Goal: Task Accomplishment & Management: Manage account settings

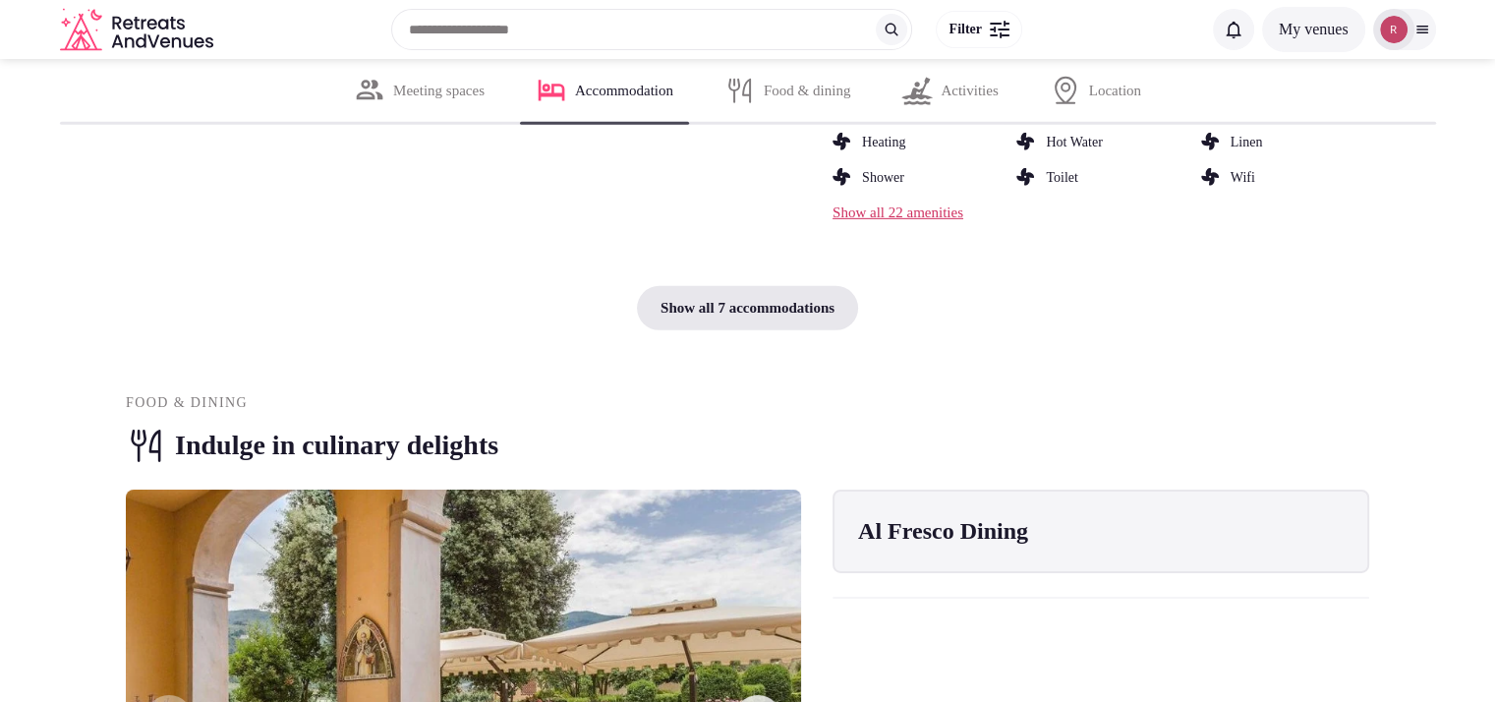
scroll to position [6015, 0]
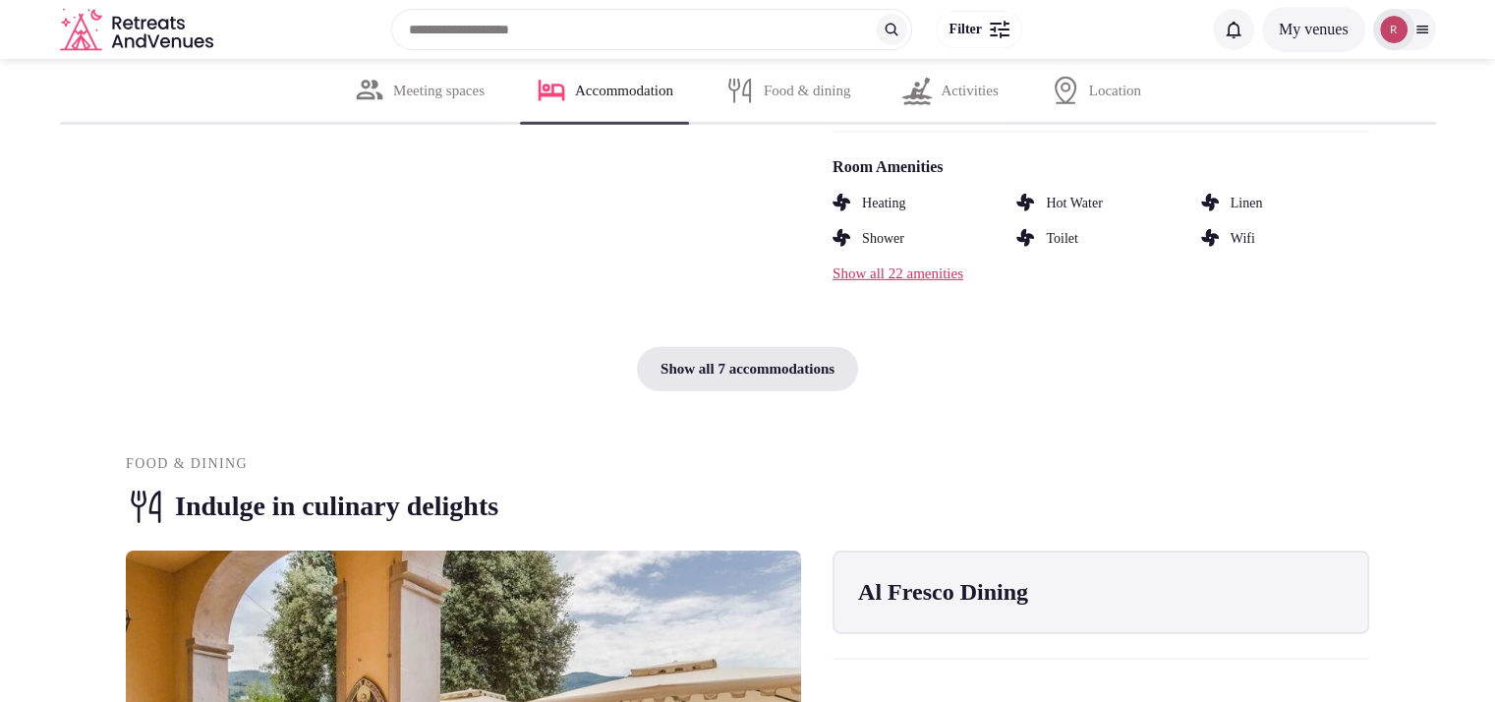
click at [814, 391] on div "Show all 7 accommodations" at bounding box center [747, 369] width 221 height 44
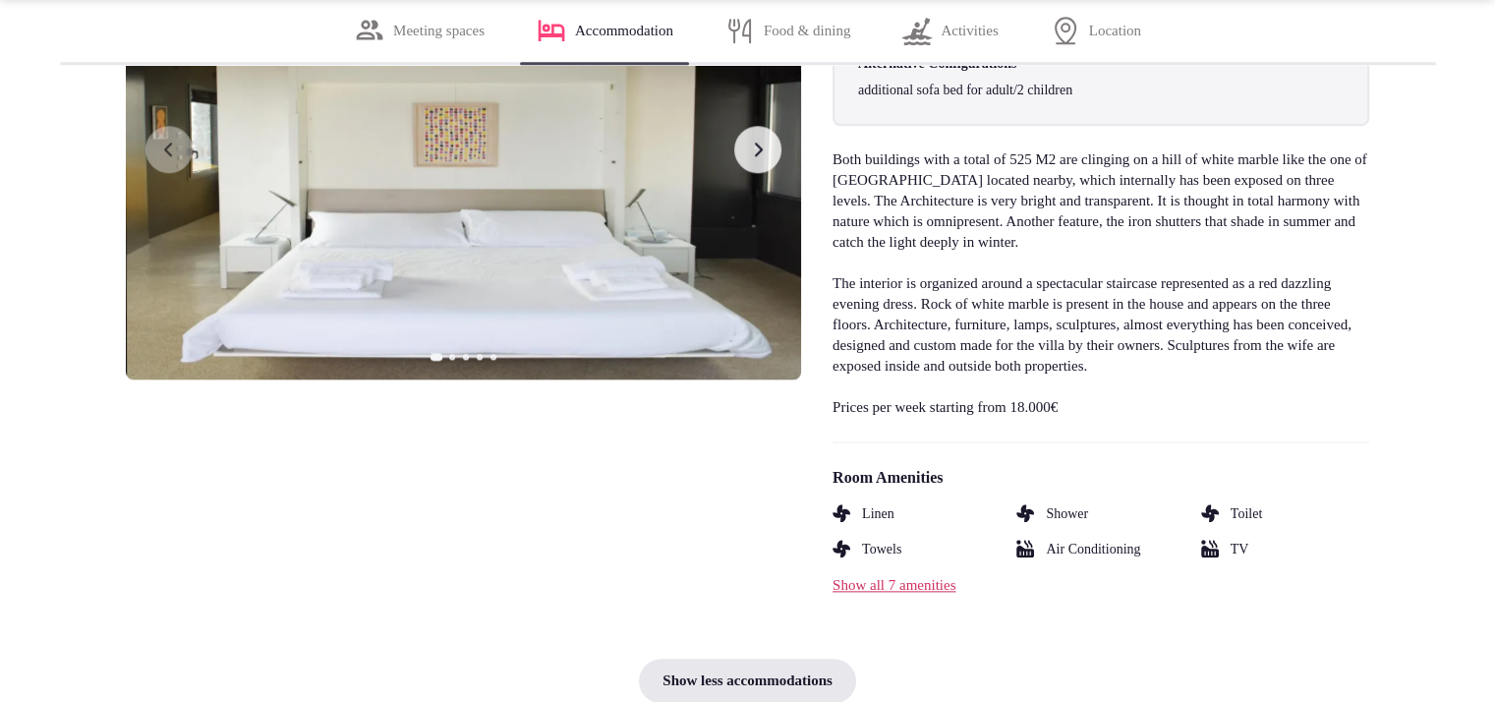
scroll to position [9643, 0]
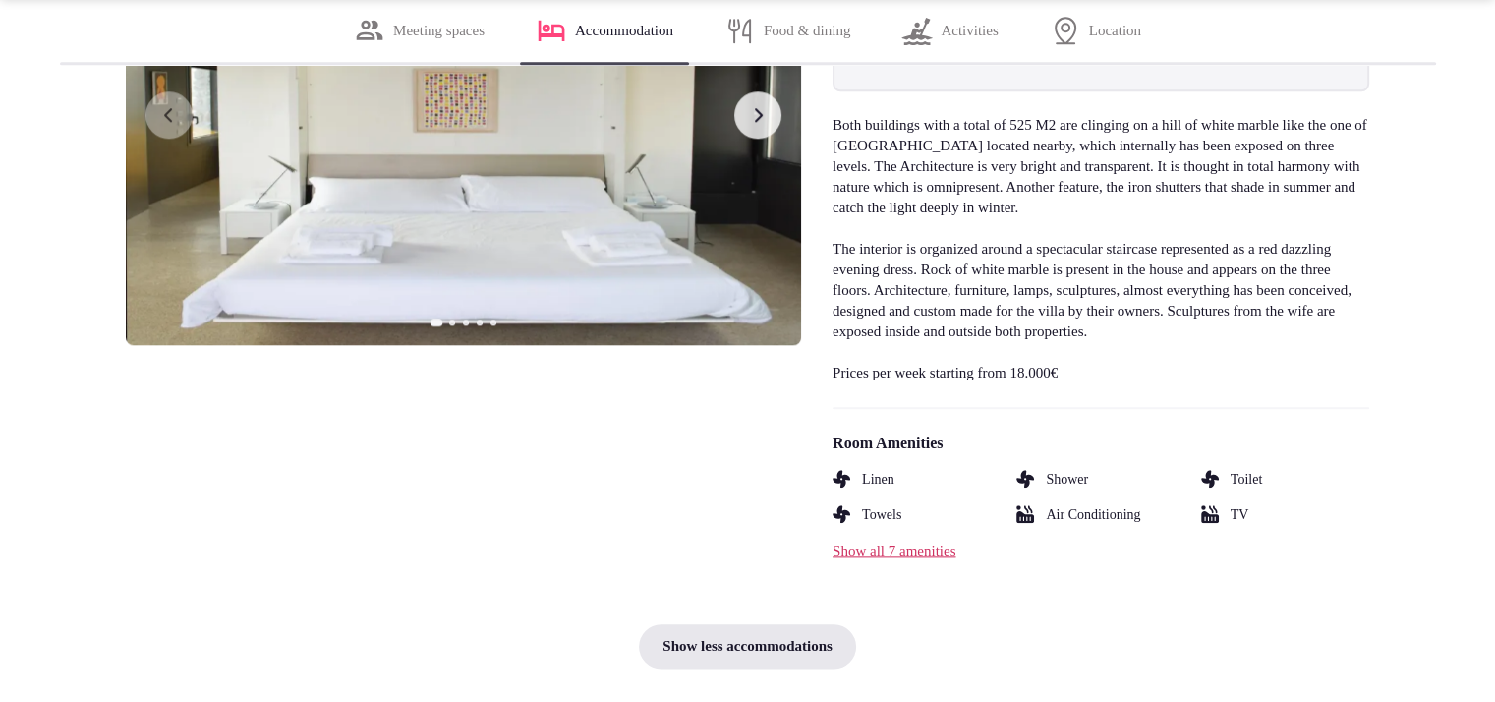
click at [773, 139] on button "Next slide" at bounding box center [757, 114] width 47 height 47
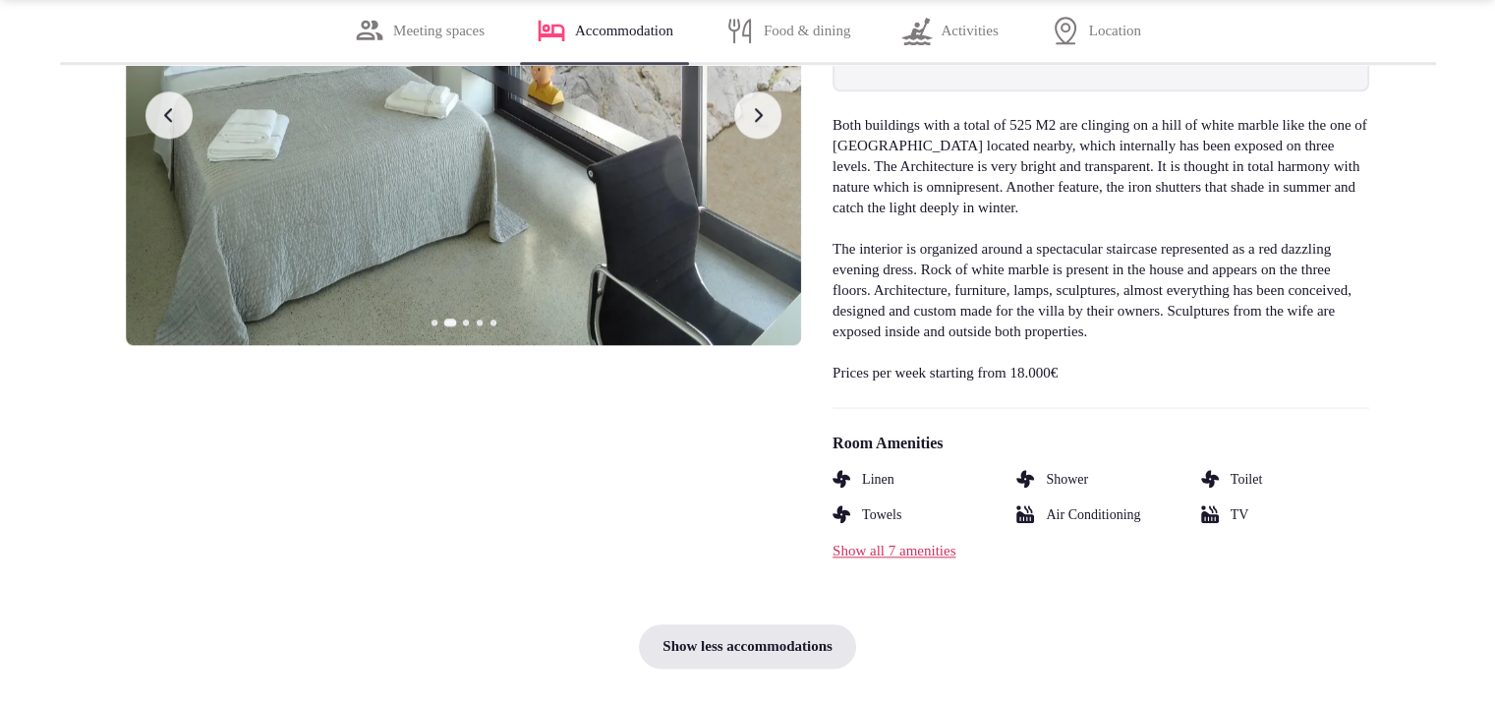
click at [771, 139] on button "Next slide" at bounding box center [757, 114] width 47 height 47
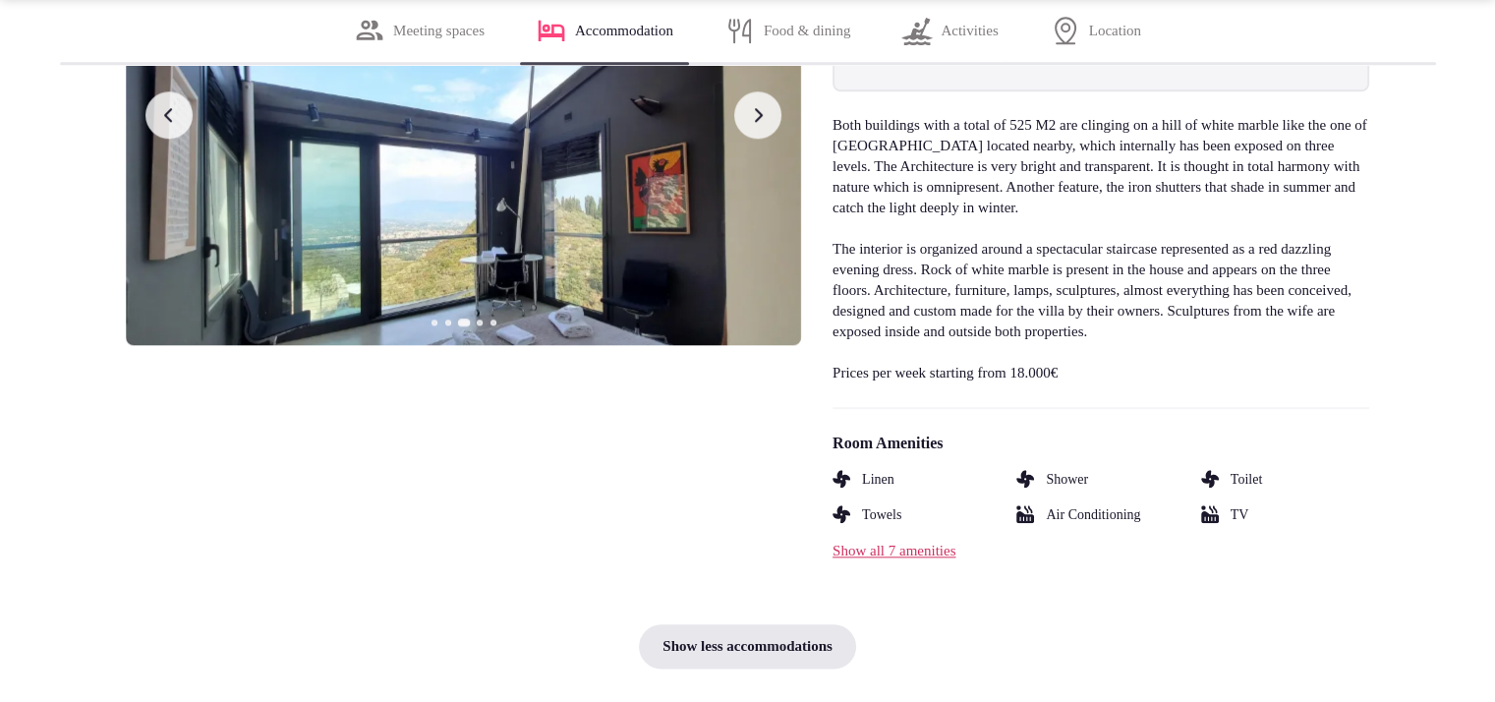
click at [775, 139] on button "Next slide" at bounding box center [757, 114] width 47 height 47
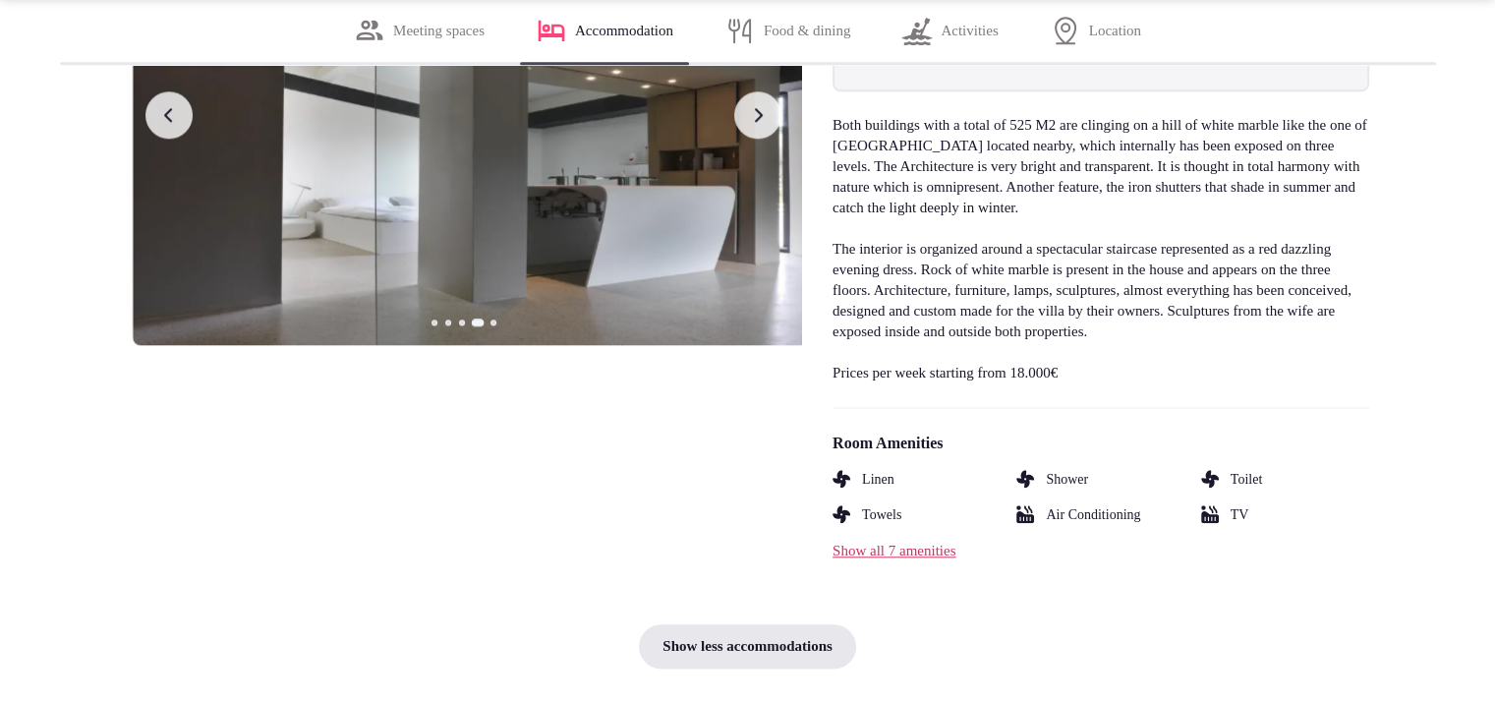
click at [775, 139] on button "Next slide" at bounding box center [757, 114] width 47 height 47
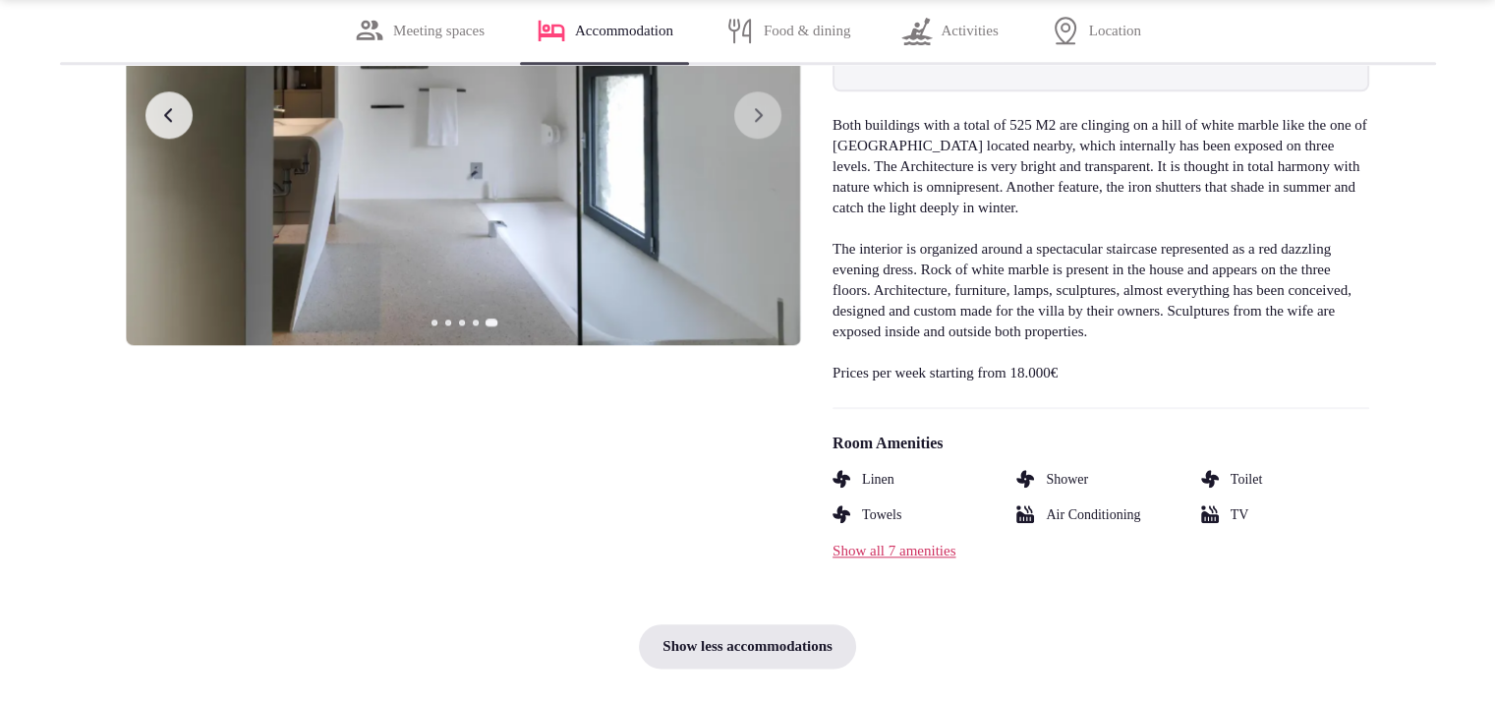
click at [187, 139] on button "Previous slide" at bounding box center [169, 114] width 47 height 47
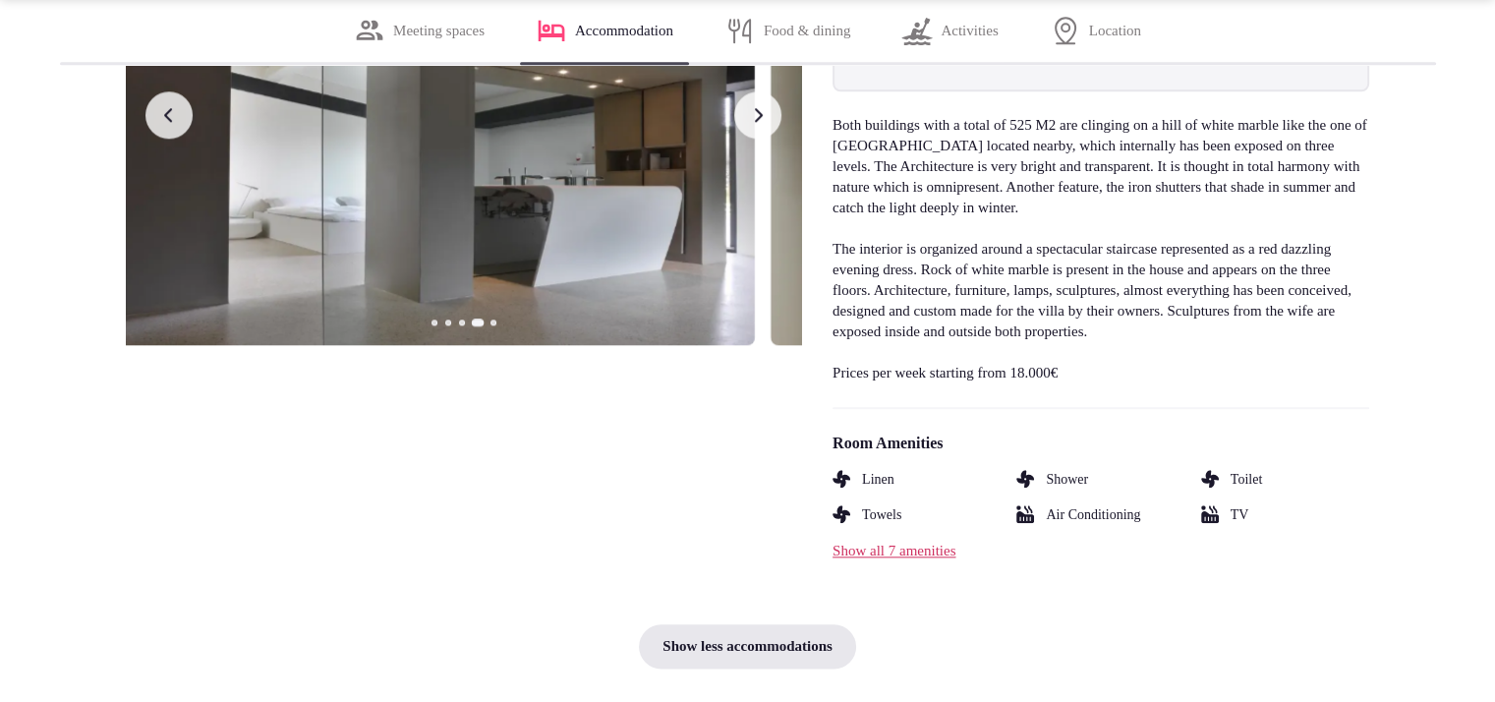
click at [187, 139] on button "Previous slide" at bounding box center [169, 114] width 47 height 47
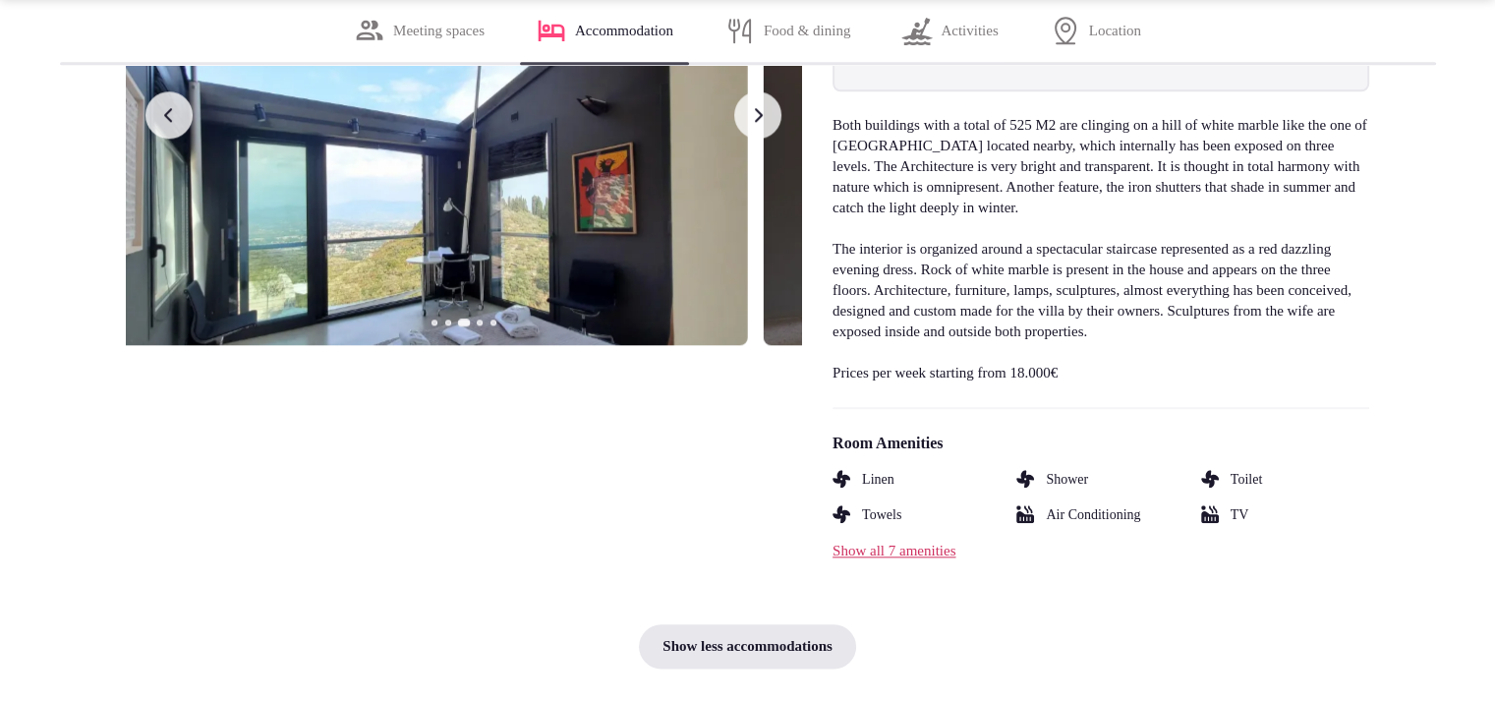
click at [187, 139] on button "Previous slide" at bounding box center [169, 114] width 47 height 47
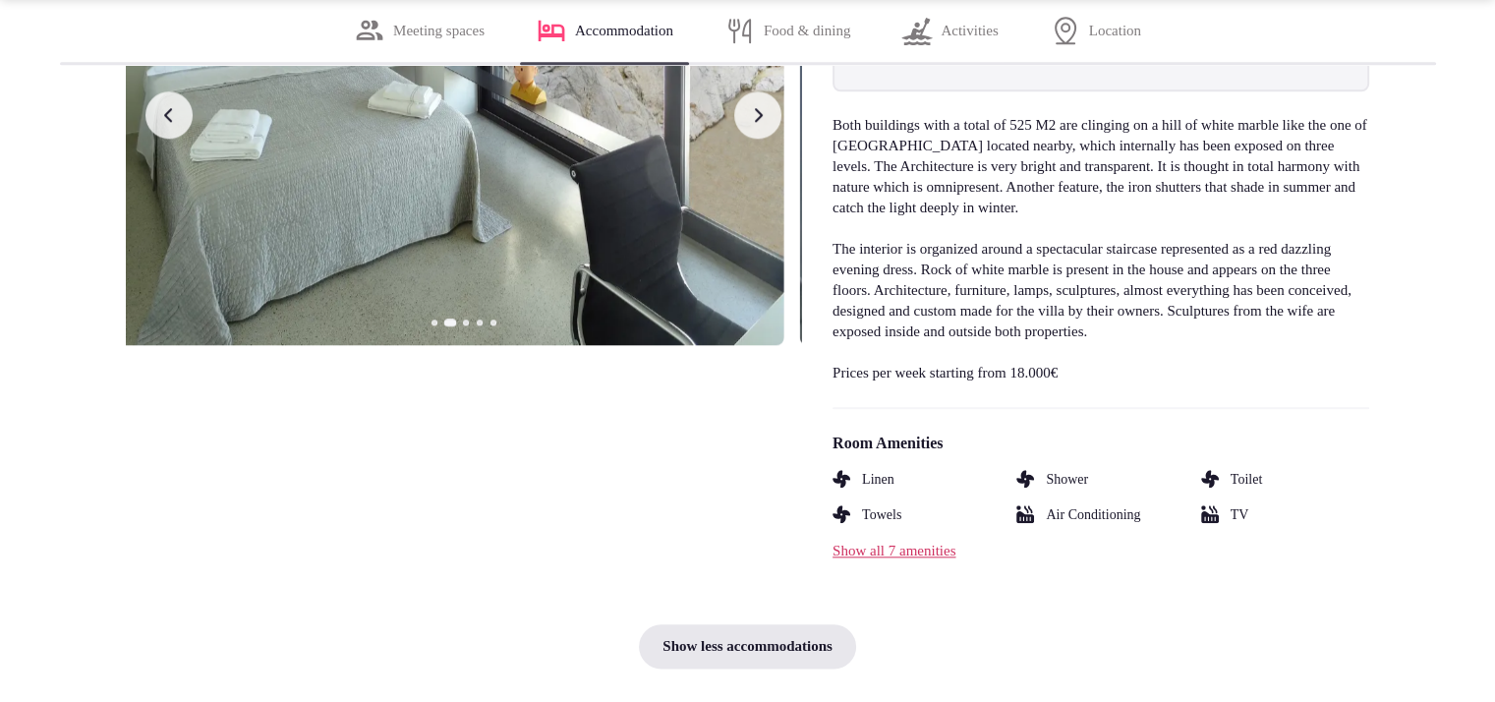
click at [187, 139] on button "Previous slide" at bounding box center [169, 114] width 47 height 47
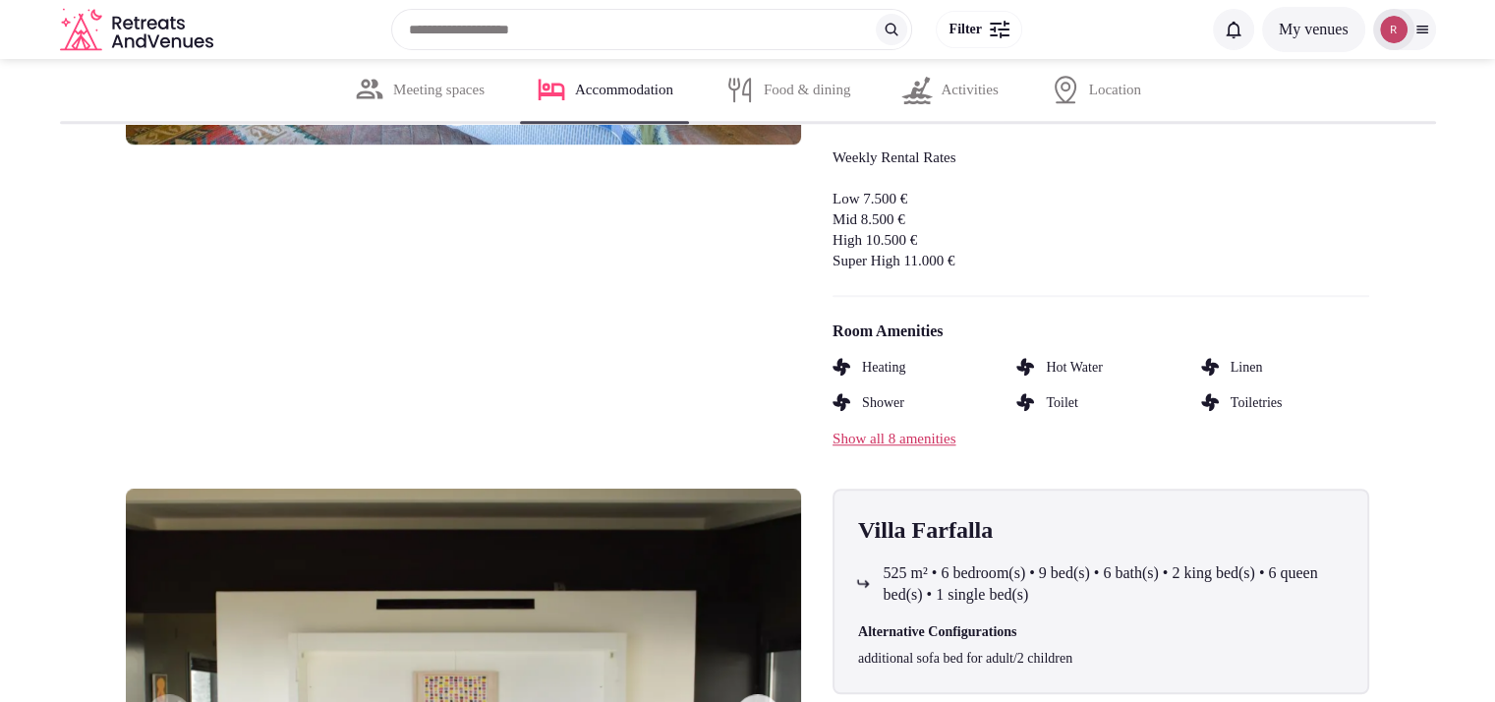
scroll to position [8703, 0]
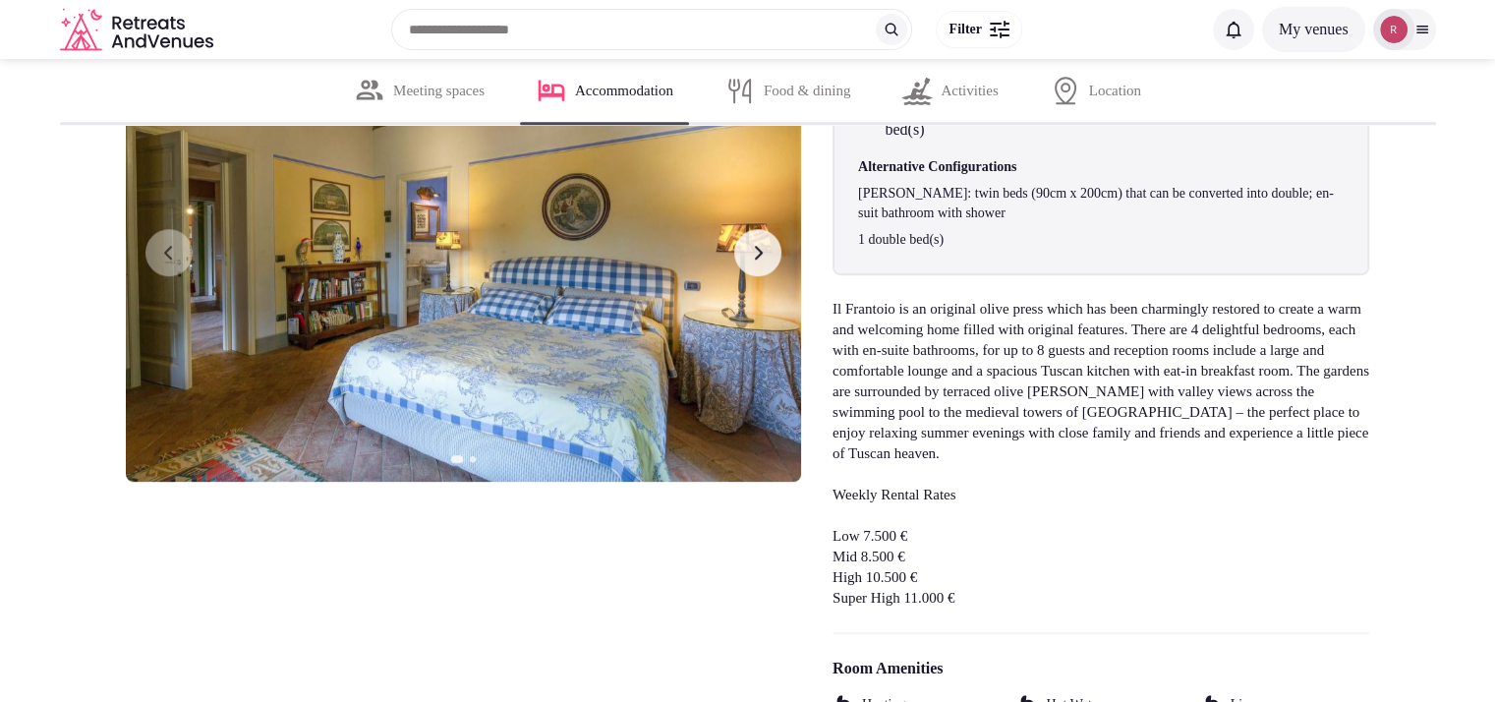
click at [778, 276] on button "Next slide" at bounding box center [757, 252] width 47 height 47
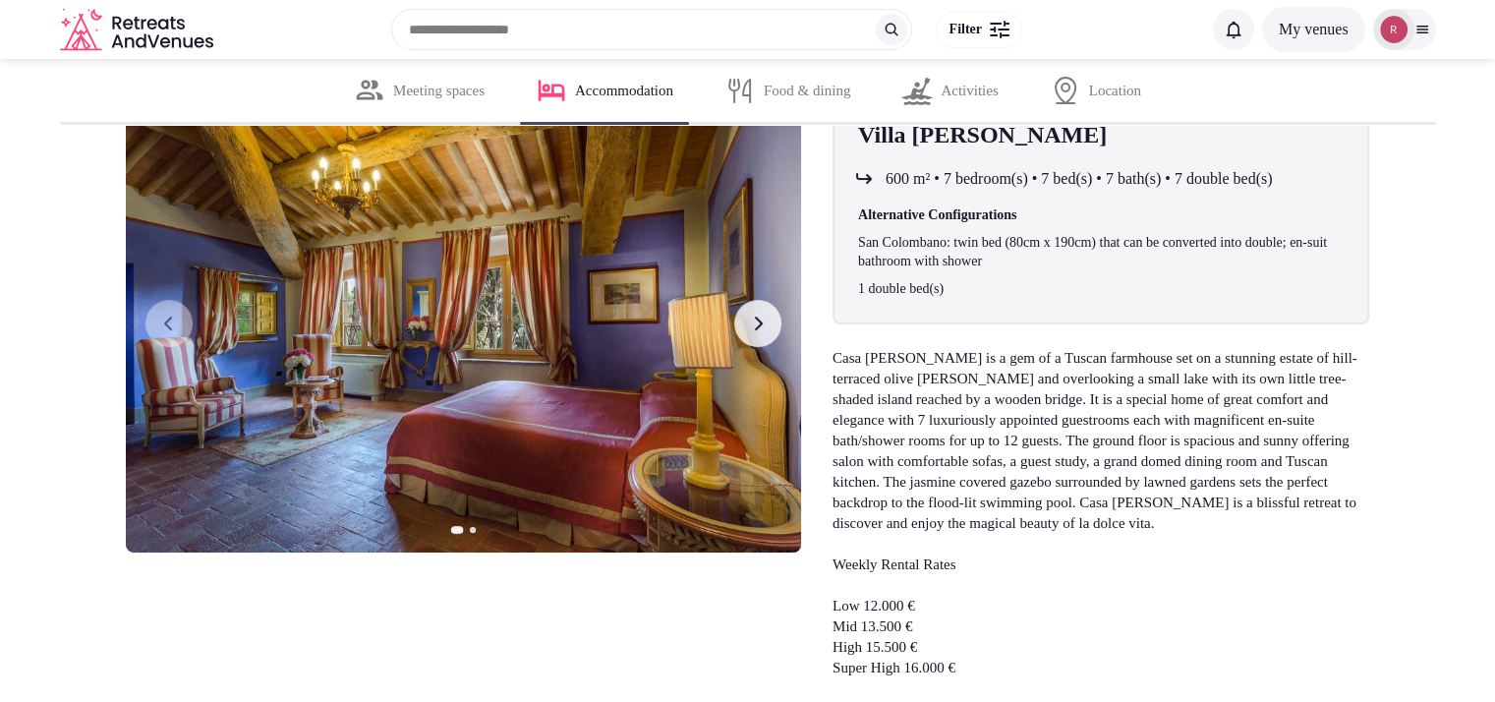
scroll to position [7814, 0]
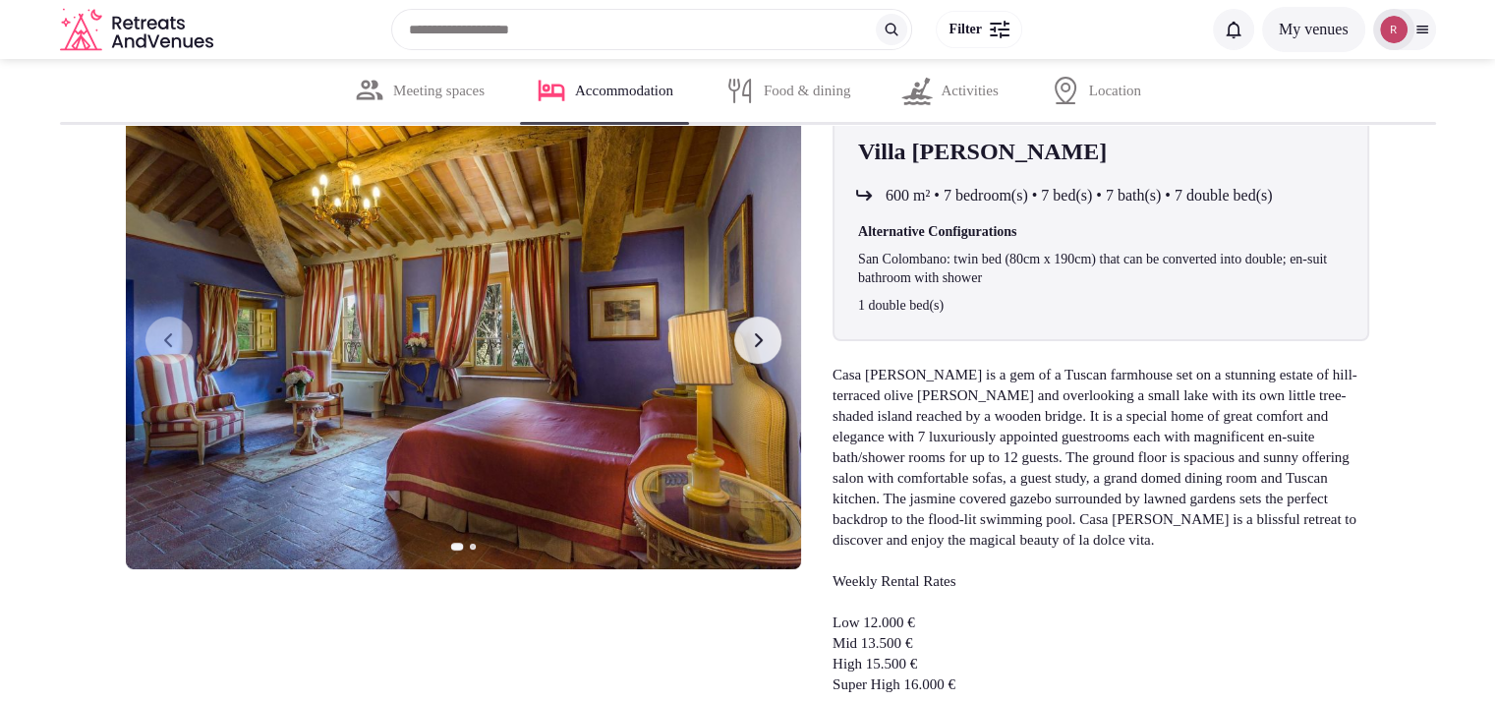
click at [772, 364] on button "Next slide" at bounding box center [757, 340] width 47 height 47
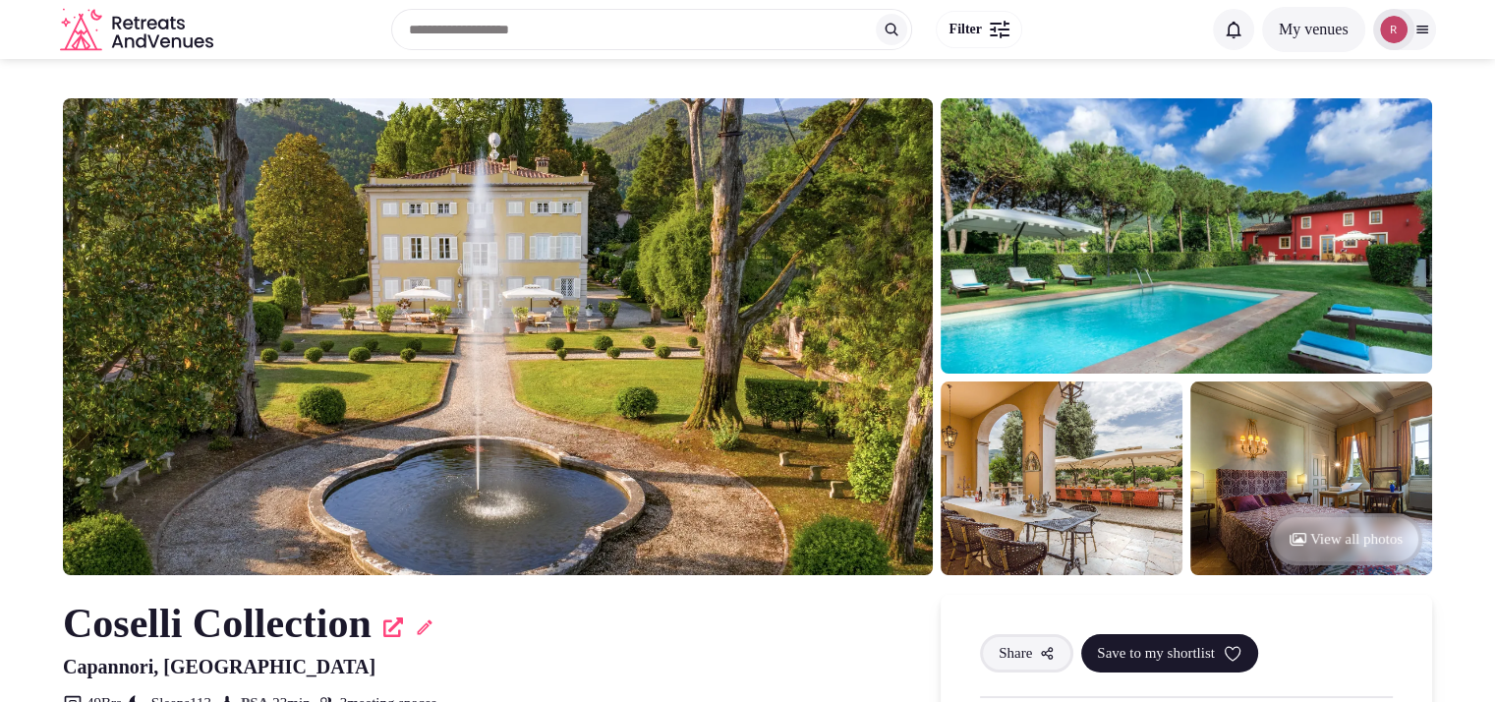
scroll to position [614, 0]
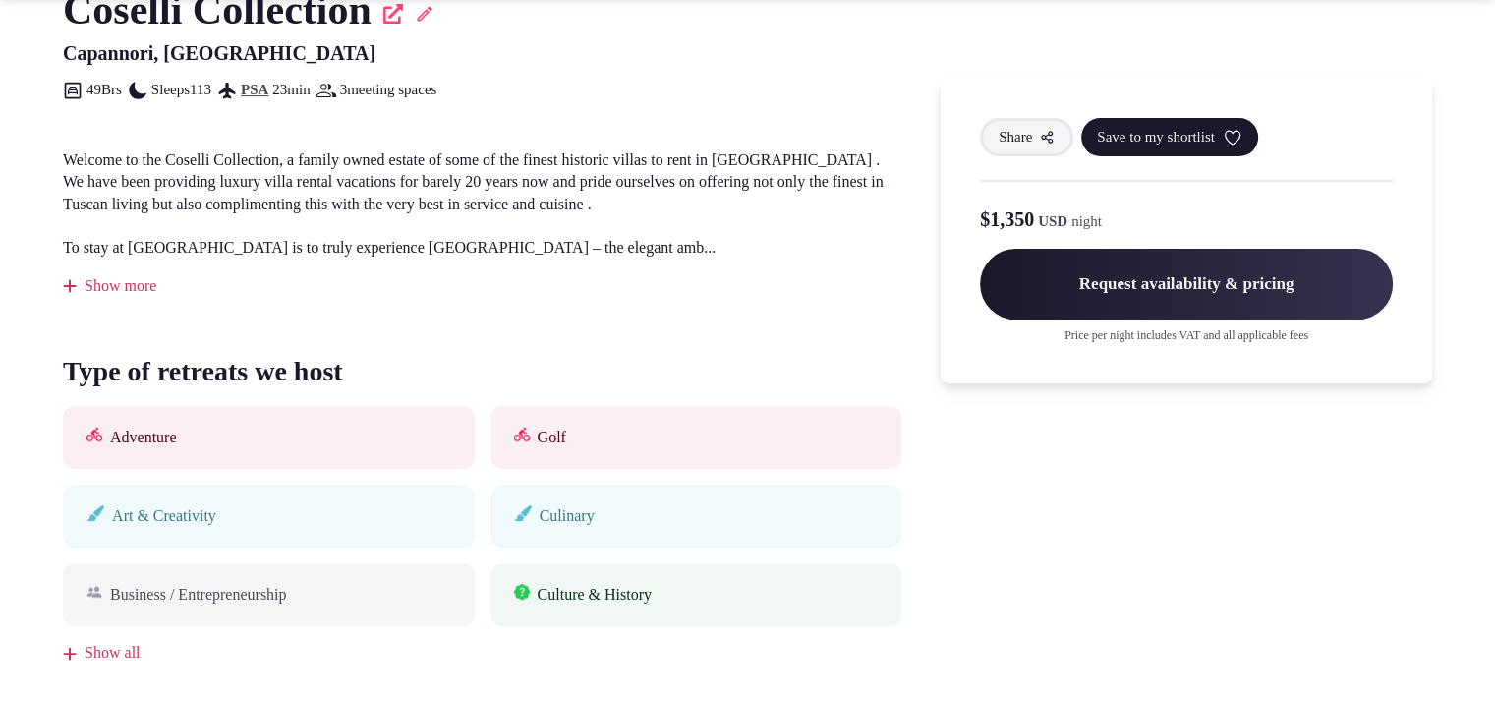
click at [121, 285] on div "Show more" at bounding box center [482, 286] width 839 height 22
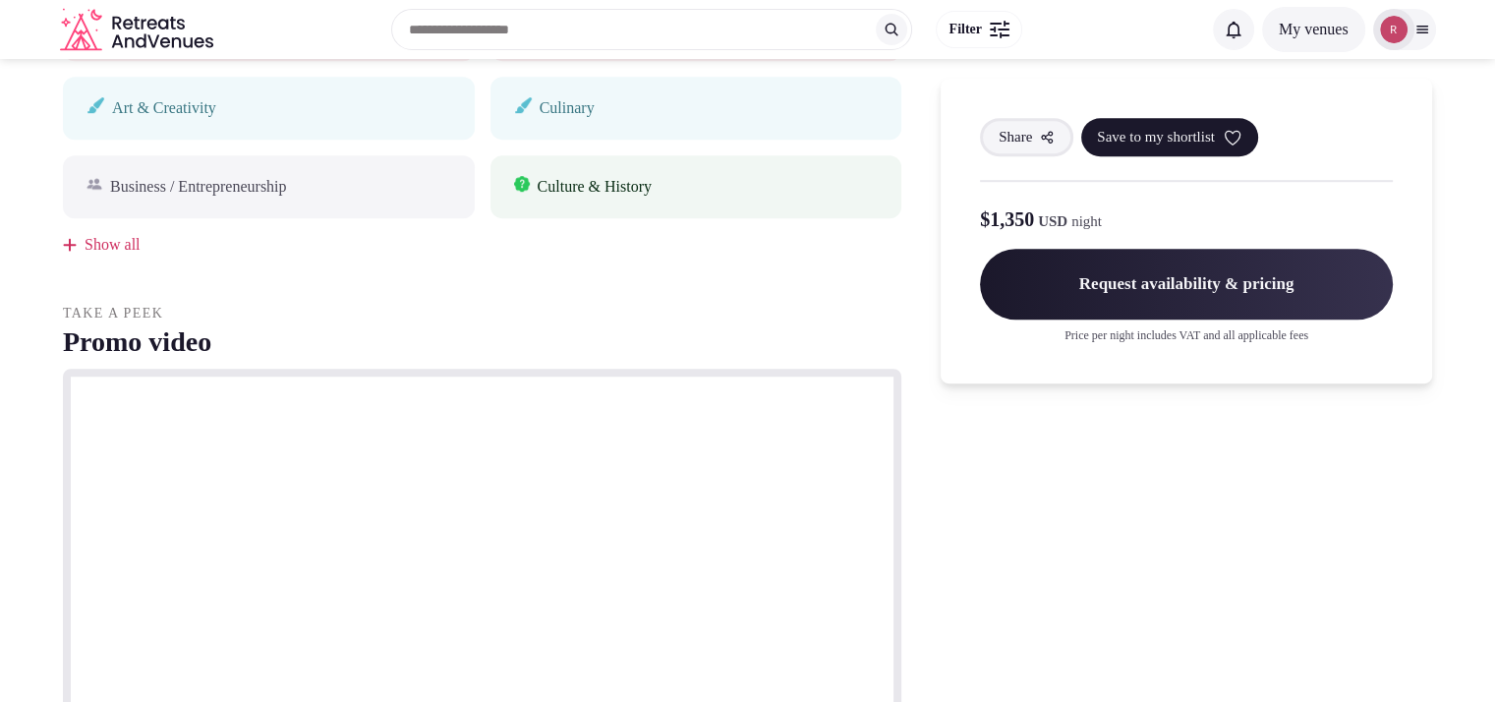
scroll to position [0, 0]
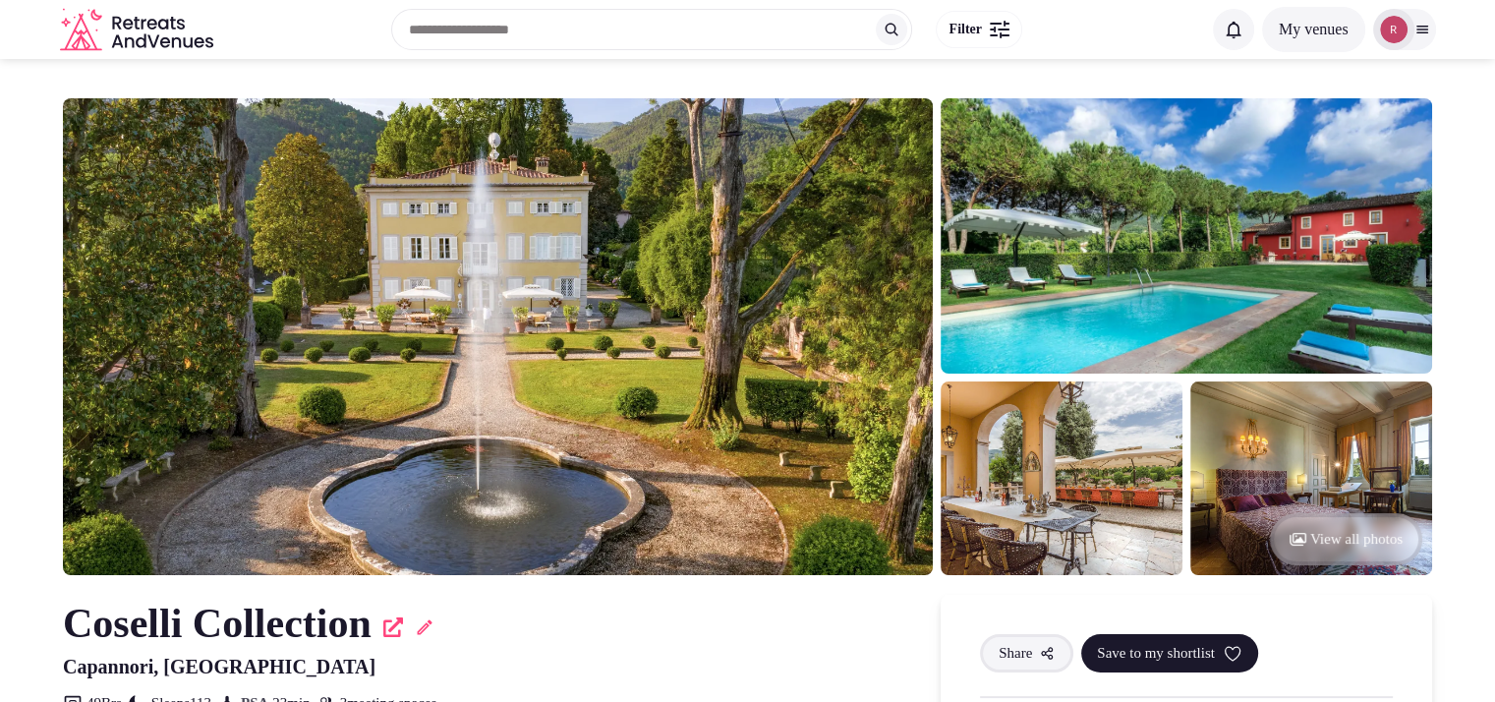
click at [1349, 522] on button "View all photos" at bounding box center [1346, 539] width 152 height 52
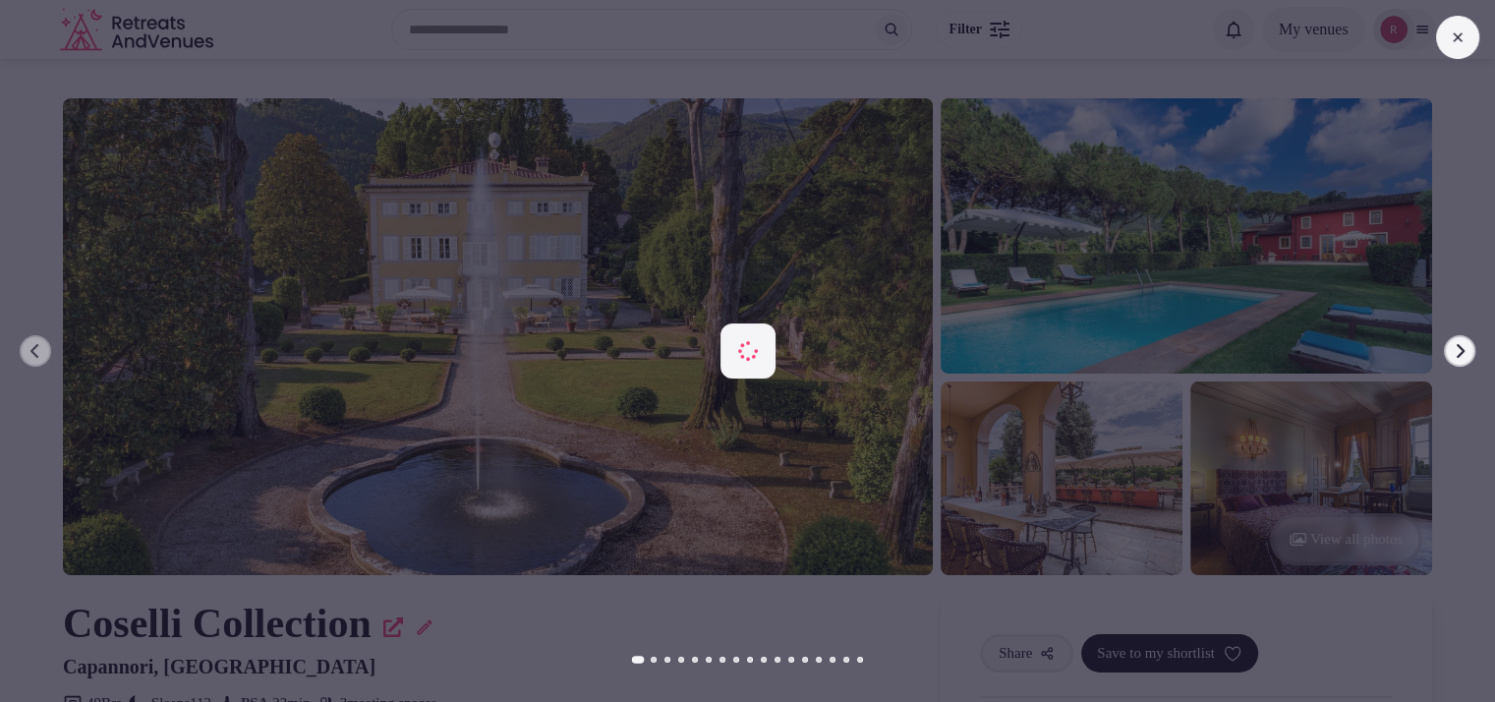
click at [50, 360] on div at bounding box center [739, 351] width 1511 height 421
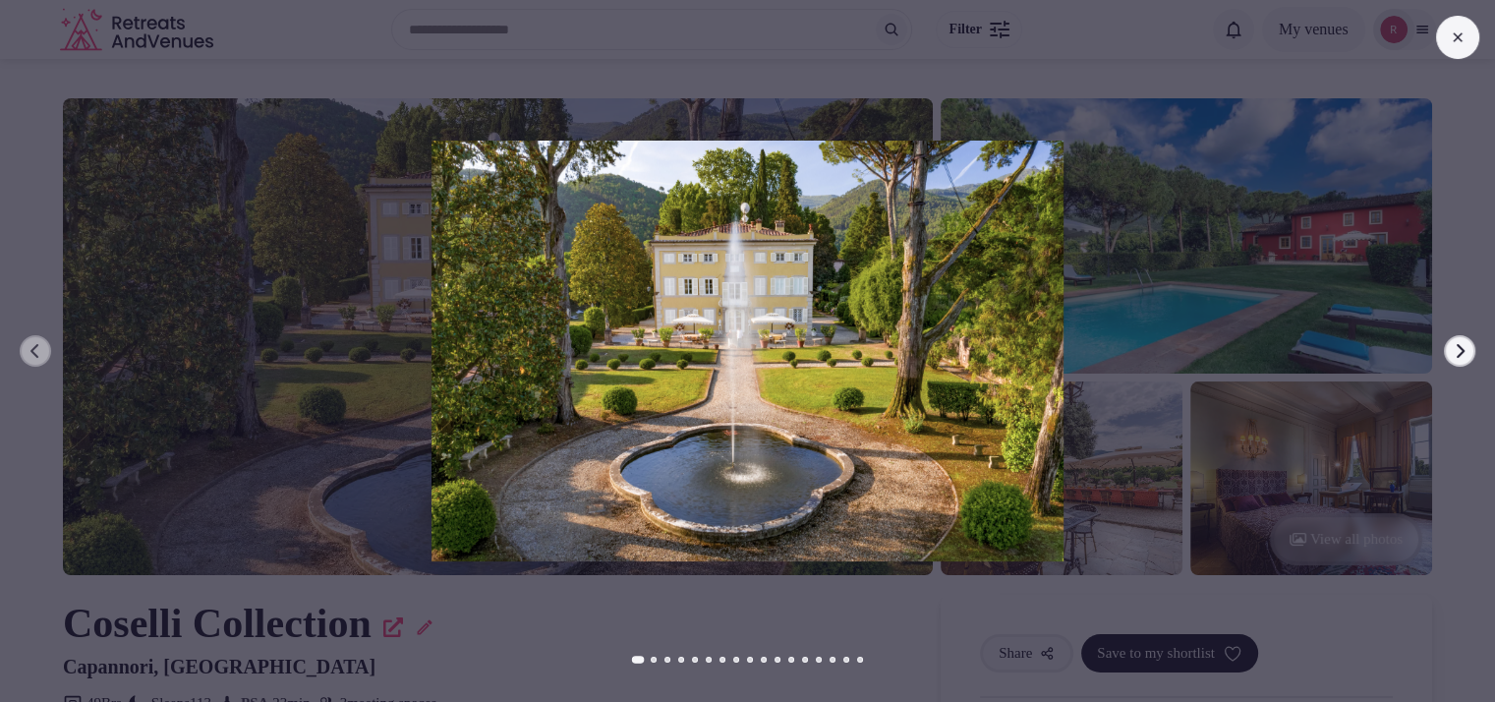
click at [1463, 357] on icon "button" at bounding box center [1460, 351] width 16 height 16
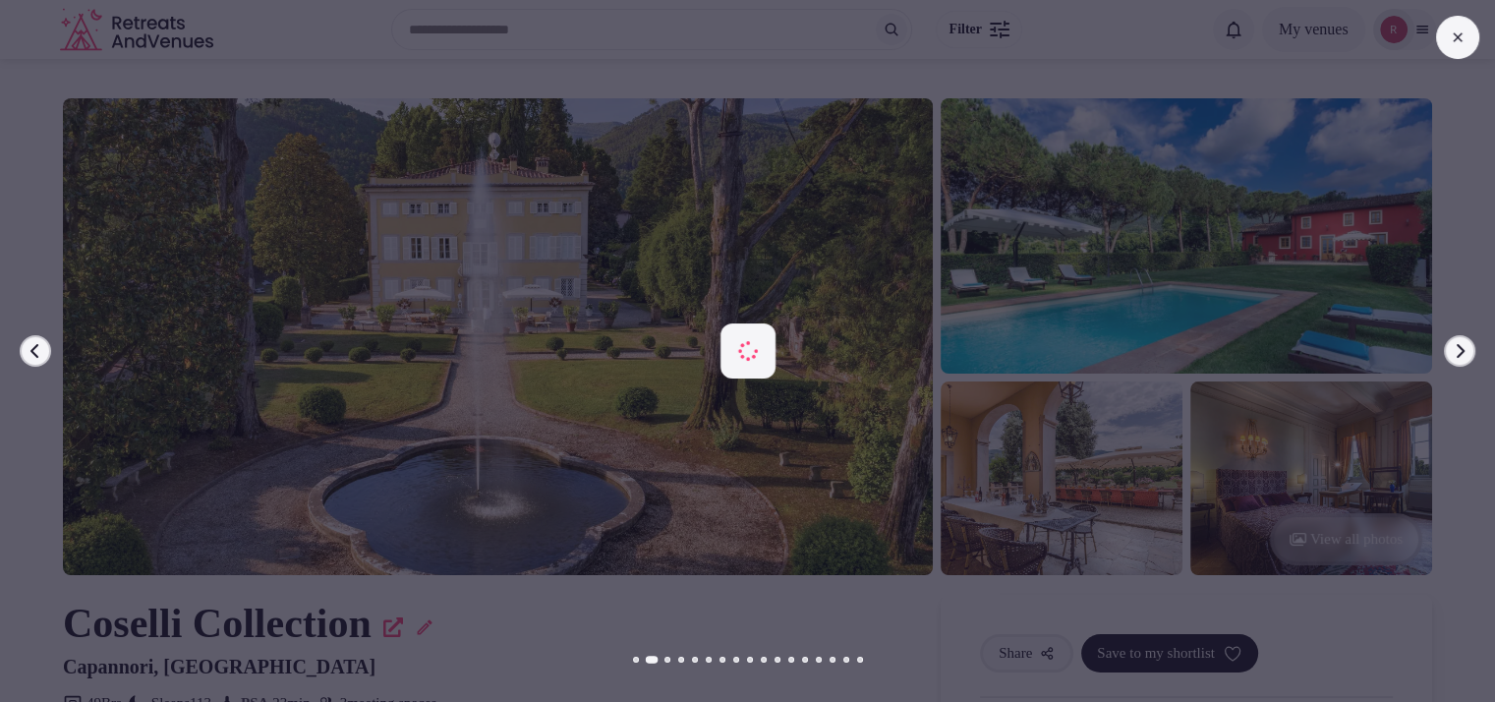
click at [1463, 357] on icon "button" at bounding box center [1460, 351] width 16 height 16
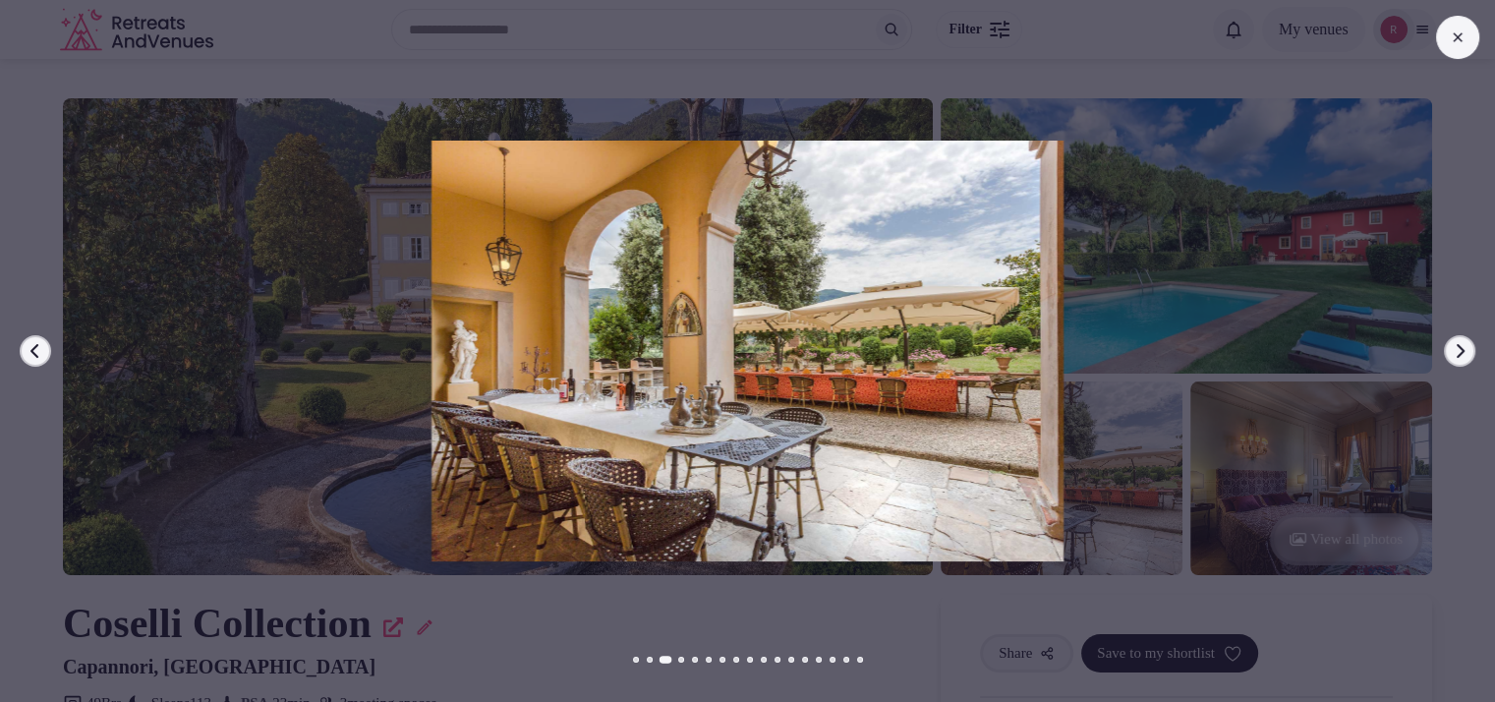
click at [1463, 357] on icon "button" at bounding box center [1460, 351] width 16 height 16
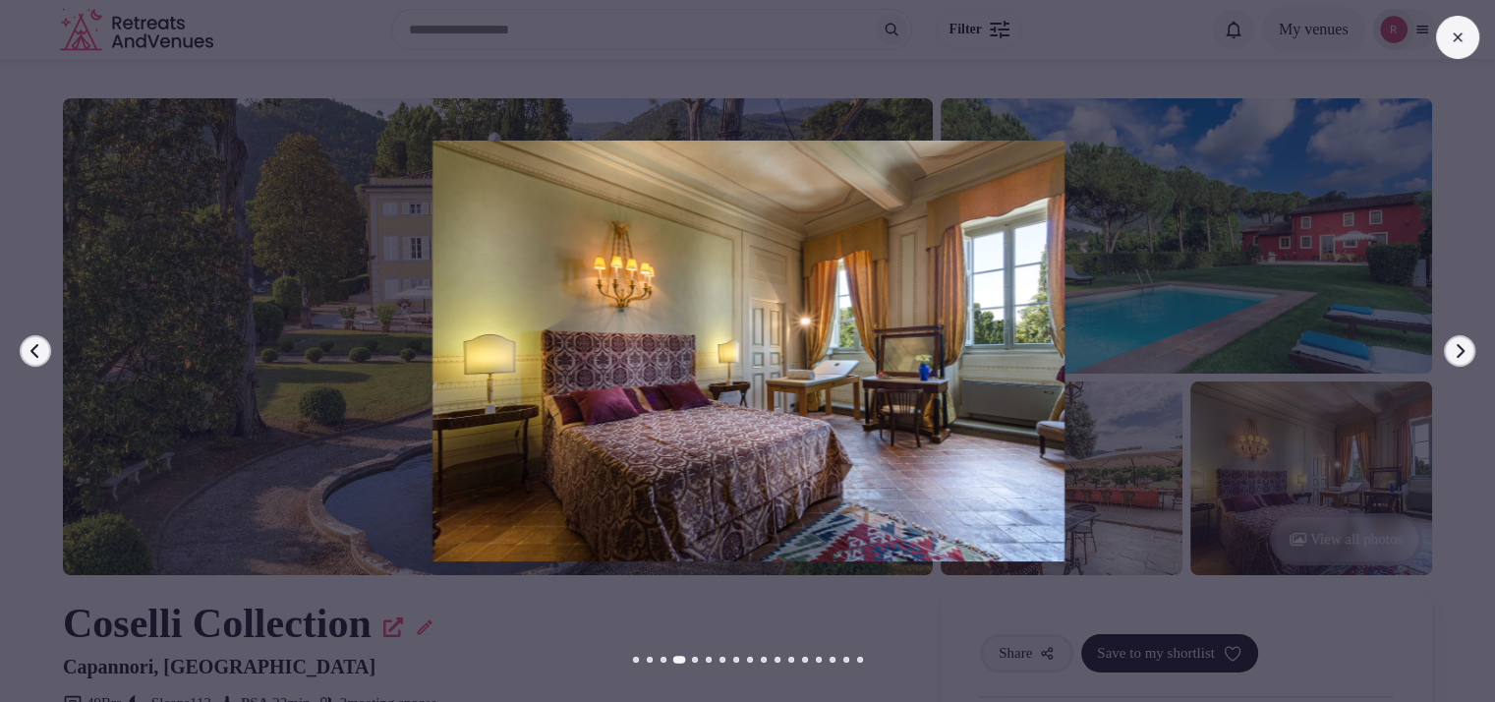
click at [1463, 357] on icon "button" at bounding box center [1460, 351] width 16 height 16
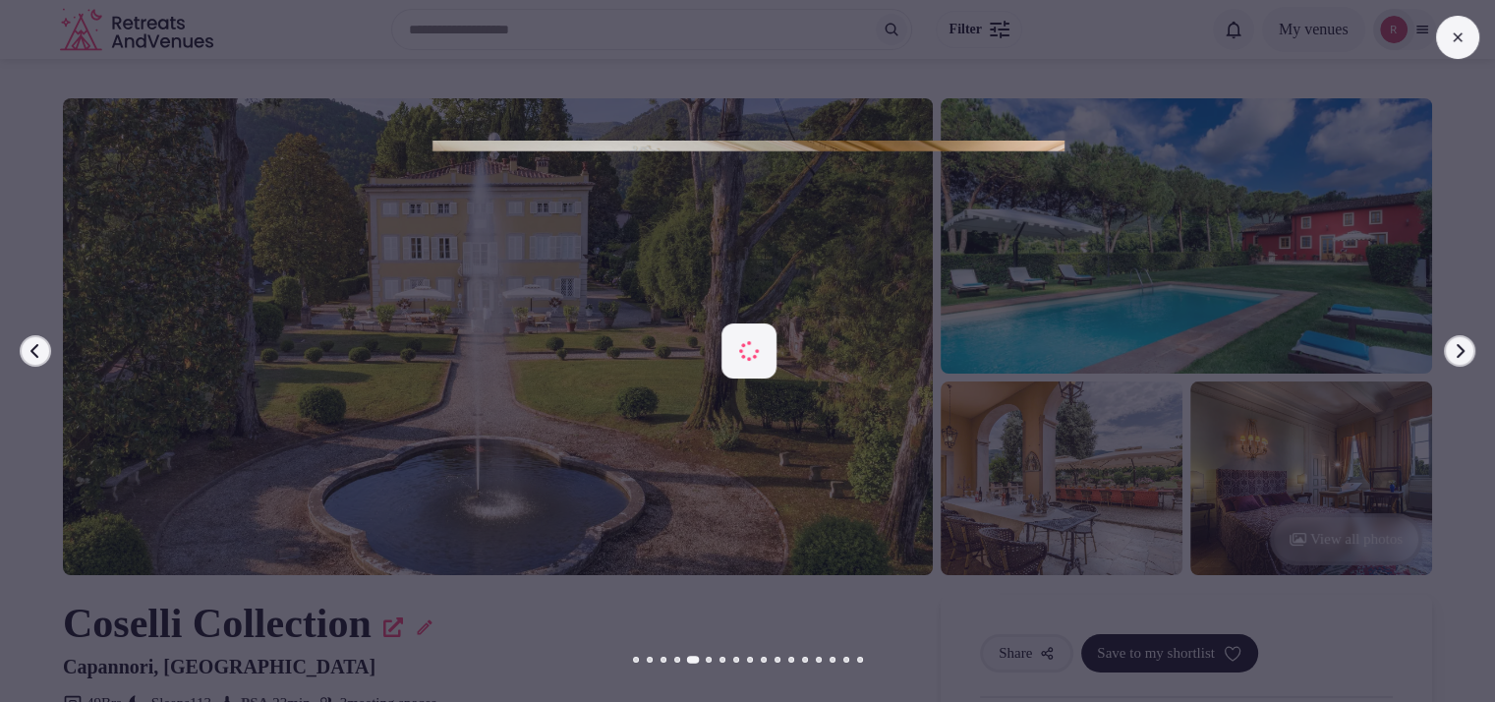
click at [1463, 357] on icon "button" at bounding box center [1460, 351] width 16 height 16
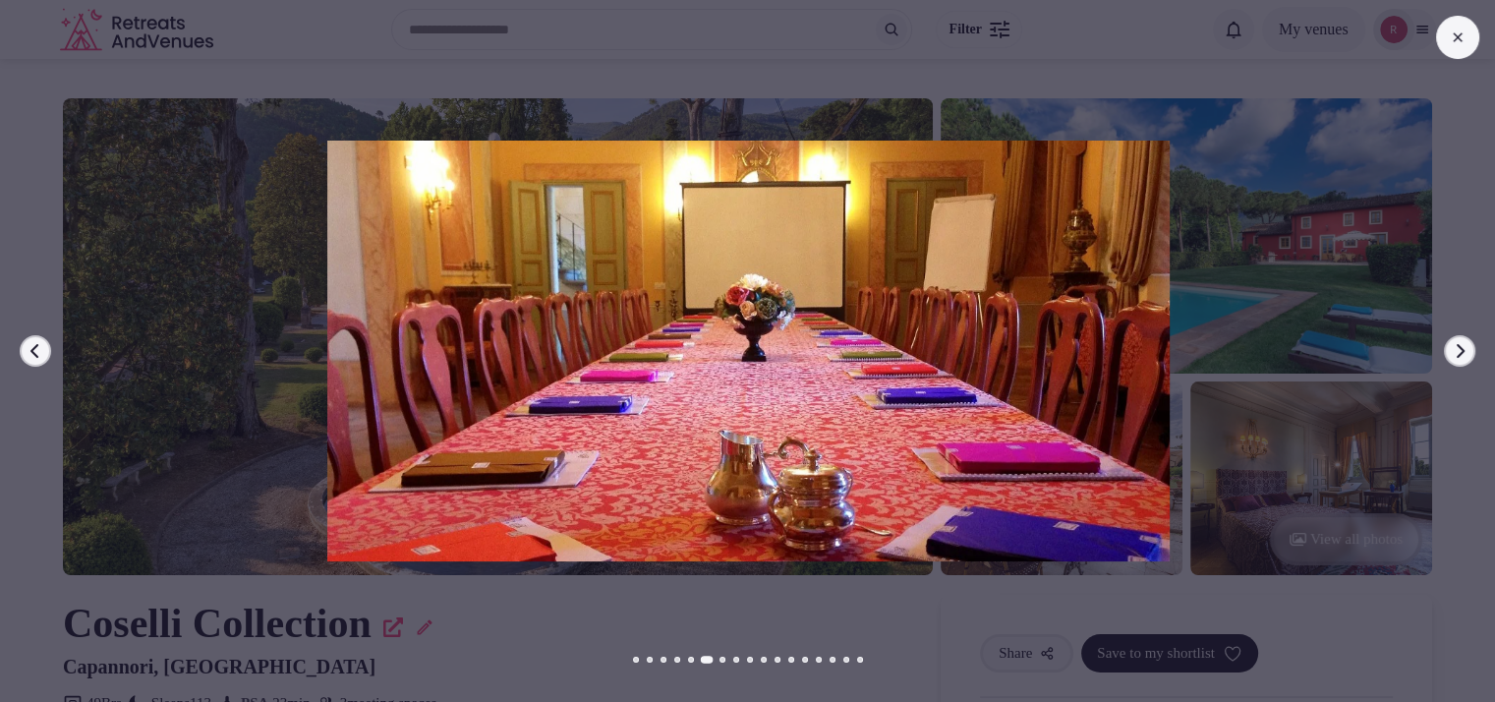
click at [1463, 357] on icon "button" at bounding box center [1460, 351] width 16 height 16
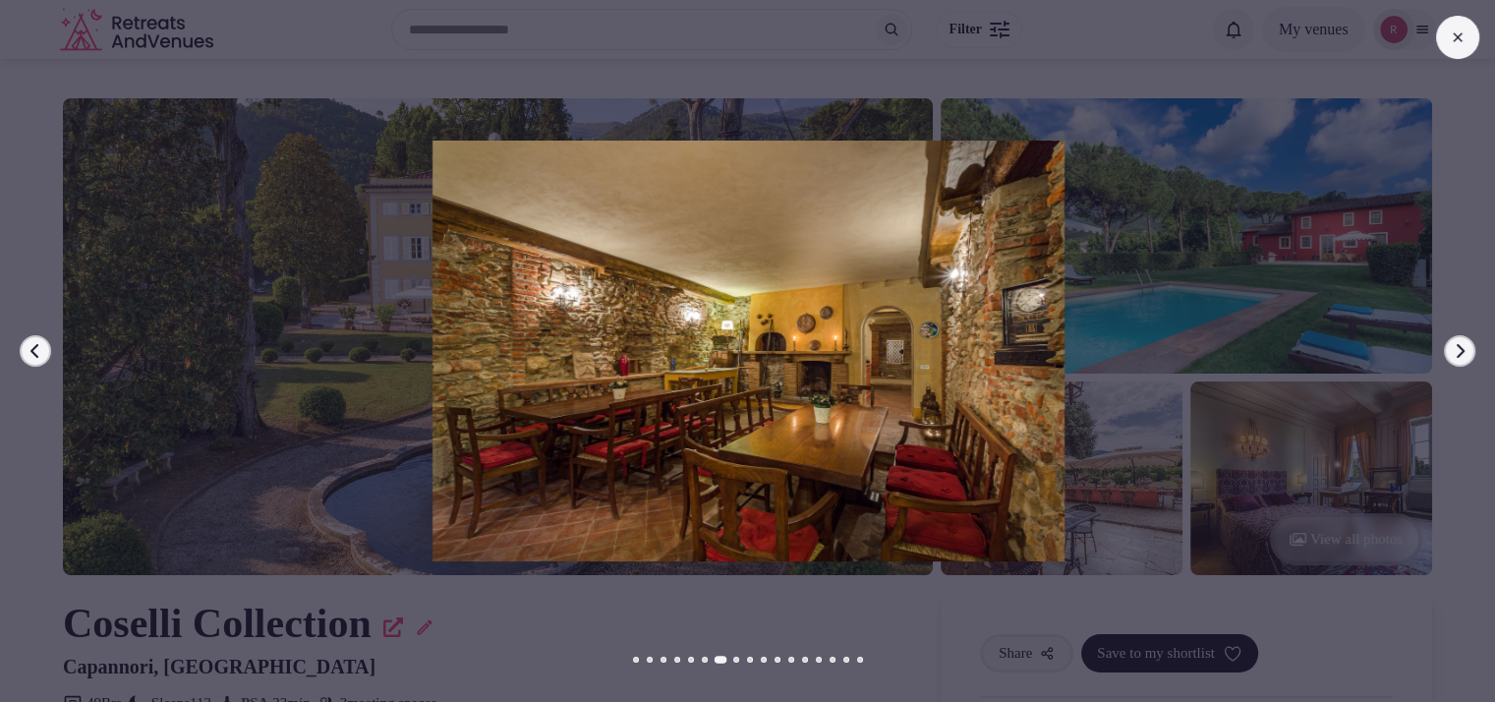
click at [1463, 357] on icon "button" at bounding box center [1460, 351] width 16 height 16
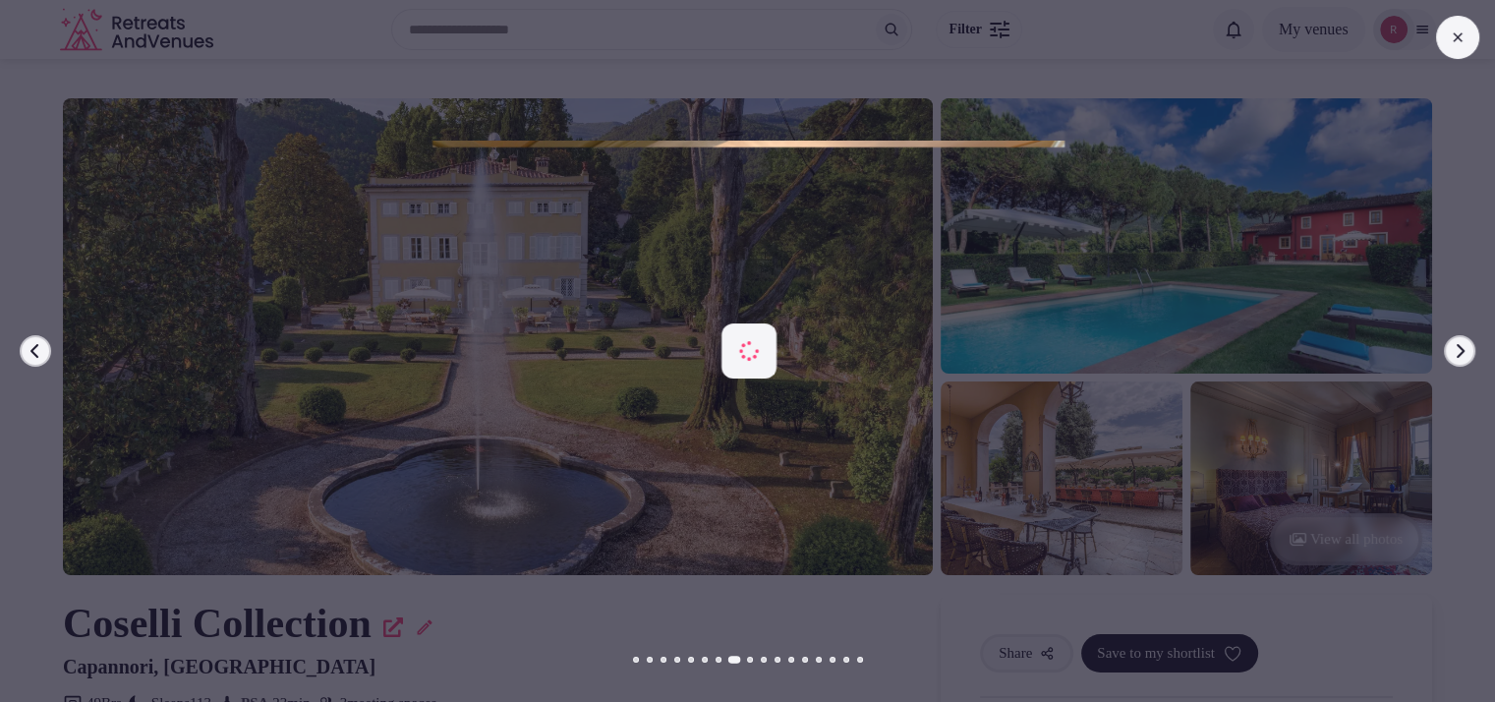
click at [1463, 357] on icon "button" at bounding box center [1460, 351] width 16 height 16
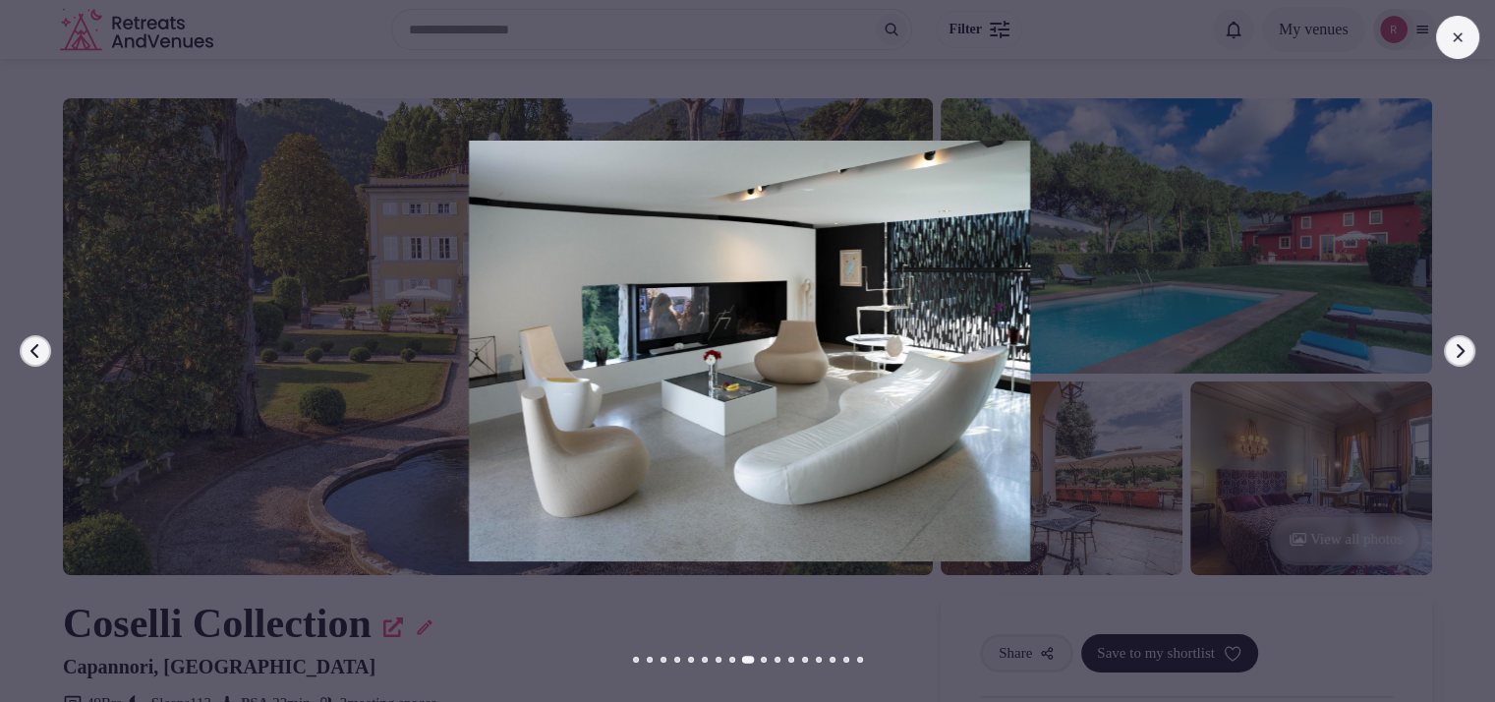
click at [1463, 357] on icon "button" at bounding box center [1460, 351] width 16 height 16
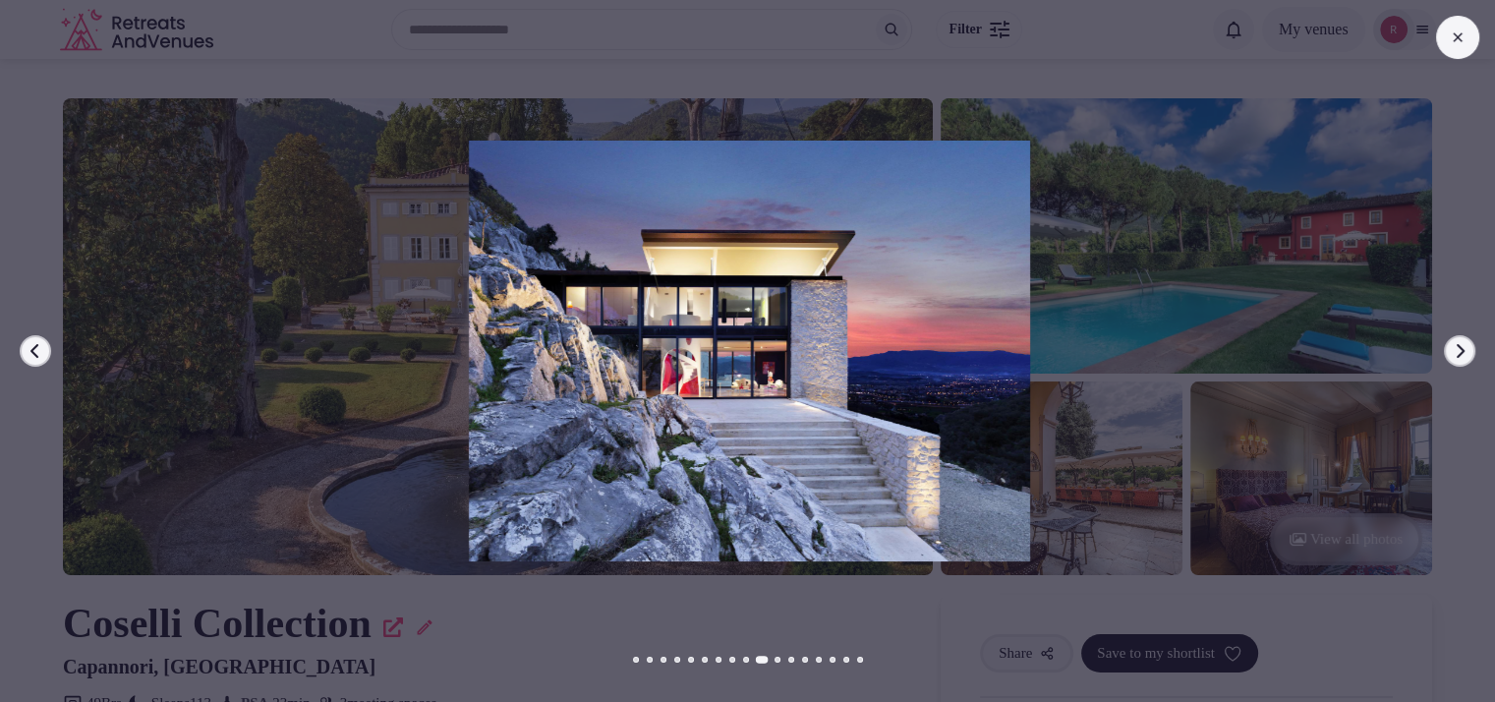
click at [1463, 357] on icon "button" at bounding box center [1460, 351] width 16 height 16
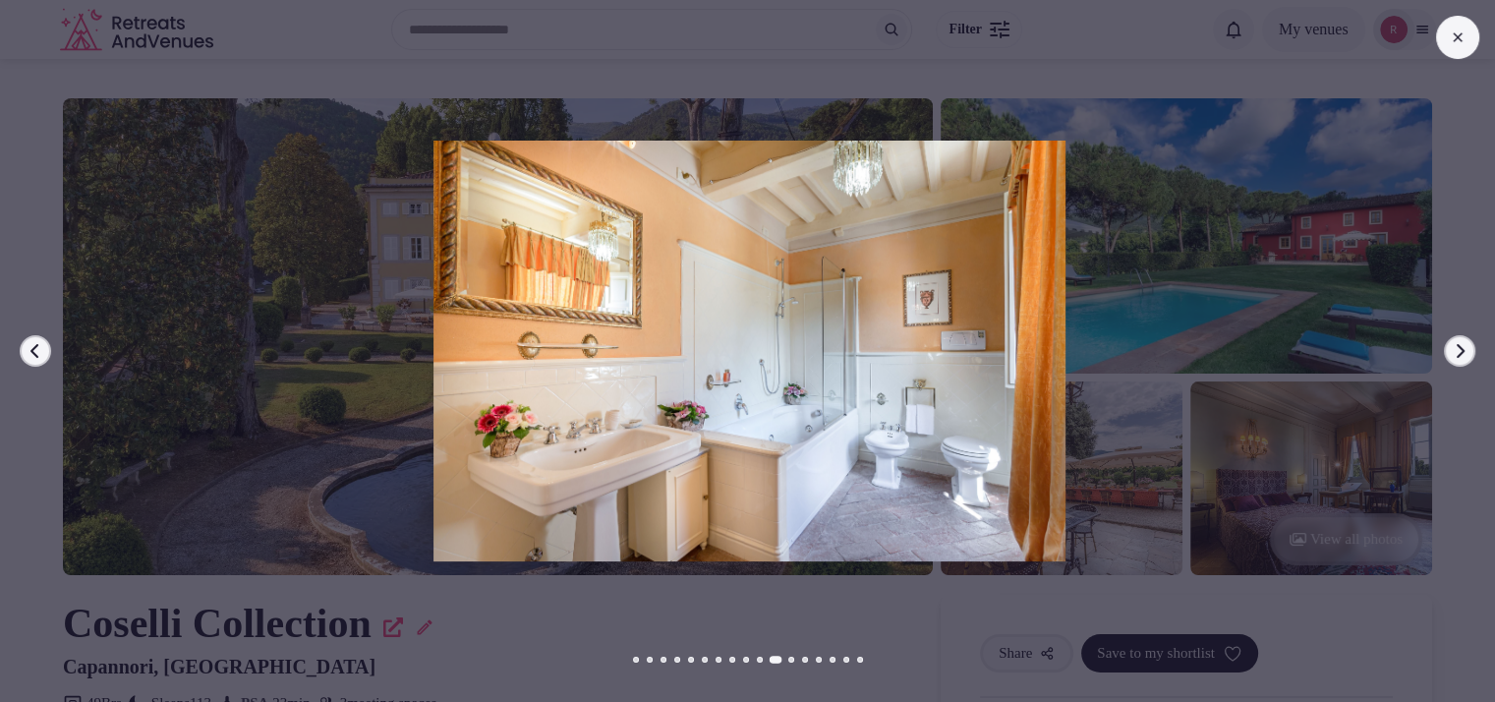
click at [1463, 357] on icon "button" at bounding box center [1460, 351] width 16 height 16
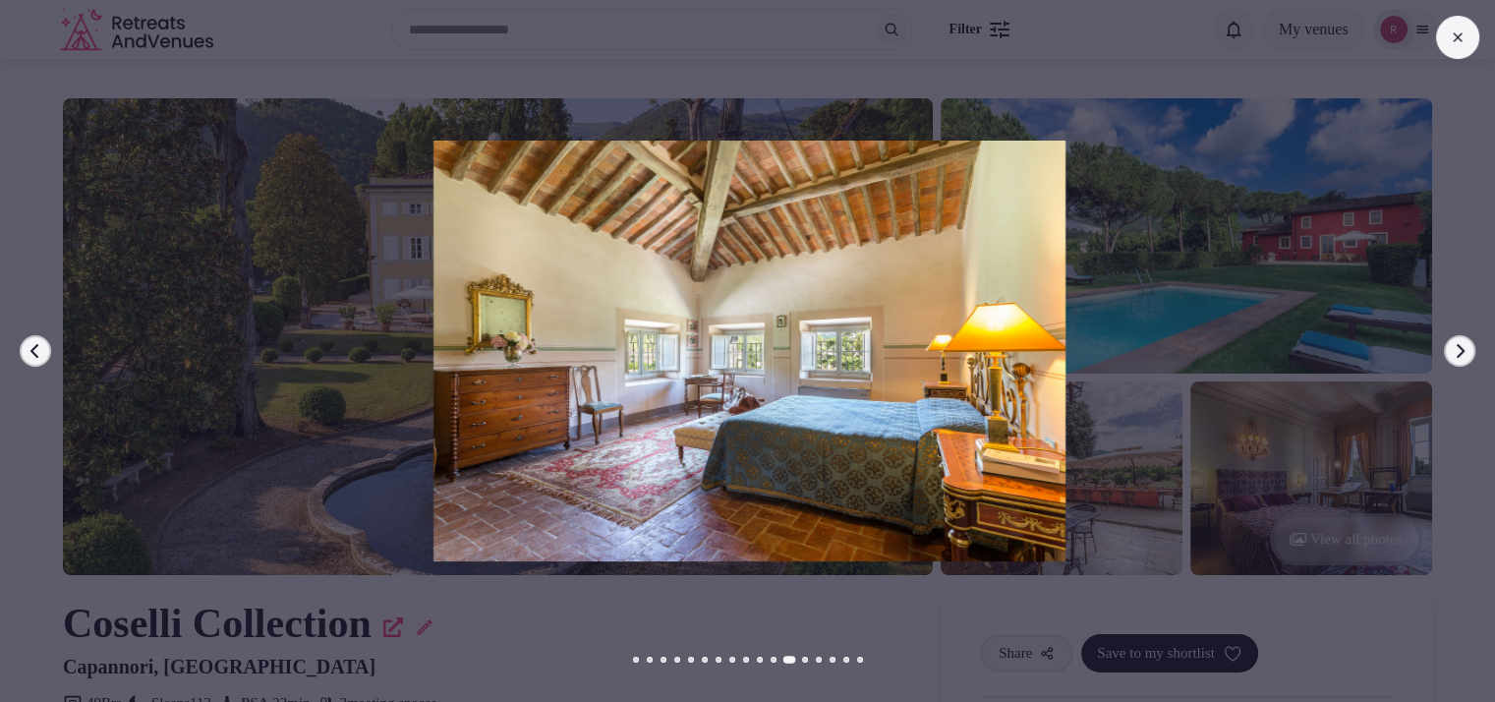
click at [1463, 357] on icon "button" at bounding box center [1460, 351] width 16 height 16
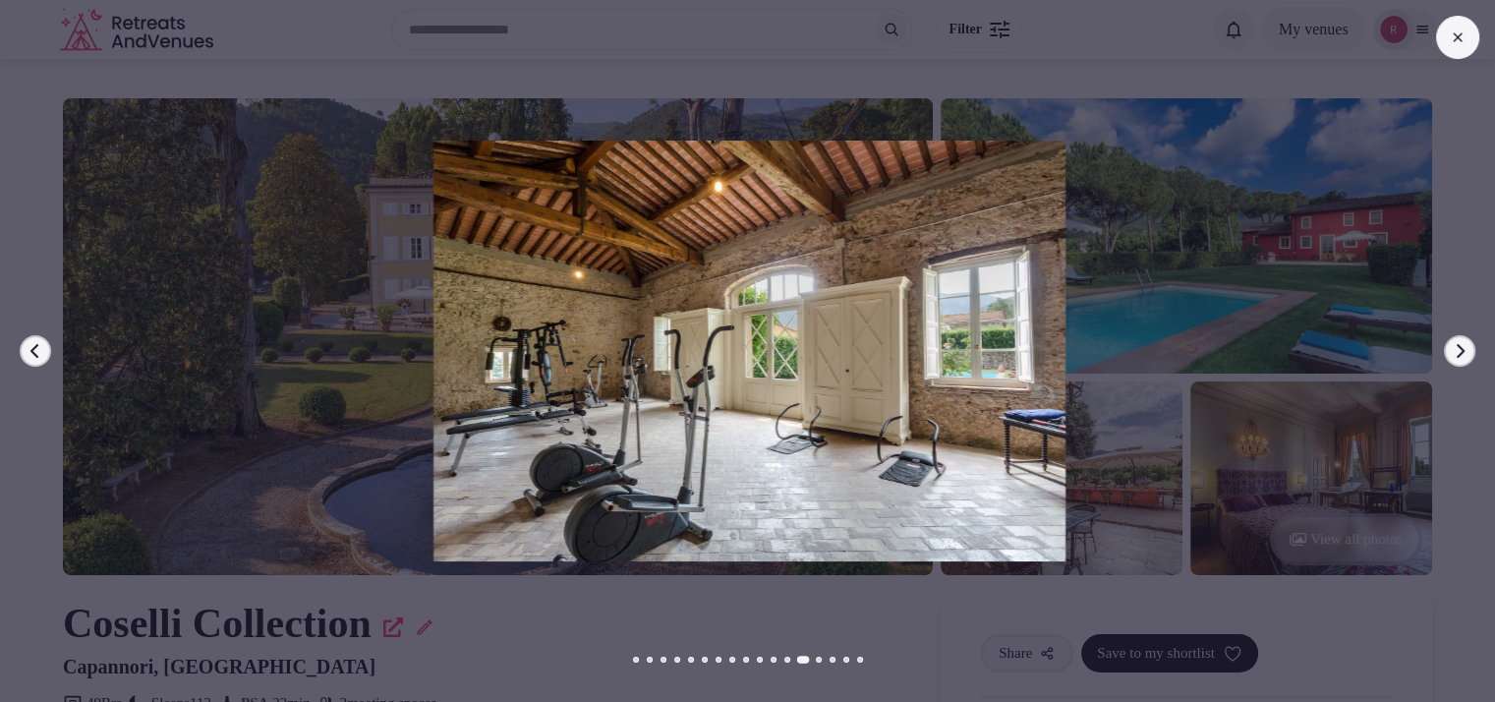
click at [1463, 357] on icon "button" at bounding box center [1460, 351] width 16 height 16
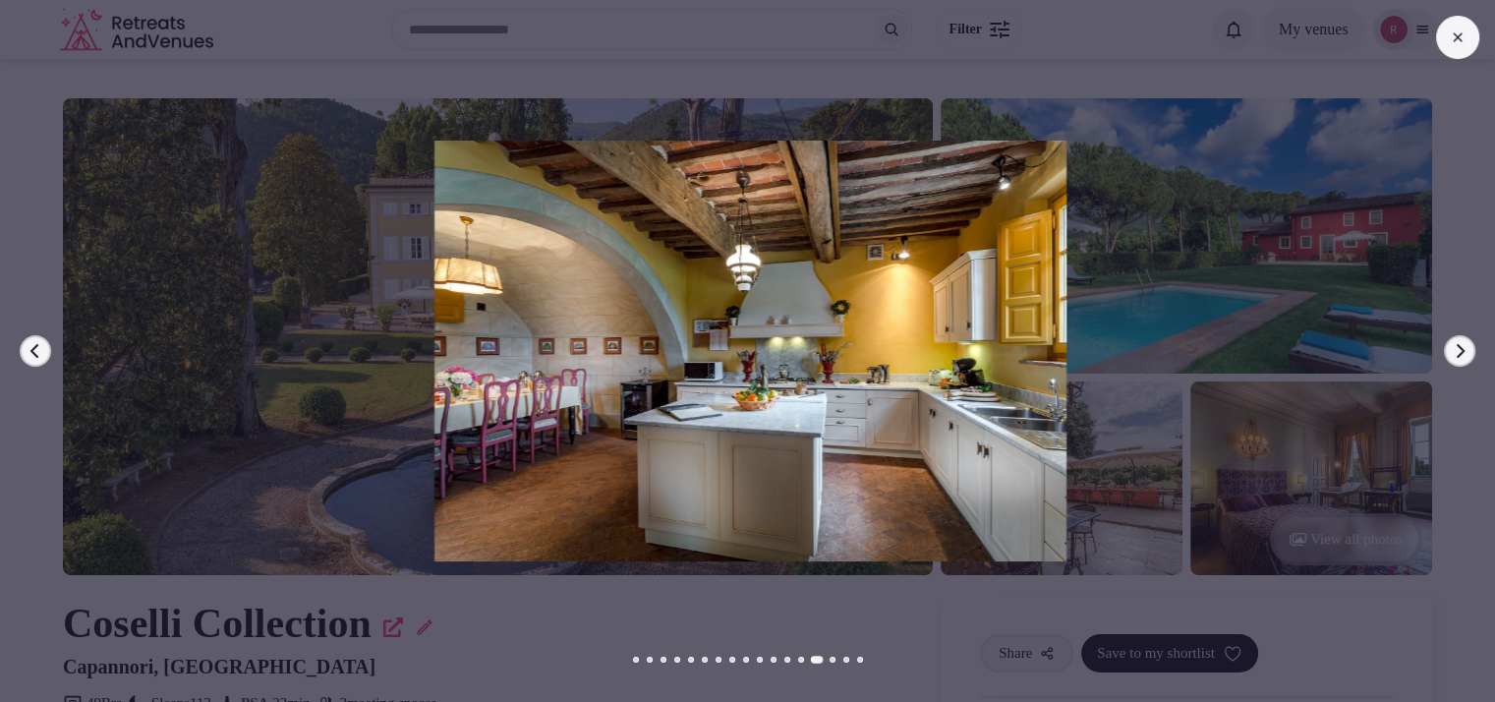
click at [1463, 357] on icon "button" at bounding box center [1460, 351] width 16 height 16
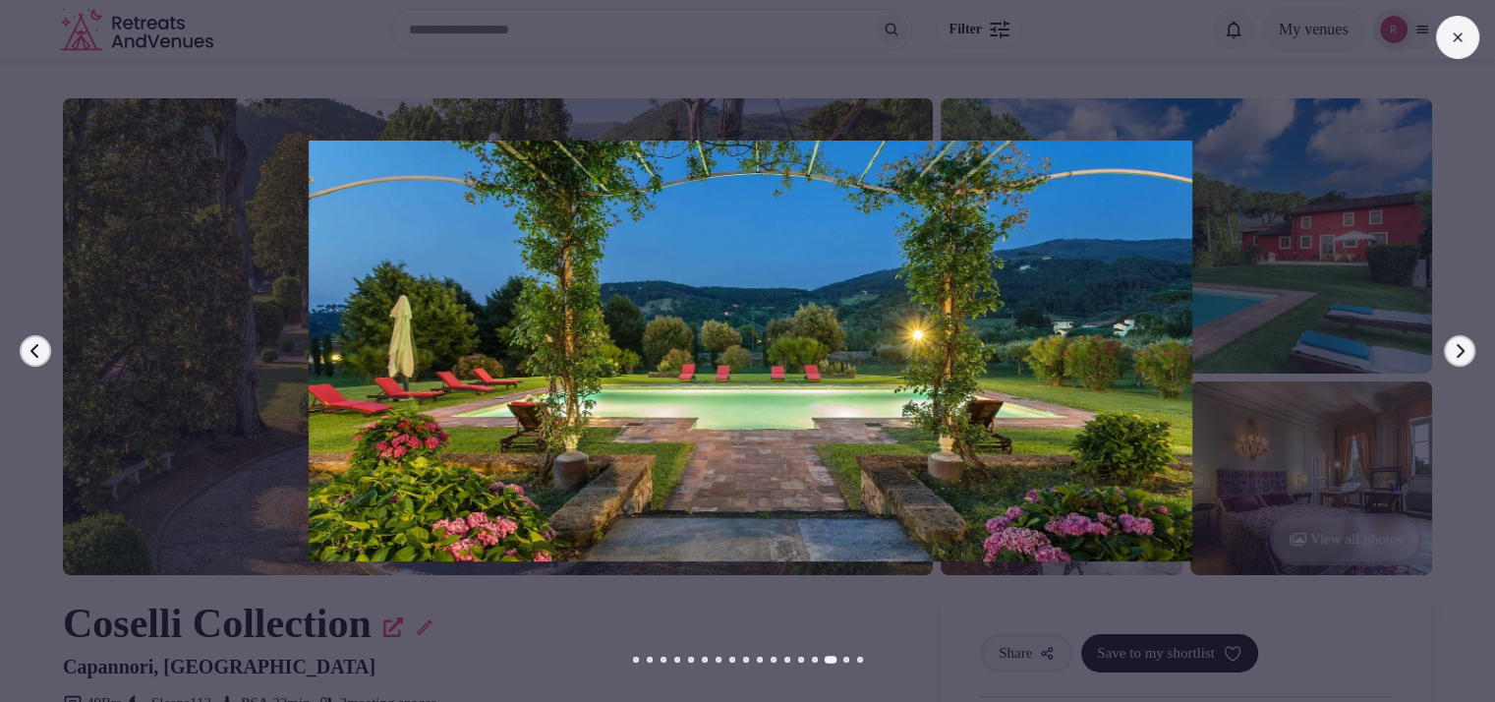
click at [1463, 357] on icon "button" at bounding box center [1460, 351] width 16 height 16
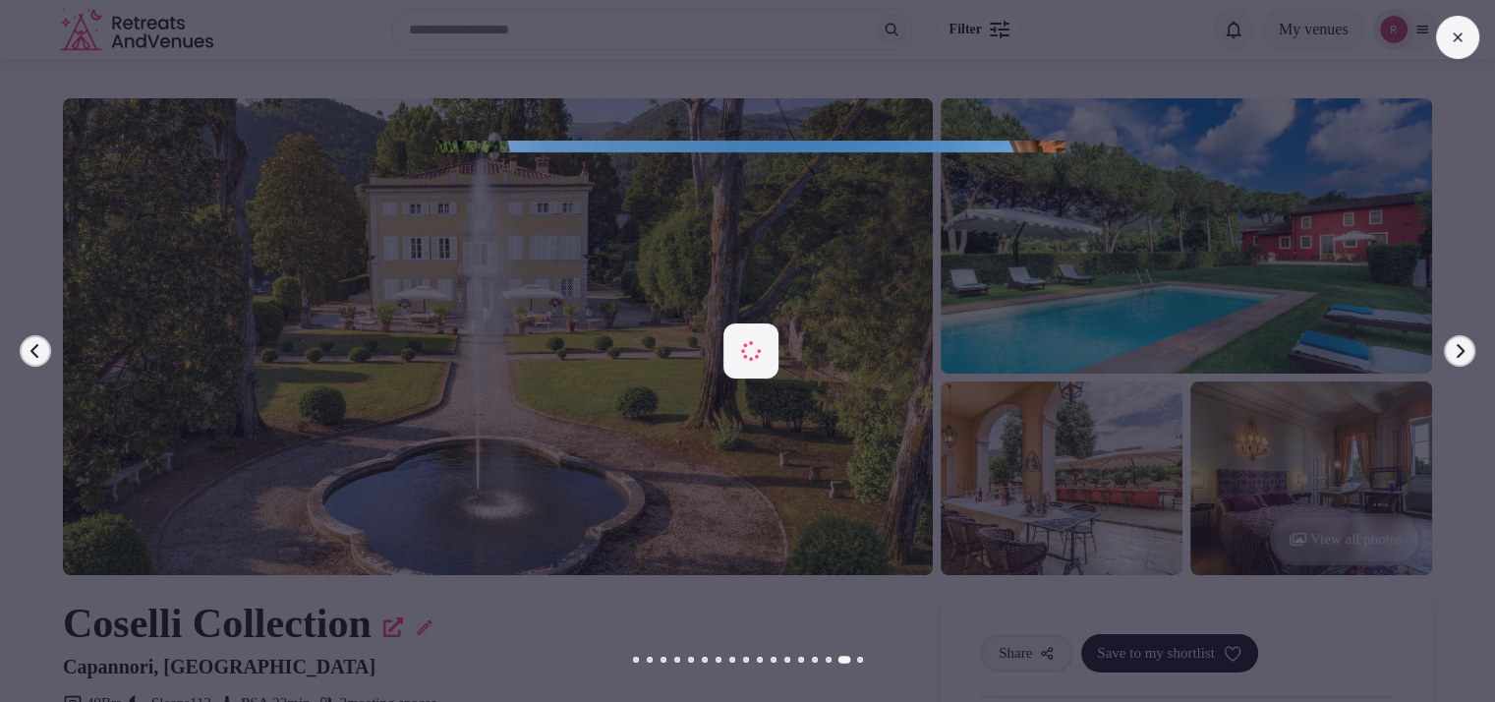
click at [1463, 357] on icon "button" at bounding box center [1460, 351] width 16 height 16
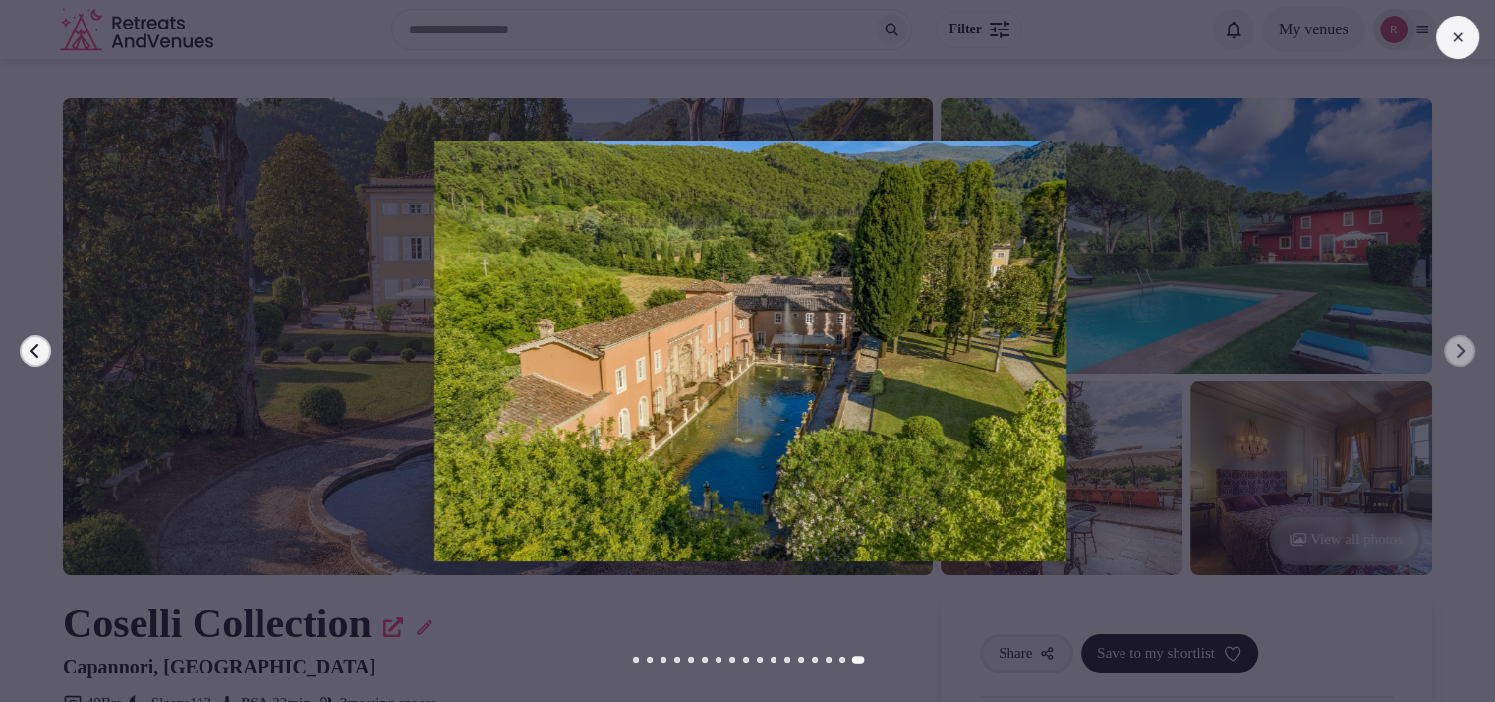
click at [27, 341] on button "Previous slide" at bounding box center [35, 350] width 31 height 31
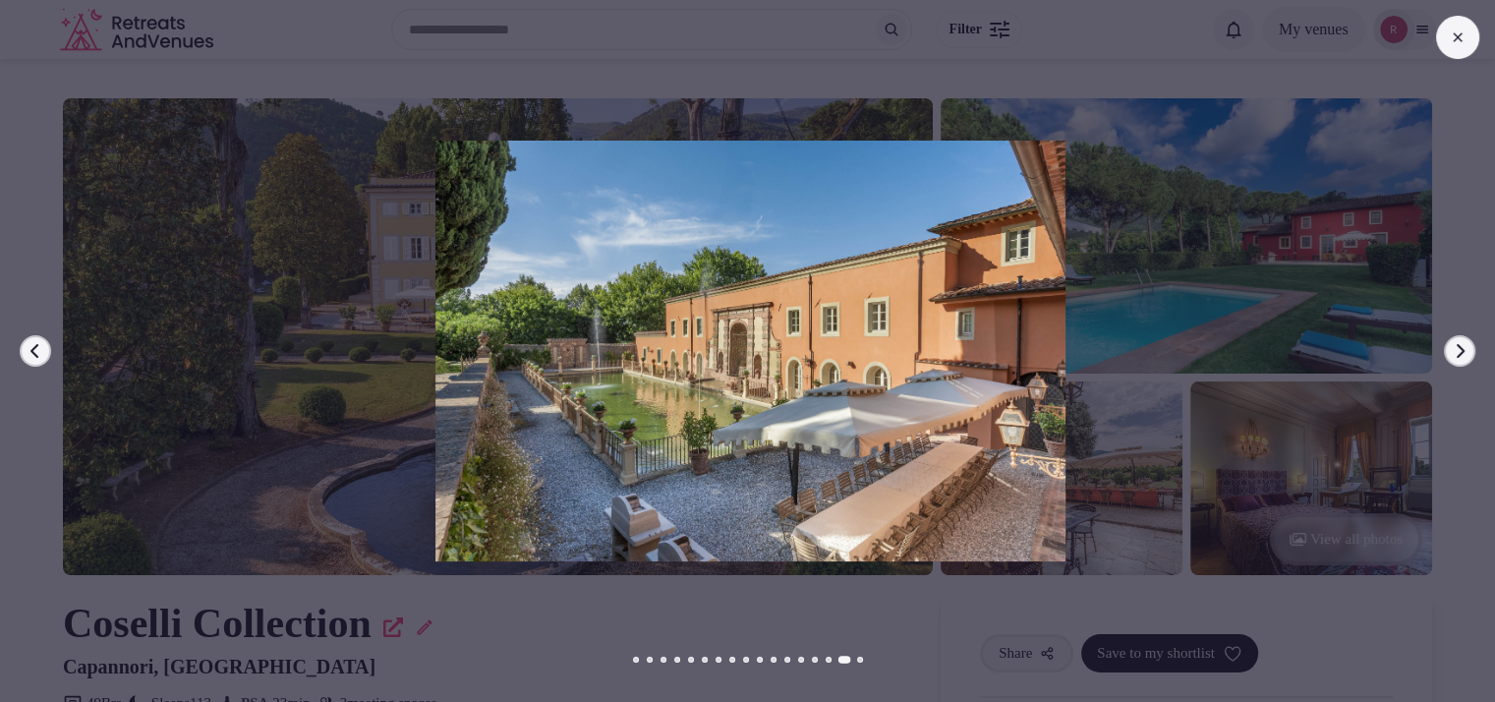
click at [27, 341] on button "Previous slide" at bounding box center [35, 350] width 31 height 31
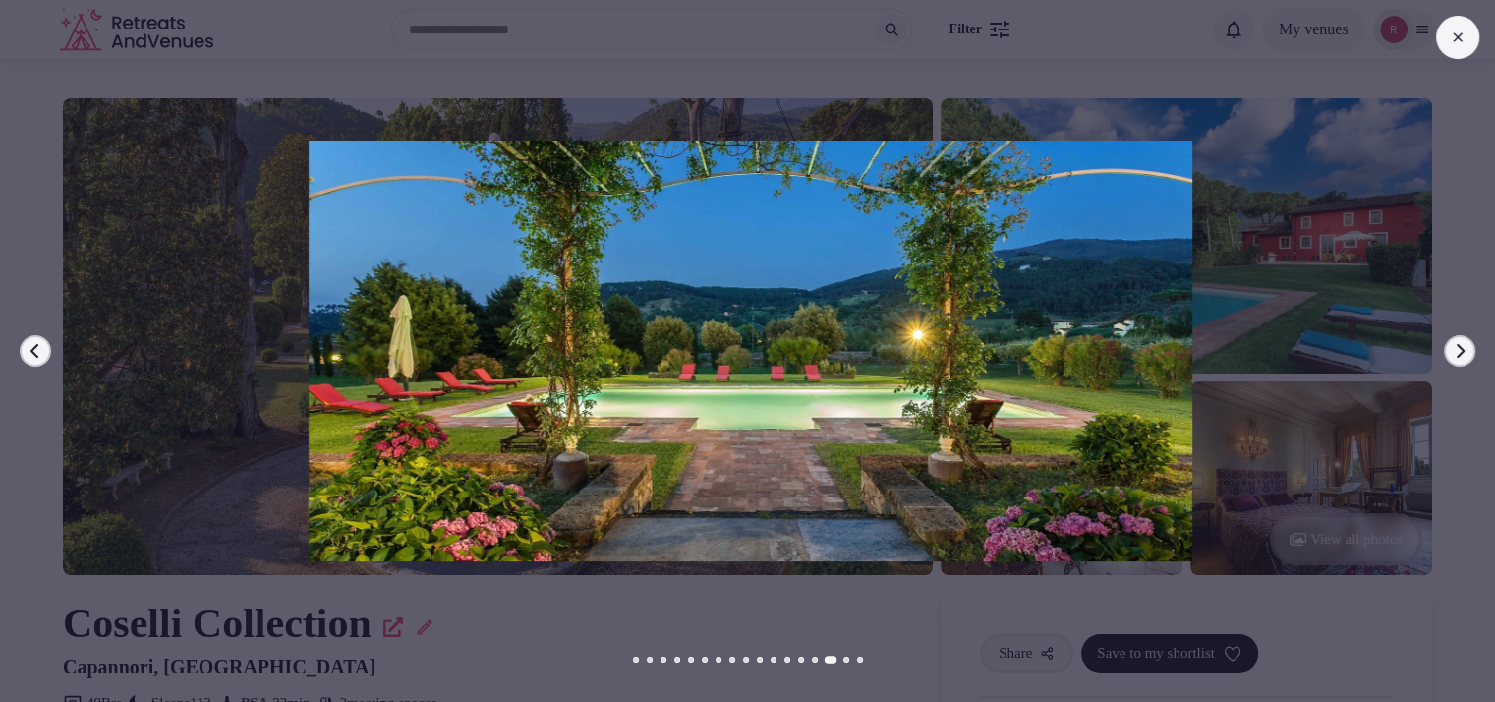
click at [27, 341] on button "Previous slide" at bounding box center [35, 350] width 31 height 31
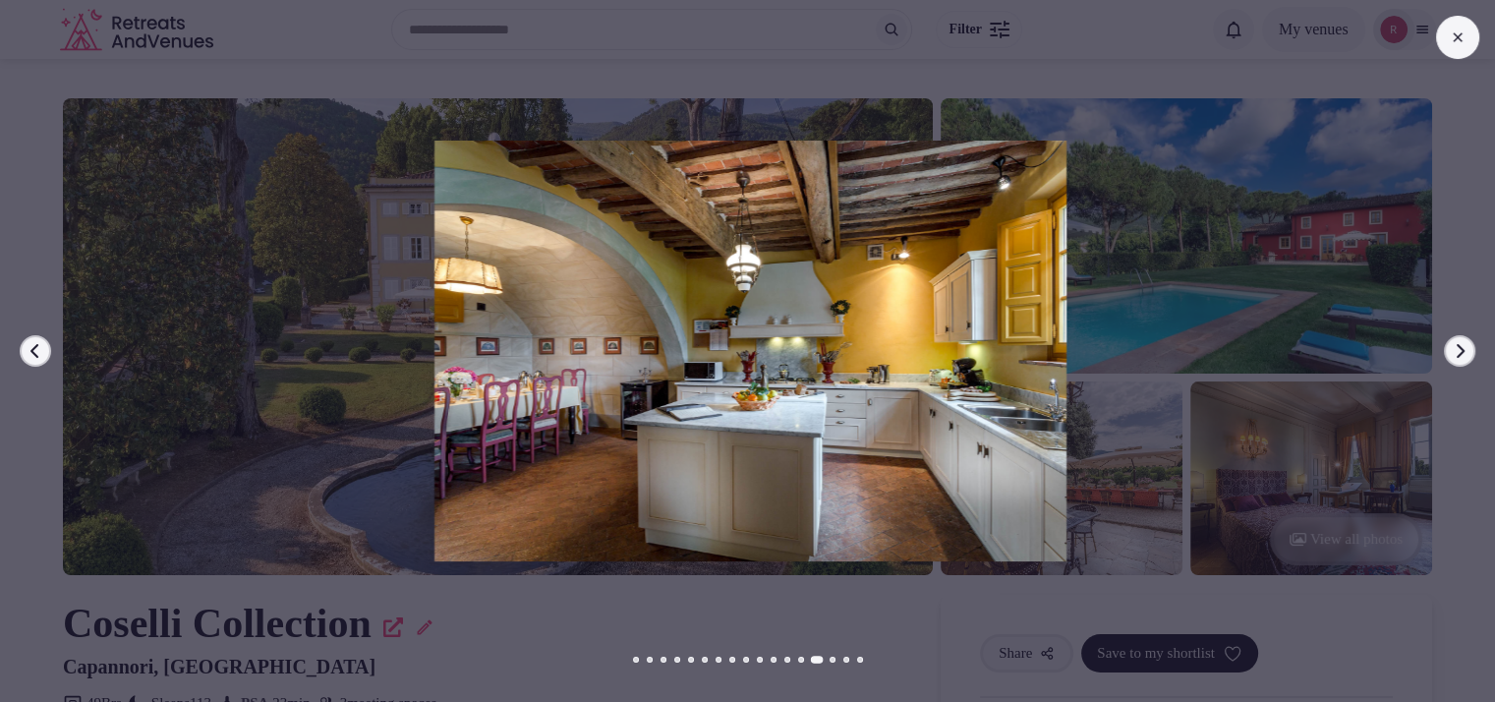
click at [27, 341] on button "Previous slide" at bounding box center [35, 350] width 31 height 31
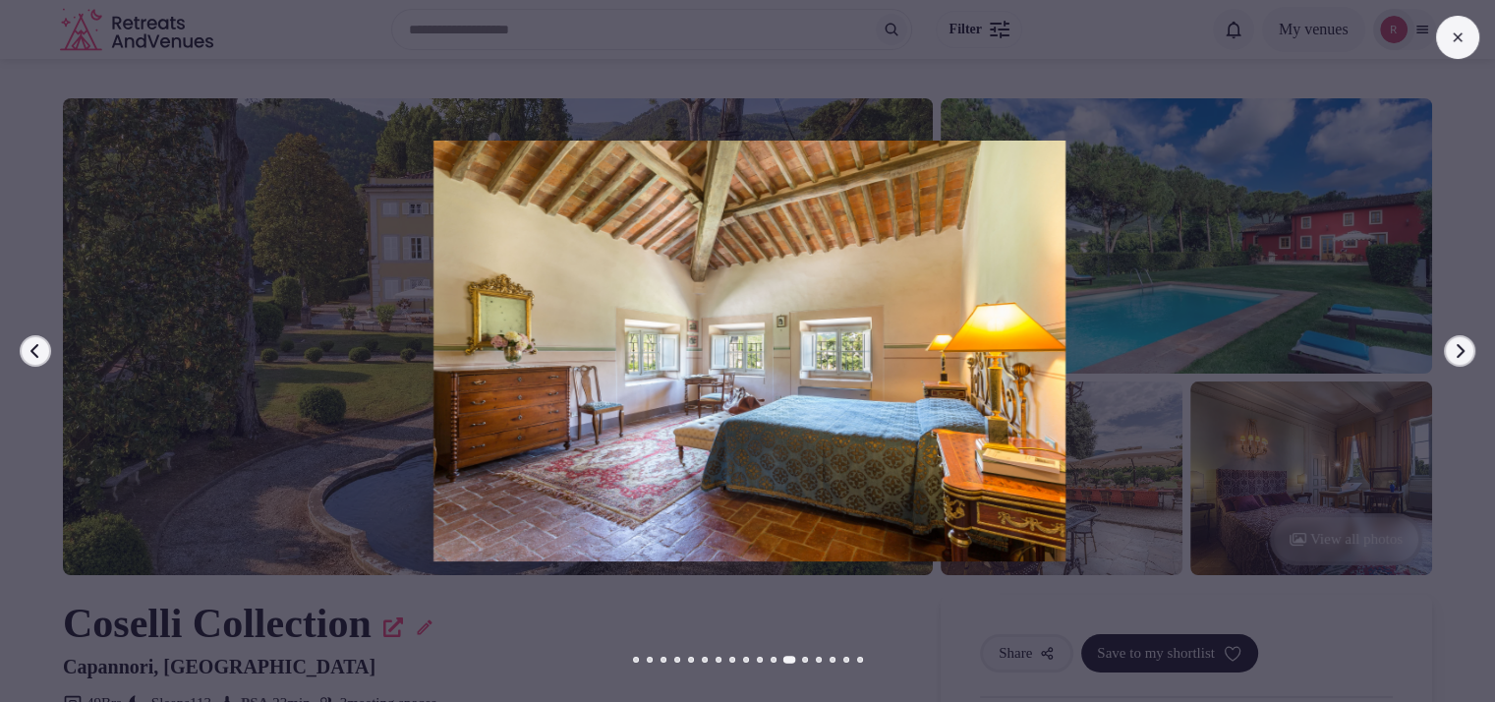
click at [29, 341] on button "Previous slide" at bounding box center [35, 350] width 31 height 31
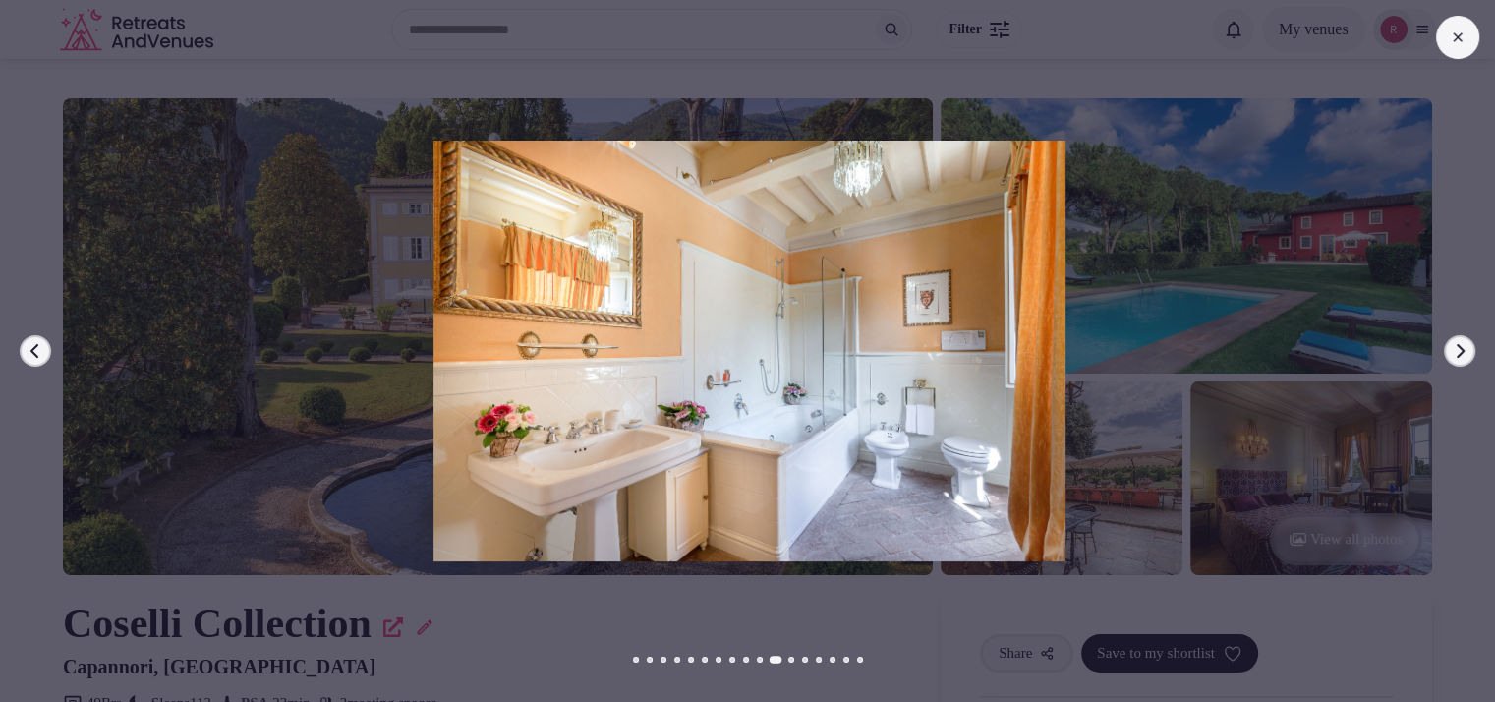
click at [29, 341] on button "Previous slide" at bounding box center [35, 350] width 31 height 31
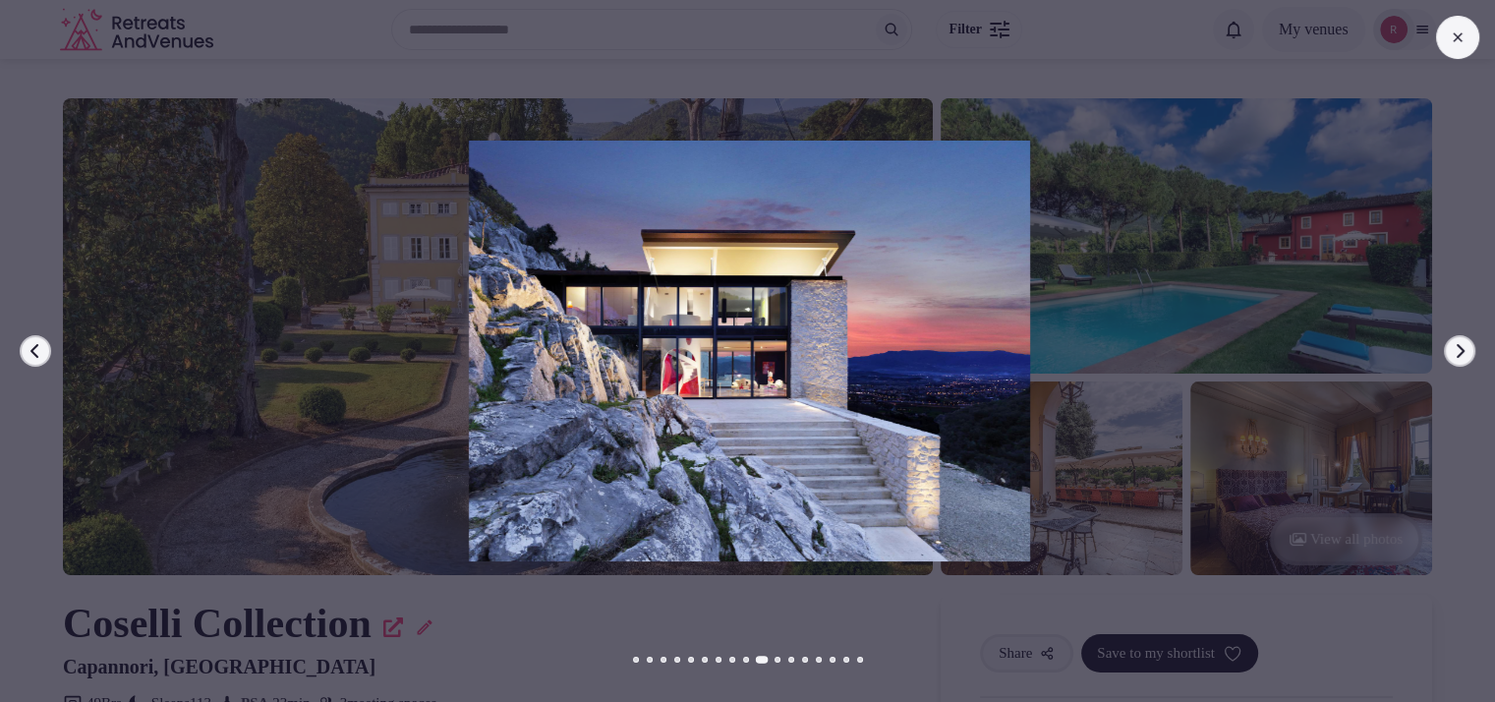
click at [29, 341] on button "Previous slide" at bounding box center [35, 350] width 31 height 31
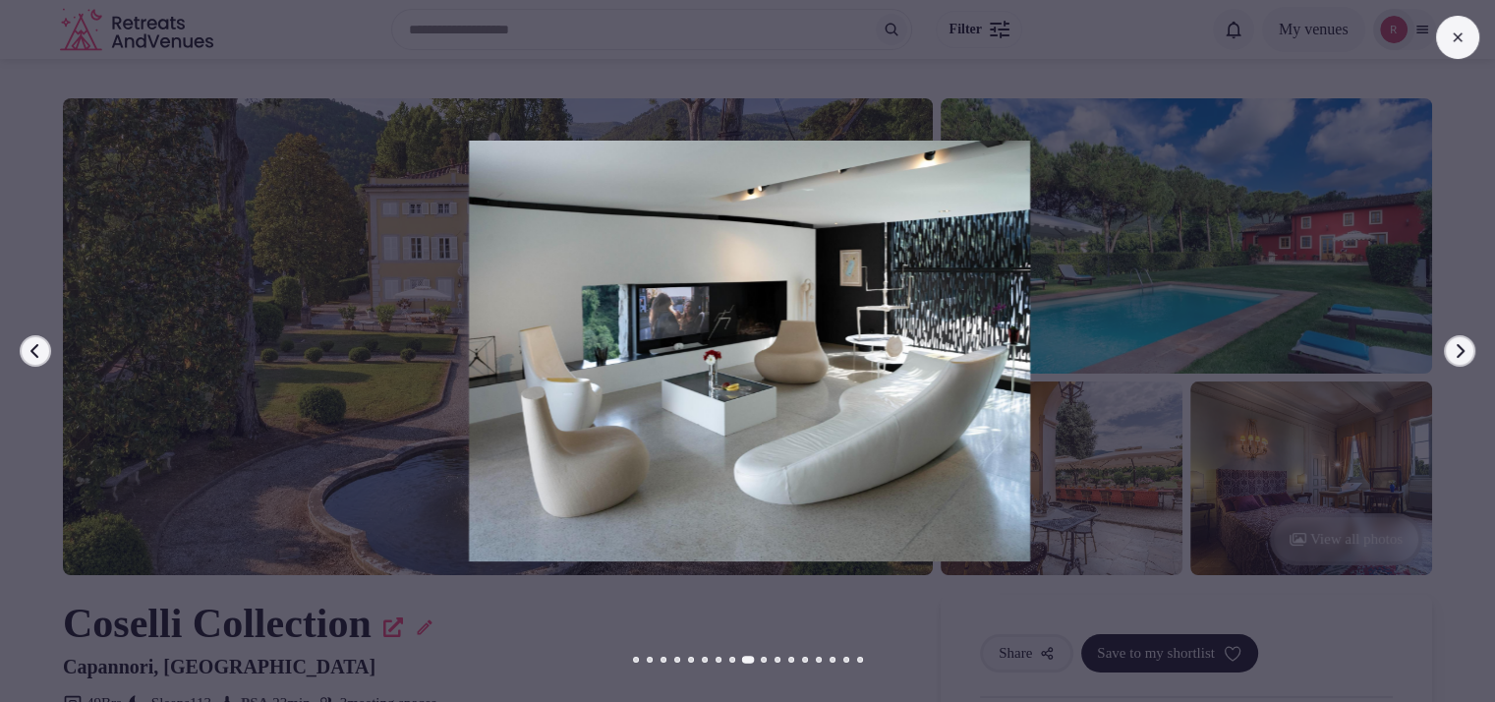
click at [29, 341] on button "Previous slide" at bounding box center [35, 350] width 31 height 31
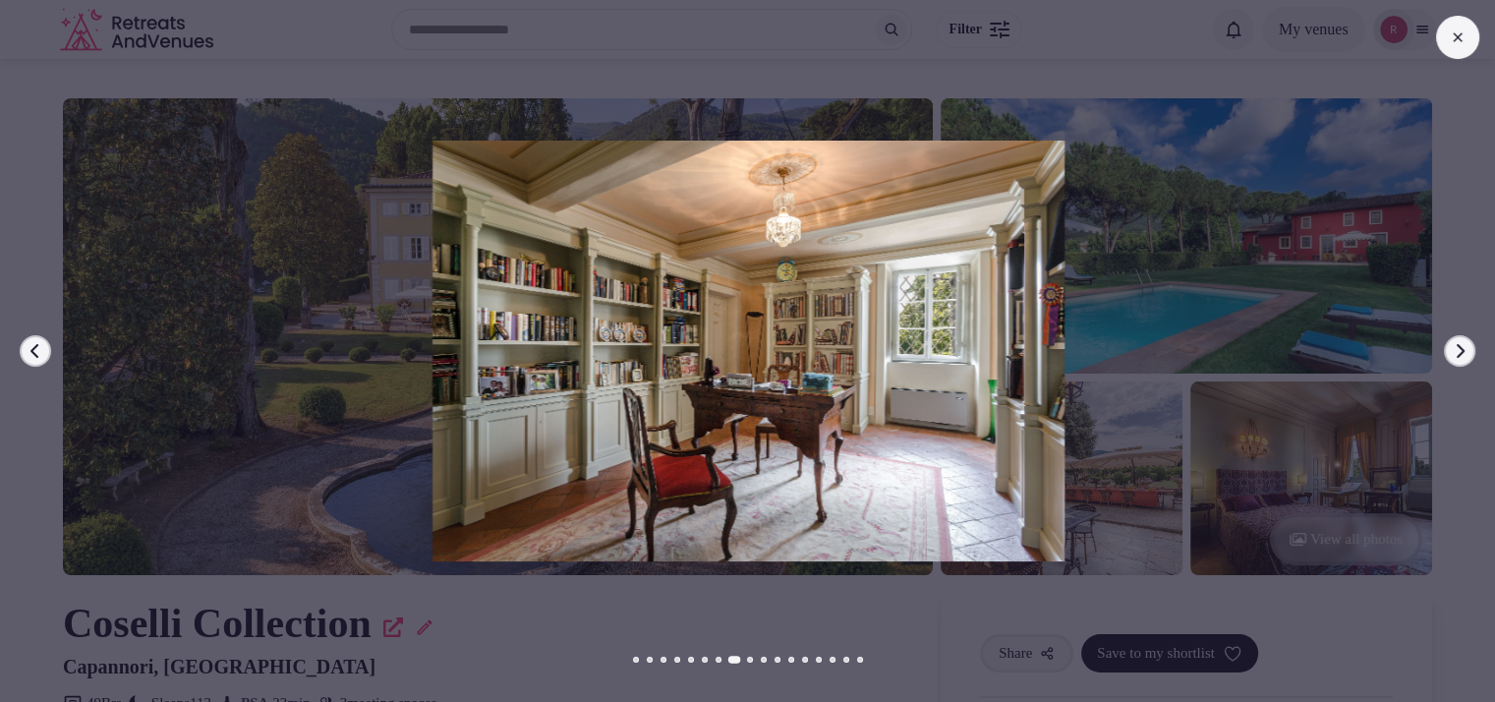
click at [29, 341] on button "Previous slide" at bounding box center [35, 350] width 31 height 31
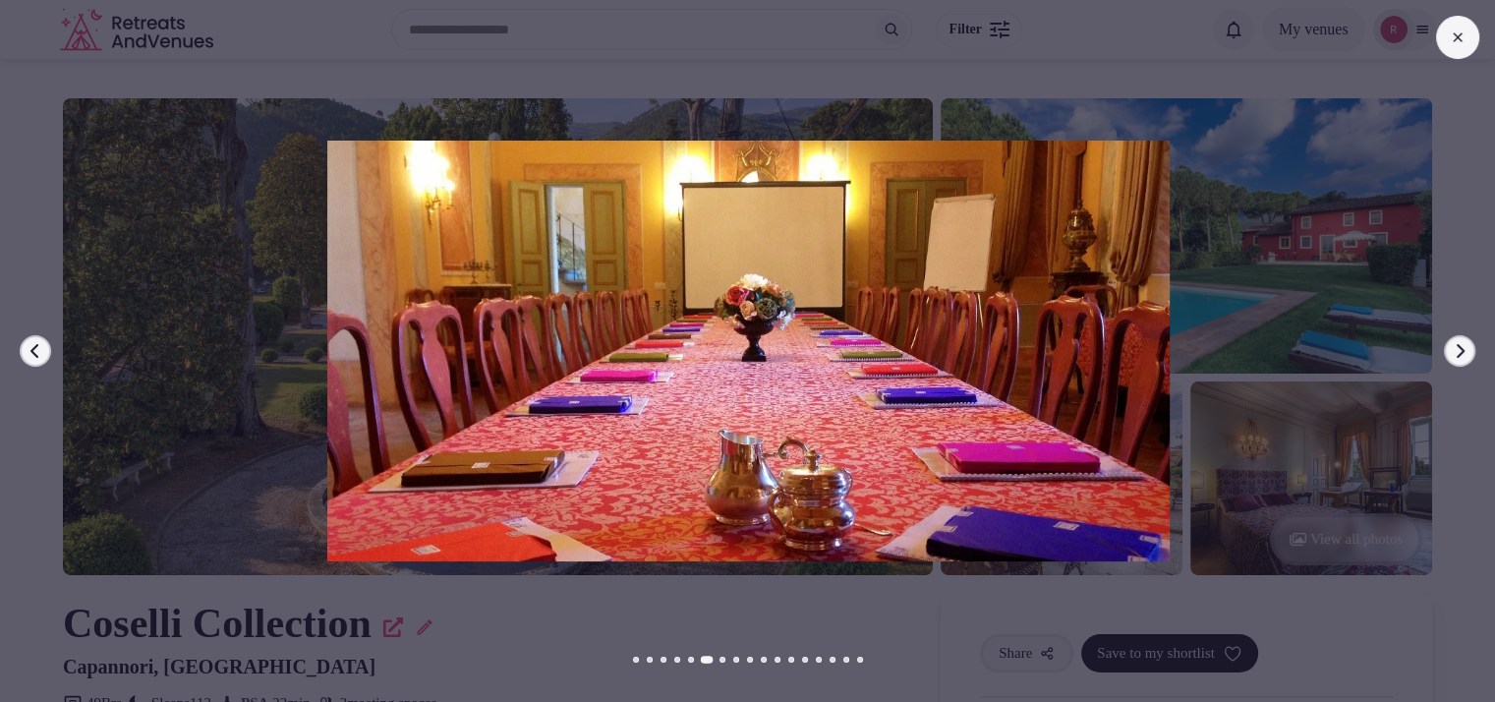
click at [29, 341] on button "Previous slide" at bounding box center [35, 350] width 31 height 31
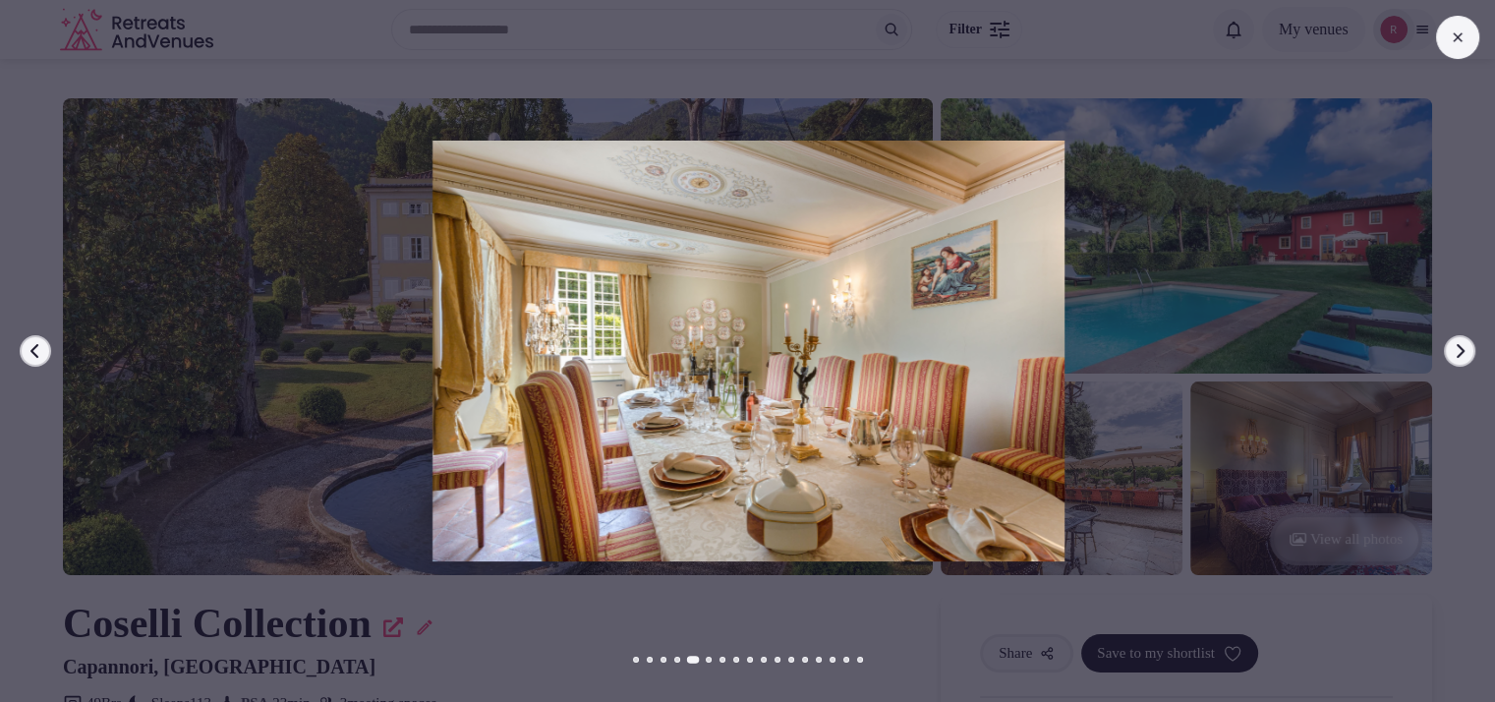
click at [1432, 29] on div "Previous slide Next slide" at bounding box center [747, 351] width 1495 height 702
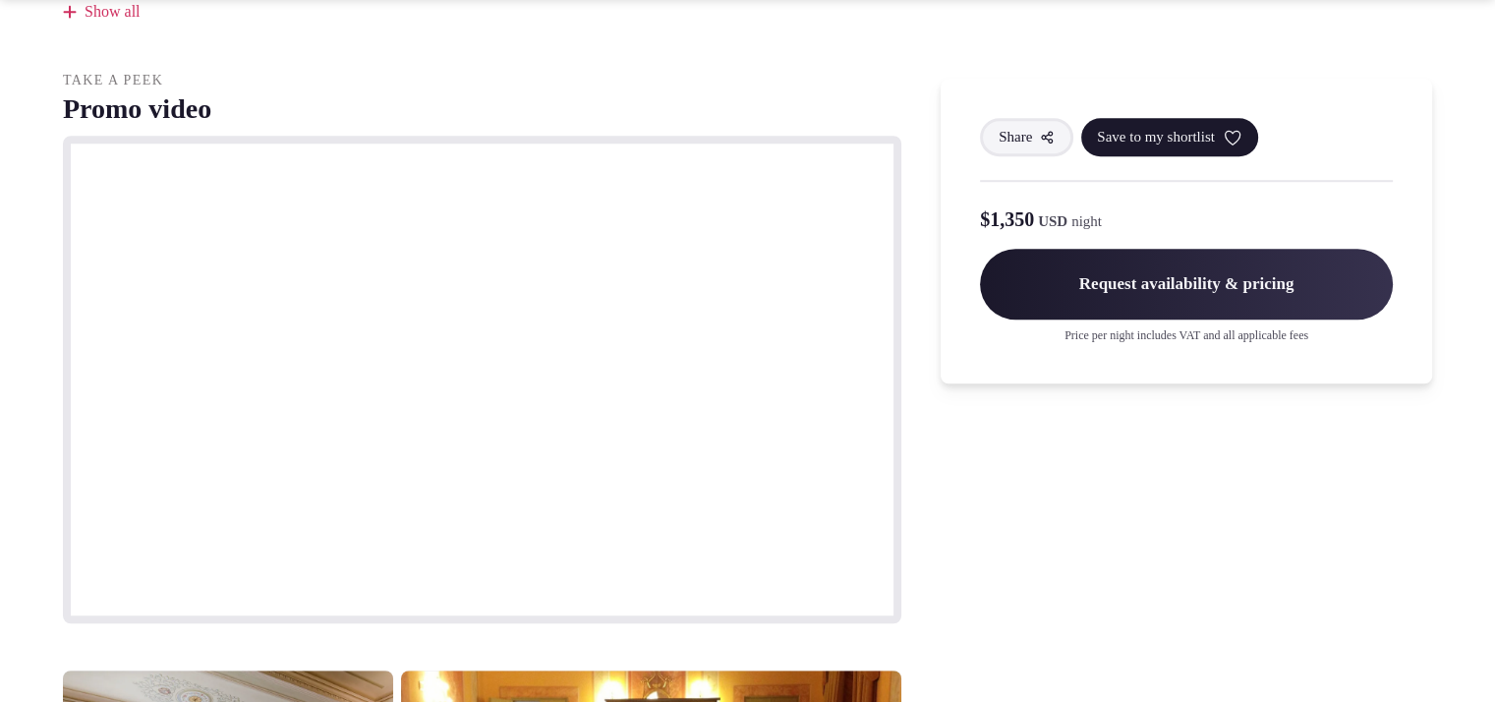
scroll to position [2652, 0]
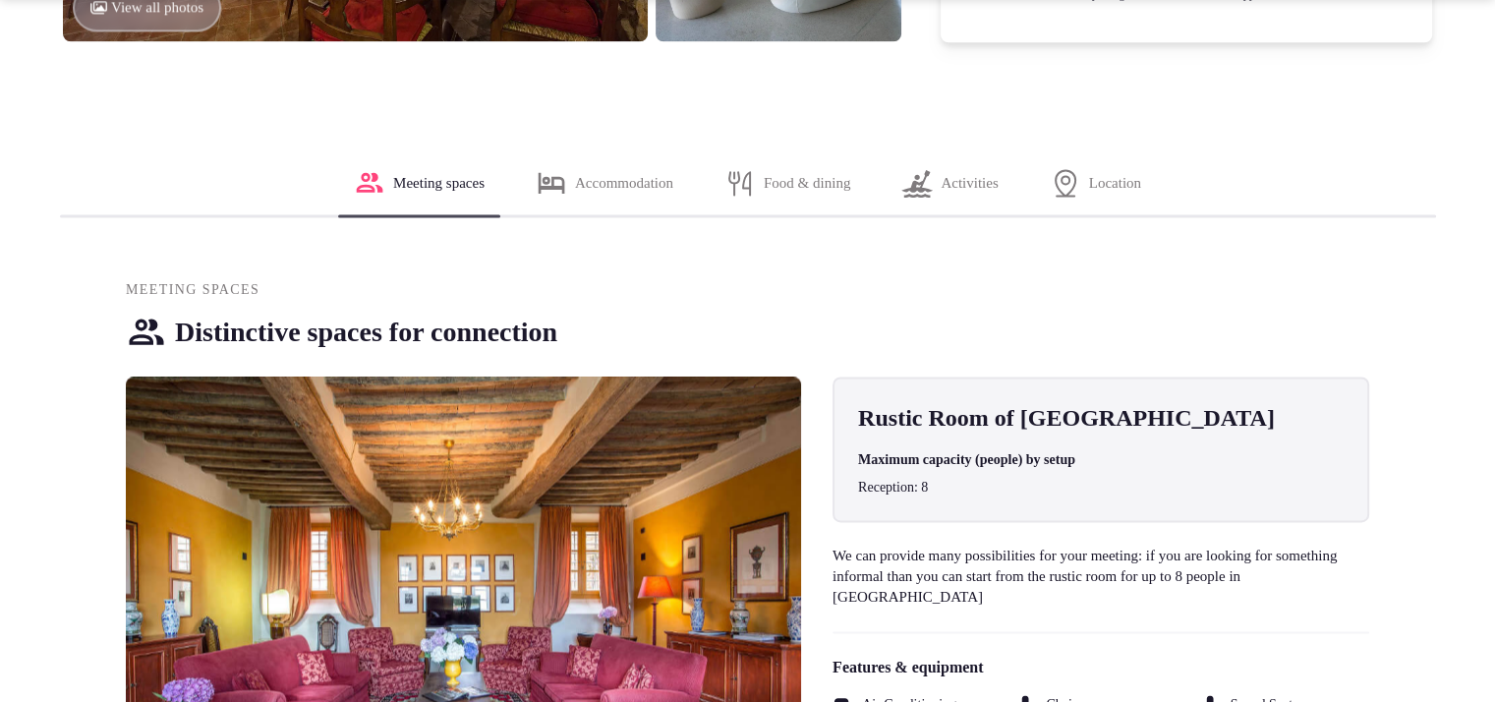
click at [1000, 208] on div "Activities" at bounding box center [950, 182] width 128 height 63
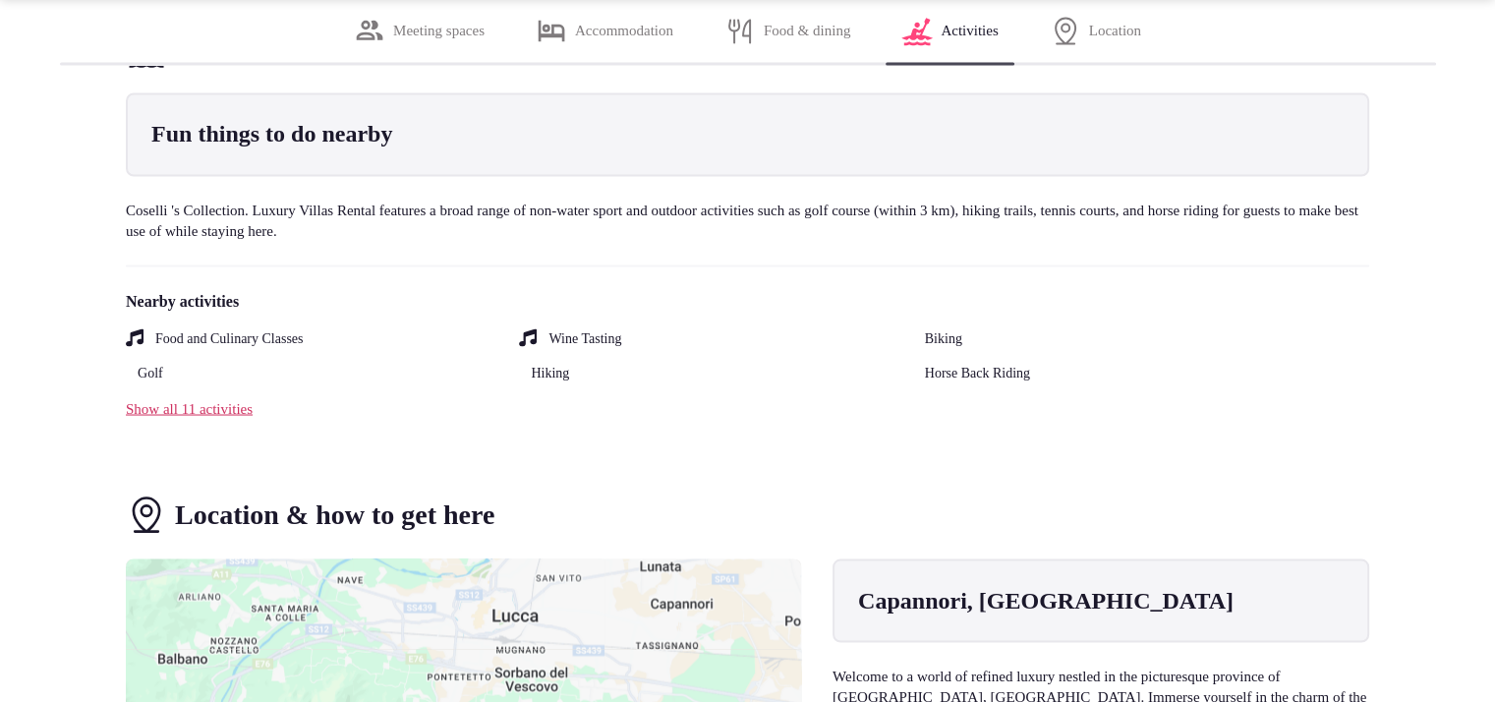
scroll to position [11064, 0]
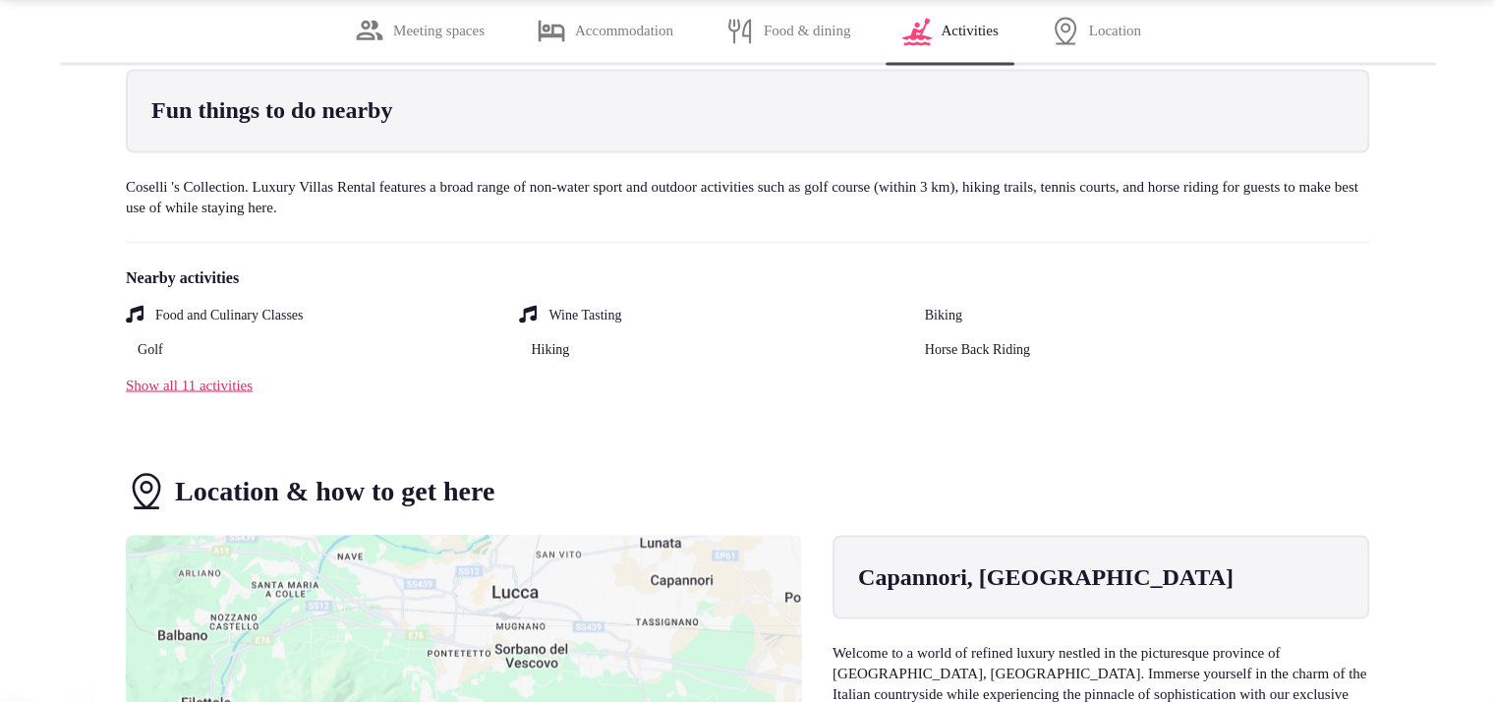
click at [163, 395] on div "Show all 11 activities" at bounding box center [748, 385] width 1244 height 21
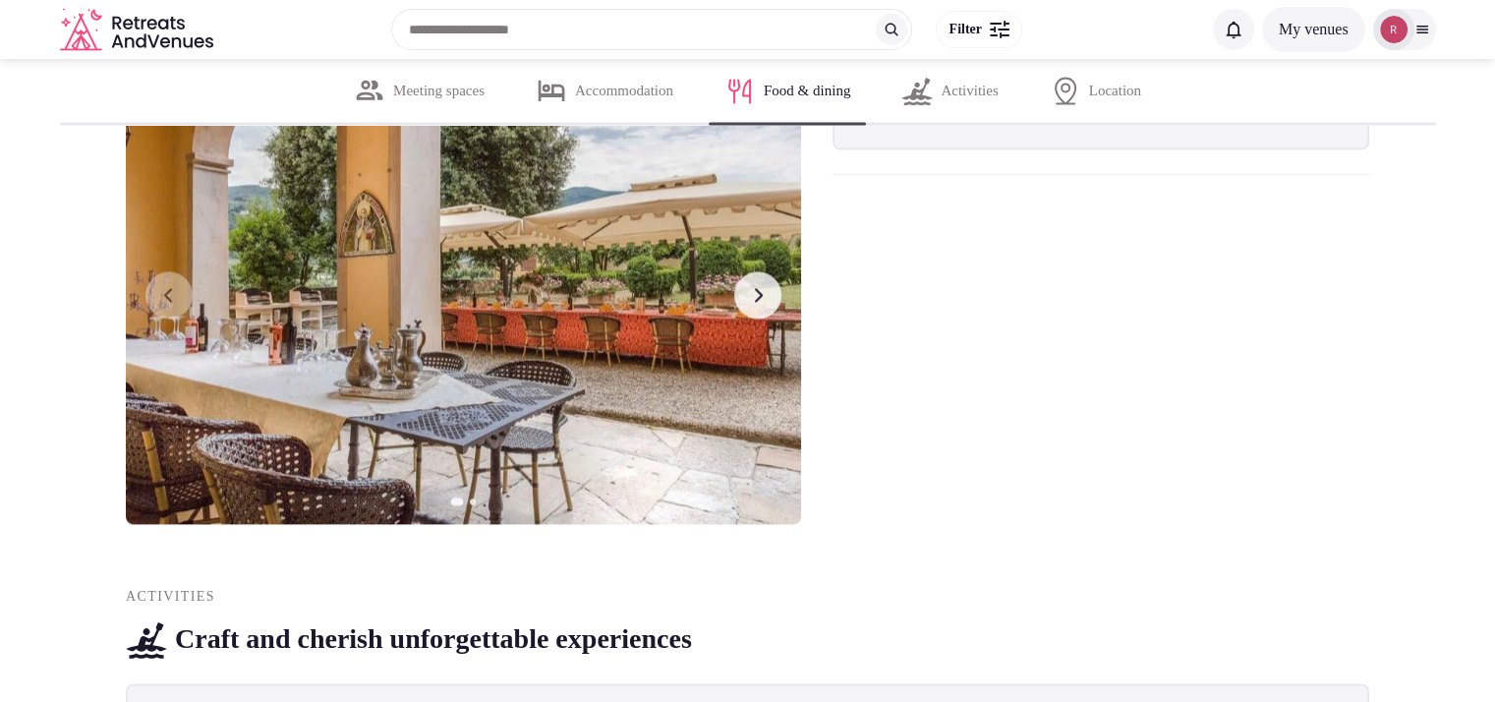
scroll to position [10434, 0]
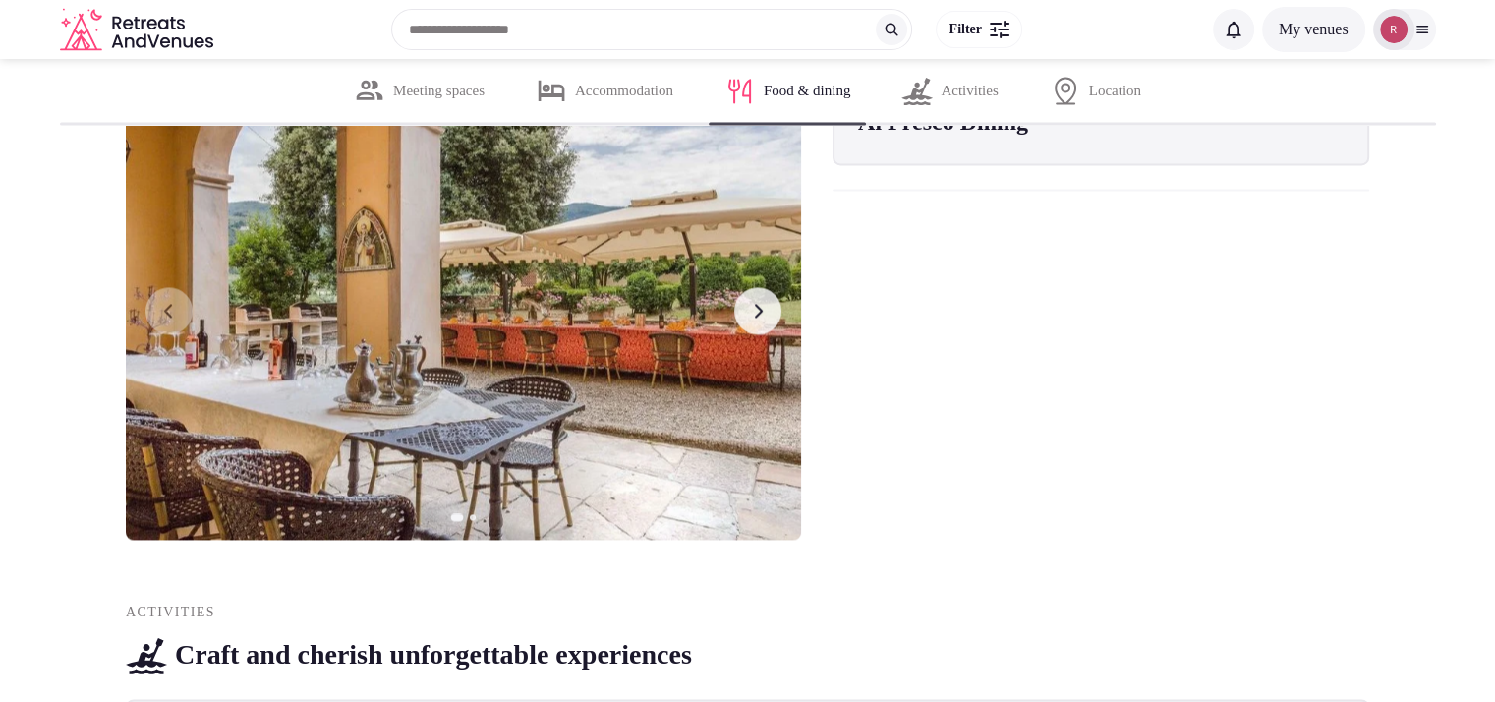
click at [745, 334] on button "Next slide" at bounding box center [757, 310] width 47 height 47
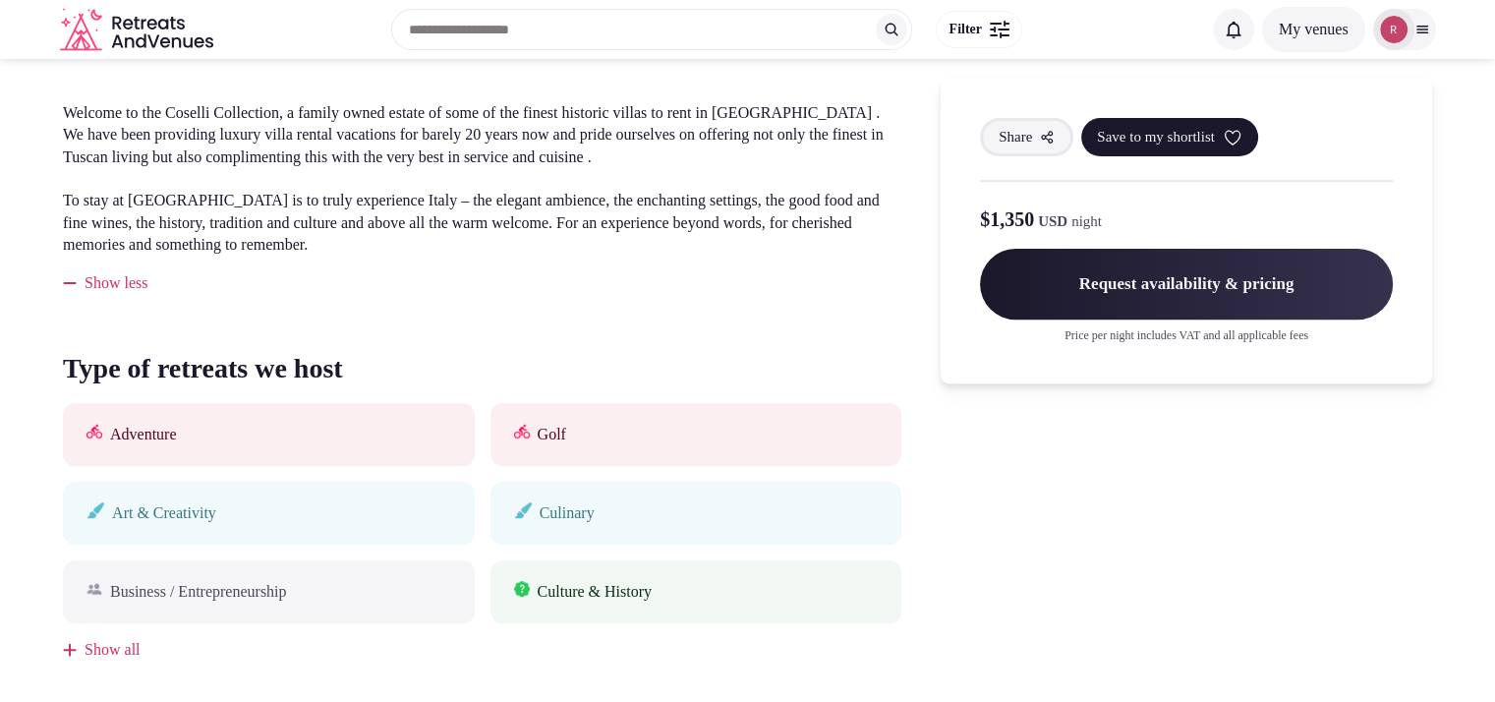
scroll to position [47, 0]
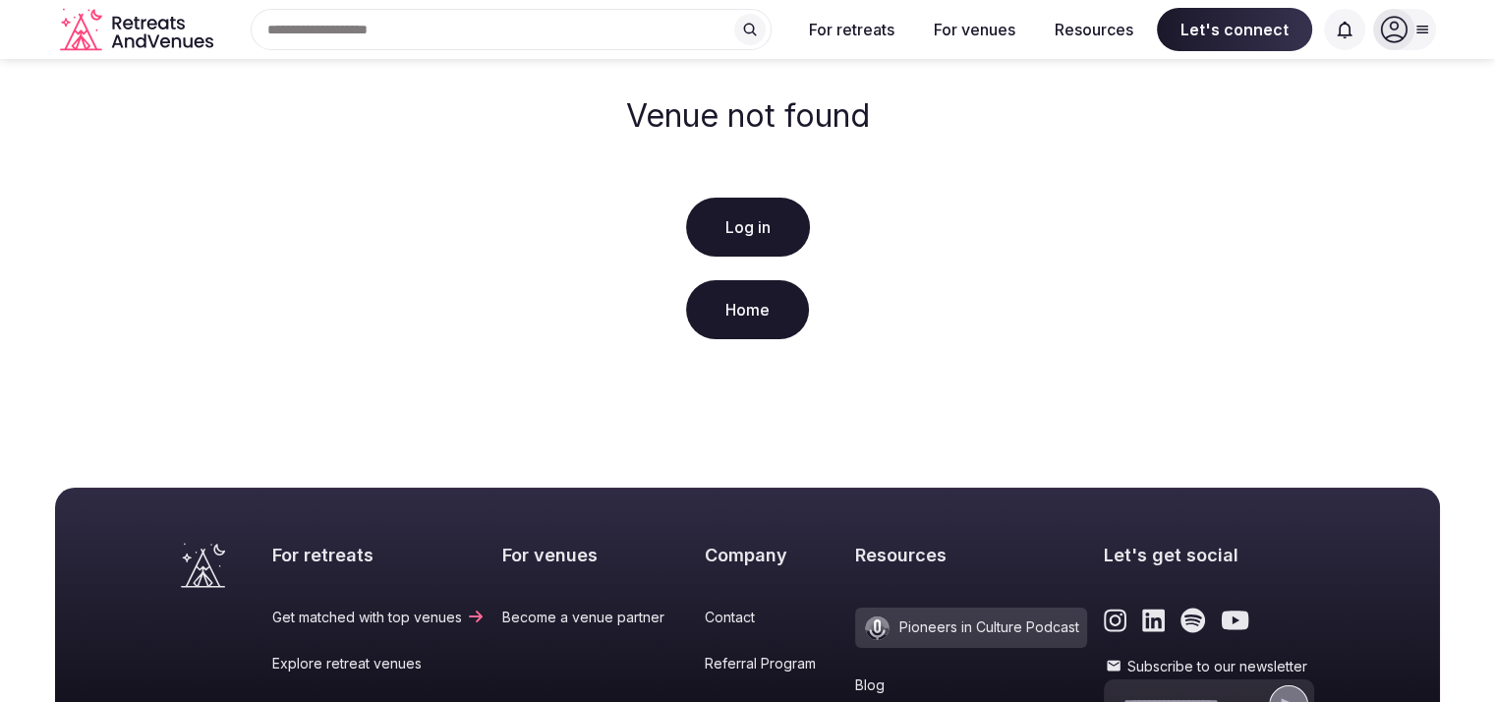
scroll to position [47, 0]
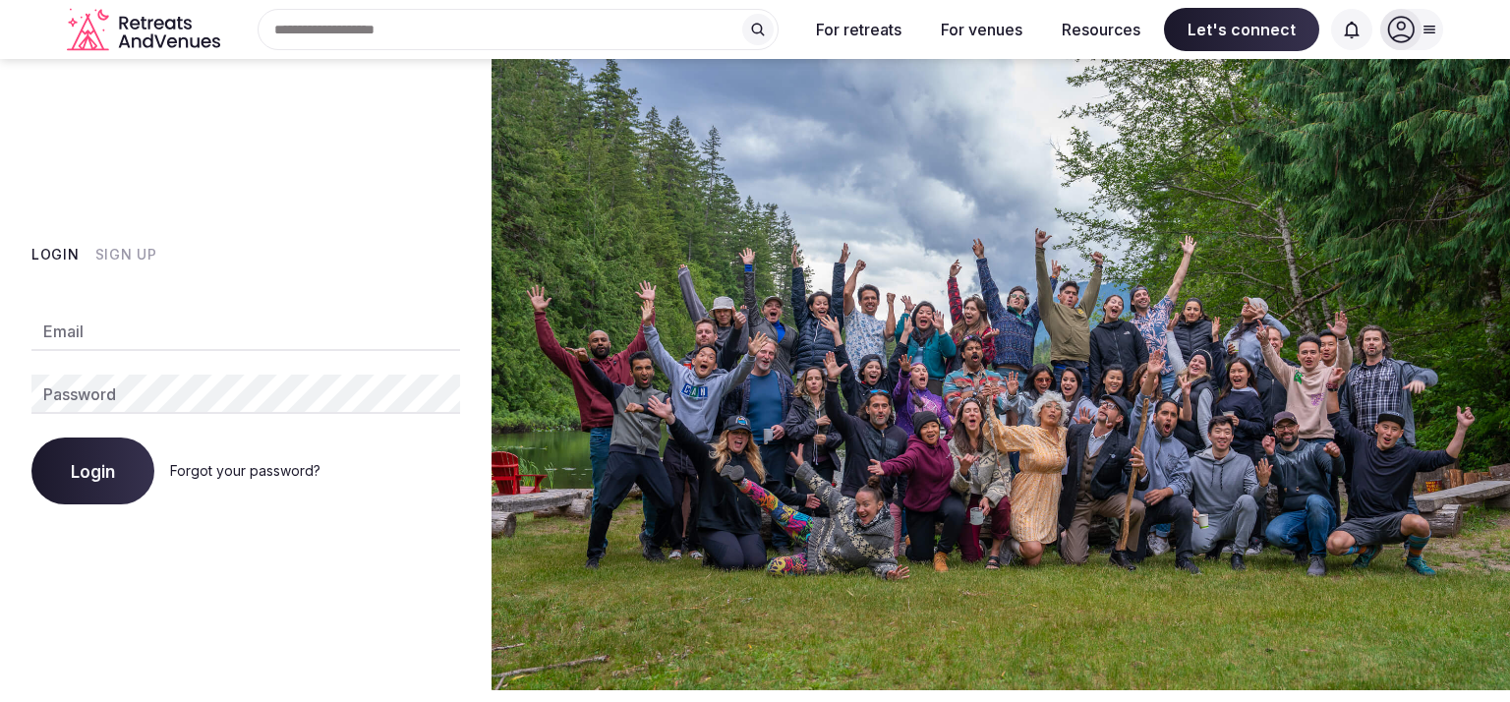
type input "**********"
click at [95, 483] on button "Login" at bounding box center [92, 471] width 123 height 67
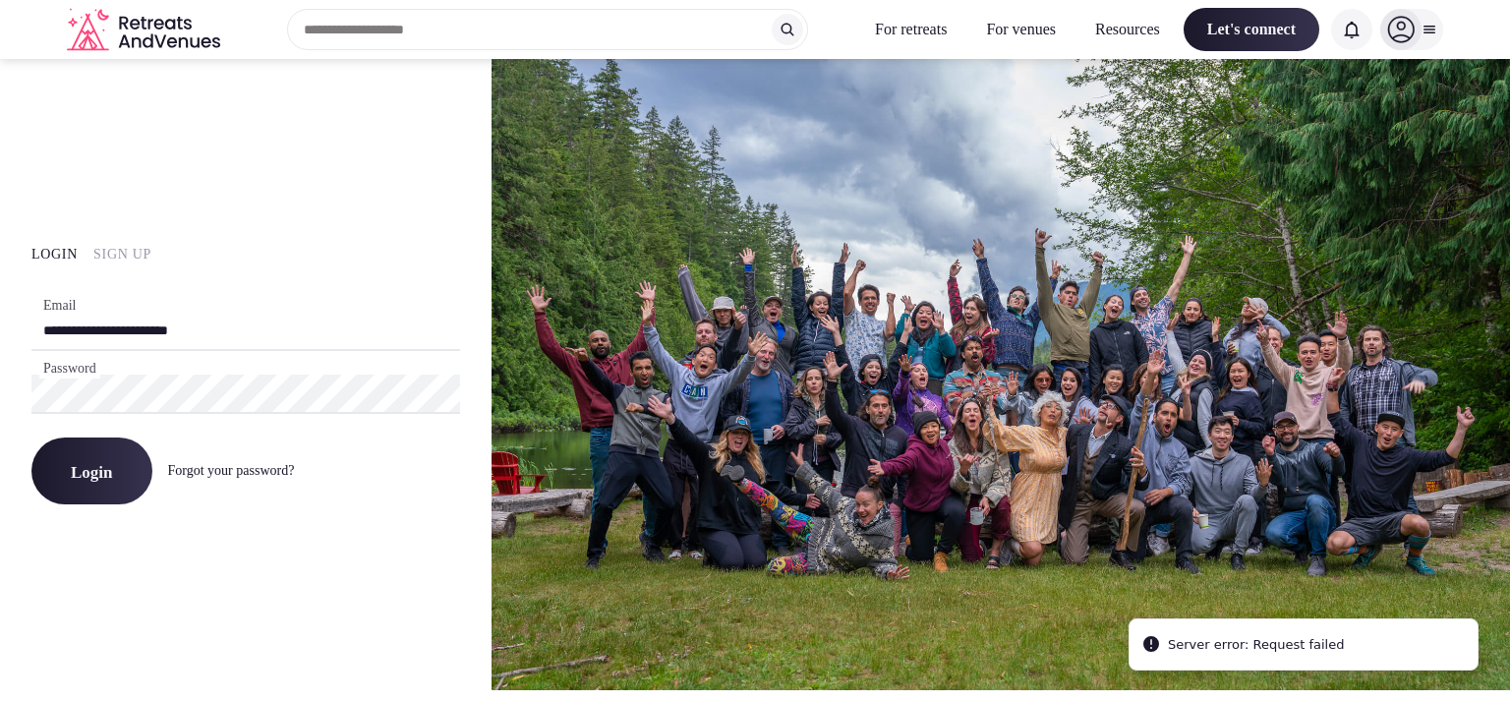
click at [114, 457] on button "Login" at bounding box center [91, 471] width 121 height 67
click at [1424, 26] on icon at bounding box center [1430, 30] width 16 height 16
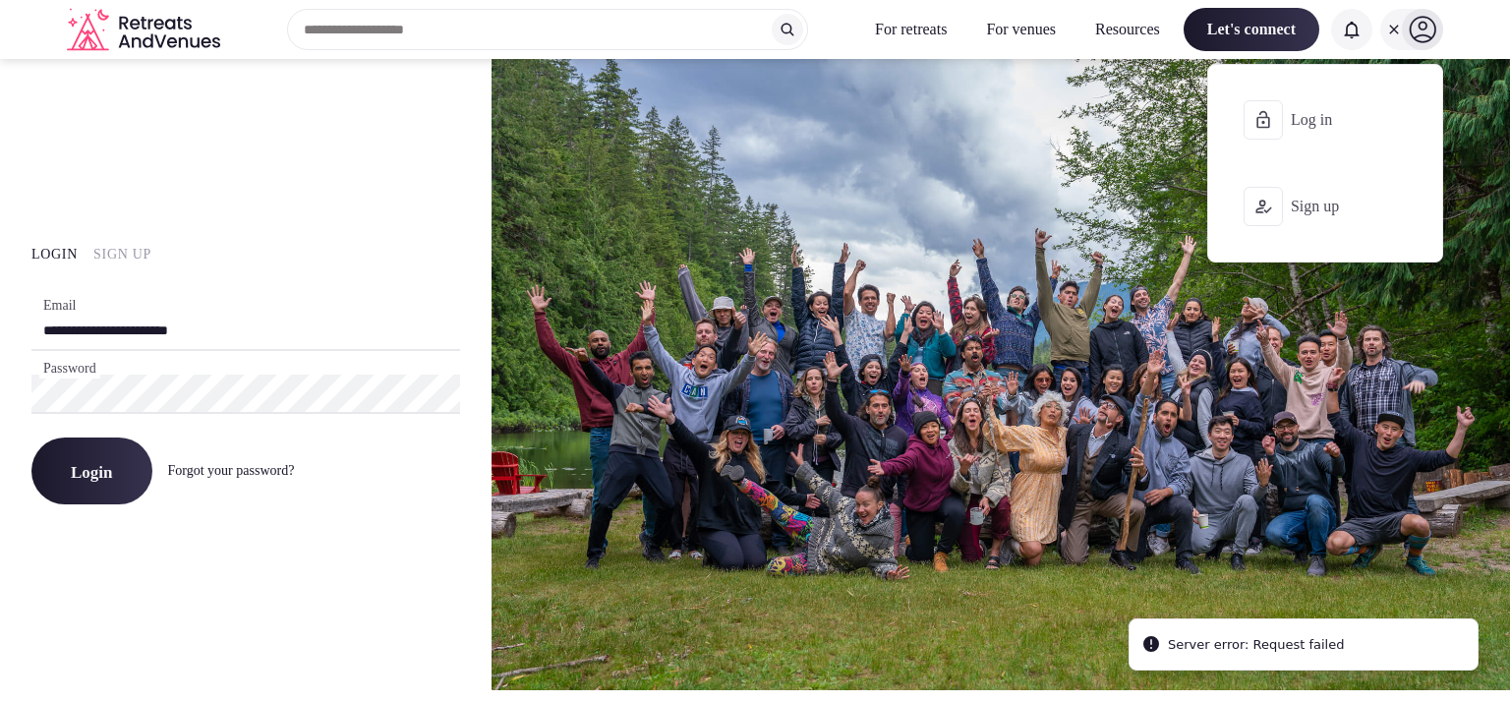
click at [1322, 109] on span "Log in" at bounding box center [1338, 120] width 94 height 22
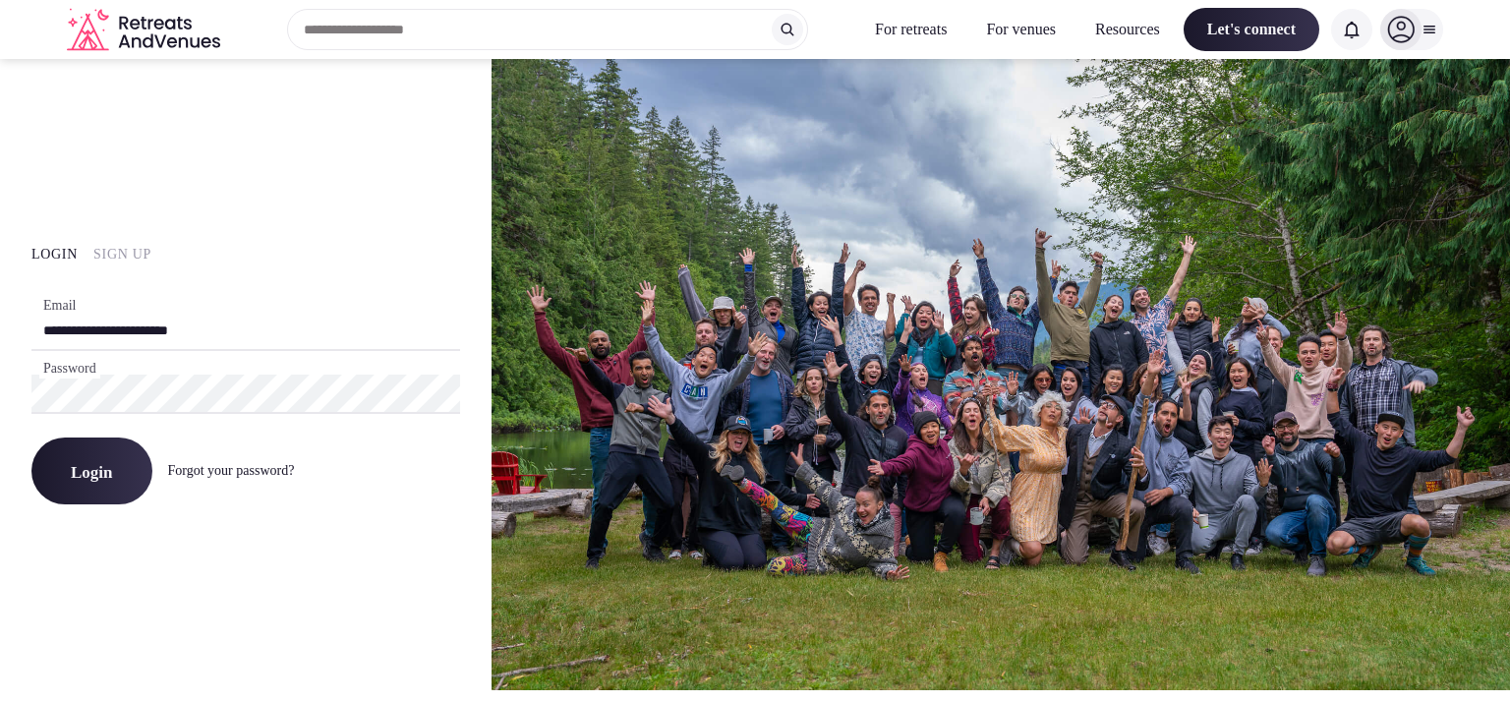
click at [1425, 30] on icon at bounding box center [1430, 30] width 16 height 16
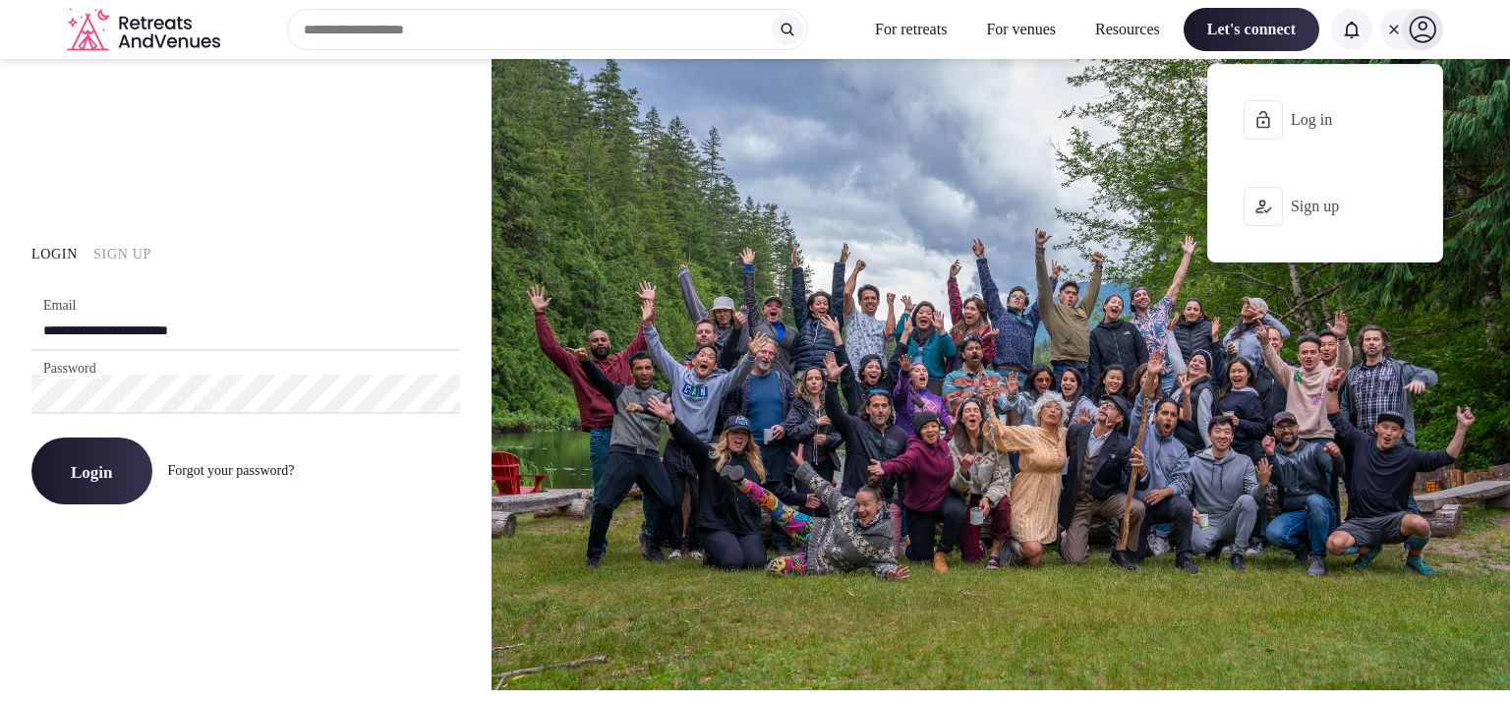
click at [1405, 122] on icon at bounding box center [1400, 120] width 14 height 16
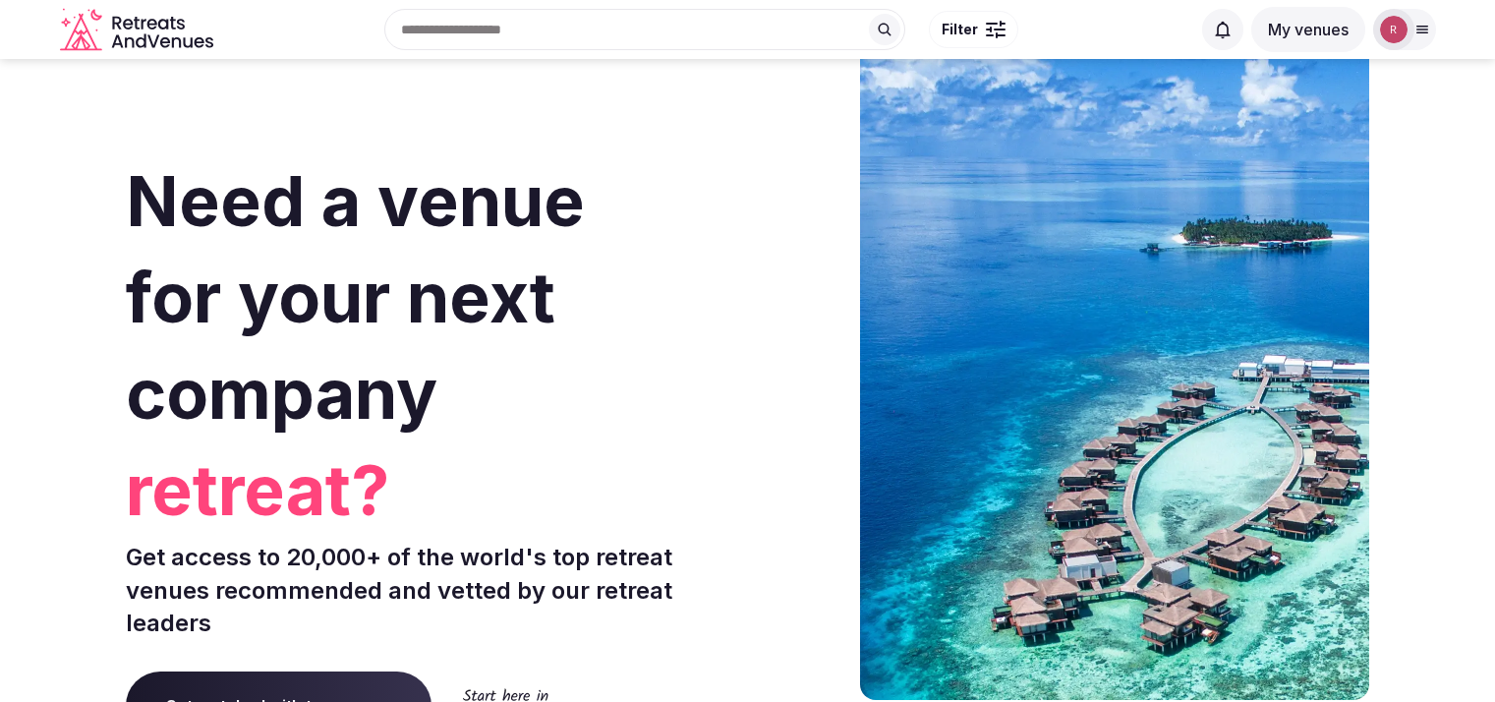
click at [1432, 27] on div at bounding box center [1423, 30] width 28 height 16
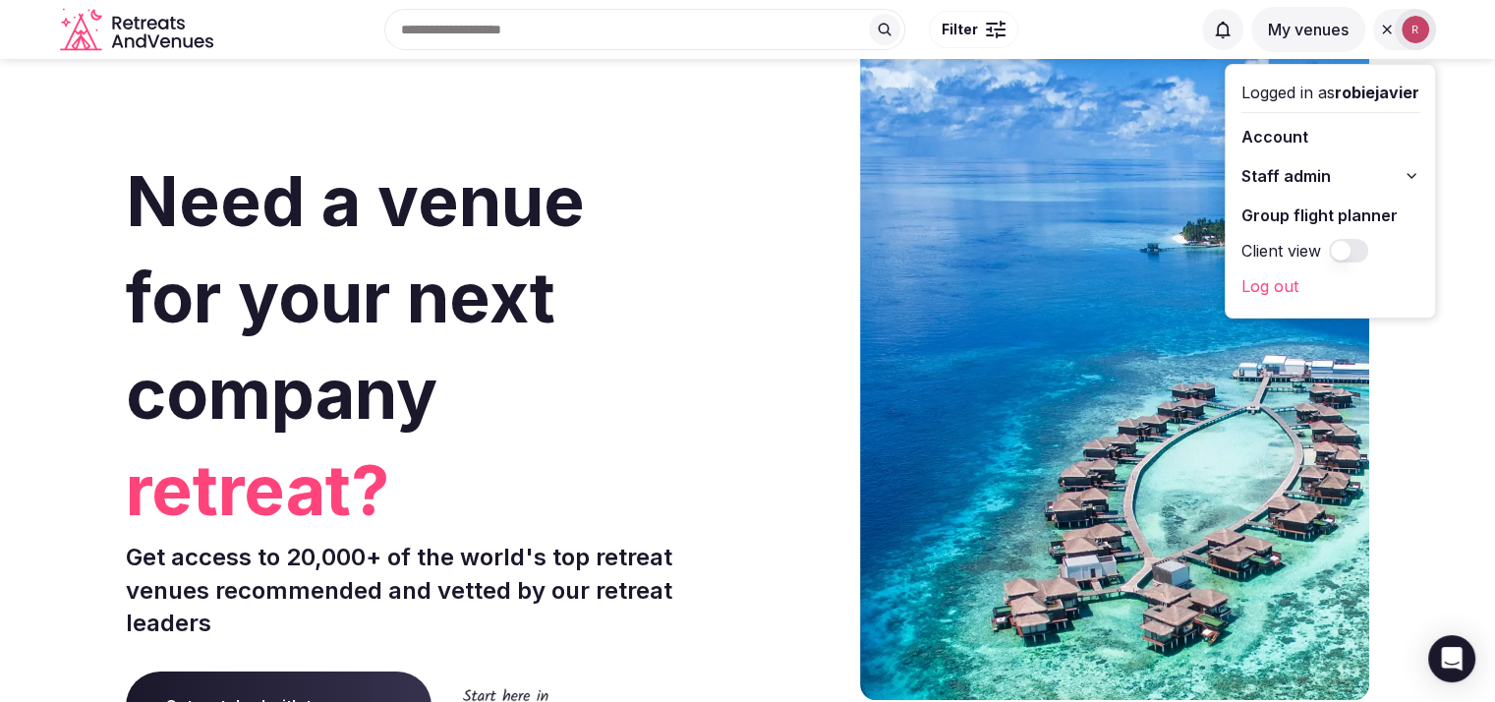
click at [1320, 174] on span "Staff admin" at bounding box center [1286, 176] width 89 height 24
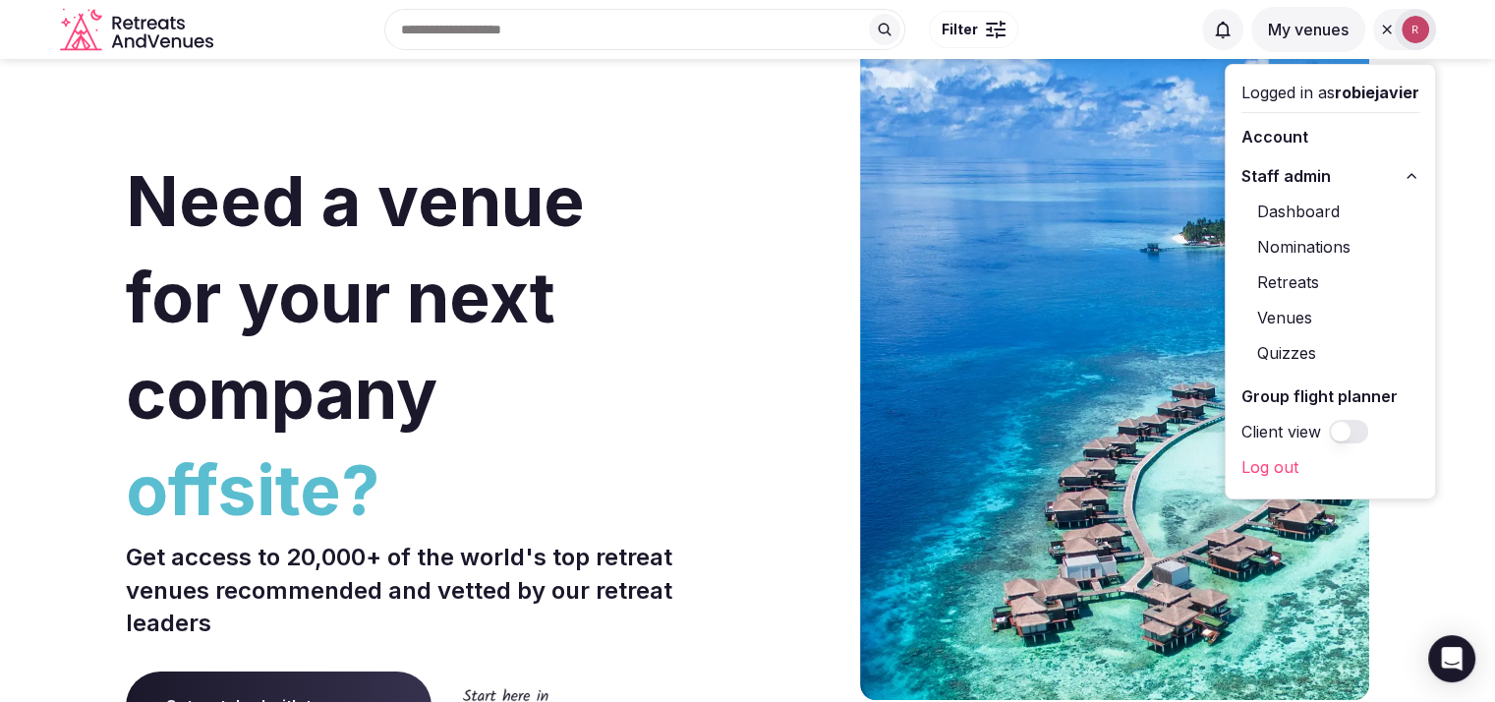
click at [1271, 322] on link "Venues" at bounding box center [1331, 317] width 178 height 31
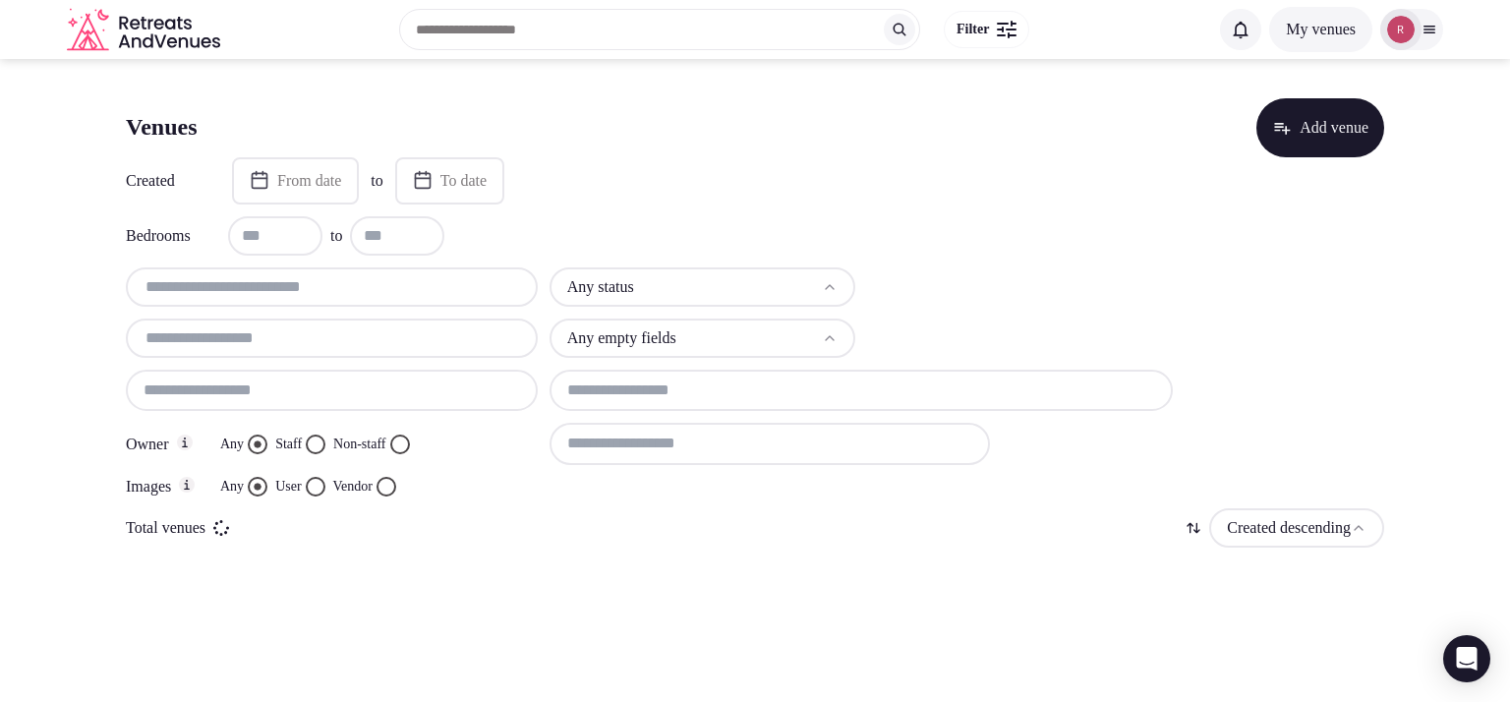
click at [311, 295] on input "text" at bounding box center [332, 287] width 396 height 24
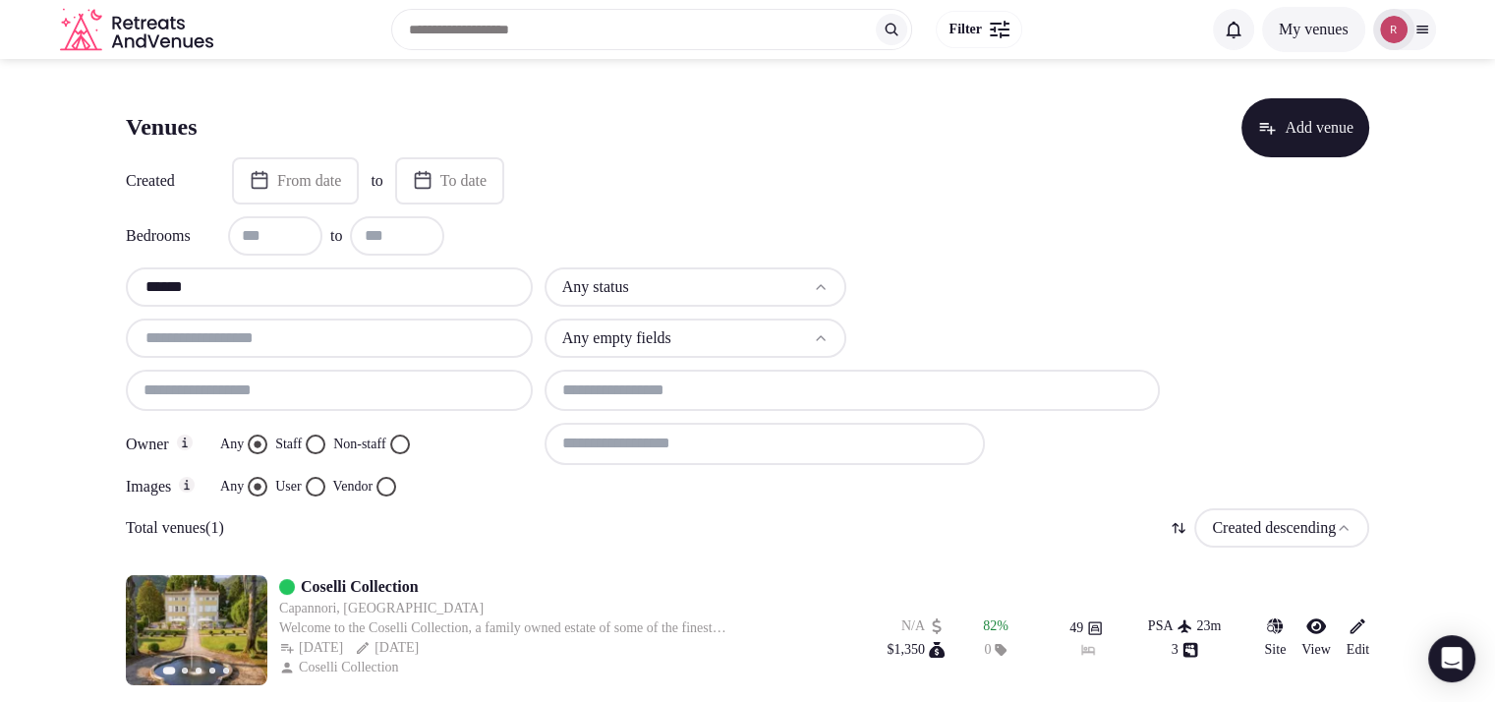
type input "******"
click at [393, 589] on link "Coselli Collection" at bounding box center [360, 587] width 118 height 24
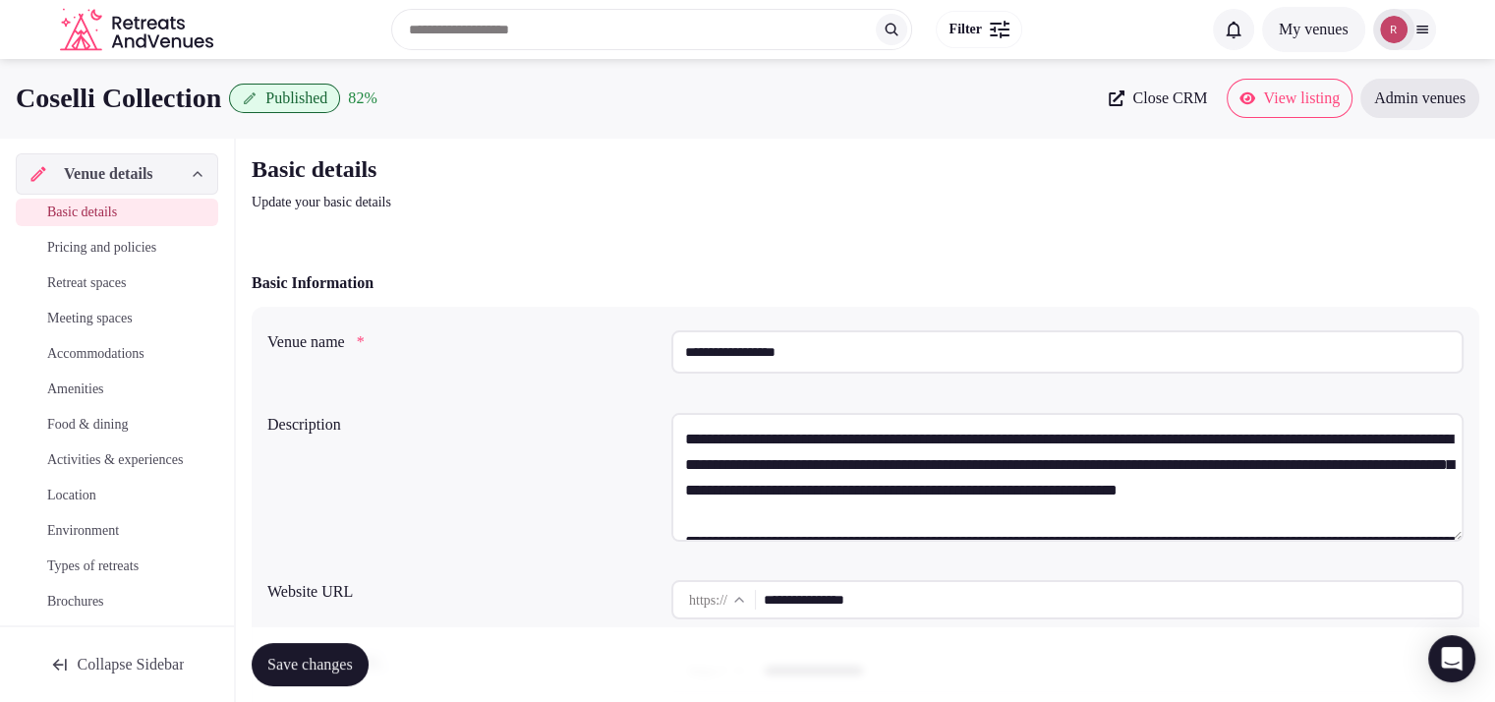
click at [1317, 99] on span "View listing" at bounding box center [1301, 98] width 77 height 20
click at [1432, 32] on div at bounding box center [1423, 30] width 28 height 16
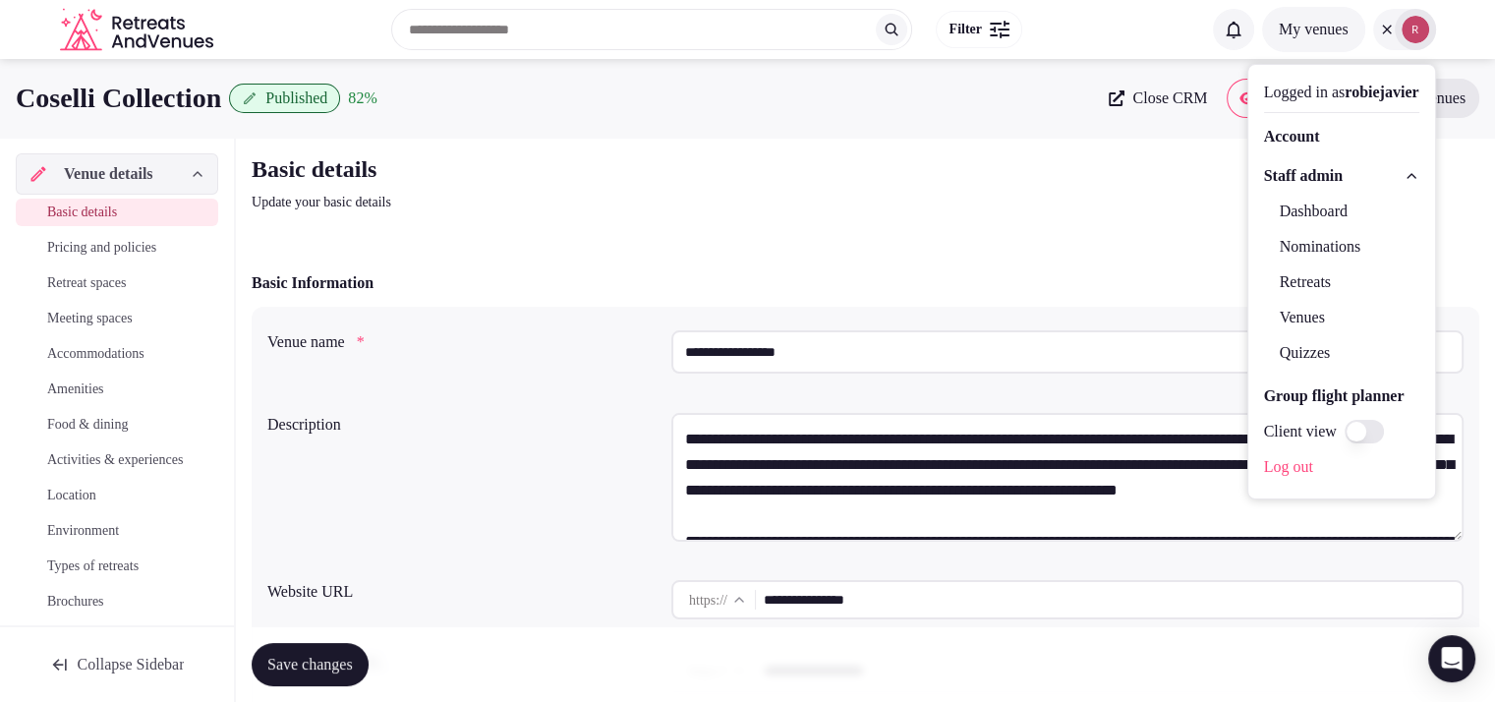
click at [1286, 207] on link "Dashboard" at bounding box center [1341, 211] width 155 height 31
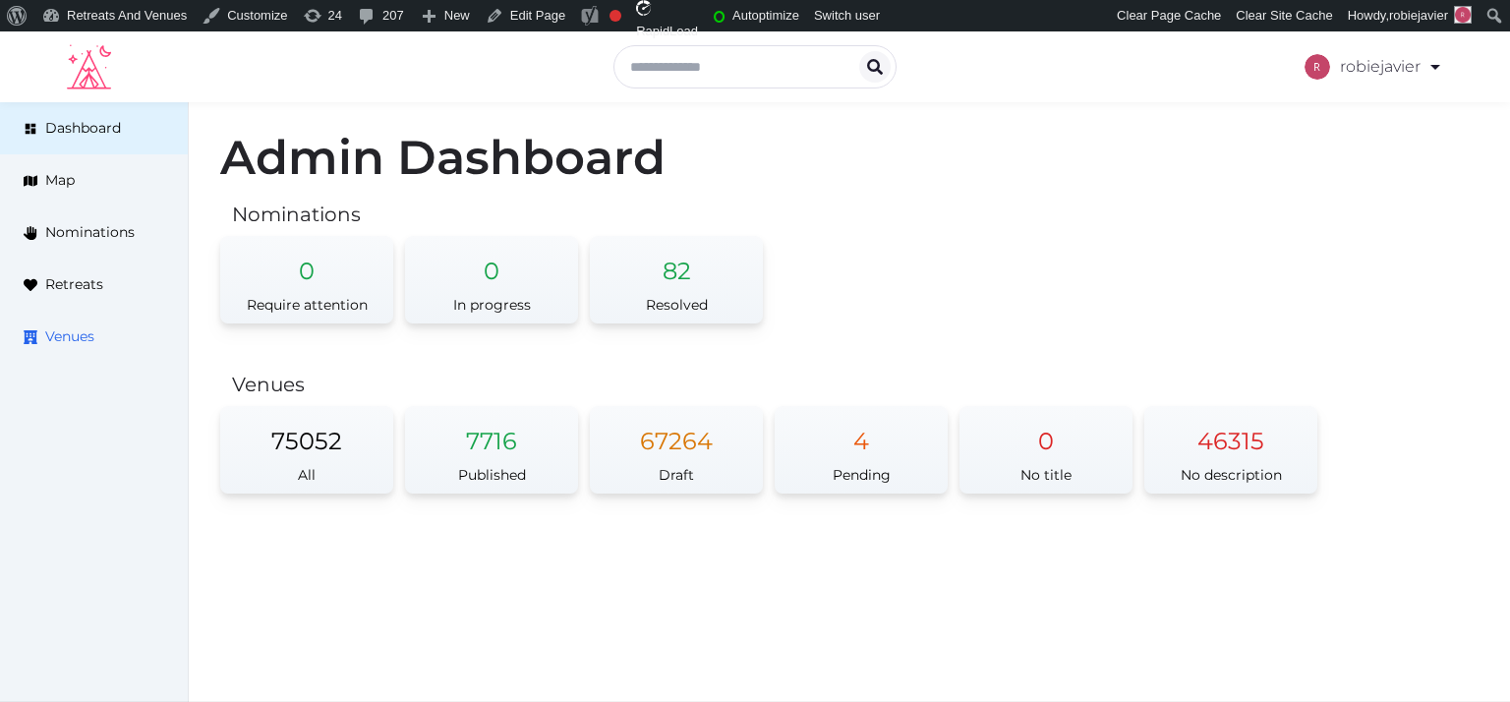
click at [48, 335] on span "Venues" at bounding box center [69, 336] width 49 height 21
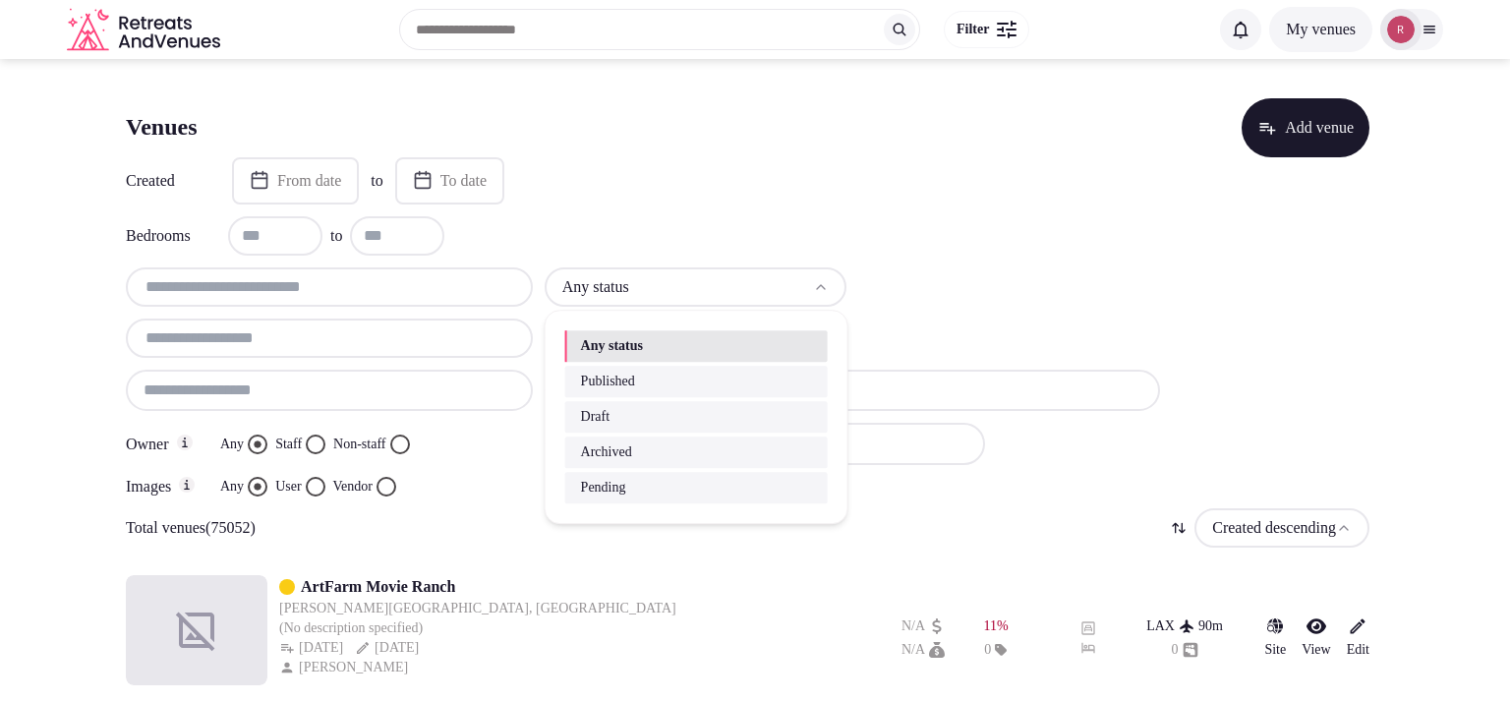
click at [635, 282] on html "Search Popular Destinations [GEOGRAPHIC_DATA], [GEOGRAPHIC_DATA] [GEOGRAPHIC_DA…" at bounding box center [755, 351] width 1510 height 702
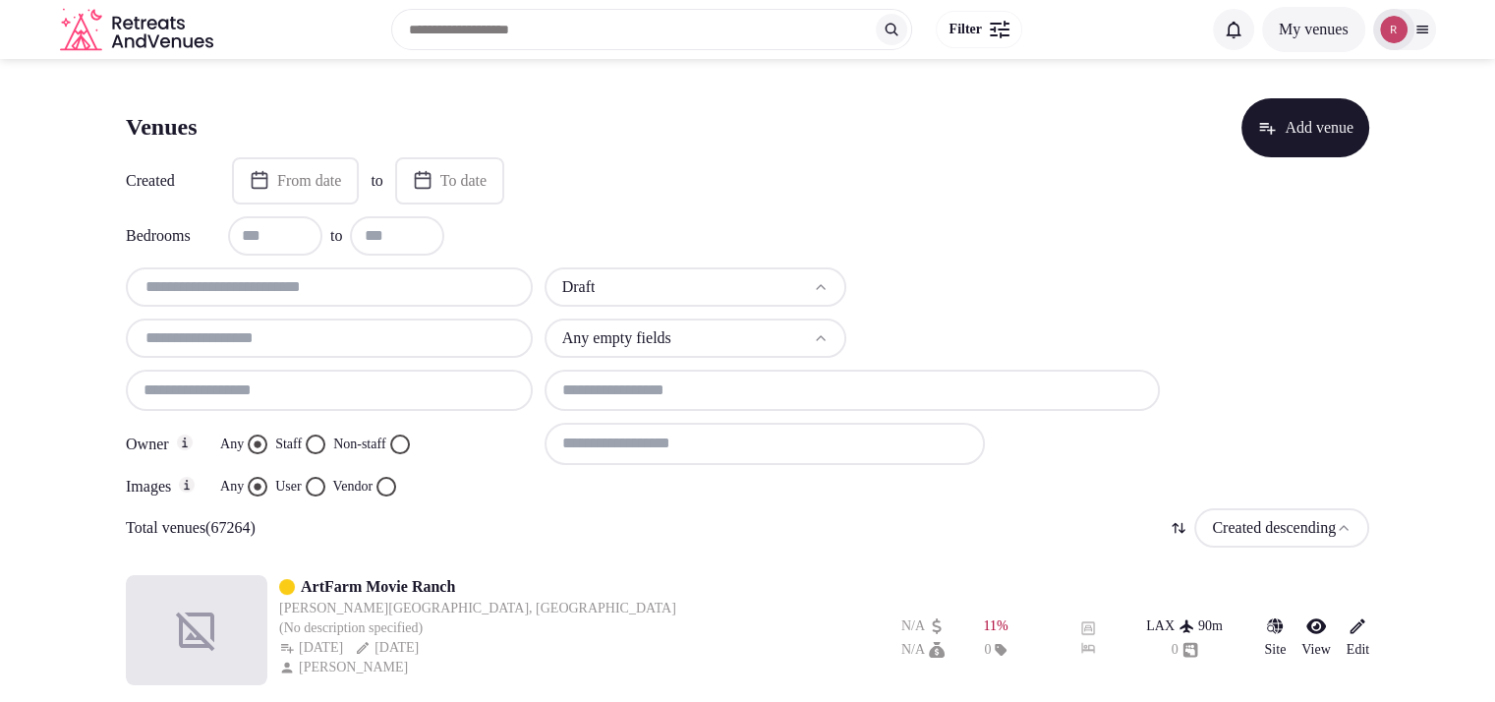
click at [263, 337] on input "text" at bounding box center [329, 338] width 391 height 24
click at [324, 444] on button "Staff" at bounding box center [316, 445] width 20 height 20
click at [396, 489] on button "Vendor" at bounding box center [387, 487] width 20 height 20
click at [334, 341] on input "text" at bounding box center [329, 338] width 391 height 24
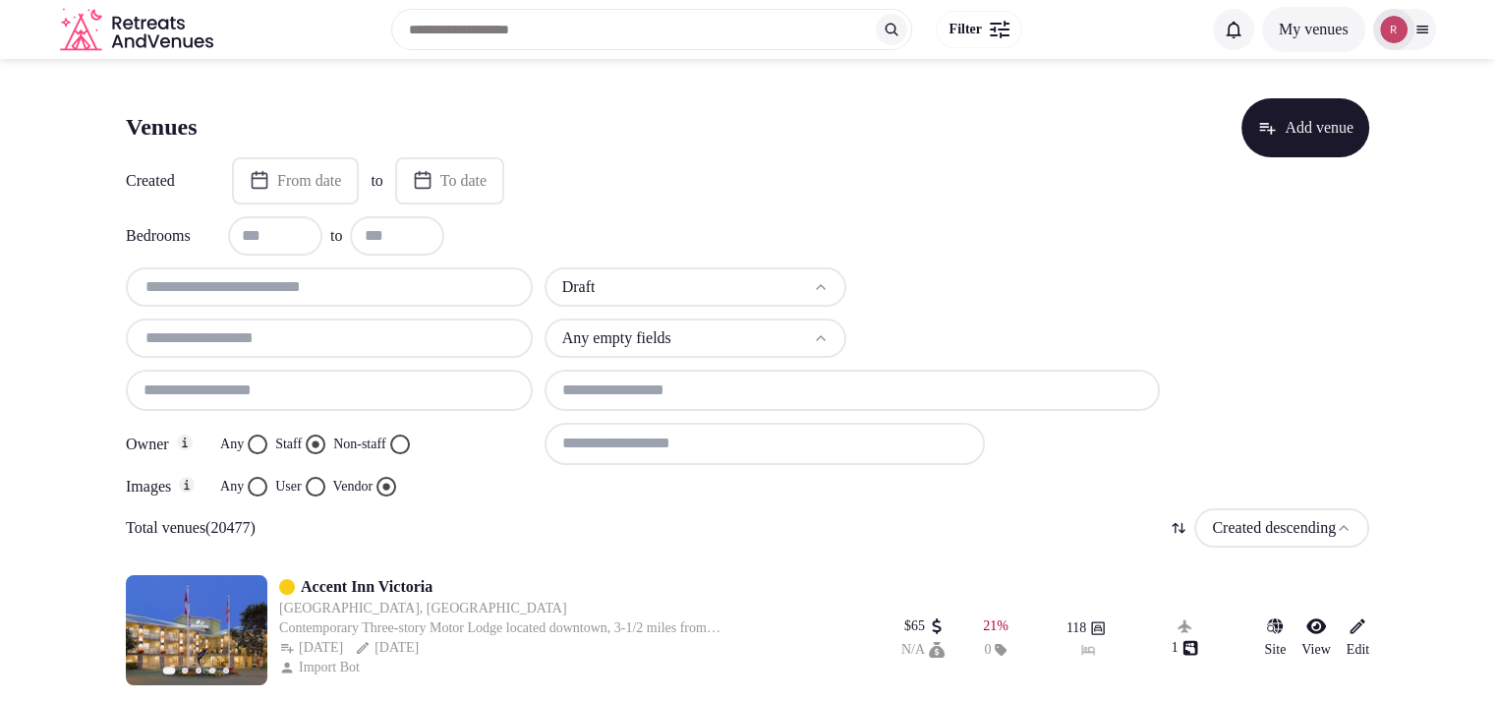
paste input "**********"
type input "**********"
click at [681, 459] on input at bounding box center [765, 443] width 440 height 41
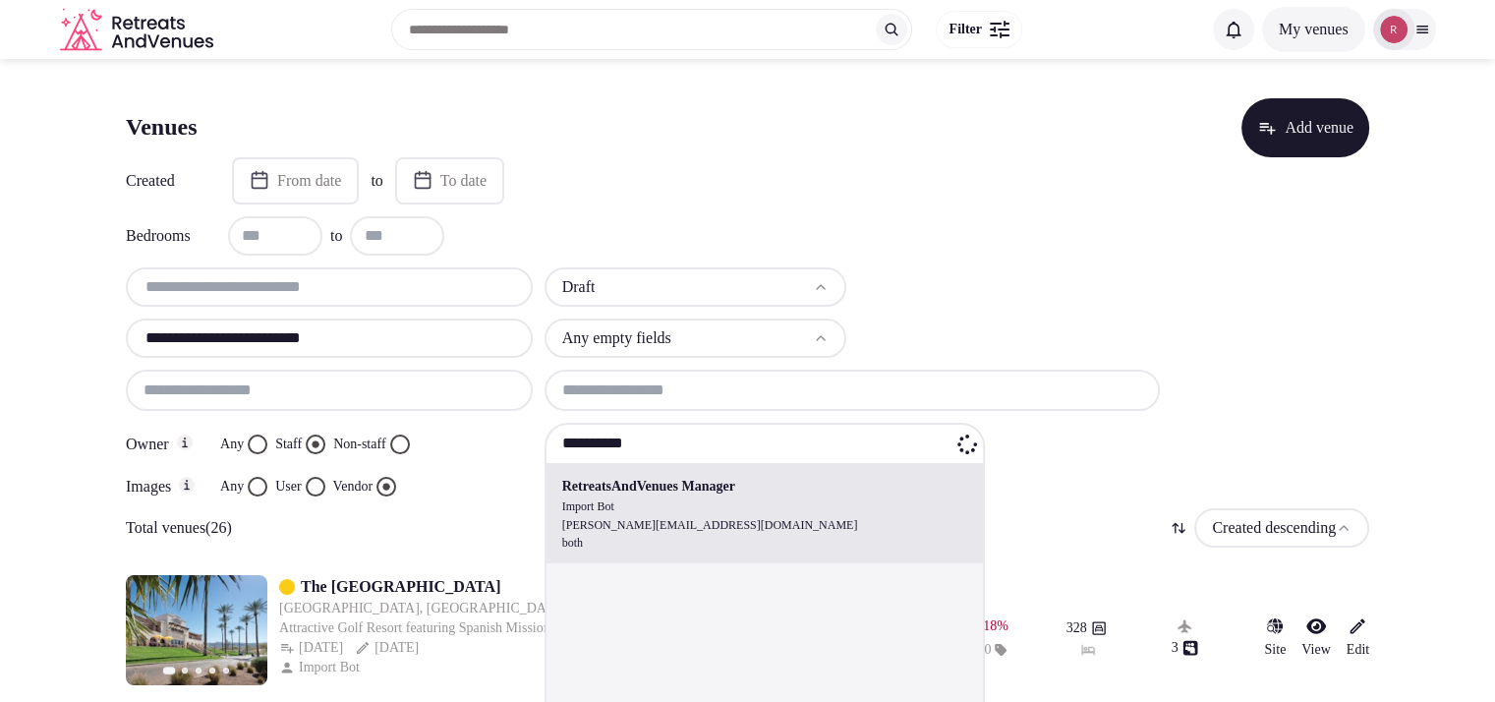
type input "**********"
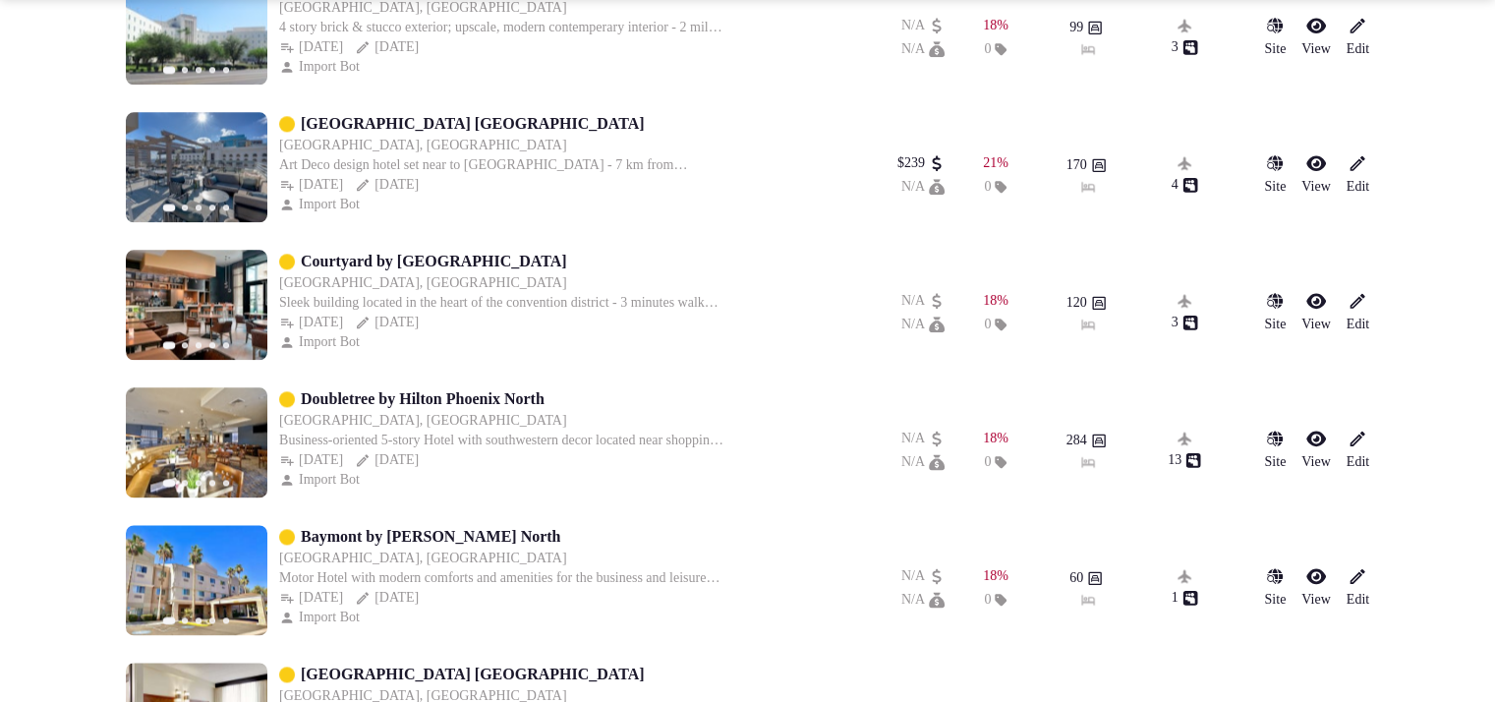
scroll to position [2443, 0]
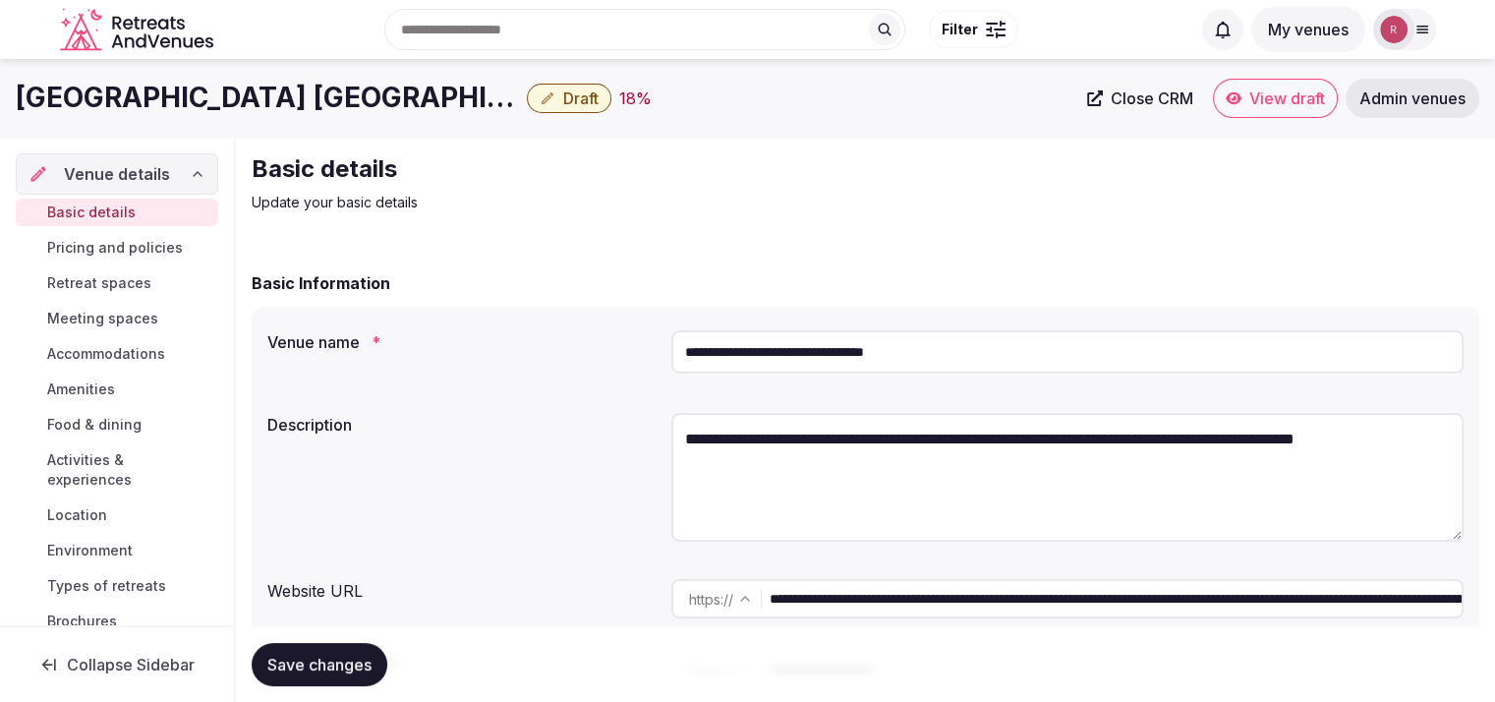
click at [832, 590] on input "**********" at bounding box center [1116, 598] width 692 height 39
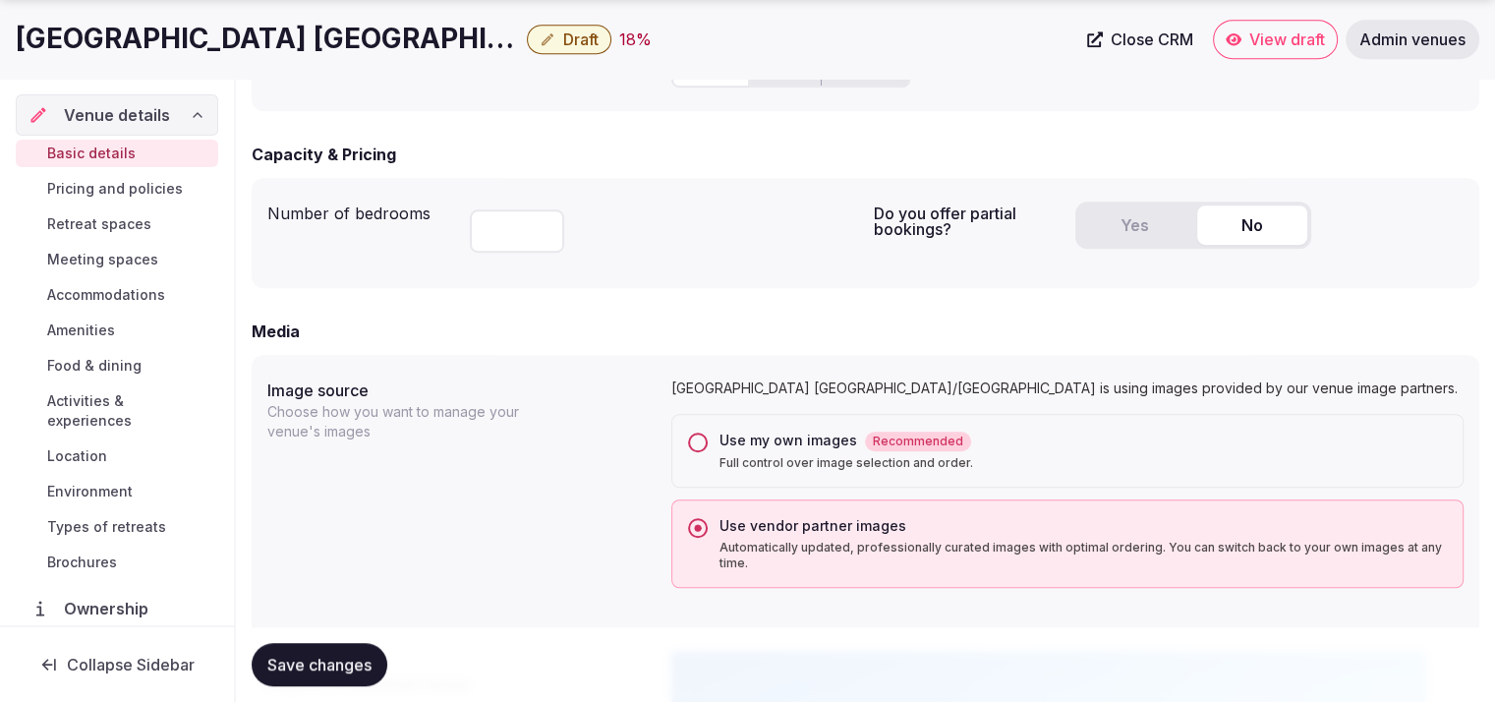
click at [89, 613] on span "Ownership" at bounding box center [110, 609] width 92 height 24
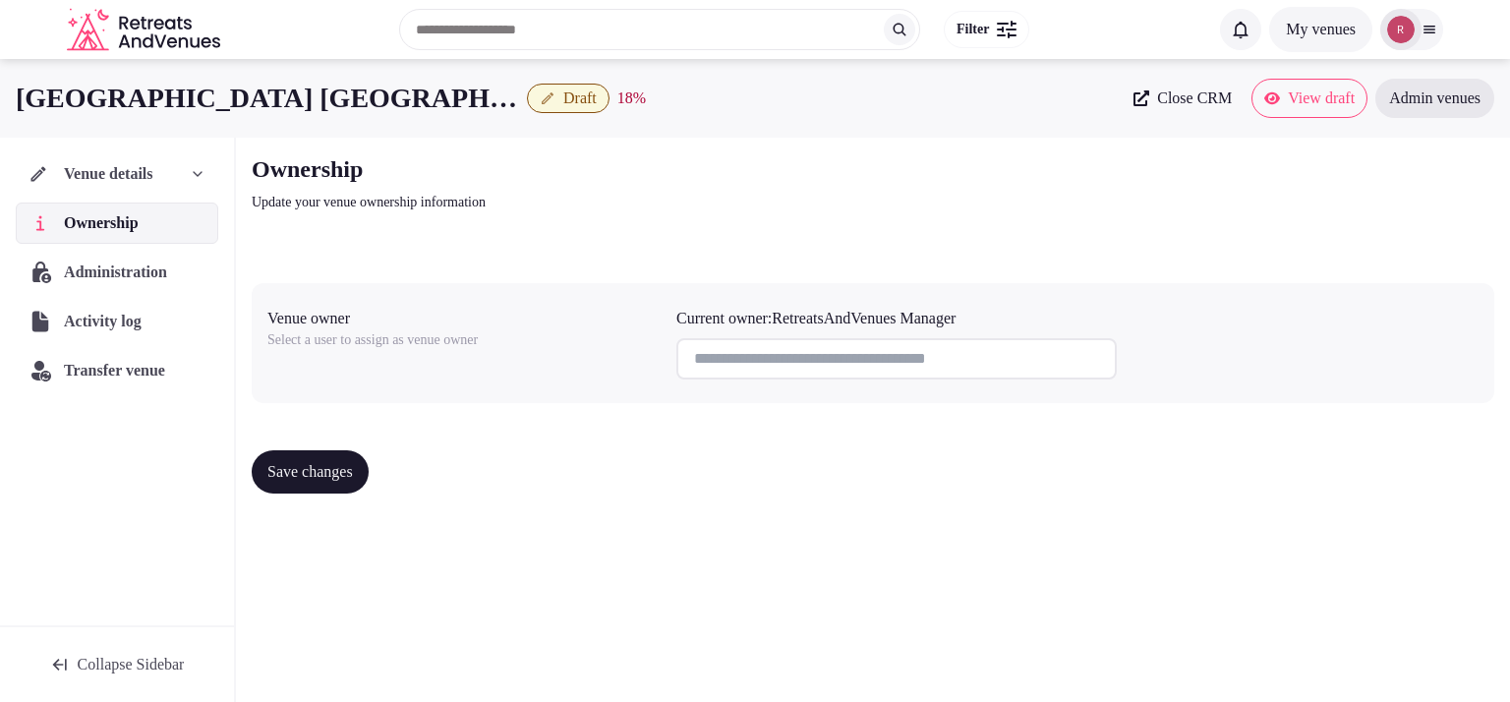
click at [166, 262] on span "Administration" at bounding box center [119, 273] width 111 height 24
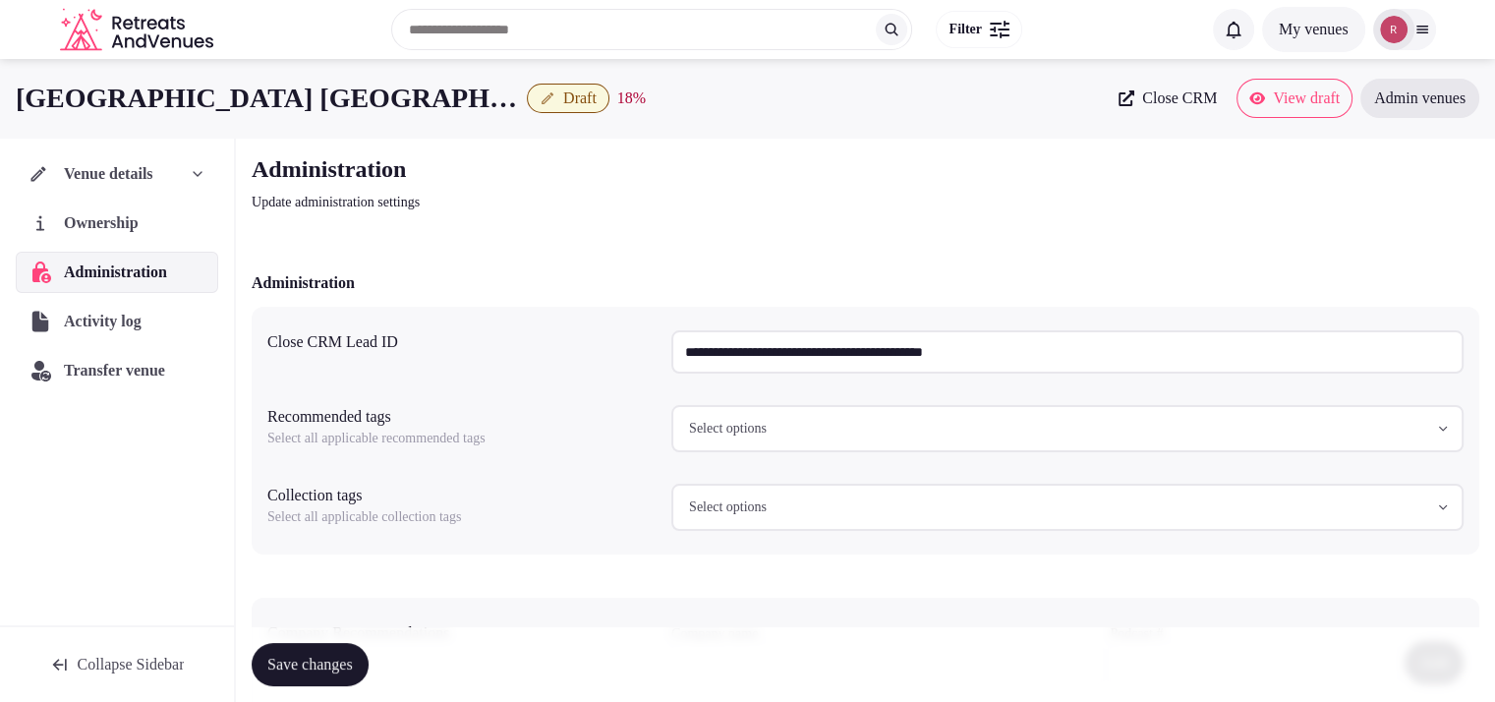
drag, startPoint x: 1118, startPoint y: 349, endPoint x: 672, endPoint y: 383, distance: 446.7
click at [672, 383] on div "**********" at bounding box center [866, 431] width 1228 height 248
click at [152, 175] on span "Venue details" at bounding box center [109, 174] width 88 height 24
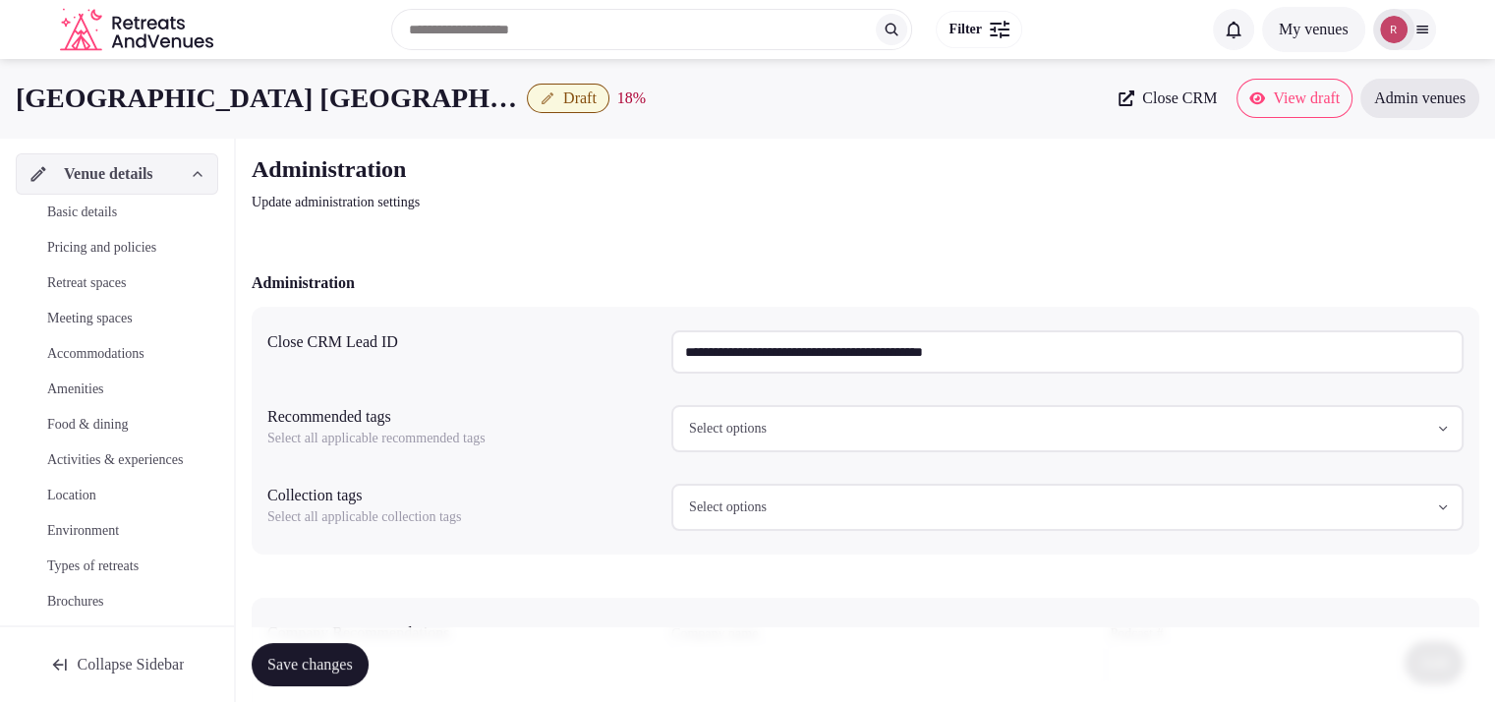
click at [98, 221] on link "Basic details" at bounding box center [117, 213] width 203 height 28
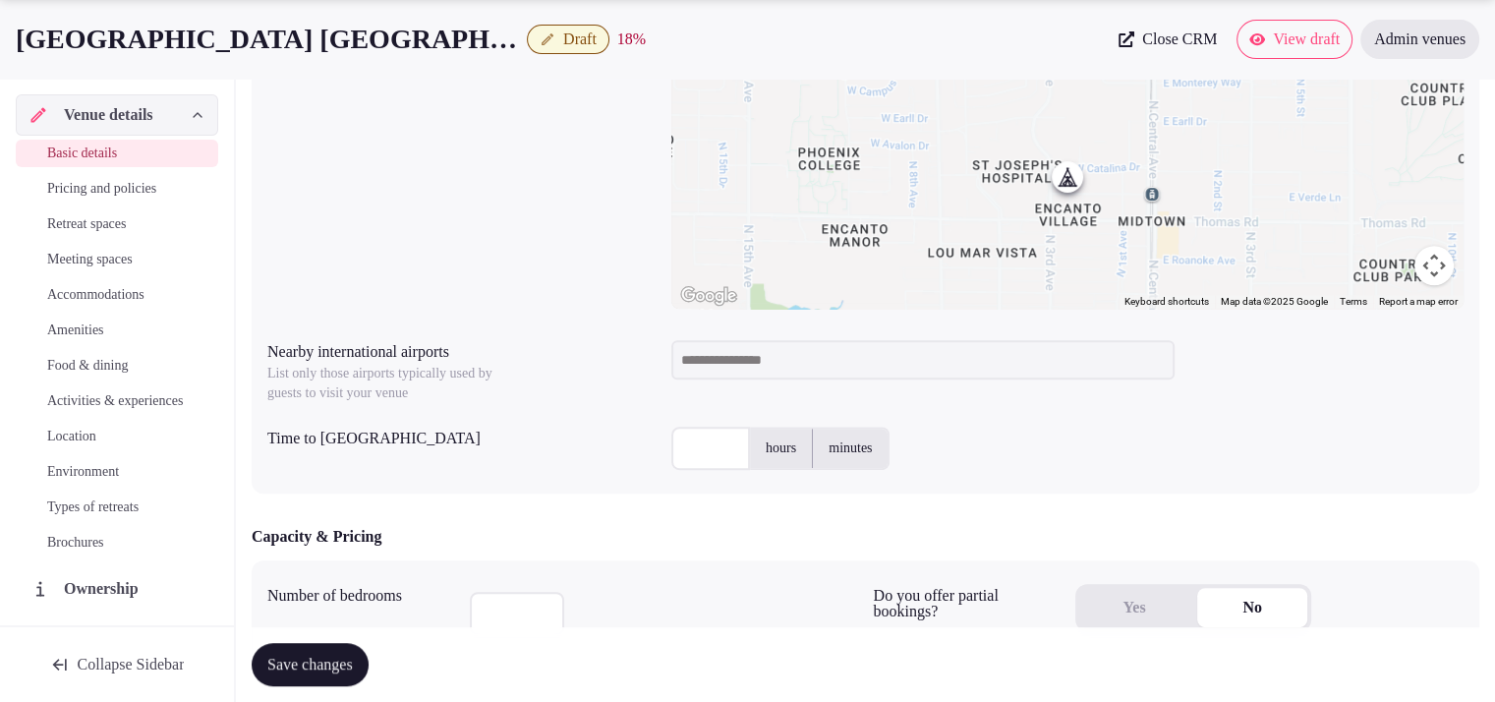
scroll to position [852, 0]
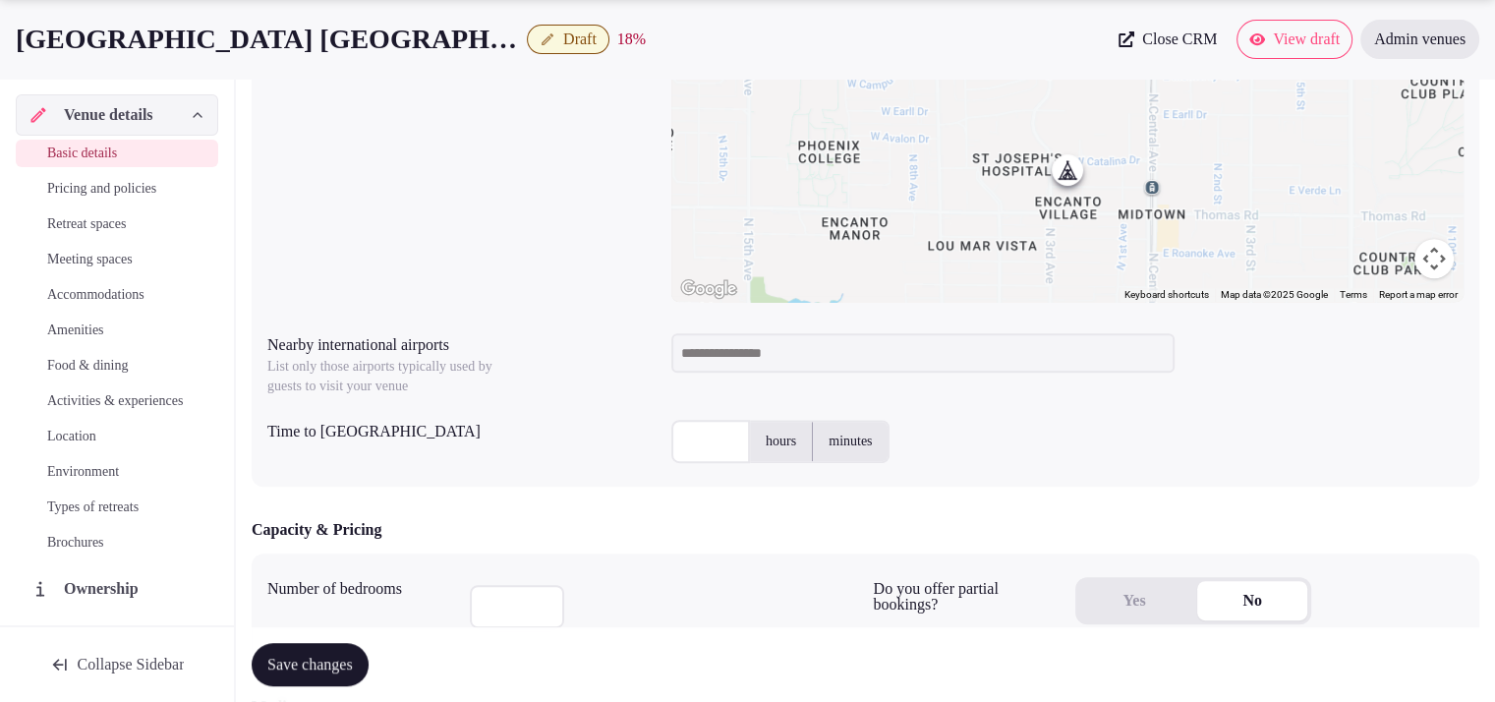
click at [789, 364] on input at bounding box center [923, 352] width 503 height 39
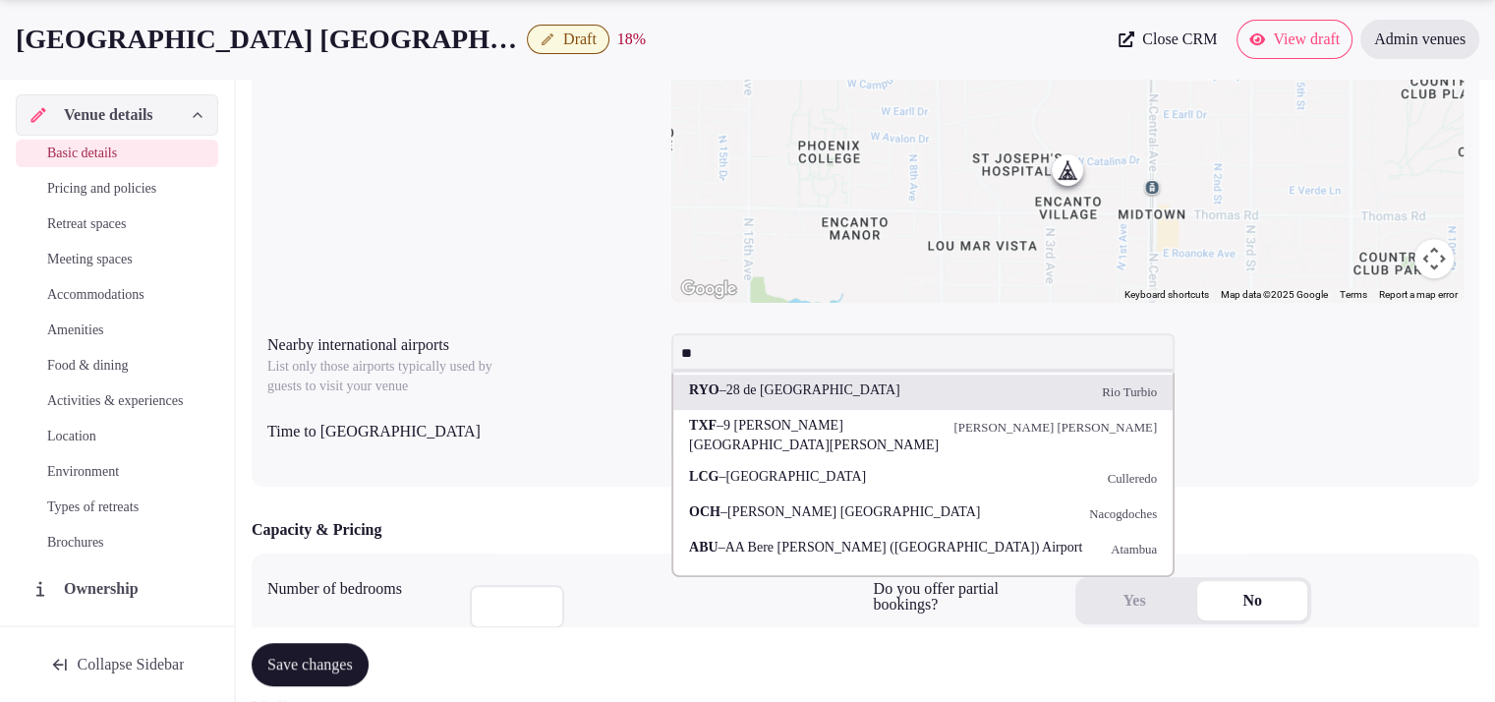
type input "***"
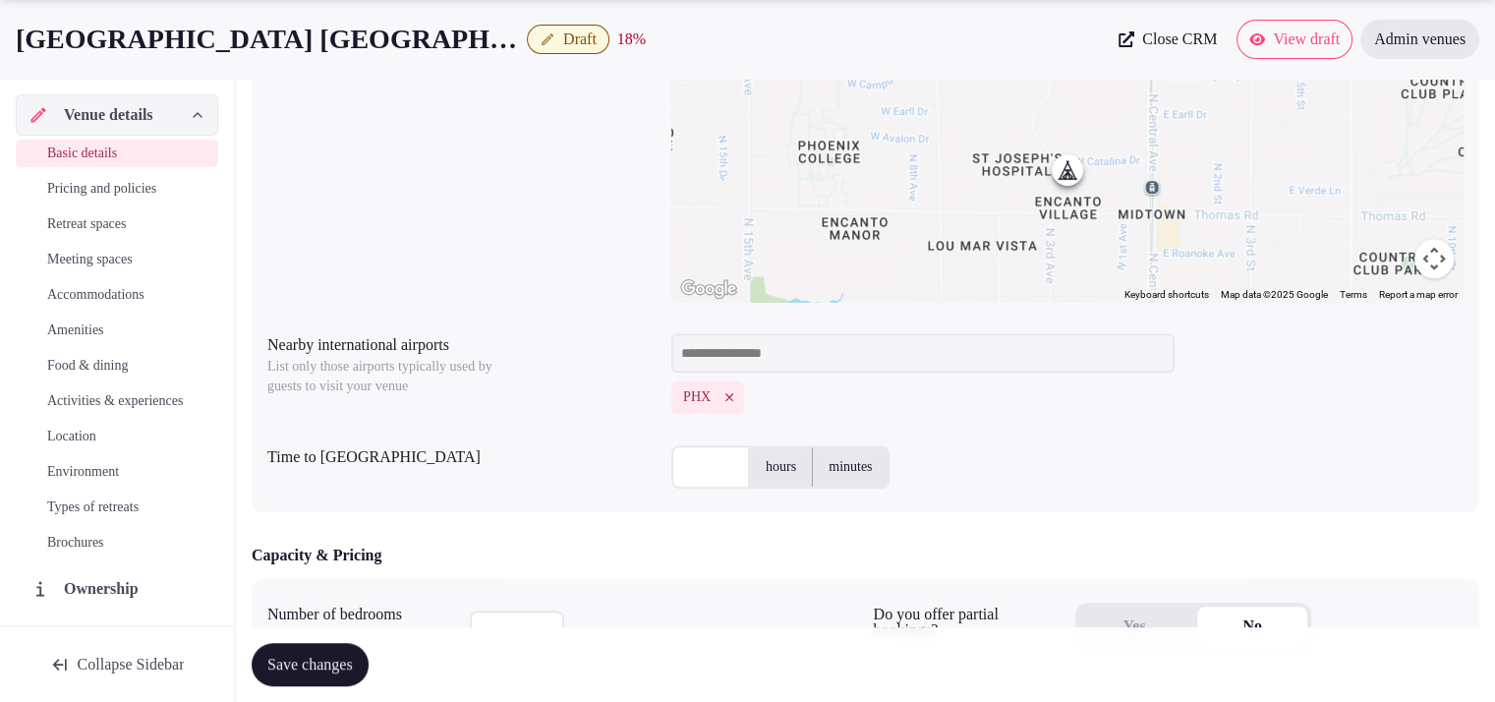
click at [690, 460] on input "text" at bounding box center [711, 466] width 79 height 43
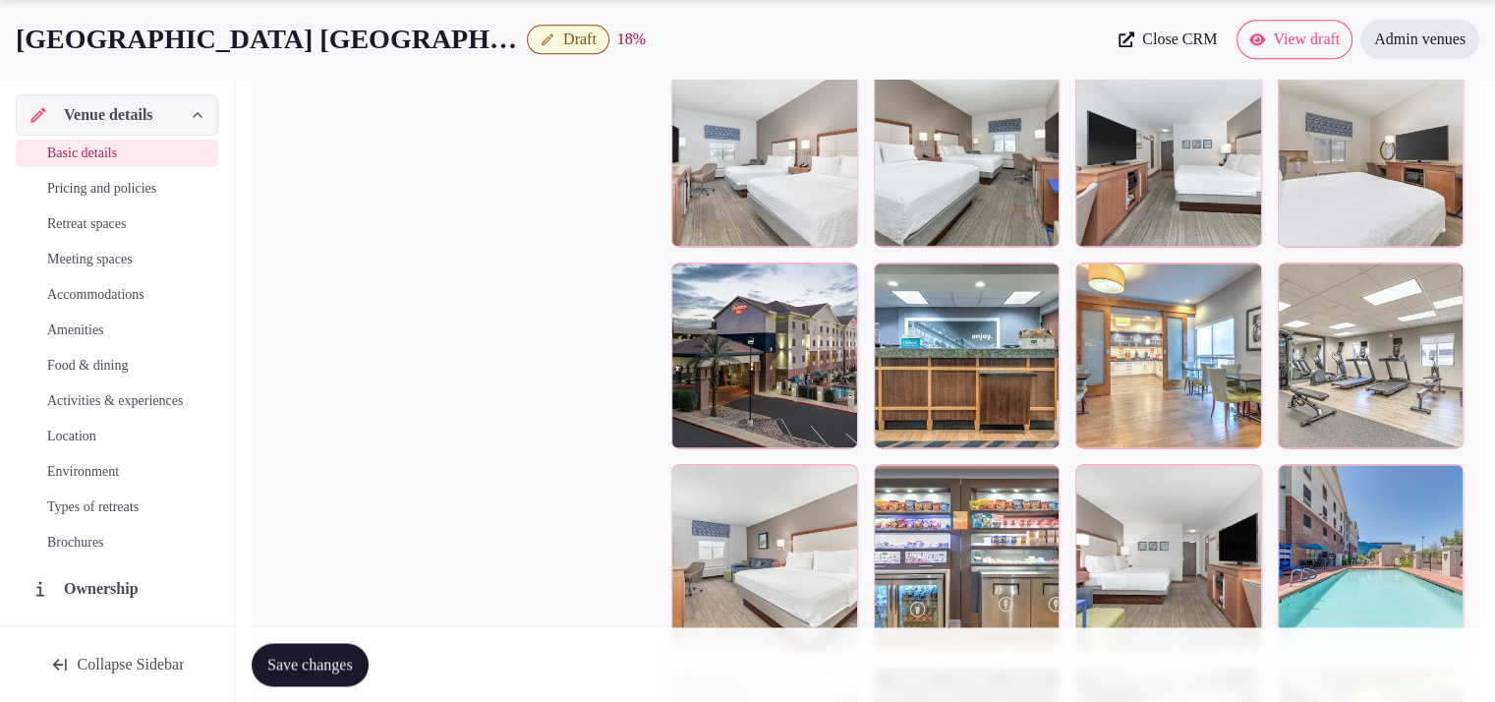
scroll to position [2716, 0]
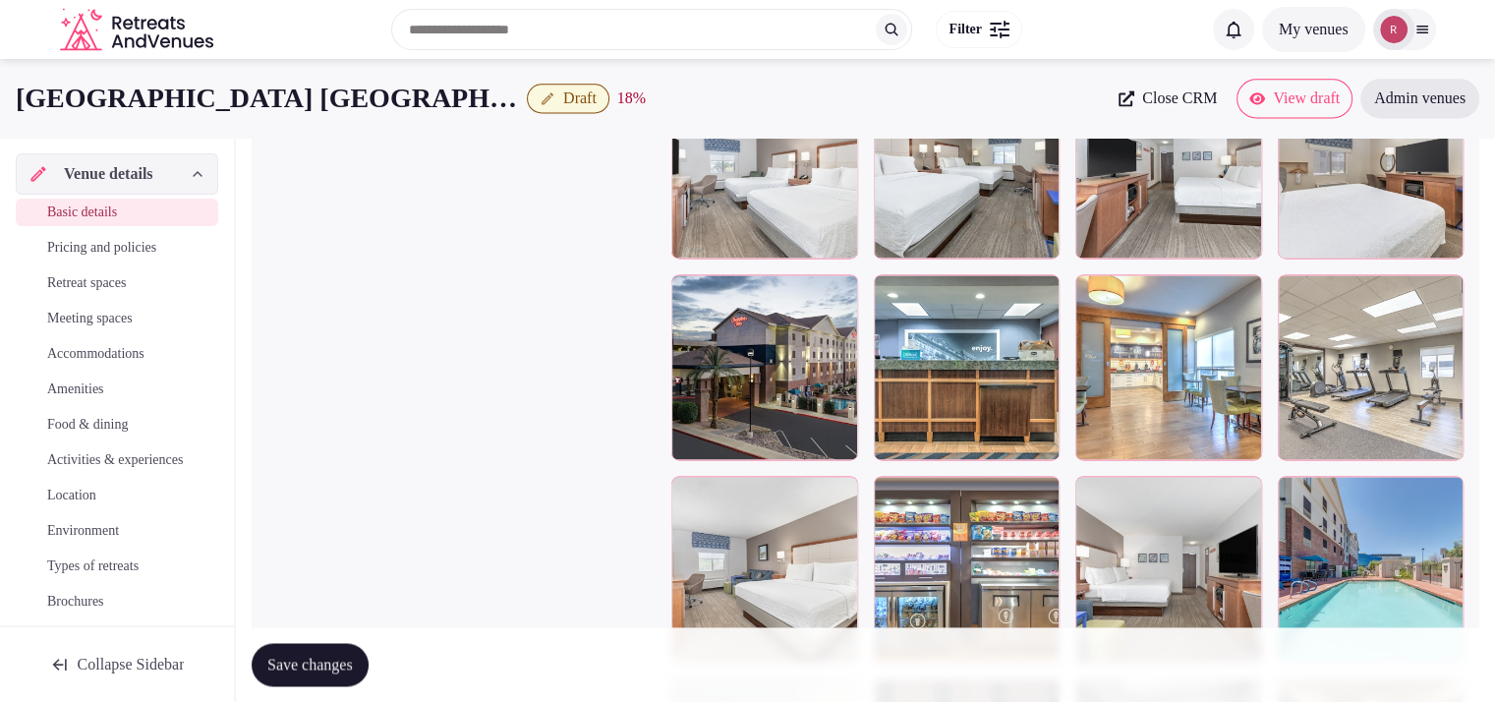
type input "**"
click at [290, 665] on span "Save changes" at bounding box center [310, 665] width 86 height 20
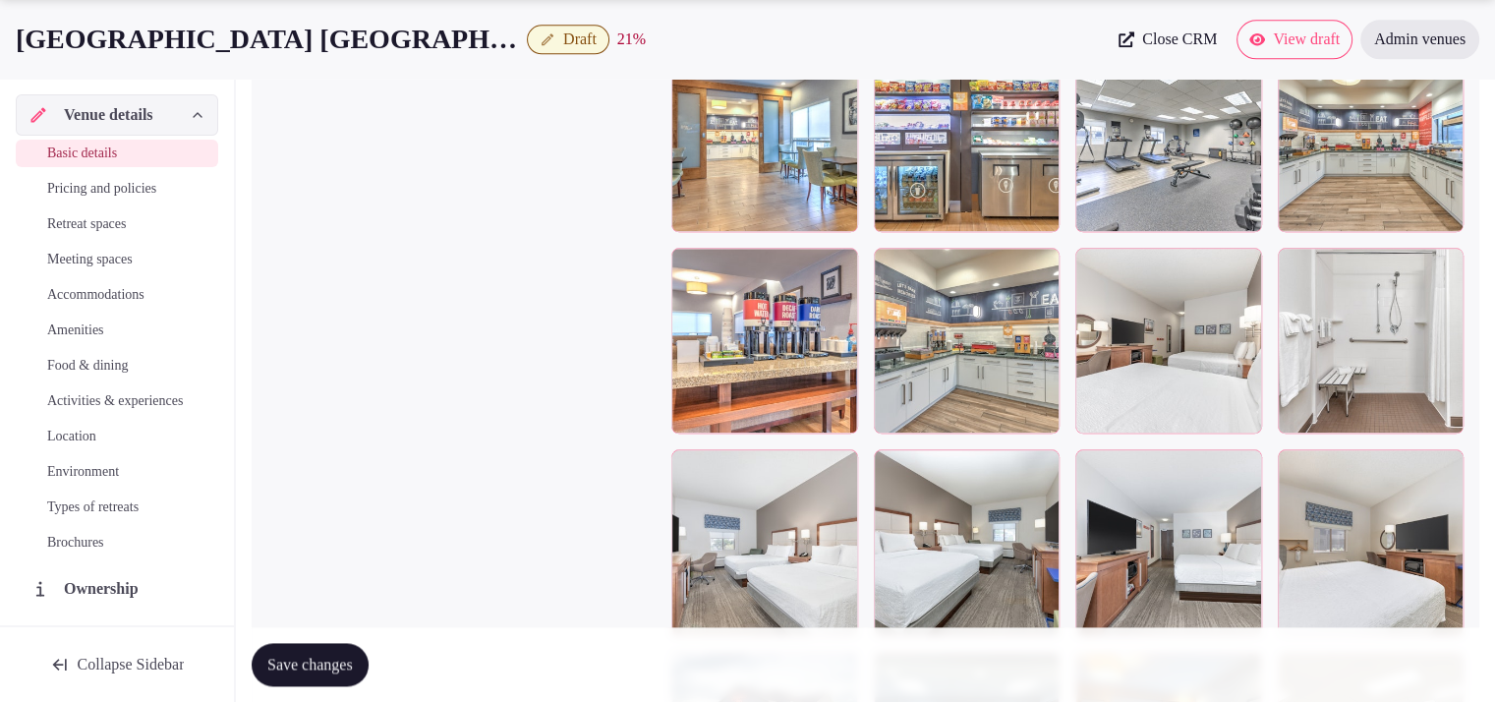
scroll to position [2297, 0]
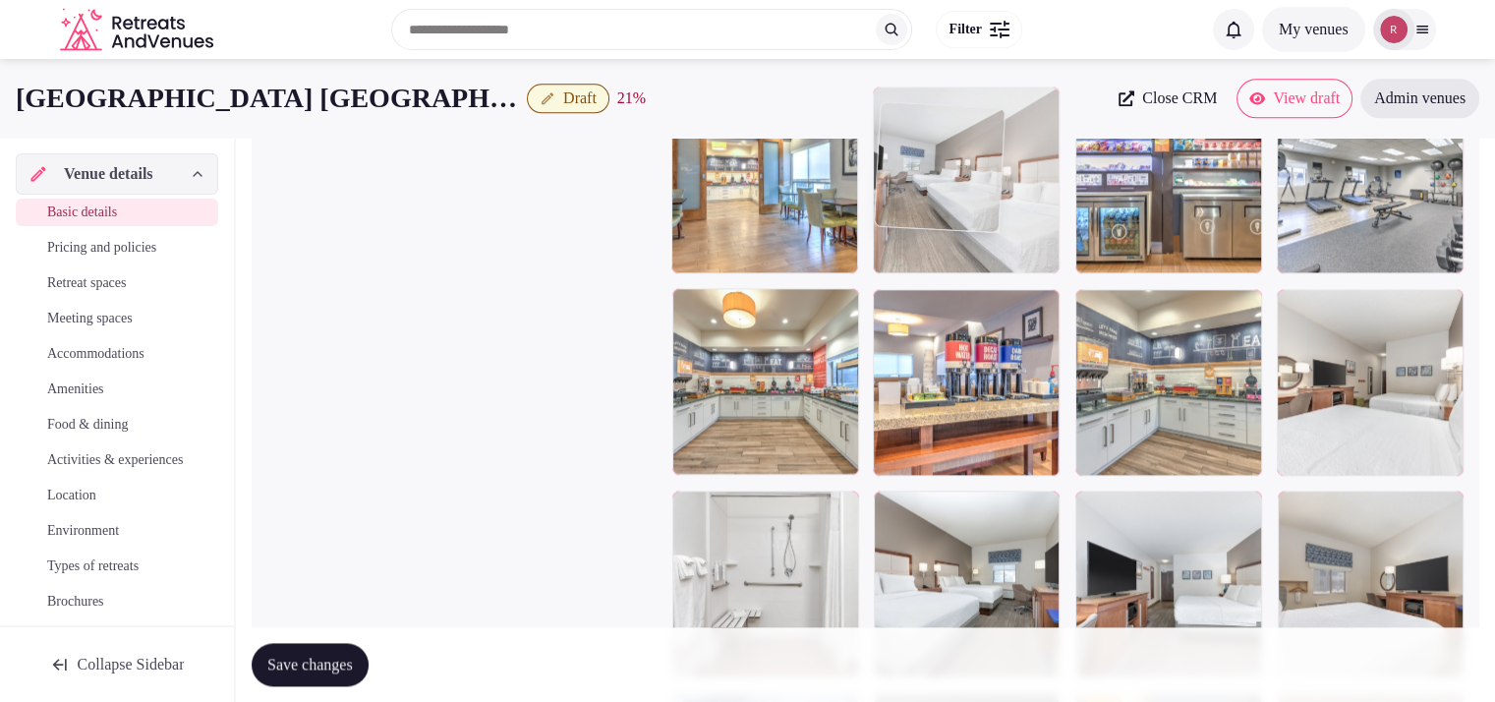
drag, startPoint x: 803, startPoint y: 581, endPoint x: 1004, endPoint y: 251, distance: 386.5
click at [1004, 251] on body "**********" at bounding box center [747, 172] width 1495 height 4938
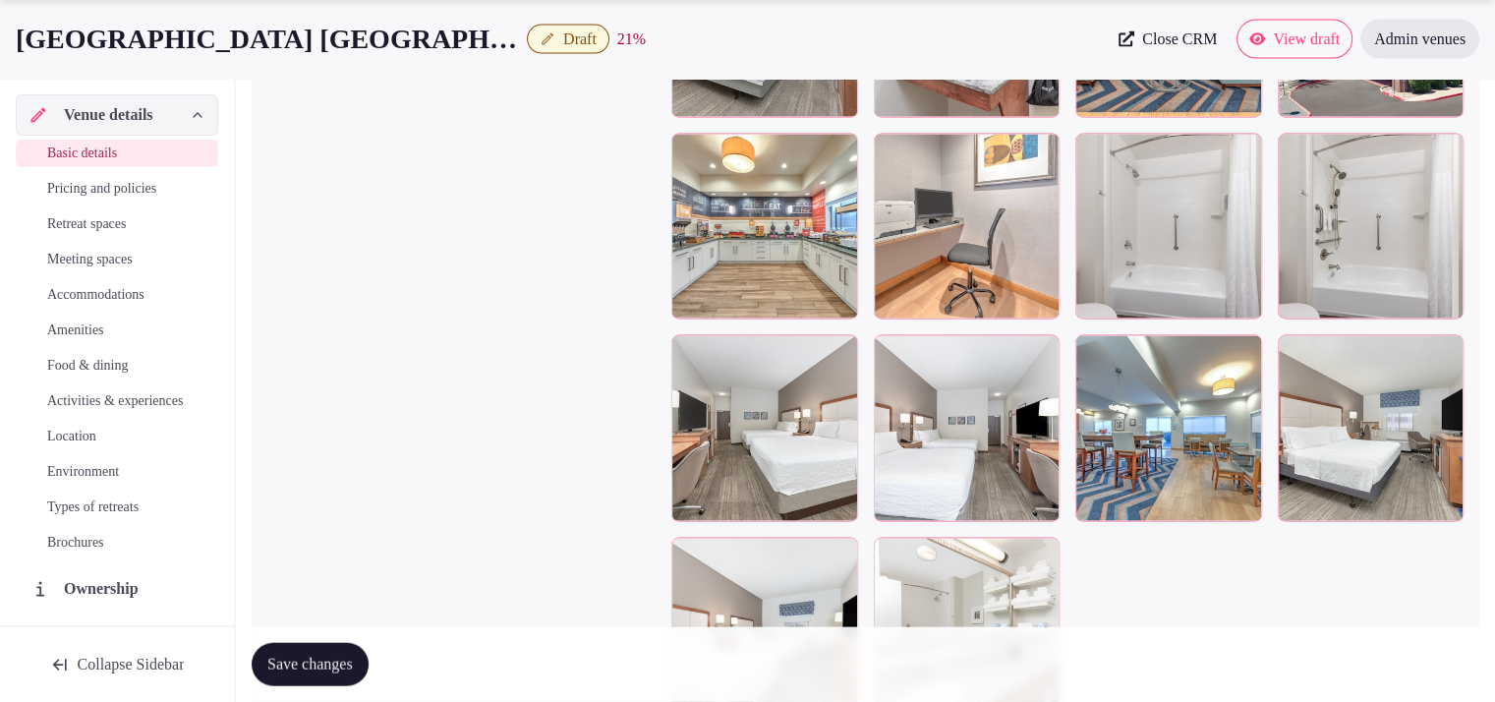
scroll to position [4021, 0]
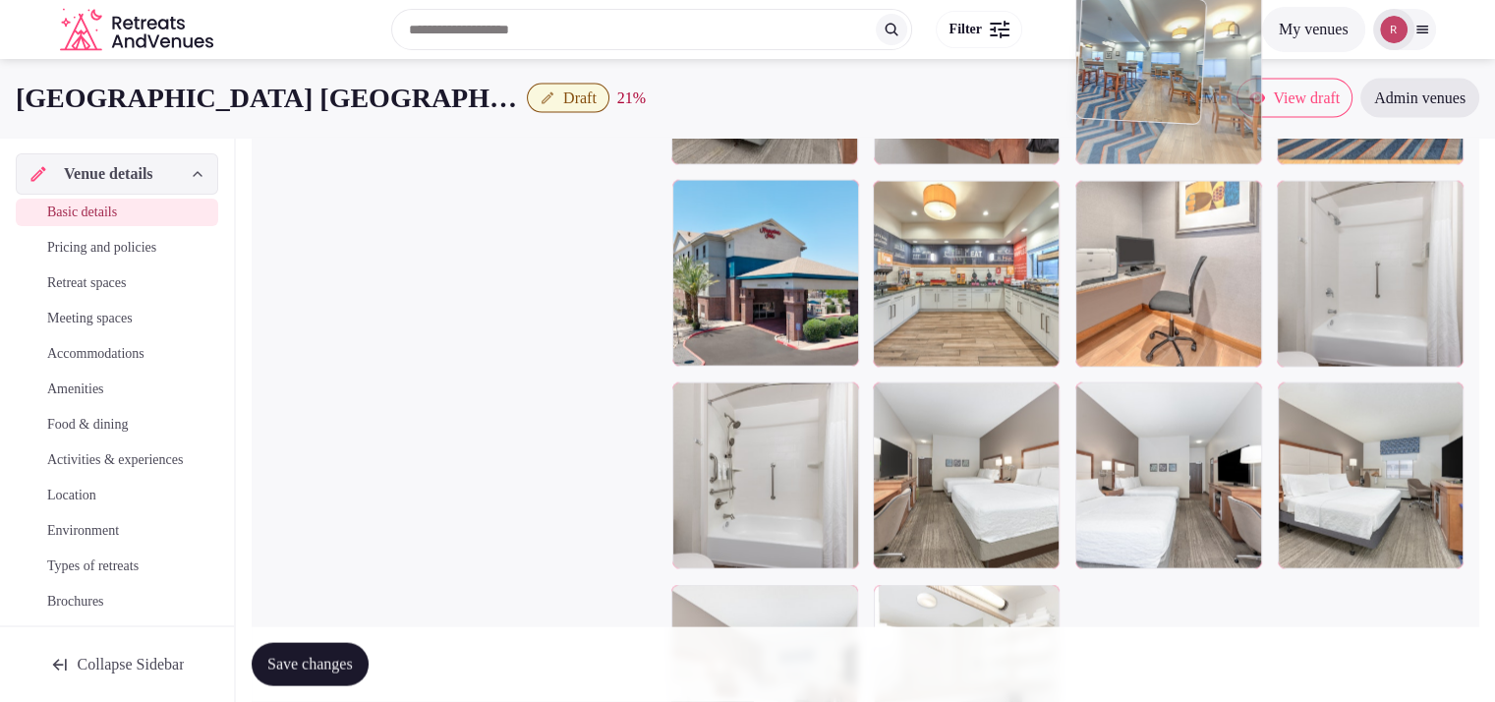
drag, startPoint x: 1194, startPoint y: 523, endPoint x: 1173, endPoint y: 207, distance: 316.3
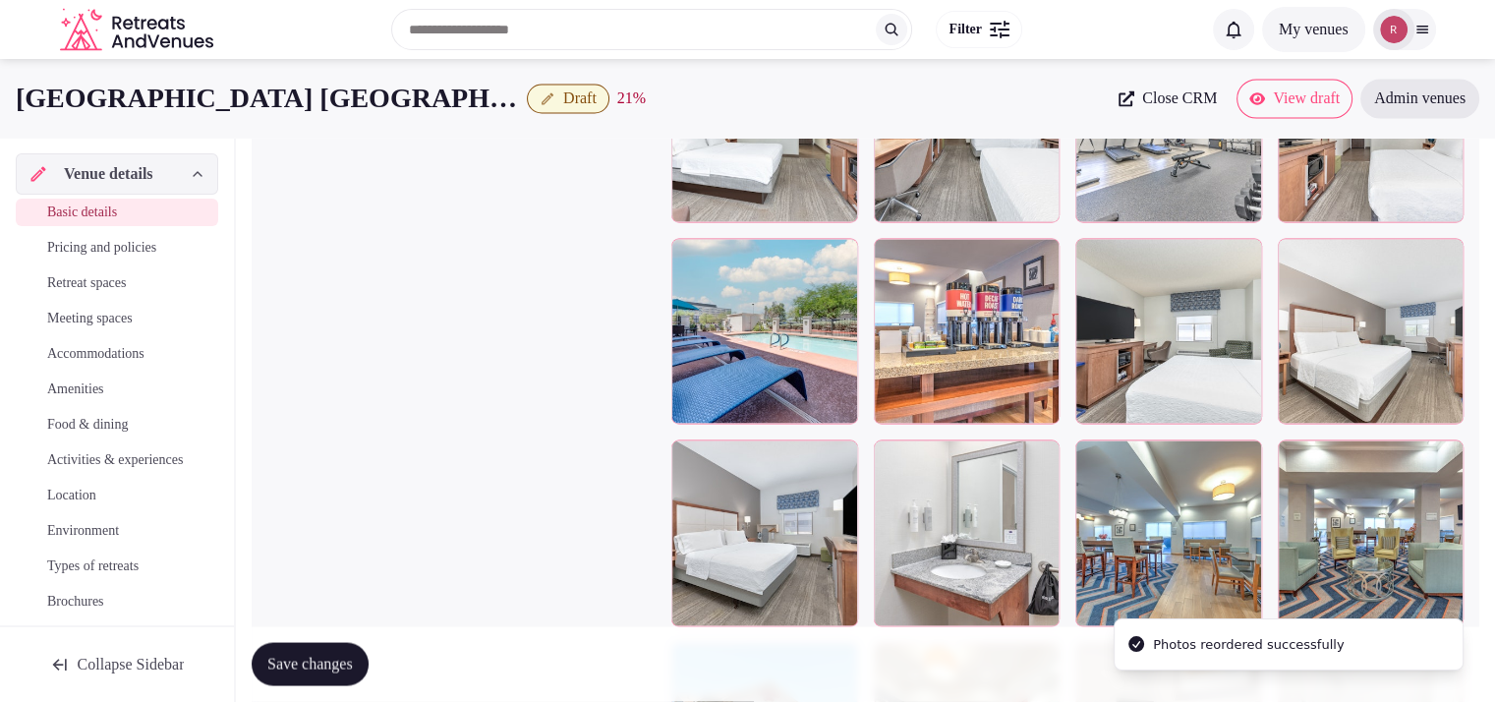
scroll to position [3537, 0]
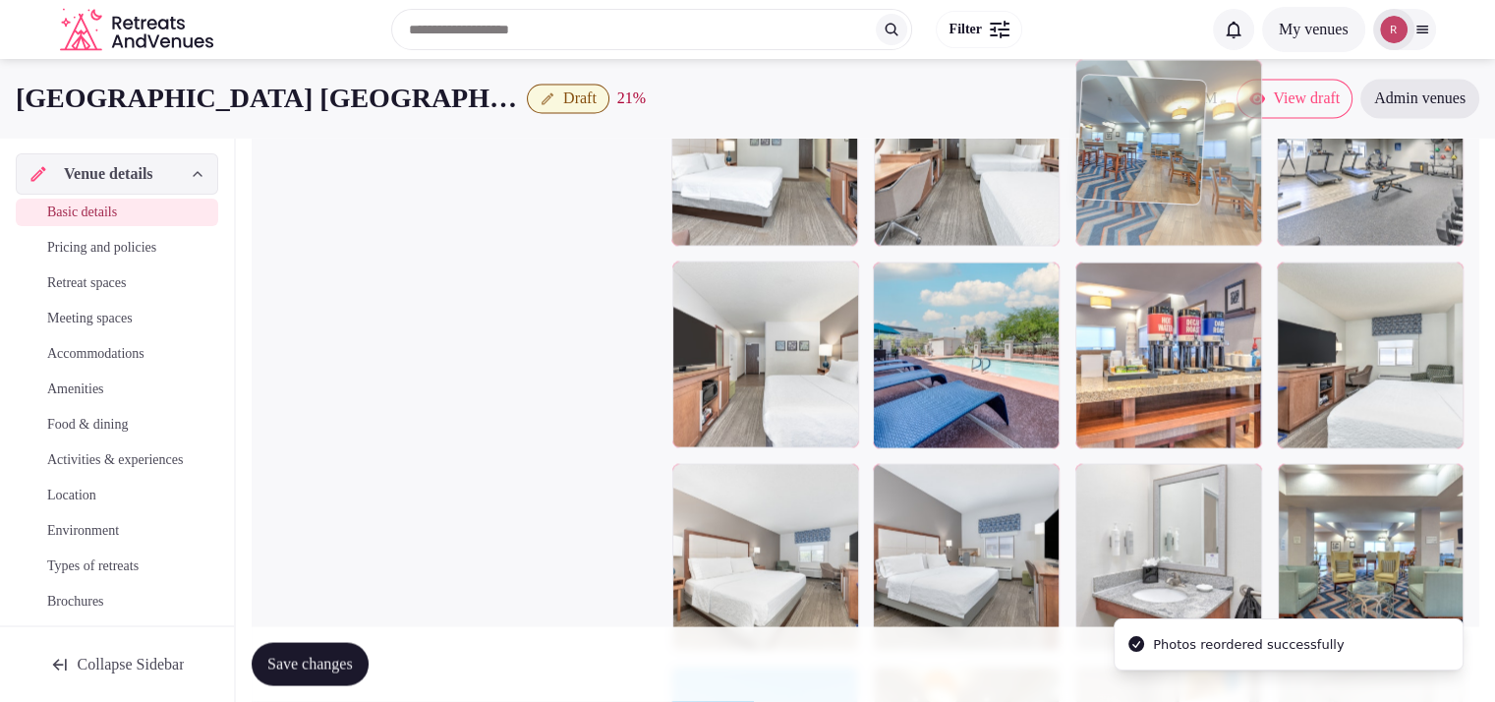
drag, startPoint x: 1197, startPoint y: 567, endPoint x: 1188, endPoint y: 225, distance: 342.3
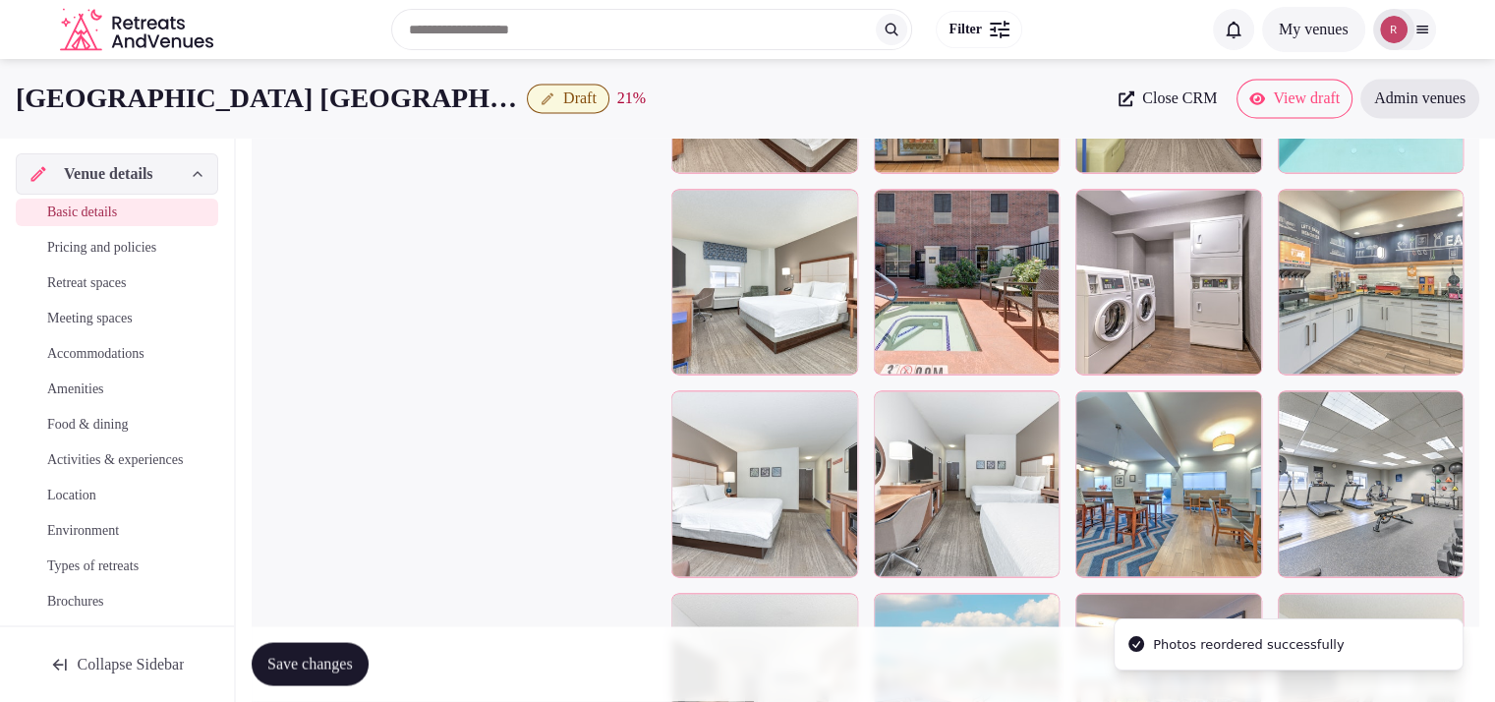
scroll to position [3198, 0]
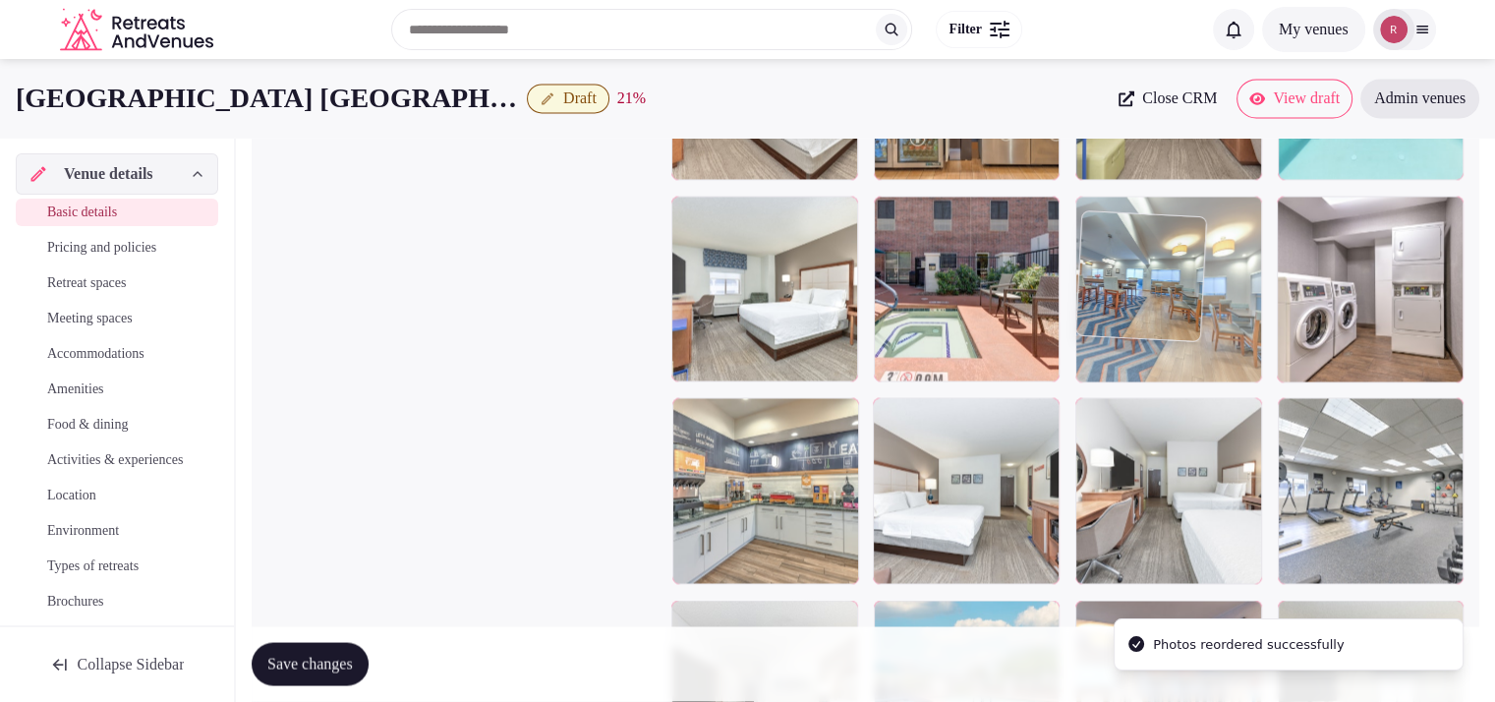
drag, startPoint x: 1223, startPoint y: 487, endPoint x: 1223, endPoint y: 345, distance: 141.6
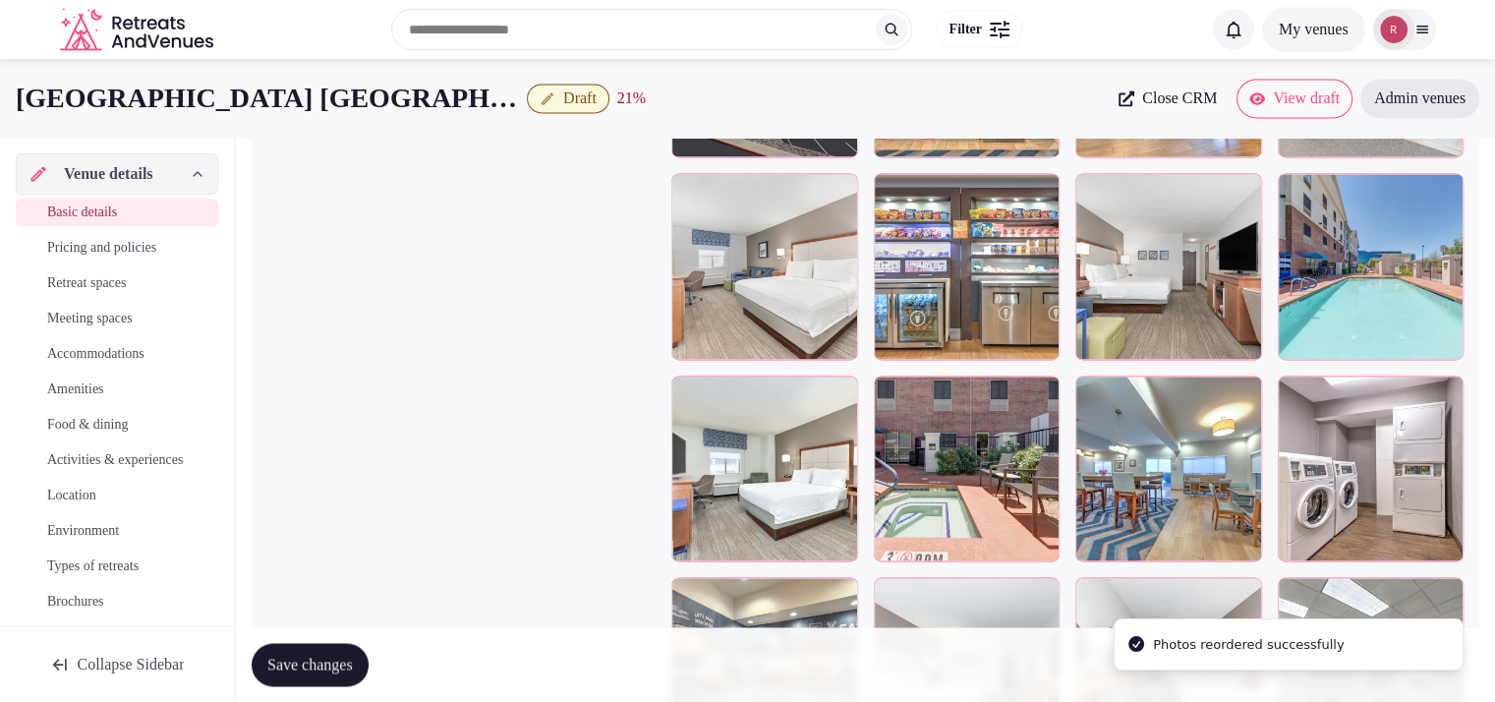
scroll to position [2984, 0]
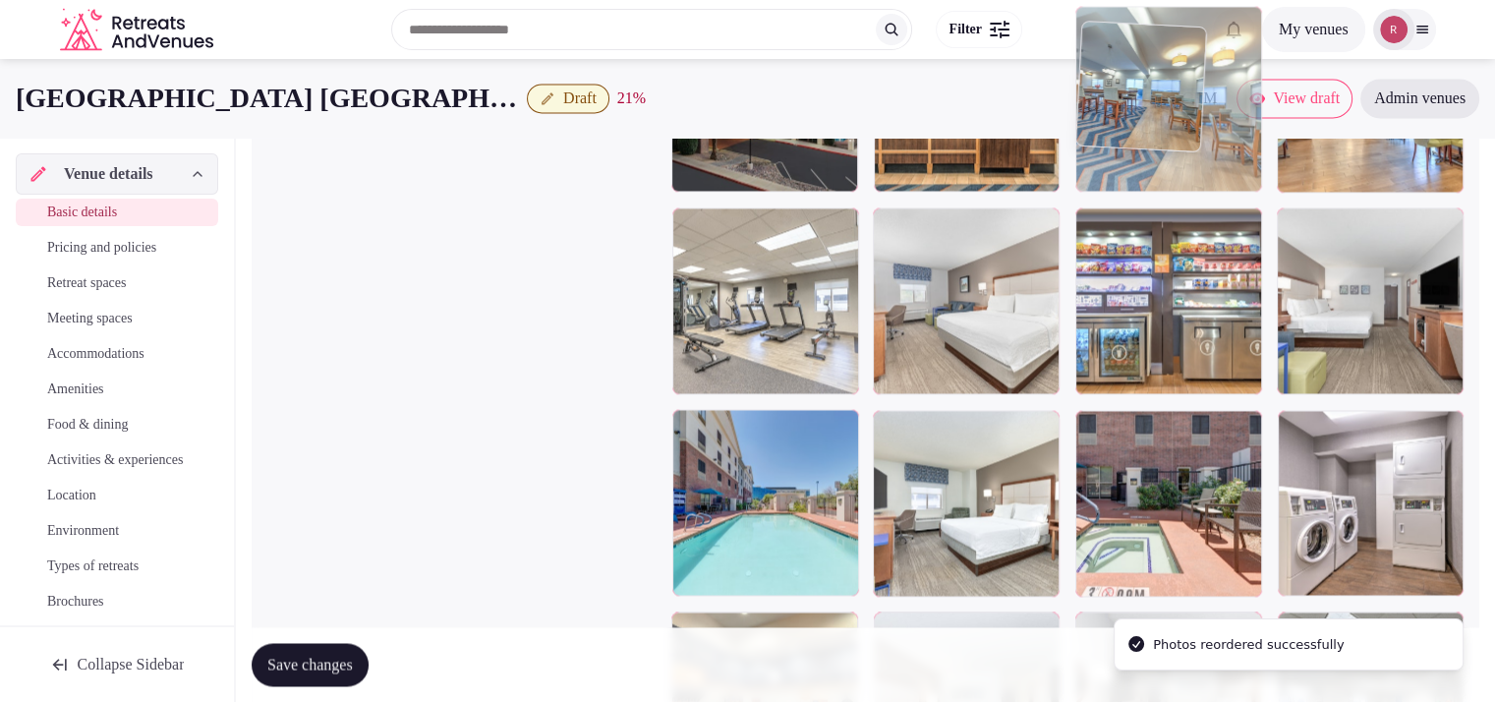
drag, startPoint x: 1213, startPoint y: 518, endPoint x: 1227, endPoint y: 235, distance: 283.5
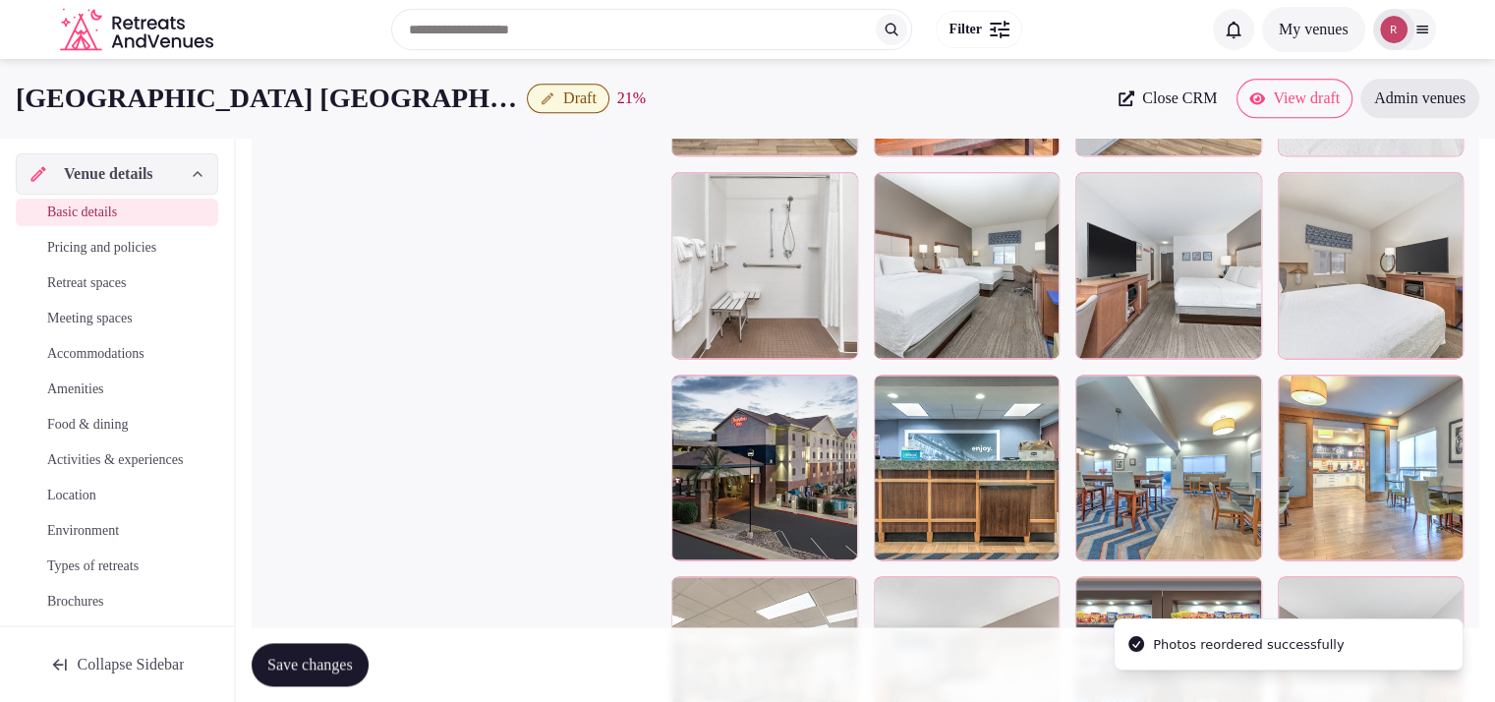
scroll to position [2604, 0]
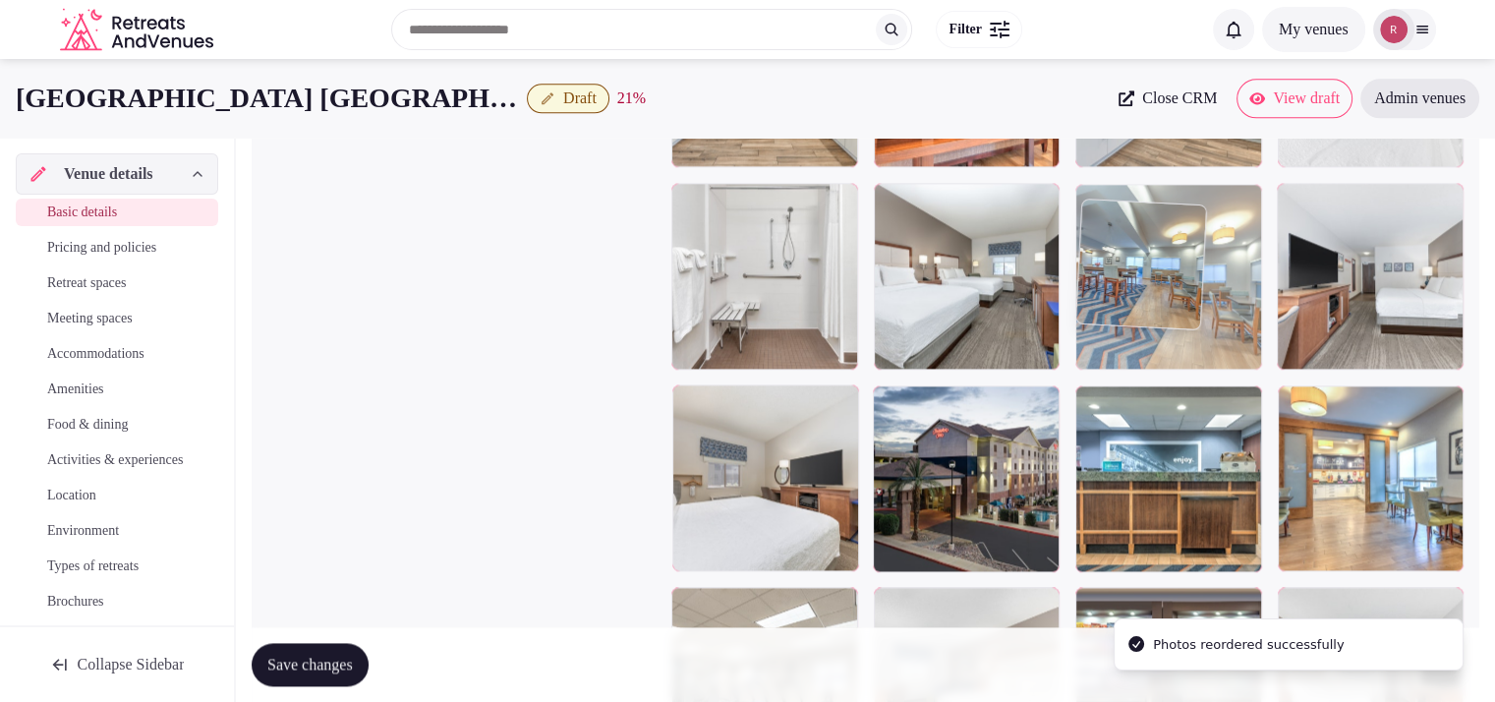
drag, startPoint x: 1187, startPoint y: 458, endPoint x: 1205, endPoint y: 269, distance: 189.7
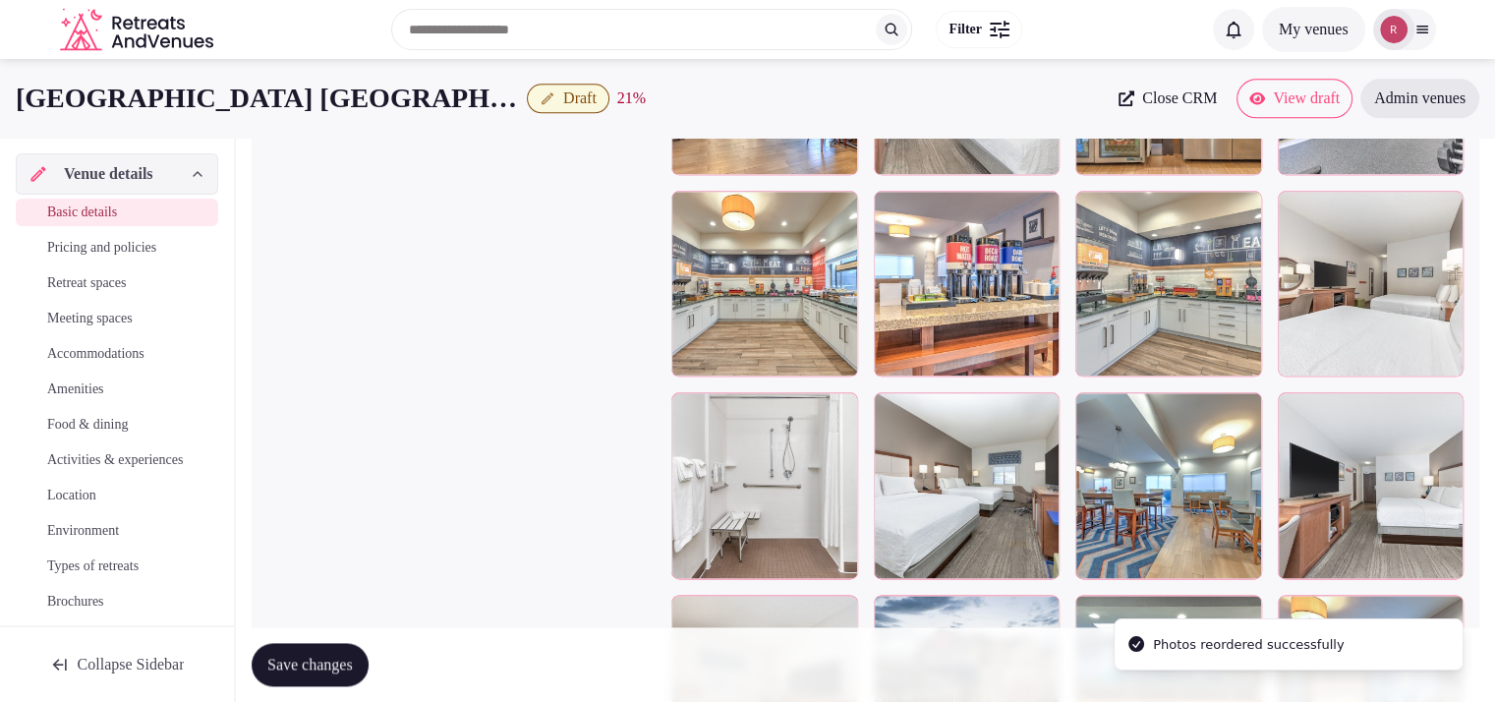
scroll to position [2366, 0]
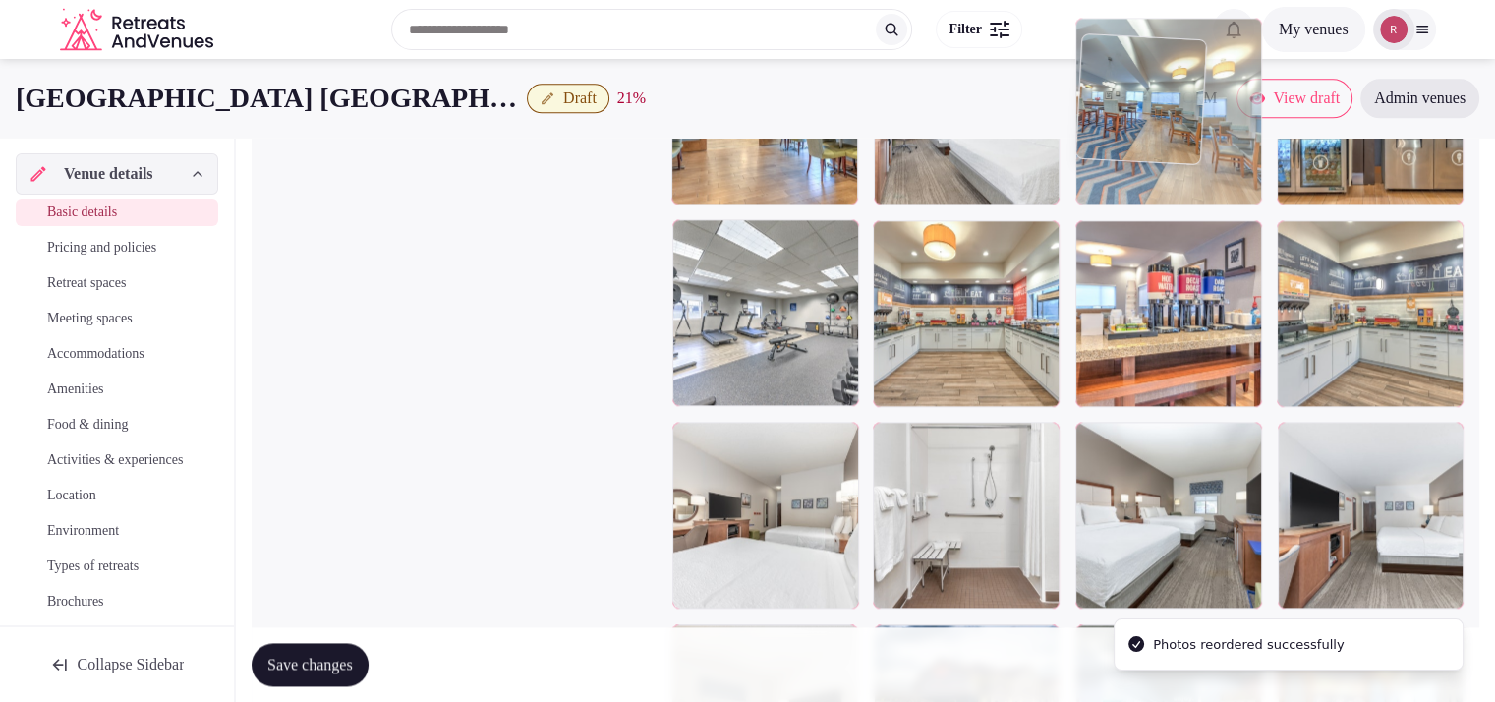
drag, startPoint x: 1215, startPoint y: 515, endPoint x: 1235, endPoint y: 205, distance: 311.3
click at [1237, 199] on body "**********" at bounding box center [747, 103] width 1495 height 4938
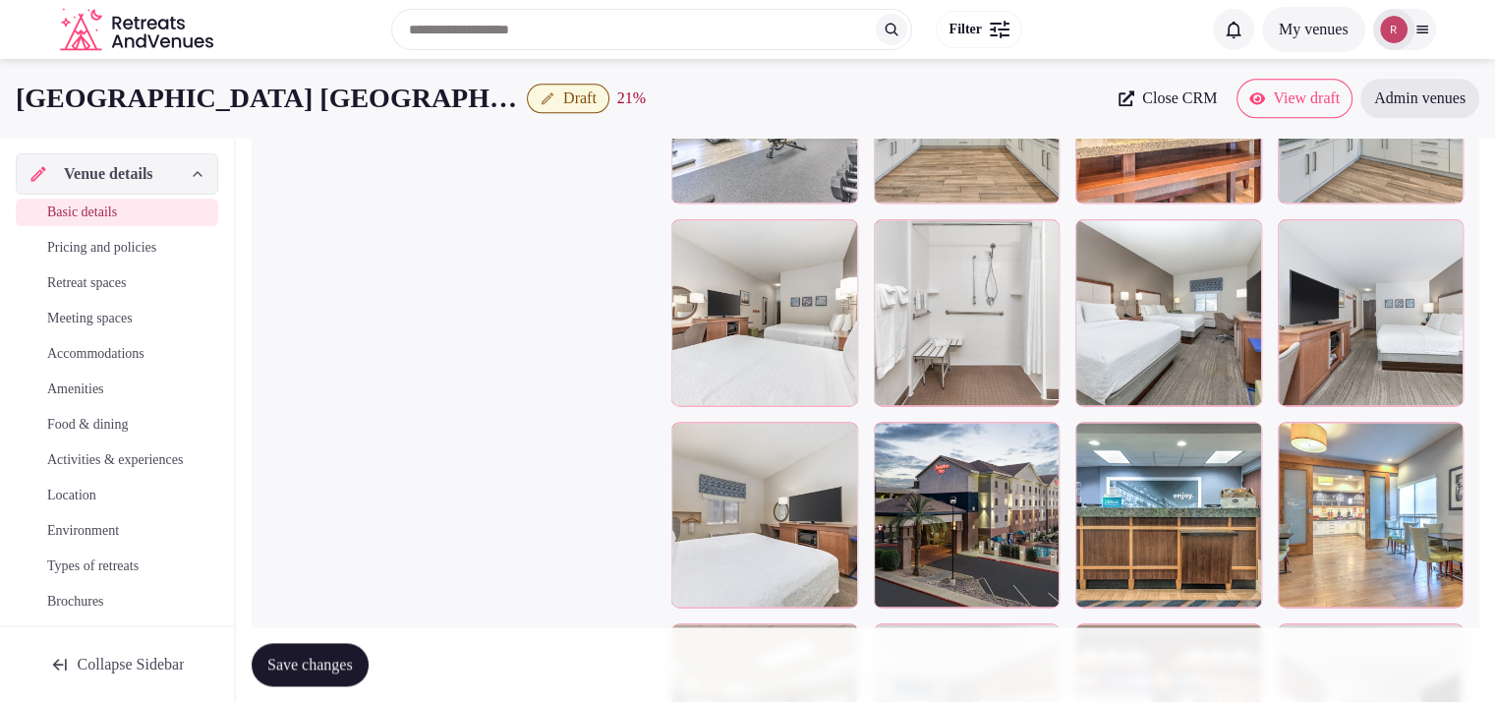
scroll to position [2544, 0]
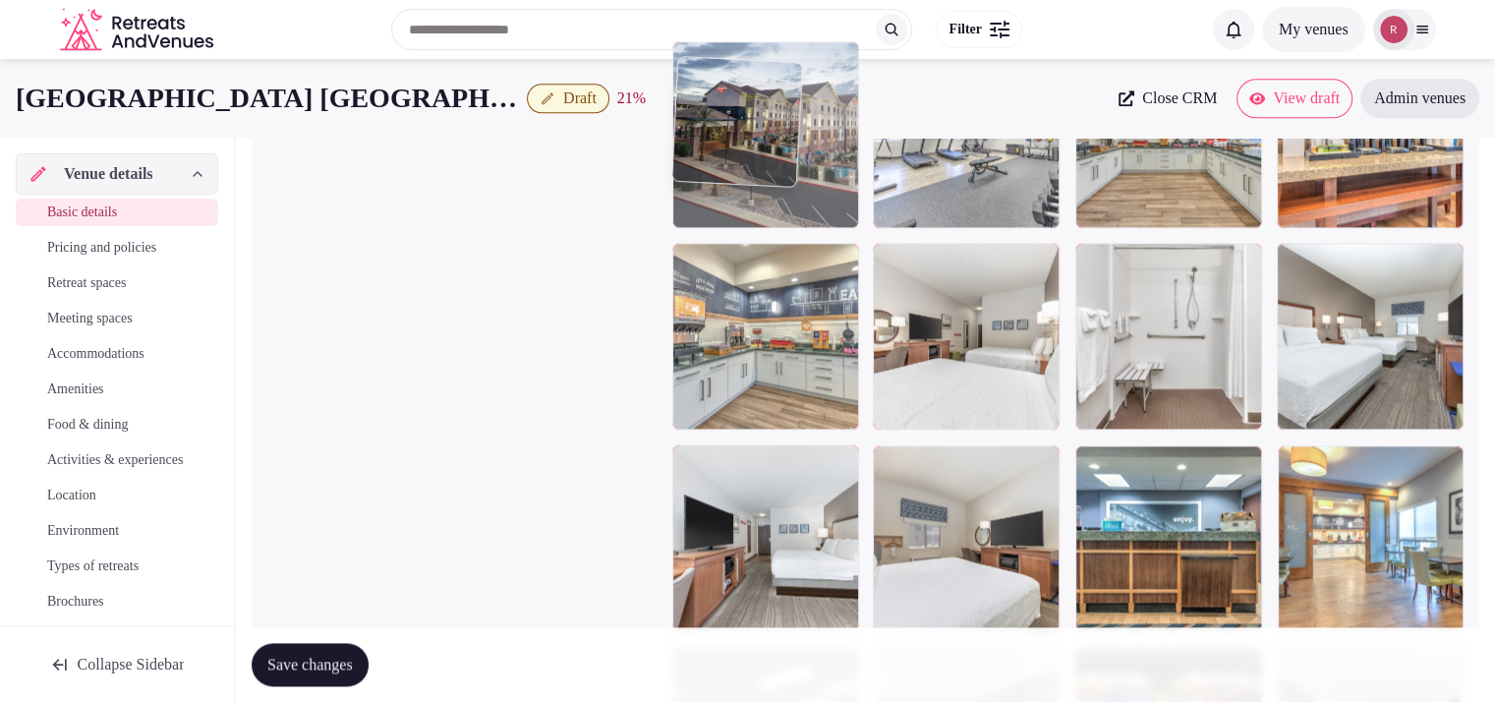
drag, startPoint x: 973, startPoint y: 551, endPoint x: 869, endPoint y: 228, distance: 338.9
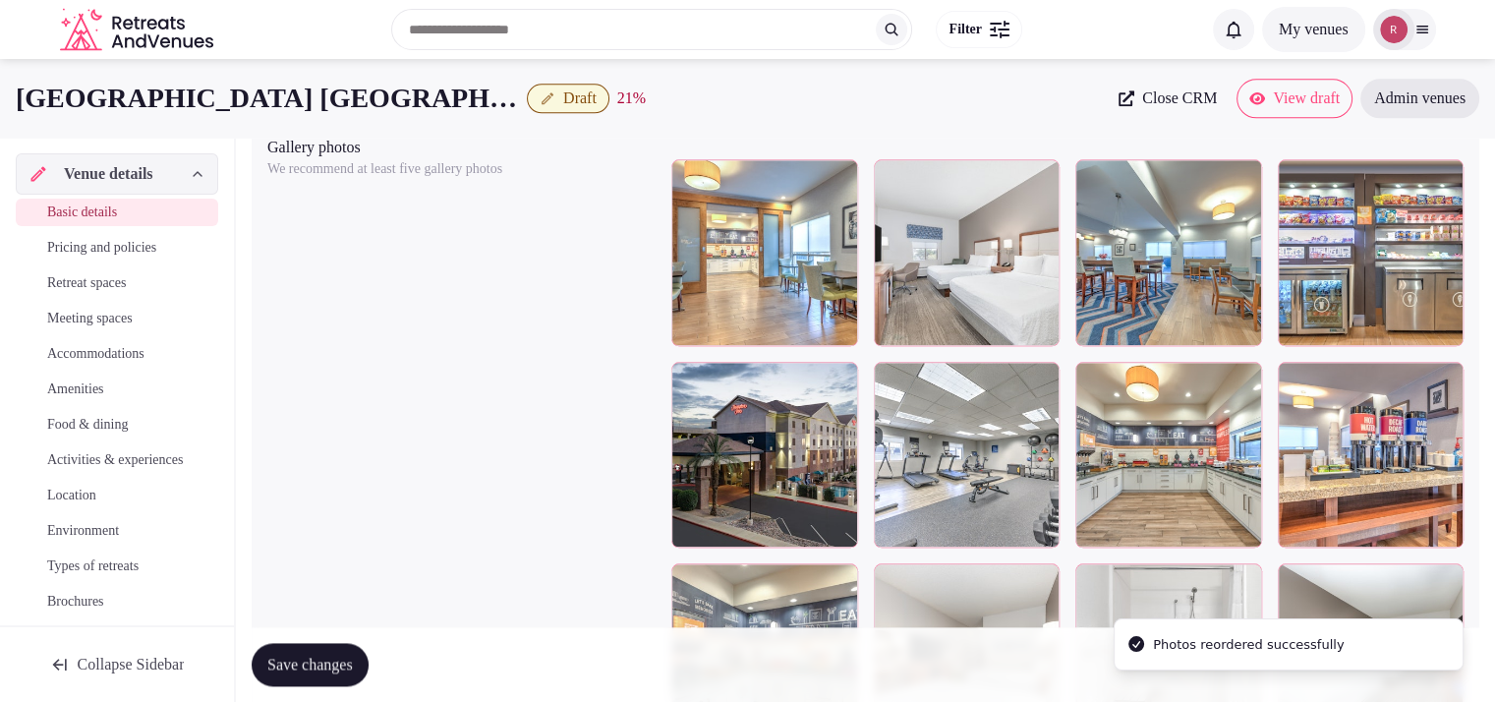
scroll to position [2212, 0]
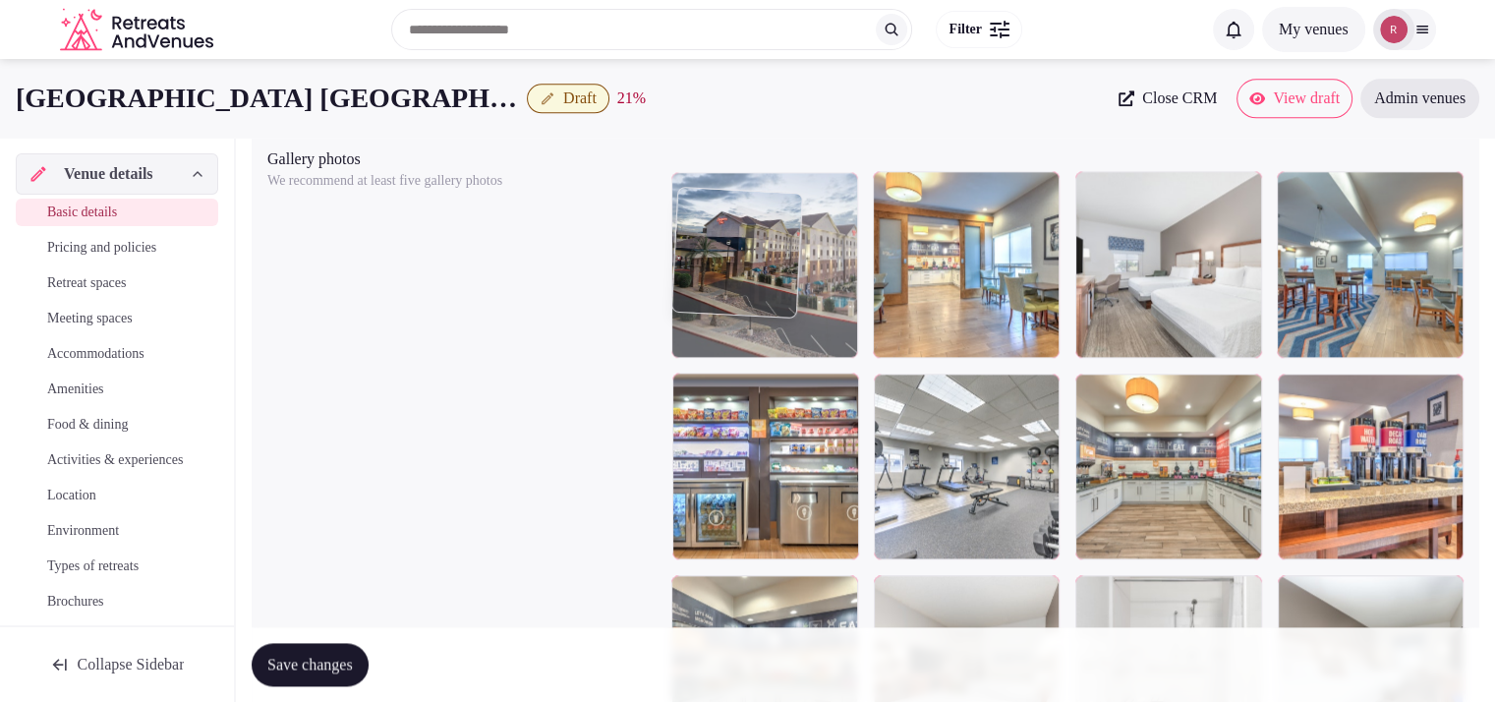
drag, startPoint x: 813, startPoint y: 504, endPoint x: 841, endPoint y: 360, distance: 147.1
click at [841, 360] on body "**********" at bounding box center [747, 257] width 1495 height 4938
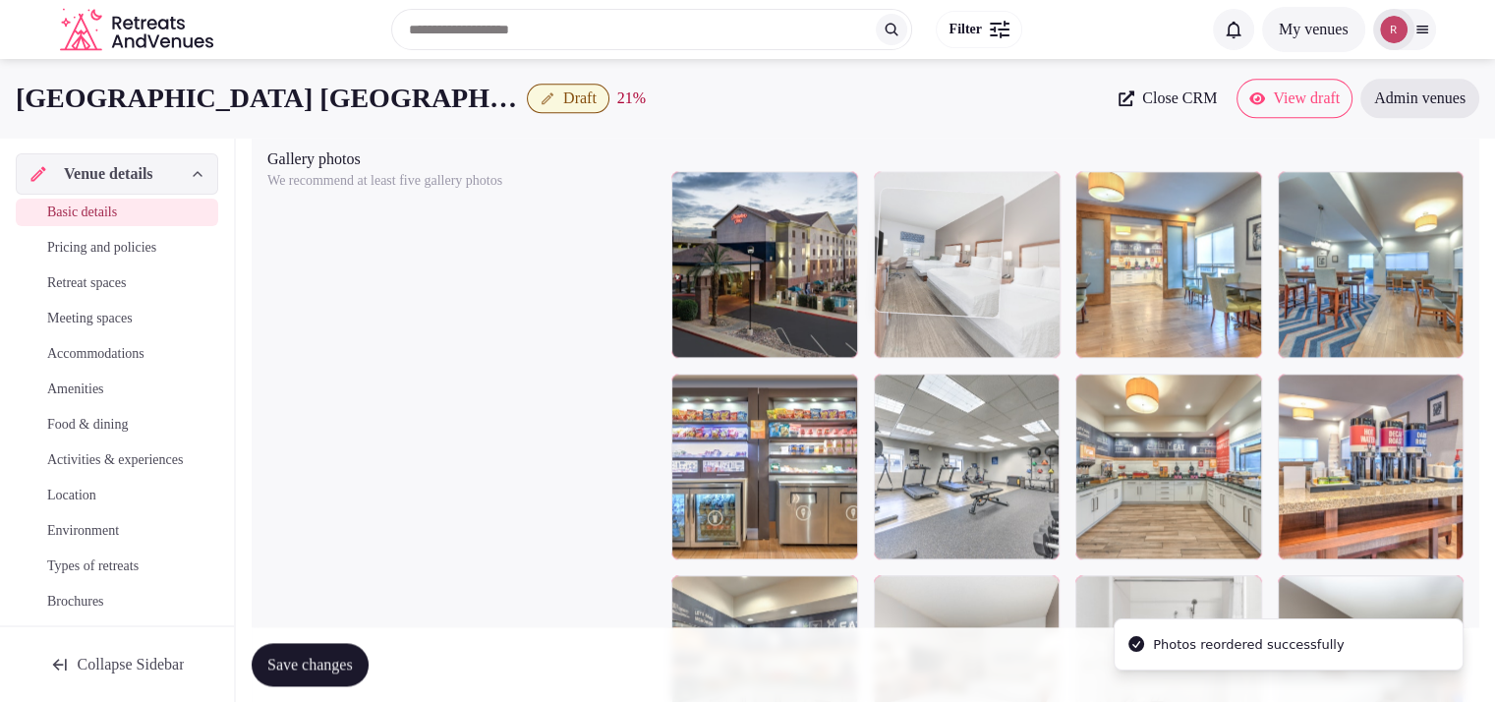
drag, startPoint x: 1144, startPoint y: 348, endPoint x: 1033, endPoint y: 353, distance: 111.2
click at [1033, 353] on body "**********" at bounding box center [747, 257] width 1495 height 4938
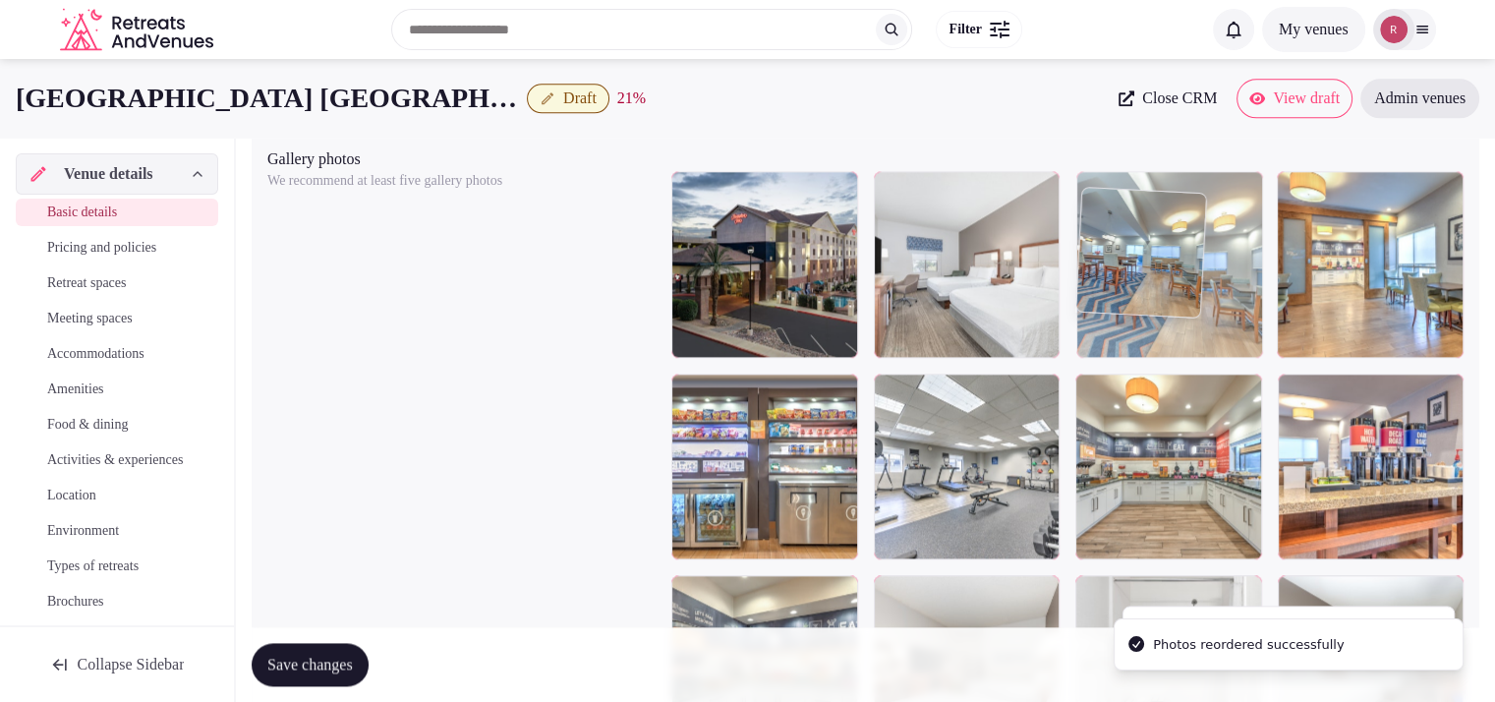
drag, startPoint x: 1345, startPoint y: 332, endPoint x: 1211, endPoint y: 337, distance: 133.8
click at [1211, 337] on body "**********" at bounding box center [747, 257] width 1495 height 4938
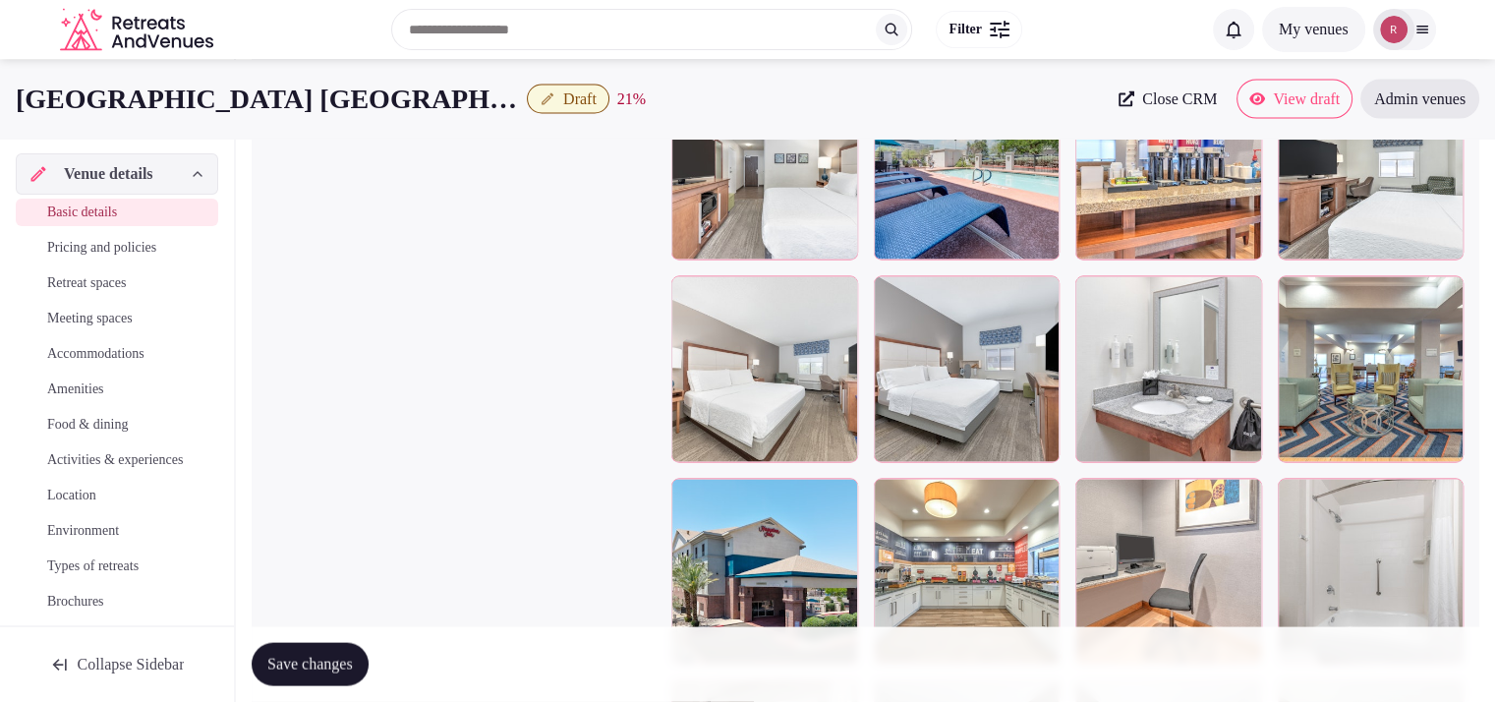
scroll to position [3642, 0]
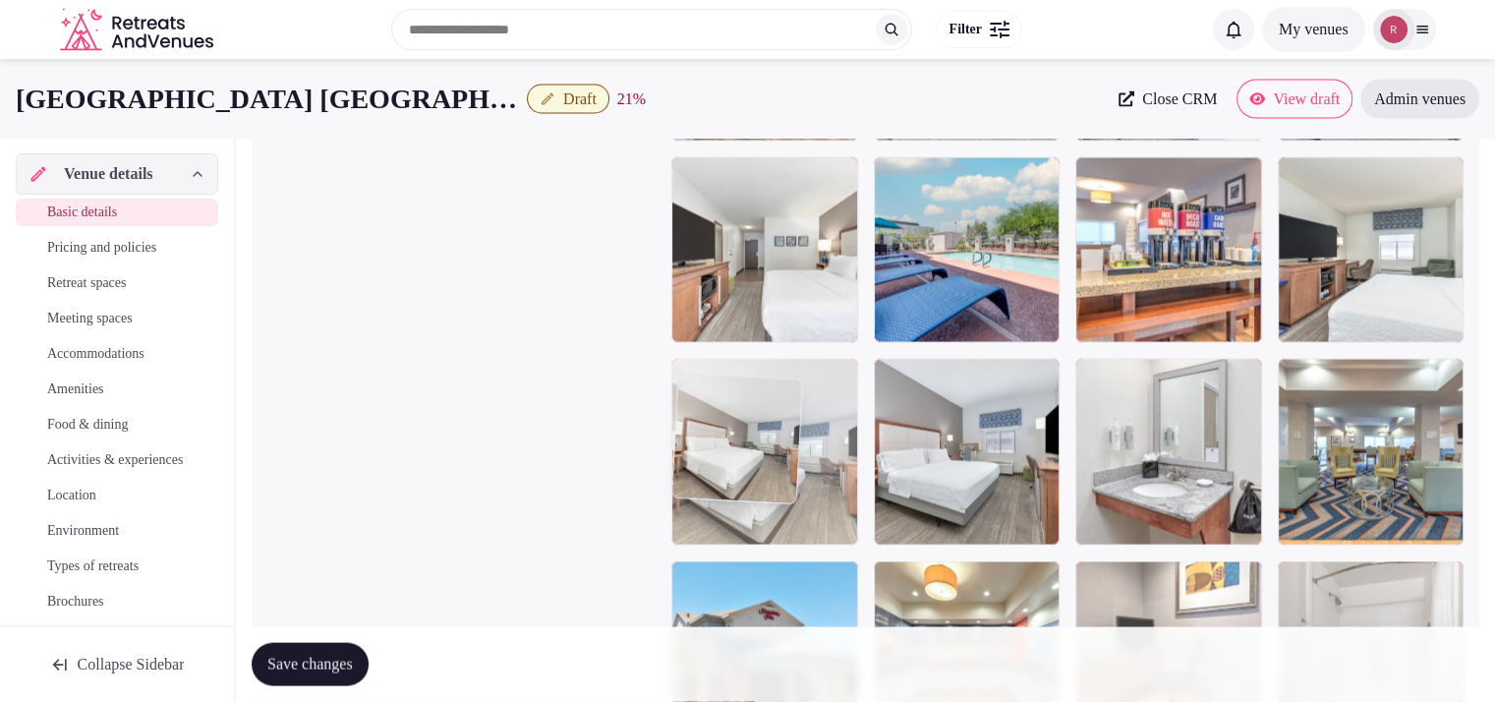
drag, startPoint x: 756, startPoint y: 518, endPoint x: 844, endPoint y: 479, distance: 95.9
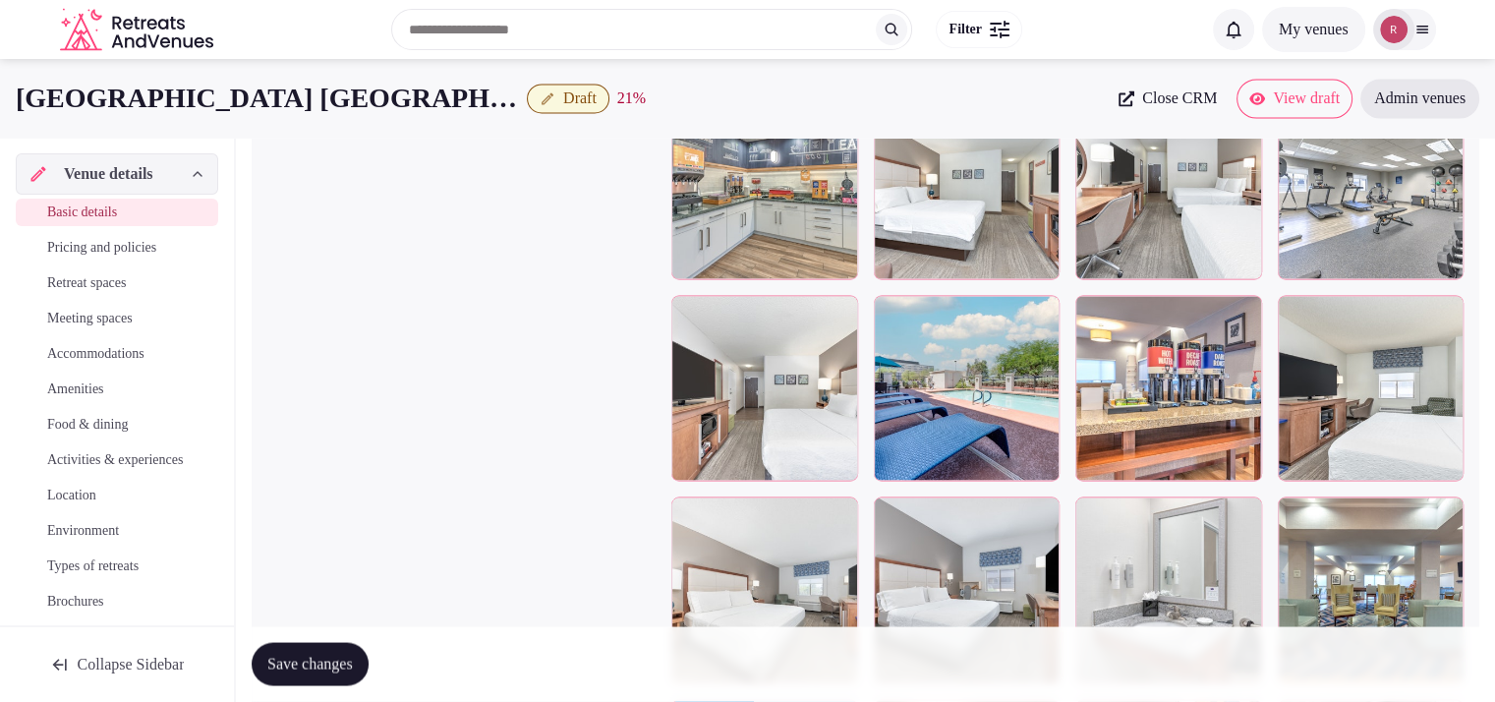
scroll to position [3351, 0]
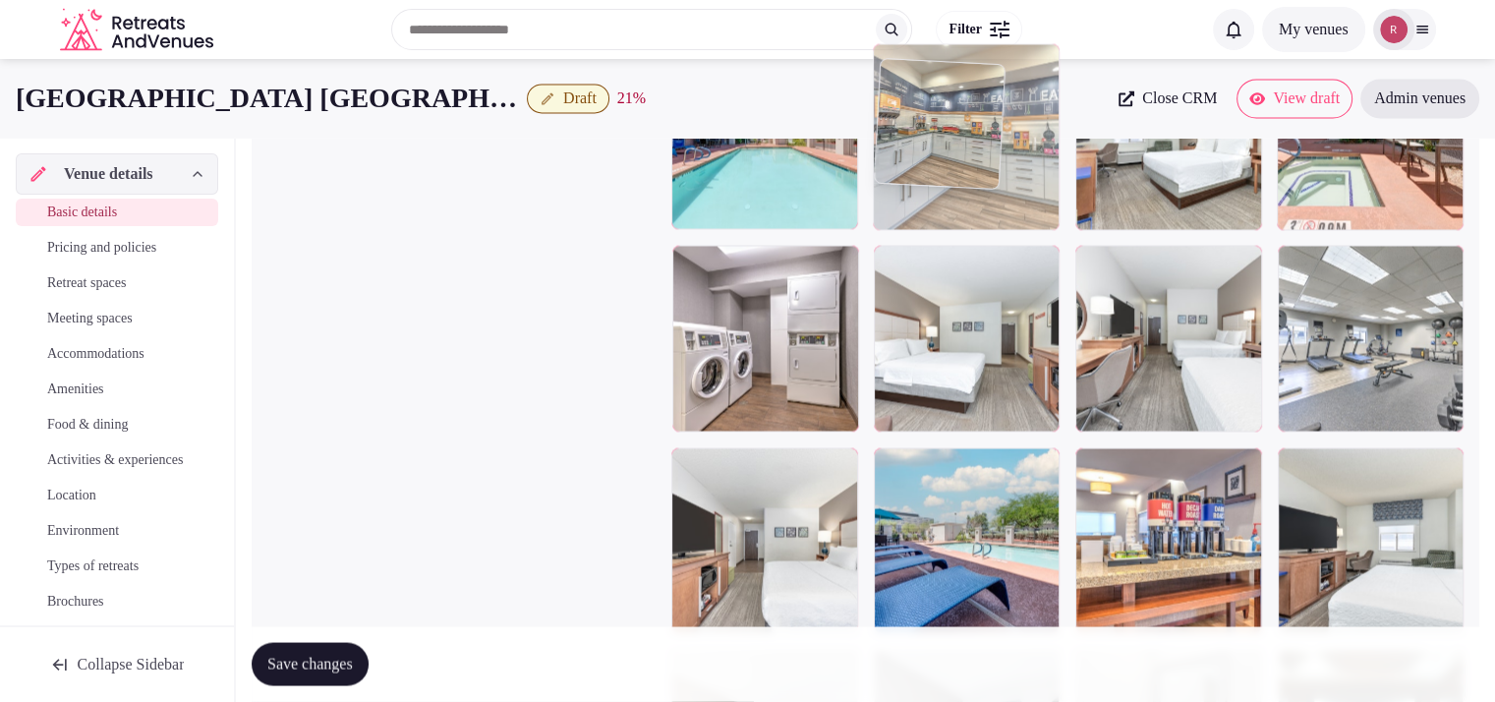
drag, startPoint x: 804, startPoint y: 412, endPoint x: 989, endPoint y: 263, distance: 237.7
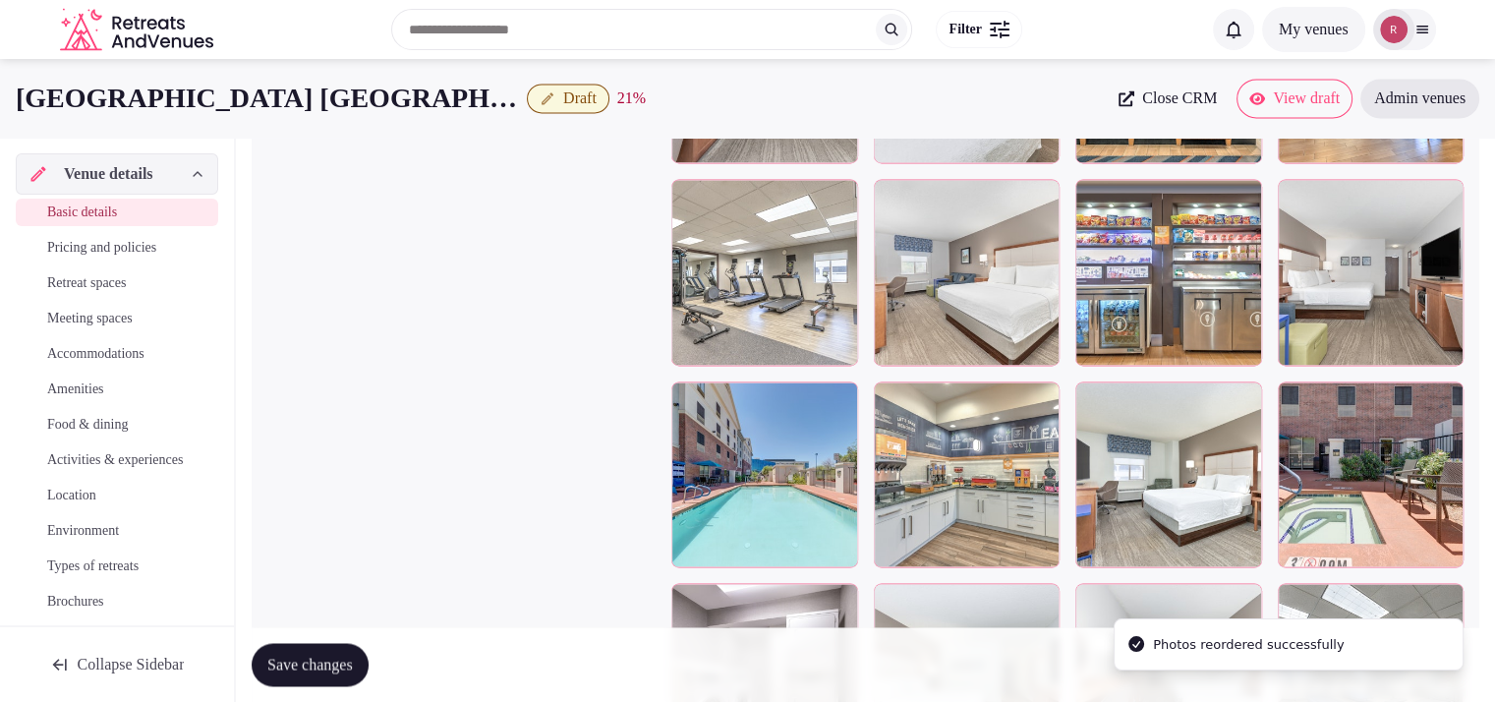
scroll to position [2989, 0]
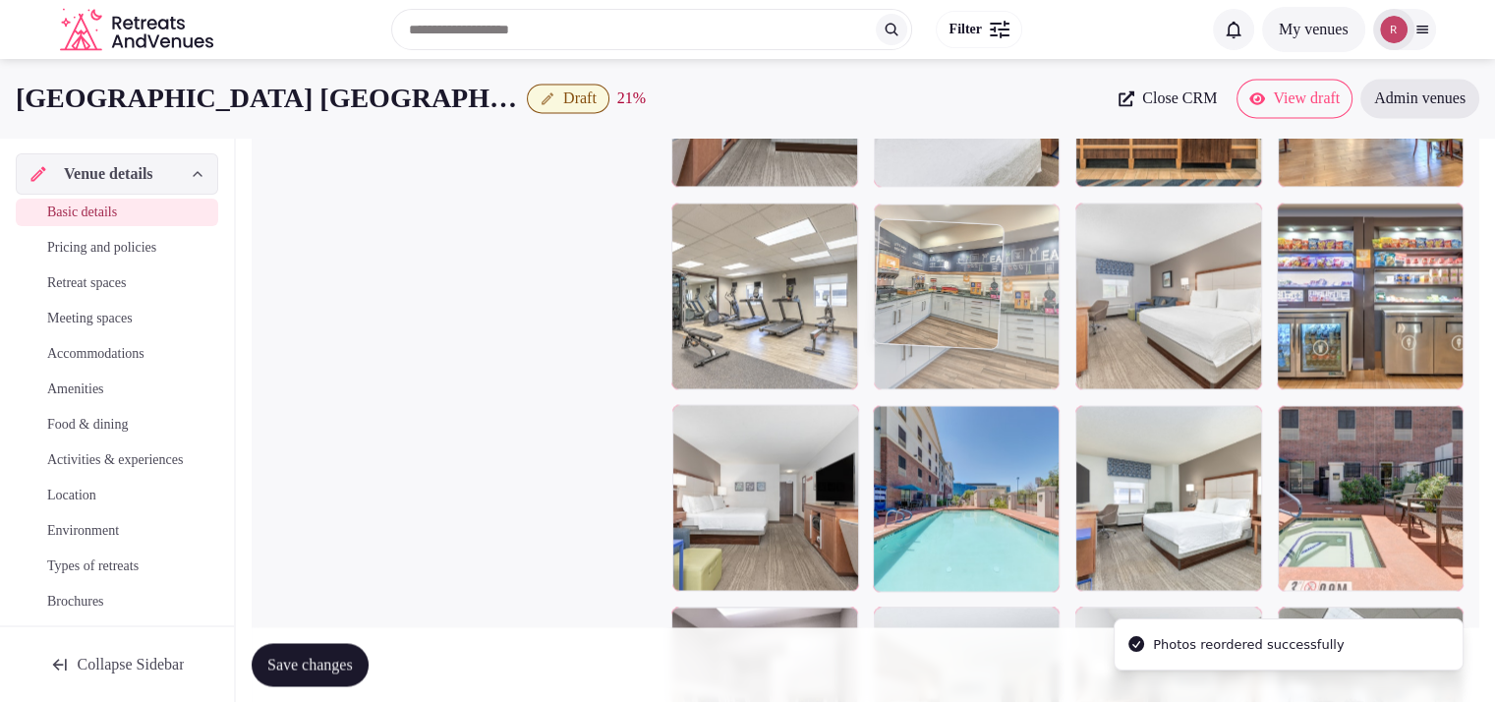
drag, startPoint x: 1032, startPoint y: 497, endPoint x: 1051, endPoint y: 356, distance: 141.8
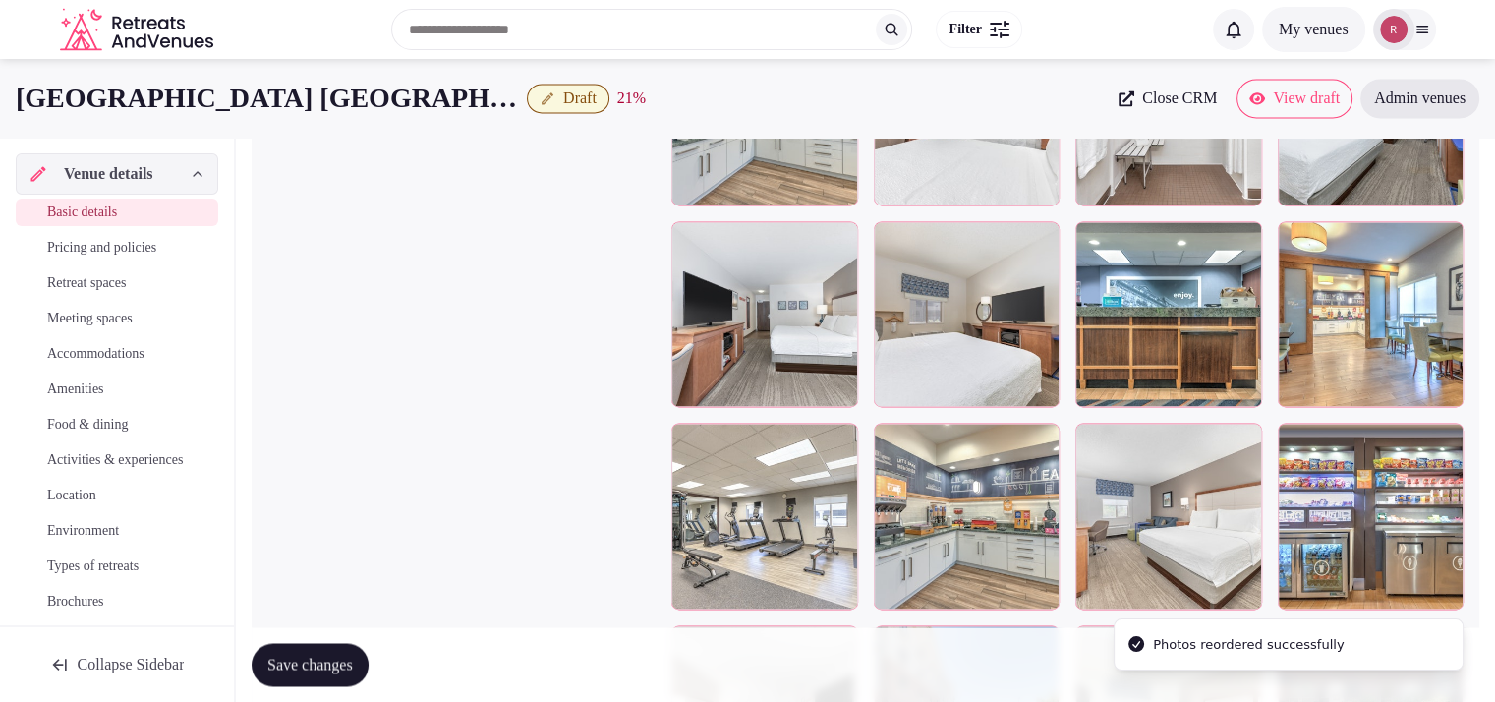
scroll to position [2686, 0]
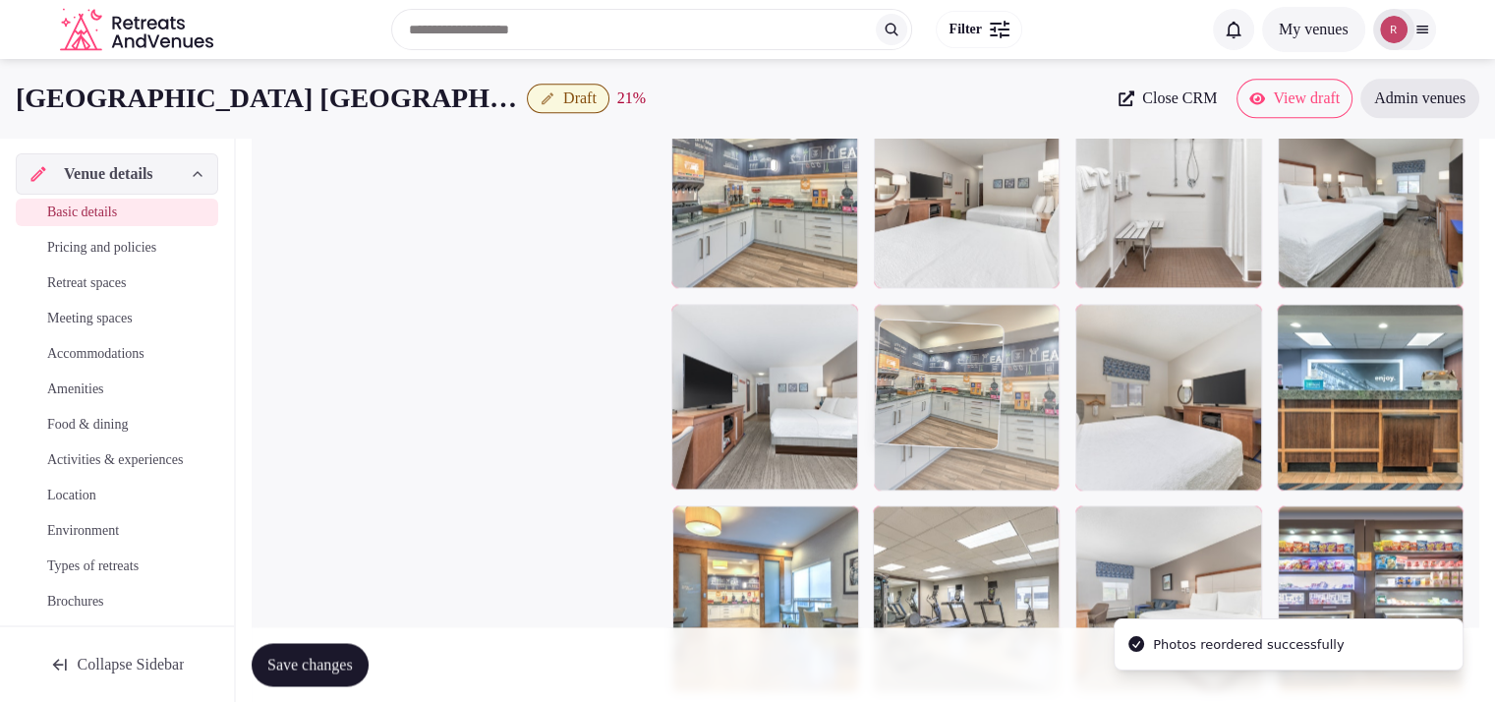
drag, startPoint x: 999, startPoint y: 566, endPoint x: 1023, endPoint y: 487, distance: 83.1
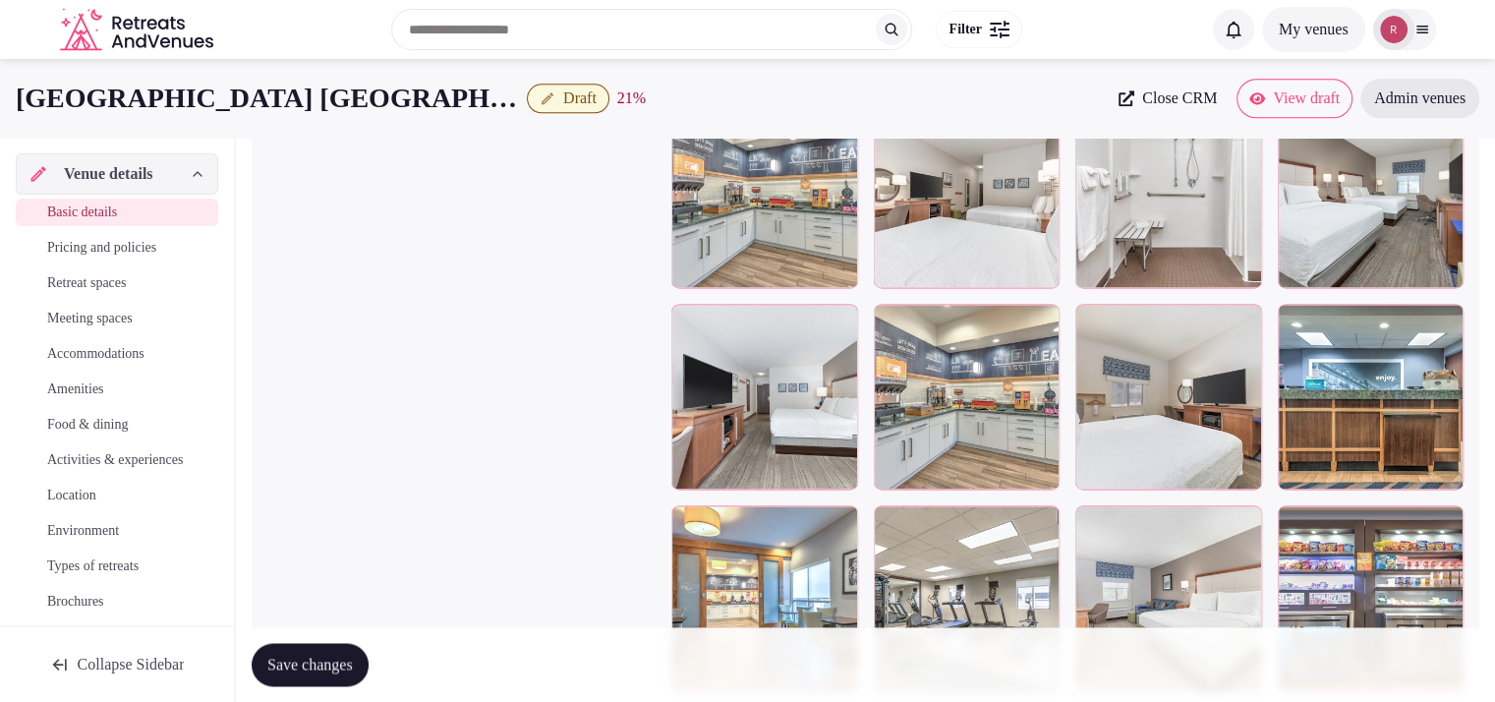
scroll to position [2583, 0]
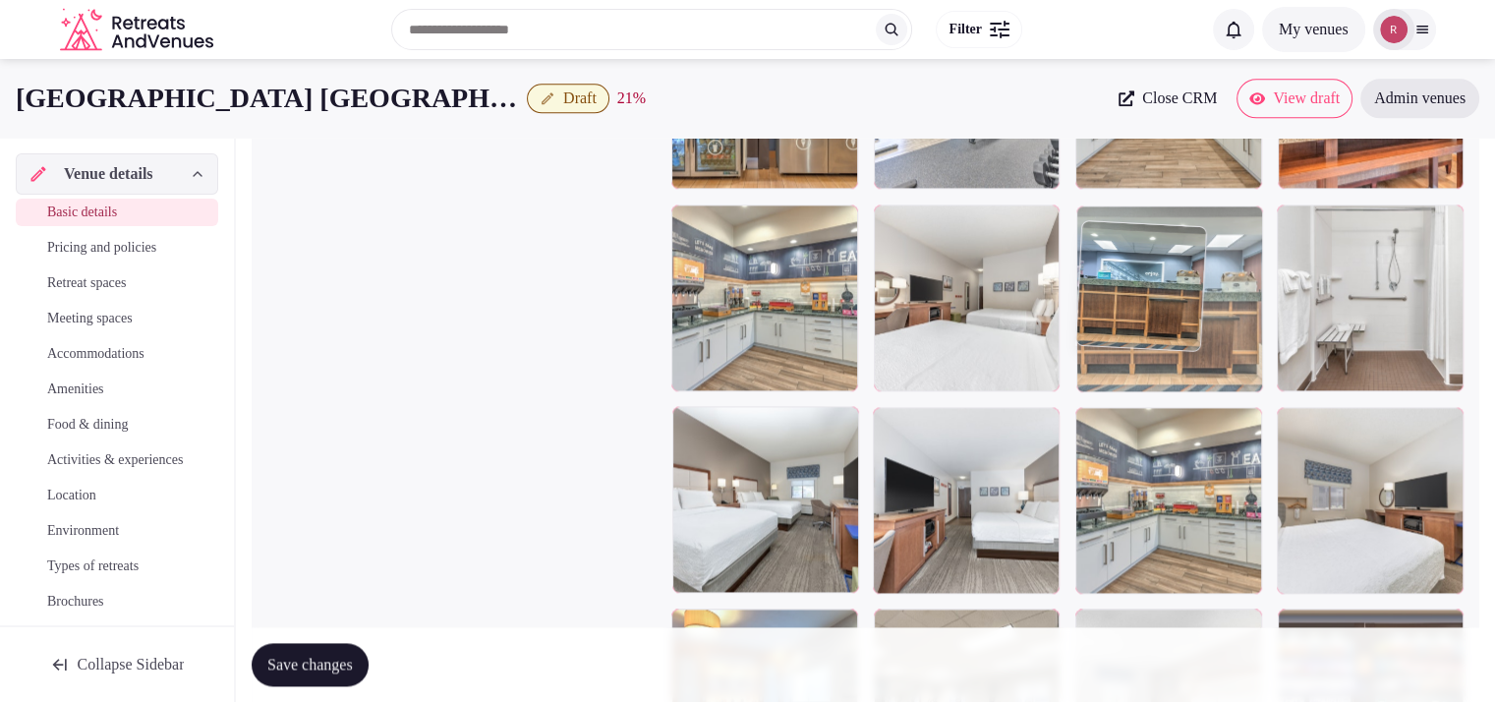
drag, startPoint x: 1396, startPoint y: 482, endPoint x: 1272, endPoint y: 384, distance: 157.5
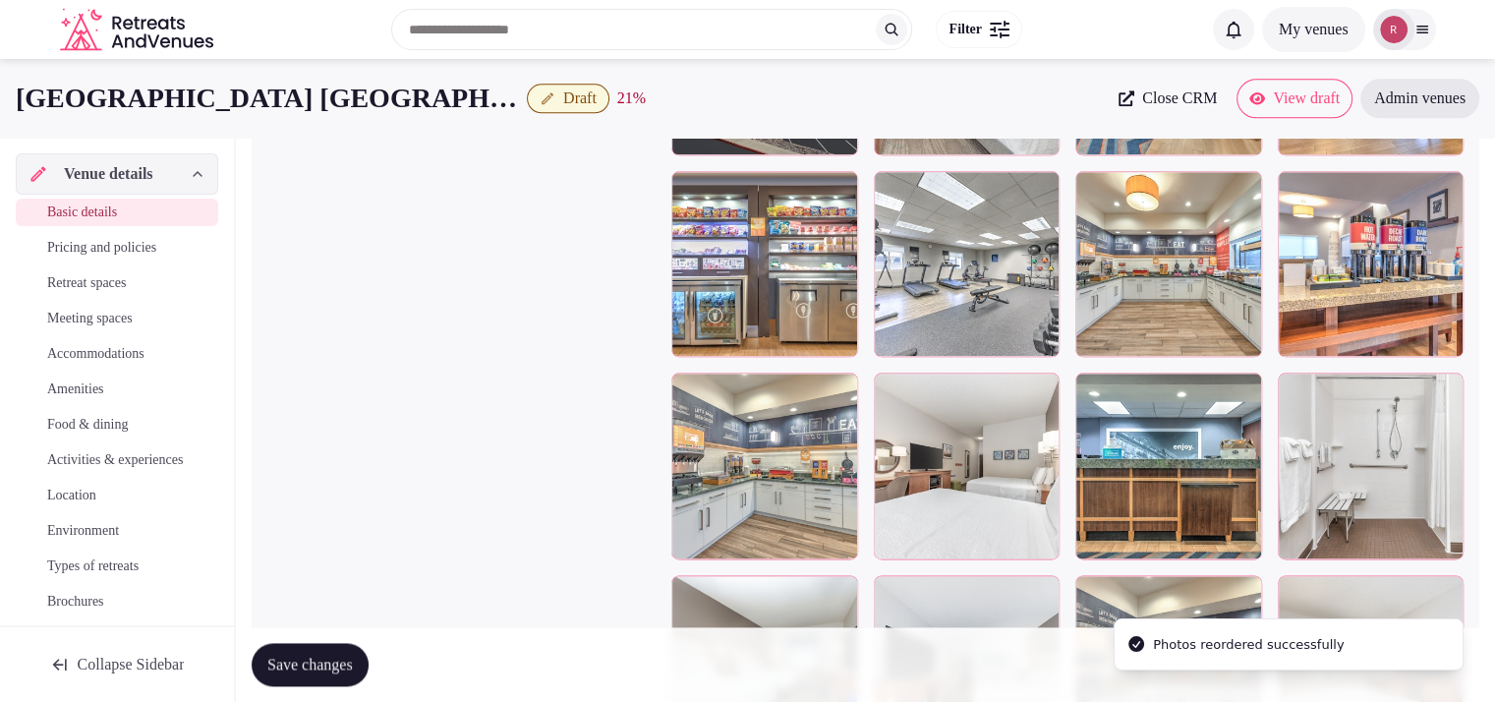
scroll to position [2372, 0]
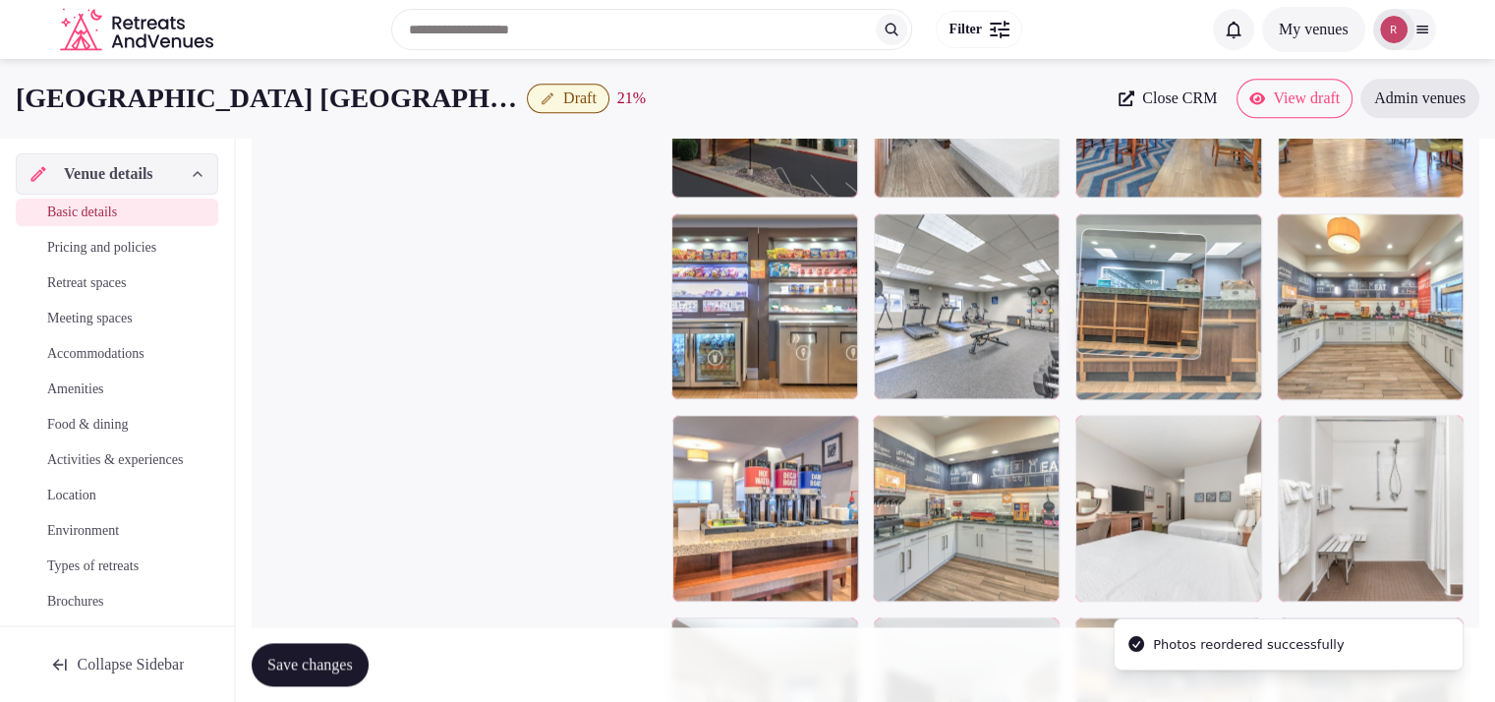
drag, startPoint x: 1166, startPoint y: 511, endPoint x: 1186, endPoint y: 392, distance: 120.6
click at [1186, 392] on body "**********" at bounding box center [747, 97] width 1495 height 4938
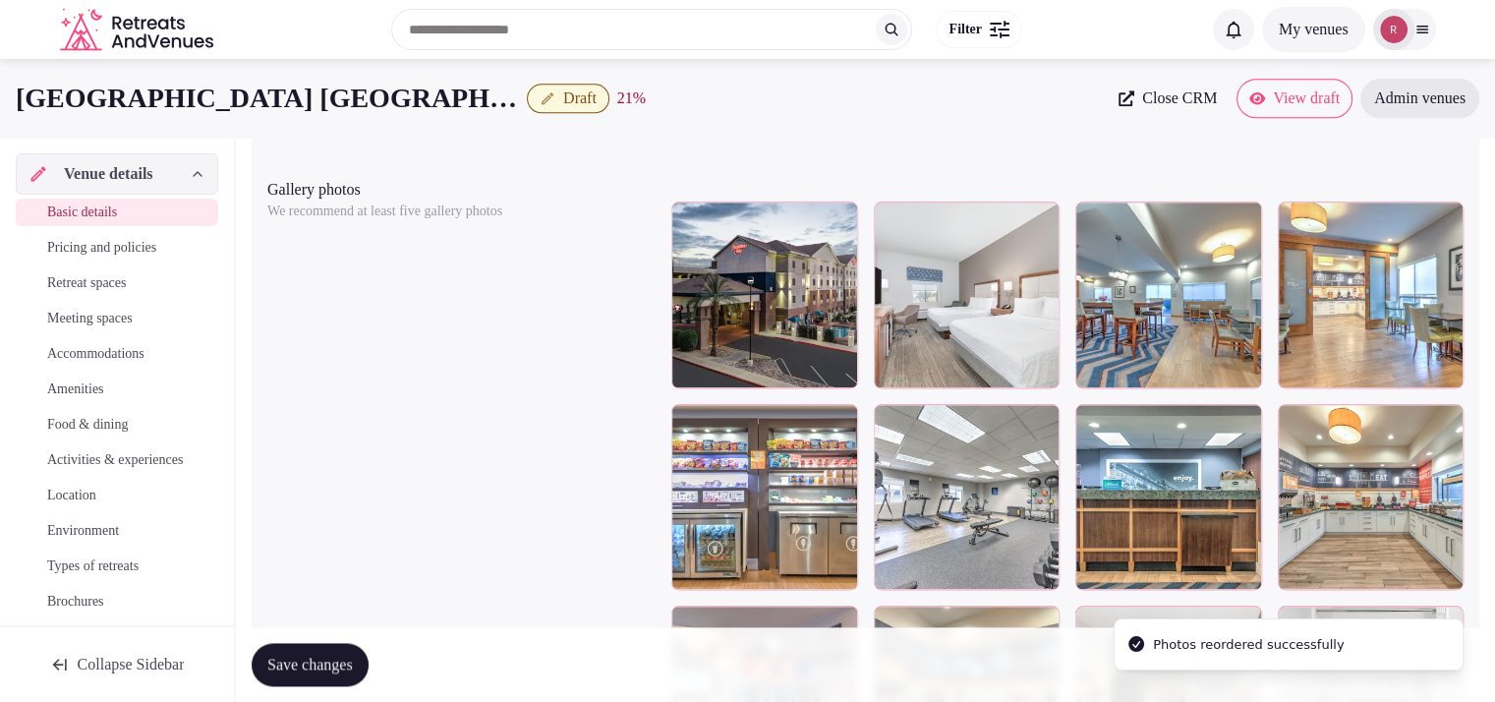
scroll to position [2175, 0]
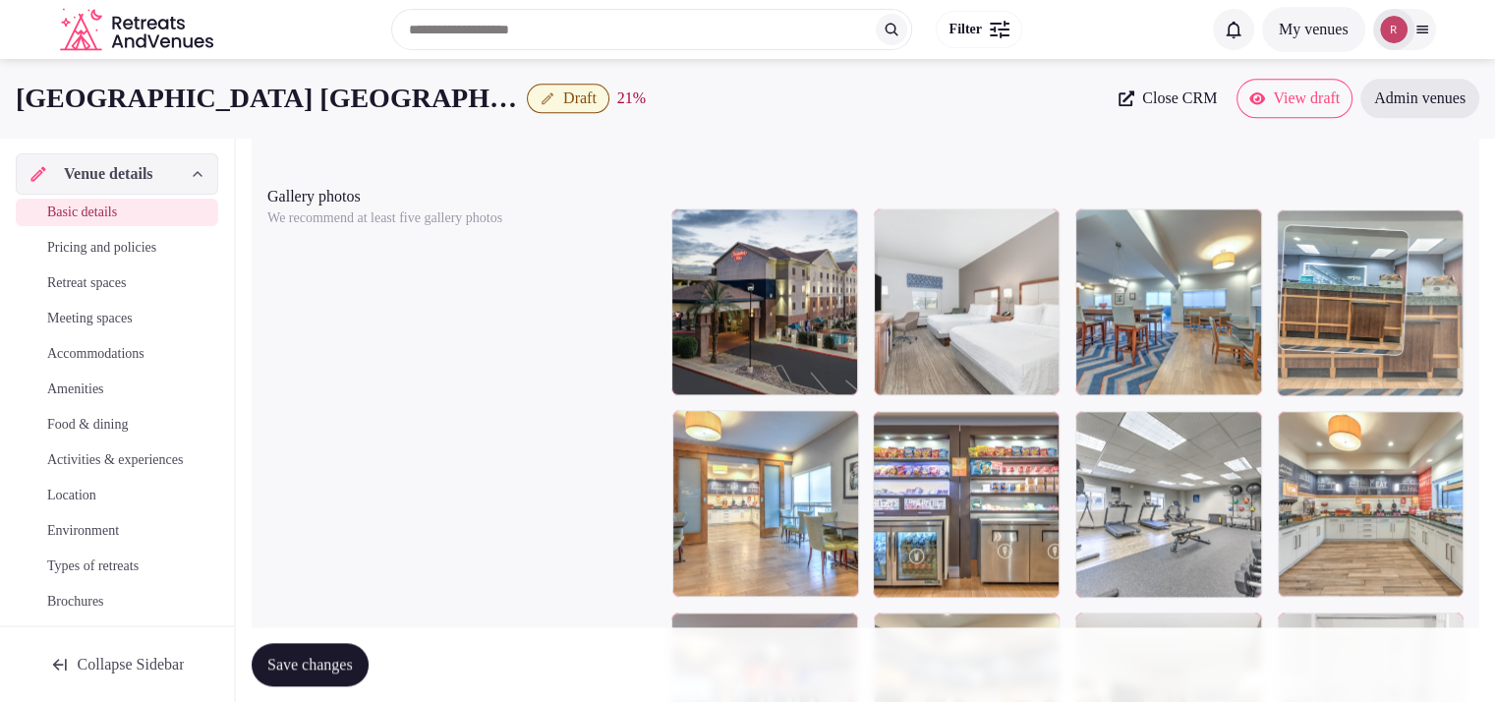
drag, startPoint x: 1199, startPoint y: 557, endPoint x: 1408, endPoint y: 420, distance: 249.8
click at [1408, 420] on body "**********" at bounding box center [747, 294] width 1495 height 4938
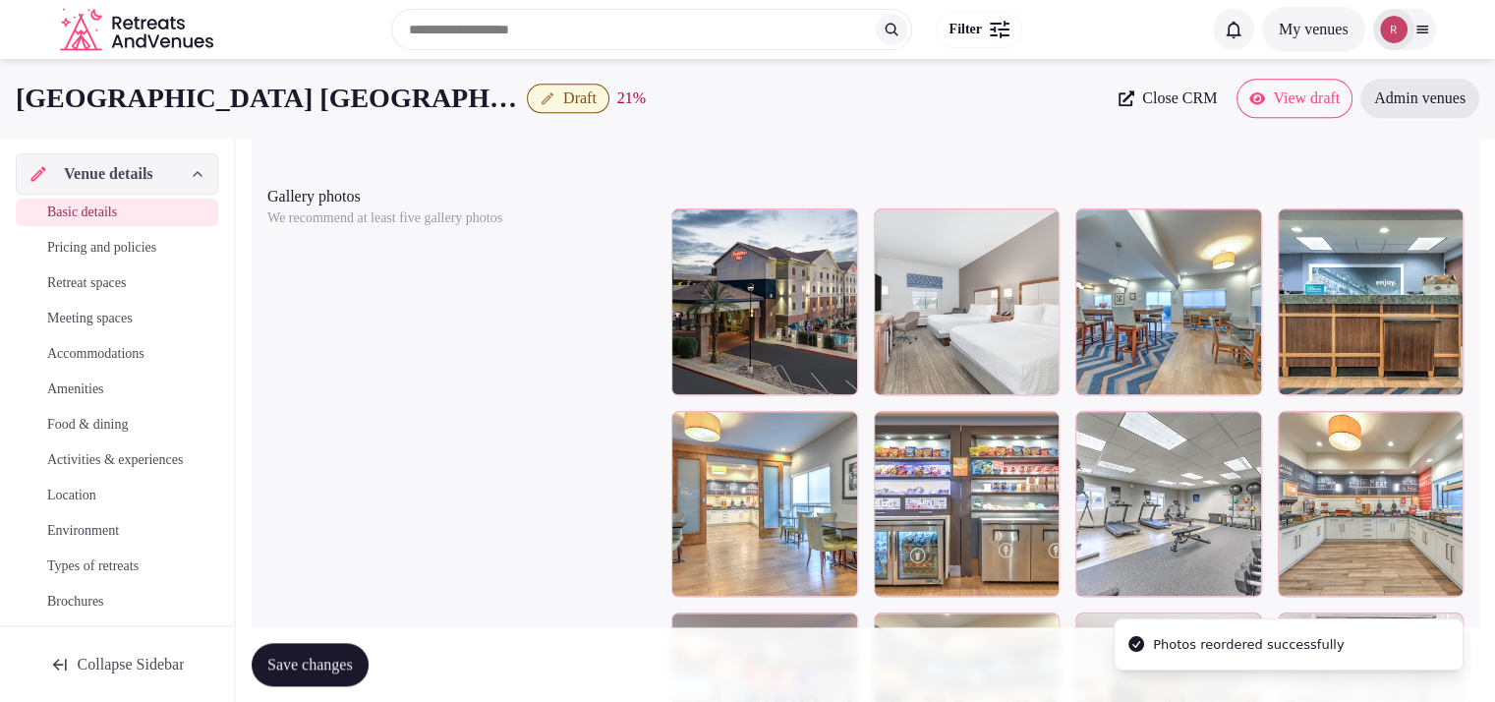
click at [344, 652] on button "Save changes" at bounding box center [310, 664] width 117 height 43
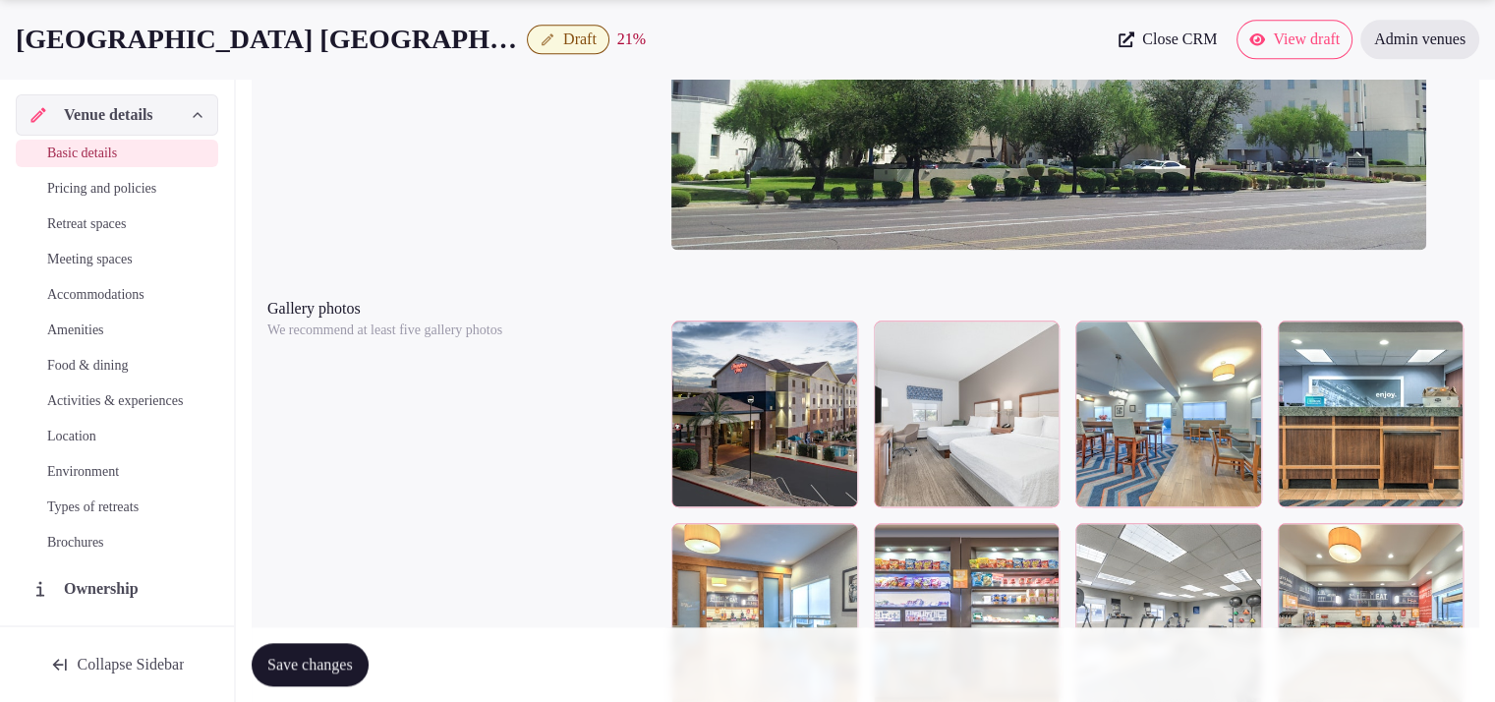
scroll to position [2104, 0]
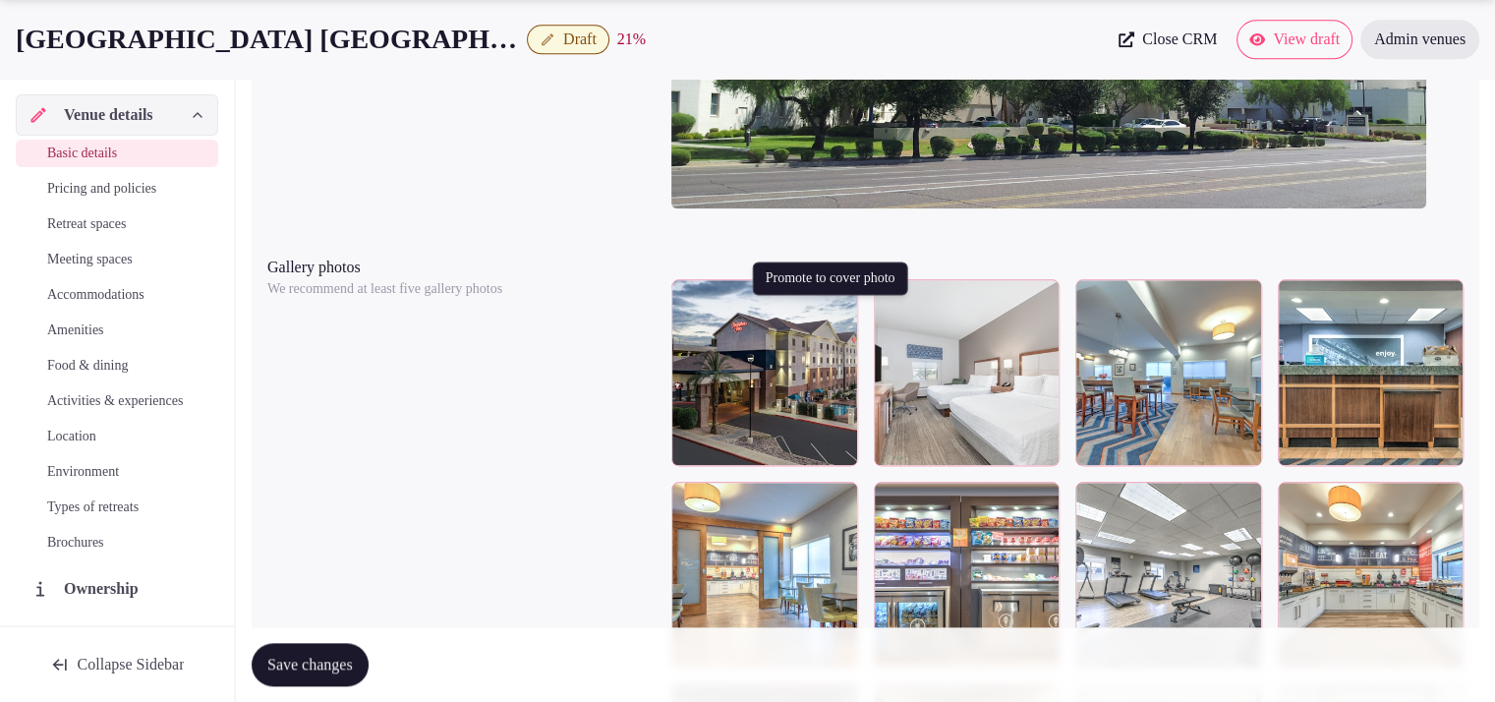
click at [838, 307] on icon "button" at bounding box center [839, 299] width 16 height 16
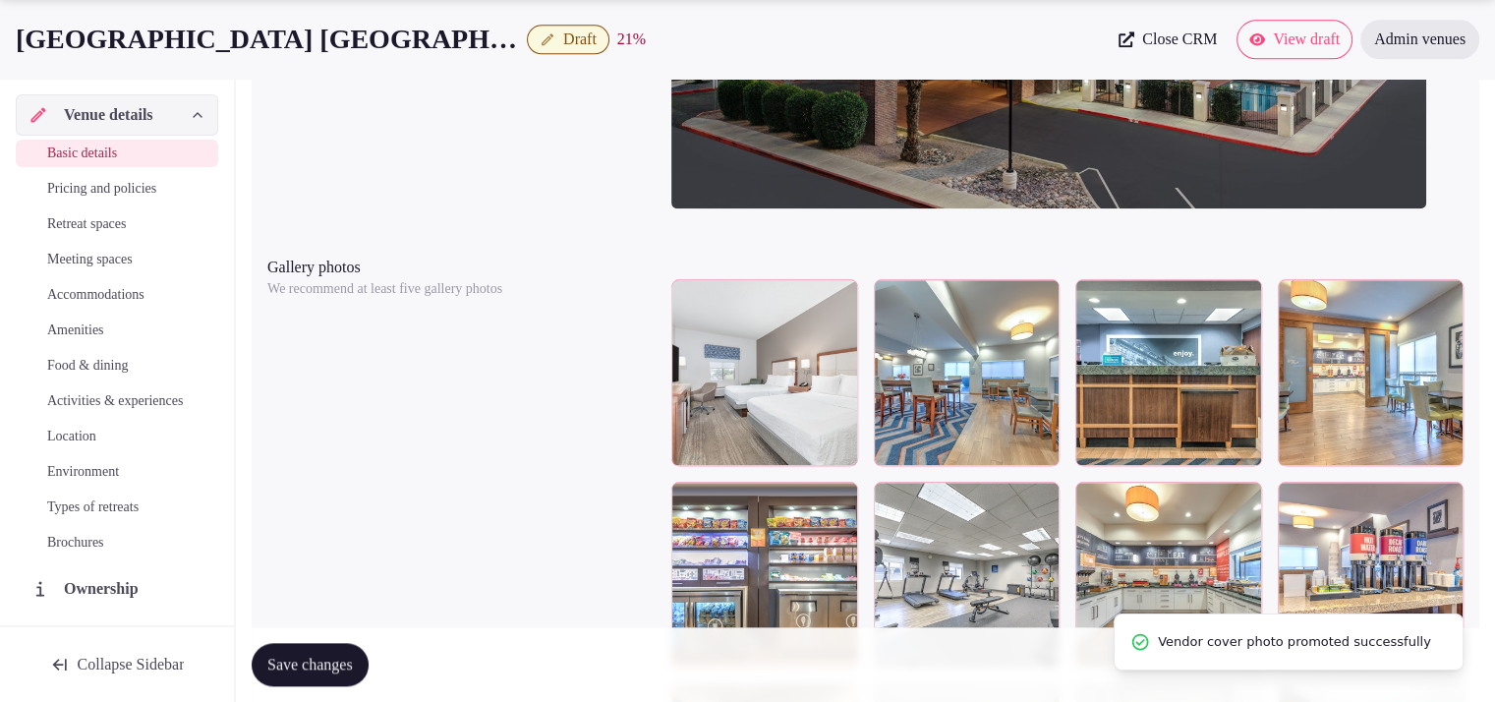
drag, startPoint x: 1494, startPoint y: 371, endPoint x: 1509, endPoint y: 270, distance: 101.4
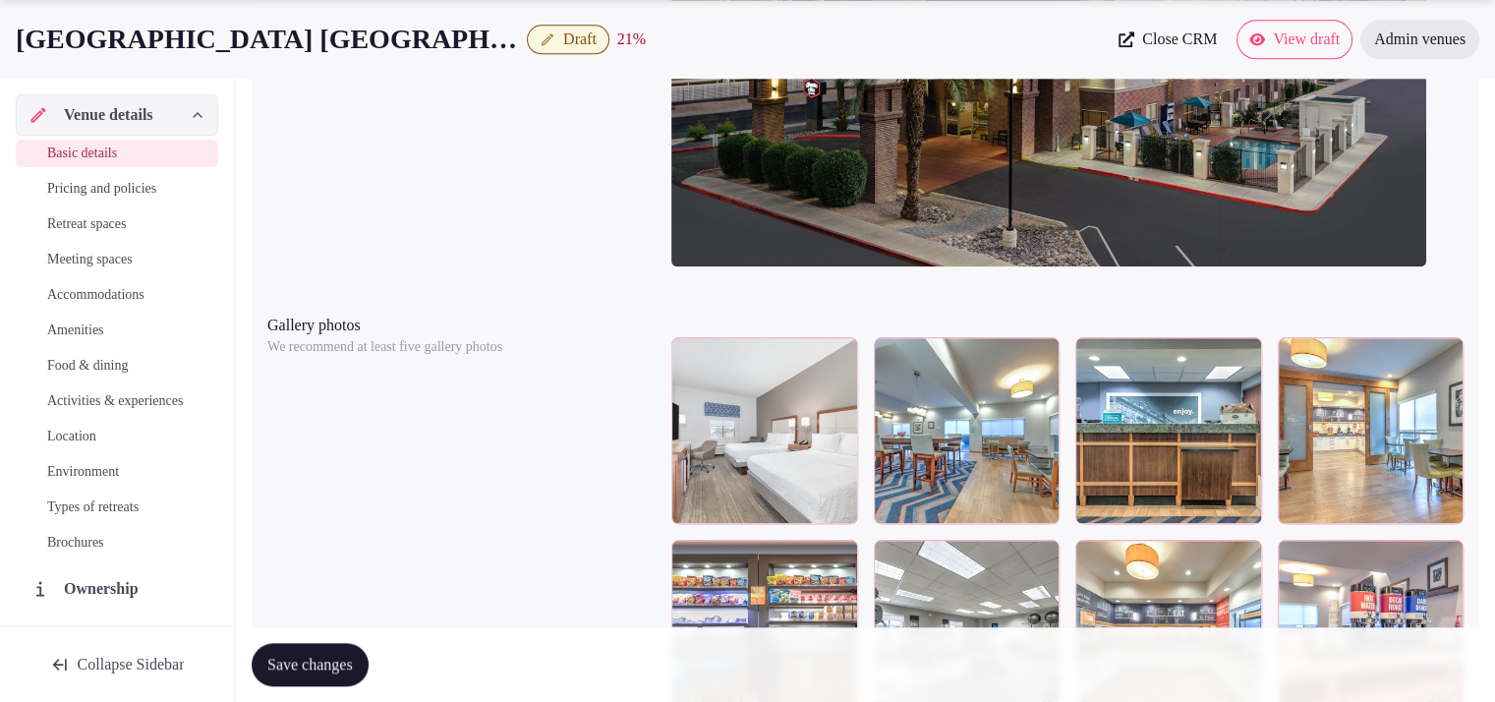
scroll to position [2076, 0]
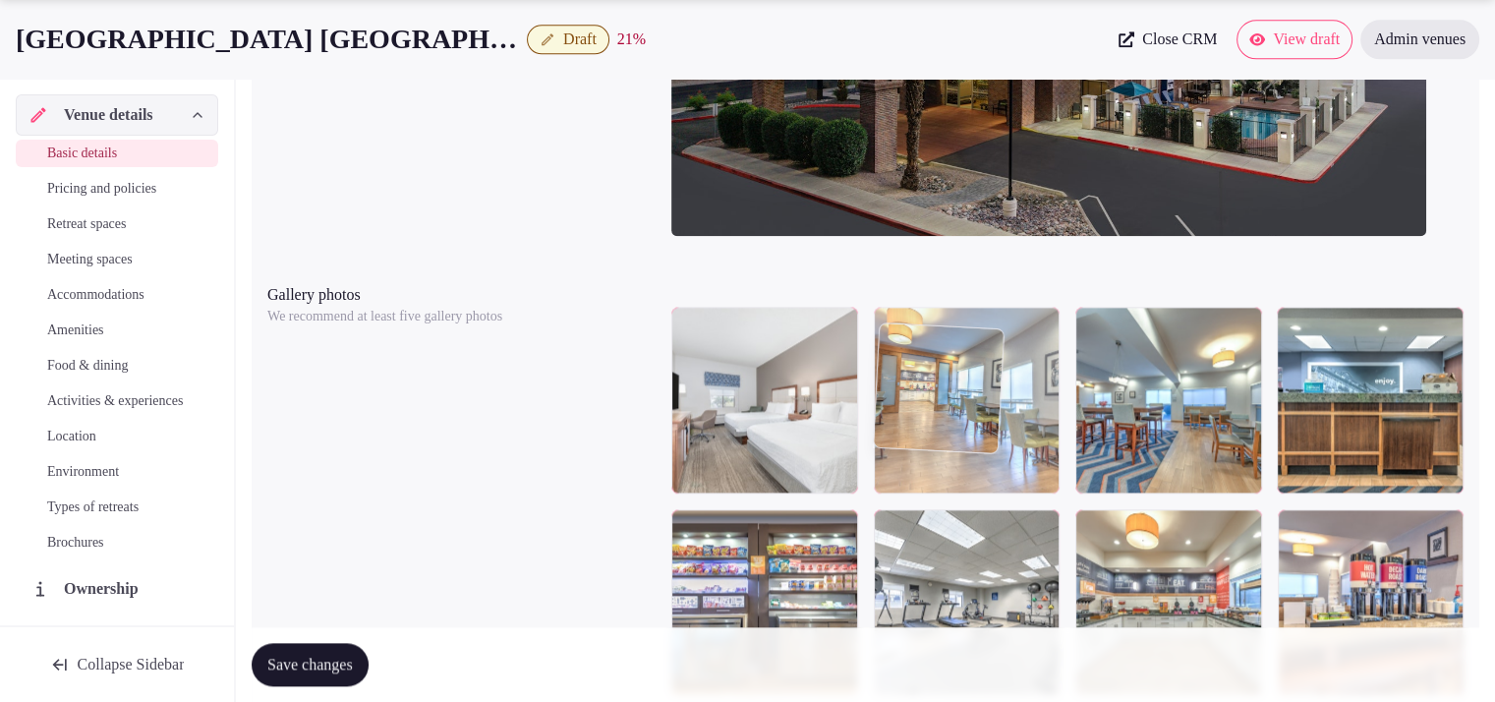
drag, startPoint x: 1220, startPoint y: 467, endPoint x: 1051, endPoint y: 485, distance: 170.0
click at [1051, 485] on body "**********" at bounding box center [747, 393] width 1495 height 4938
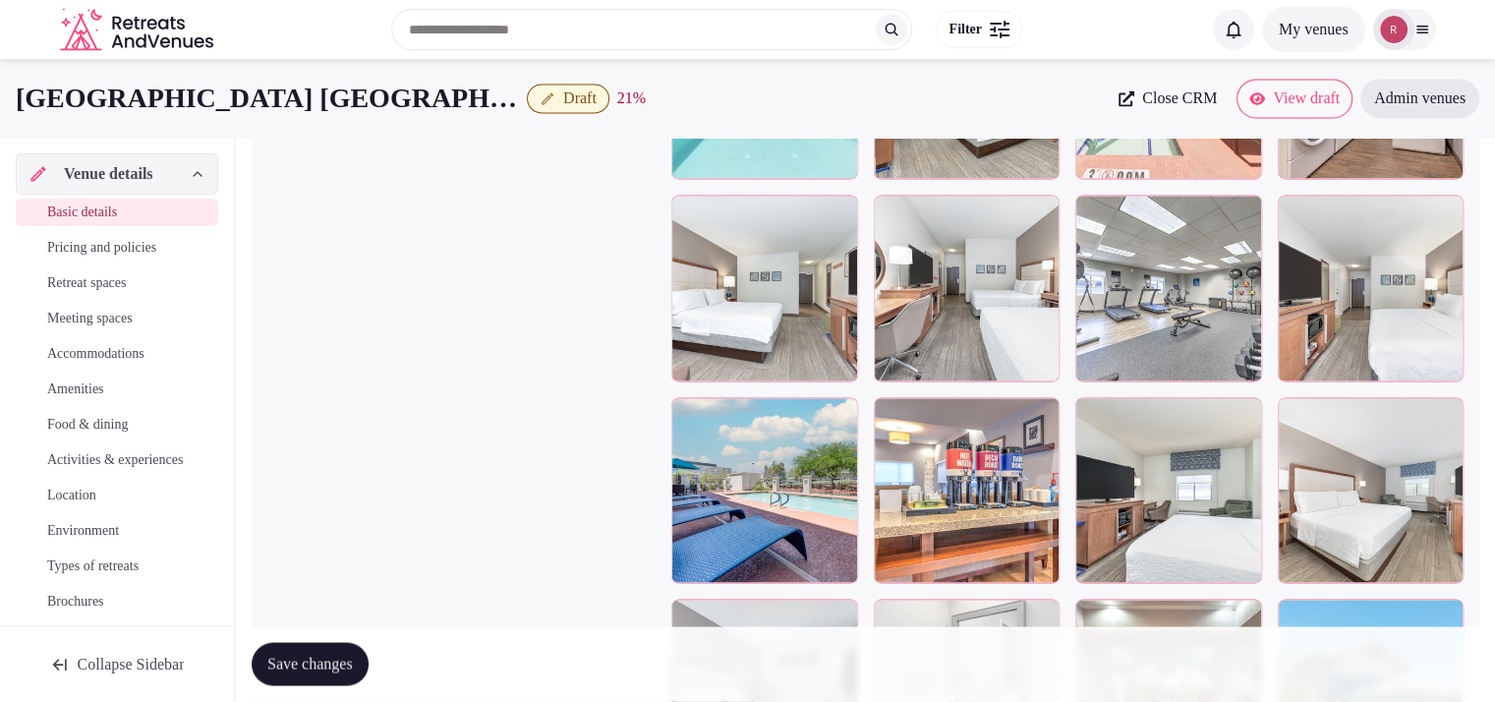
scroll to position [3360, 0]
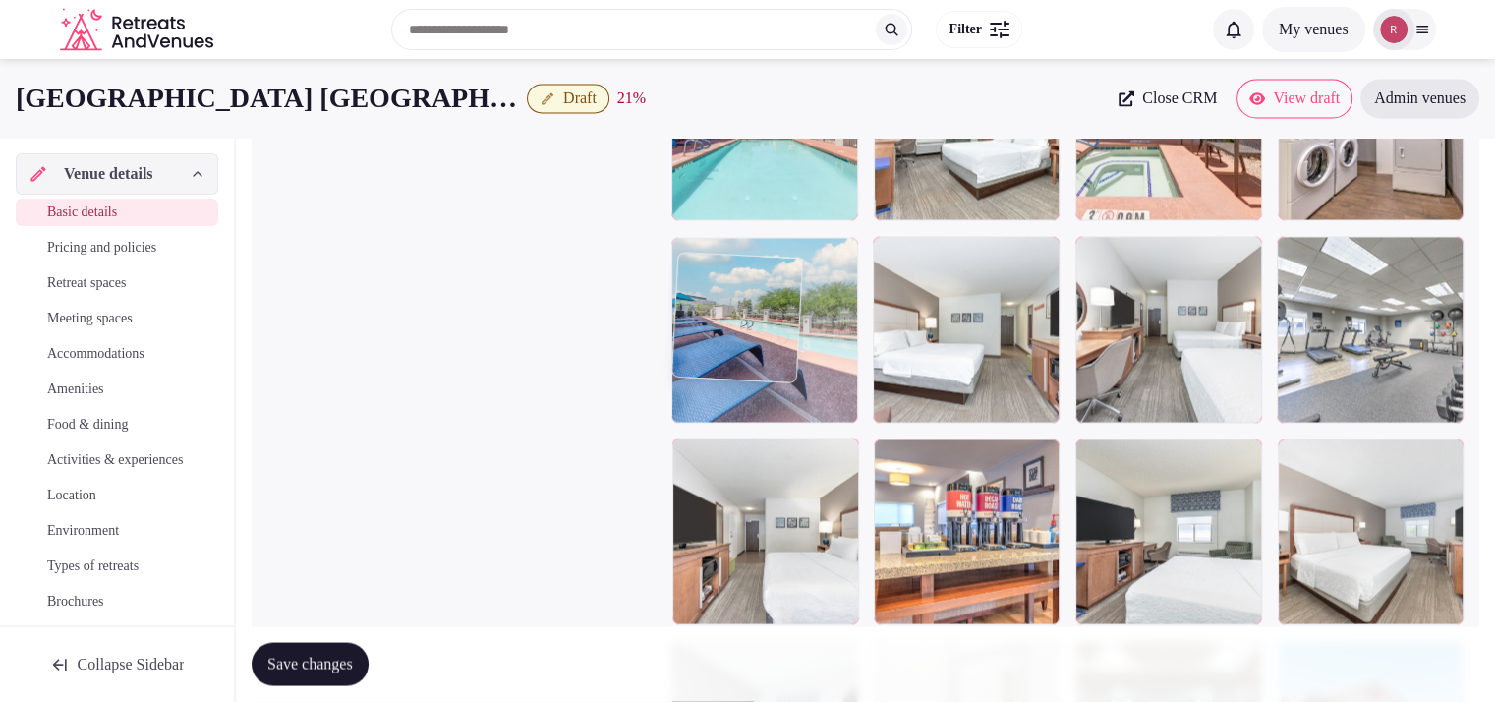
drag, startPoint x: 790, startPoint y: 569, endPoint x: 806, endPoint y: 388, distance: 181.6
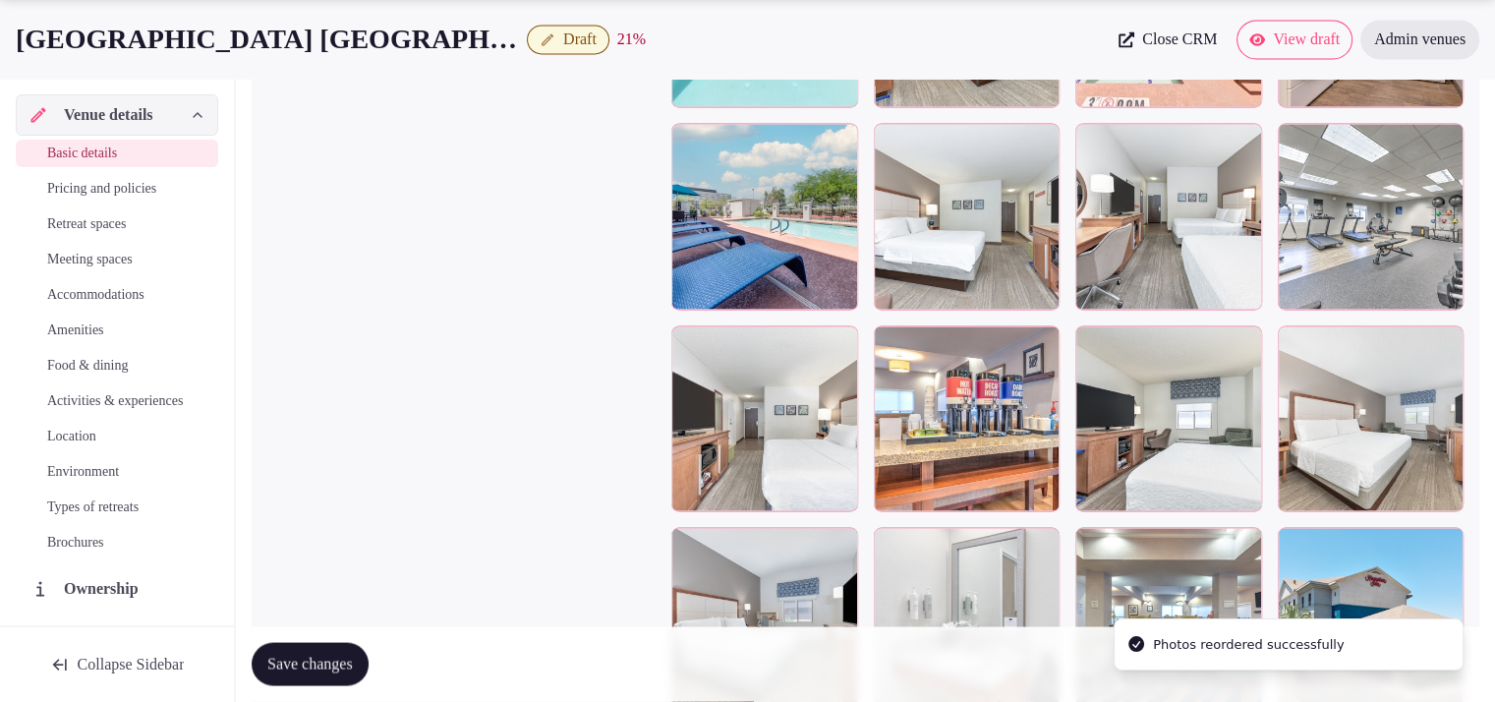
scroll to position [3414, 0]
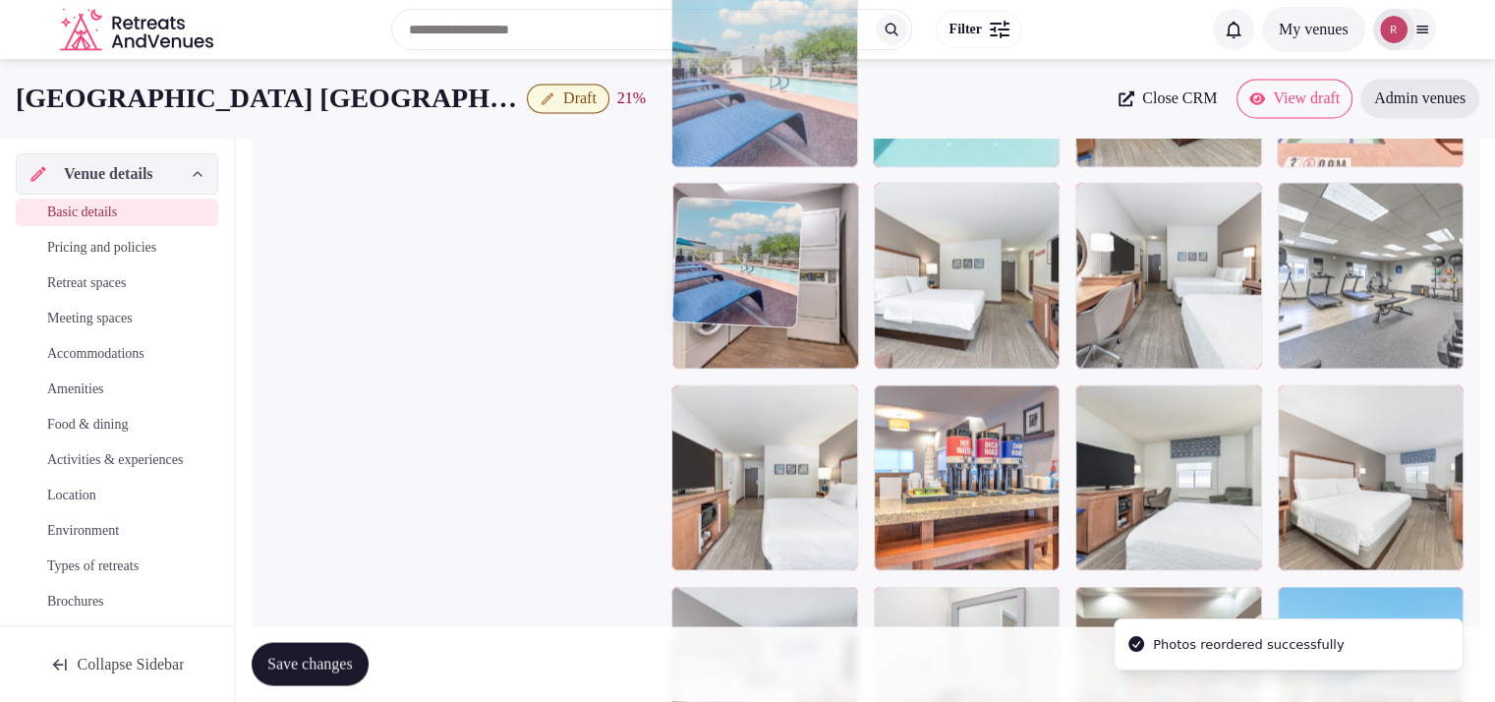
drag, startPoint x: 784, startPoint y: 322, endPoint x: 807, endPoint y: 202, distance: 122.2
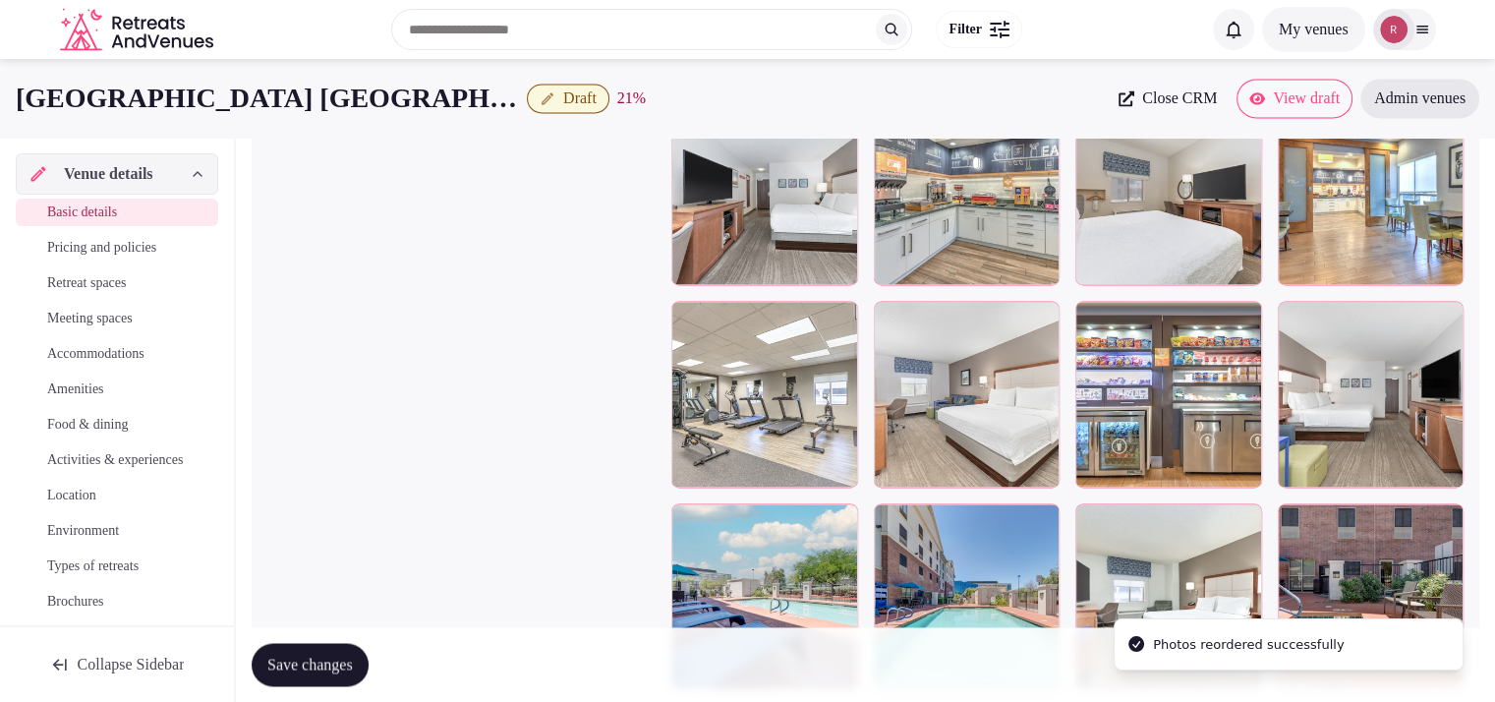
scroll to position [2886, 0]
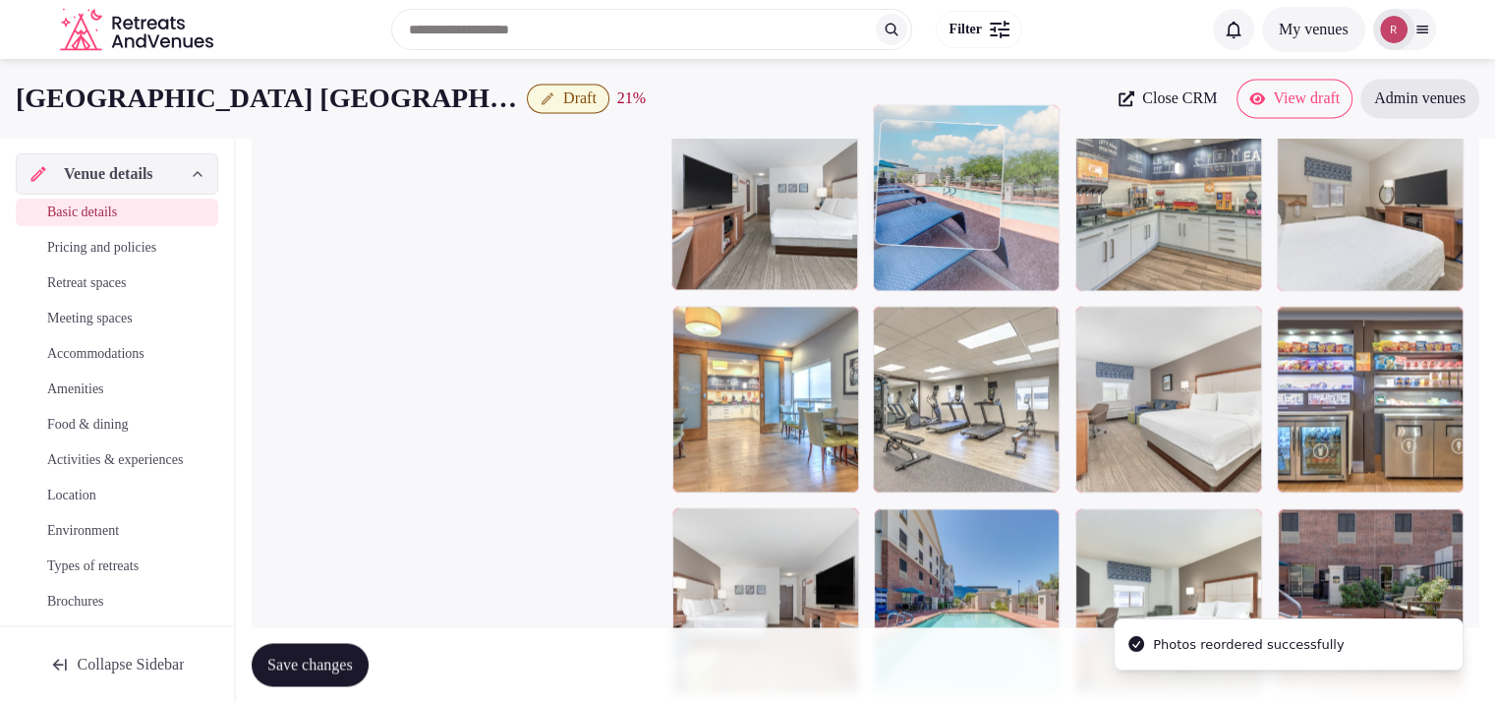
drag, startPoint x: 802, startPoint y: 570, endPoint x: 1014, endPoint y: 235, distance: 396.3
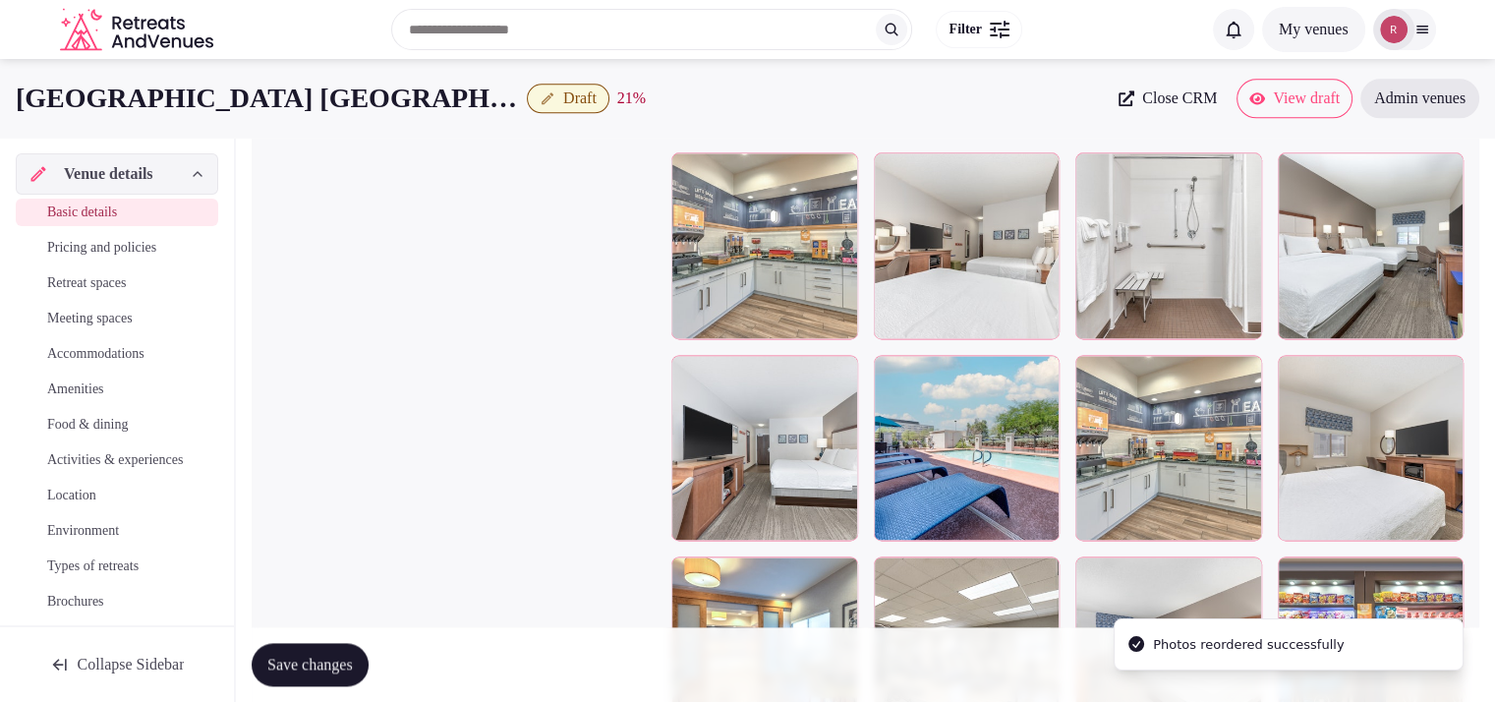
scroll to position [2541, 0]
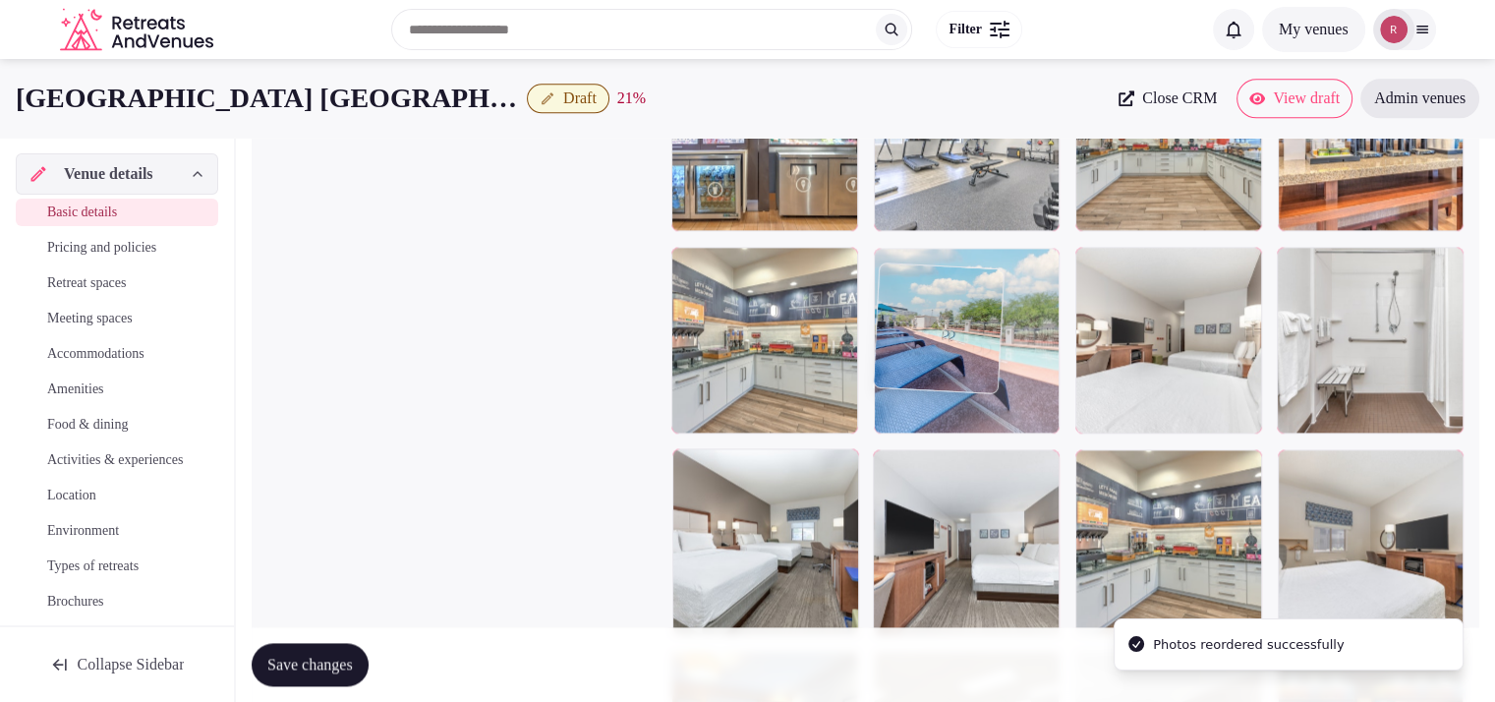
drag, startPoint x: 980, startPoint y: 554, endPoint x: 1013, endPoint y: 365, distance: 191.5
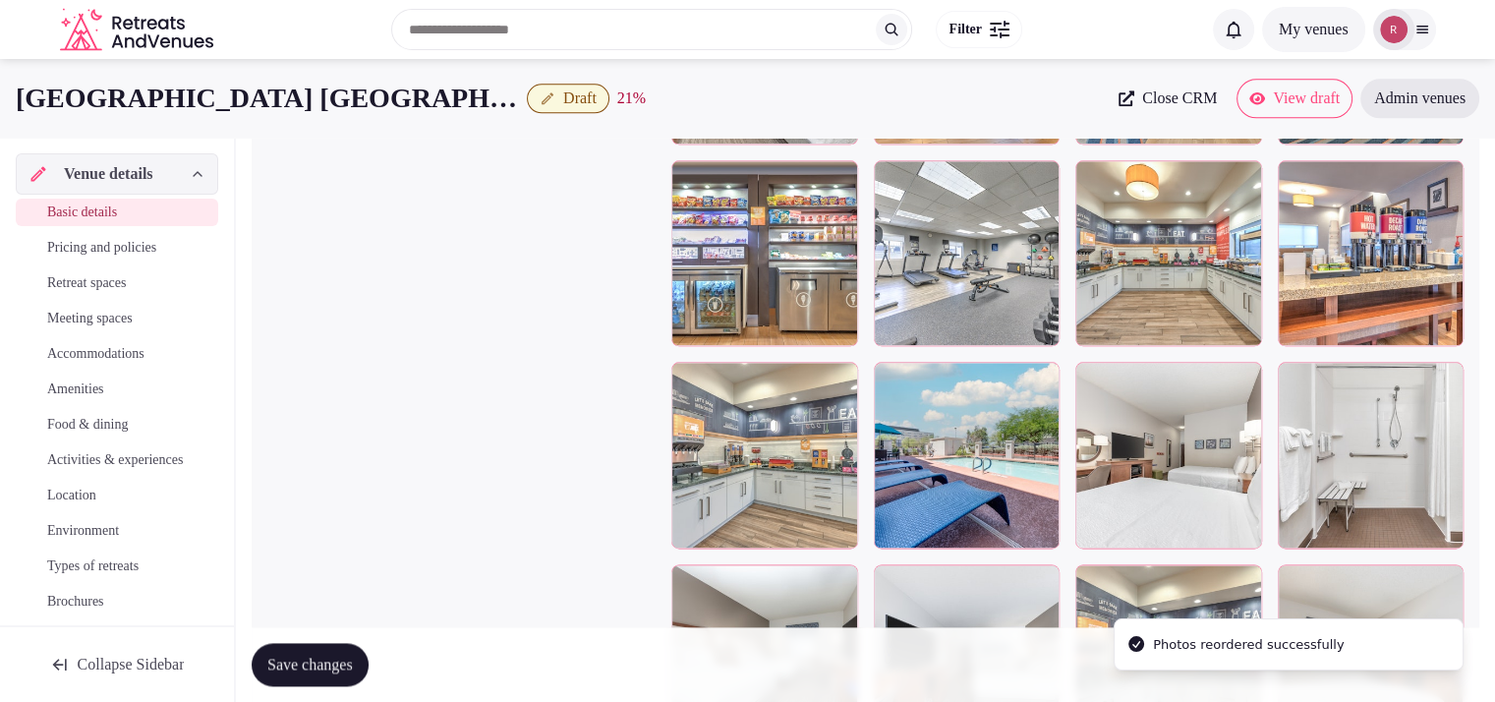
scroll to position [2338, 0]
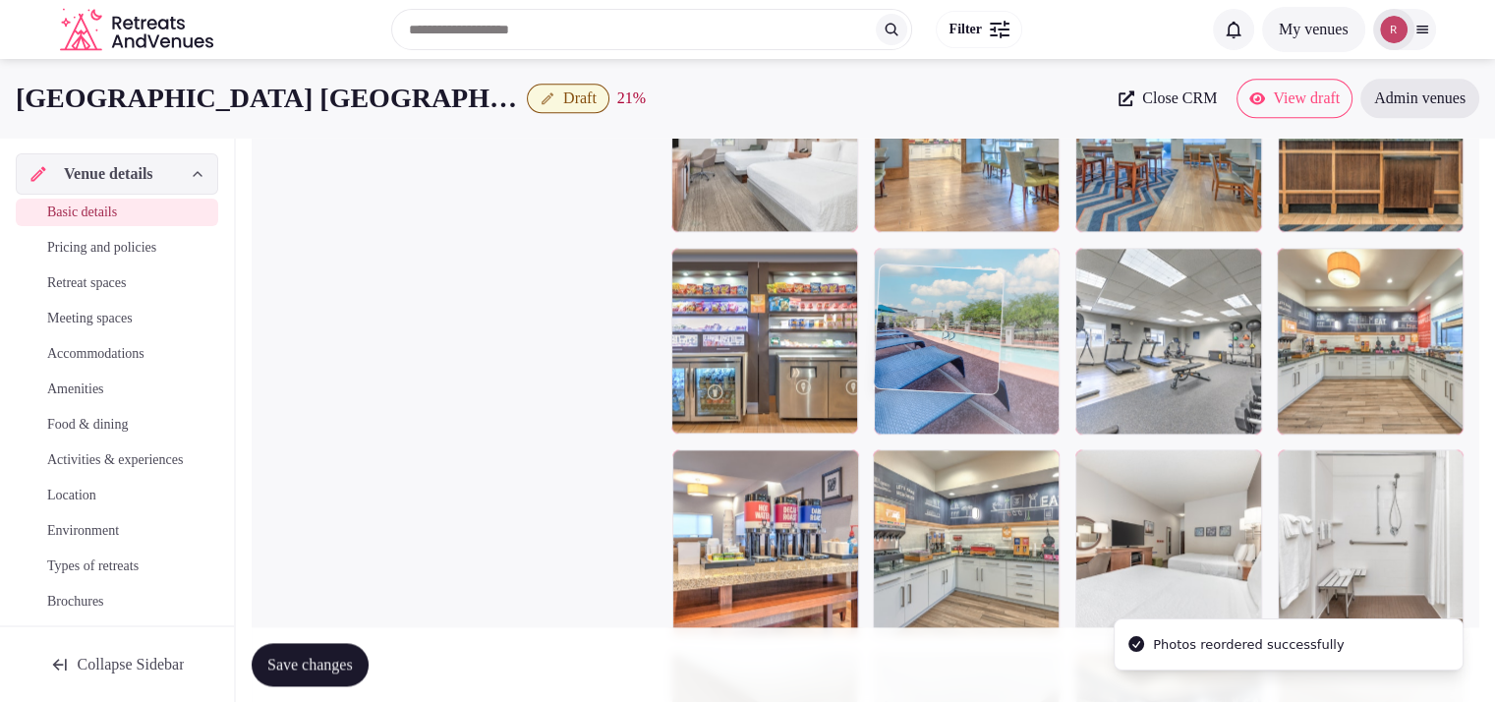
drag, startPoint x: 978, startPoint y: 538, endPoint x: 995, endPoint y: 350, distance: 188.5
click at [995, 350] on body "**********" at bounding box center [747, 131] width 1495 height 4938
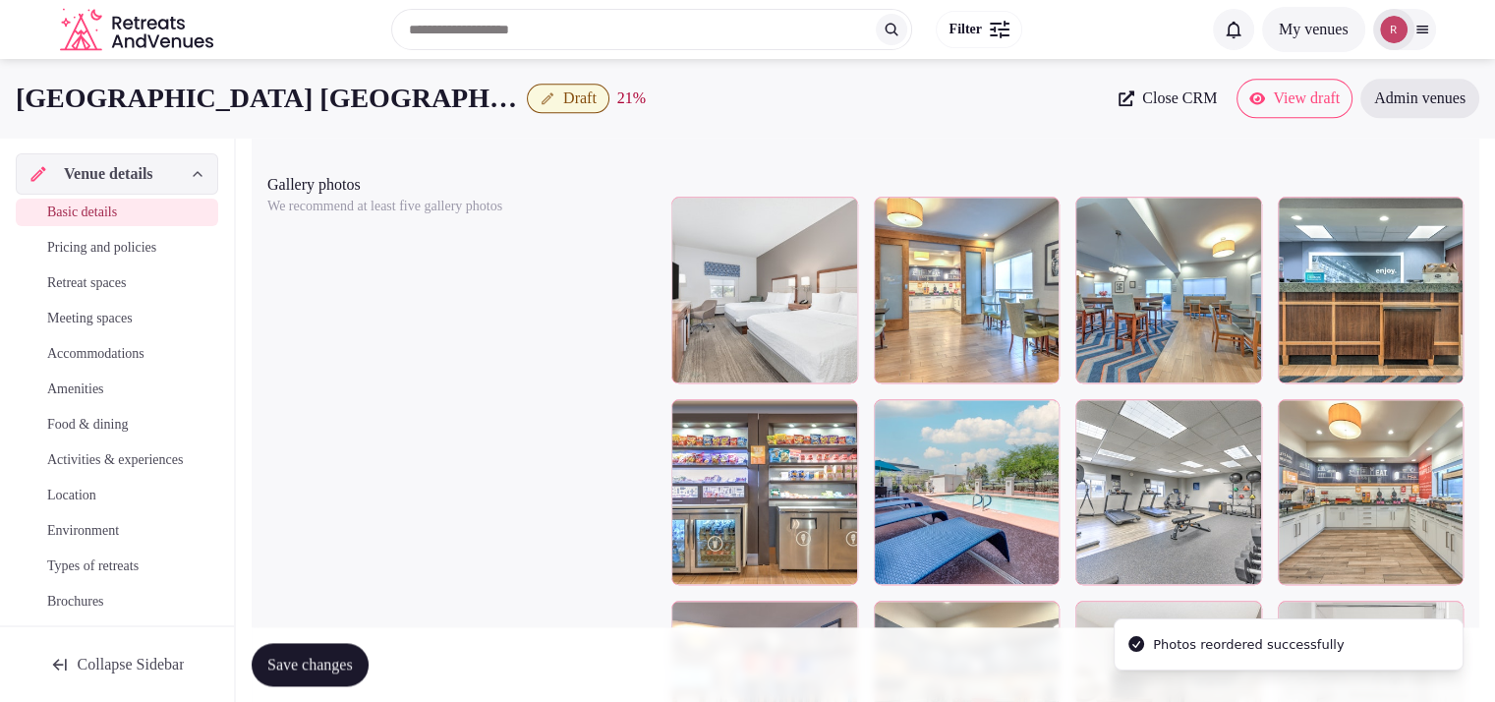
scroll to position [2175, 0]
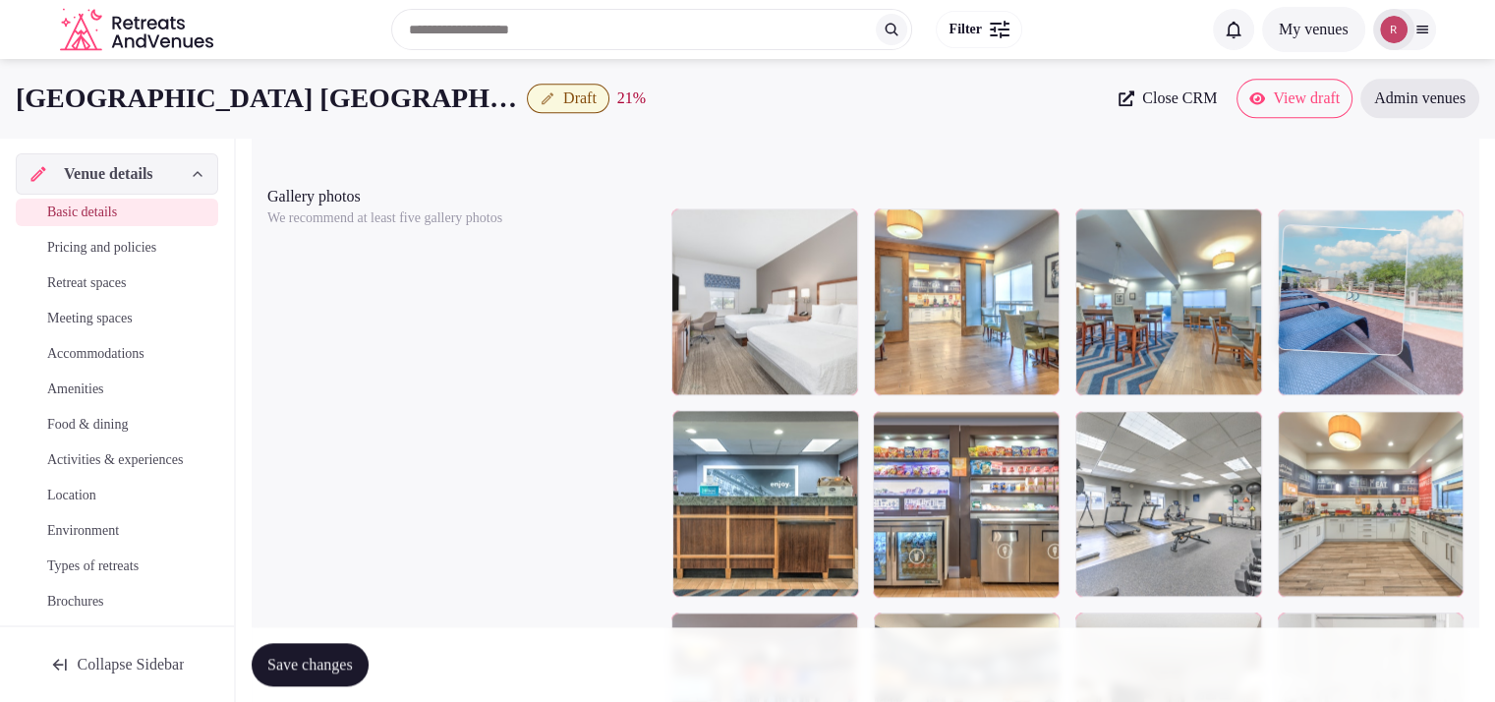
drag, startPoint x: 967, startPoint y: 538, endPoint x: 1381, endPoint y: 414, distance: 432.1
click at [1382, 413] on body "**********" at bounding box center [747, 294] width 1495 height 4938
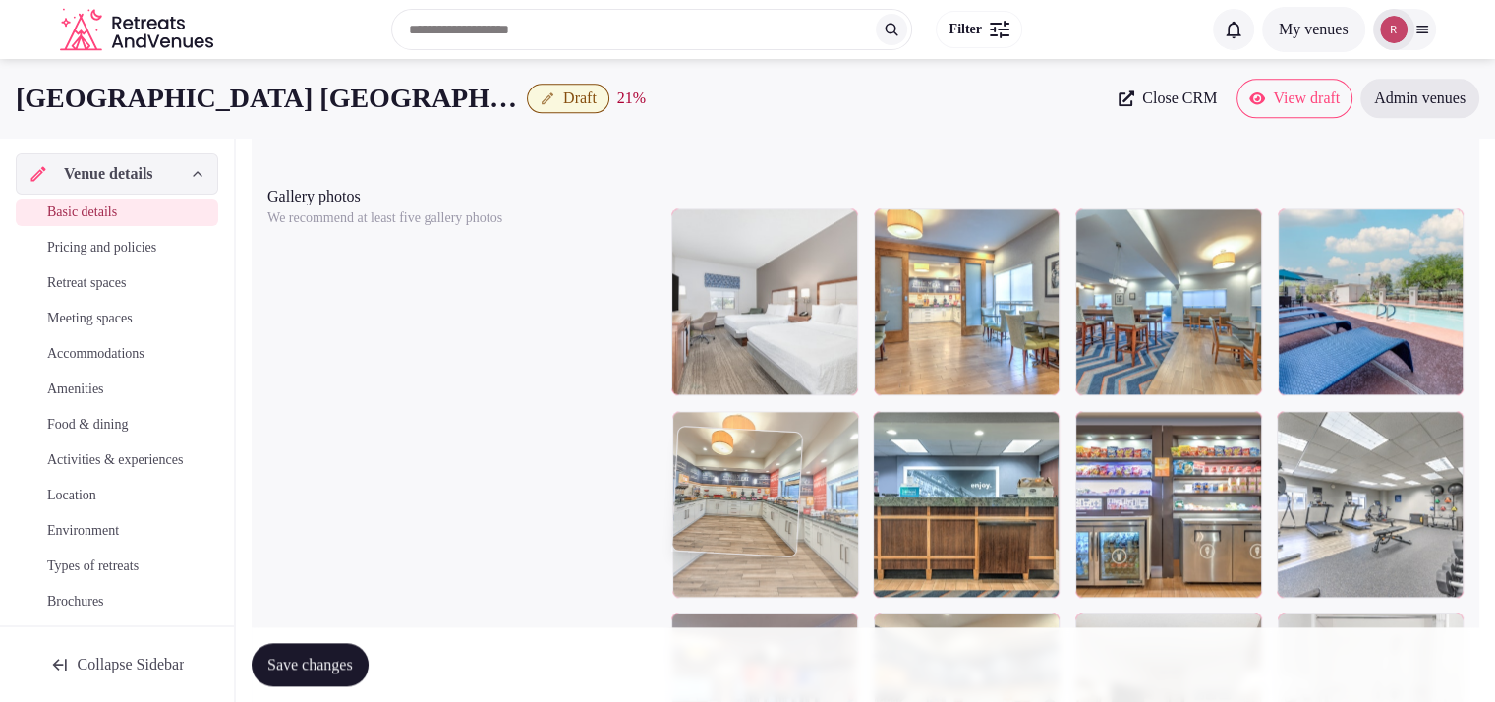
drag, startPoint x: 1333, startPoint y: 508, endPoint x: 821, endPoint y: 538, distance: 513.1
click at [821, 538] on body "**********" at bounding box center [747, 294] width 1495 height 4938
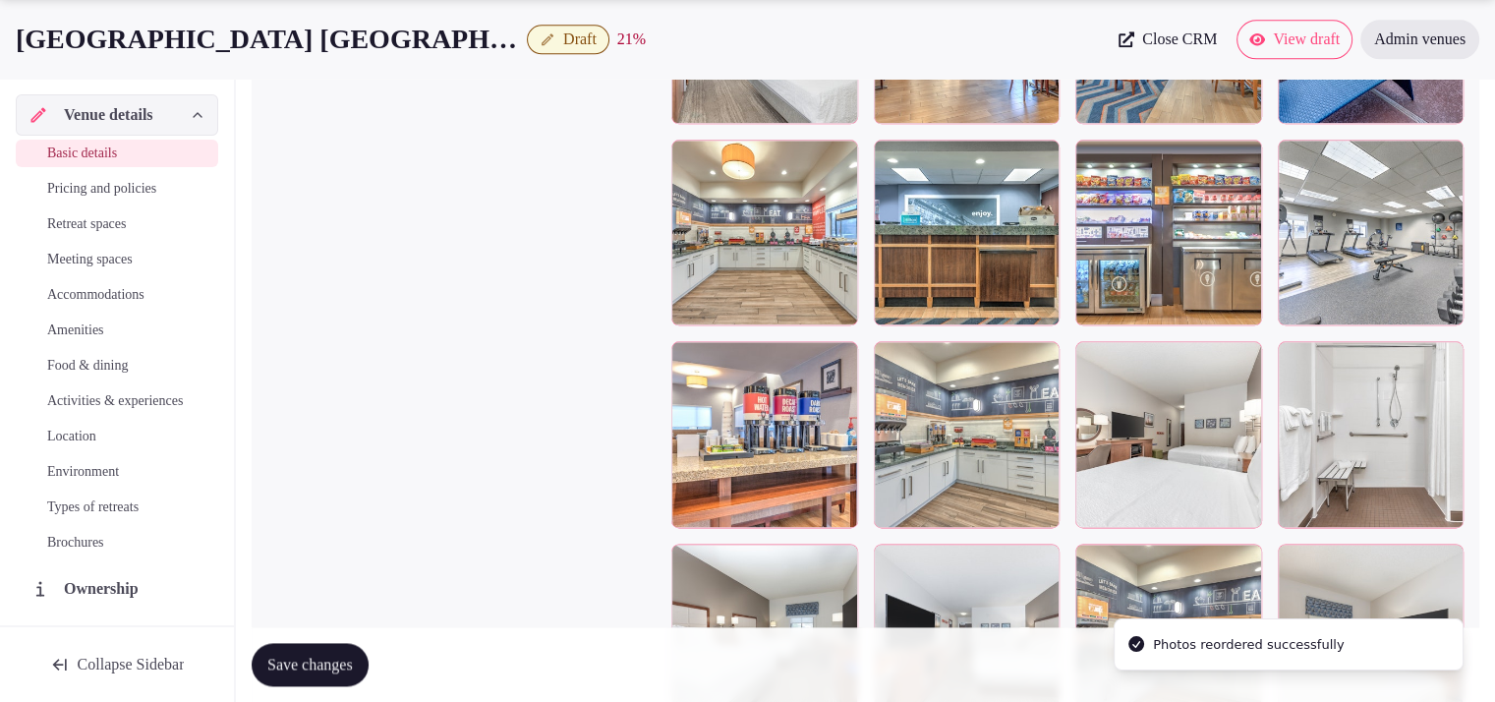
scroll to position [2452, 0]
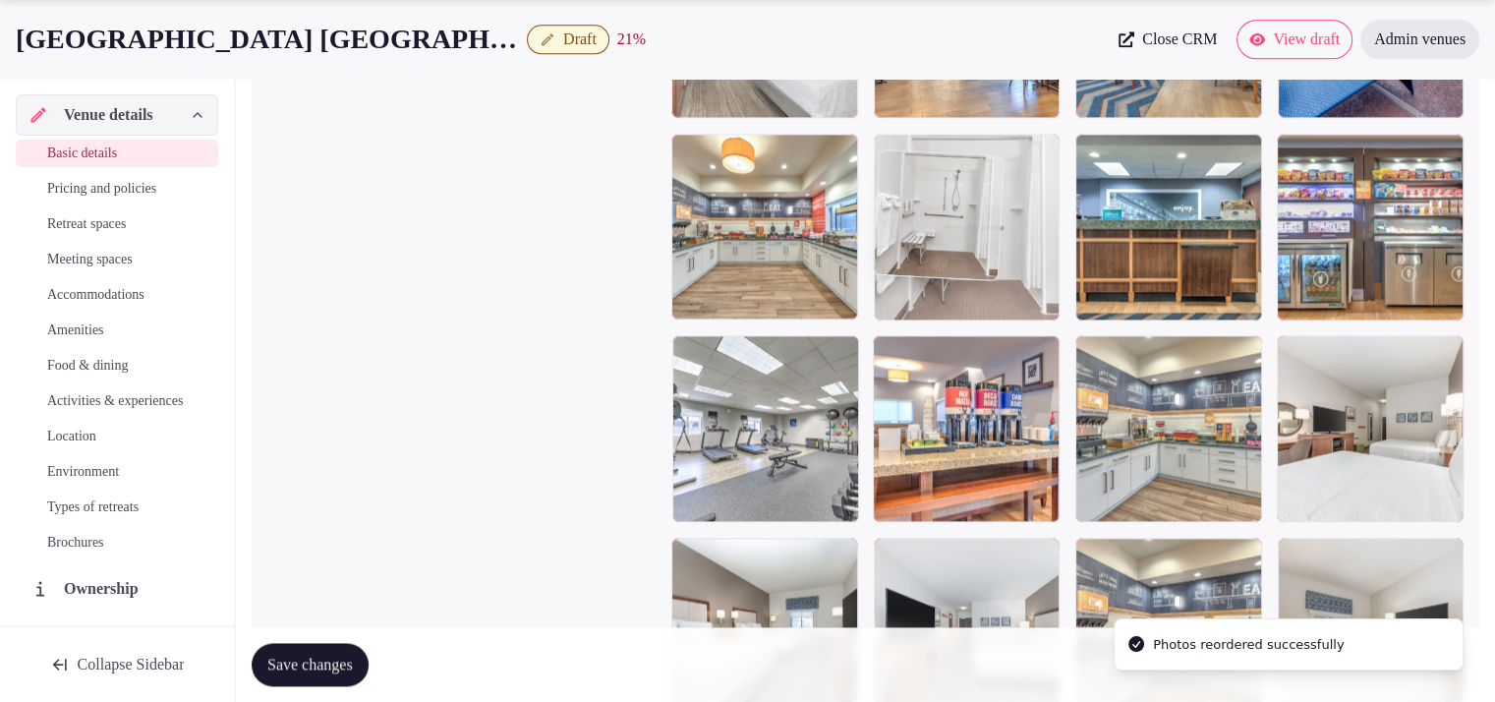
drag, startPoint x: 1338, startPoint y: 463, endPoint x: 1034, endPoint y: 274, distance: 357.7
click at [1034, 274] on body "**********" at bounding box center [747, 17] width 1495 height 4938
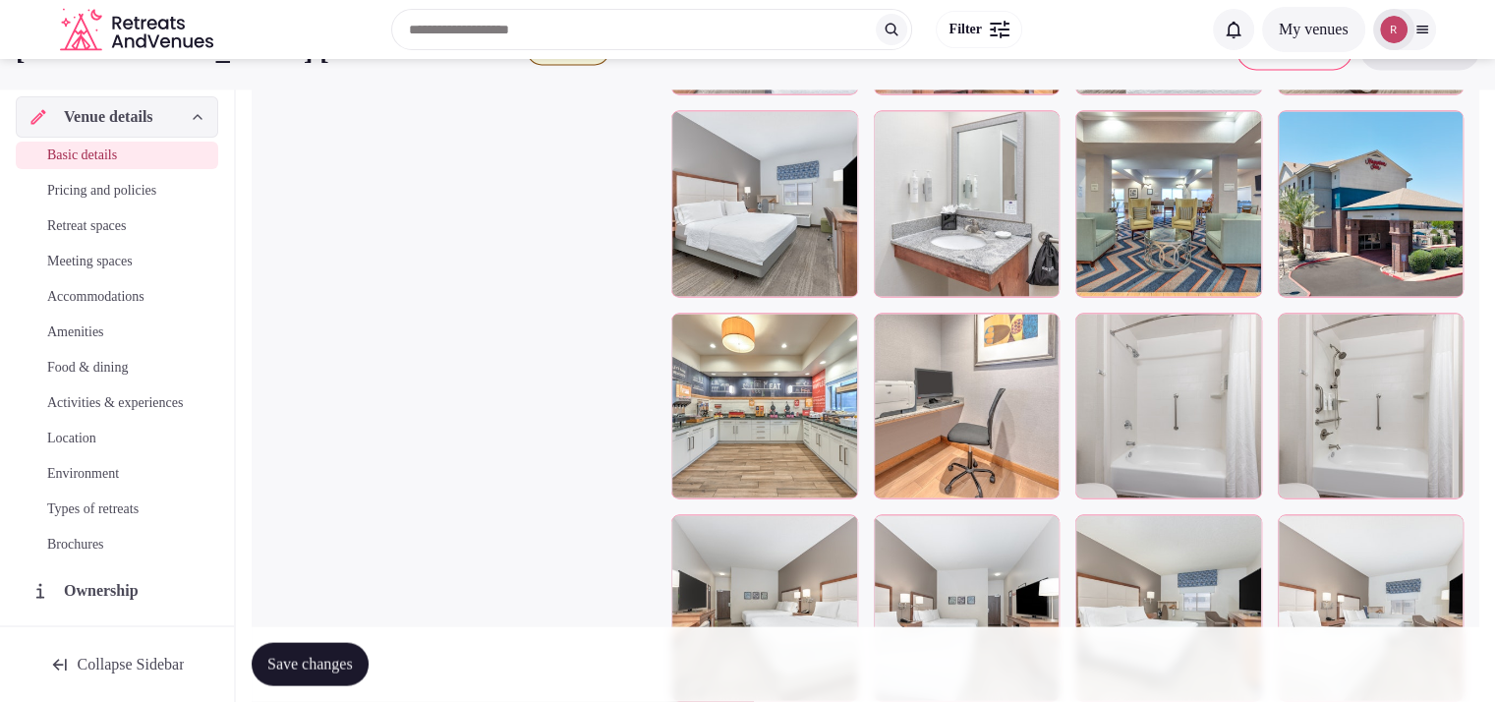
scroll to position [3765, 0]
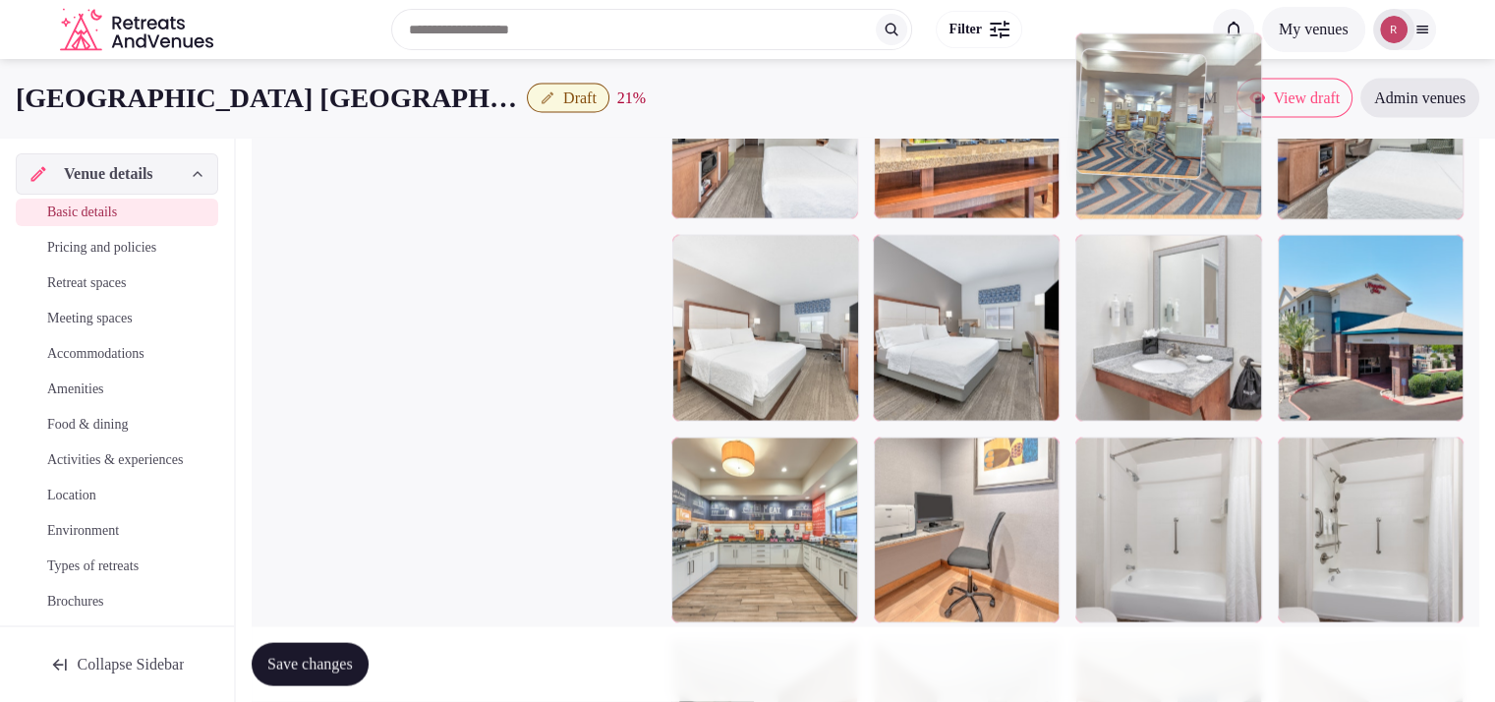
drag, startPoint x: 1166, startPoint y: 428, endPoint x: 1185, endPoint y: 251, distance: 178.0
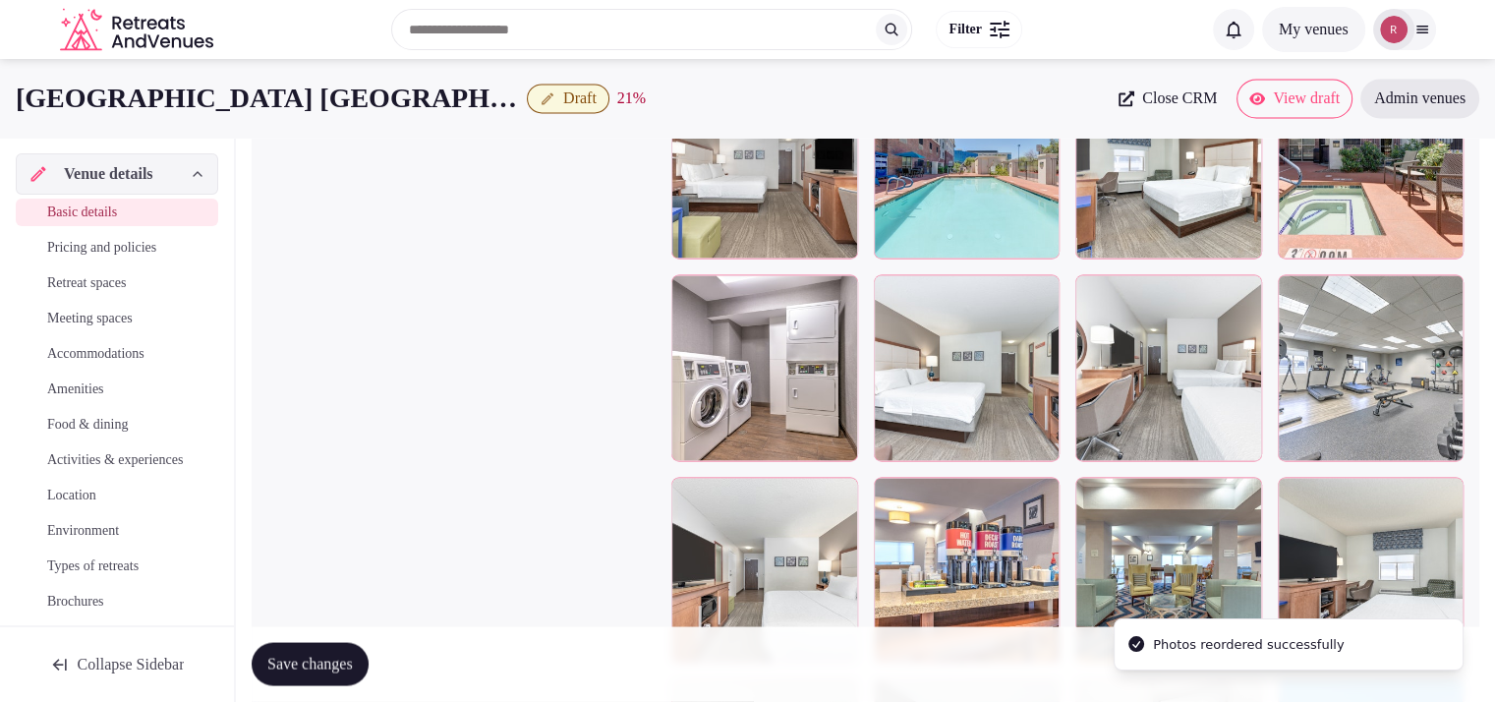
scroll to position [3303, 0]
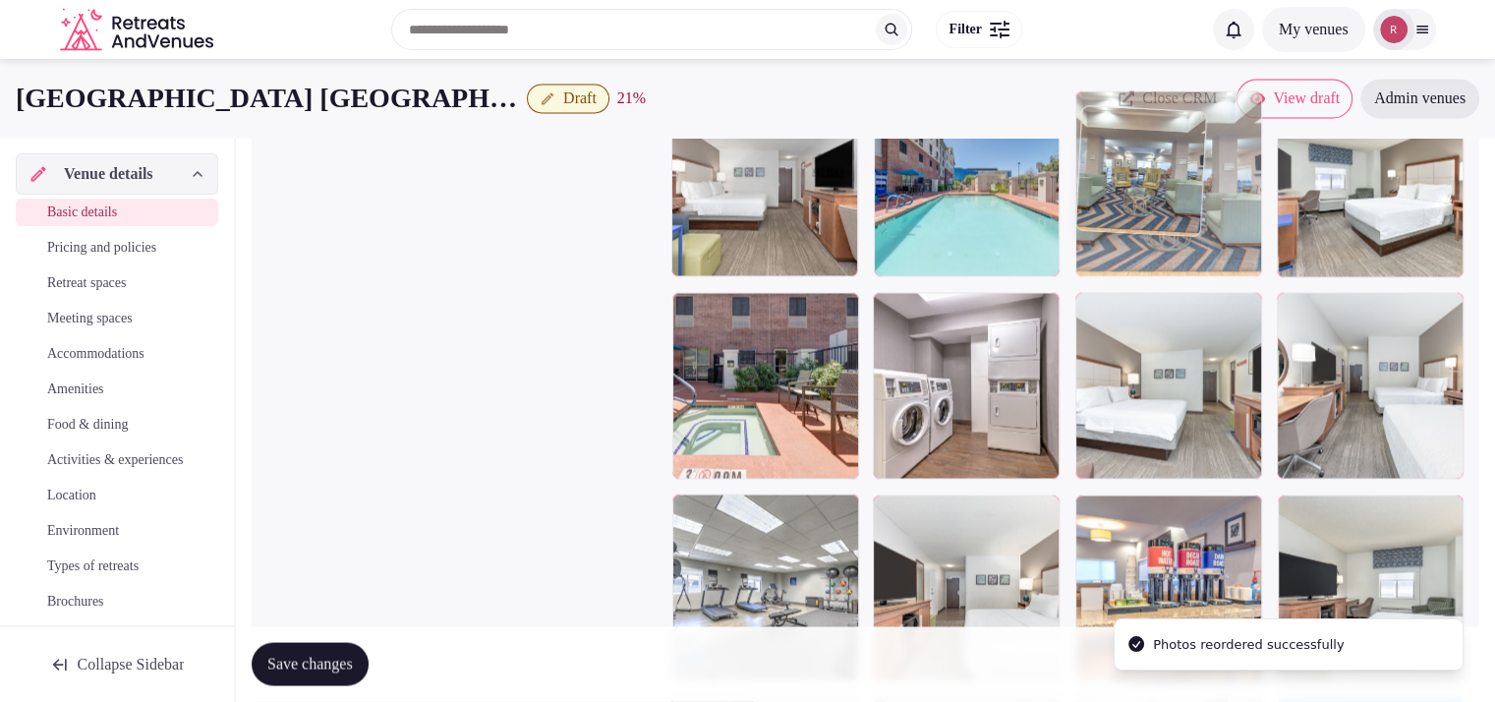
drag, startPoint x: 1200, startPoint y: 542, endPoint x: 1201, endPoint y: 201, distance: 341.2
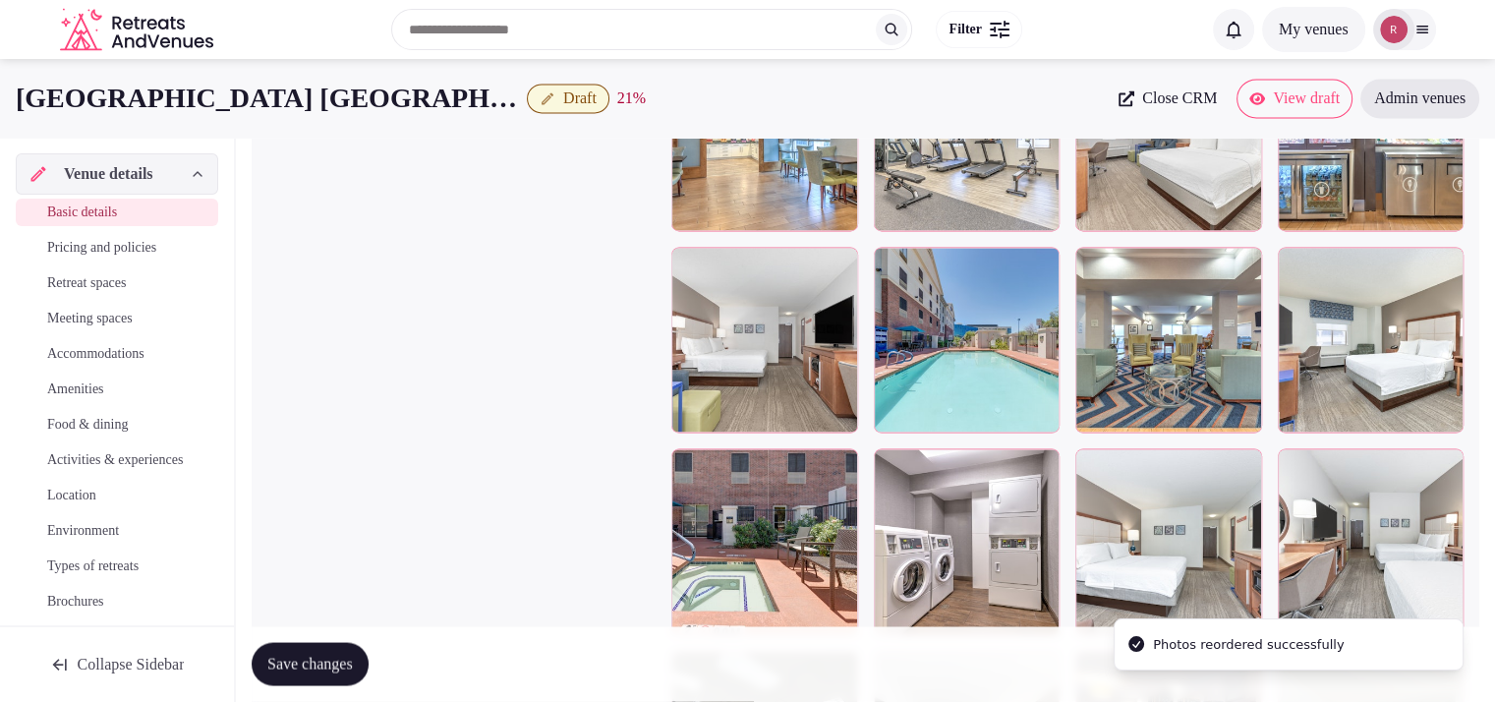
scroll to position [3012, 0]
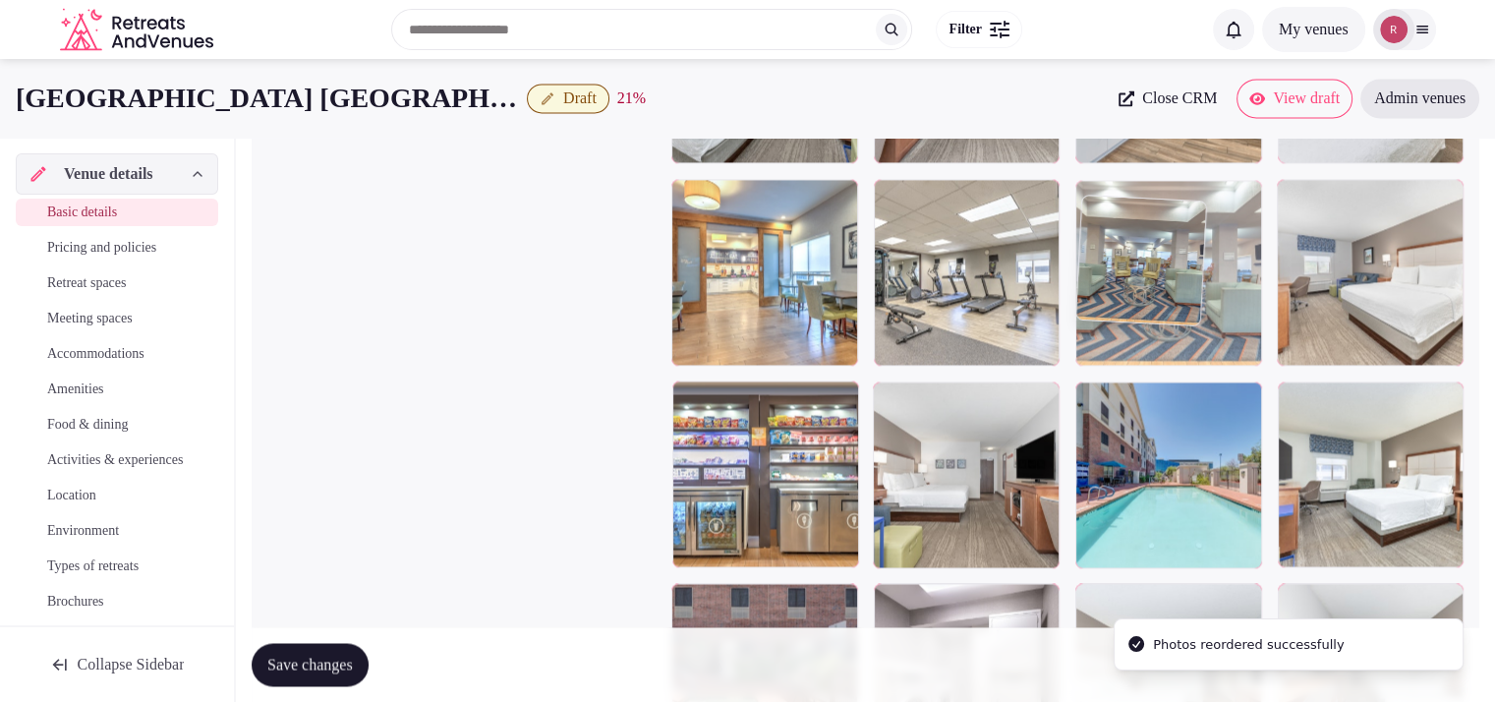
drag, startPoint x: 1140, startPoint y: 497, endPoint x: 1167, endPoint y: 357, distance: 143.1
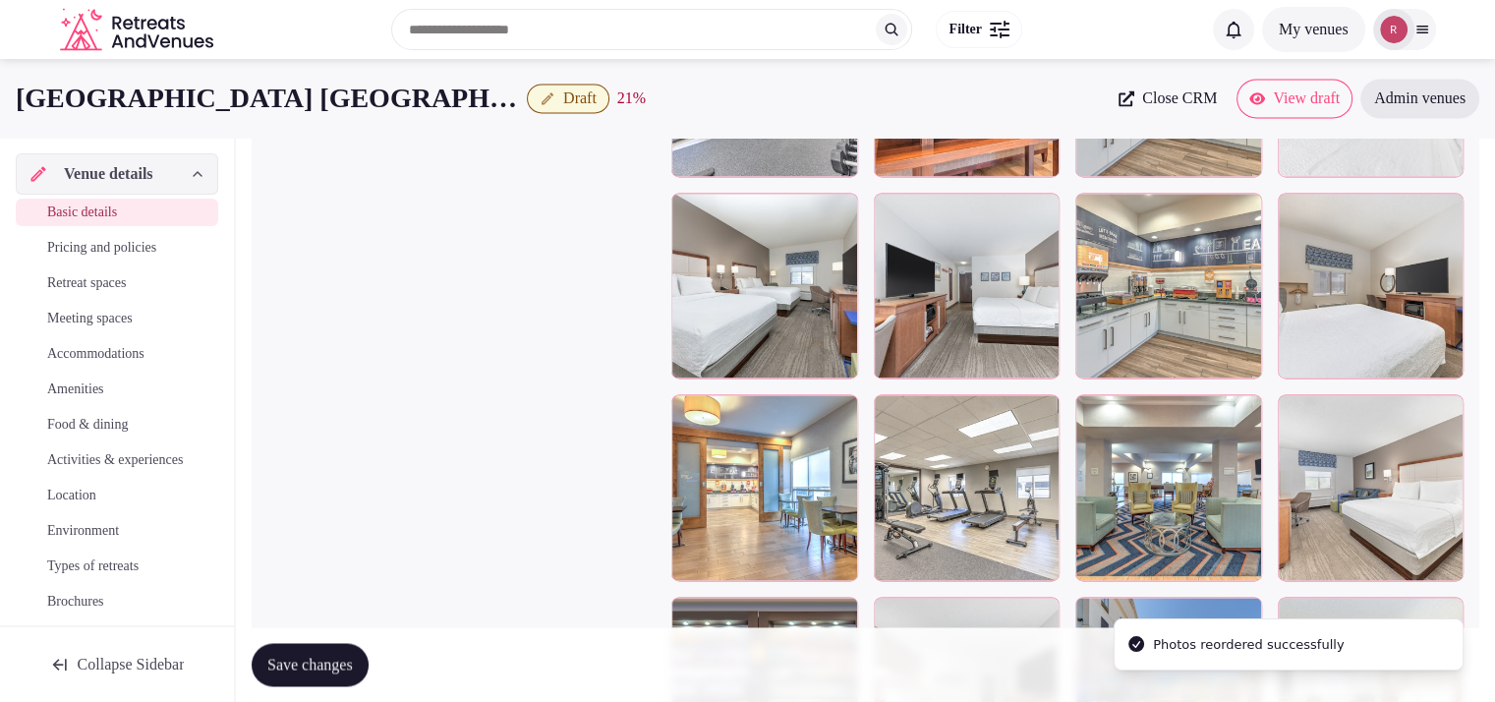
scroll to position [2774, 0]
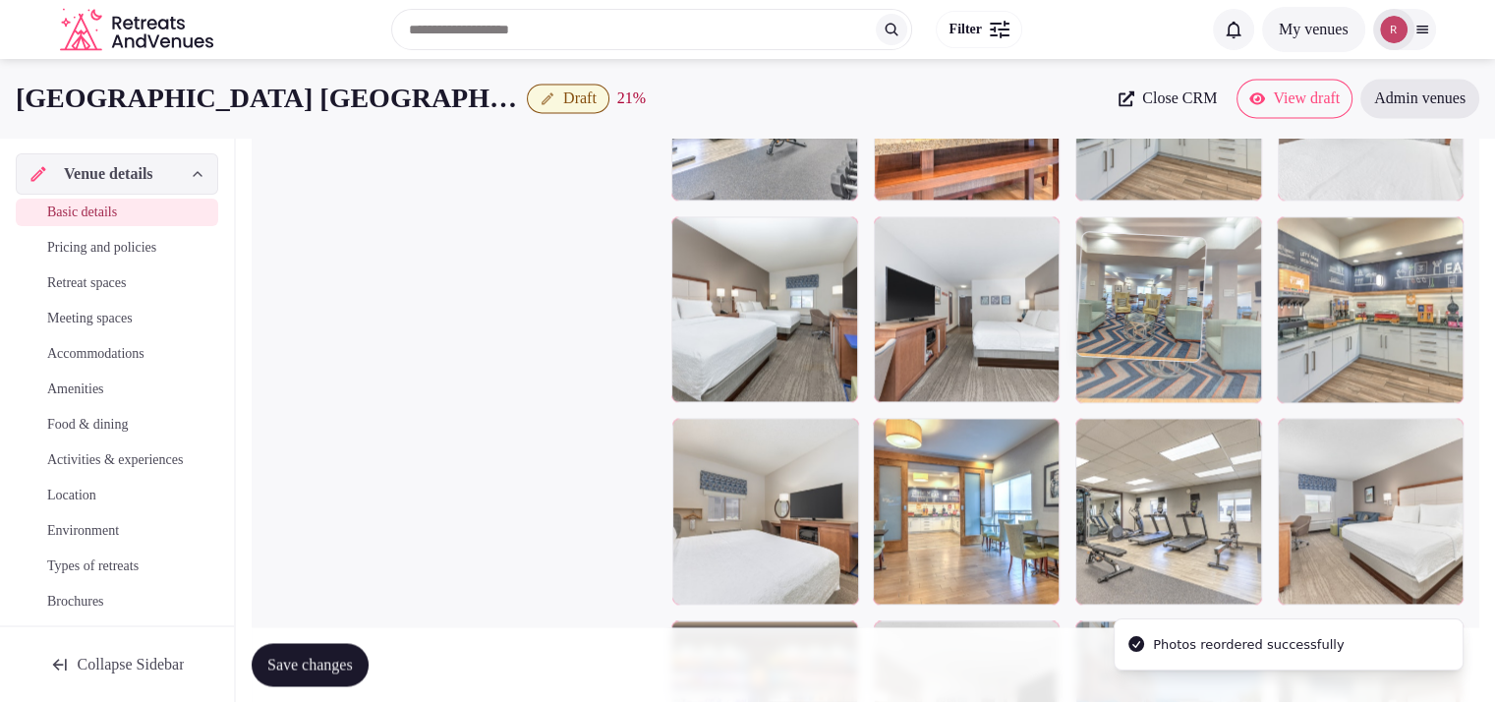
drag, startPoint x: 1152, startPoint y: 512, endPoint x: 1169, endPoint y: 248, distance: 265.0
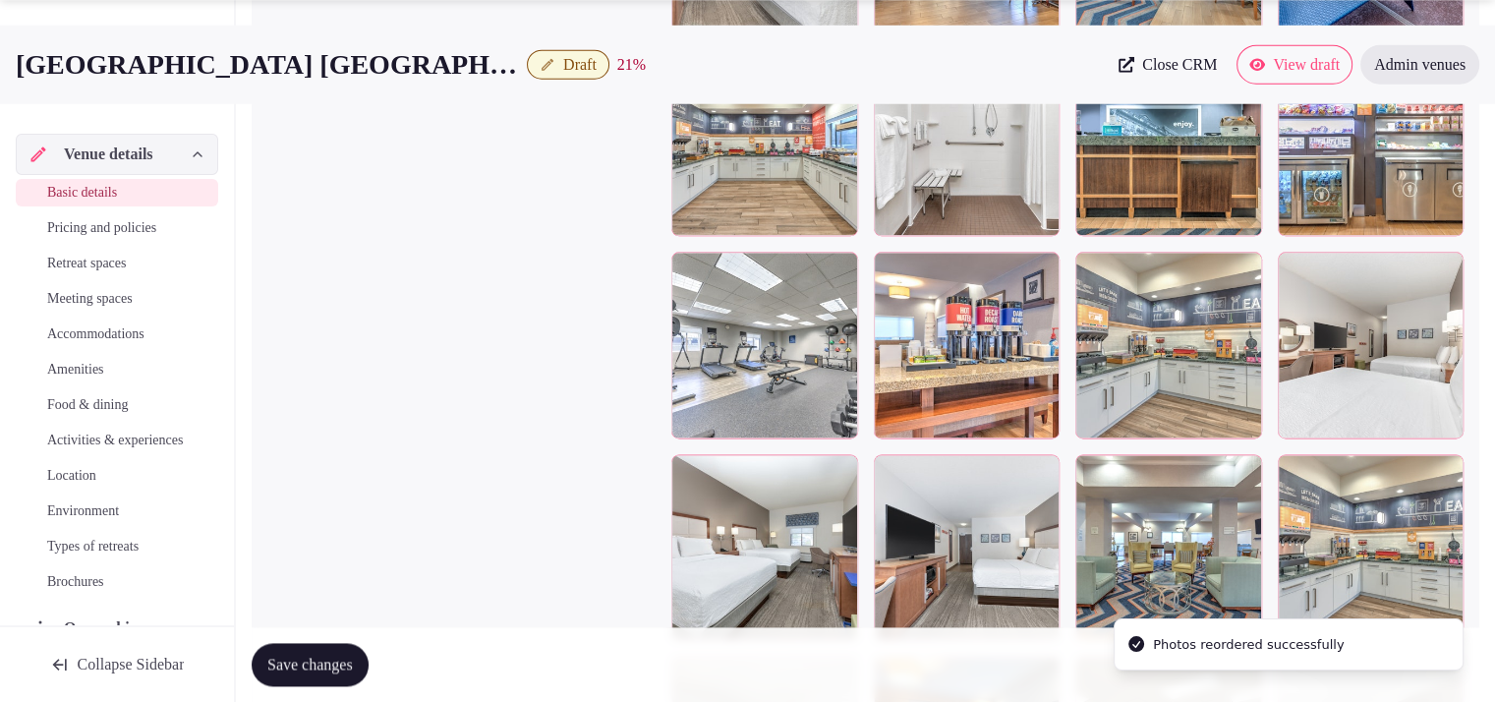
scroll to position [2547, 0]
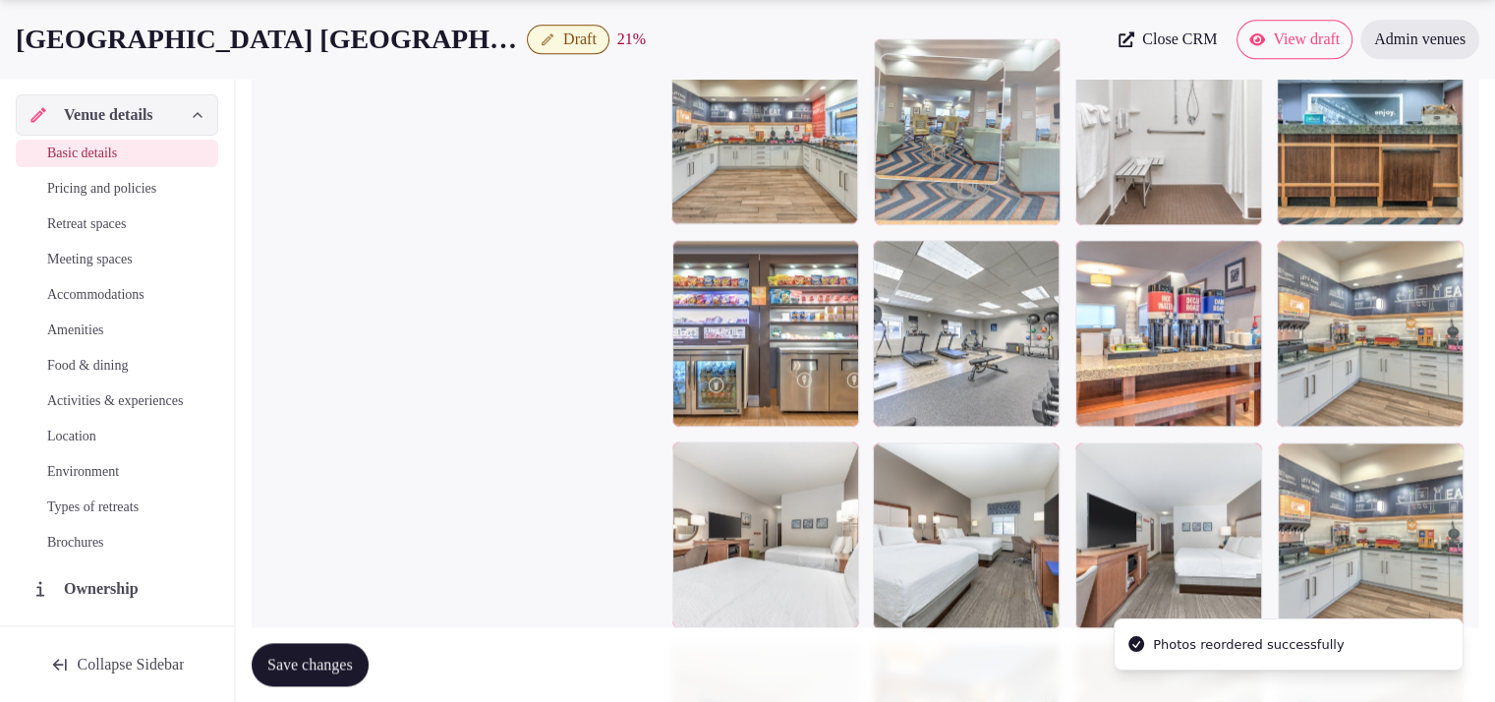
drag, startPoint x: 1140, startPoint y: 554, endPoint x: 991, endPoint y: 262, distance: 327.6
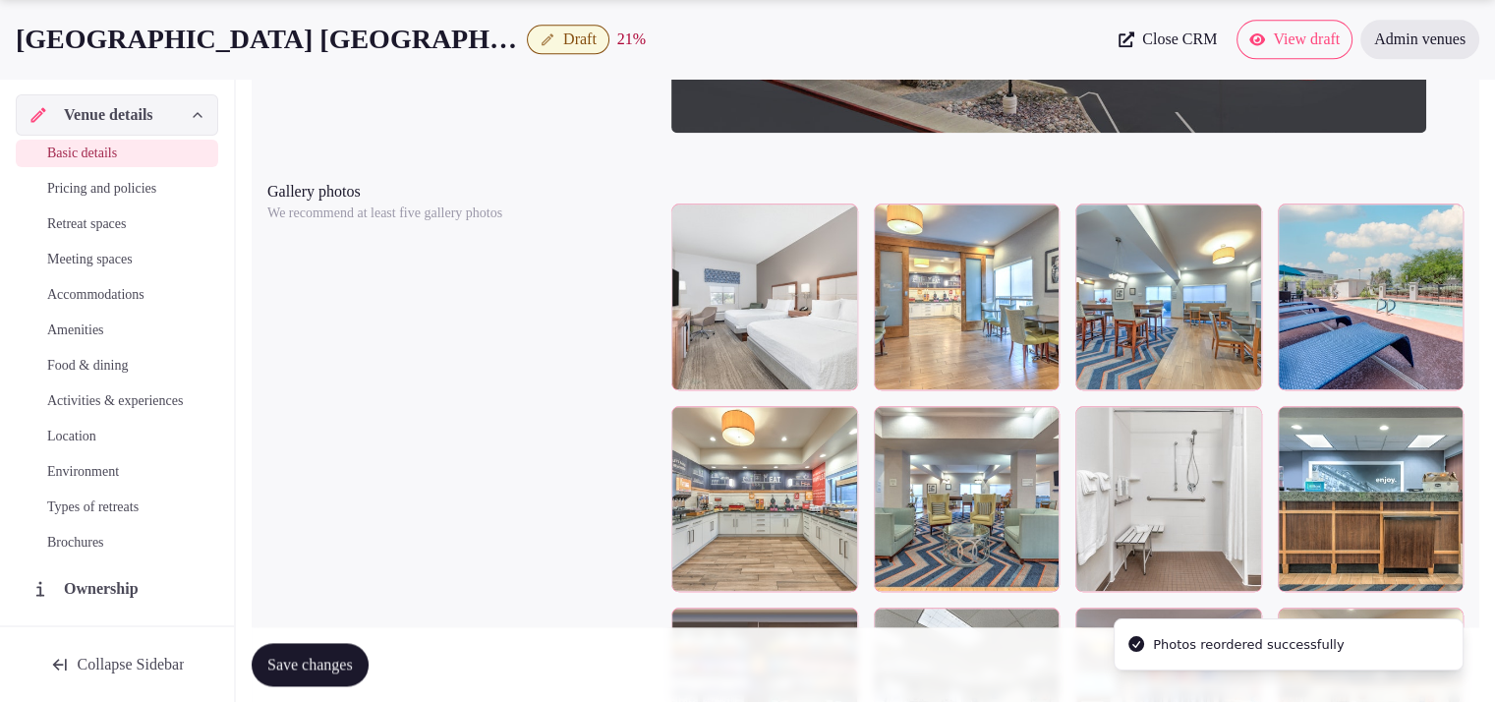
scroll to position [2273, 0]
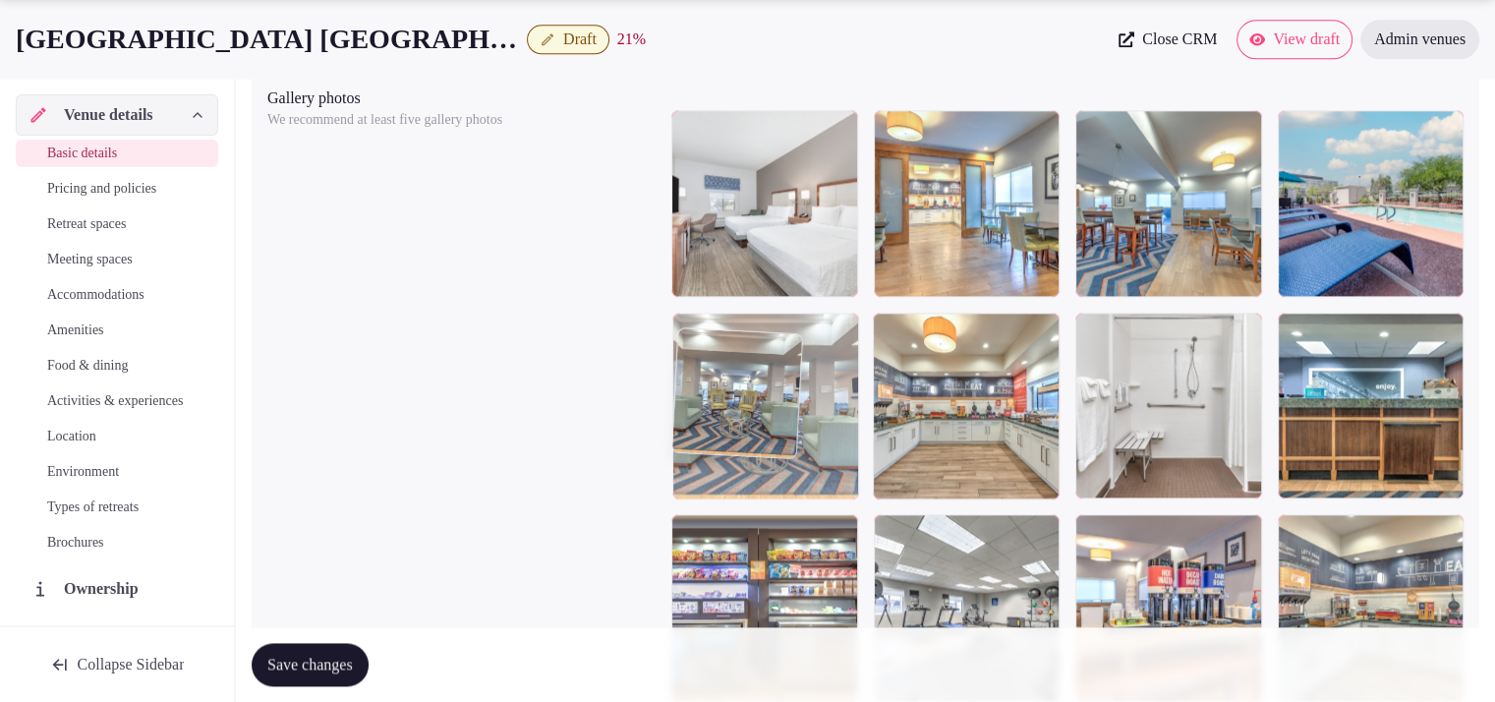
drag, startPoint x: 956, startPoint y: 452, endPoint x: 837, endPoint y: 456, distance: 119.0
click at [837, 456] on body "**********" at bounding box center [747, 196] width 1495 height 4938
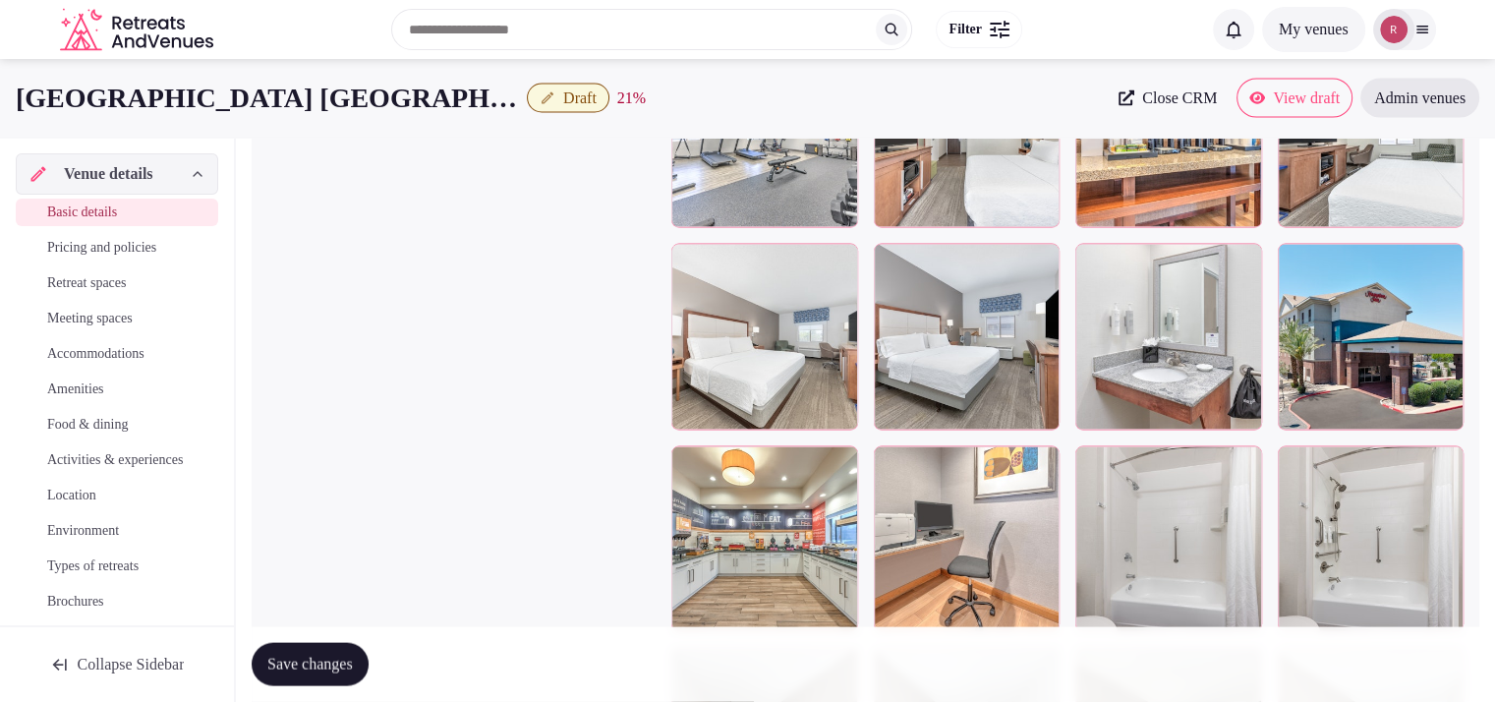
scroll to position [3704, 0]
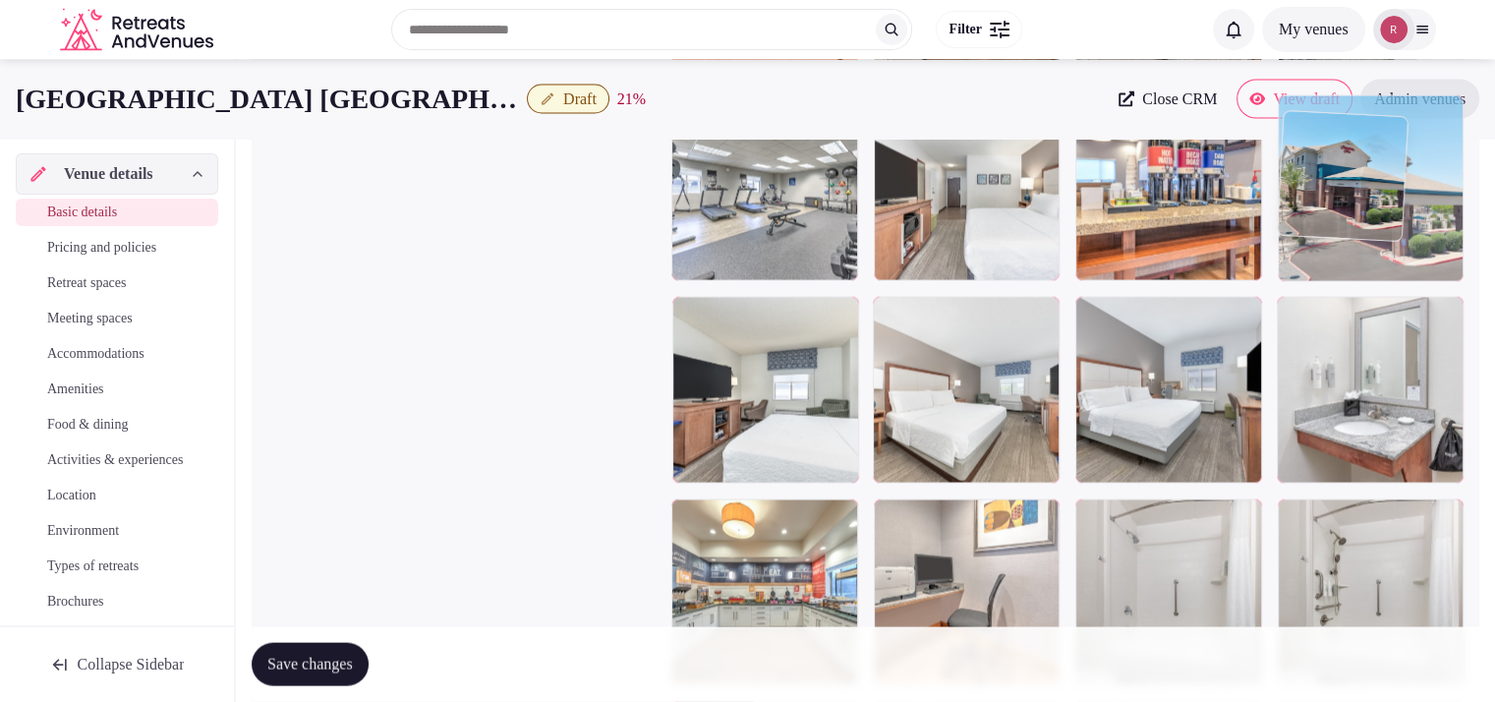
drag, startPoint x: 1376, startPoint y: 475, endPoint x: 1360, endPoint y: 314, distance: 162.1
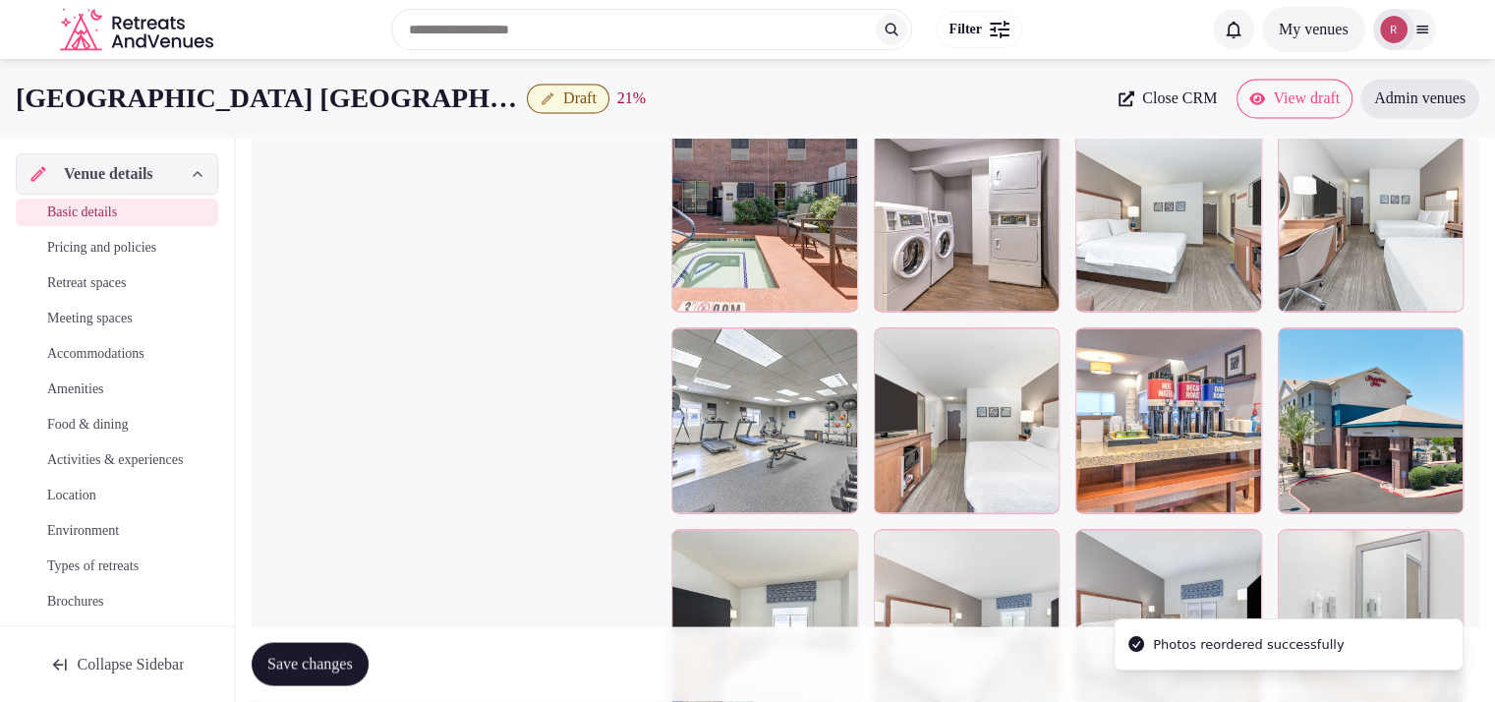
scroll to position [3365, 0]
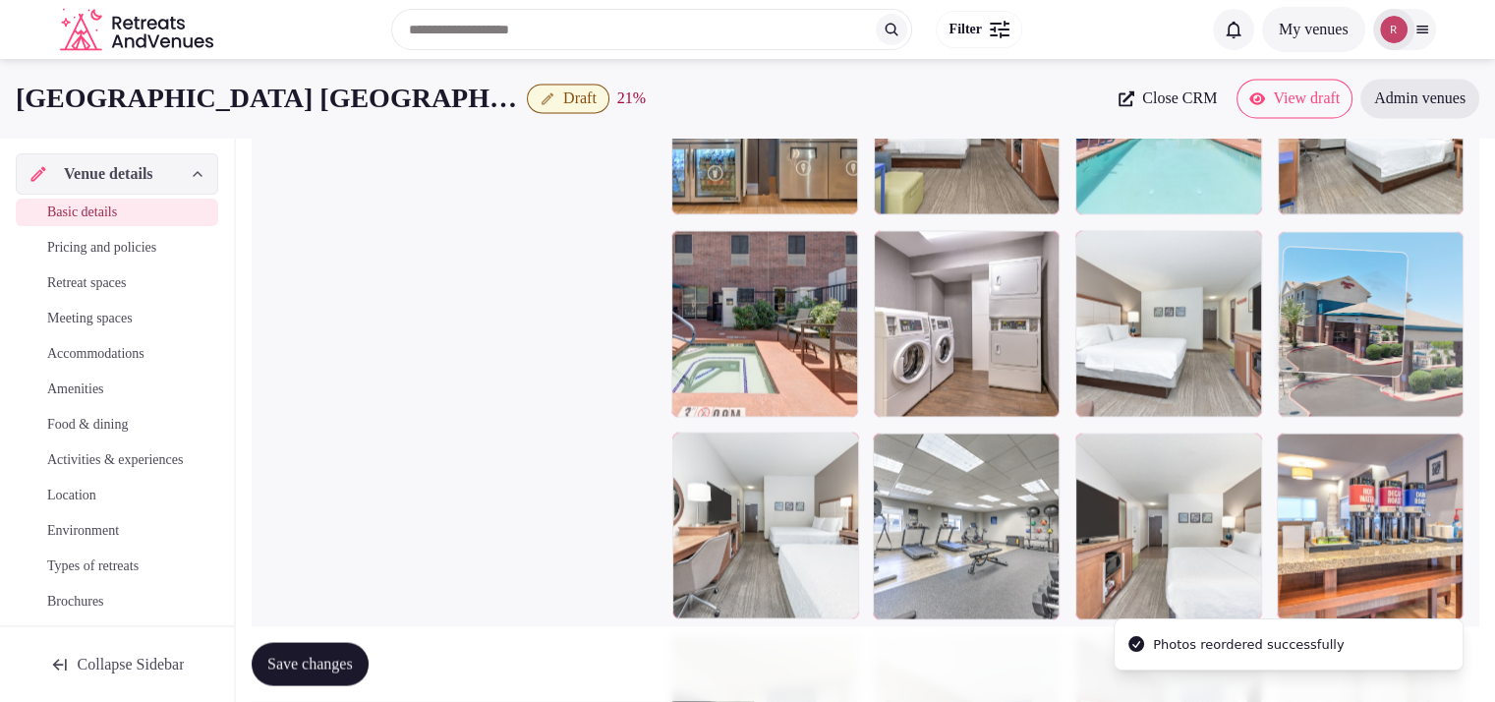
drag, startPoint x: 1355, startPoint y: 428, endPoint x: 1346, endPoint y: 305, distance: 123.2
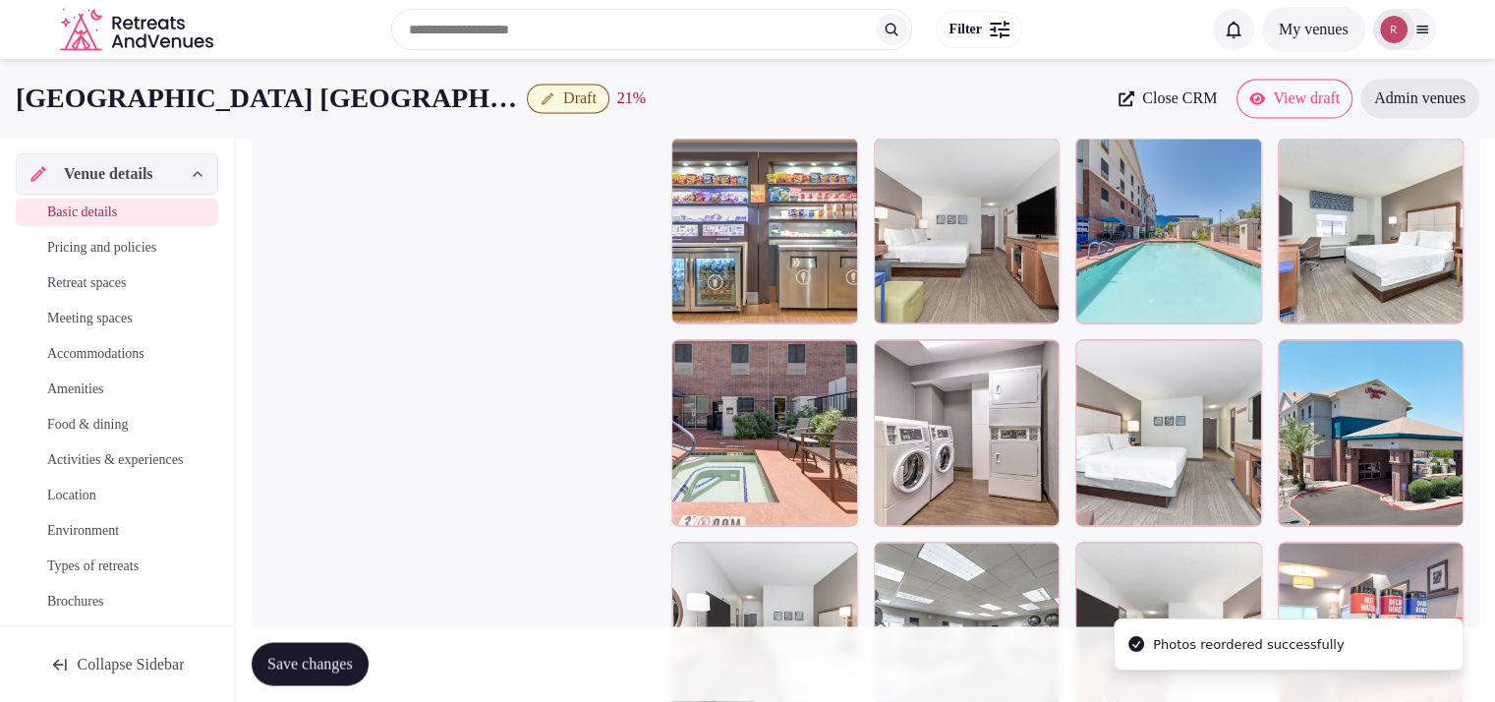
scroll to position [3233, 0]
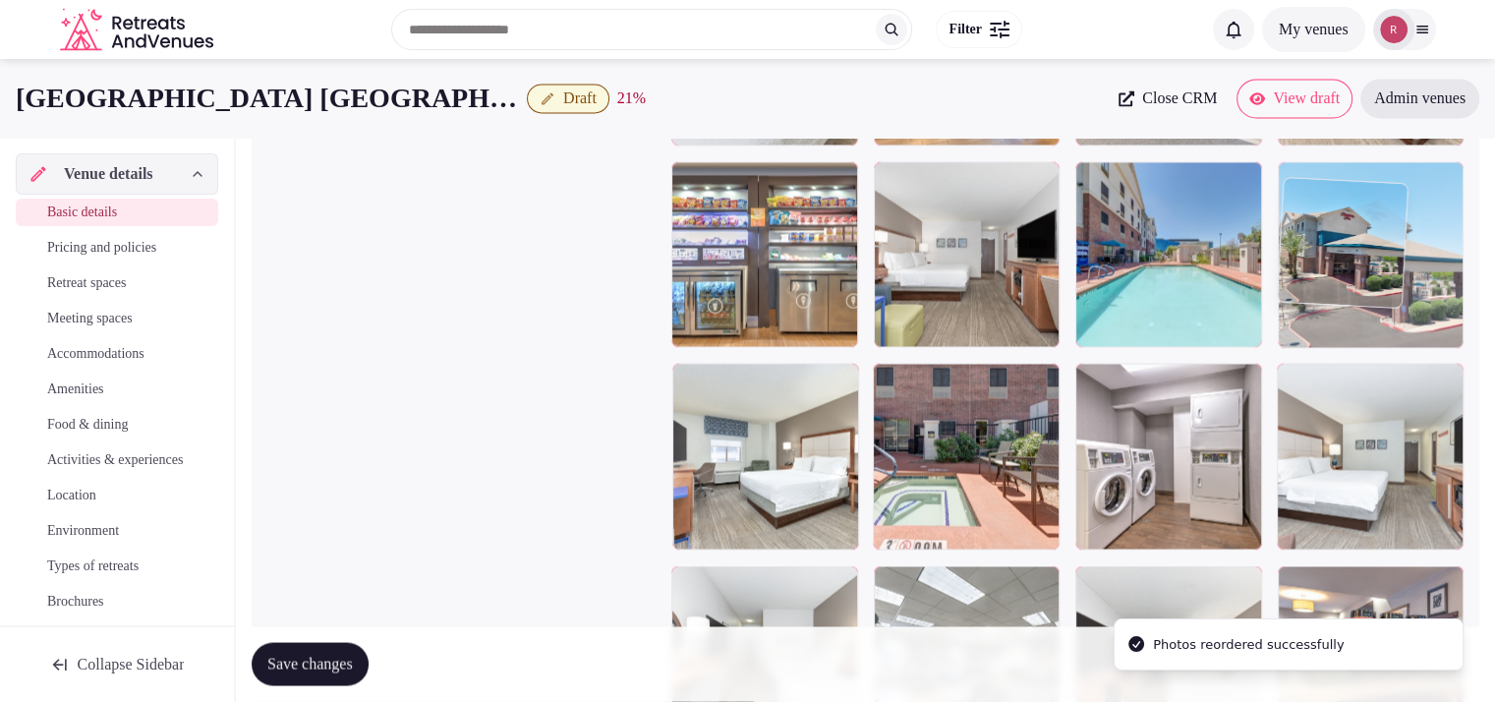
drag, startPoint x: 1375, startPoint y: 365, endPoint x: 1372, endPoint y: 338, distance: 26.8
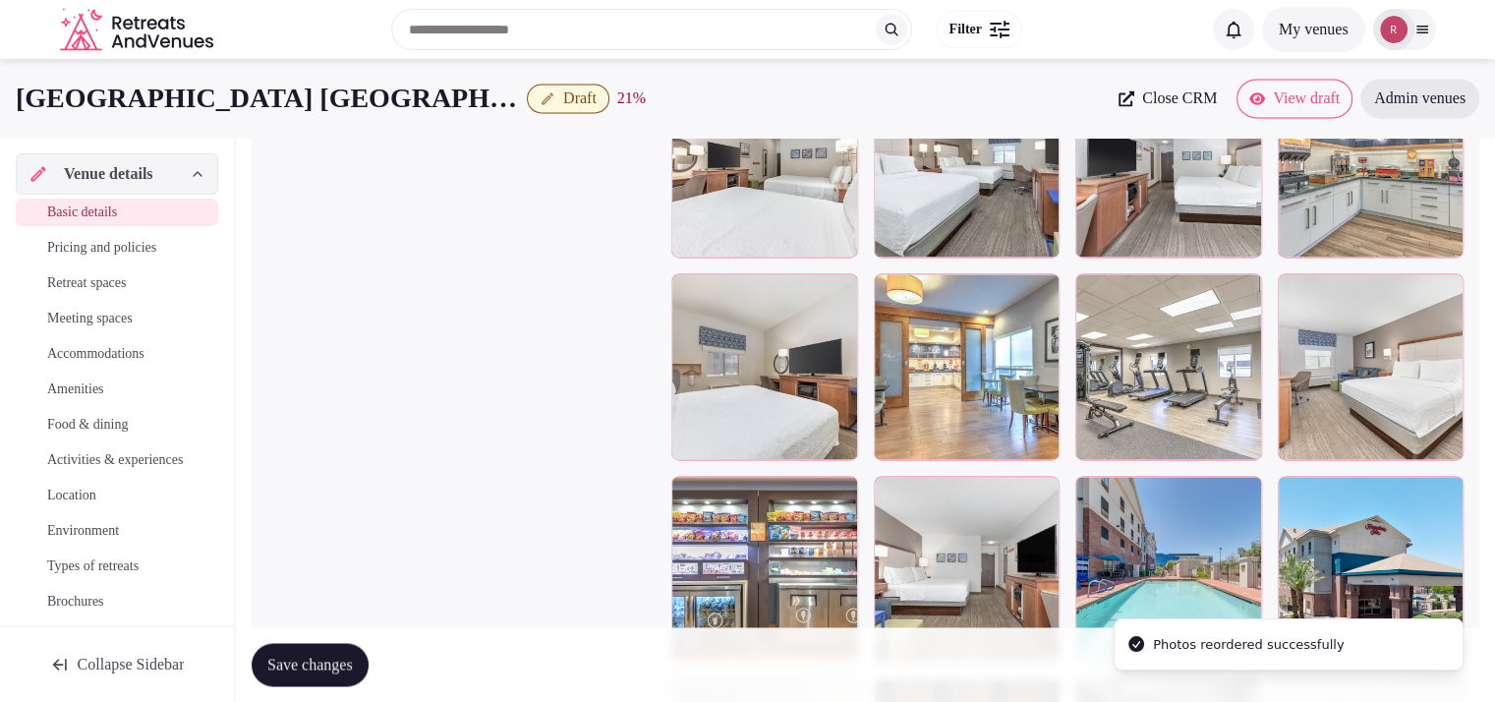
scroll to position [2911, 0]
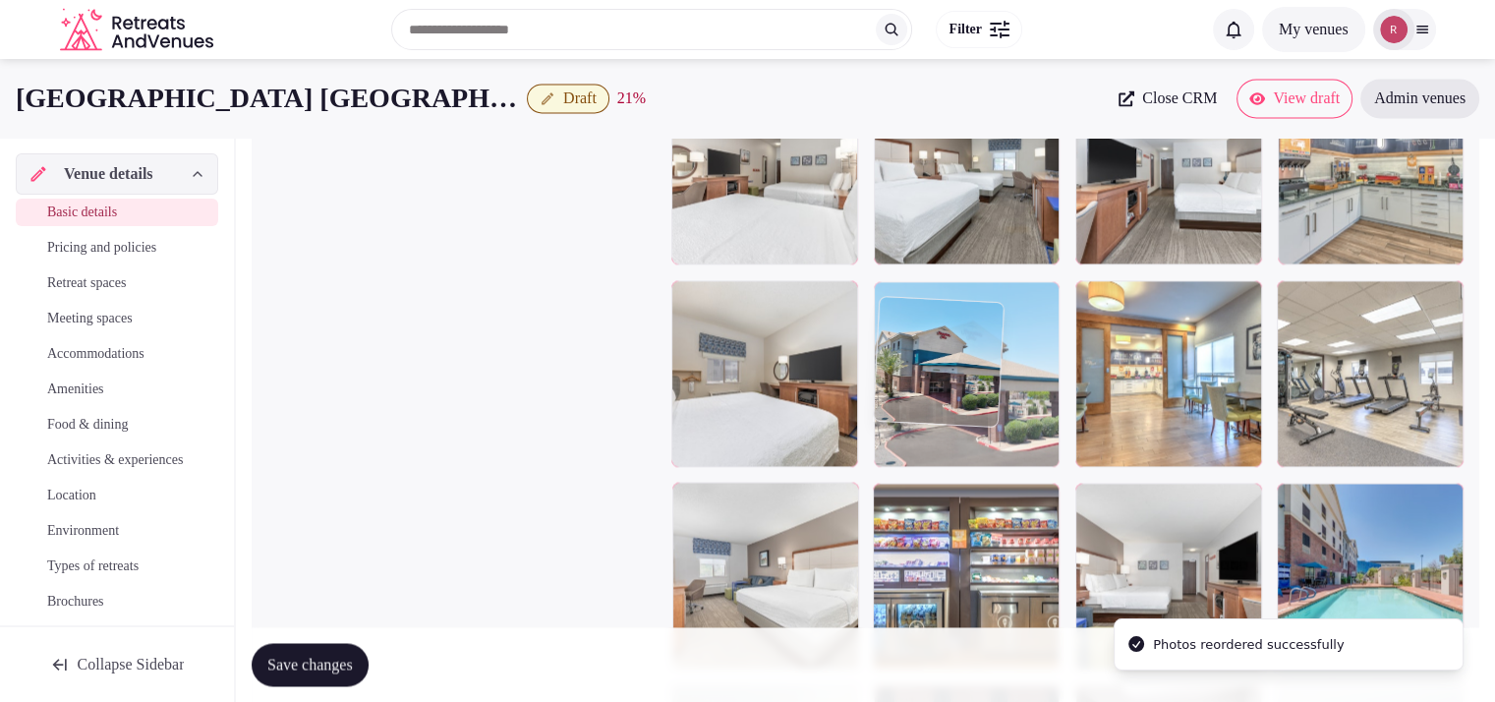
drag, startPoint x: 1371, startPoint y: 545, endPoint x: 1077, endPoint y: 412, distance: 322.5
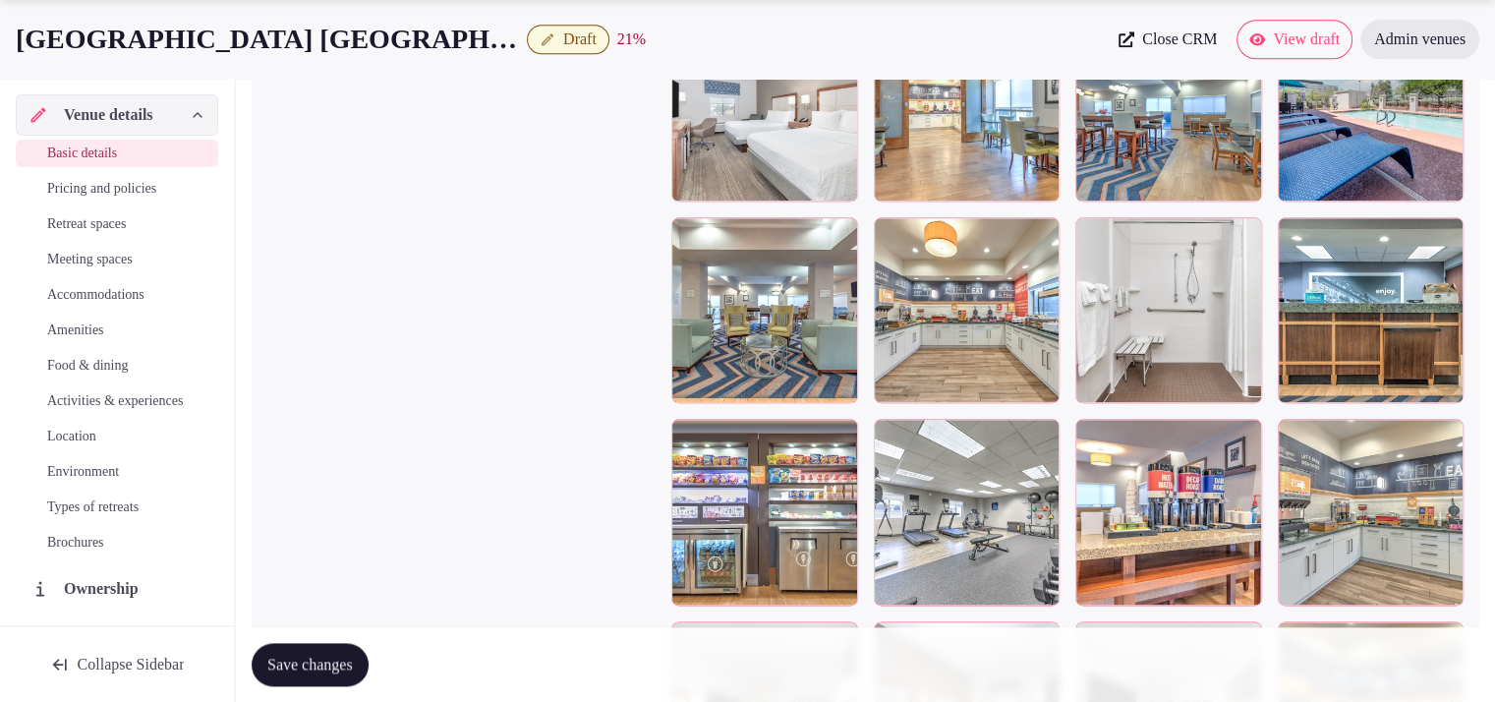
scroll to position [2374, 0]
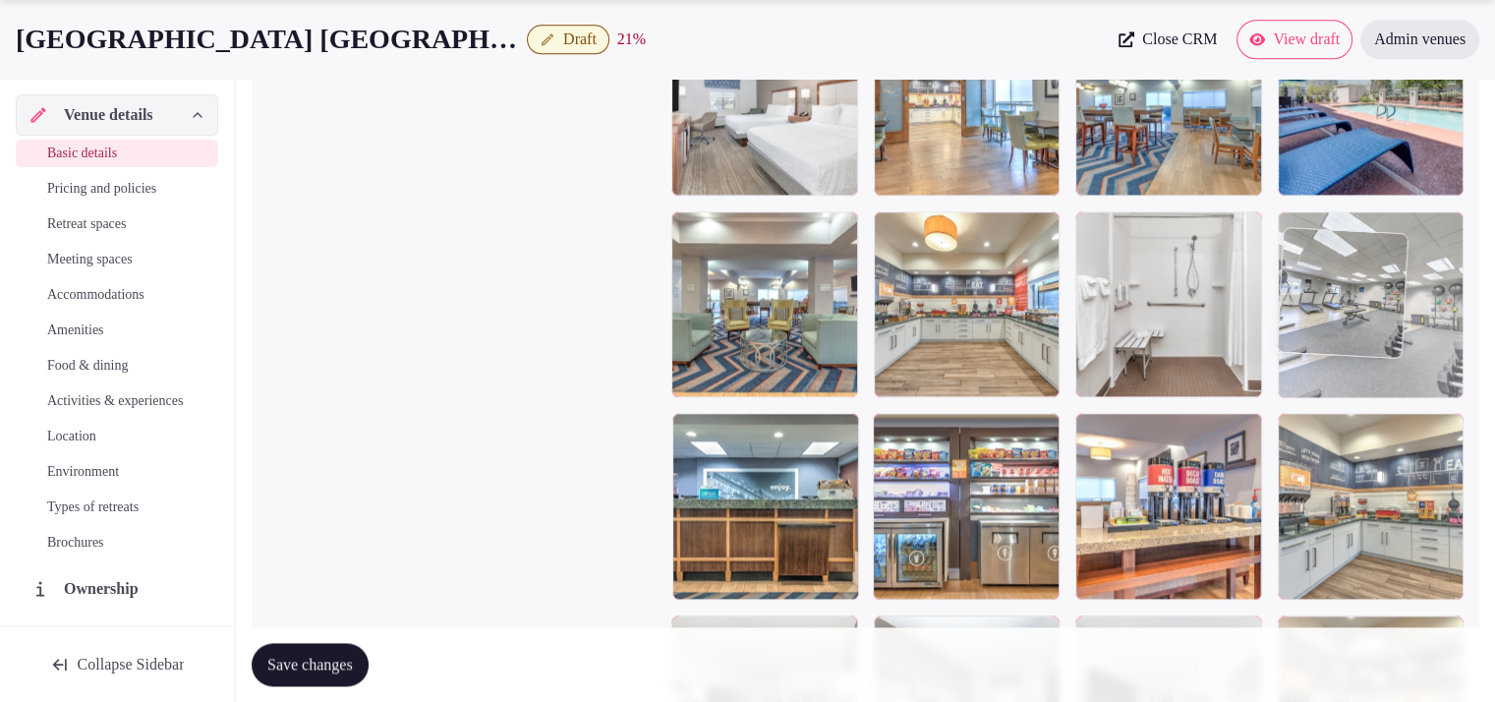
drag, startPoint x: 935, startPoint y: 581, endPoint x: 1324, endPoint y: 432, distance: 417.0
click at [1324, 432] on body "**********" at bounding box center [747, 95] width 1495 height 4938
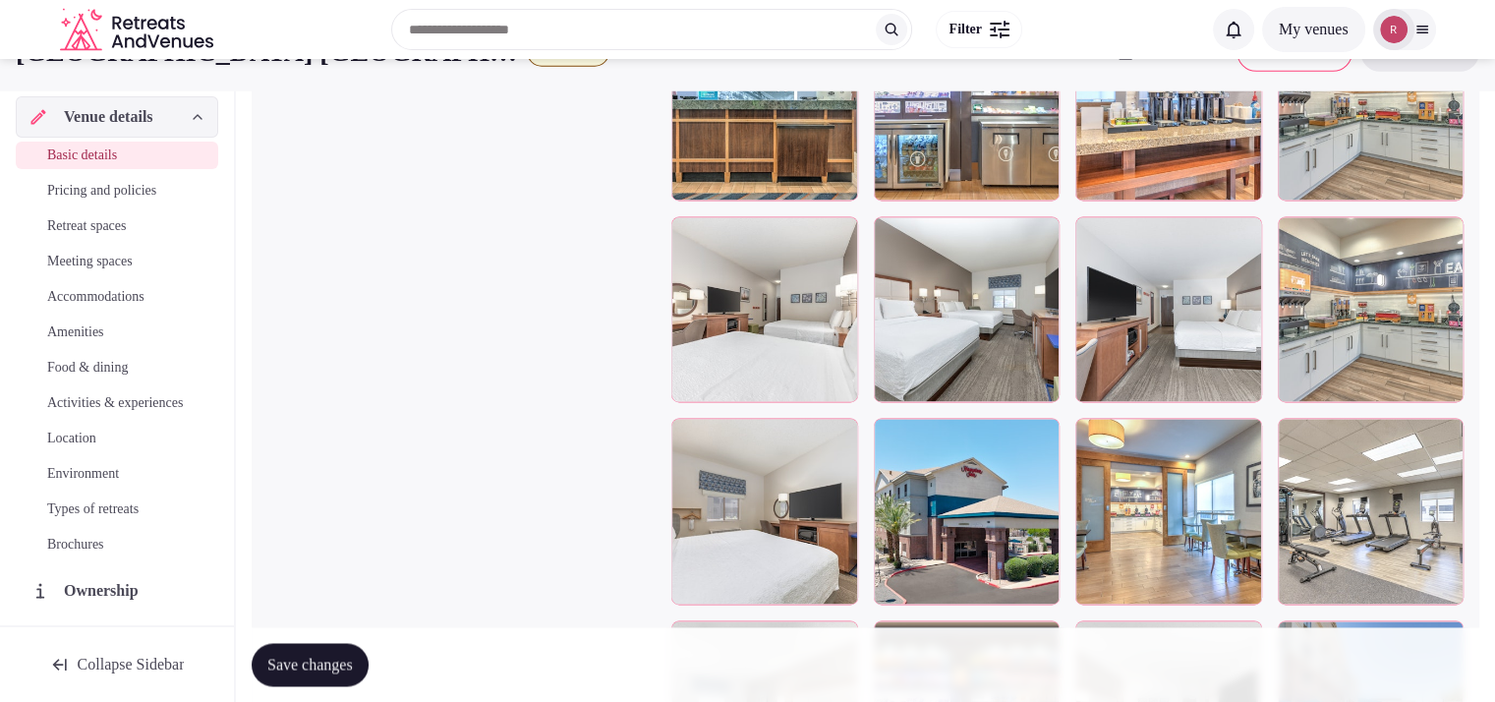
scroll to position [2610, 0]
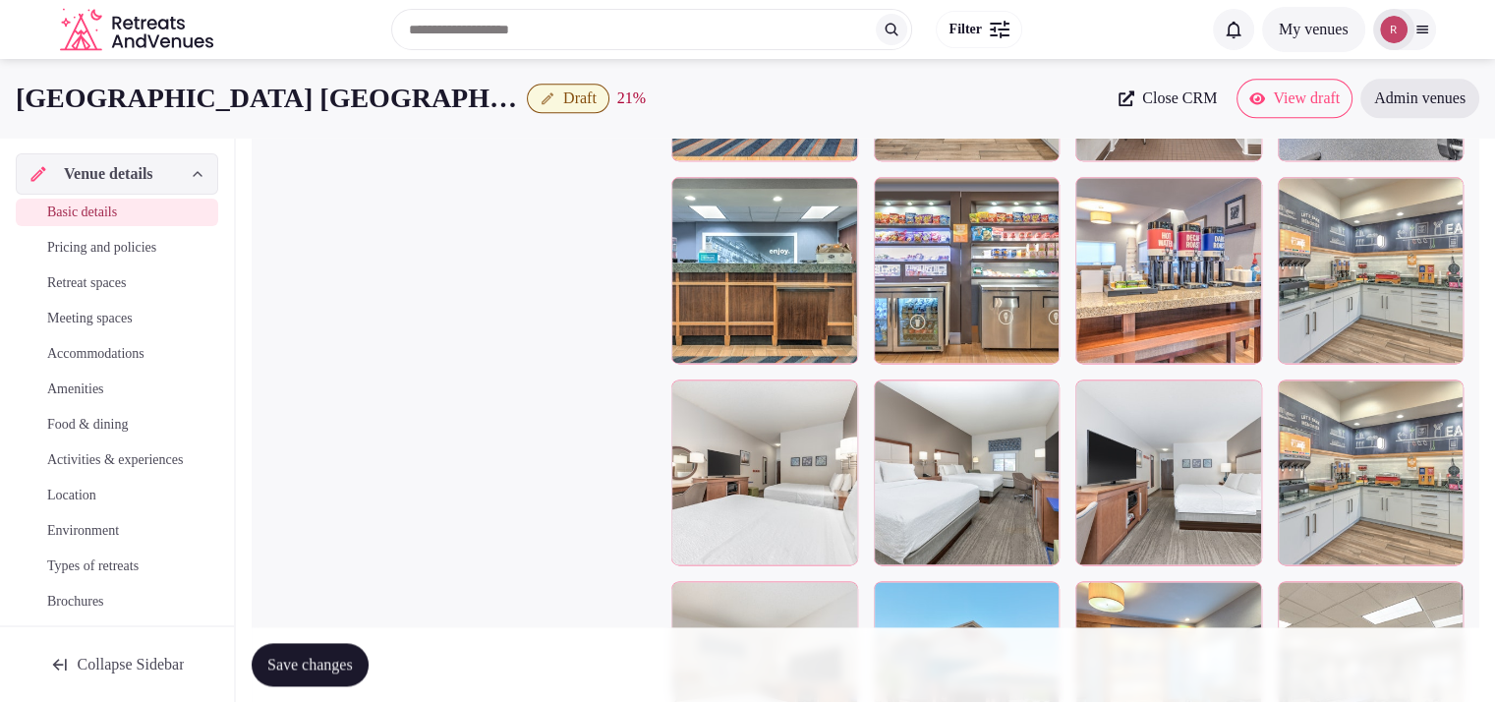
click at [334, 672] on span "Save changes" at bounding box center [310, 665] width 86 height 20
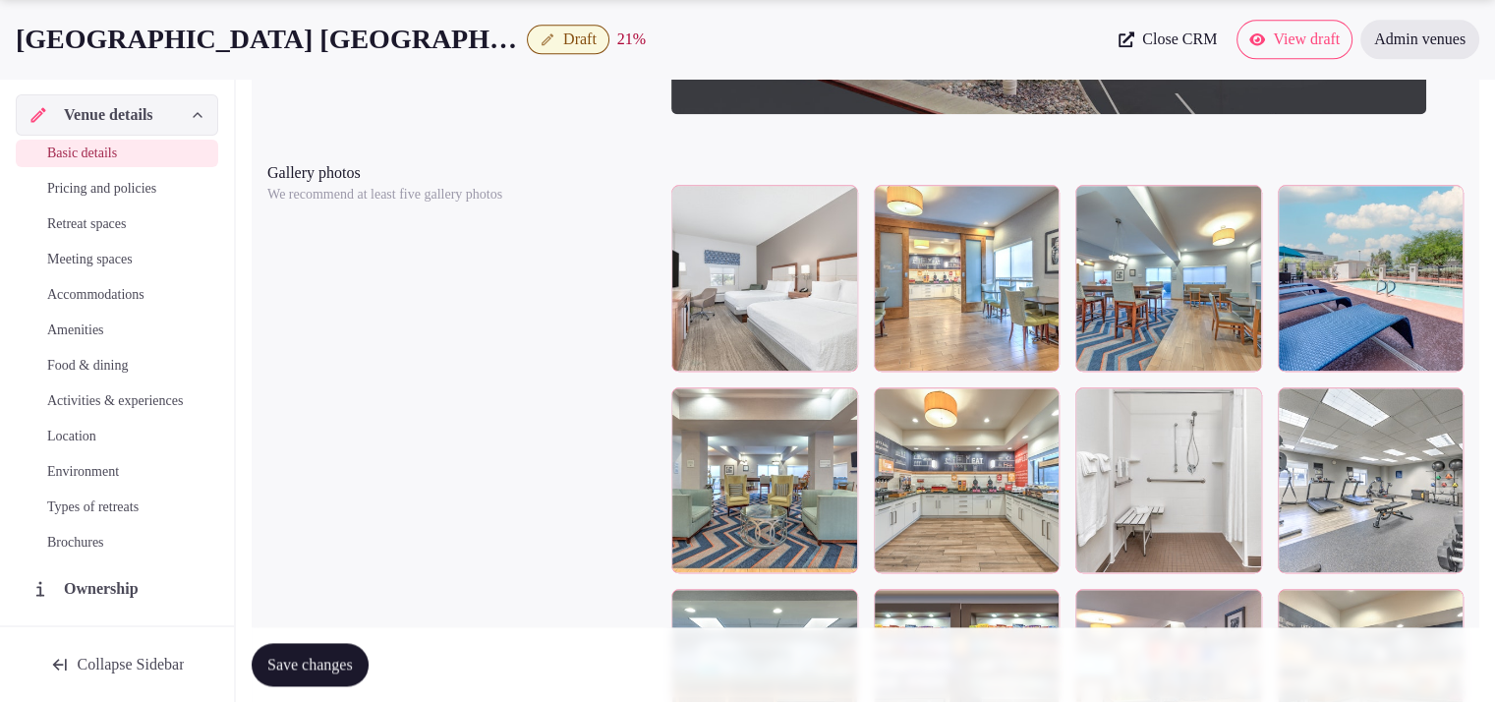
scroll to position [2216, 0]
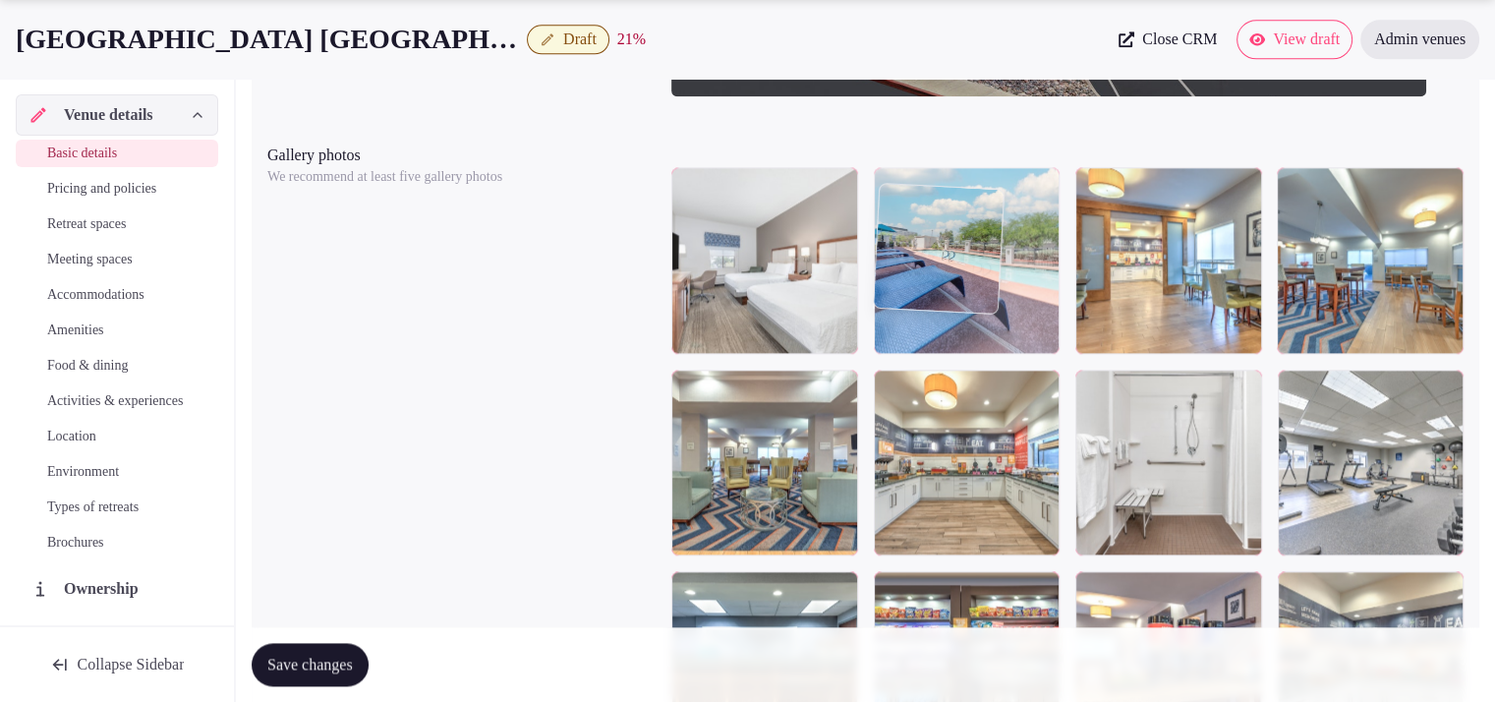
drag, startPoint x: 1388, startPoint y: 314, endPoint x: 1082, endPoint y: 338, distance: 306.8
click at [1082, 338] on body "**********" at bounding box center [747, 253] width 1495 height 4938
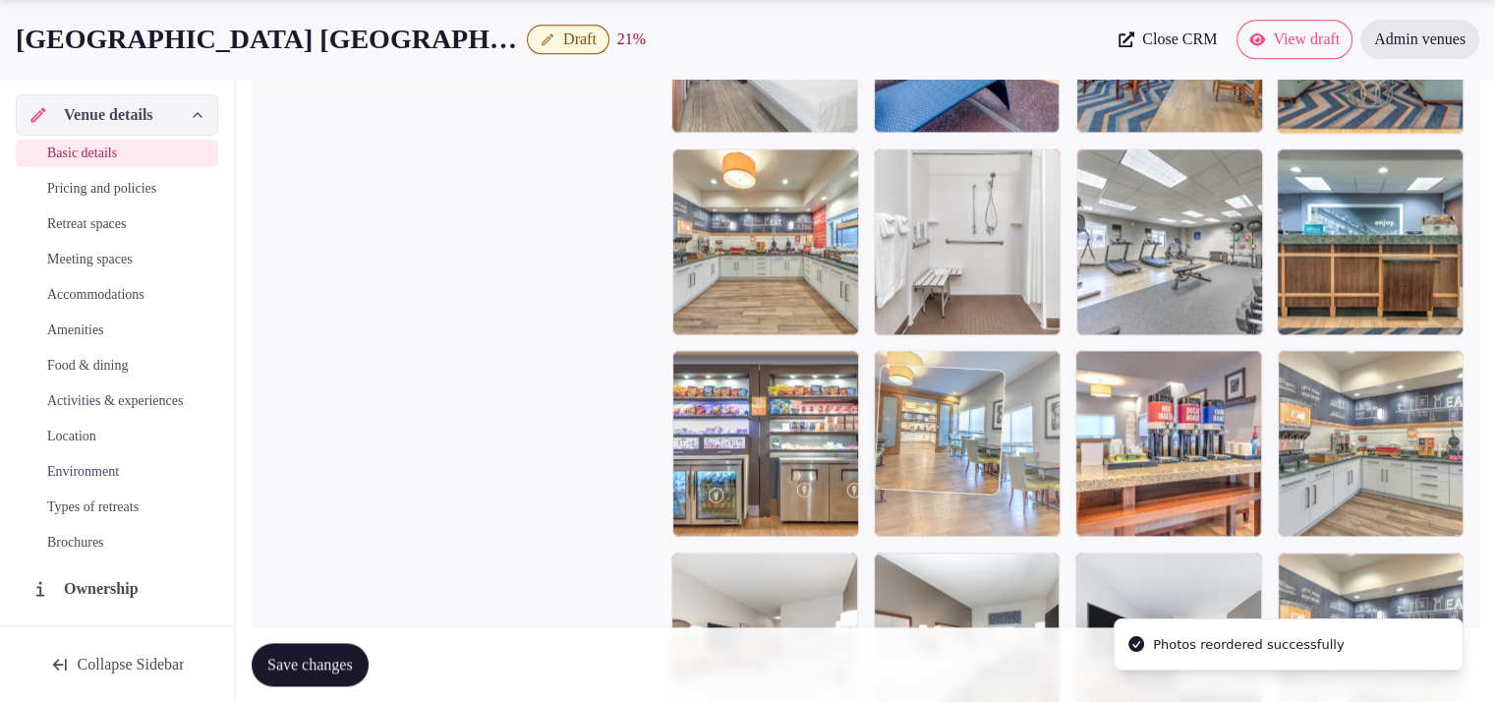
drag, startPoint x: 1199, startPoint y: 329, endPoint x: 1037, endPoint y: 597, distance: 312.3
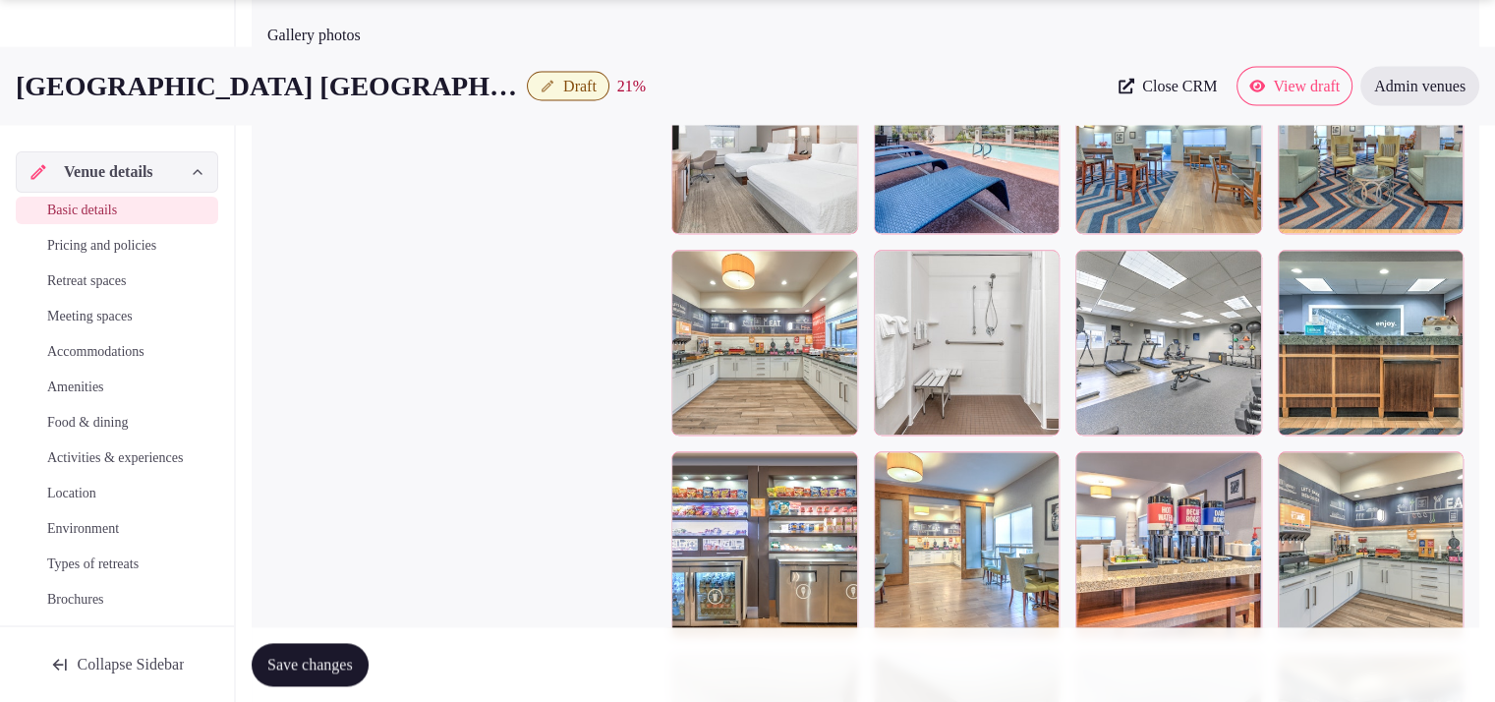
scroll to position [2388, 0]
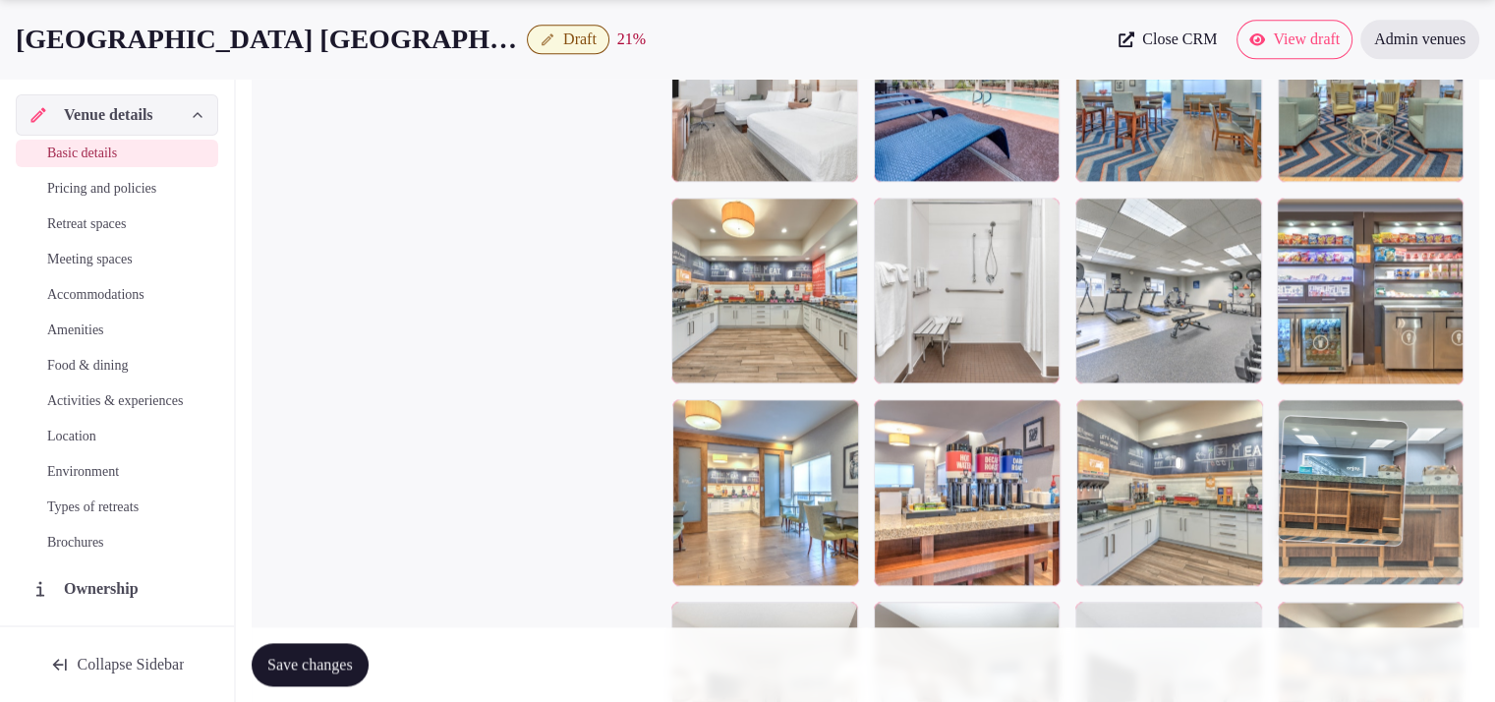
drag, startPoint x: 1404, startPoint y: 357, endPoint x: 1444, endPoint y: 526, distance: 173.8
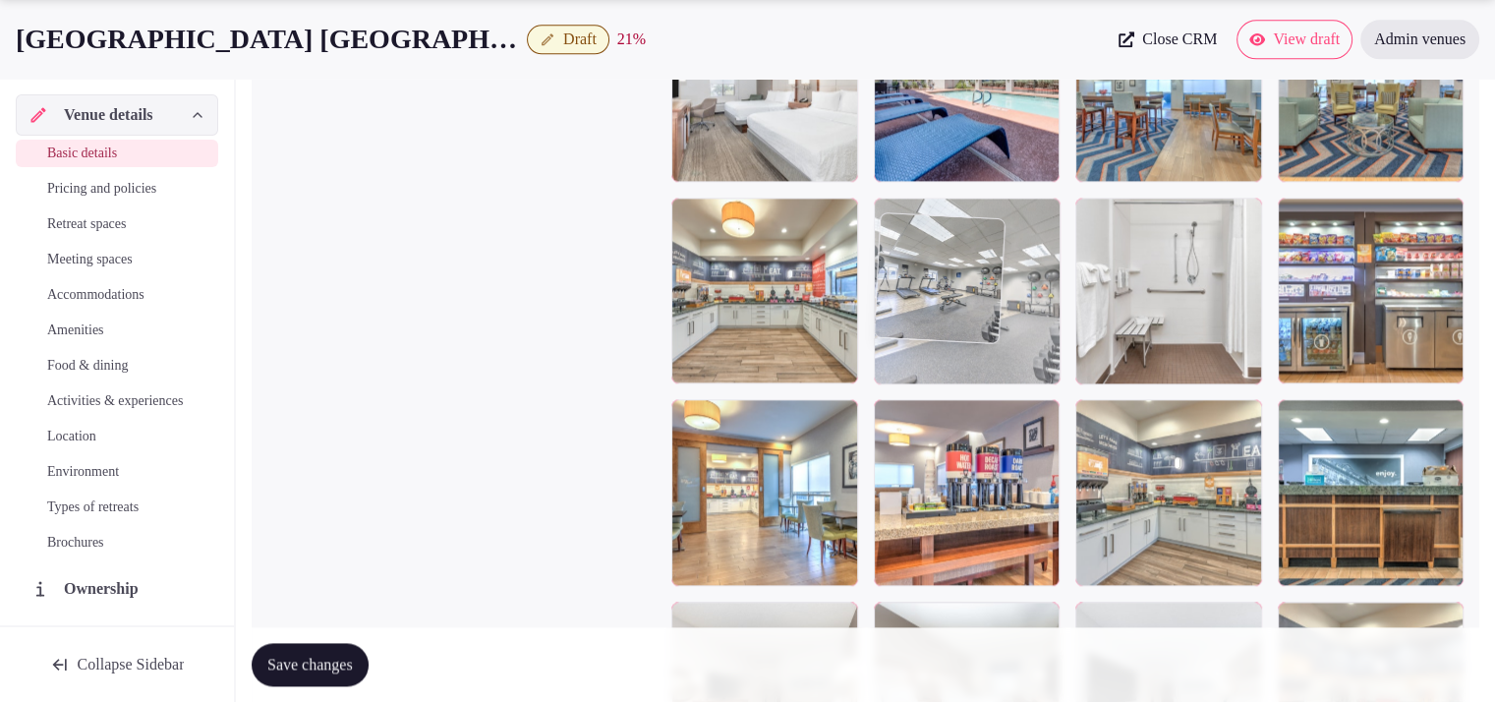
drag, startPoint x: 1192, startPoint y: 316, endPoint x: 1044, endPoint y: 324, distance: 147.7
click at [1044, 324] on body "**********" at bounding box center [747, 81] width 1495 height 4938
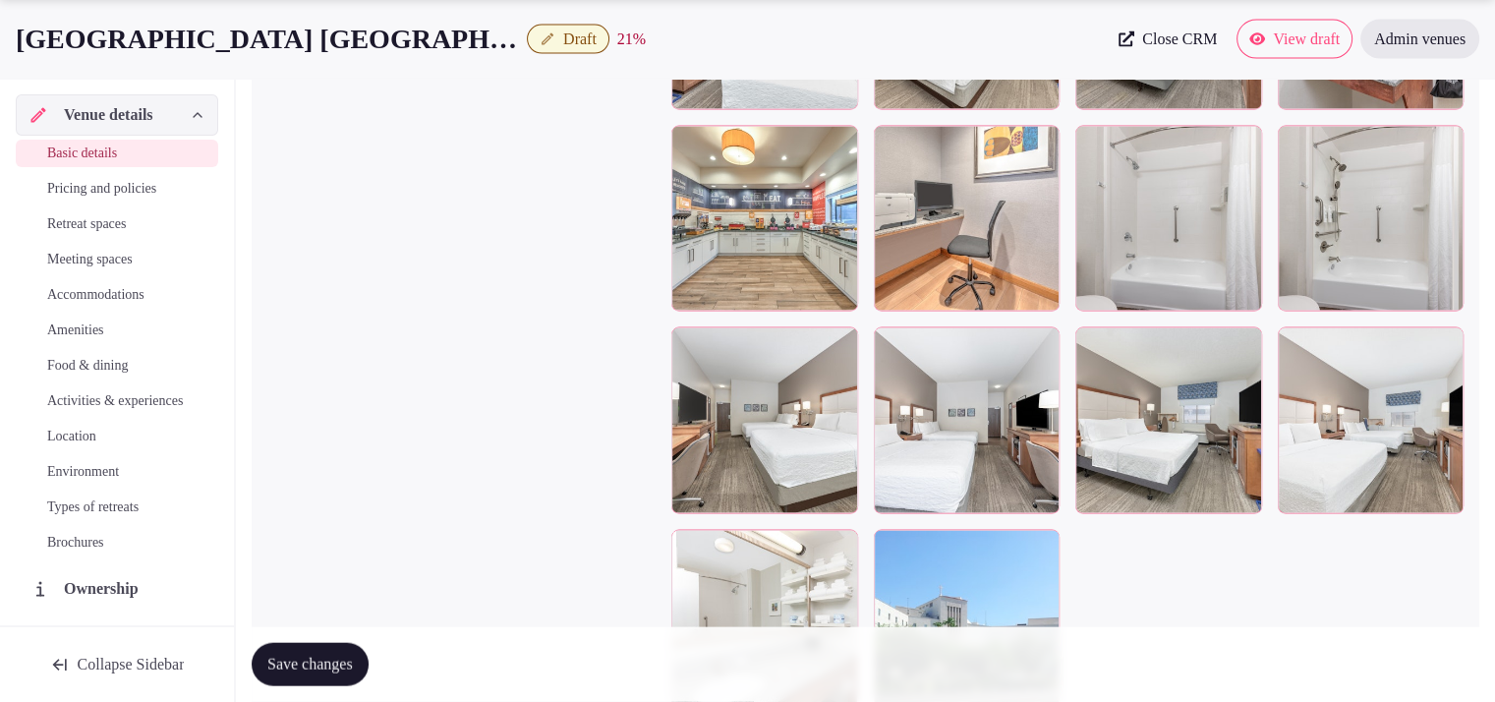
scroll to position [4118, 0]
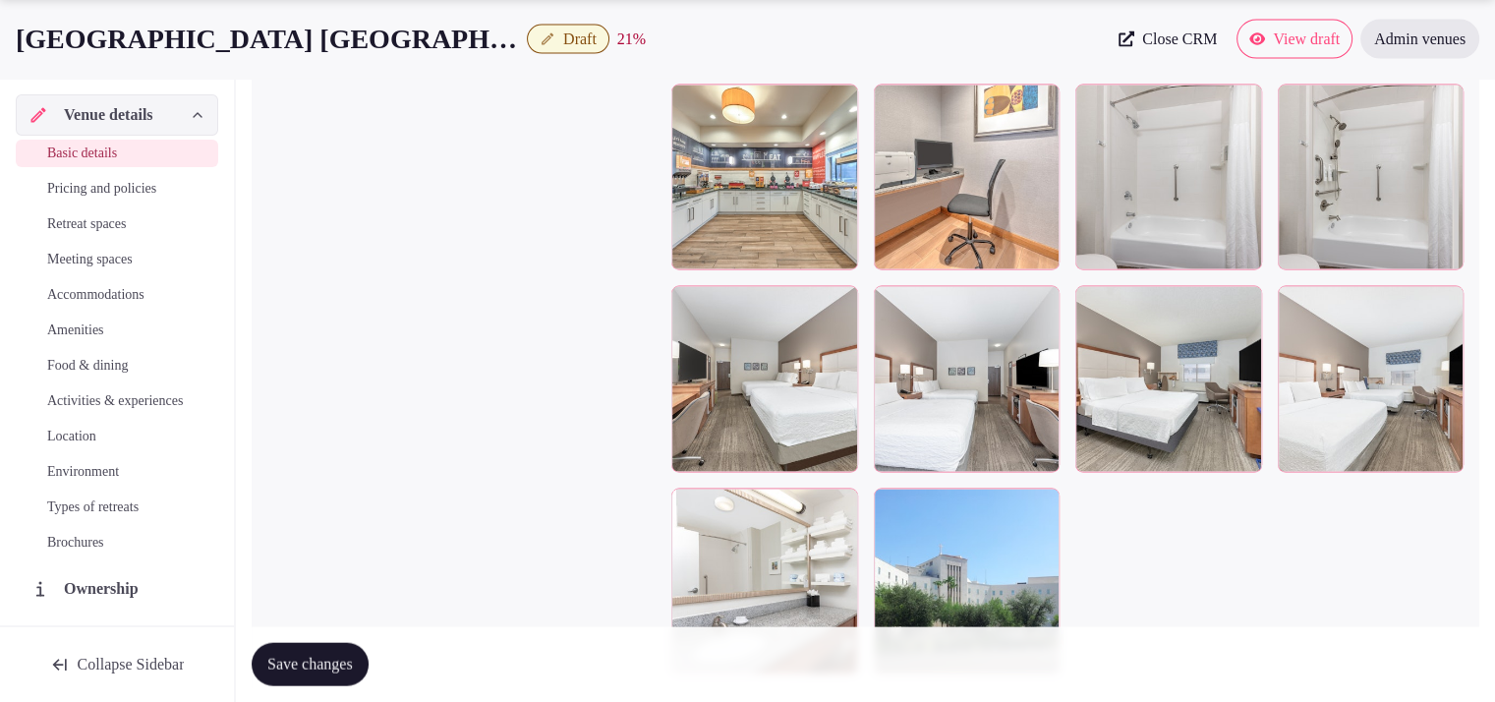
click at [345, 657] on span "Save changes" at bounding box center [310, 665] width 86 height 20
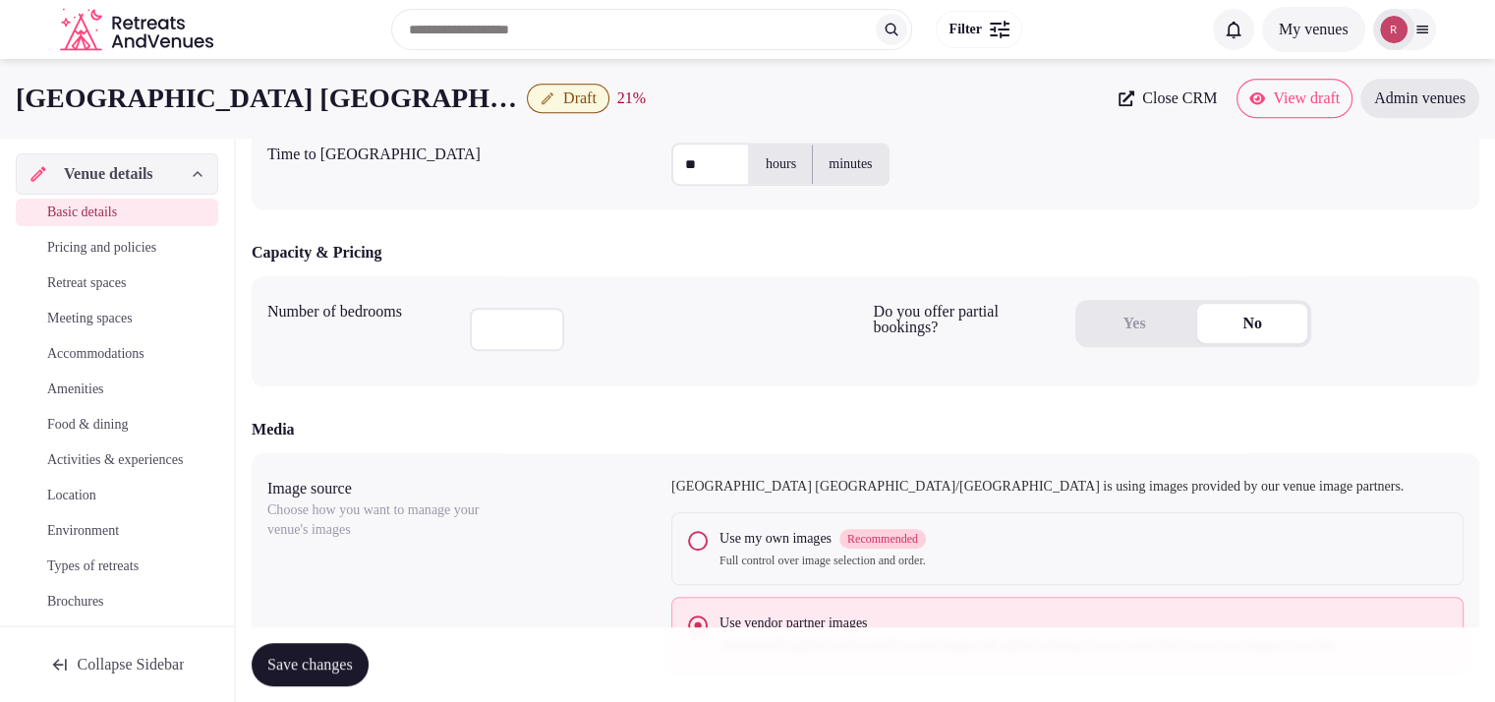
scroll to position [1048, 0]
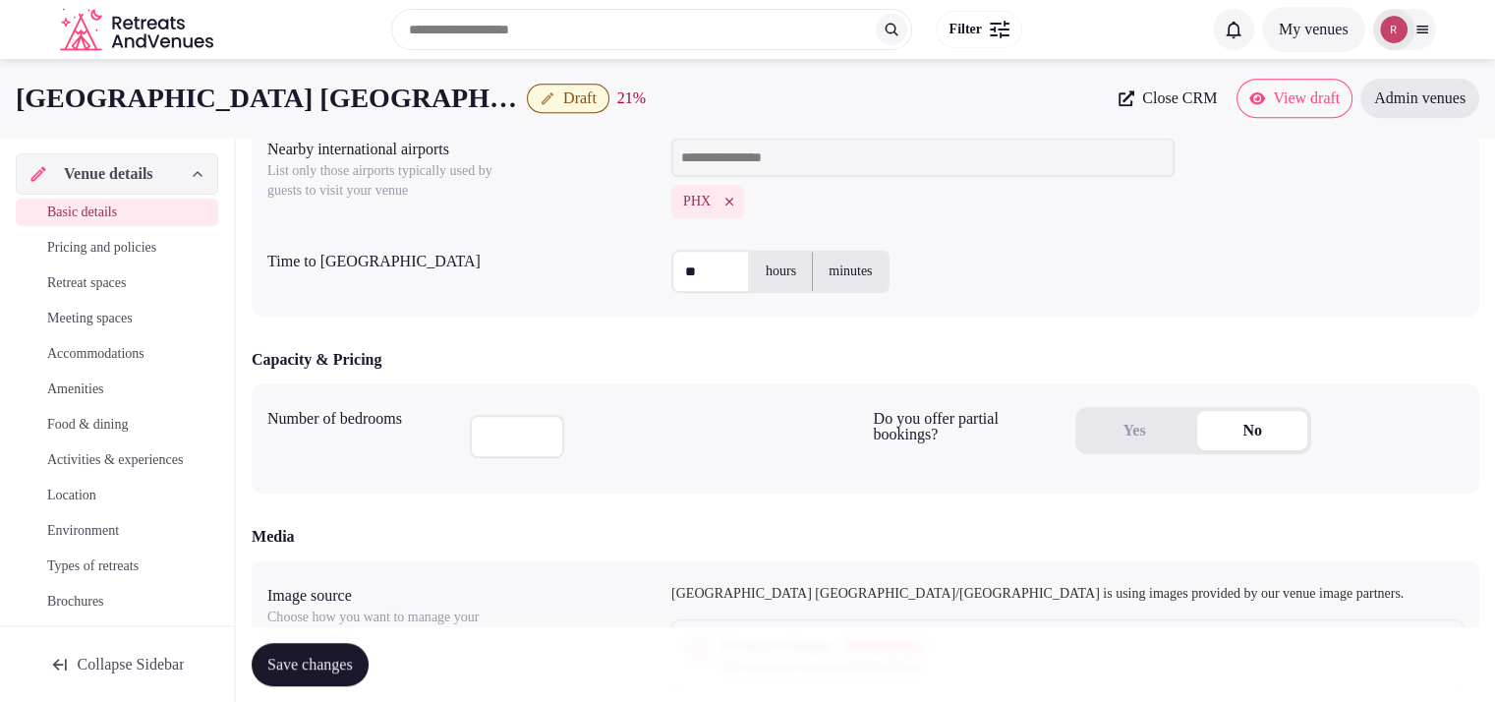
click at [547, 92] on icon "button" at bounding box center [548, 98] width 16 height 16
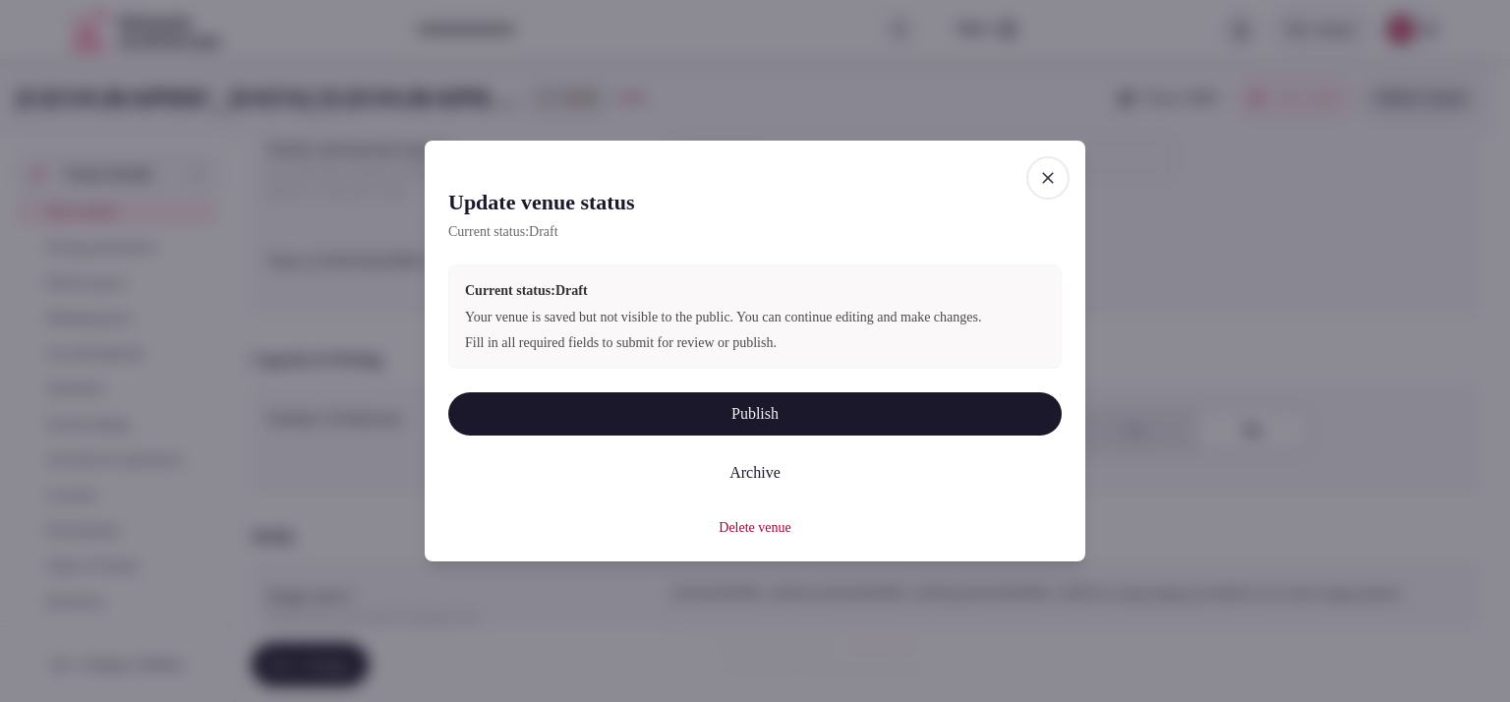
click at [699, 415] on button "Publish" at bounding box center [755, 413] width 614 height 43
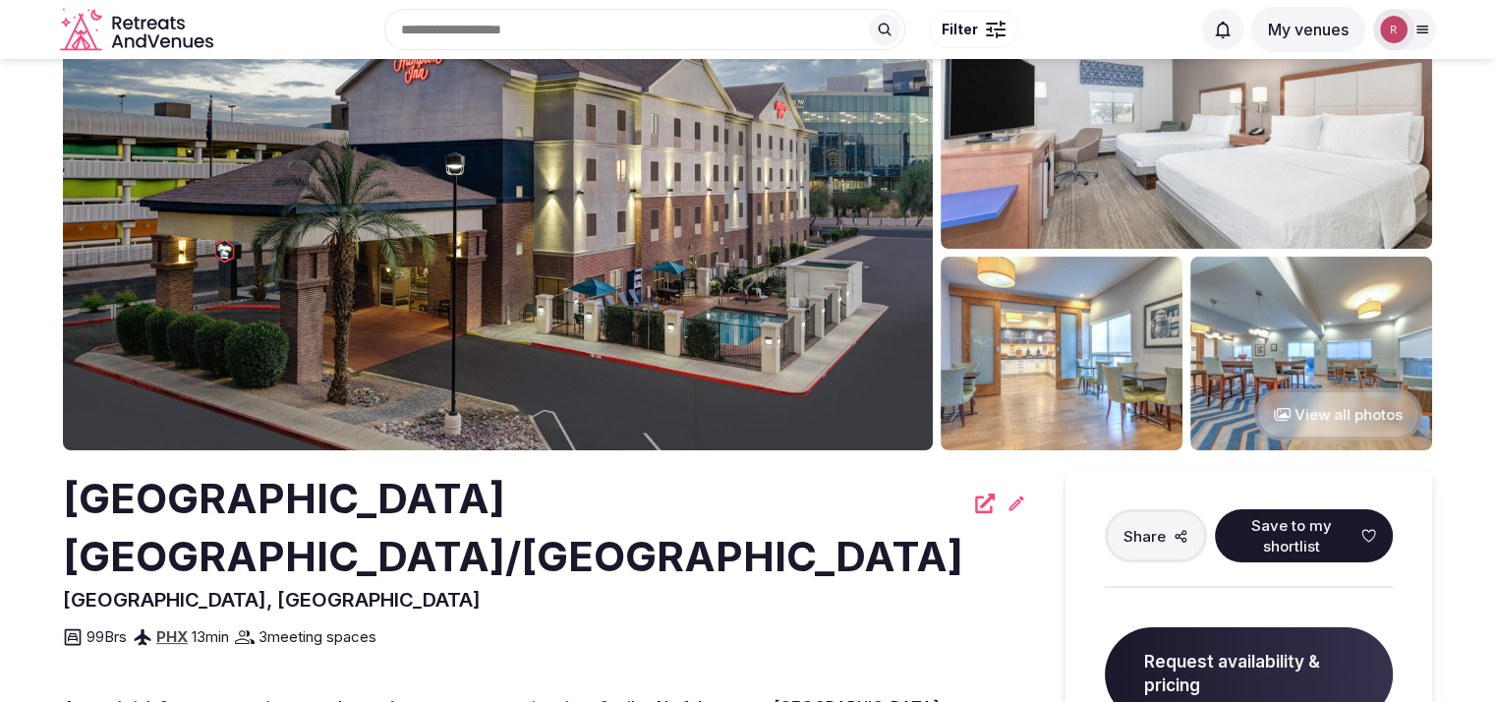
scroll to position [88, 0]
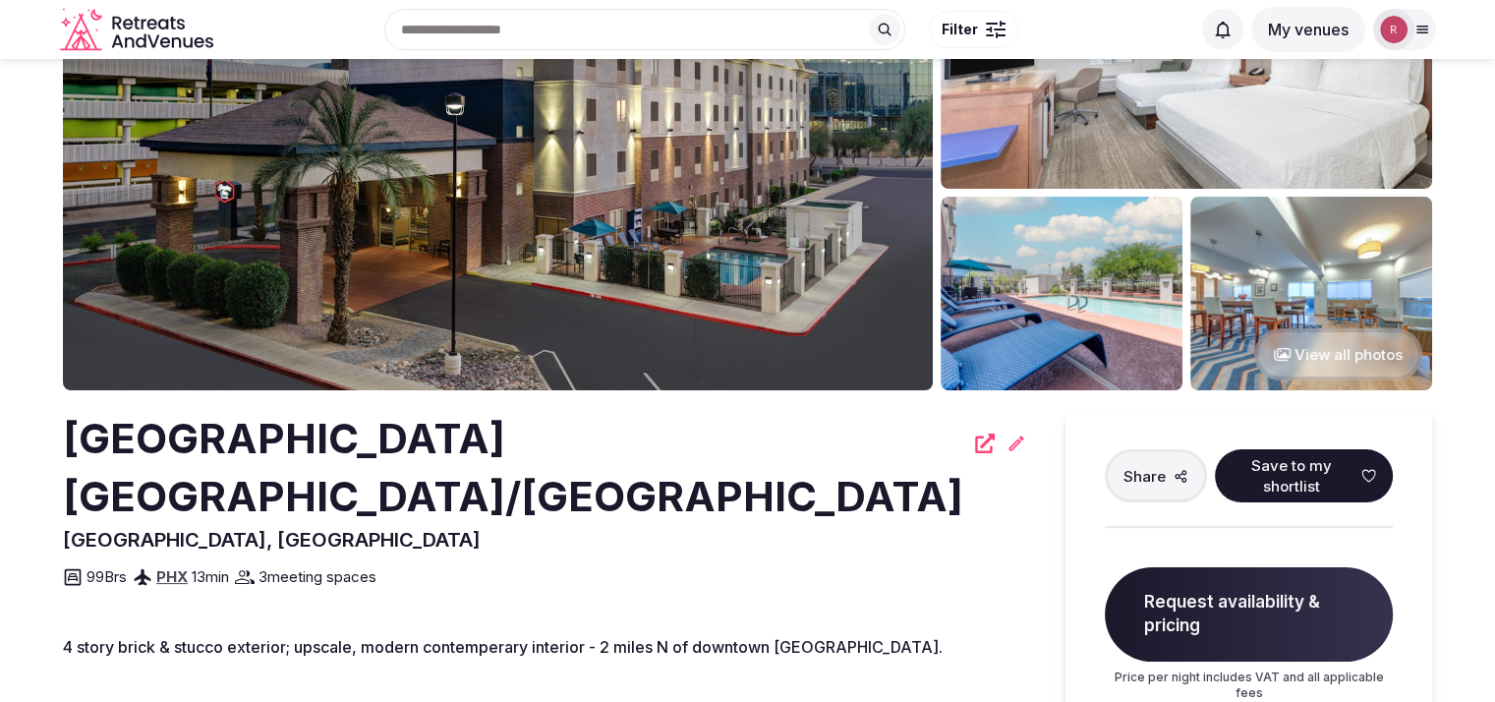
scroll to position [161, 0]
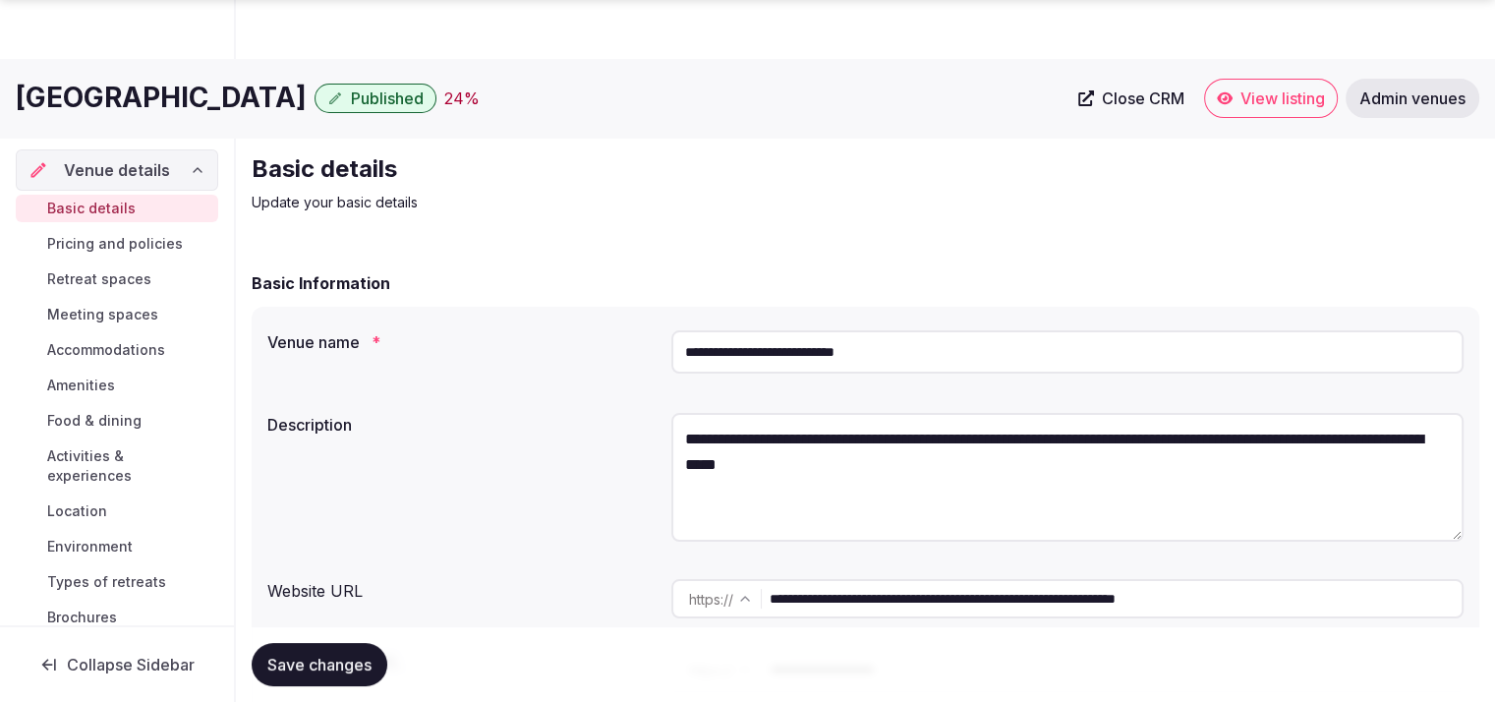
scroll to position [614, 0]
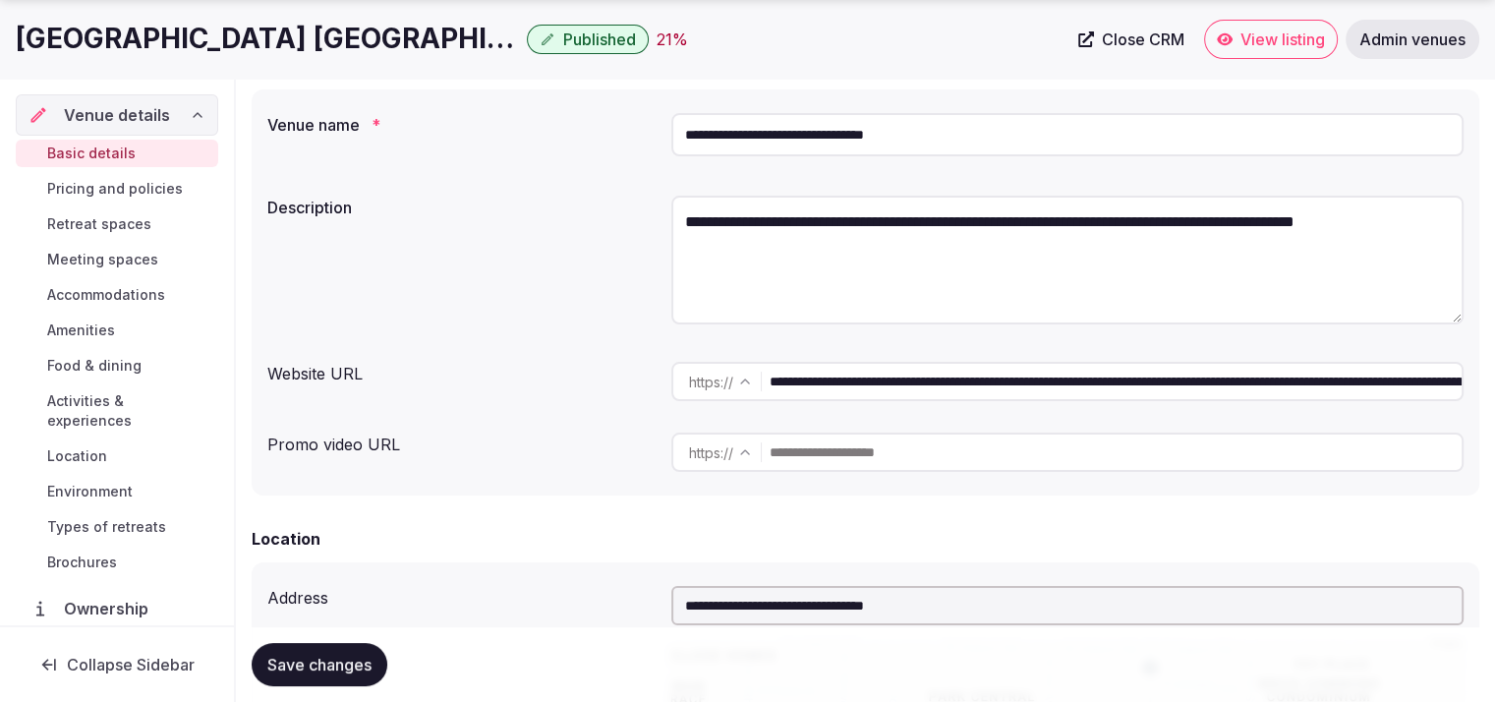
scroll to position [236, 0]
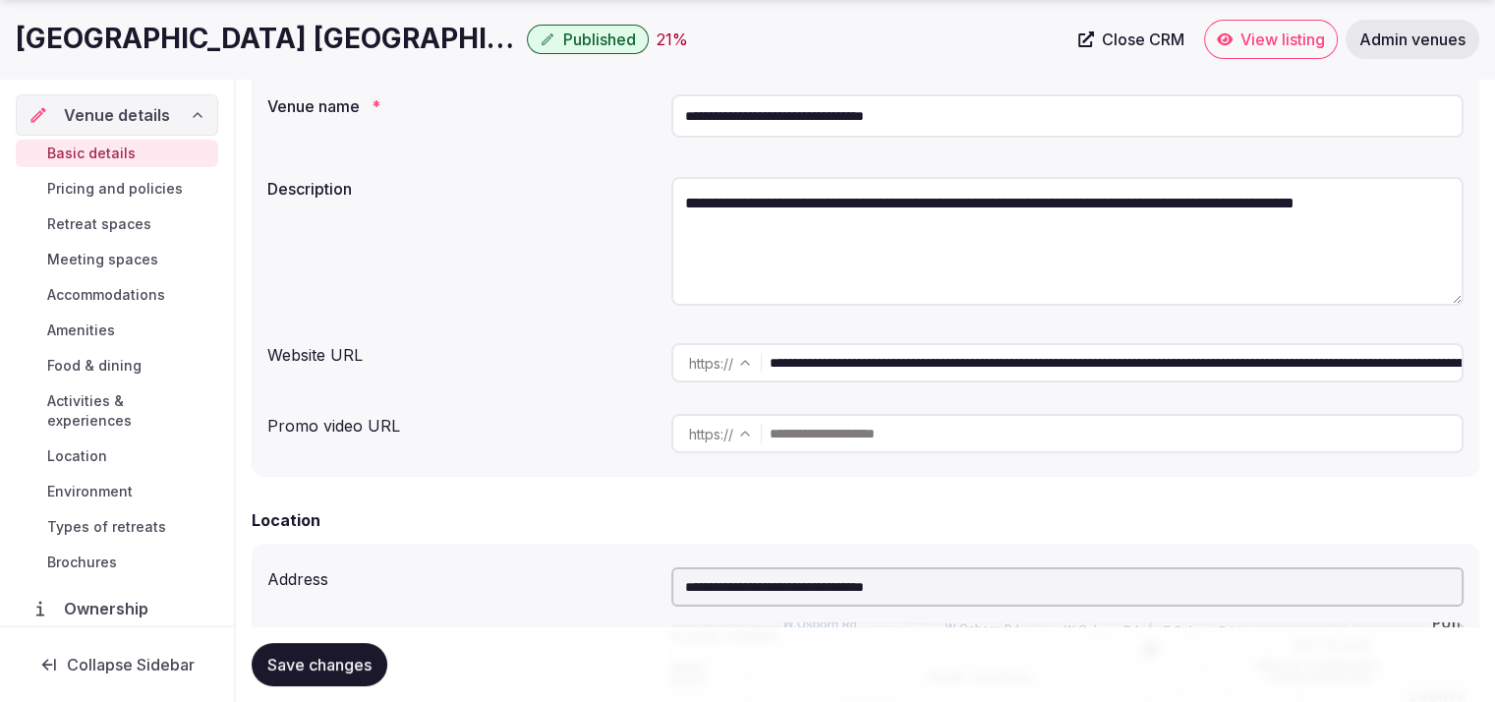
click at [790, 230] on textarea "**********" at bounding box center [1068, 241] width 792 height 129
paste textarea "**********"
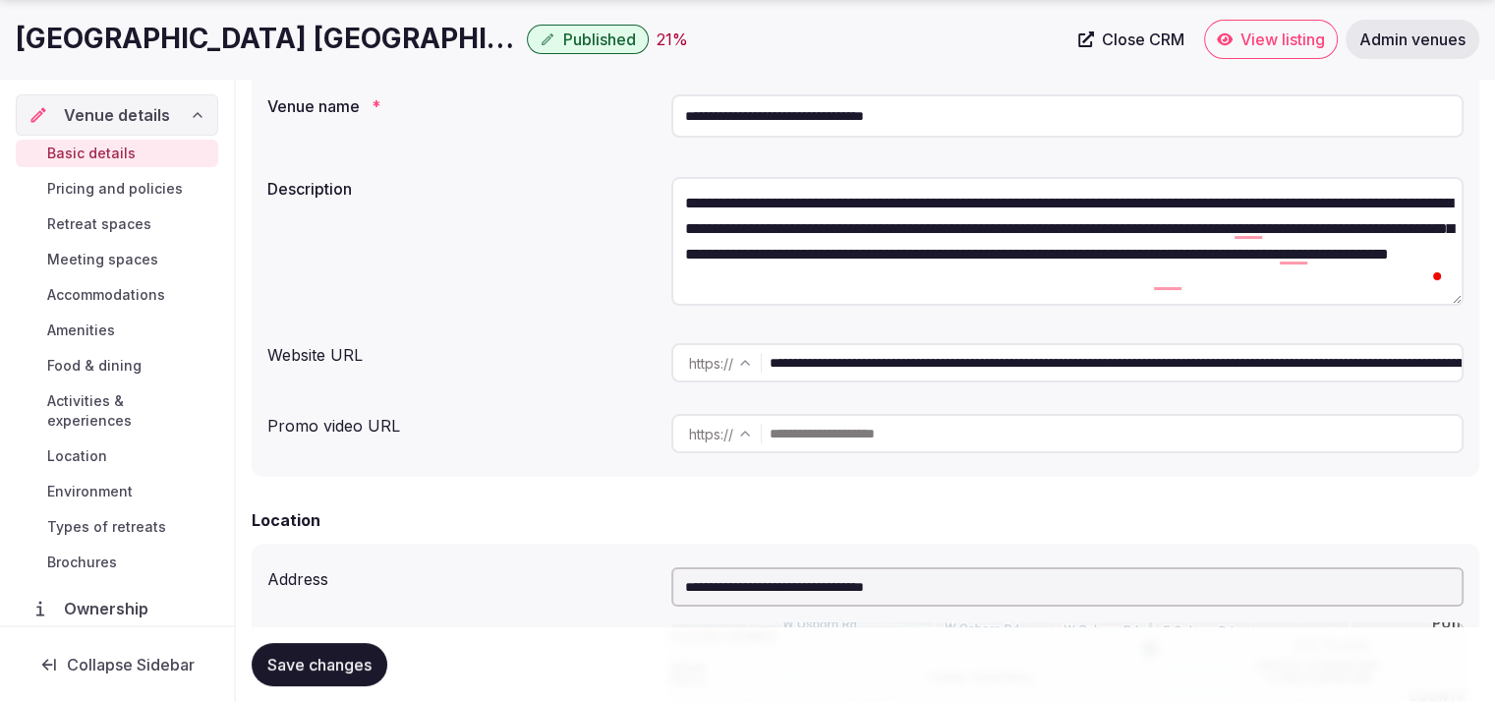
type textarea "**********"
click at [324, 657] on span "Save changes" at bounding box center [319, 665] width 104 height 20
click at [343, 655] on span "Save changes" at bounding box center [319, 665] width 104 height 20
click at [77, 610] on span "Ownership" at bounding box center [110, 609] width 90 height 24
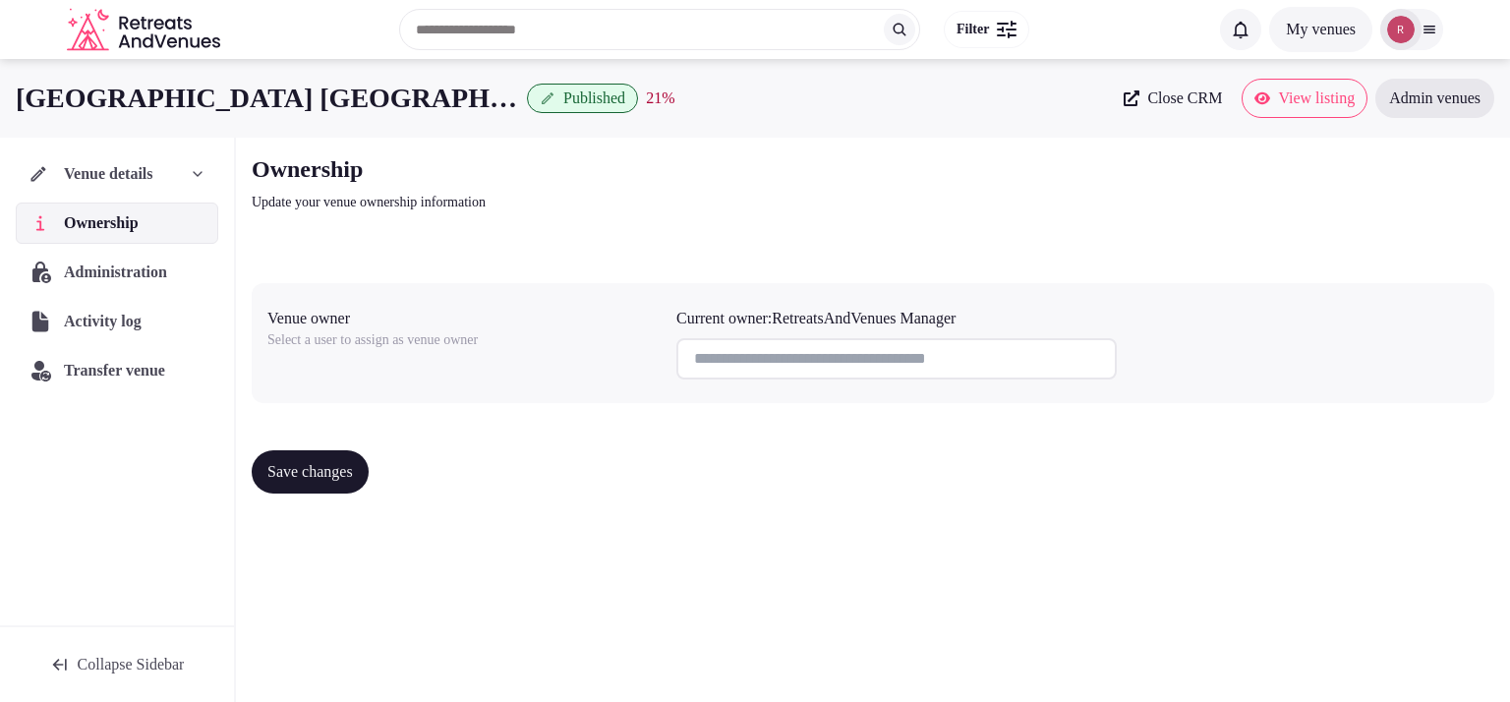
click at [141, 257] on div "Administration" at bounding box center [117, 272] width 203 height 41
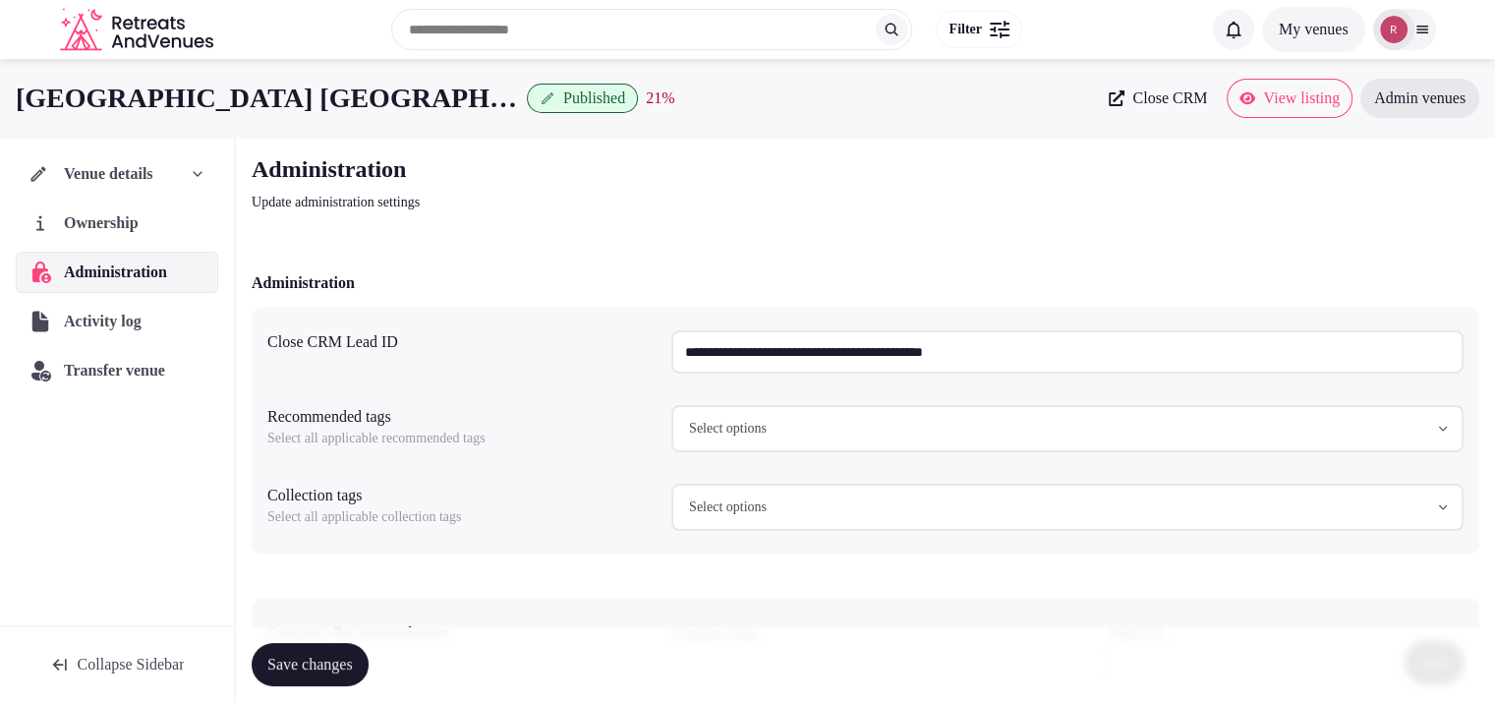
click at [889, 345] on input "**********" at bounding box center [1068, 351] width 792 height 43
click at [165, 232] on div "Ownership" at bounding box center [117, 223] width 203 height 41
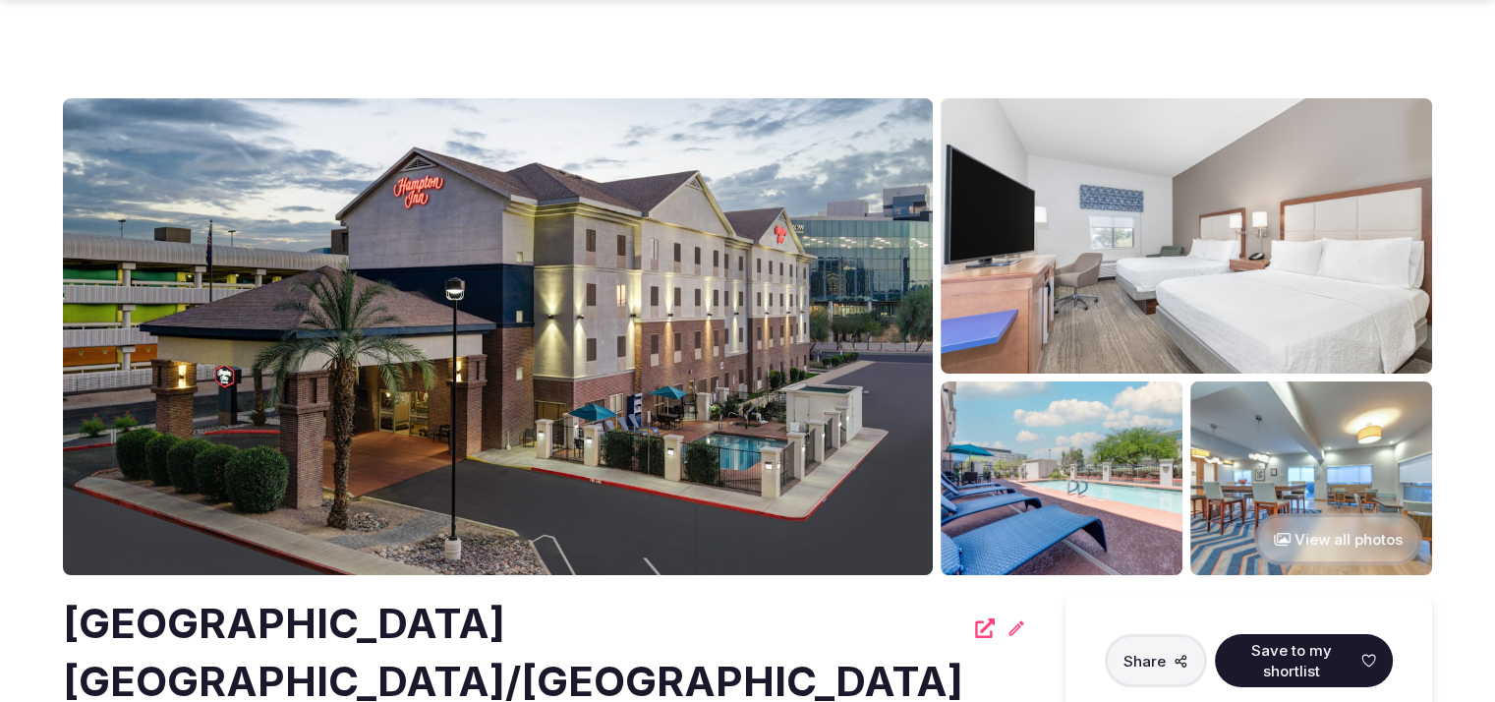
scroll to position [614, 0]
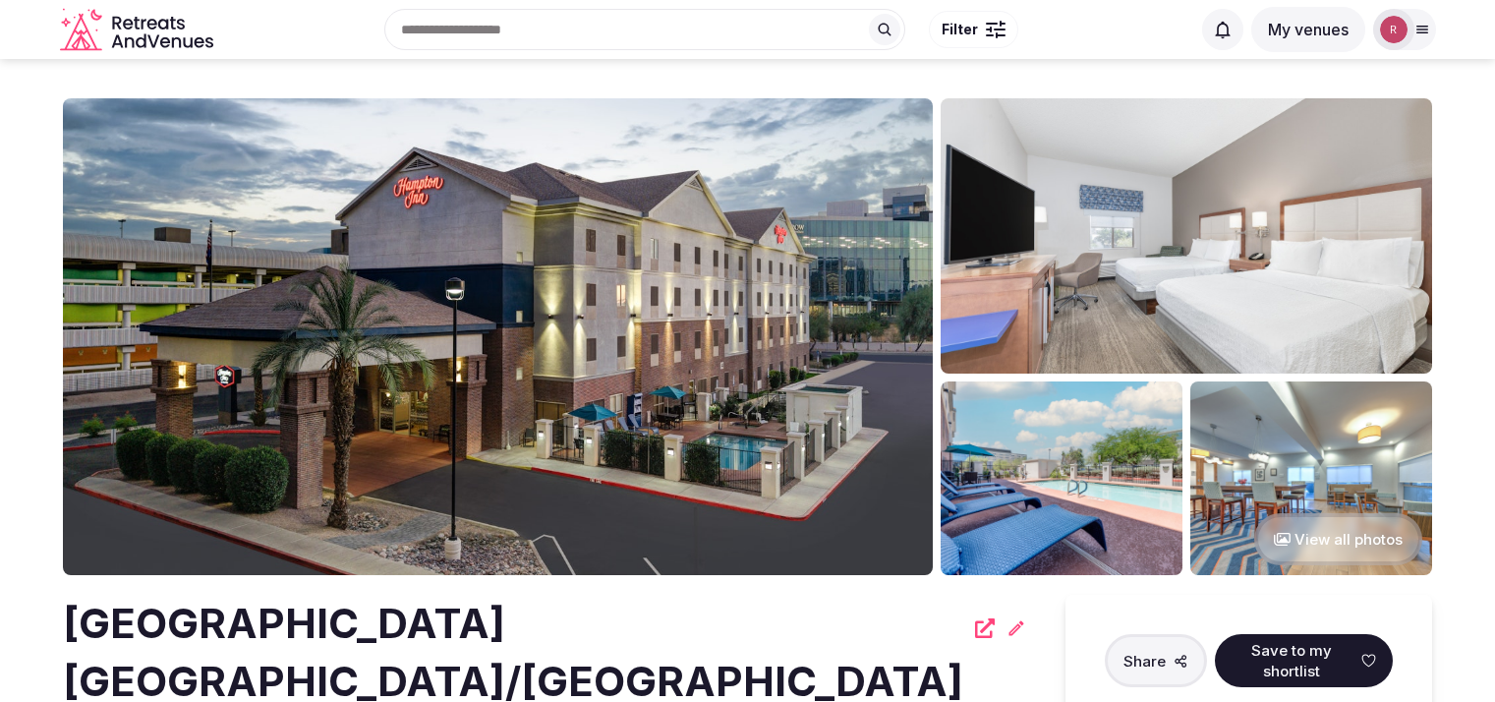
scroll to position [614, 0]
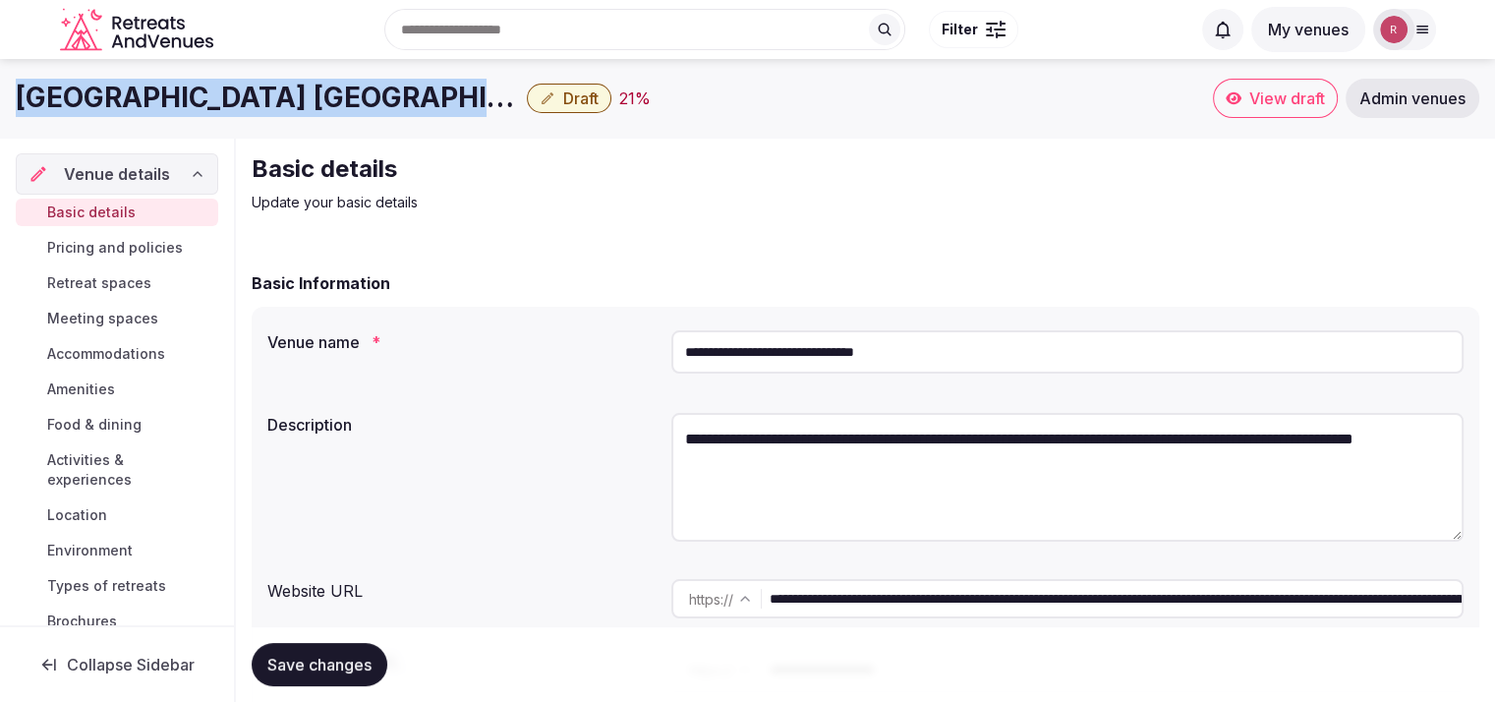
drag, startPoint x: 514, startPoint y: 99, endPoint x: 31, endPoint y: 117, distance: 483.1
click at [18, 117] on div "[GEOGRAPHIC_DATA] [GEOGRAPHIC_DATA] Draft 21 % View draft Admin venues" at bounding box center [747, 98] width 1495 height 79
copy h1 "[GEOGRAPHIC_DATA] [GEOGRAPHIC_DATA]"
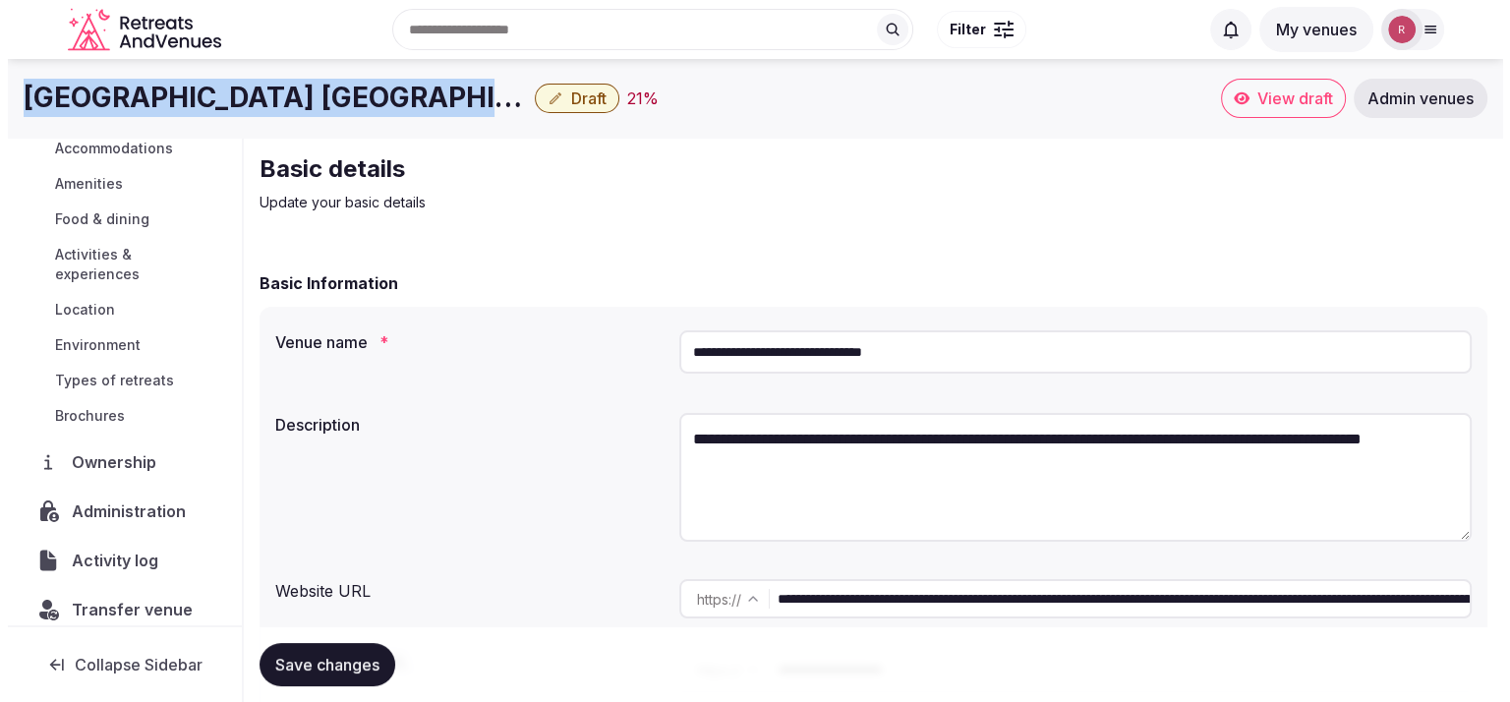
scroll to position [224, 0]
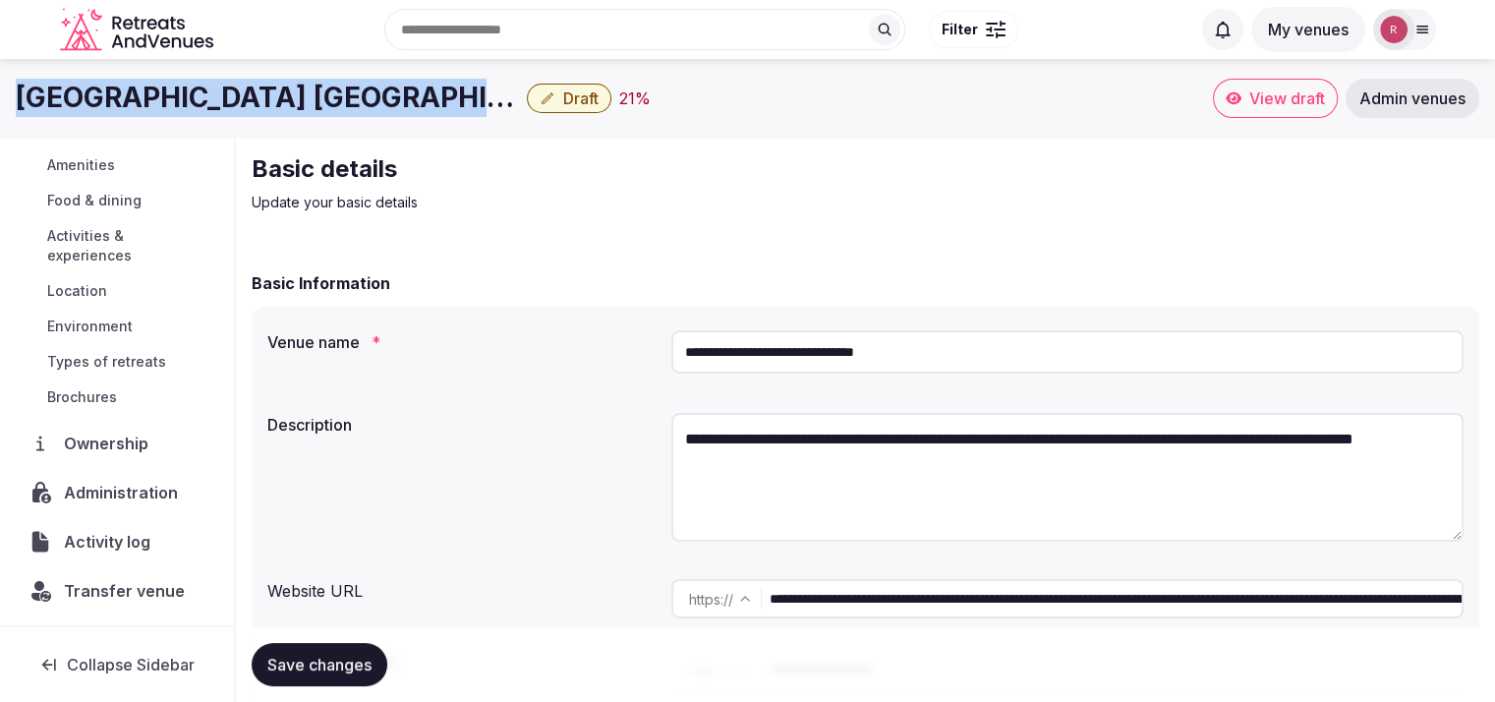
click at [106, 486] on span "Administration" at bounding box center [125, 493] width 122 height 24
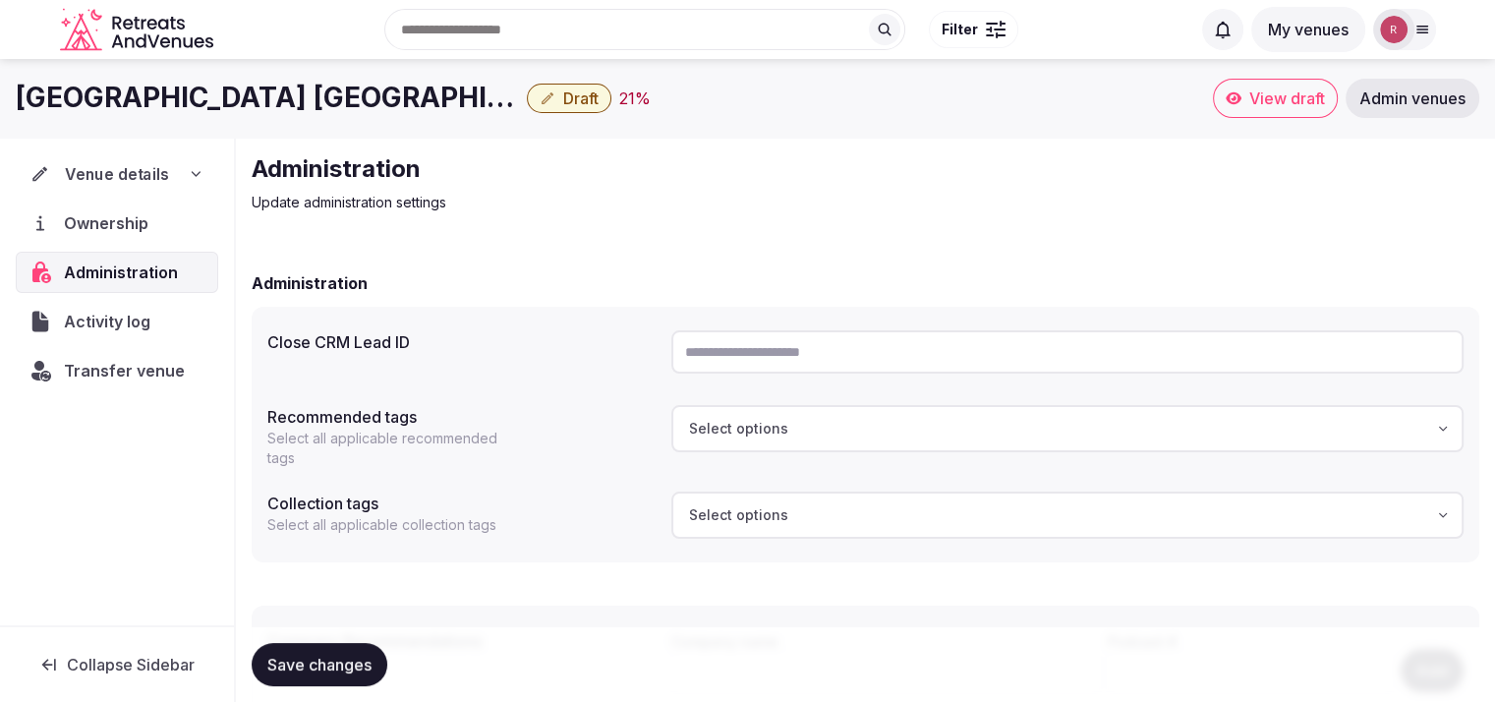
click at [190, 177] on icon at bounding box center [197, 174] width 16 height 16
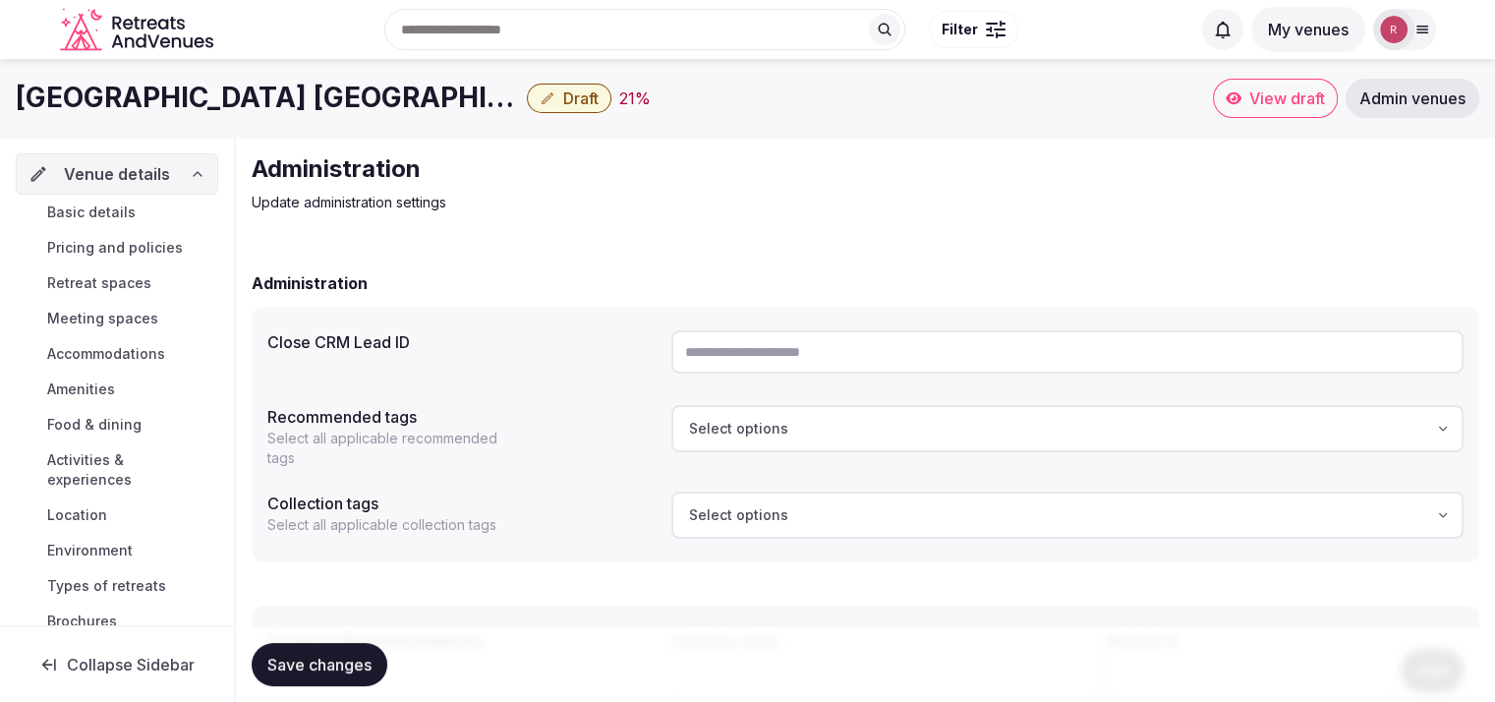
click at [117, 159] on div "Venue details" at bounding box center [117, 173] width 203 height 41
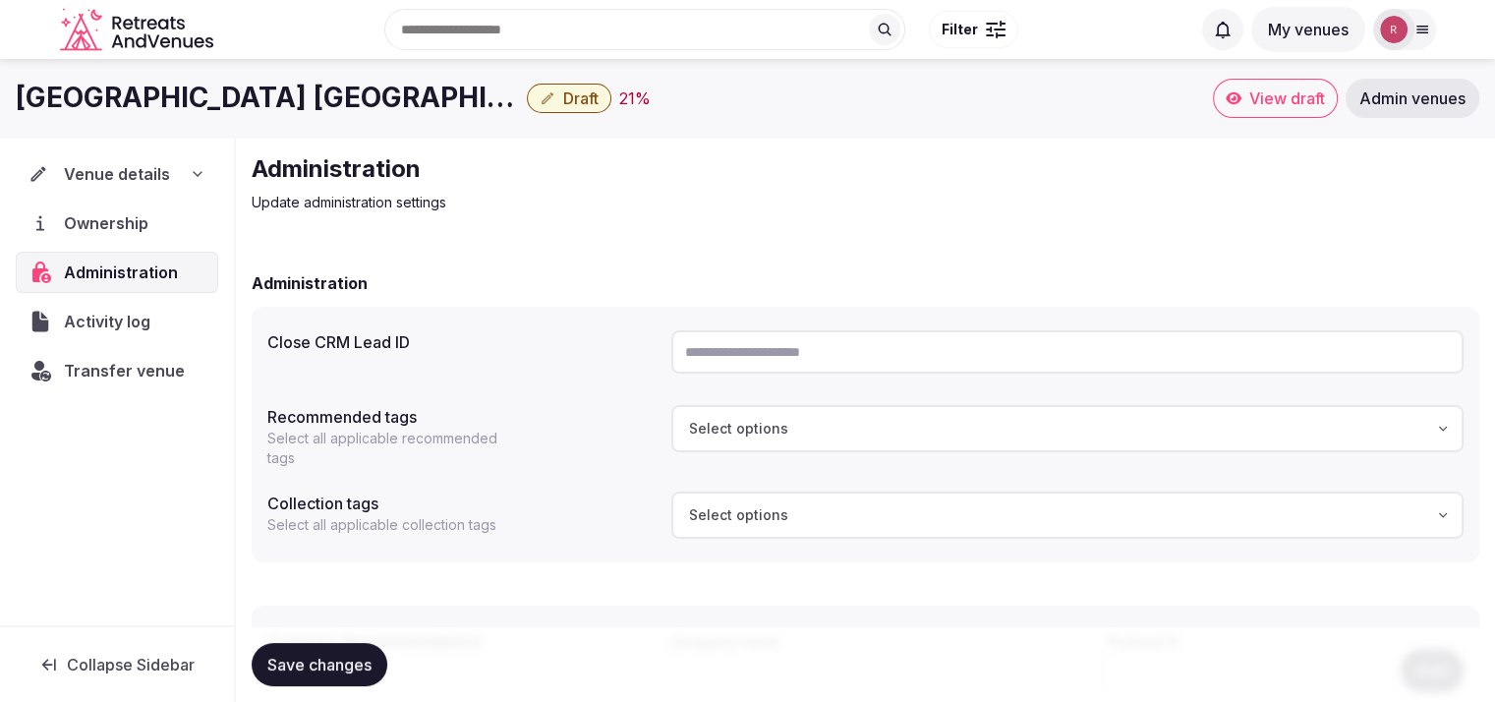
click at [109, 165] on span "Venue details" at bounding box center [117, 174] width 106 height 24
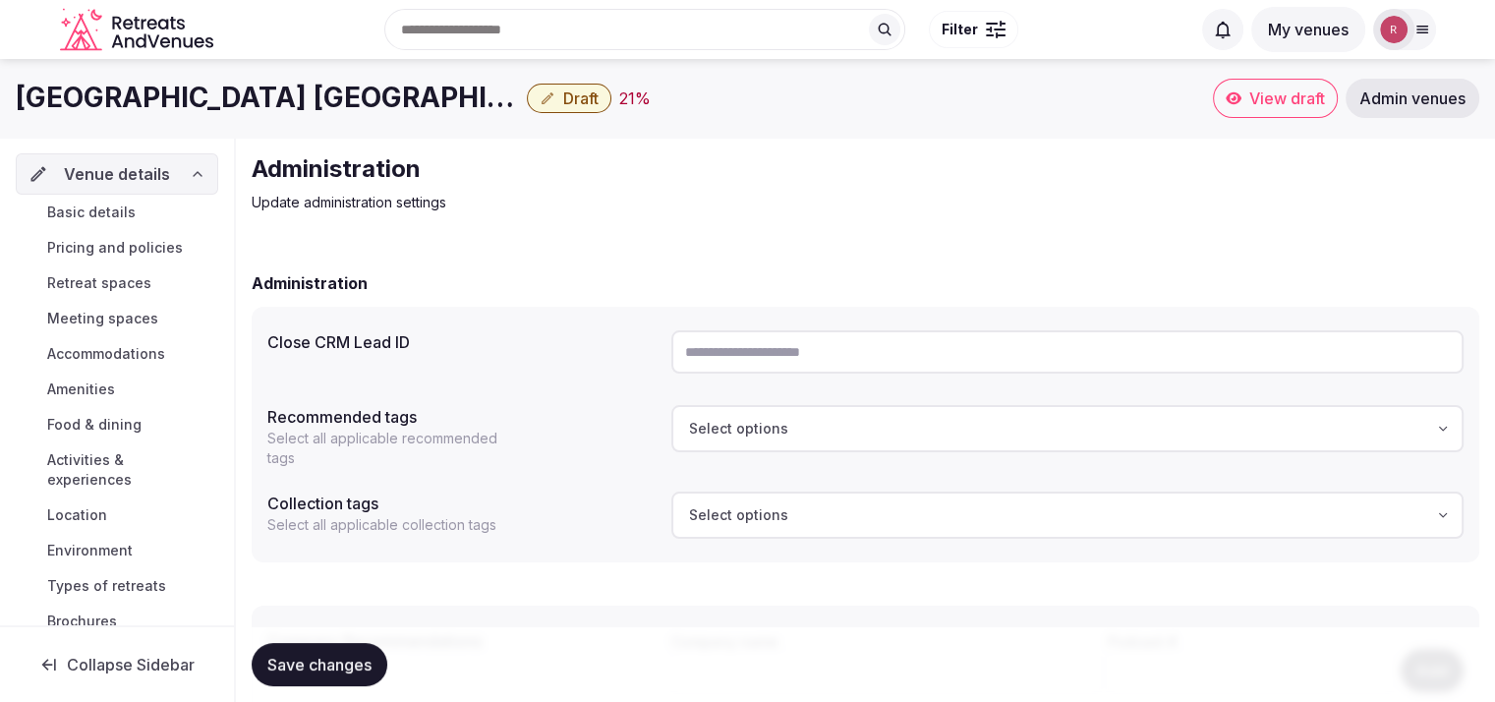
click at [92, 207] on span "Basic details" at bounding box center [91, 213] width 88 height 20
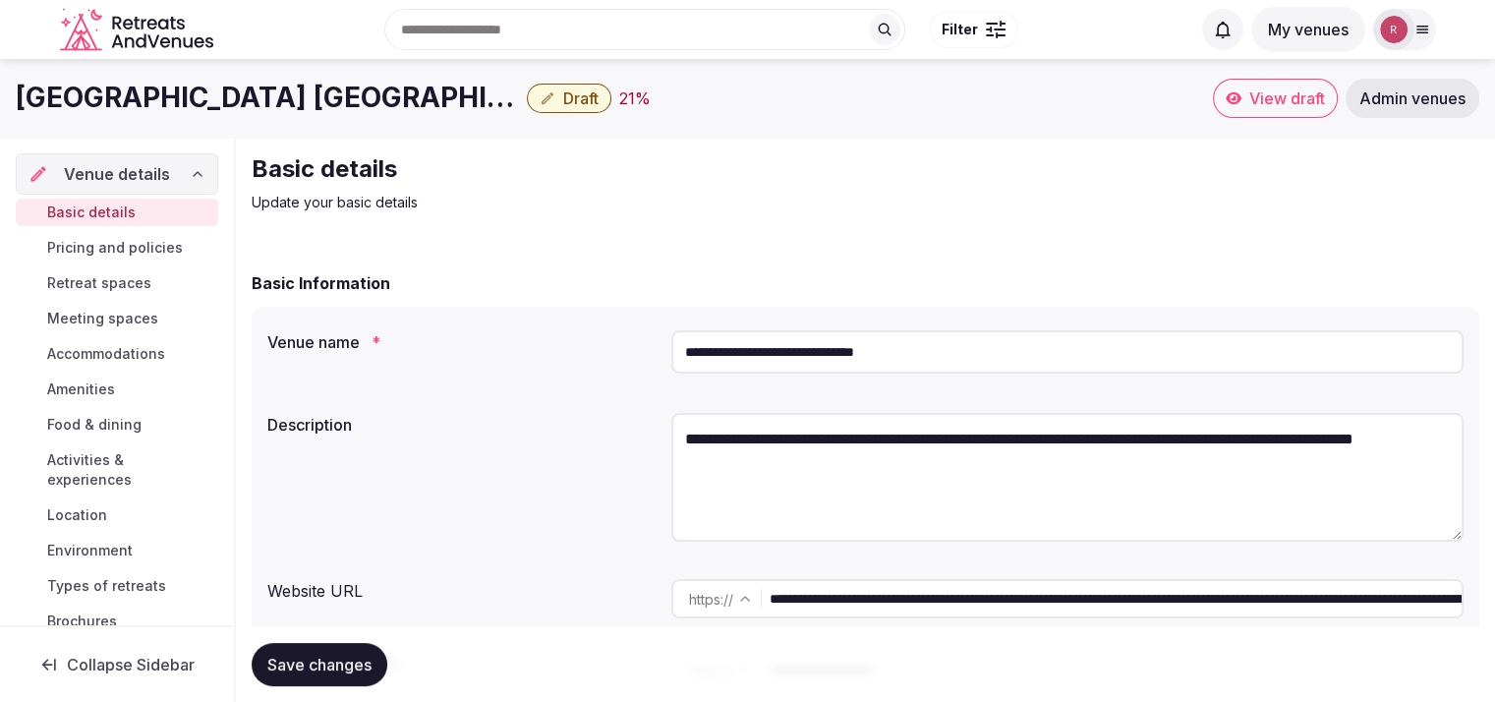
drag, startPoint x: 946, startPoint y: 352, endPoint x: 676, endPoint y: 373, distance: 270.2
click at [676, 373] on input "**********" at bounding box center [1068, 351] width 792 height 43
drag, startPoint x: 1416, startPoint y: 24, endPoint x: 1062, endPoint y: 109, distance: 364.1
click at [1062, 109] on div "[GEOGRAPHIC_DATA] [GEOGRAPHIC_DATA] Draft 21 %" at bounding box center [615, 98] width 1198 height 38
drag, startPoint x: 1416, startPoint y: 34, endPoint x: 945, endPoint y: 102, distance: 475.8
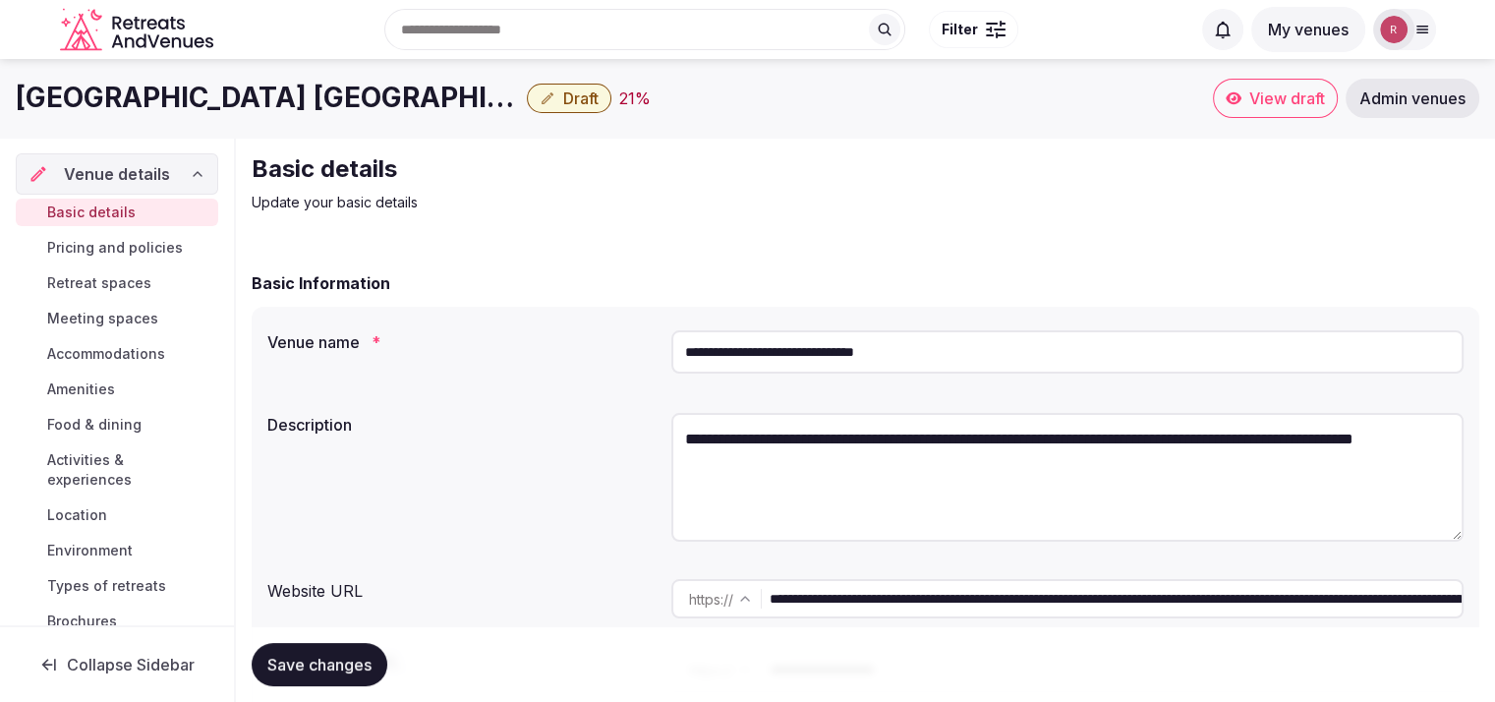
click at [860, 120] on div "[GEOGRAPHIC_DATA] [GEOGRAPHIC_DATA] Draft 21 % View draft Admin venues" at bounding box center [747, 98] width 1495 height 79
drag, startPoint x: 1391, startPoint y: 34, endPoint x: 1456, endPoint y: 216, distance: 193.1
click at [854, 601] on input "**********" at bounding box center [1116, 598] width 692 height 39
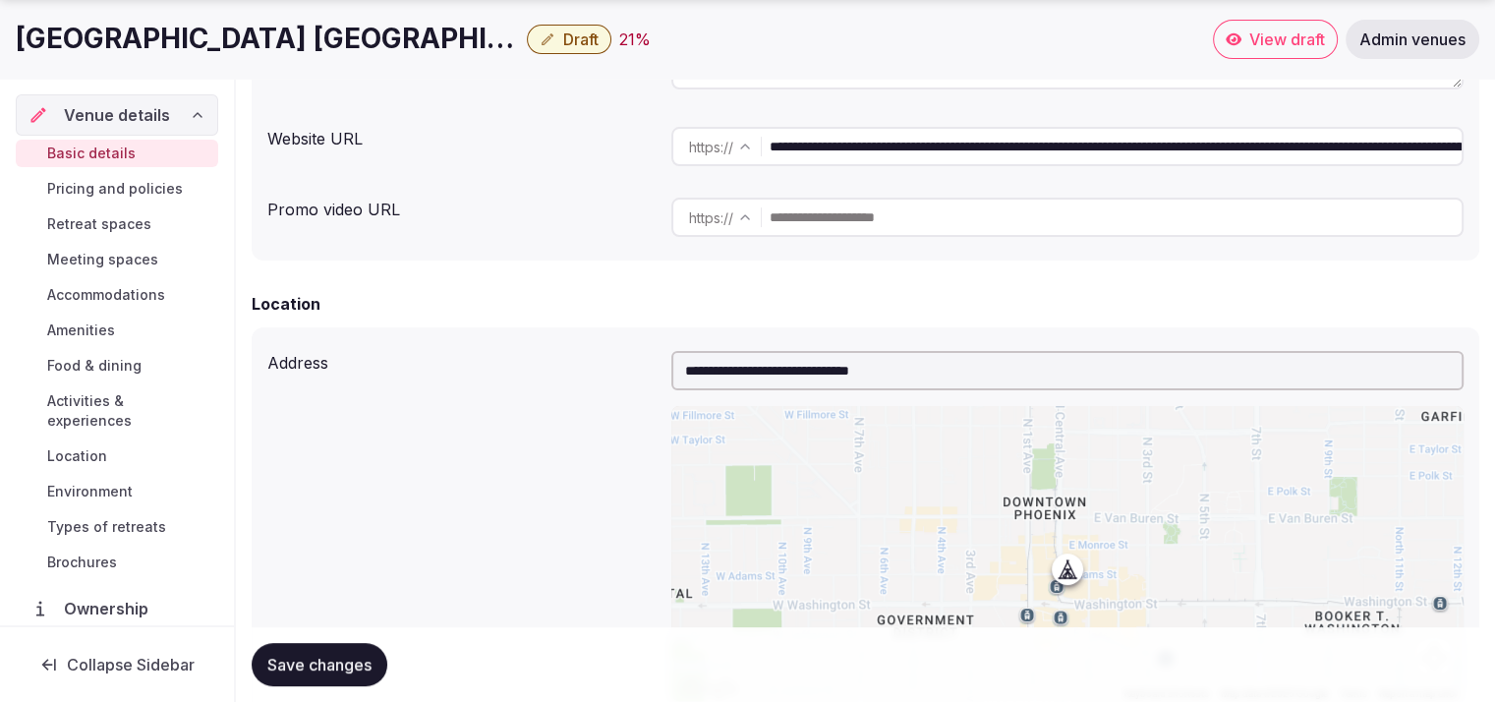
scroll to position [1066, 0]
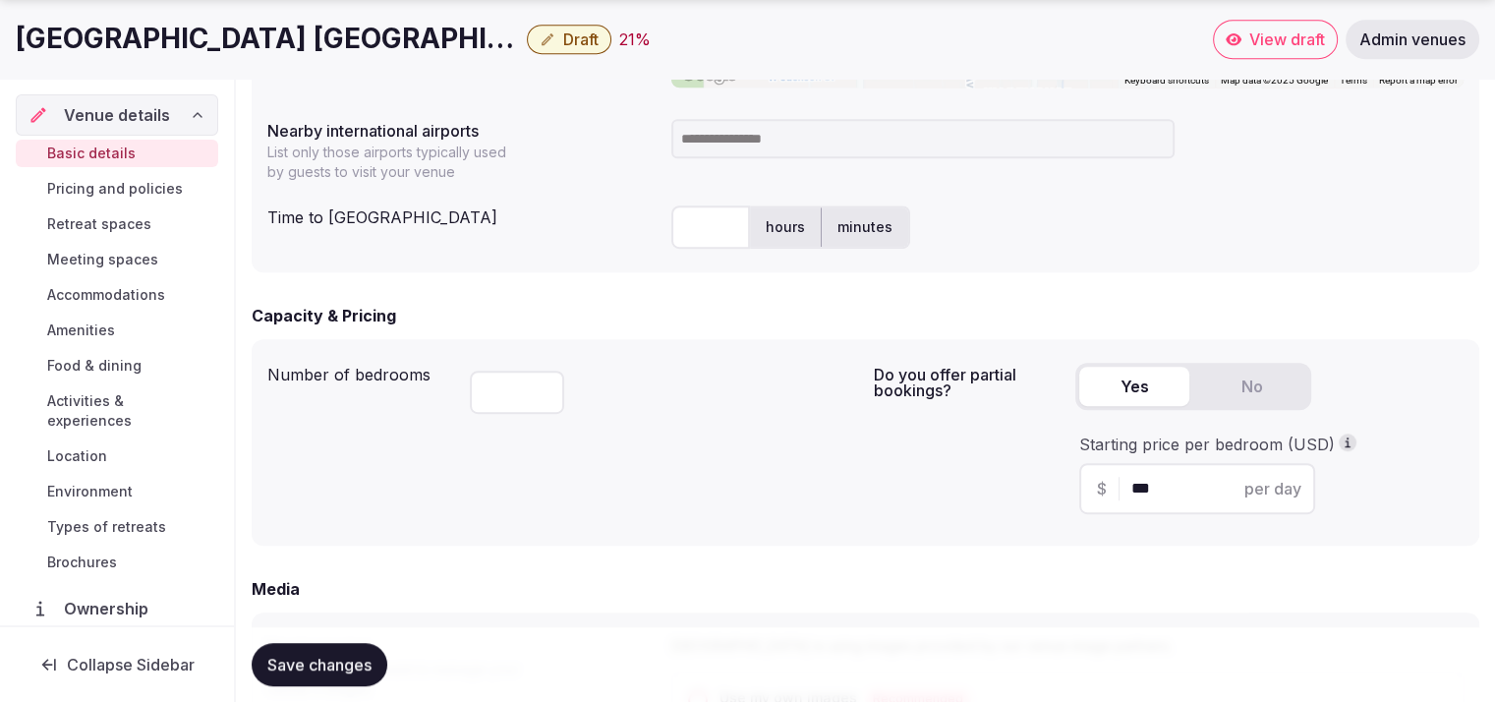
click at [700, 152] on input at bounding box center [923, 138] width 503 height 39
type input "***"
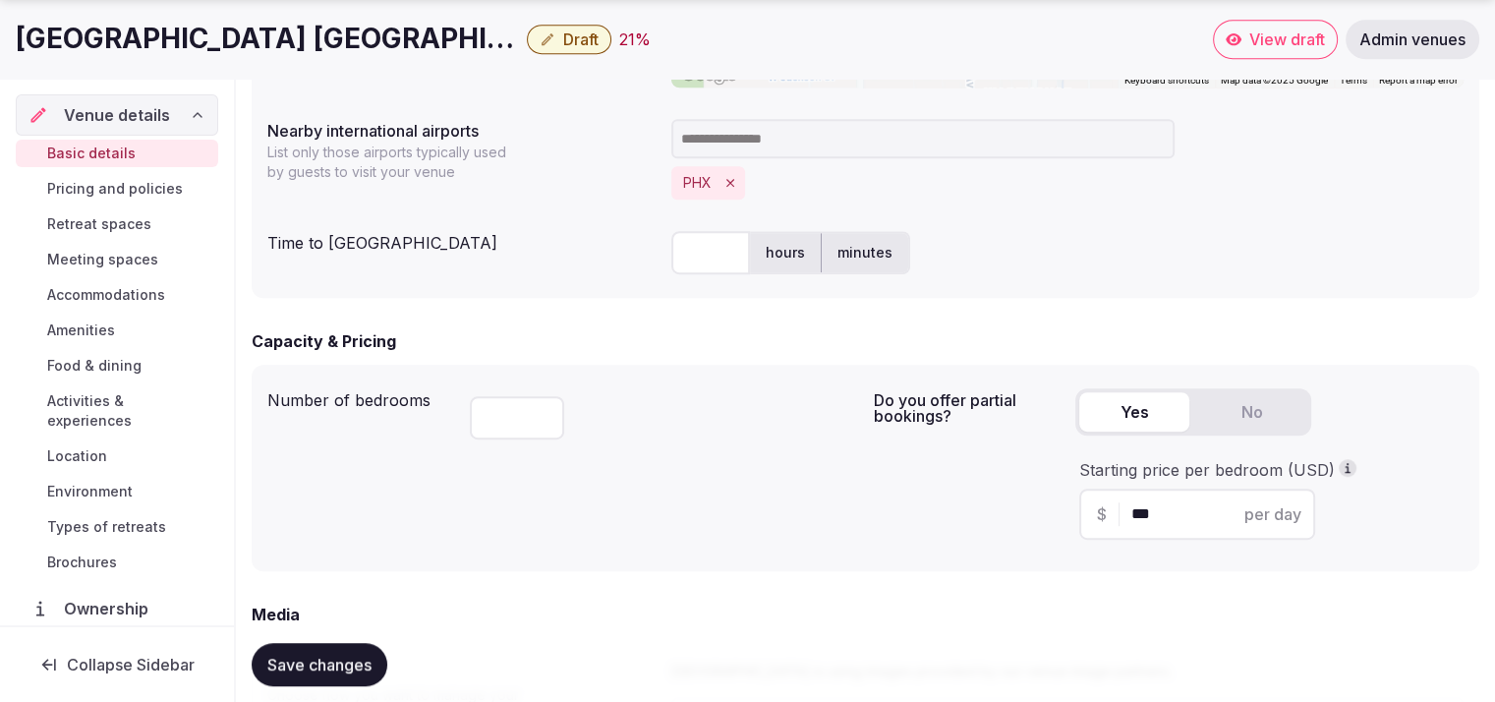
click at [695, 259] on input "text" at bounding box center [711, 252] width 79 height 43
type input "**"
click at [1183, 260] on div "** hours minutes" at bounding box center [1068, 252] width 792 height 43
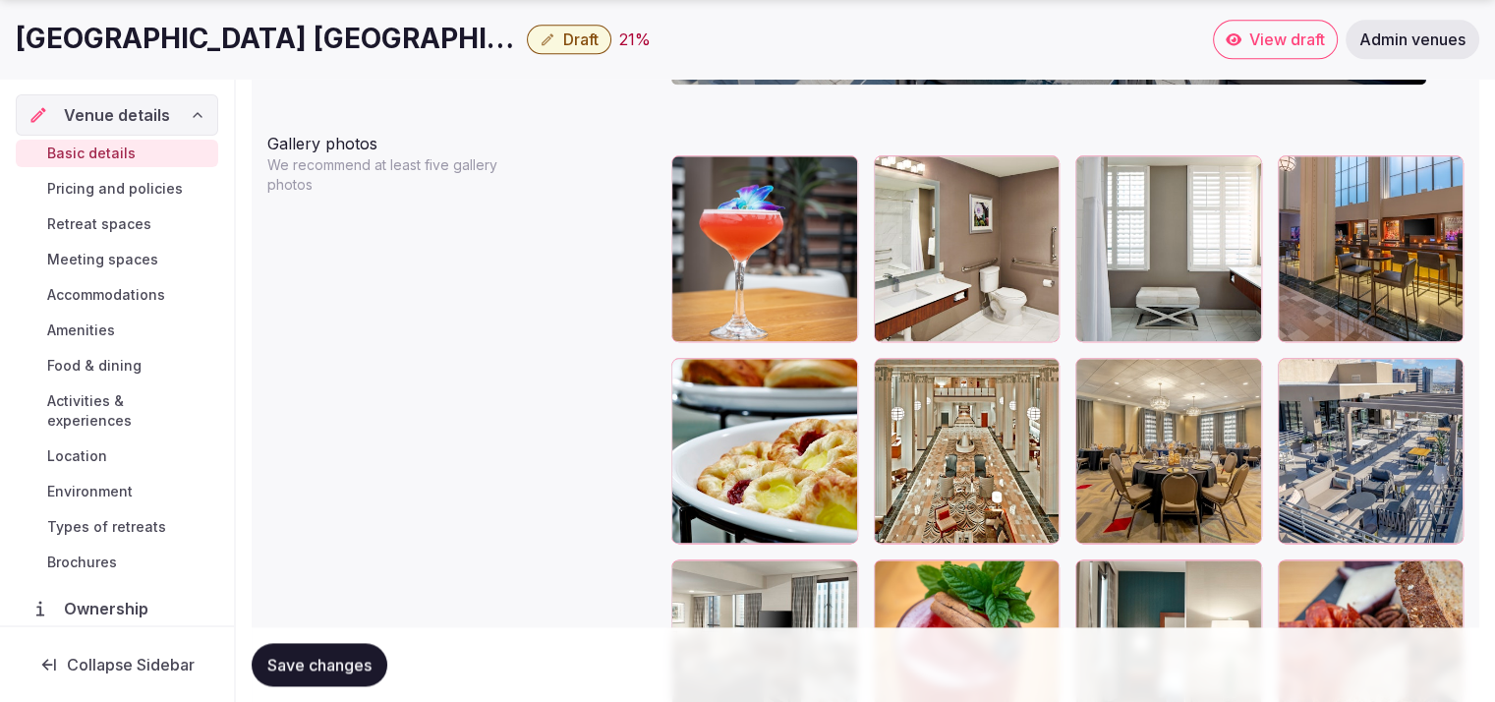
scroll to position [2352, 0]
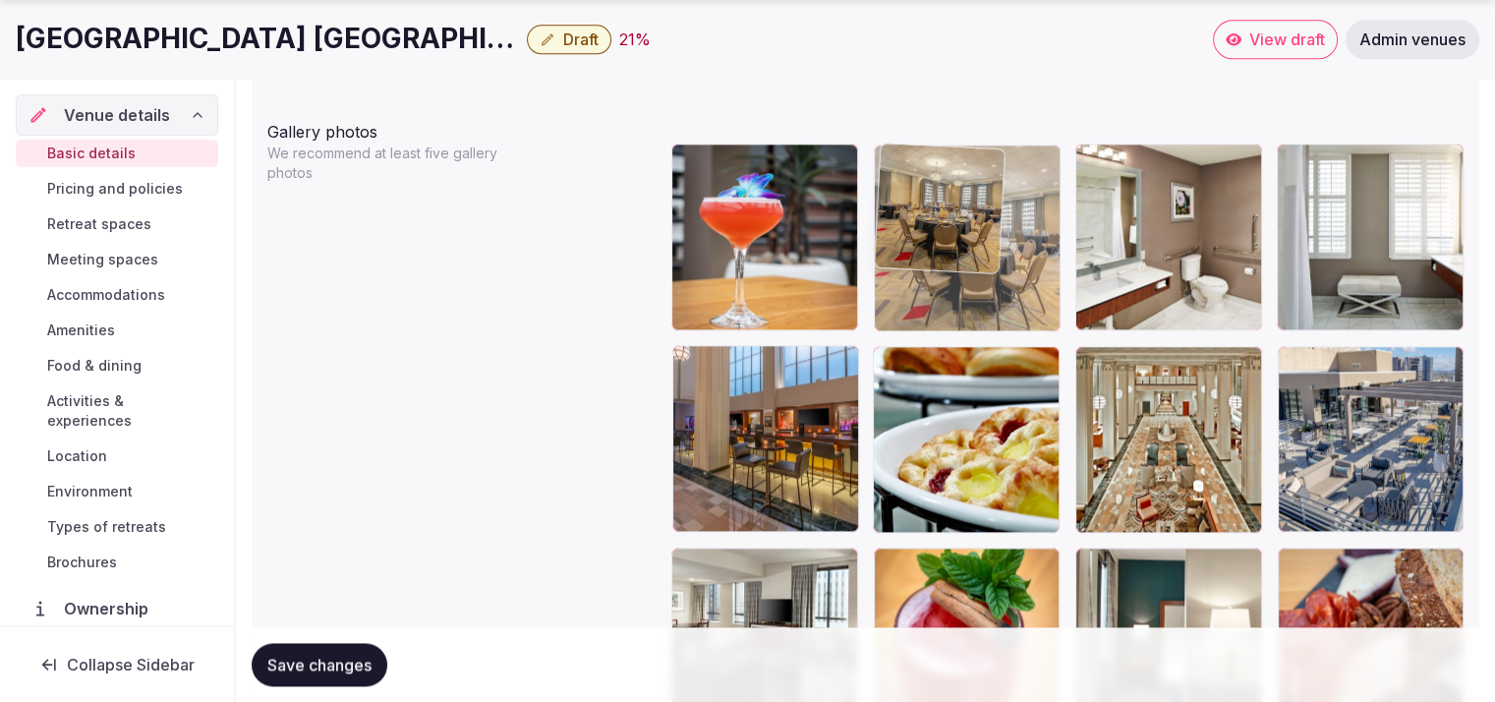
drag, startPoint x: 1131, startPoint y: 454, endPoint x: 977, endPoint y: 257, distance: 250.2
click at [977, 257] on body "**********" at bounding box center [747, 274] width 1495 height 5252
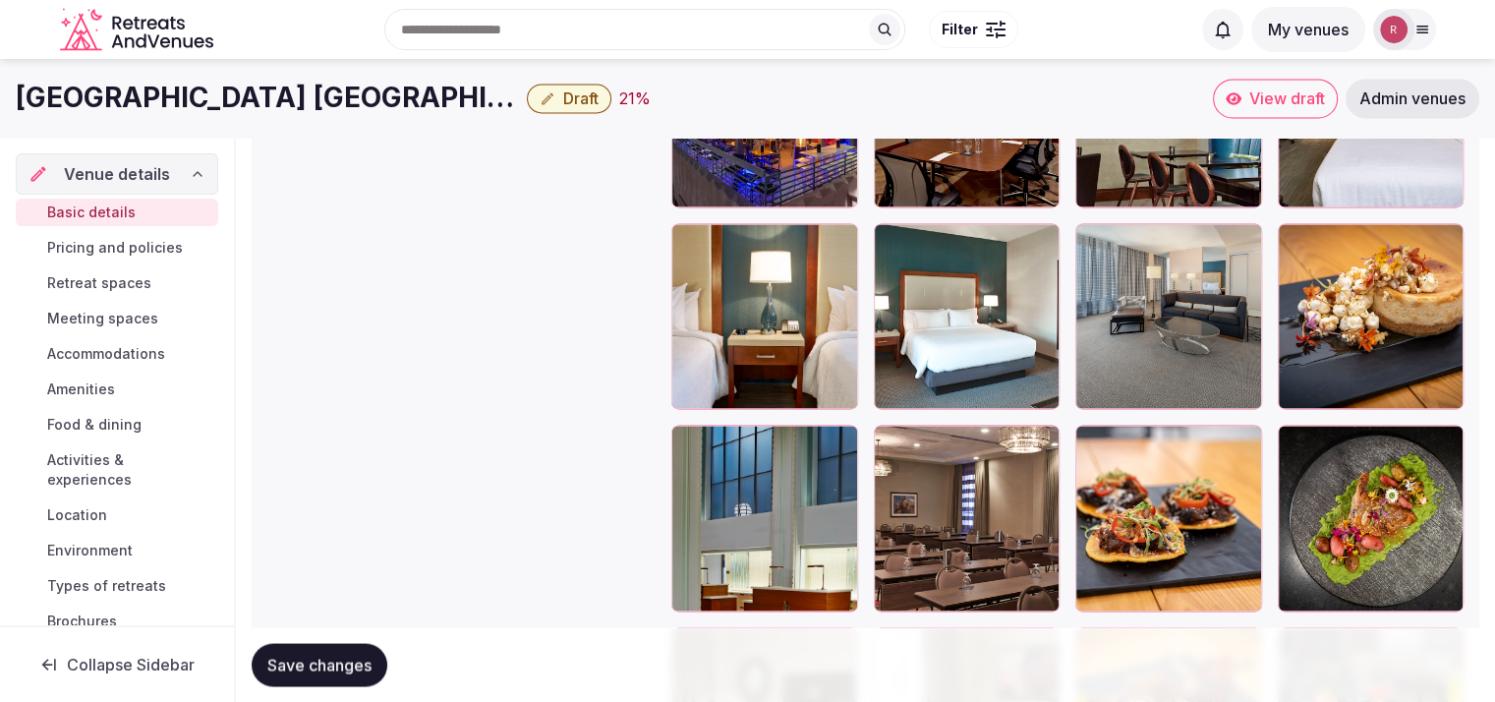
scroll to position [3240, 0]
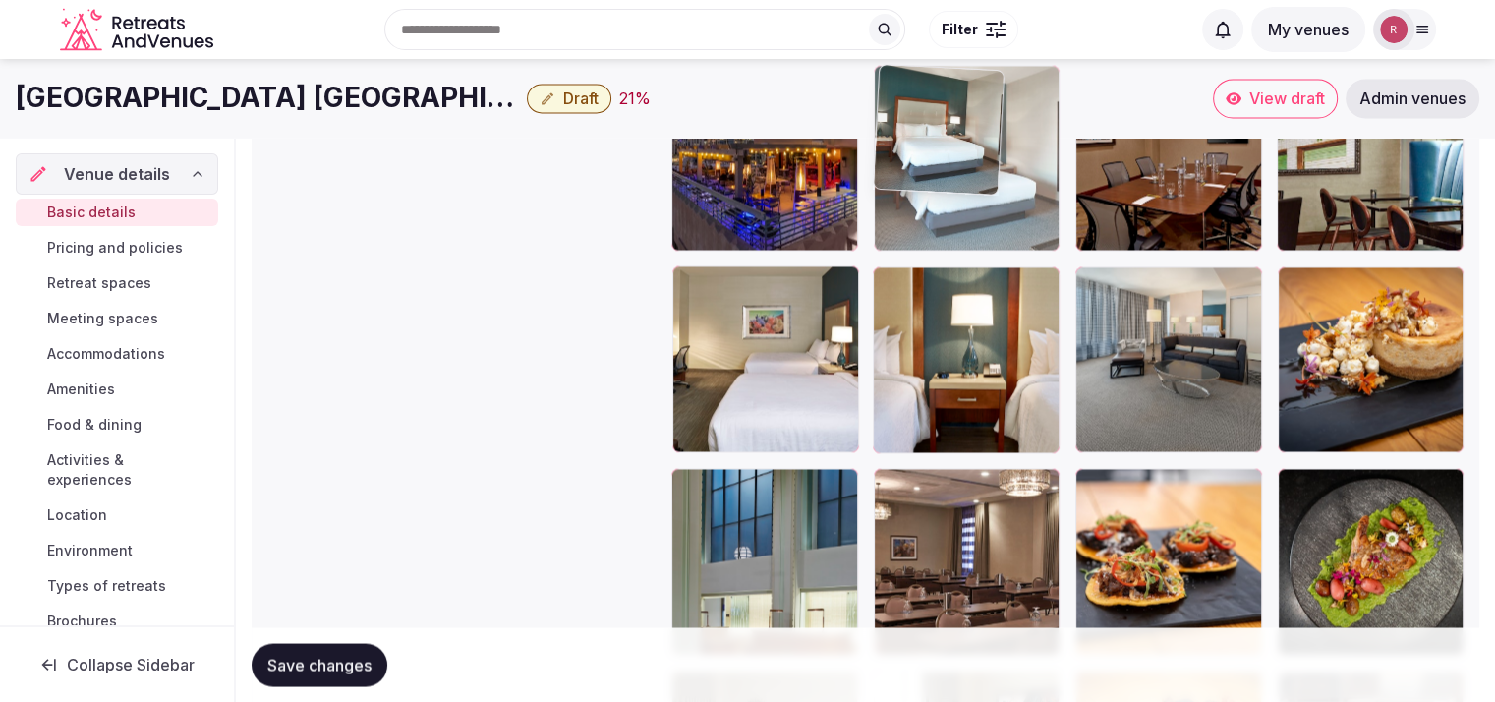
drag, startPoint x: 952, startPoint y: 387, endPoint x: 992, endPoint y: 214, distance: 177.7
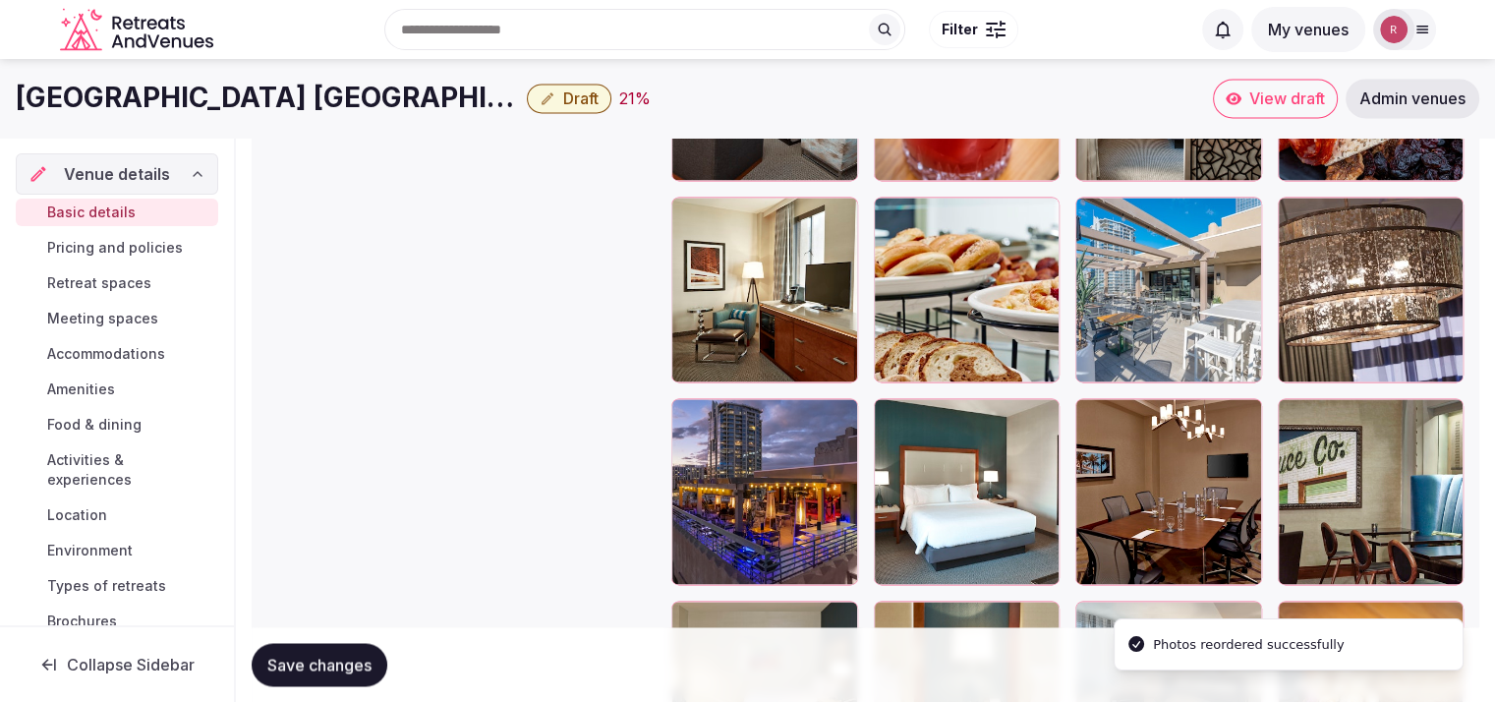
scroll to position [2862, 0]
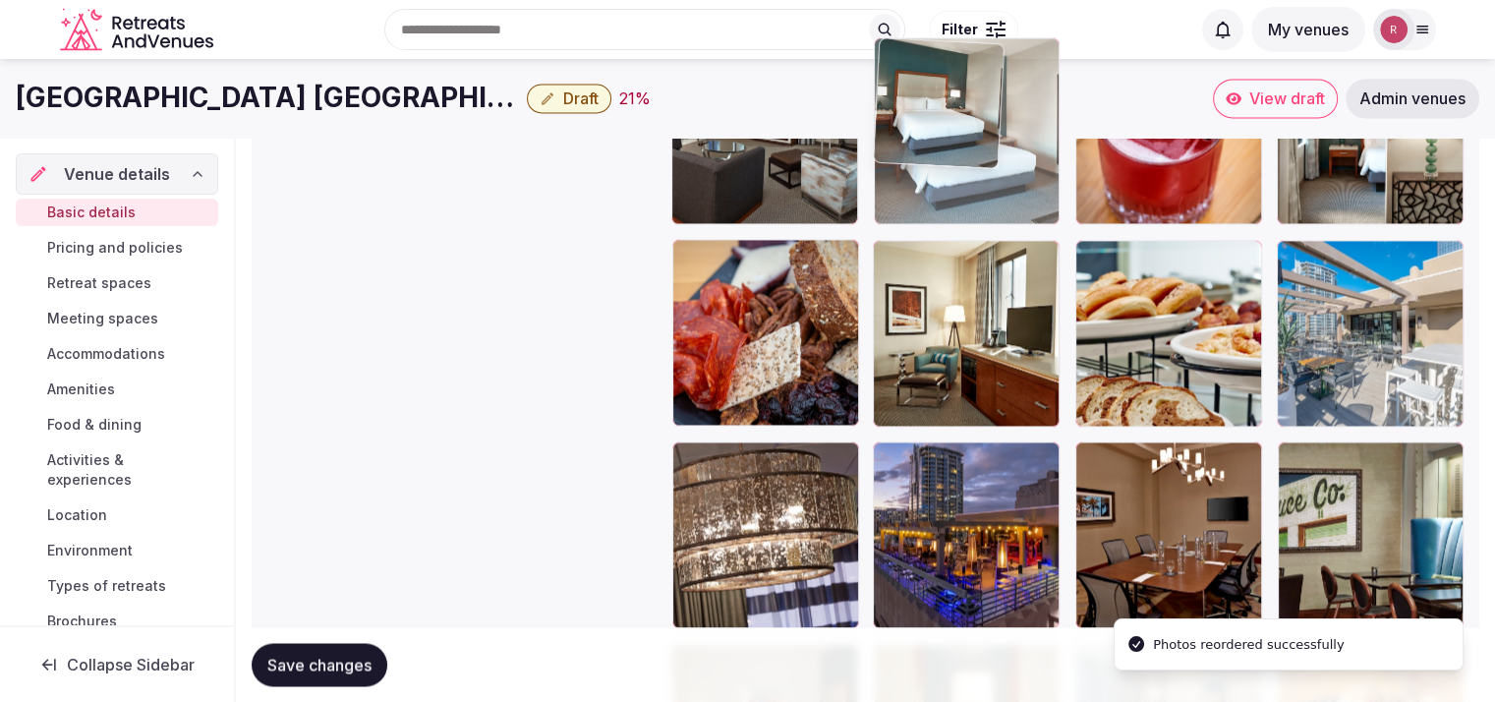
drag, startPoint x: 975, startPoint y: 535, endPoint x: 1021, endPoint y: 218, distance: 319.8
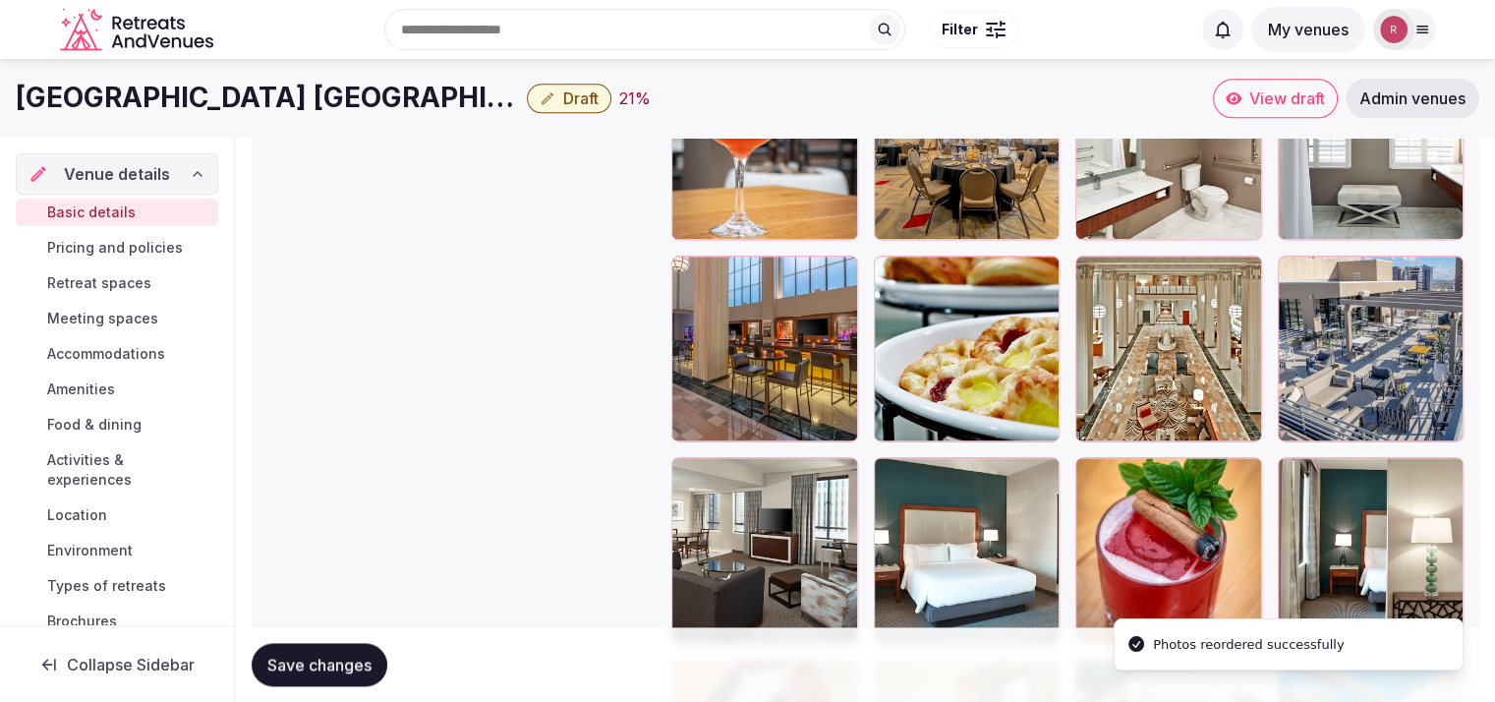
scroll to position [2373, 0]
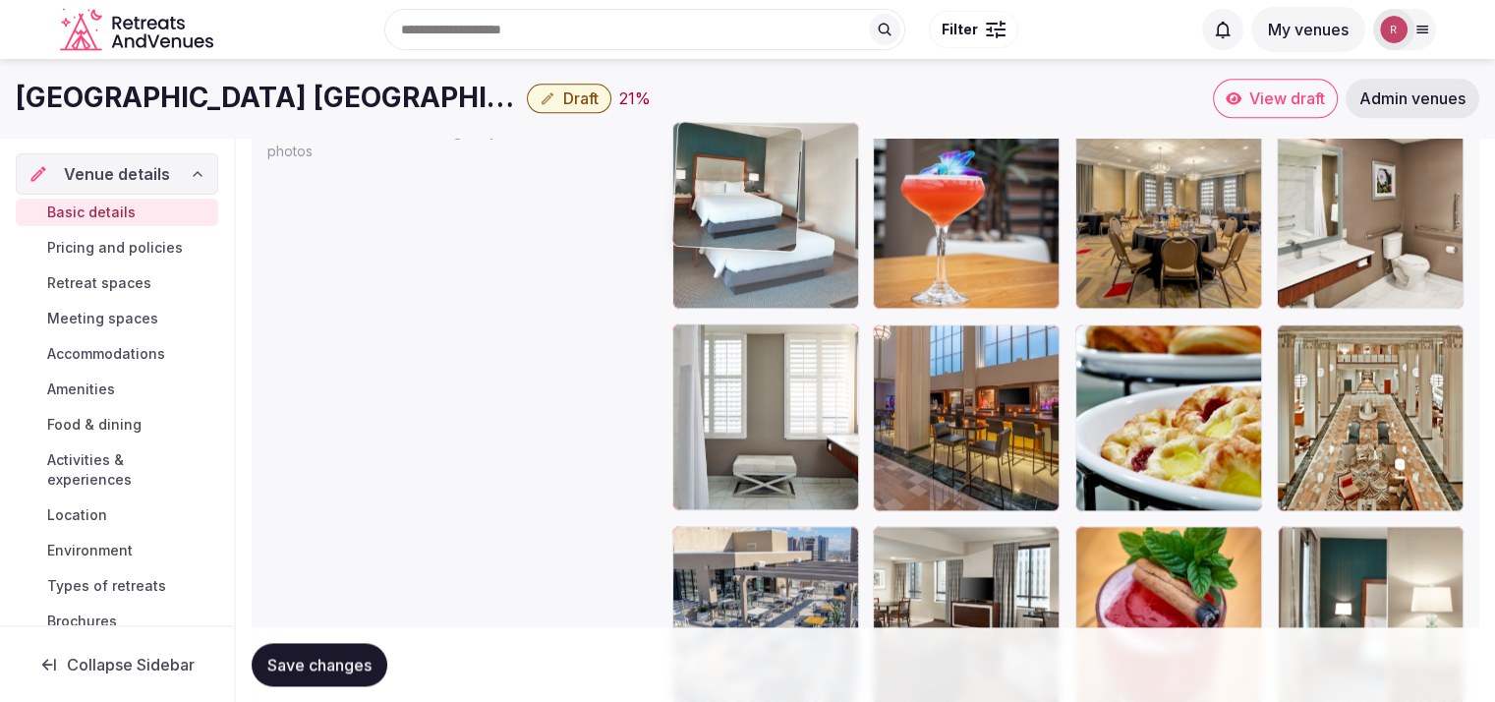
drag, startPoint x: 952, startPoint y: 614, endPoint x: 814, endPoint y: 252, distance: 387.1
click at [814, 252] on body "**********" at bounding box center [747, 253] width 1495 height 5252
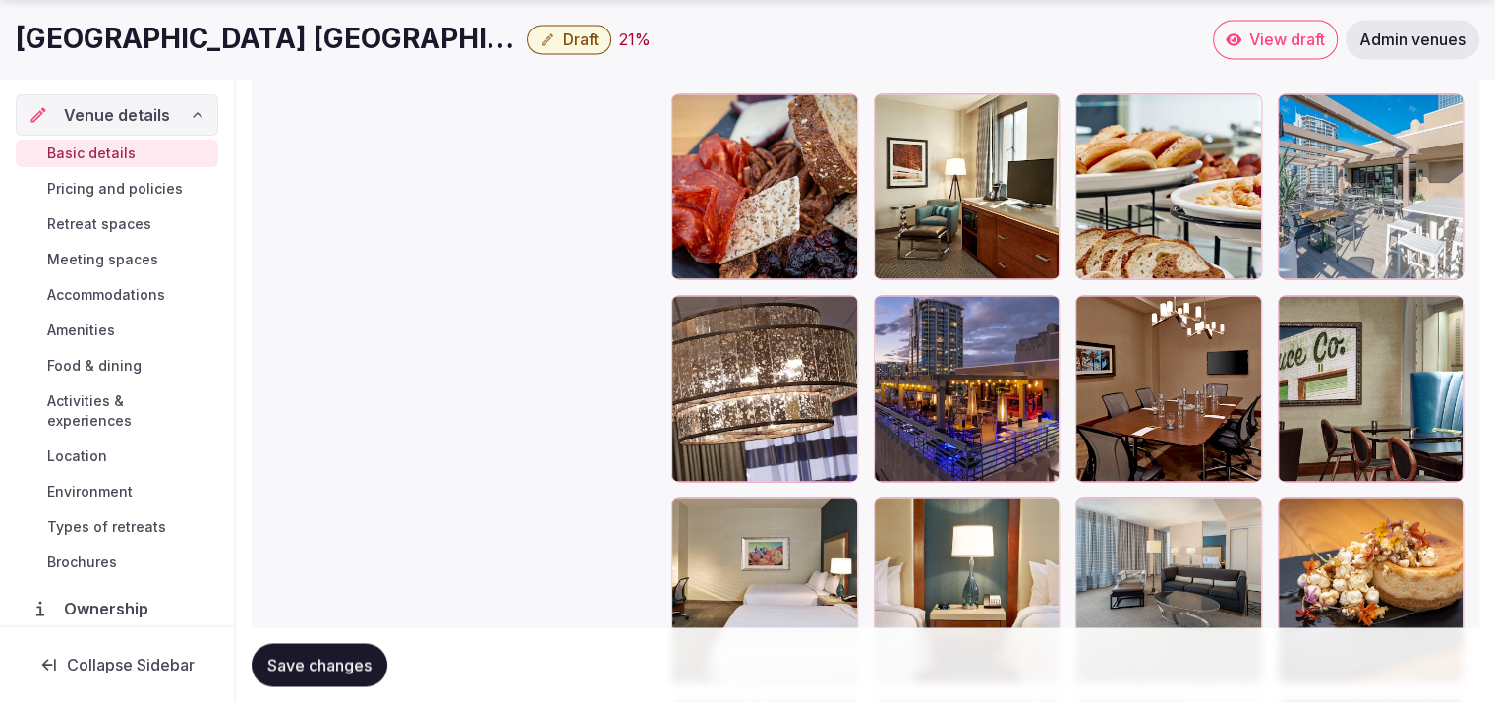
scroll to position [3026, 0]
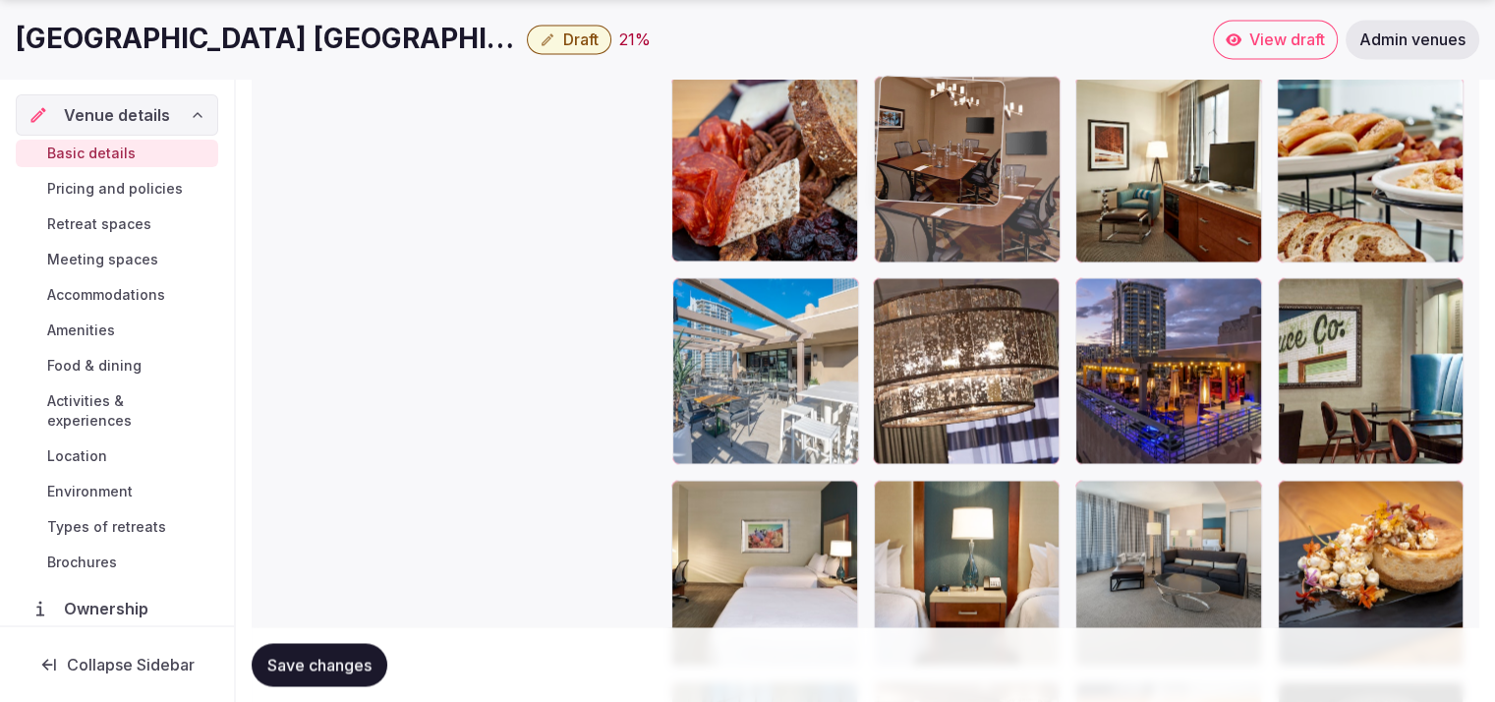
drag, startPoint x: 1155, startPoint y: 432, endPoint x: 999, endPoint y: 166, distance: 308.1
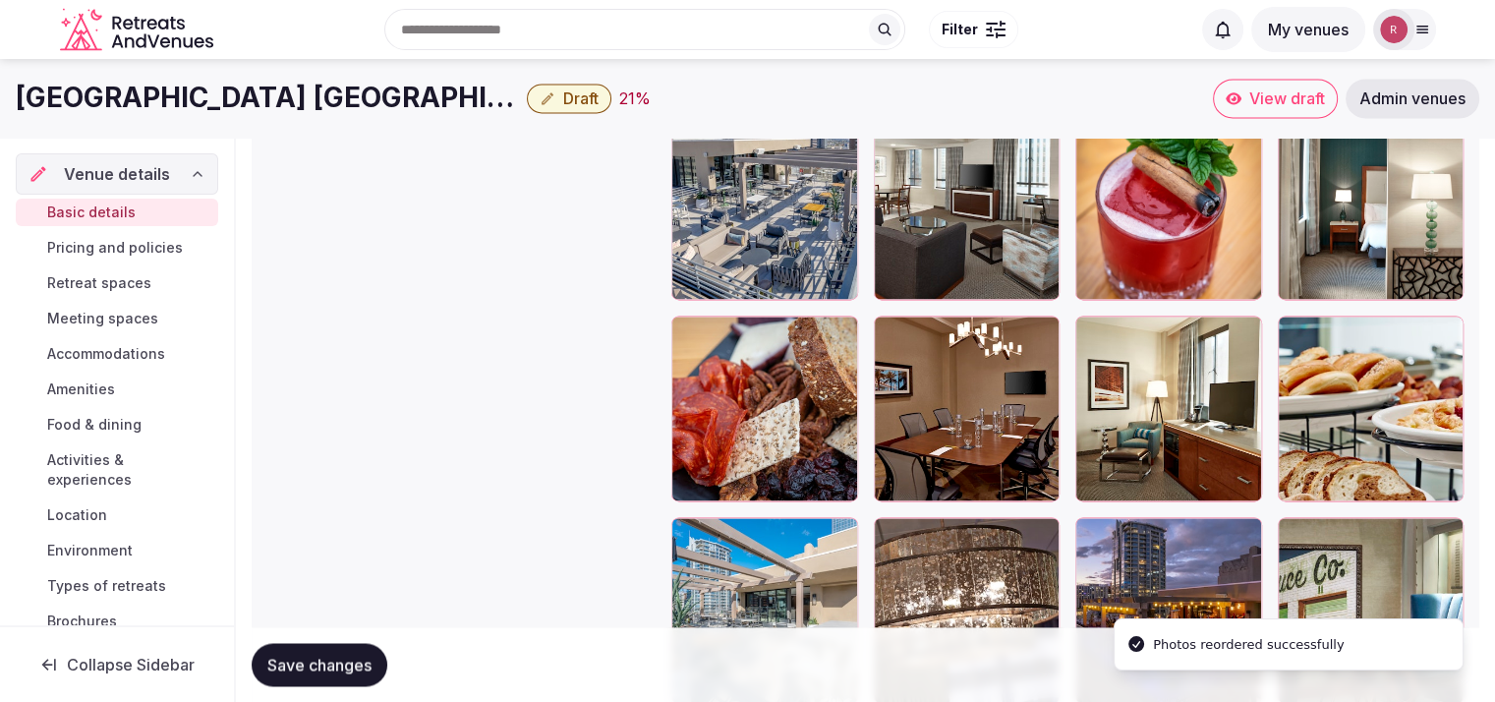
scroll to position [2674, 0]
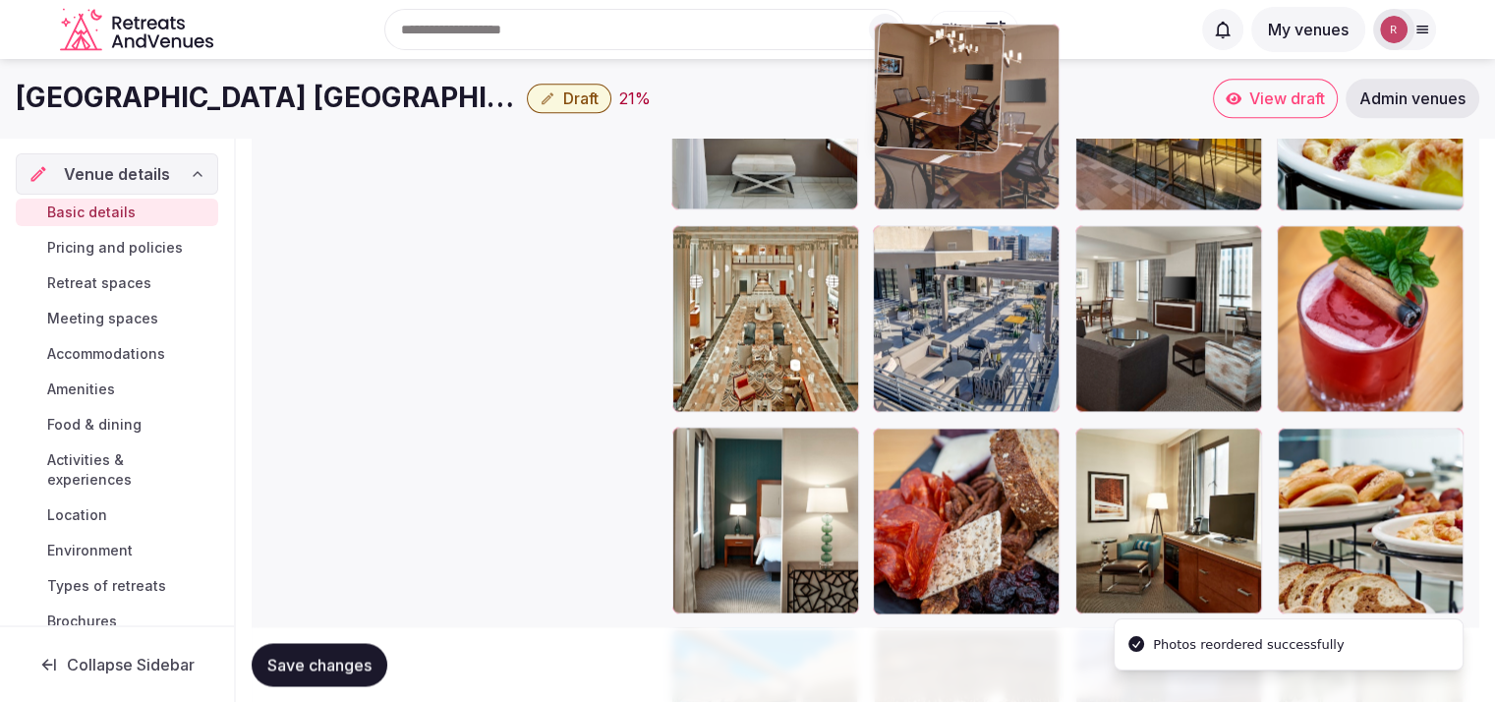
drag, startPoint x: 991, startPoint y: 485, endPoint x: 983, endPoint y: 195, distance: 290.1
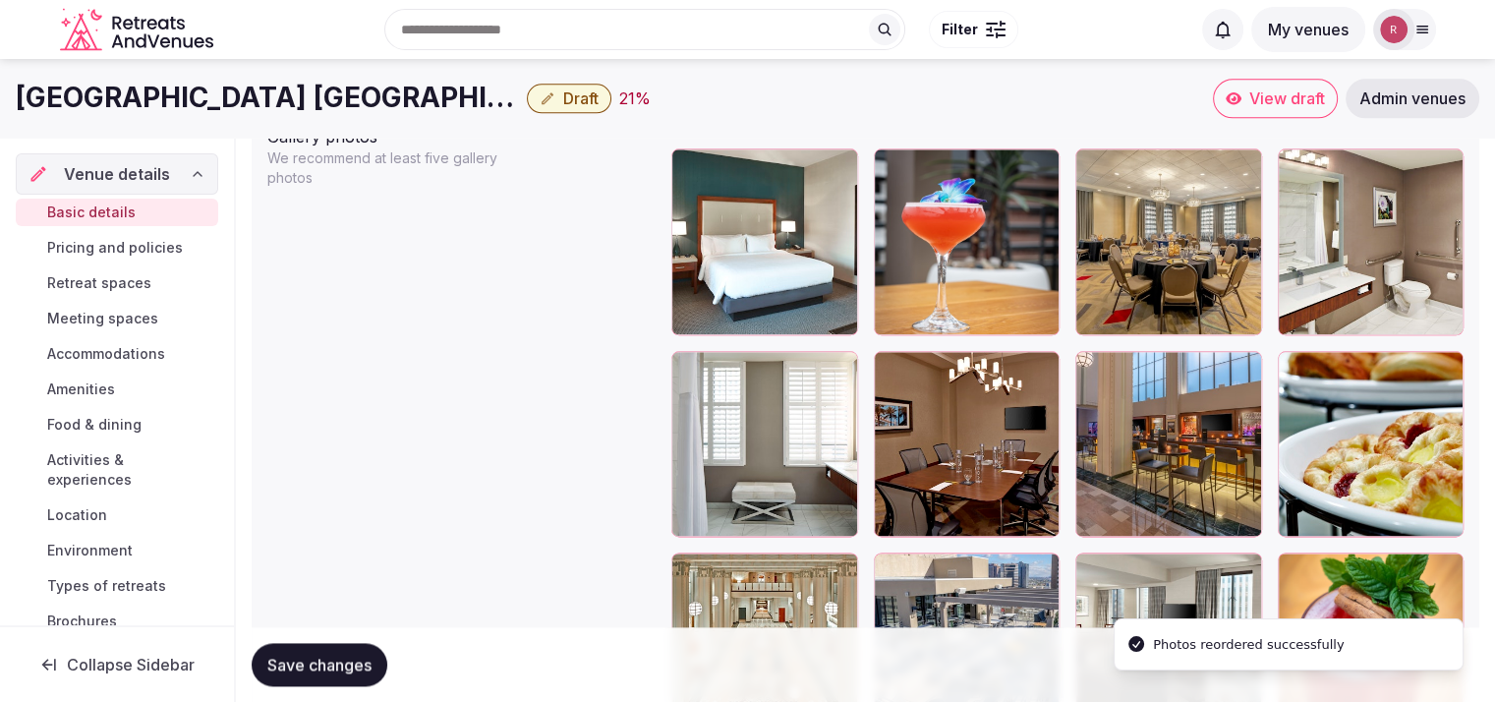
scroll to position [2235, 0]
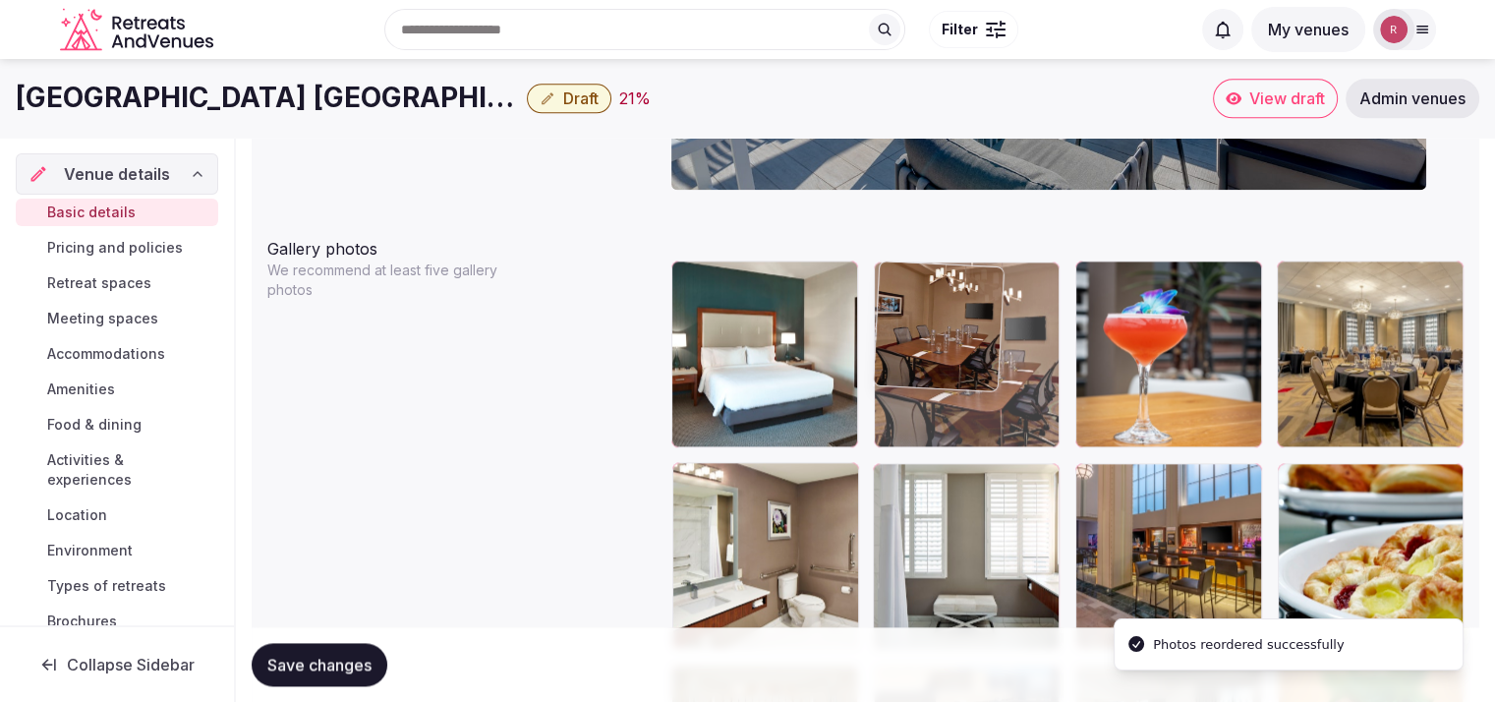
drag, startPoint x: 929, startPoint y: 549, endPoint x: 959, endPoint y: 416, distance: 136.0
click at [959, 416] on body "**********" at bounding box center [747, 391] width 1495 height 5252
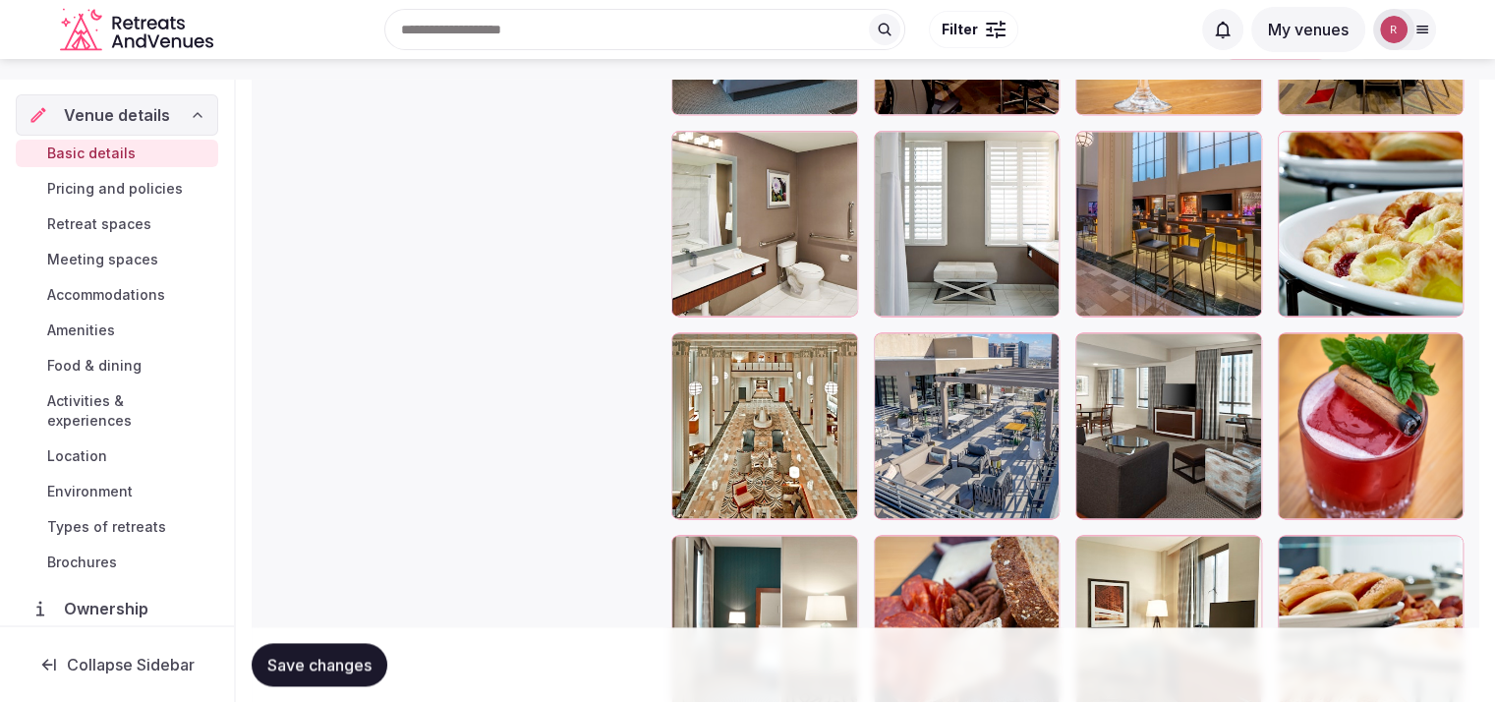
scroll to position [2524, 0]
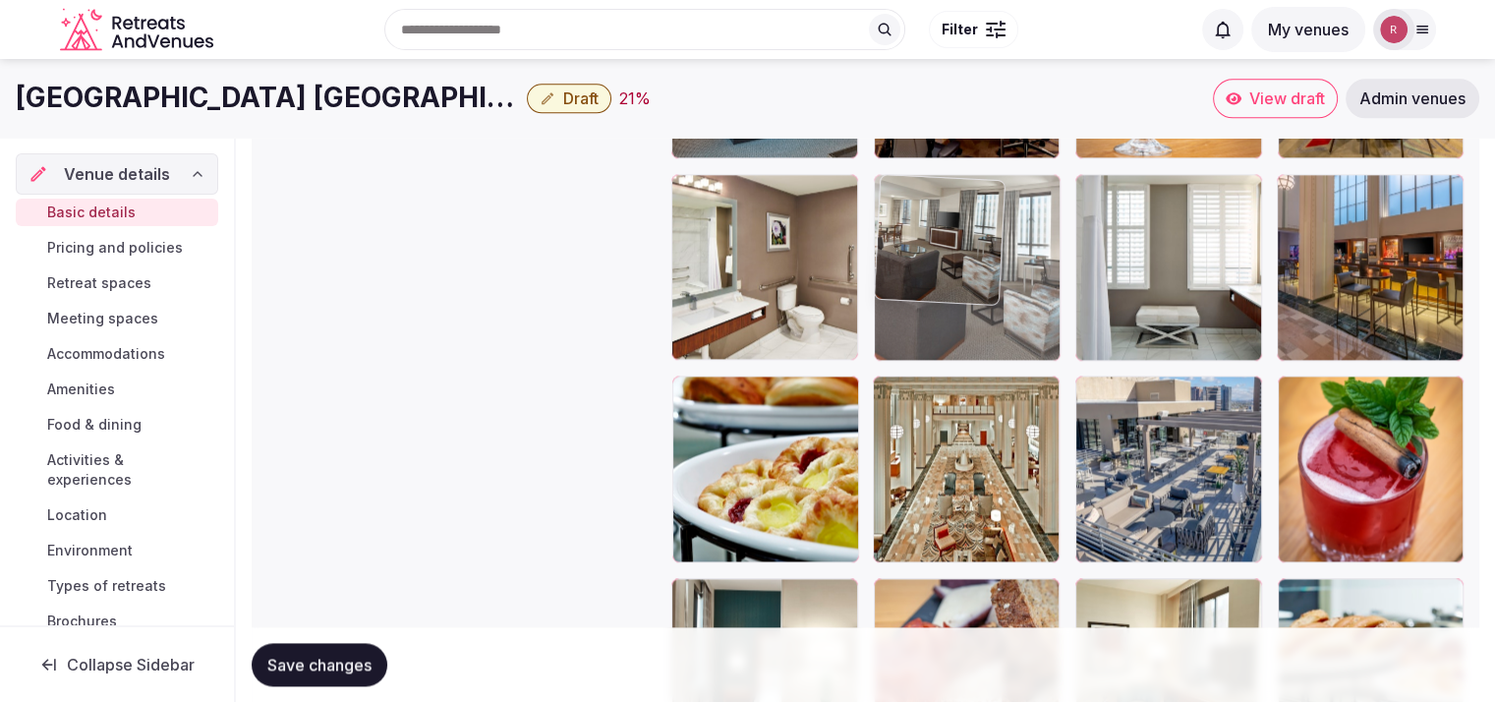
drag, startPoint x: 1176, startPoint y: 471, endPoint x: 983, endPoint y: 278, distance: 272.5
click at [983, 278] on body "**********" at bounding box center [747, 102] width 1495 height 5252
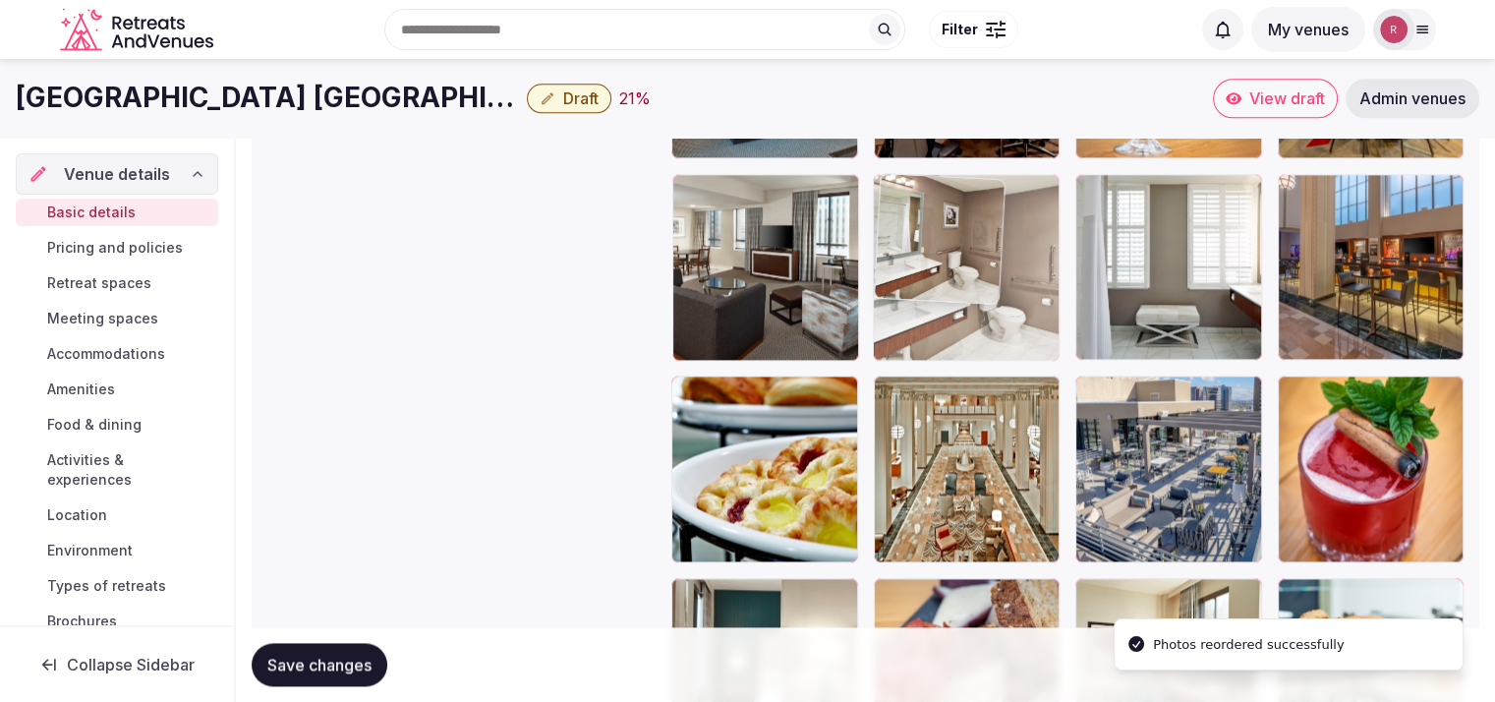
drag, startPoint x: 789, startPoint y: 298, endPoint x: 944, endPoint y: 294, distance: 154.4
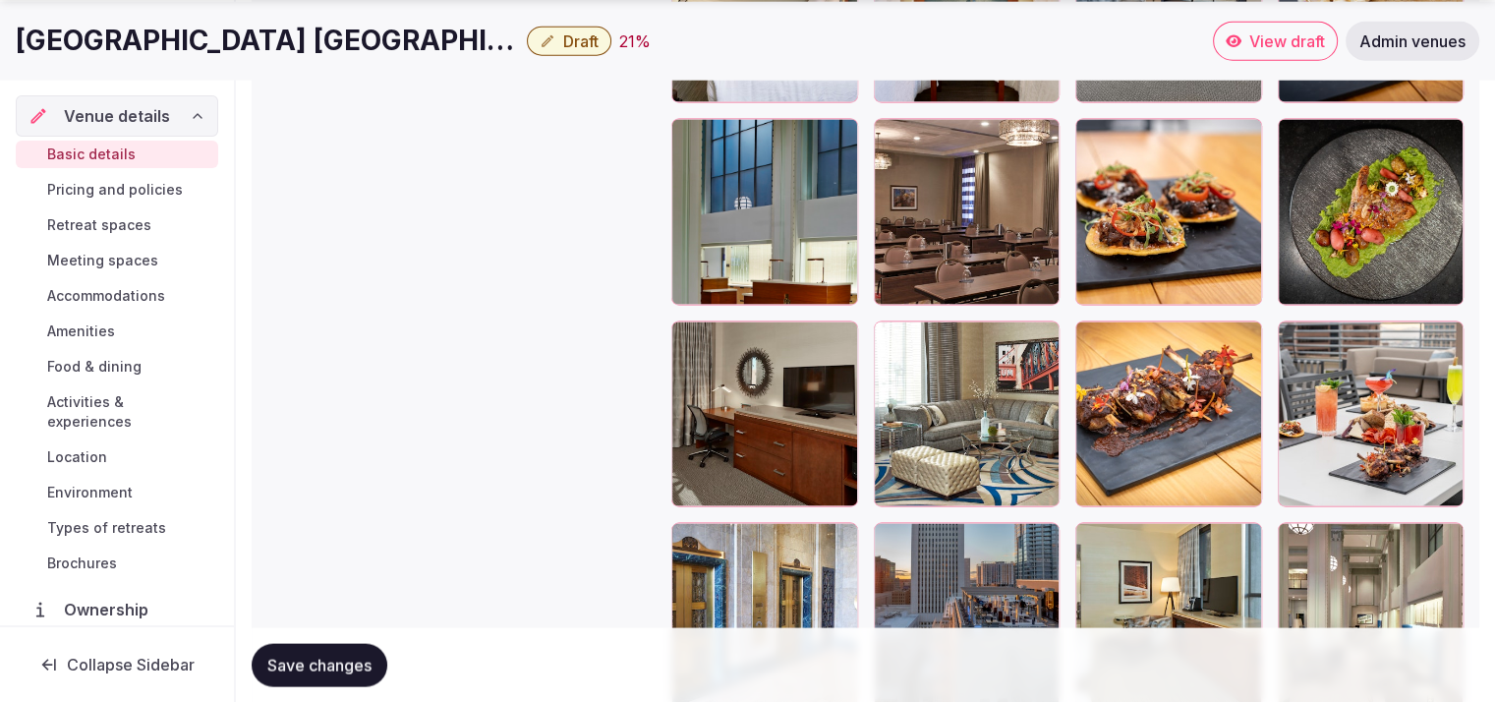
scroll to position [3677, 0]
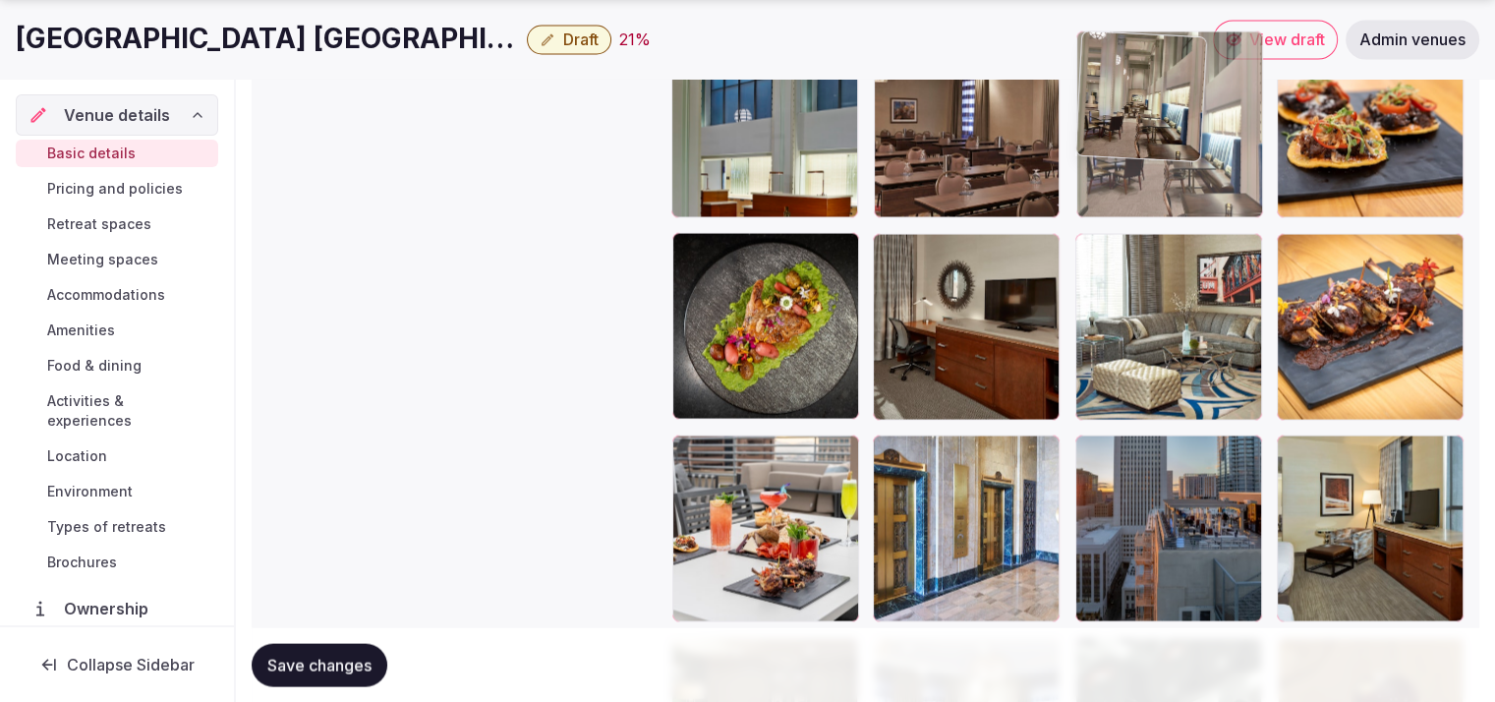
drag, startPoint x: 1306, startPoint y: 333, endPoint x: 1211, endPoint y: 171, distance: 187.7
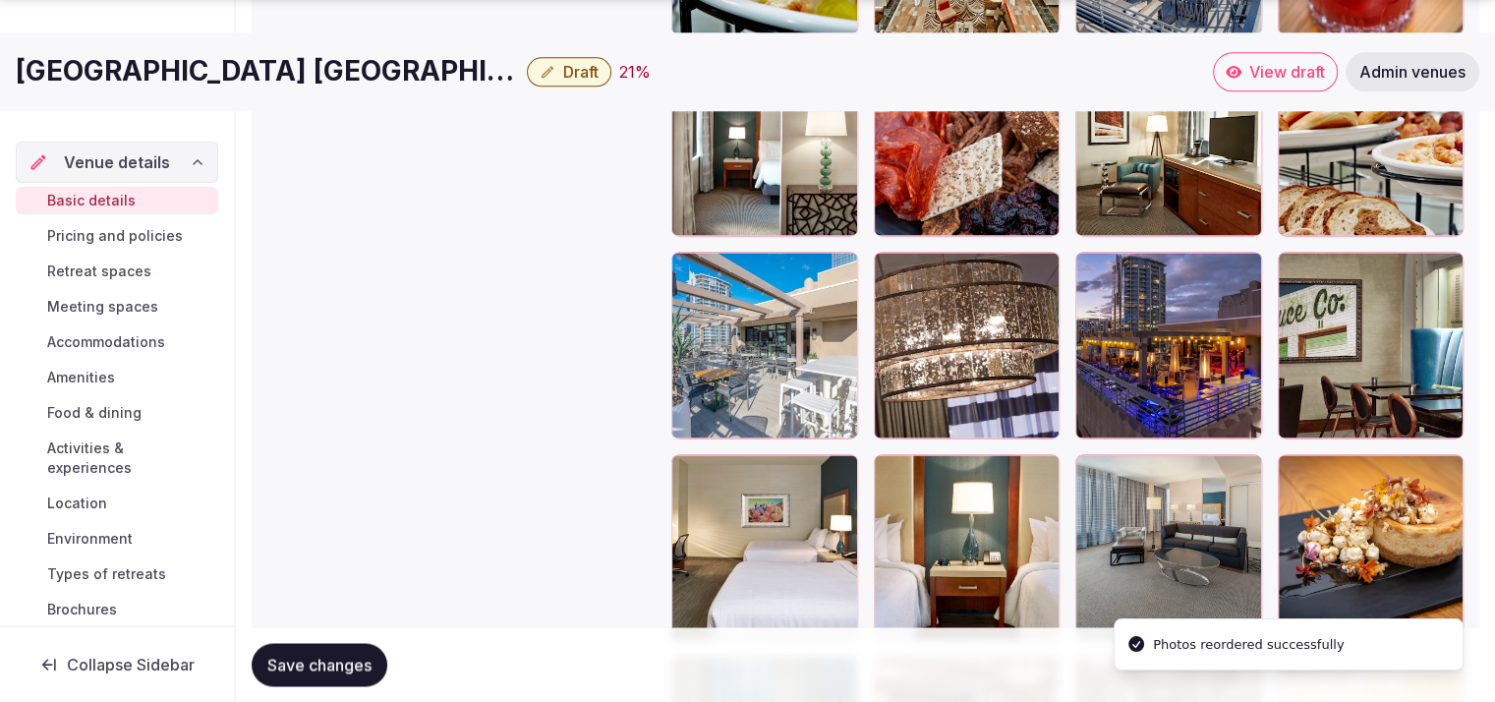
scroll to position [3176, 0]
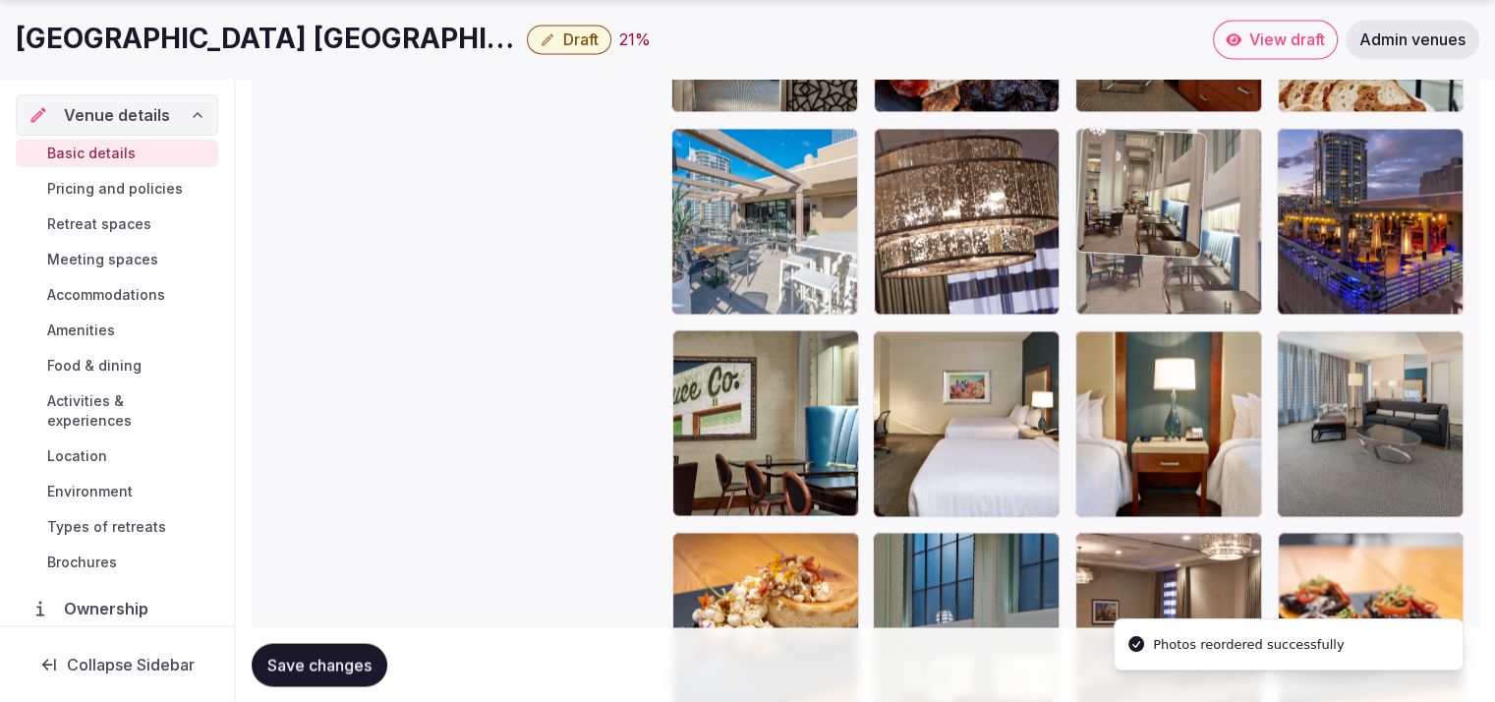
drag, startPoint x: 1190, startPoint y: 581, endPoint x: 1203, endPoint y: 264, distance: 316.9
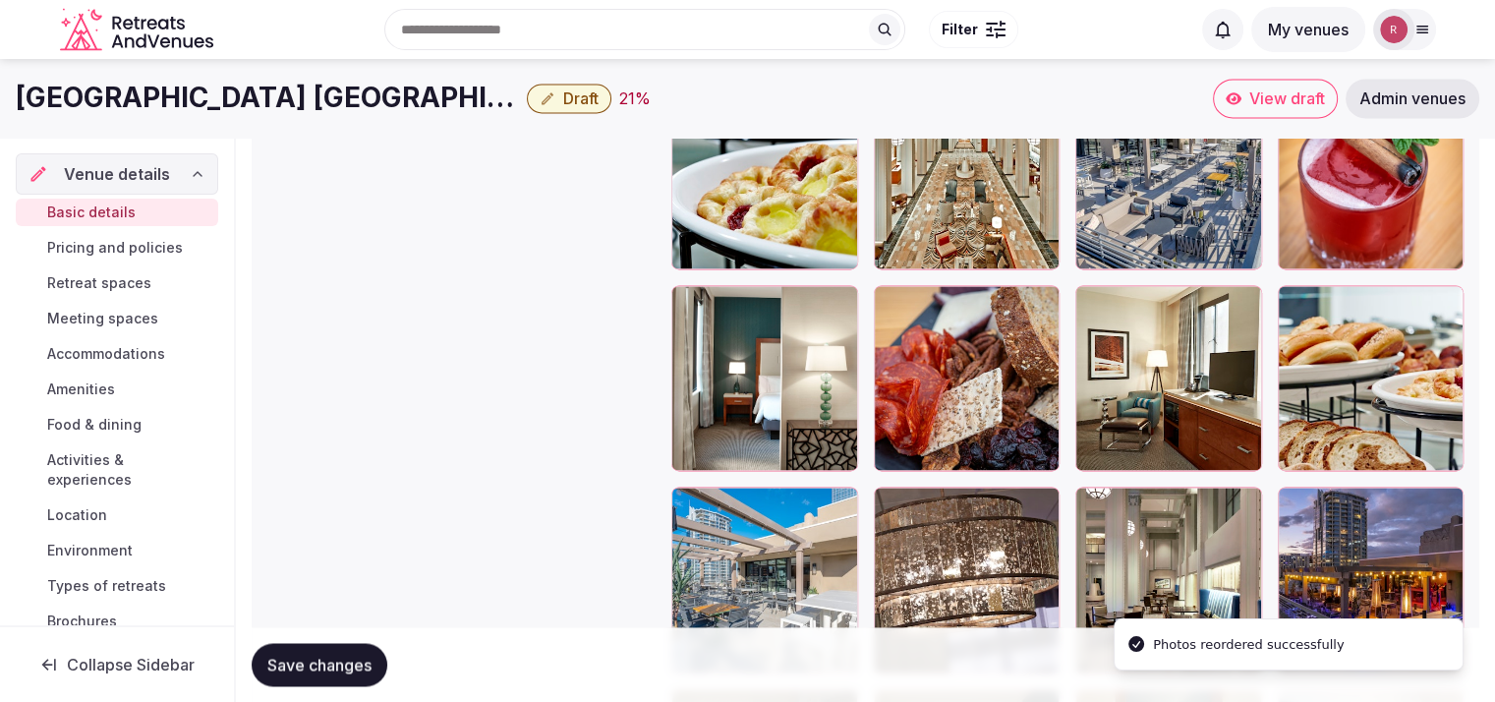
scroll to position [2792, 0]
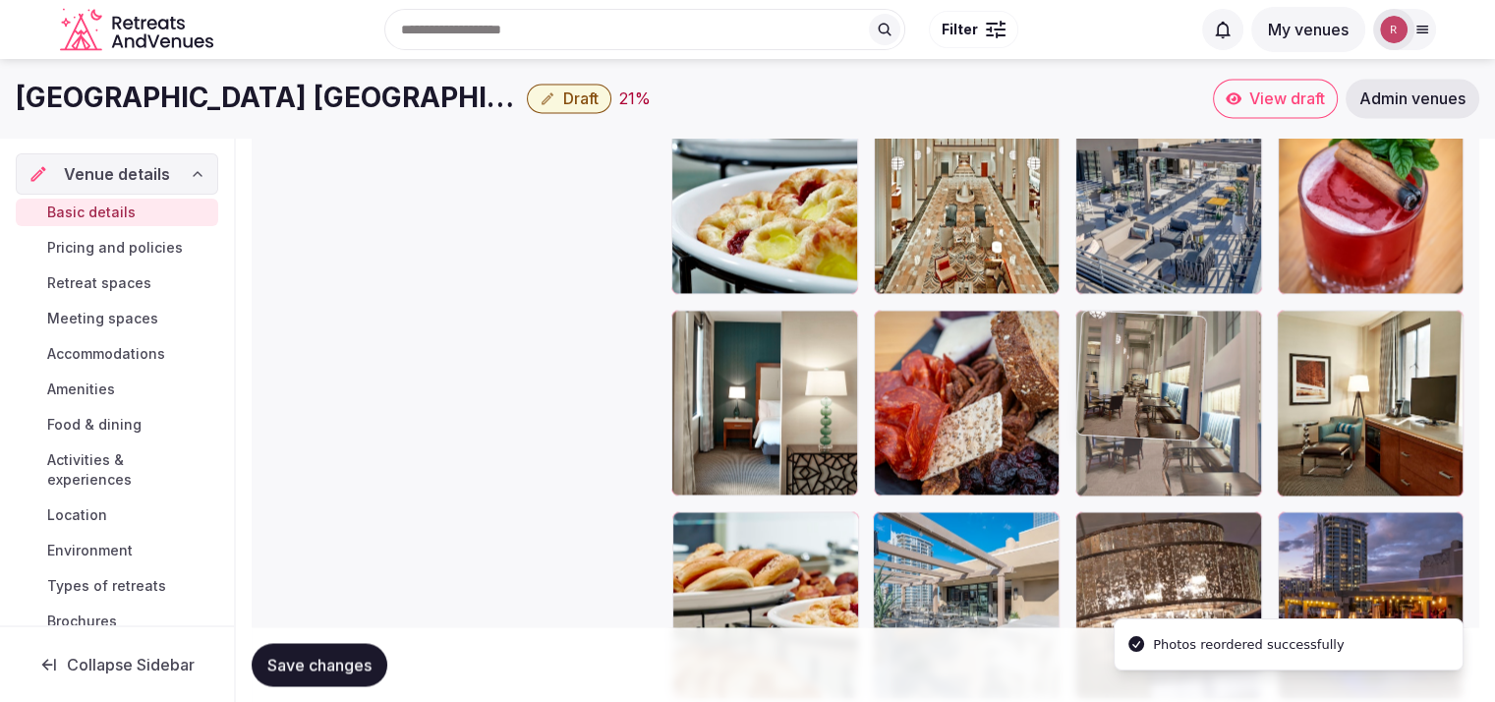
drag, startPoint x: 1222, startPoint y: 555, endPoint x: 1226, endPoint y: 429, distance: 125.9
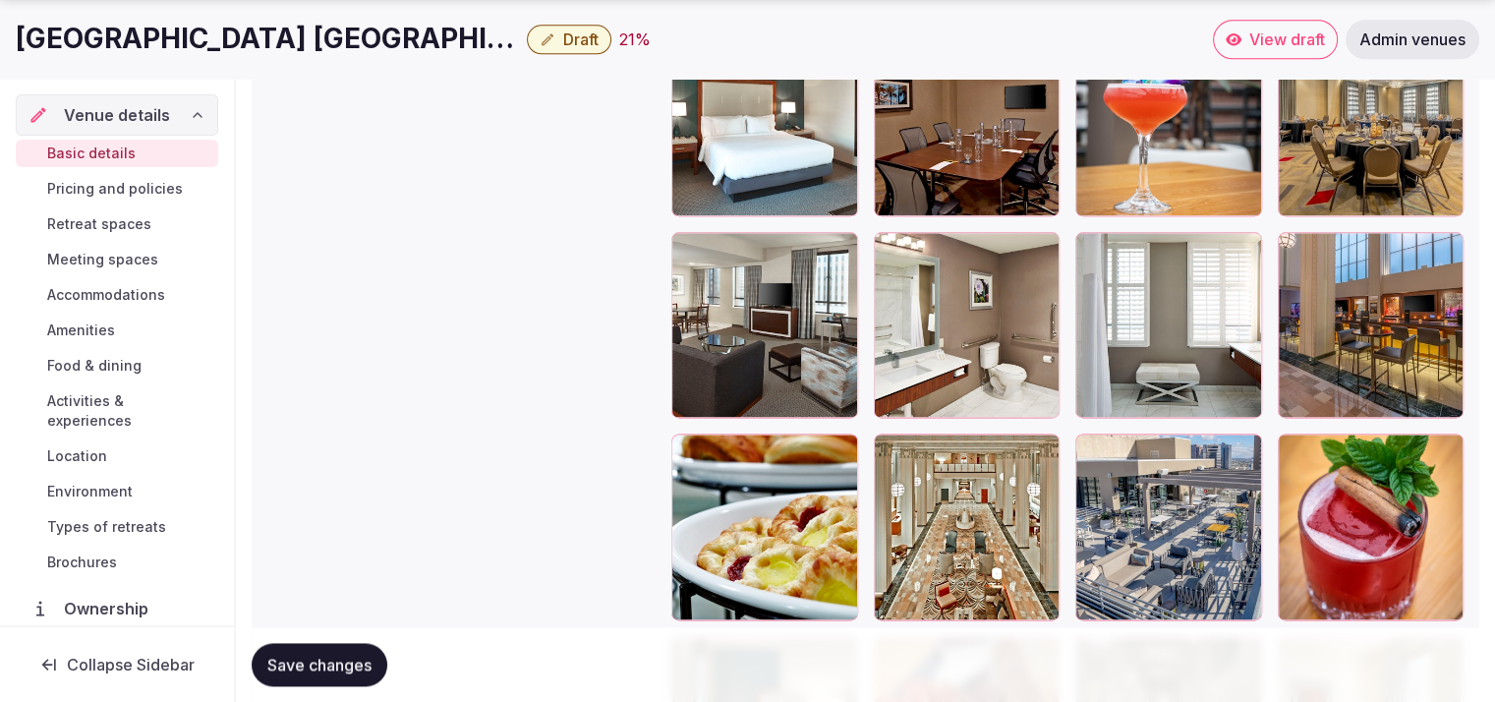
scroll to position [2479, 0]
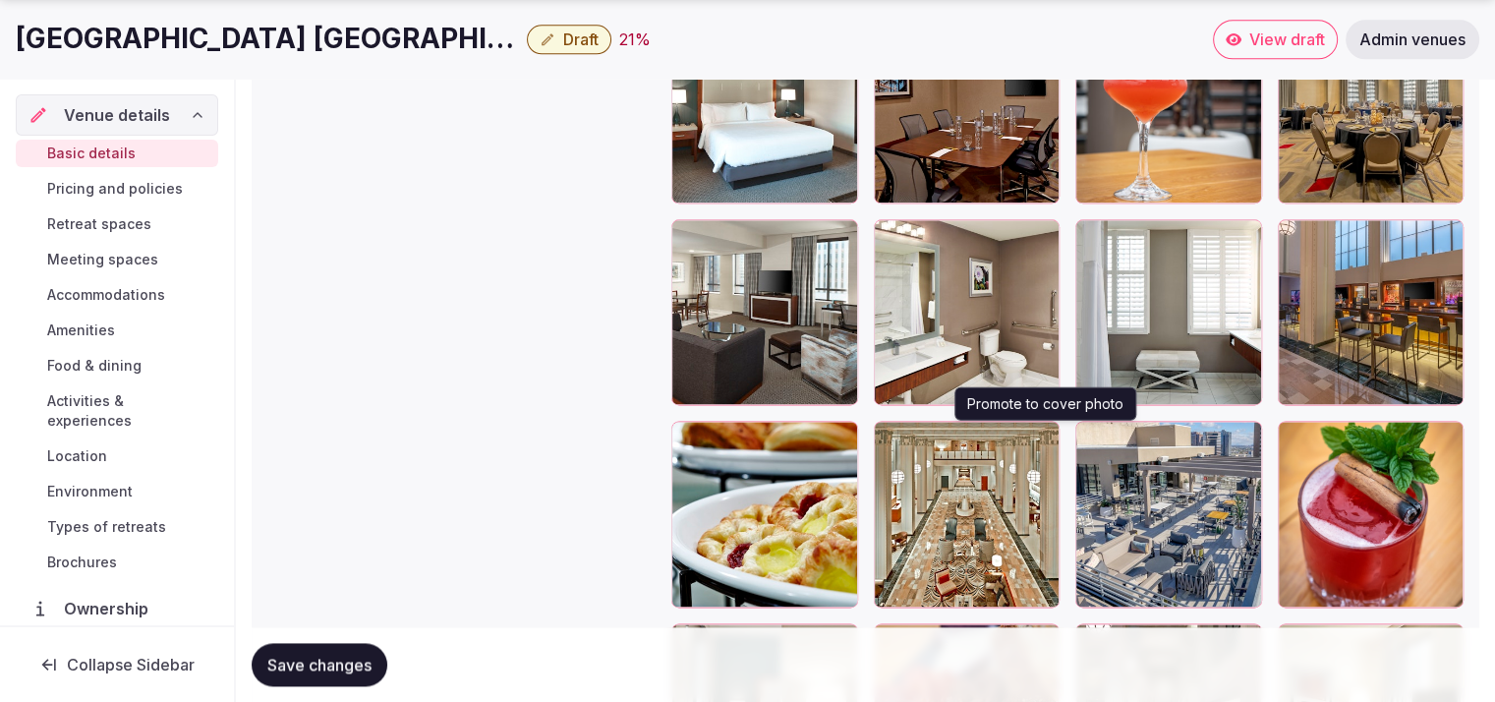
click at [1041, 435] on icon "button" at bounding box center [1040, 441] width 11 height 13
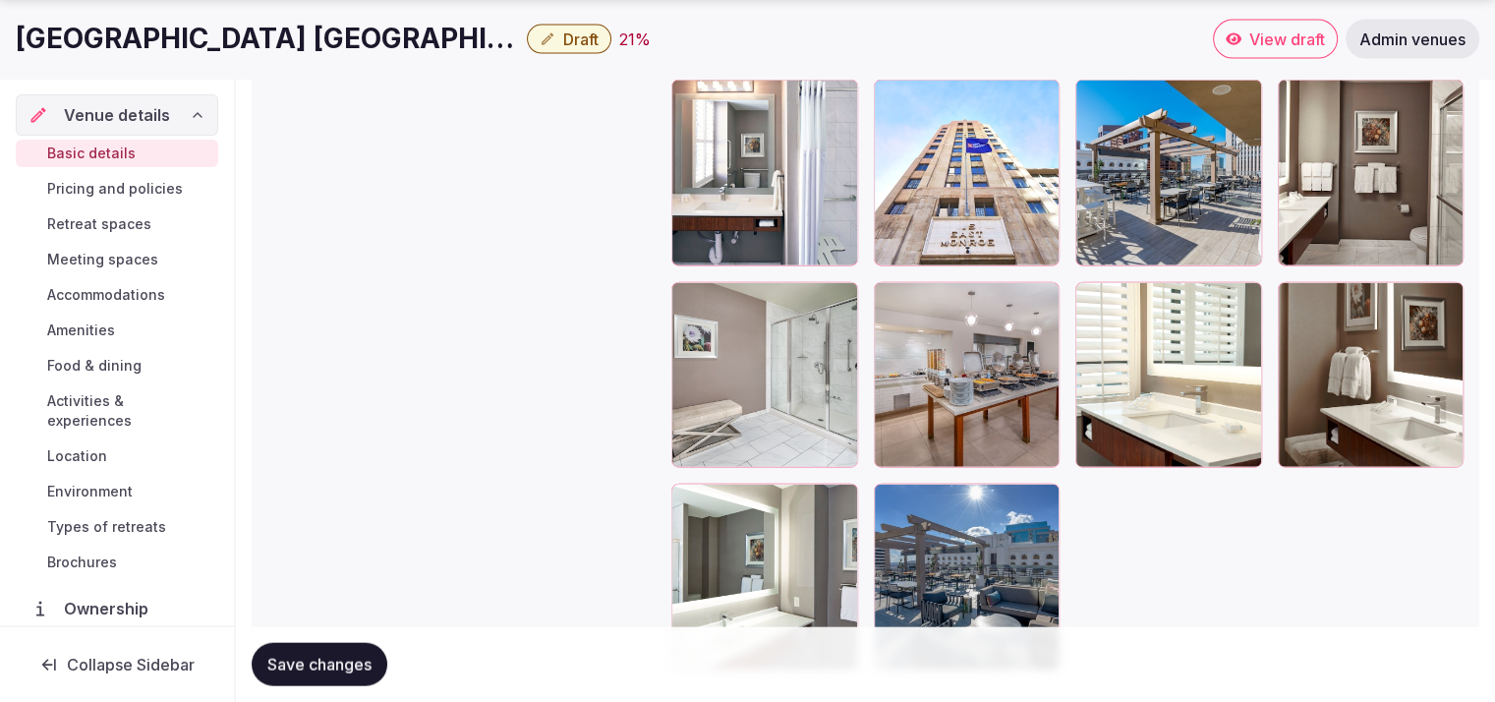
scroll to position [4510, 0]
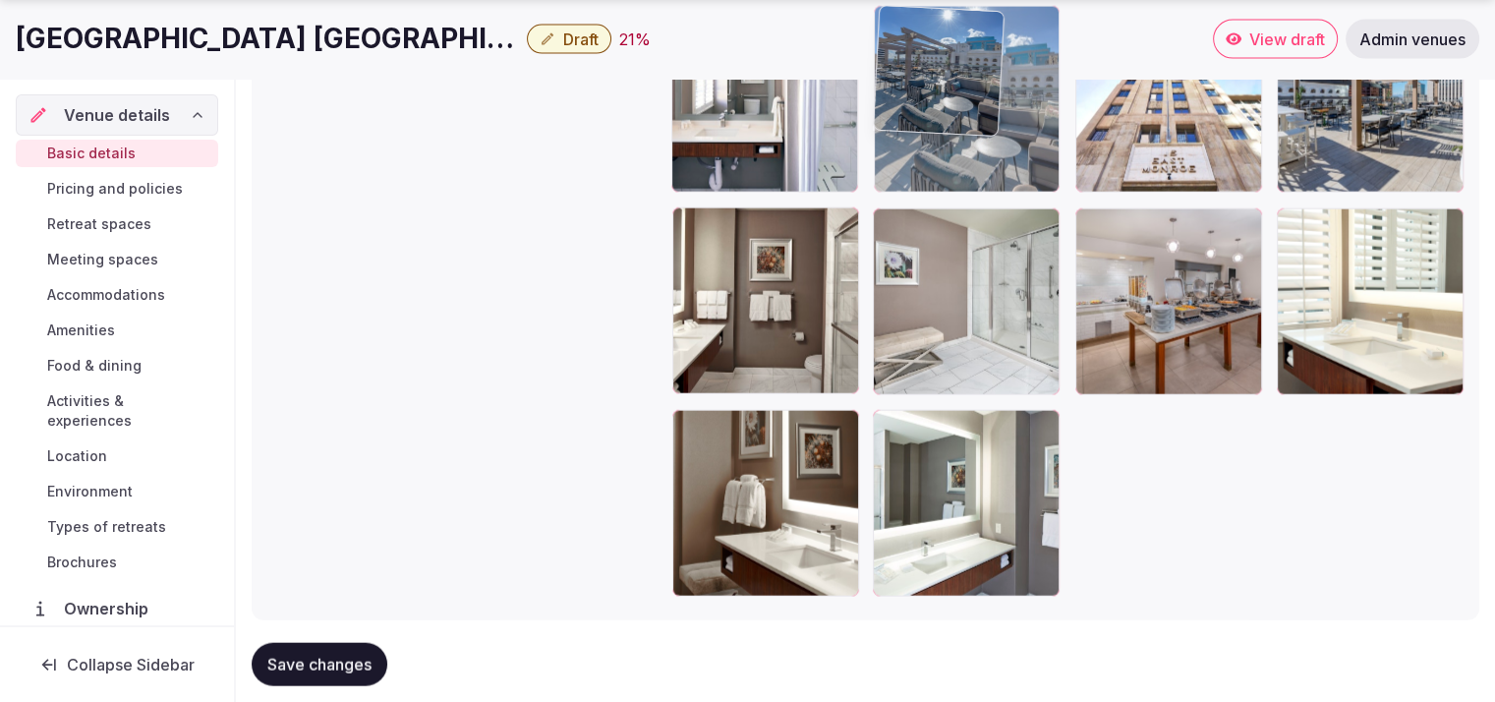
drag, startPoint x: 935, startPoint y: 526, endPoint x: 1015, endPoint y: 140, distance: 394.5
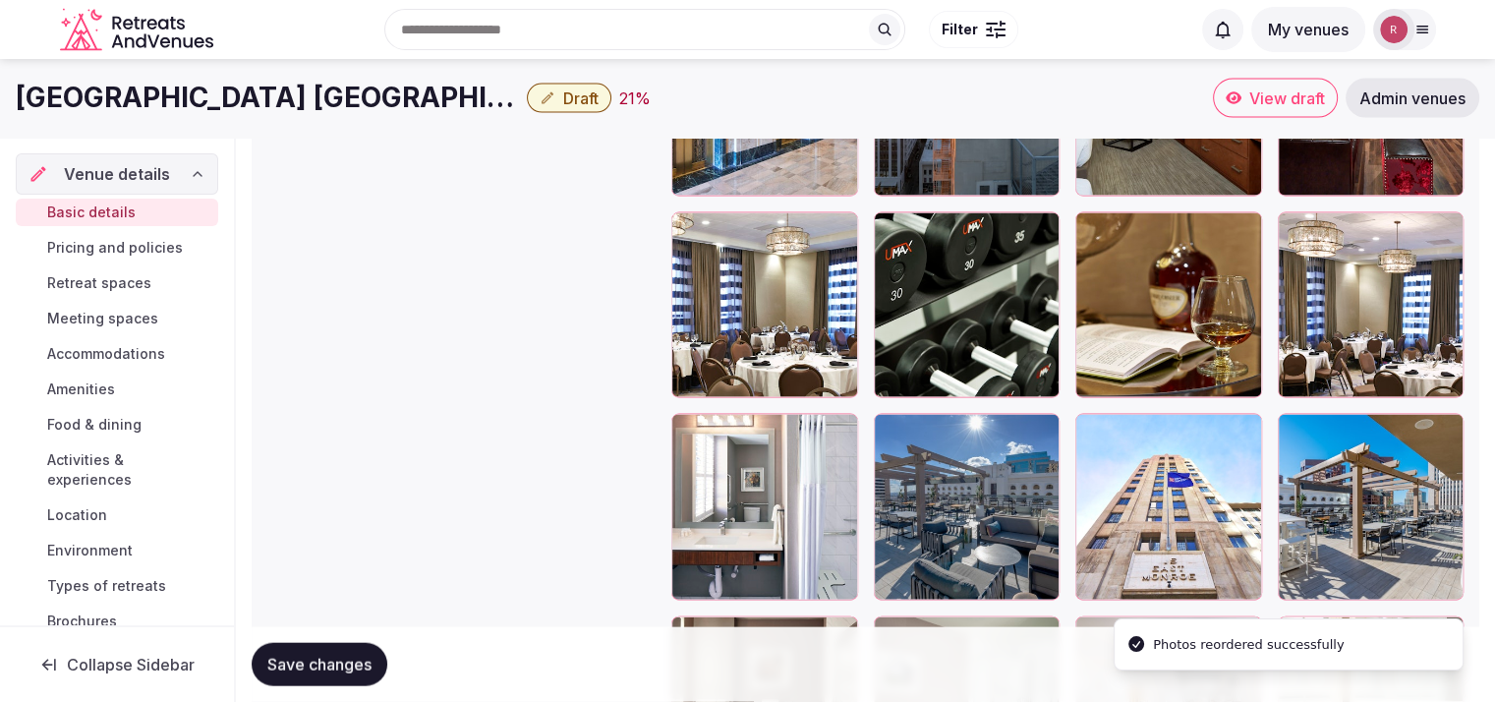
scroll to position [4027, 0]
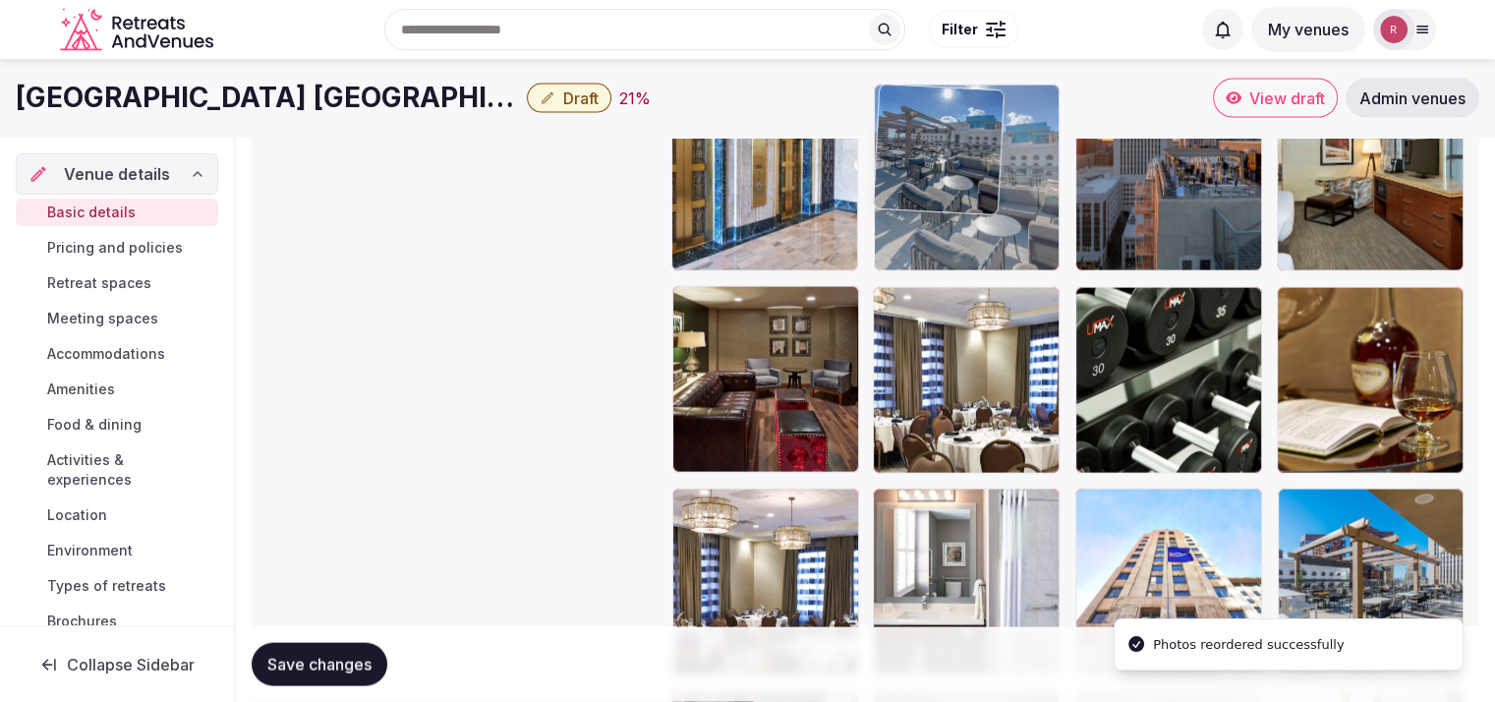
drag, startPoint x: 954, startPoint y: 467, endPoint x: 983, endPoint y: 256, distance: 213.4
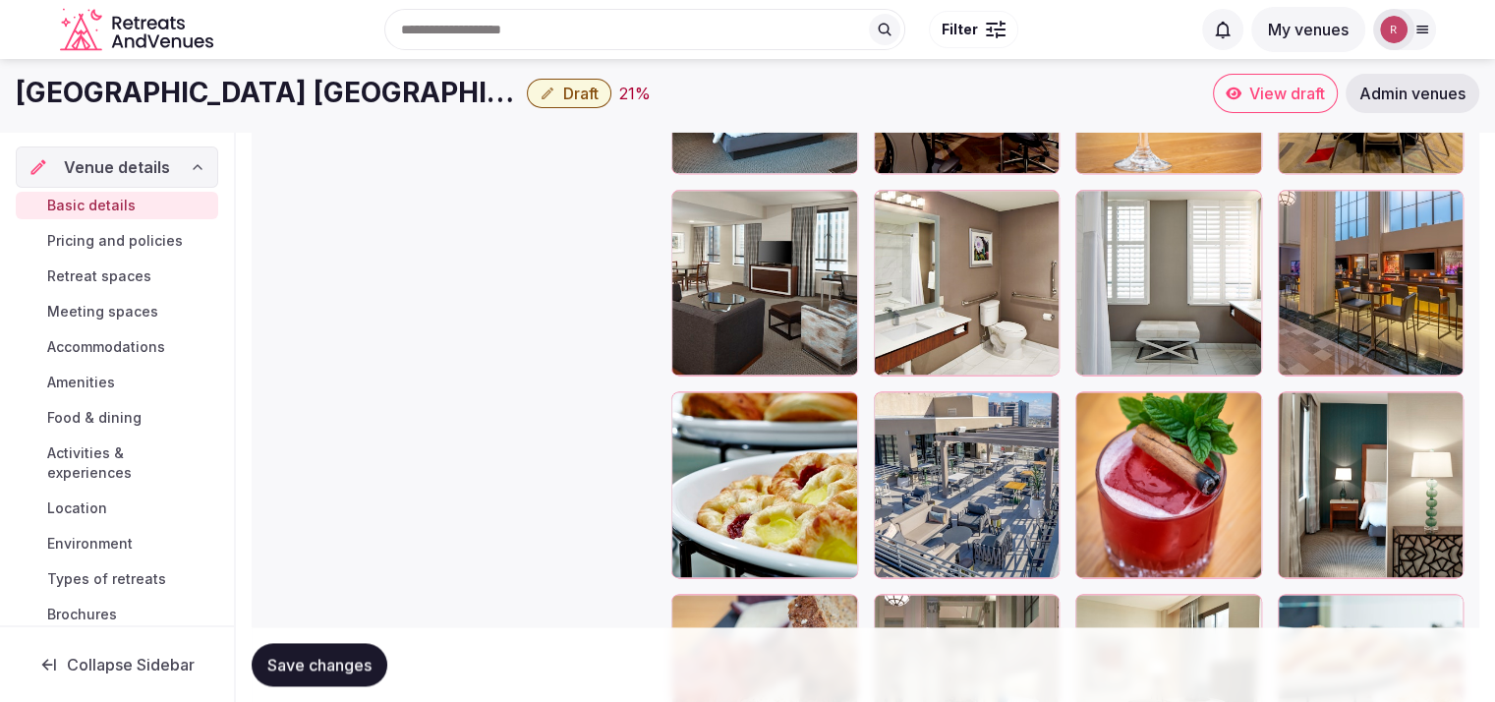
scroll to position [2378, 0]
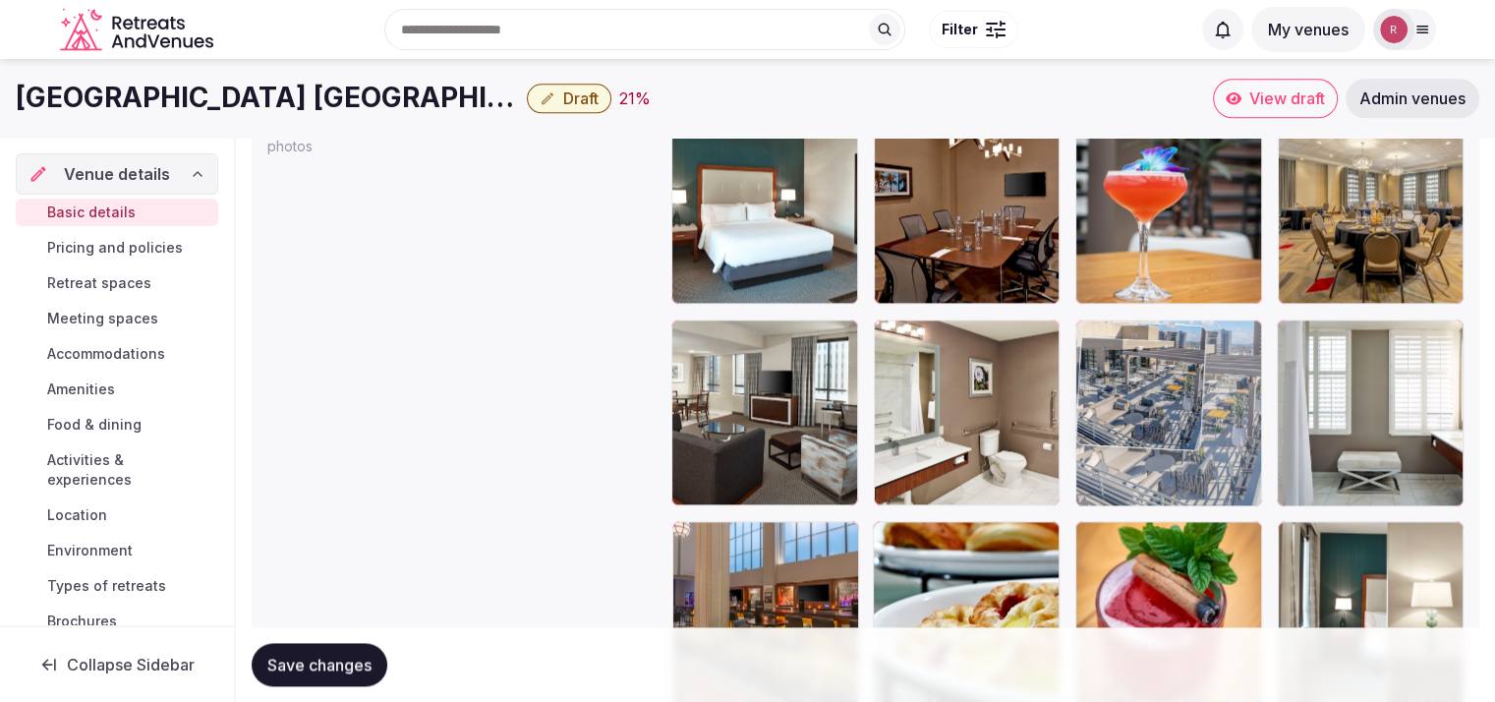
drag, startPoint x: 1006, startPoint y: 597, endPoint x: 1154, endPoint y: 443, distance: 213.5
click at [1154, 443] on body "**********" at bounding box center [747, 248] width 1495 height 5252
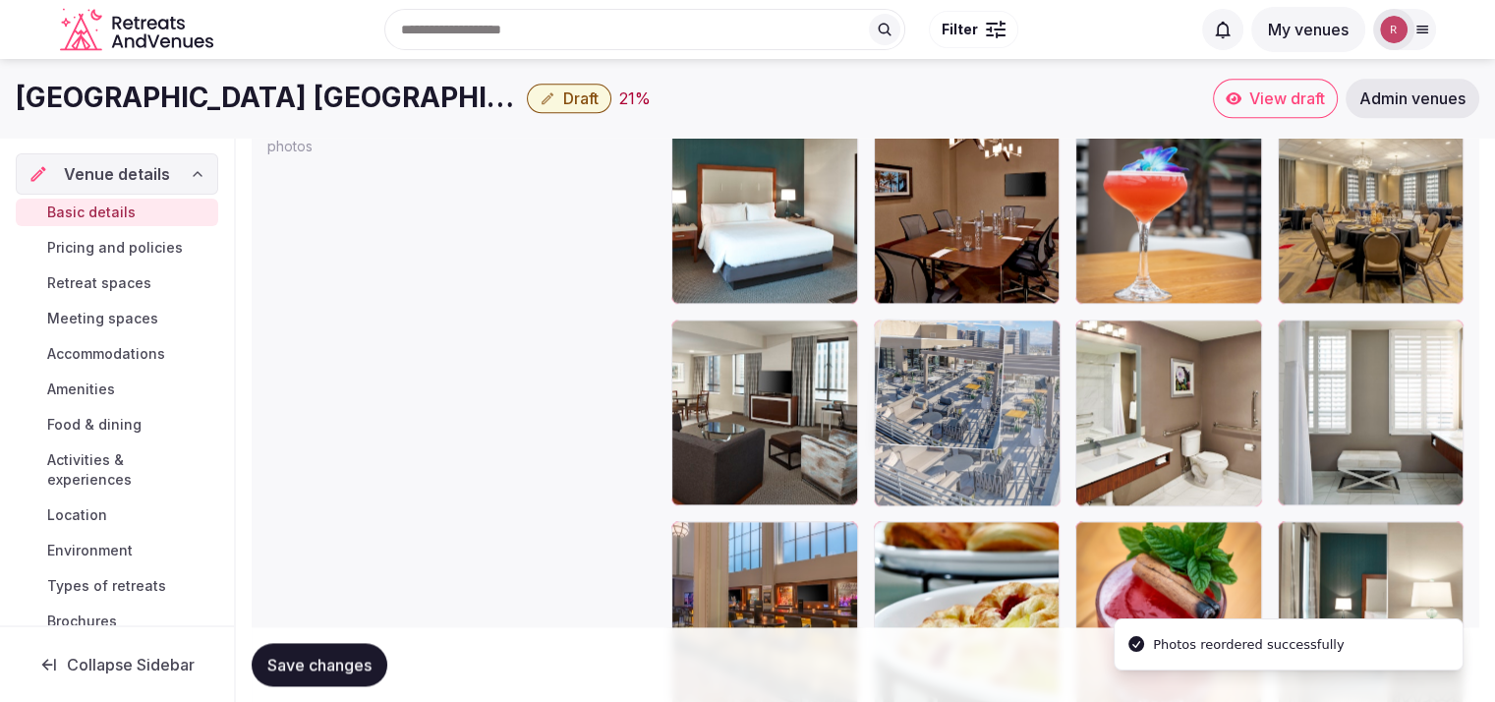
drag, startPoint x: 1175, startPoint y: 440, endPoint x: 1007, endPoint y: 453, distance: 168.6
click at [1007, 453] on body "**********" at bounding box center [747, 248] width 1495 height 5252
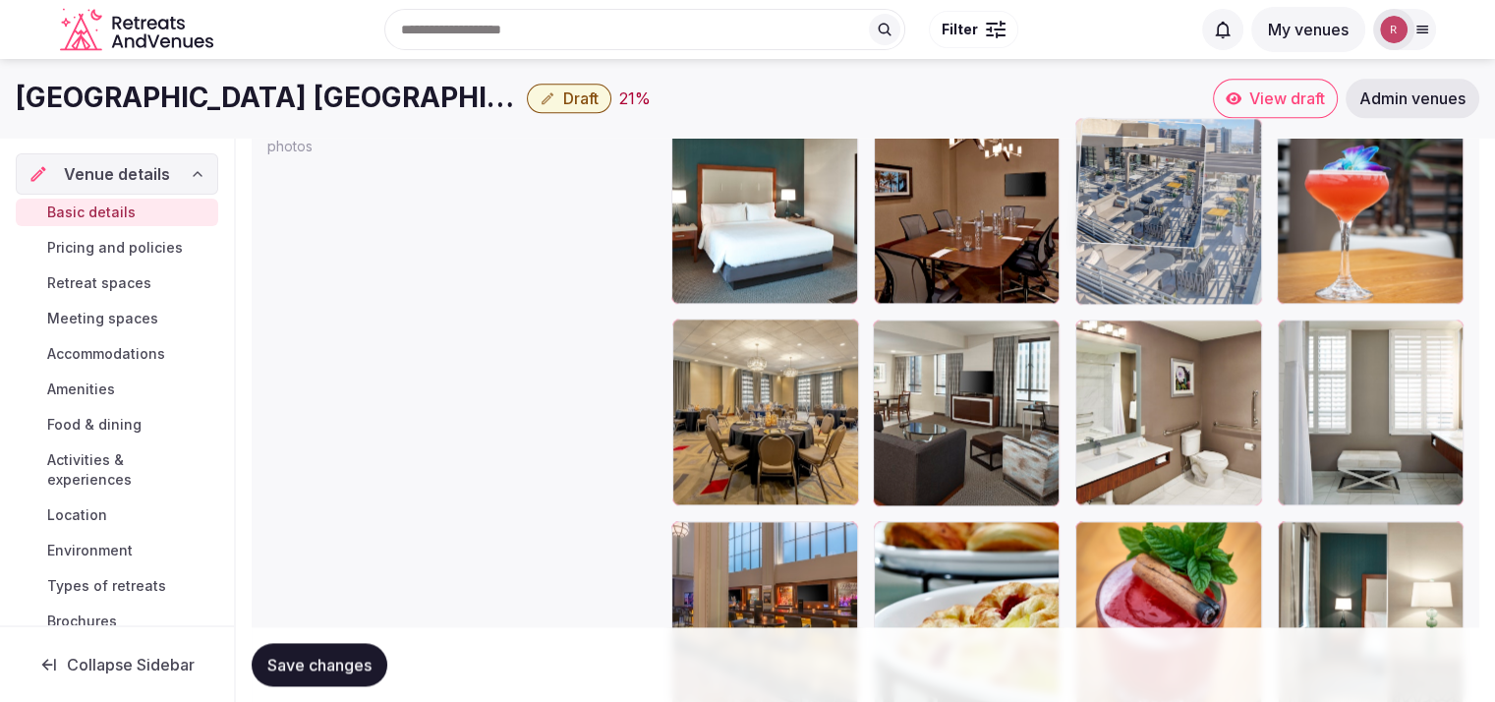
drag, startPoint x: 956, startPoint y: 455, endPoint x: 1113, endPoint y: 281, distance: 234.6
click at [1113, 281] on body "**********" at bounding box center [747, 248] width 1495 height 5252
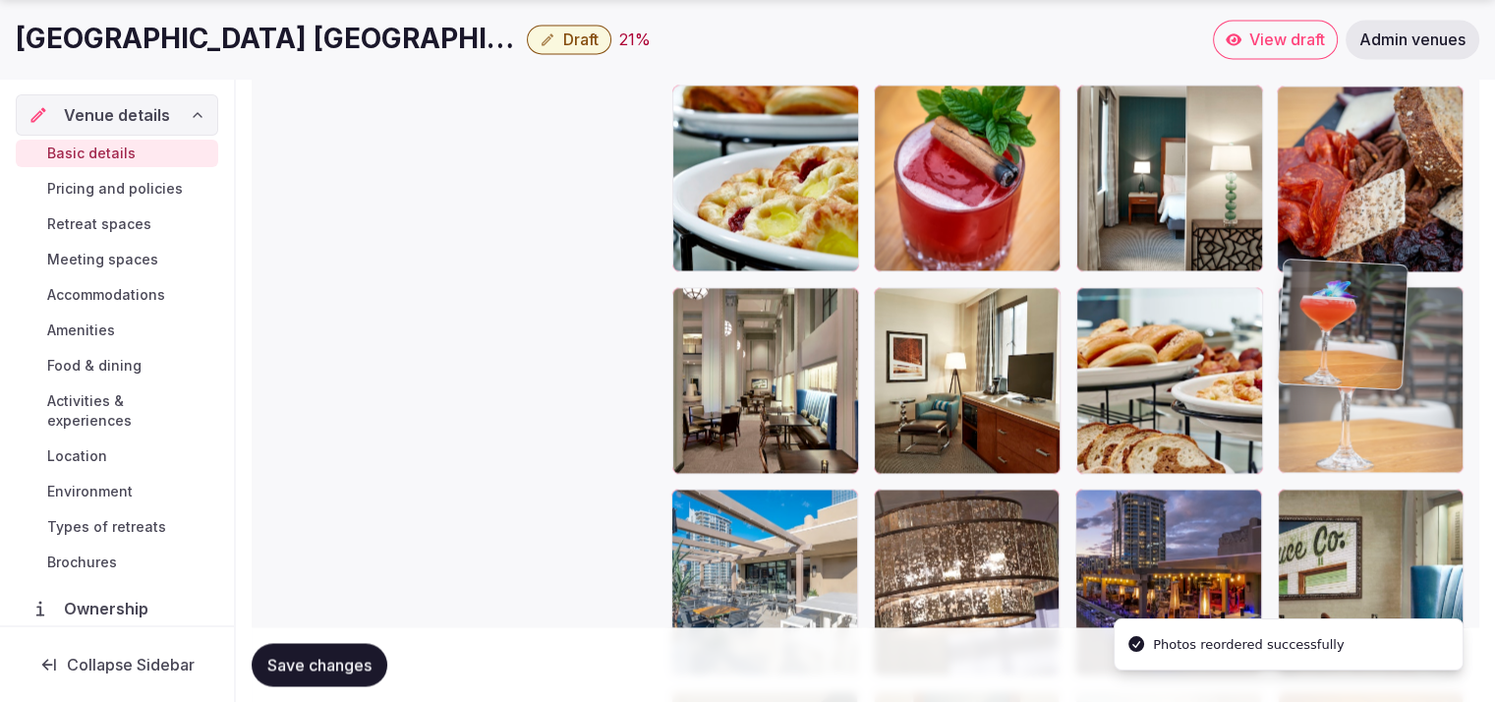
drag, startPoint x: 1378, startPoint y: 265, endPoint x: 1402, endPoint y: 525, distance: 260.6
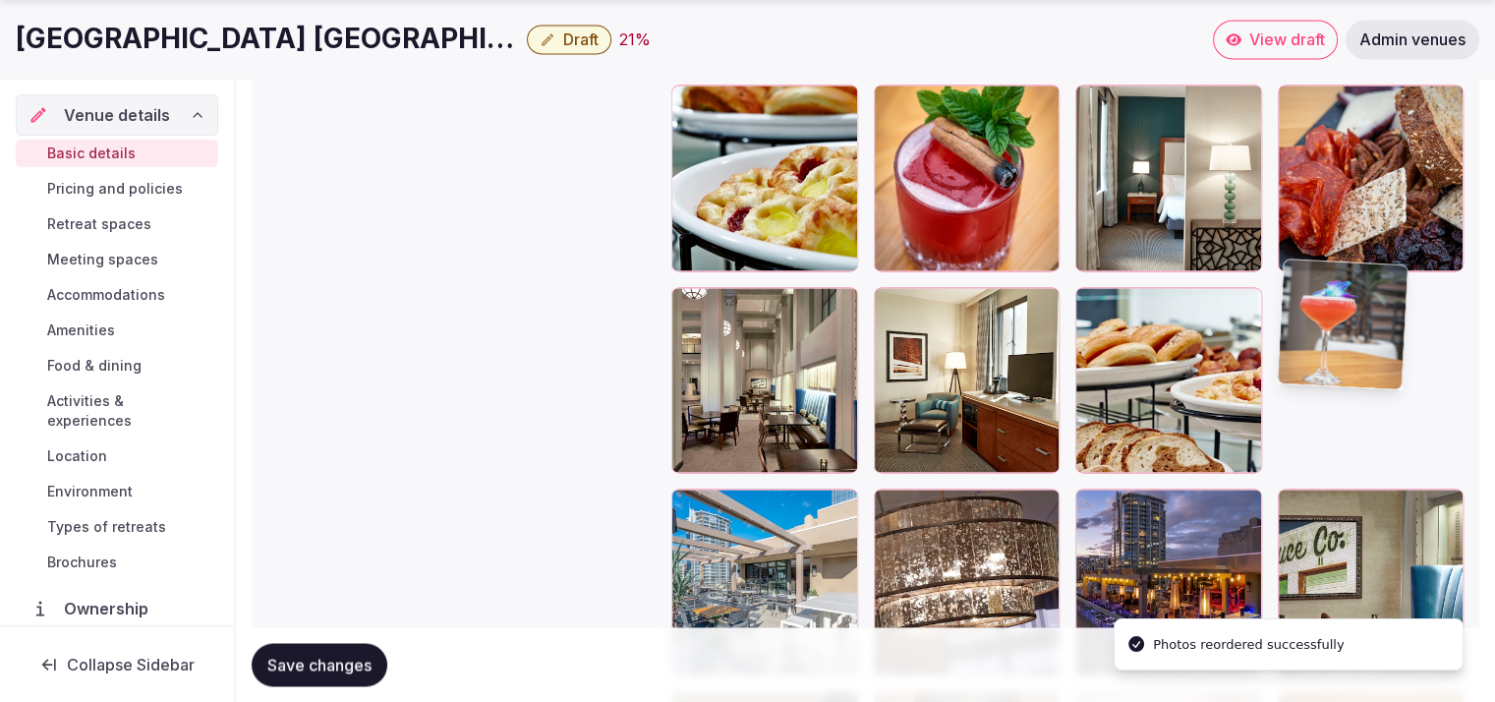
scroll to position [2843, 0]
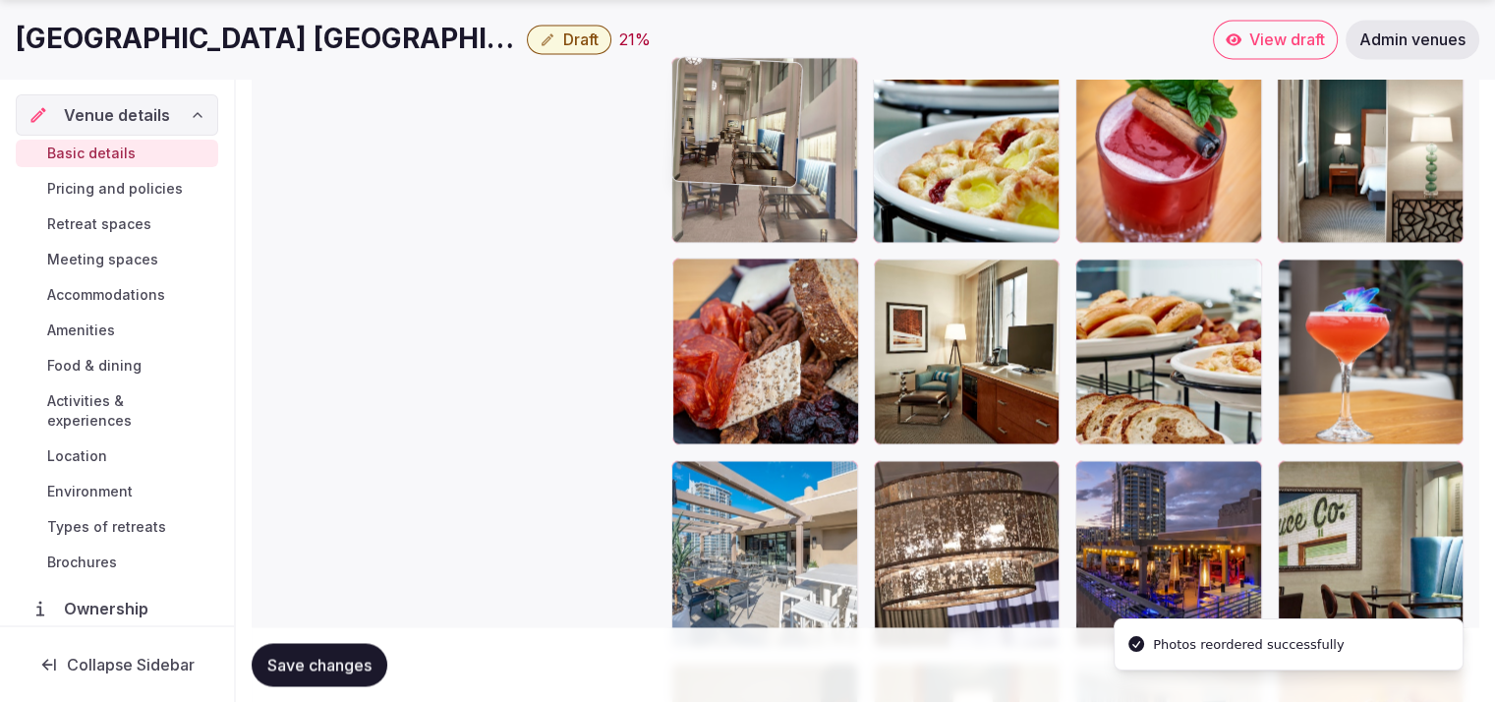
drag, startPoint x: 776, startPoint y: 423, endPoint x: 805, endPoint y: 237, distance: 188.1
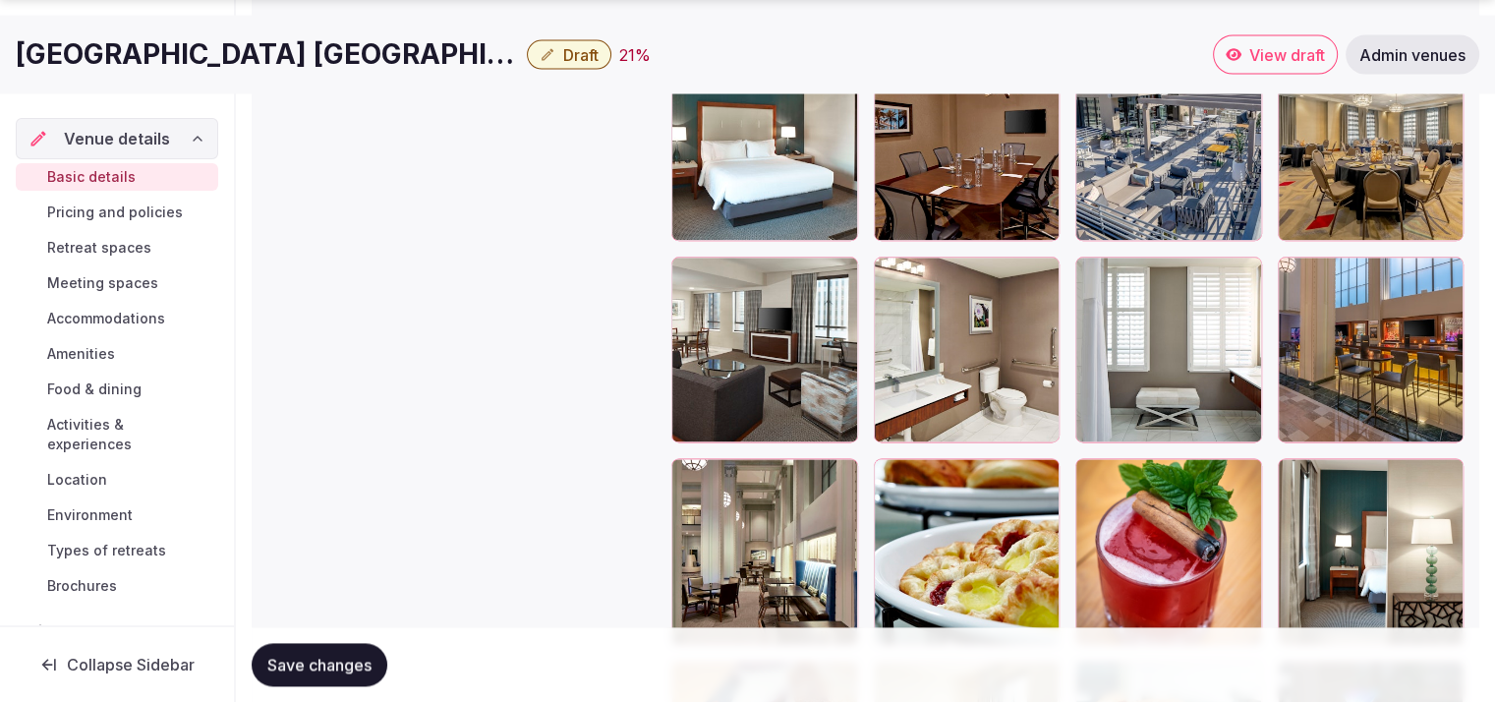
scroll to position [2466, 0]
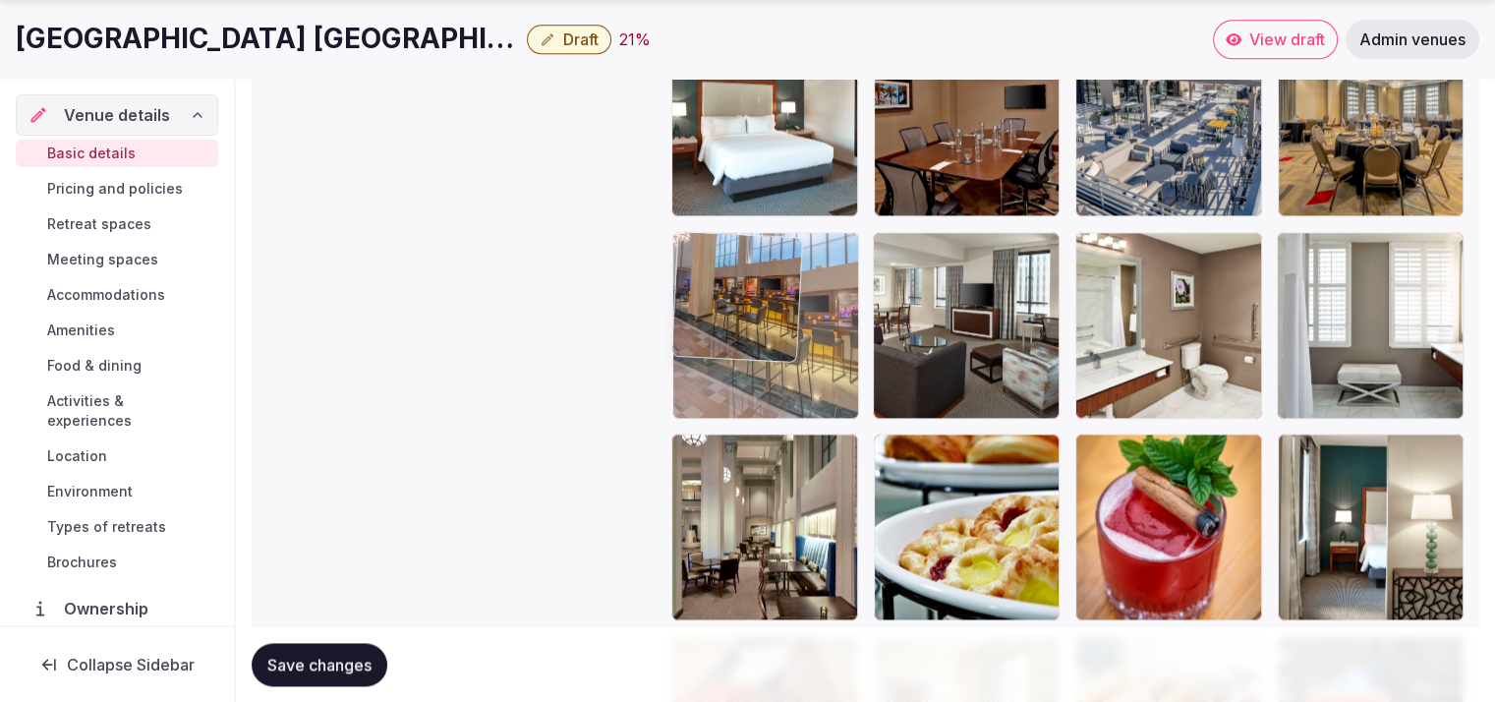
drag, startPoint x: 1383, startPoint y: 364, endPoint x: 814, endPoint y: 381, distance: 569.5
click at [814, 381] on body "**********" at bounding box center [747, 160] width 1495 height 5252
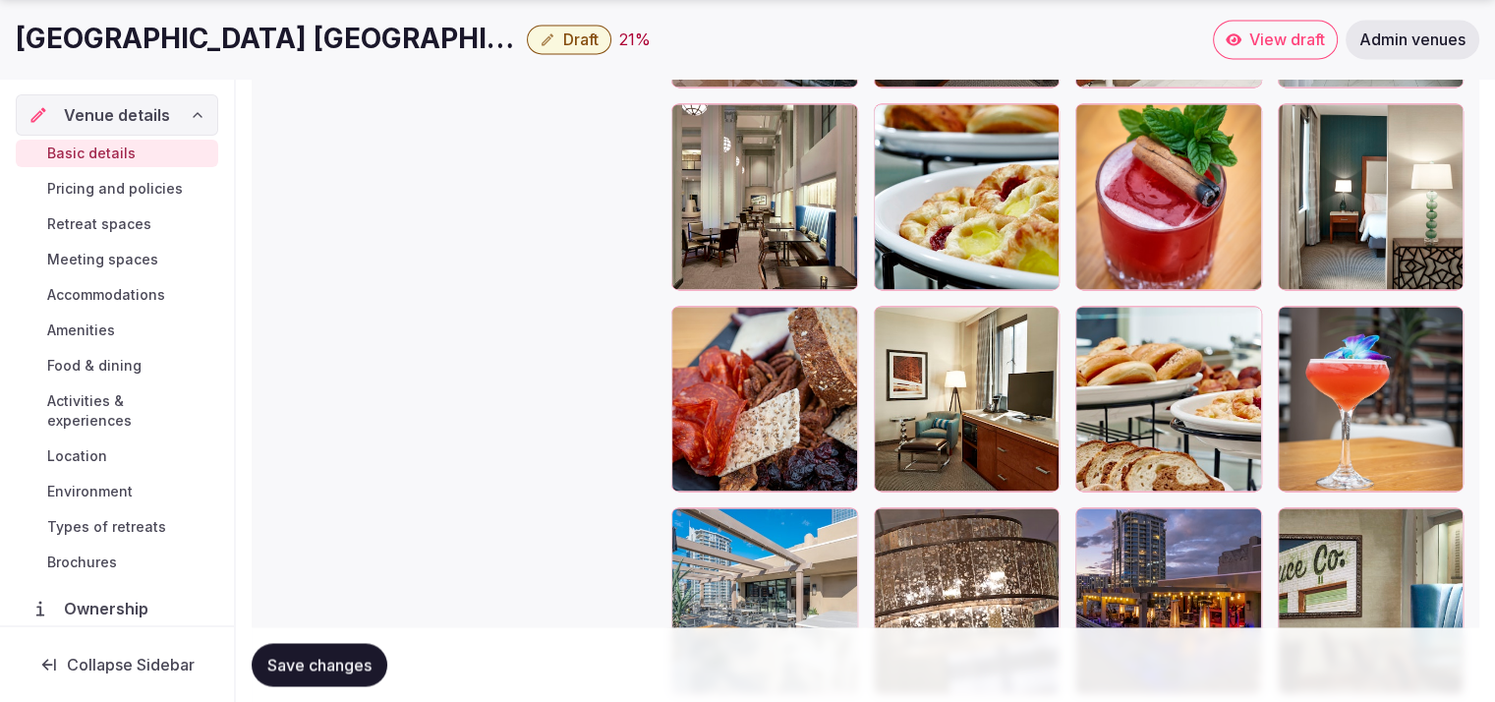
scroll to position [2808, 0]
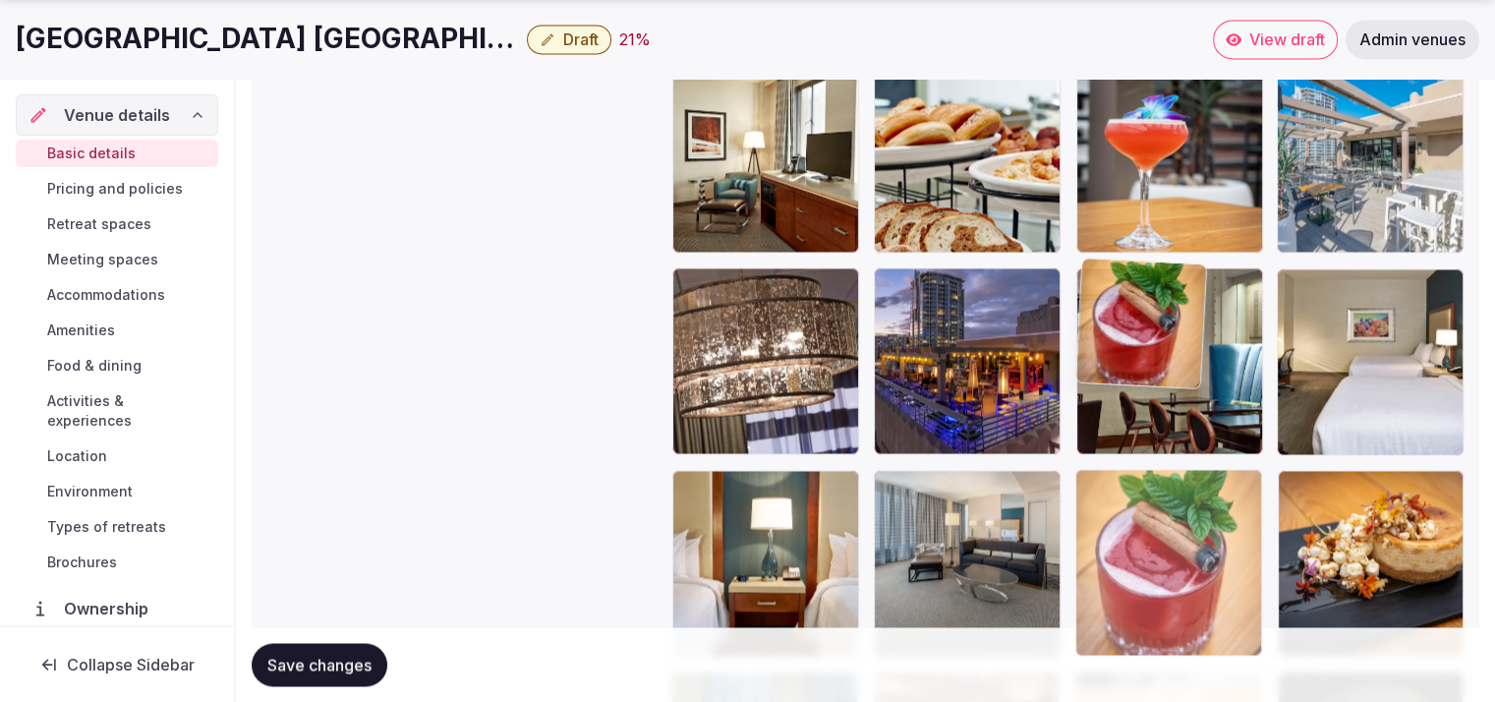
drag, startPoint x: 1198, startPoint y: 237, endPoint x: 1194, endPoint y: 628, distance: 391.3
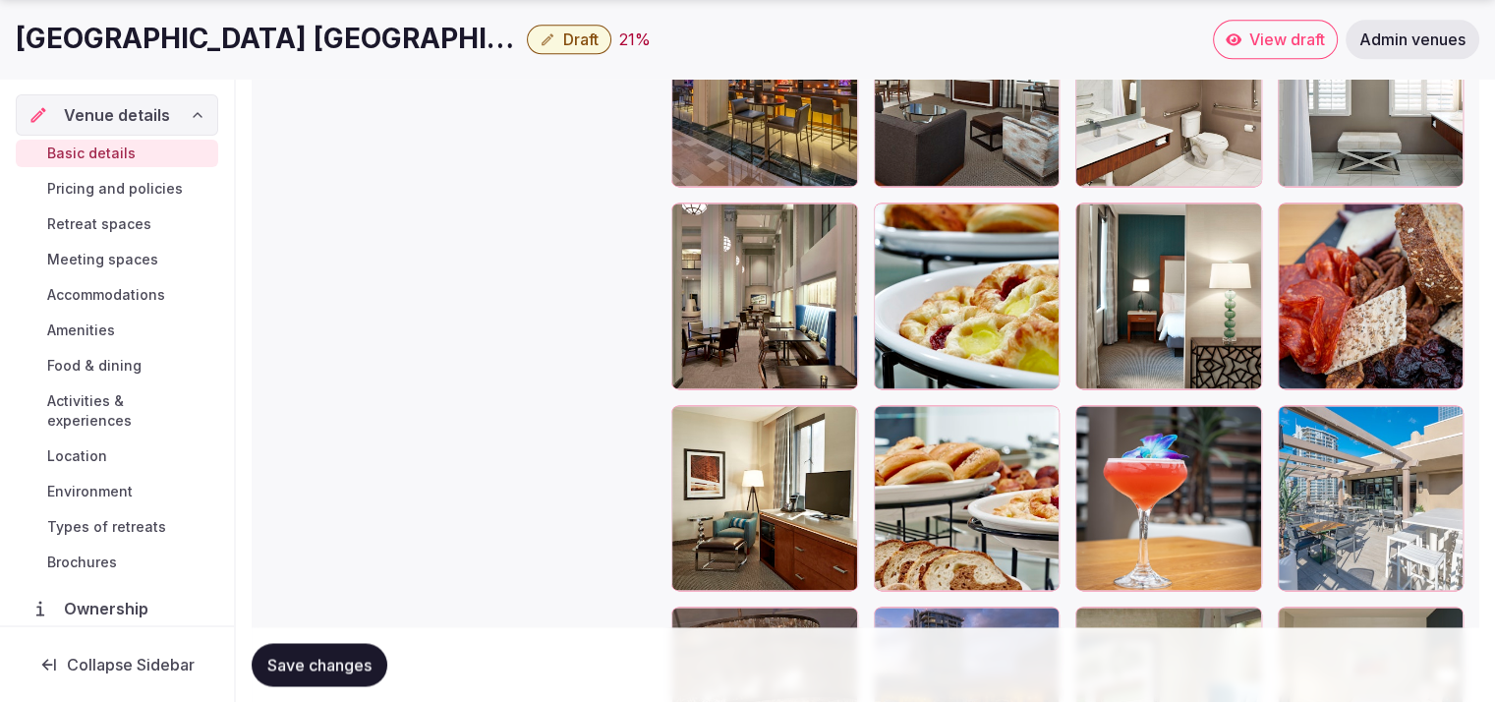
scroll to position [2716, 0]
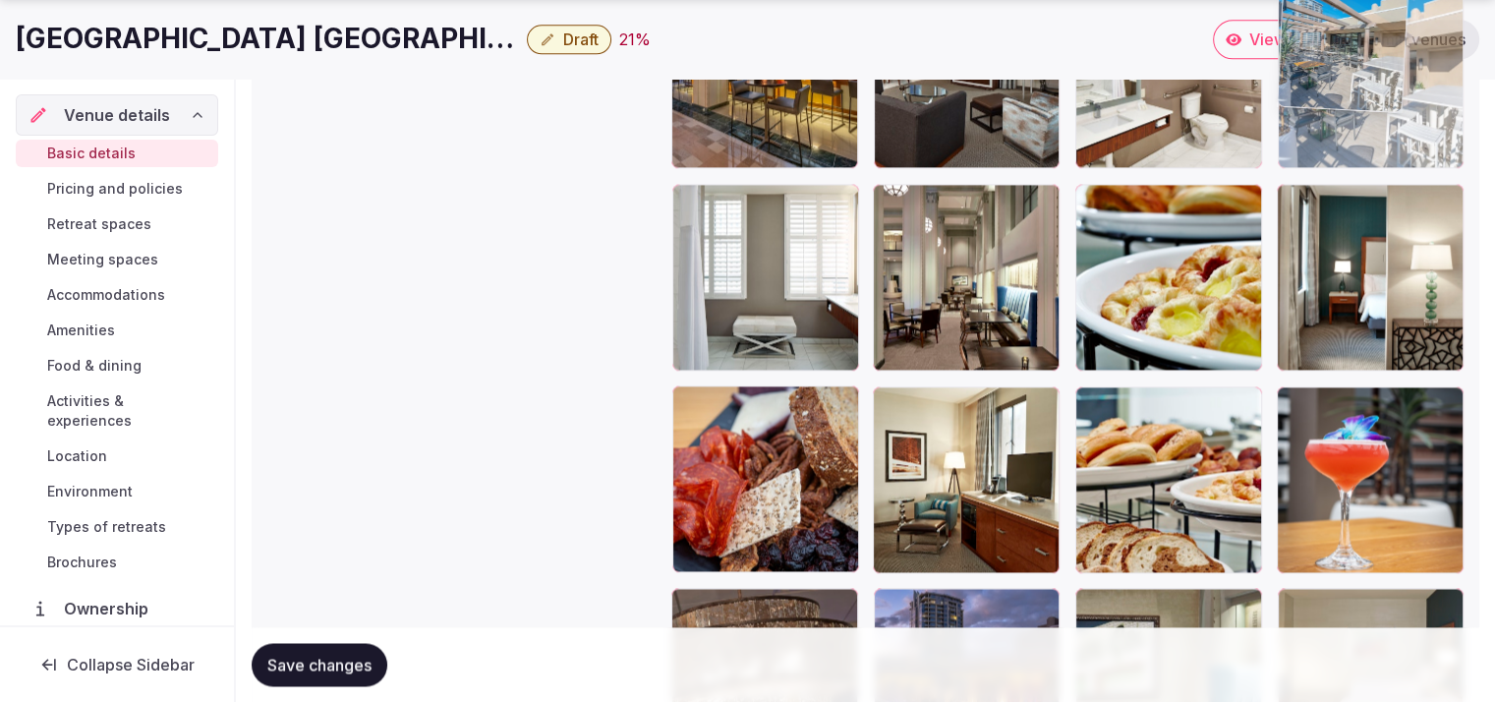
drag, startPoint x: 1370, startPoint y: 483, endPoint x: 1384, endPoint y: 170, distance: 313.0
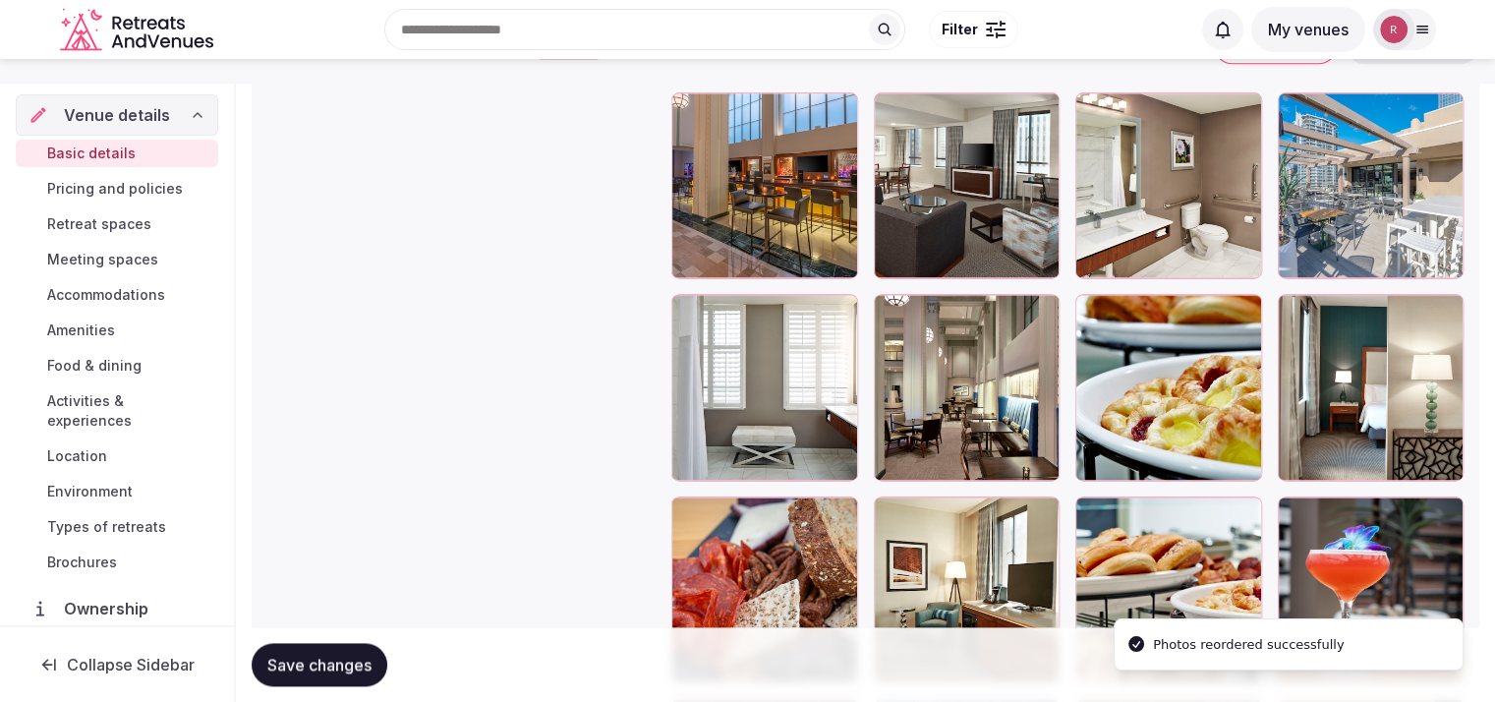
scroll to position [2574, 0]
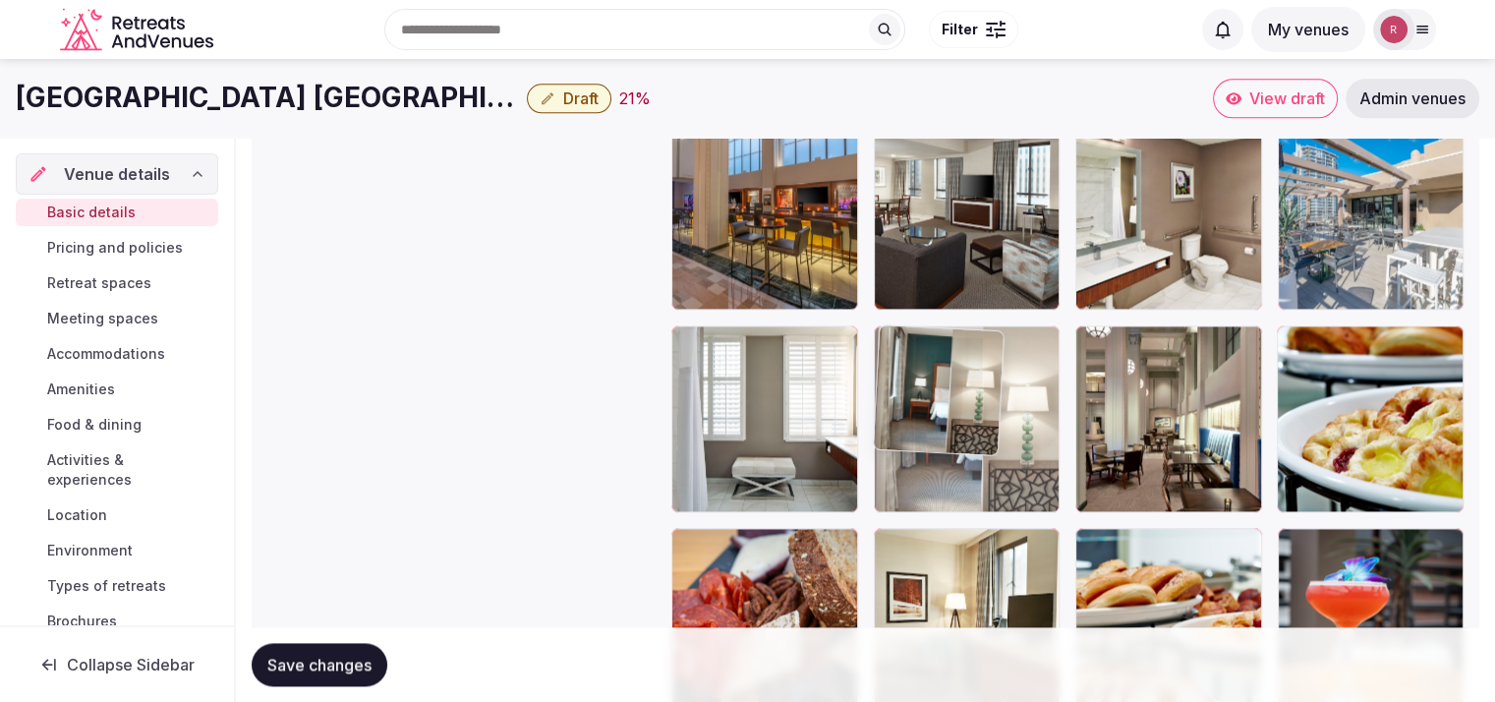
drag, startPoint x: 1380, startPoint y: 481, endPoint x: 1058, endPoint y: 493, distance: 322.7
click at [1058, 493] on body "**********" at bounding box center [747, 52] width 1495 height 5252
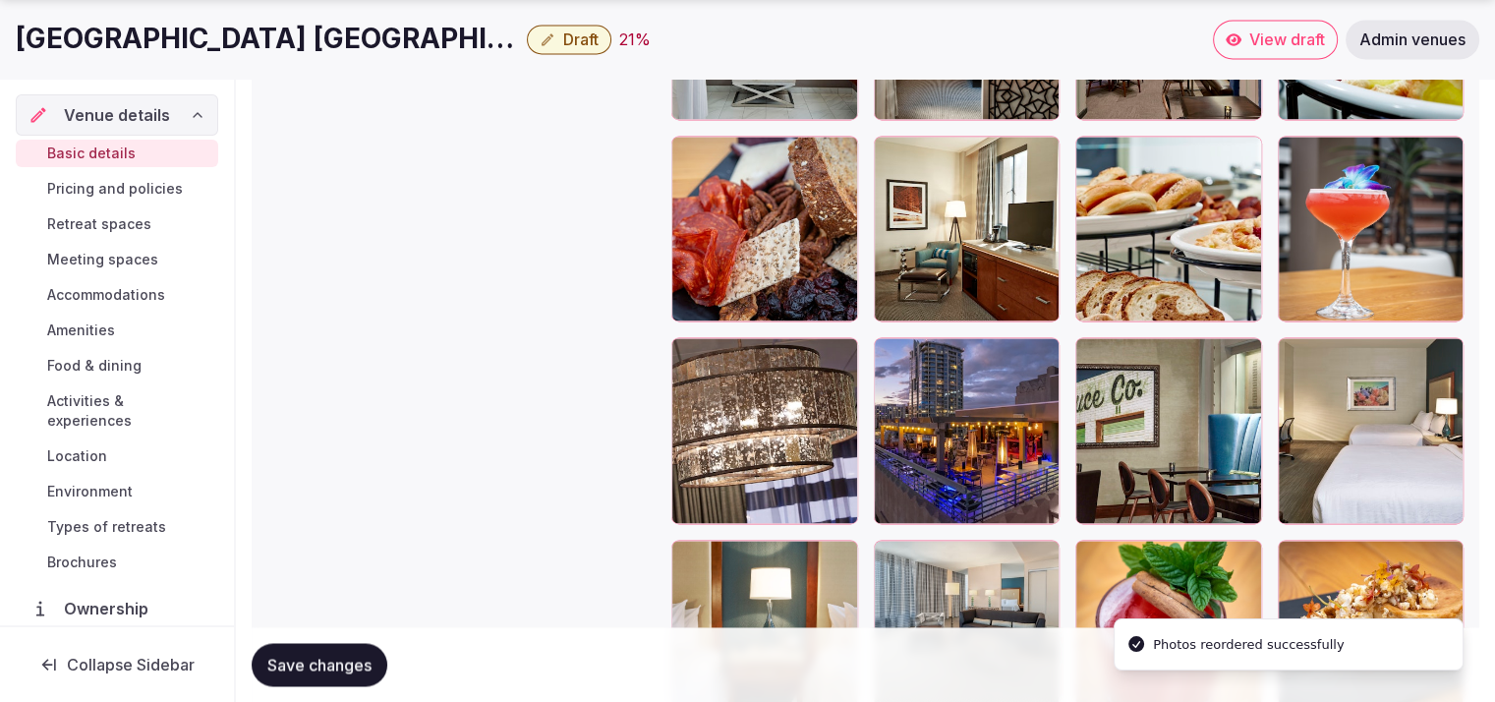
scroll to position [3005, 0]
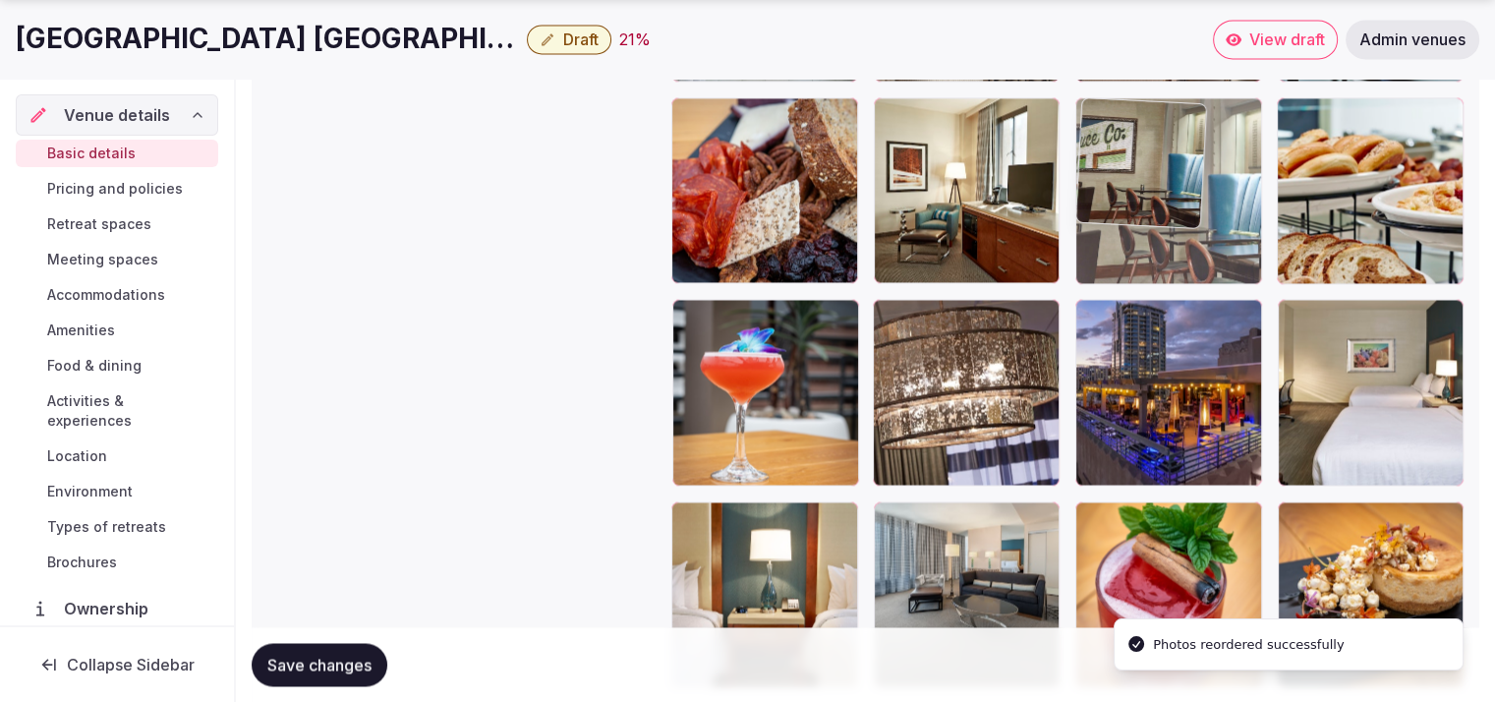
drag, startPoint x: 1184, startPoint y: 411, endPoint x: 1196, endPoint y: 239, distance: 172.5
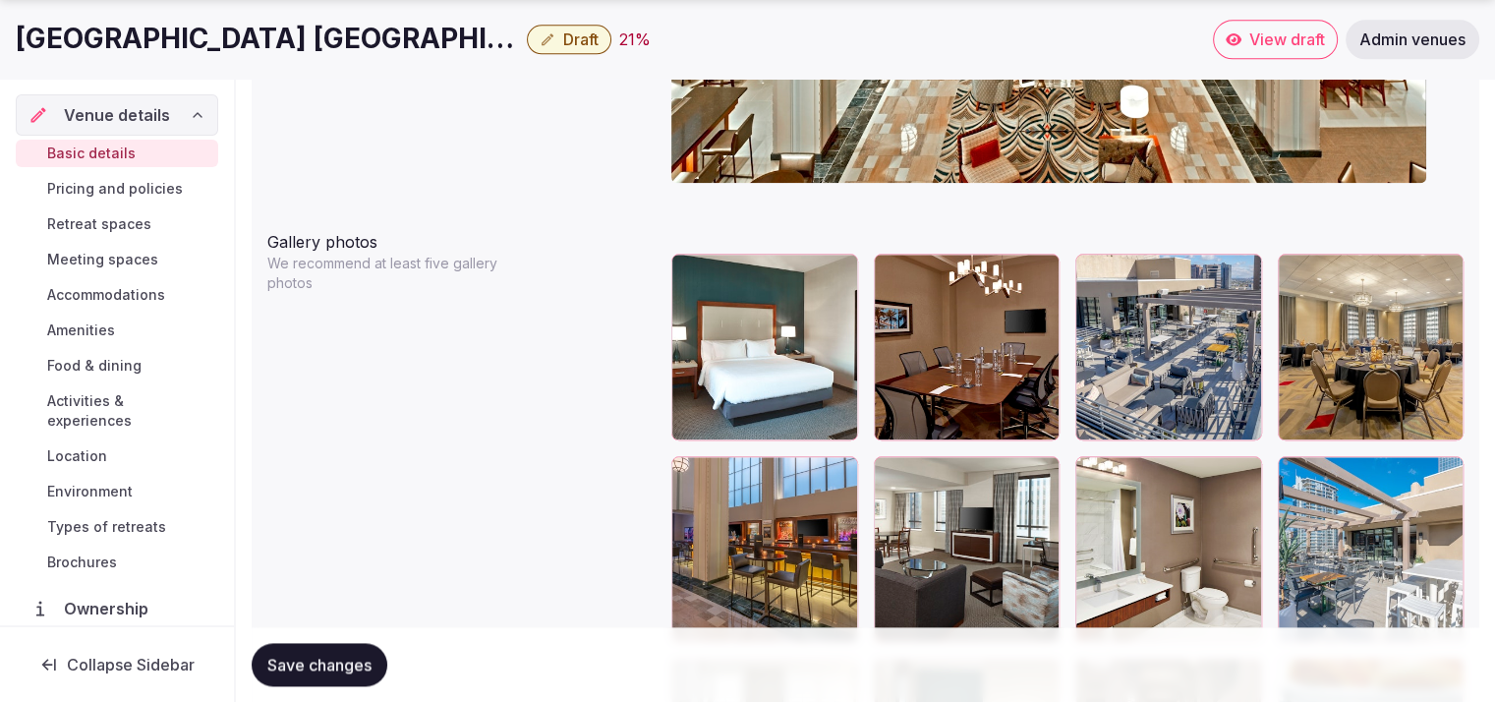
scroll to position [2273, 0]
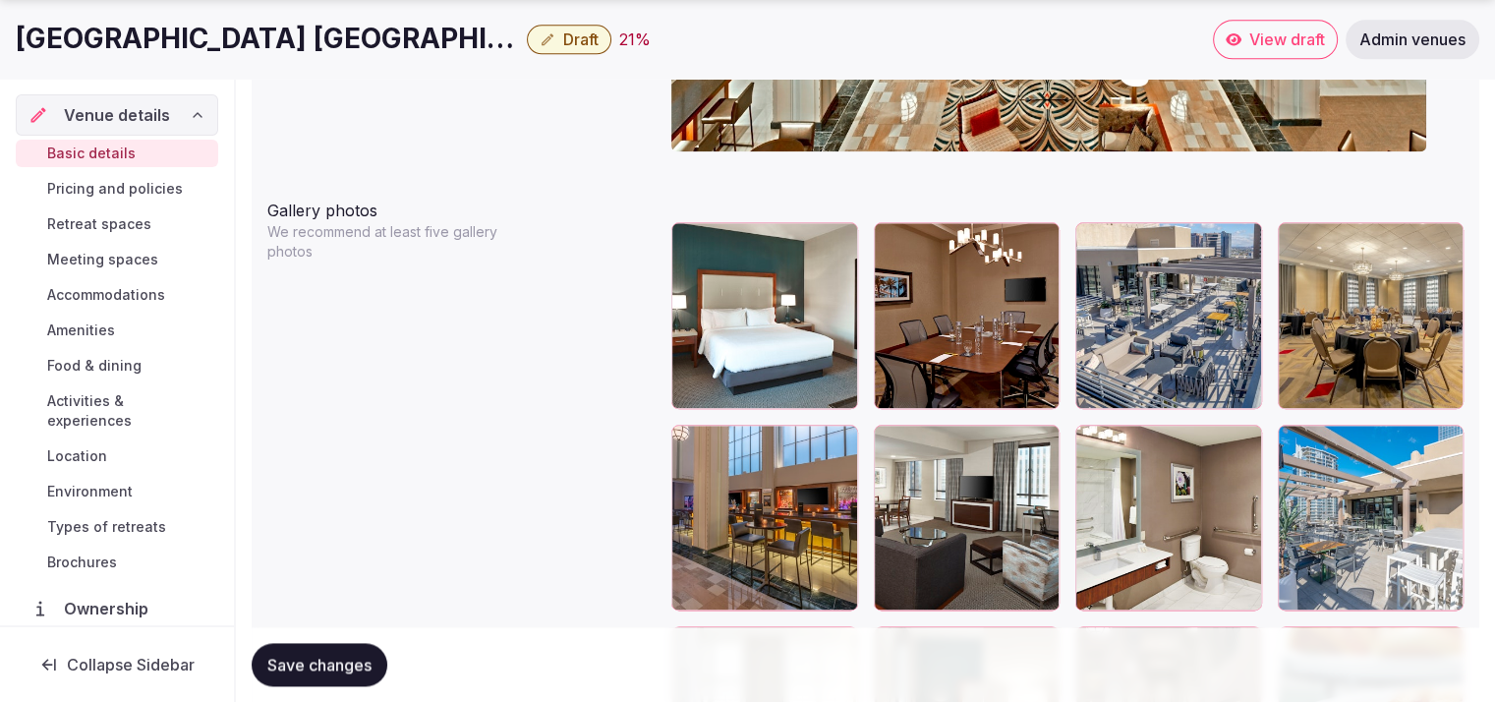
click at [324, 660] on span "Save changes" at bounding box center [319, 665] width 104 height 20
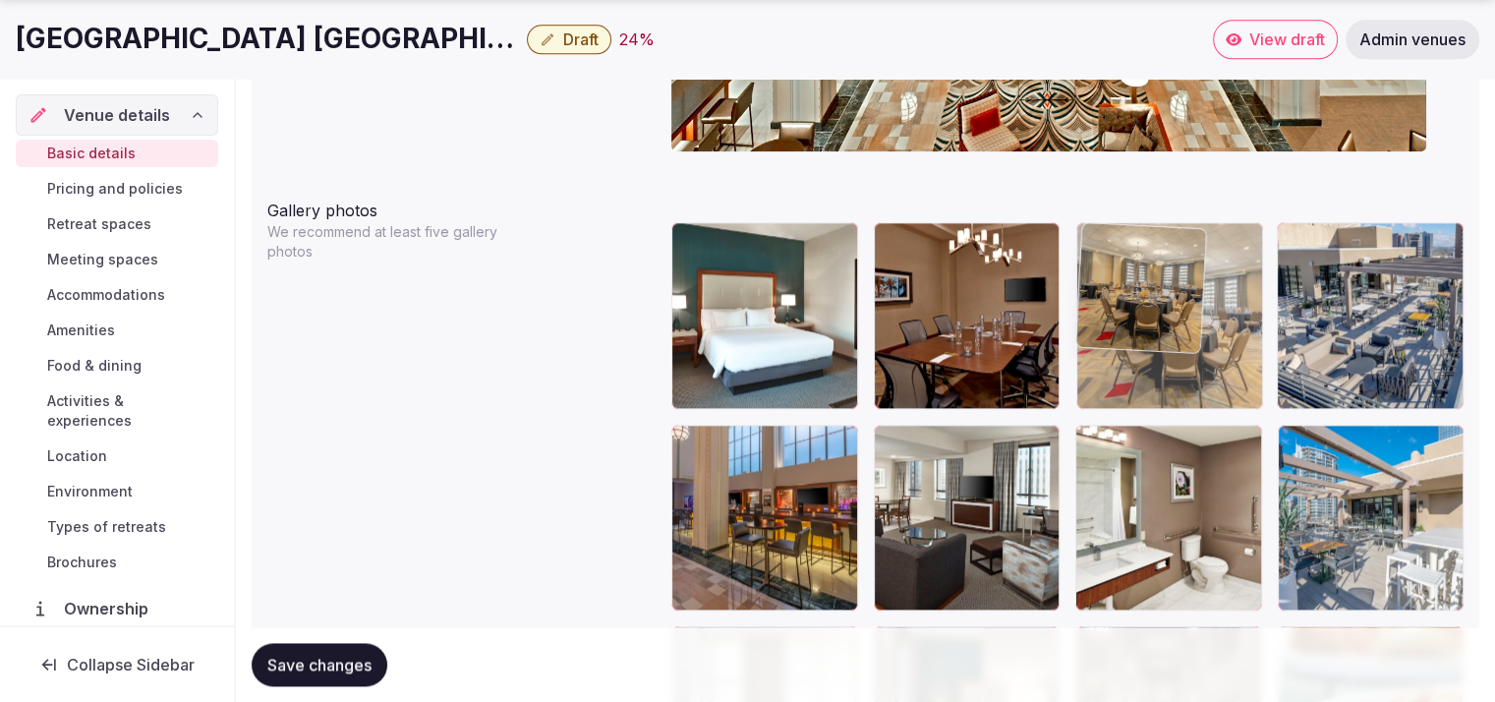
drag, startPoint x: 1389, startPoint y: 337, endPoint x: 1259, endPoint y: 347, distance: 130.2
click at [1259, 347] on body "**********" at bounding box center [747, 353] width 1495 height 5252
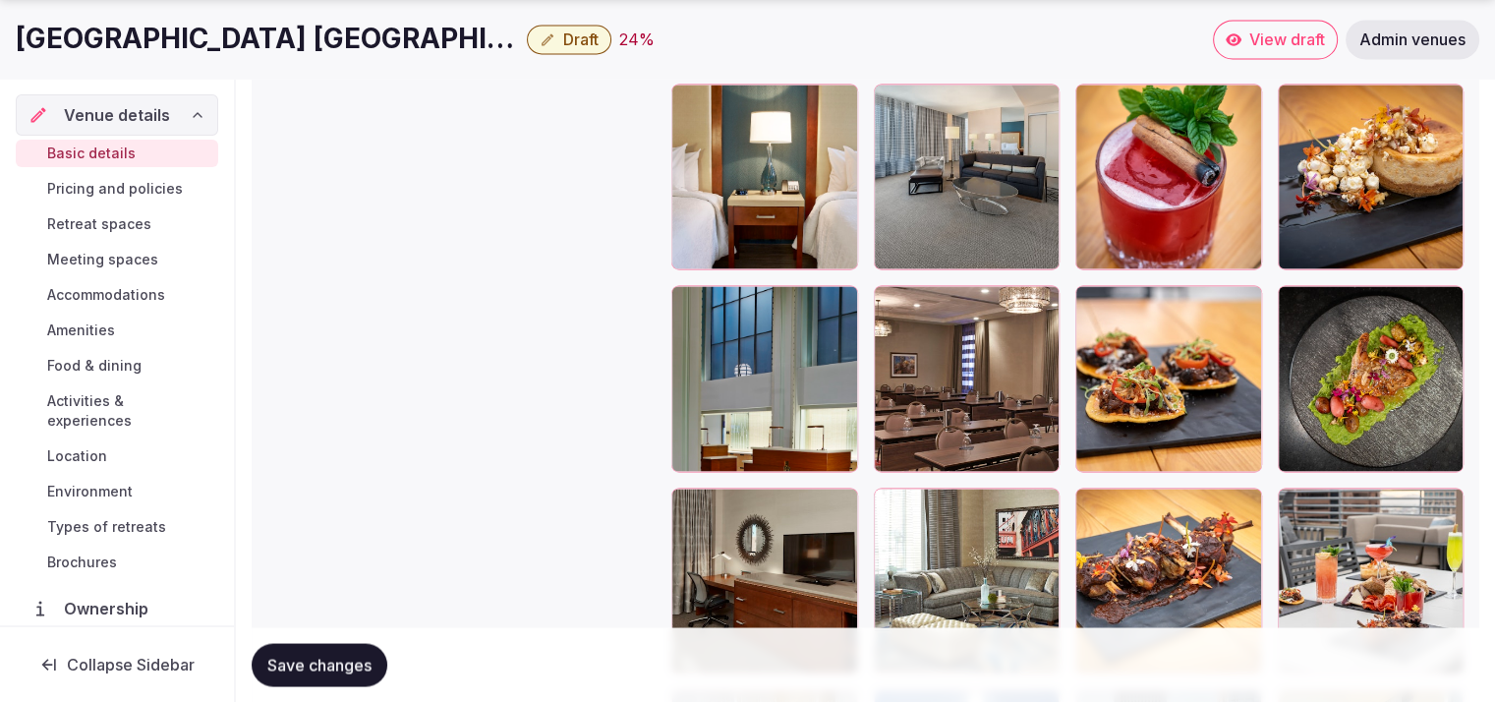
scroll to position [3429, 0]
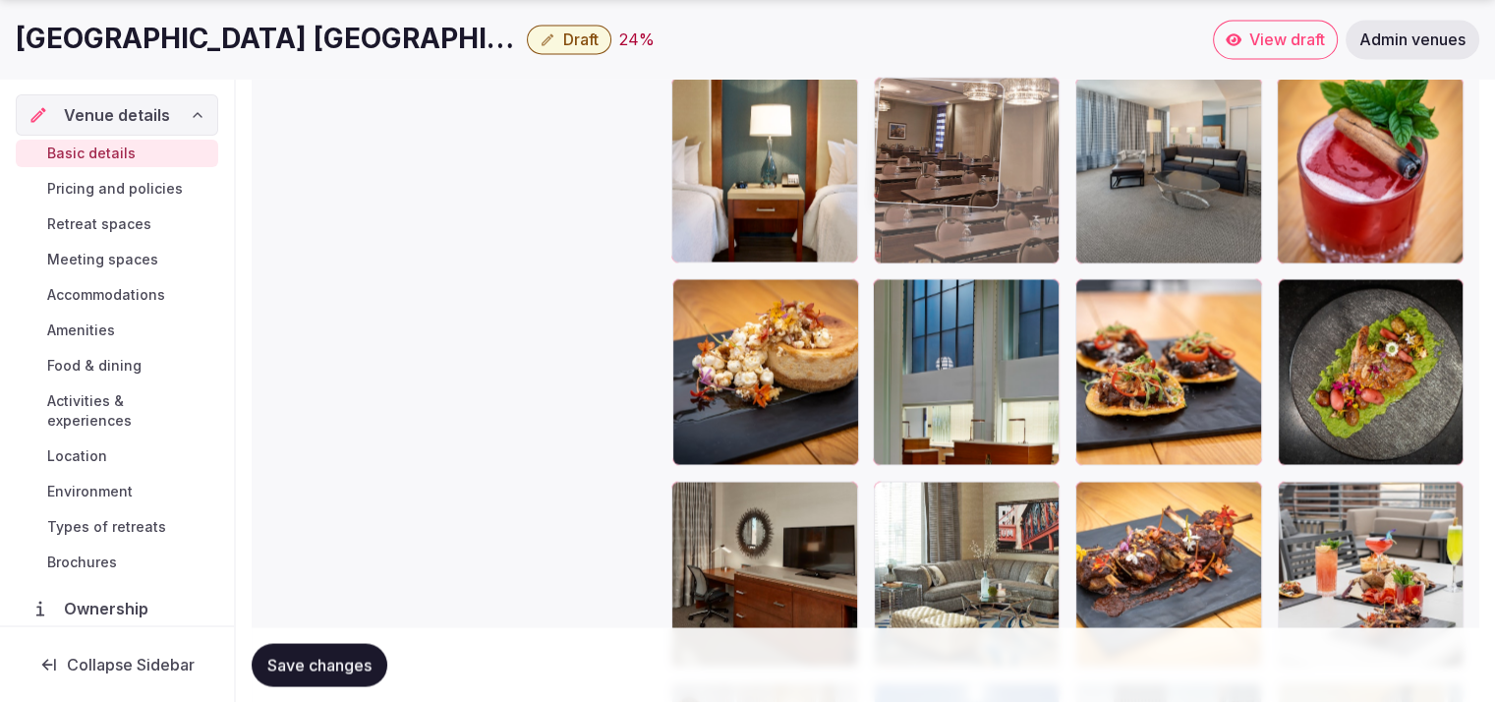
drag, startPoint x: 966, startPoint y: 439, endPoint x: 1034, endPoint y: 235, distance: 214.5
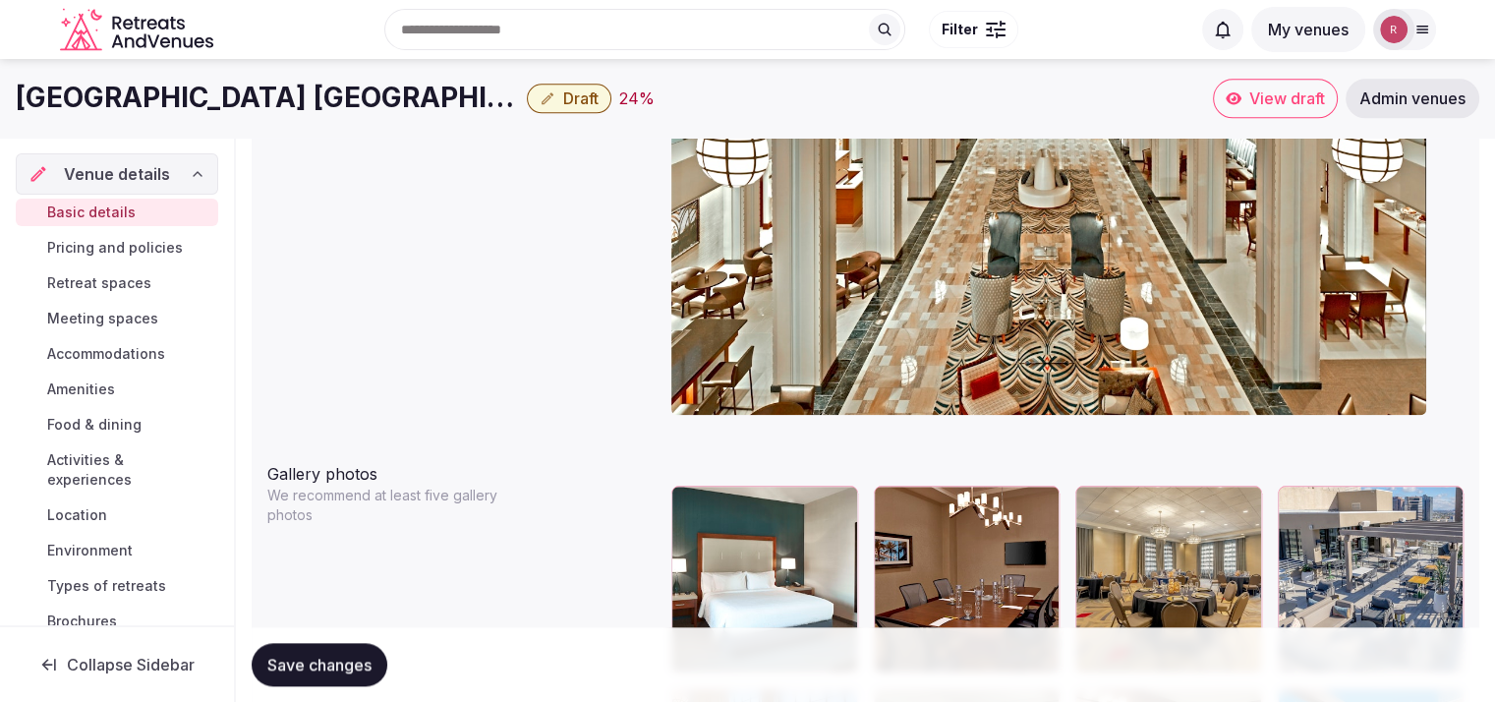
scroll to position [1903, 0]
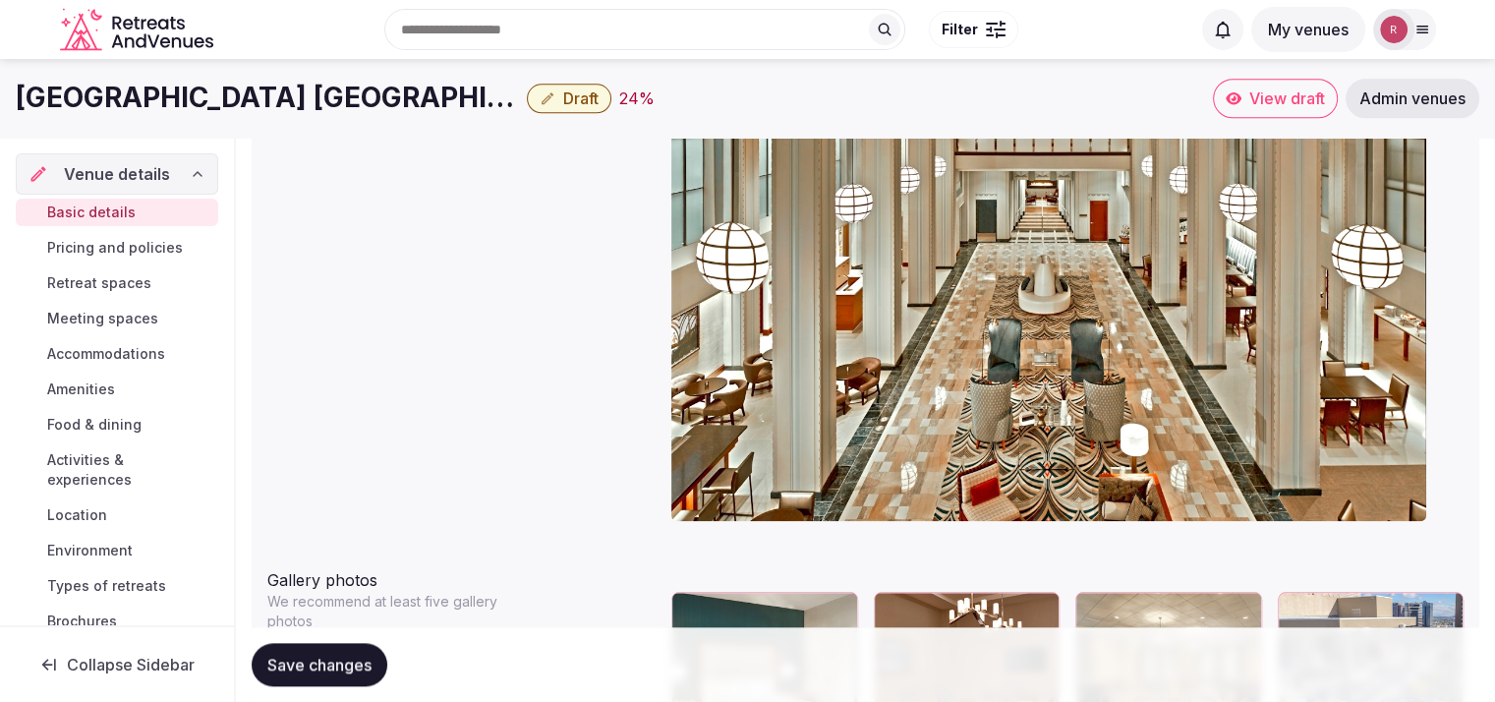
click at [354, 663] on span "Save changes" at bounding box center [319, 665] width 104 height 20
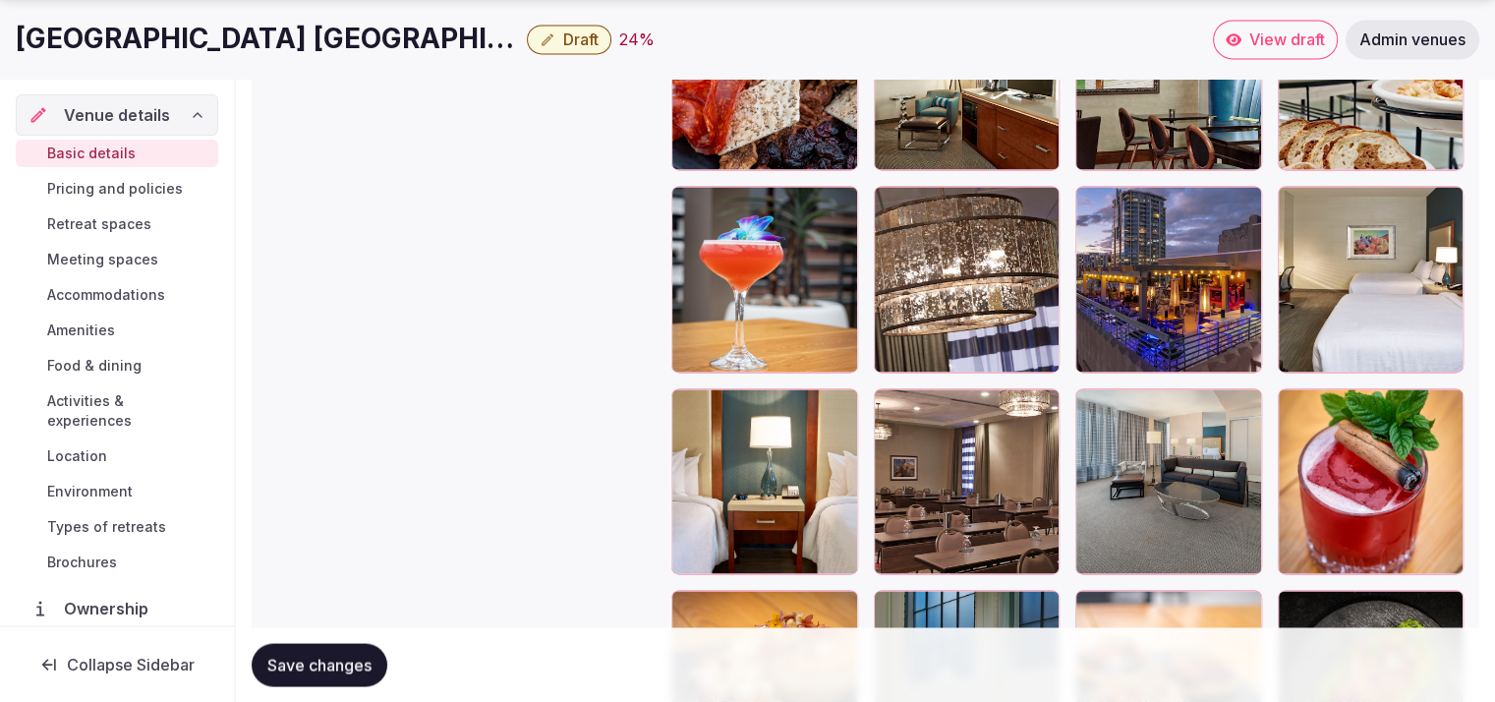
scroll to position [3440, 0]
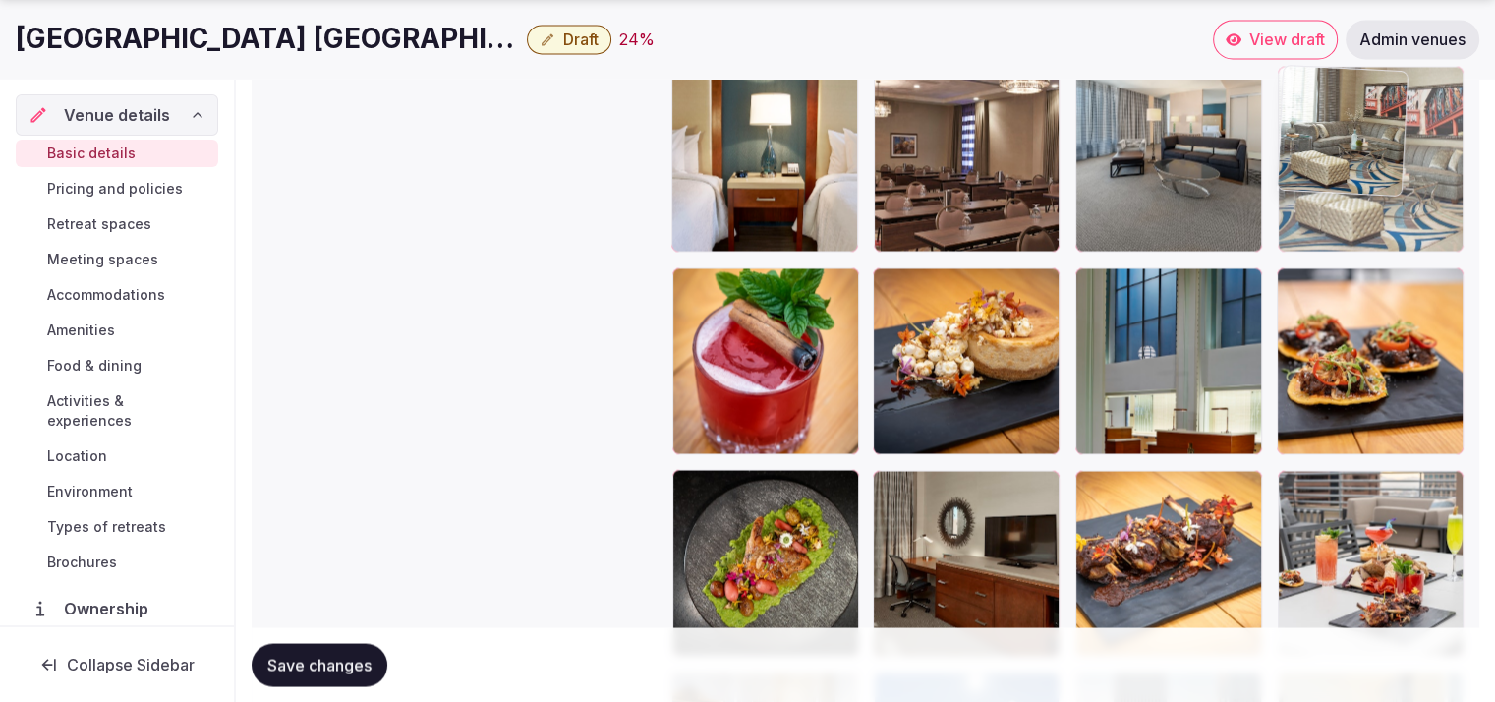
drag, startPoint x: 972, startPoint y: 547, endPoint x: 1425, endPoint y: 223, distance: 556.0
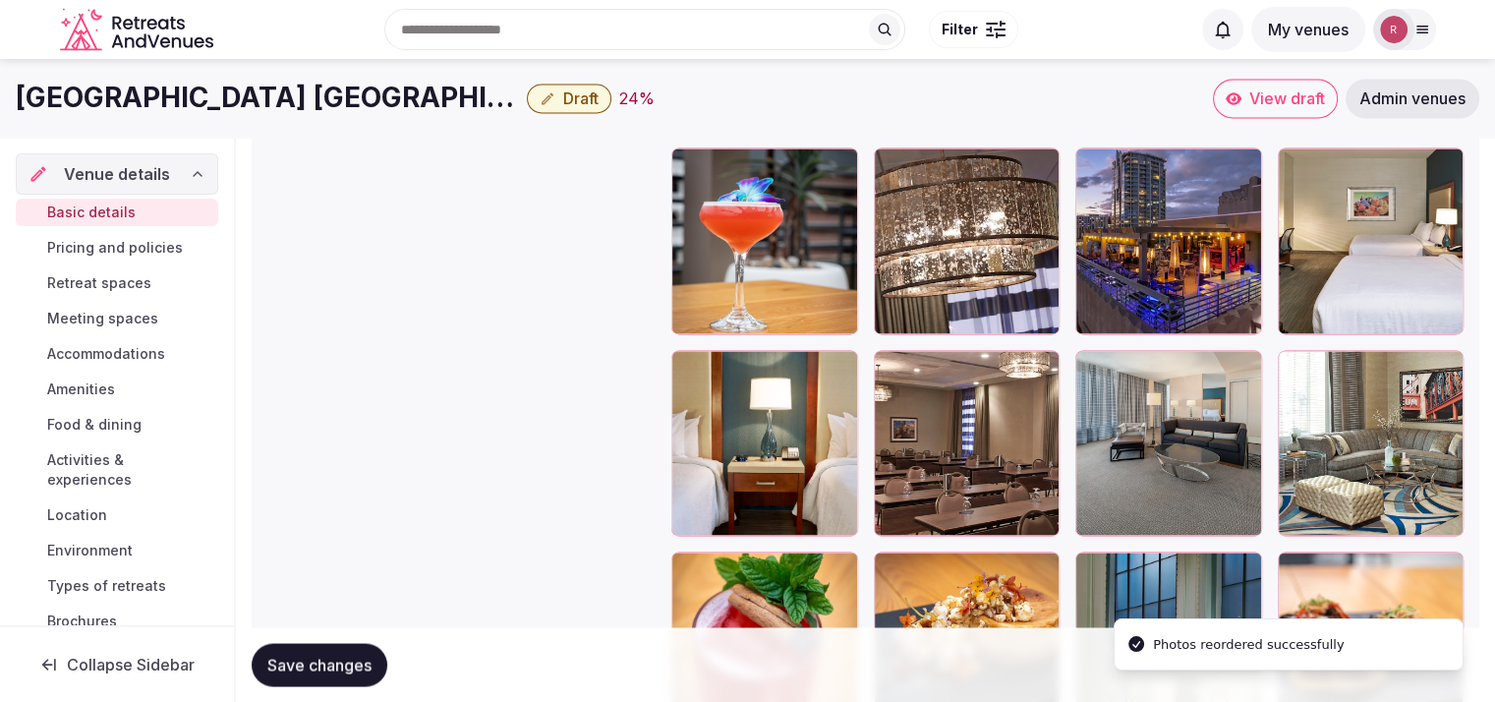
scroll to position [3119, 0]
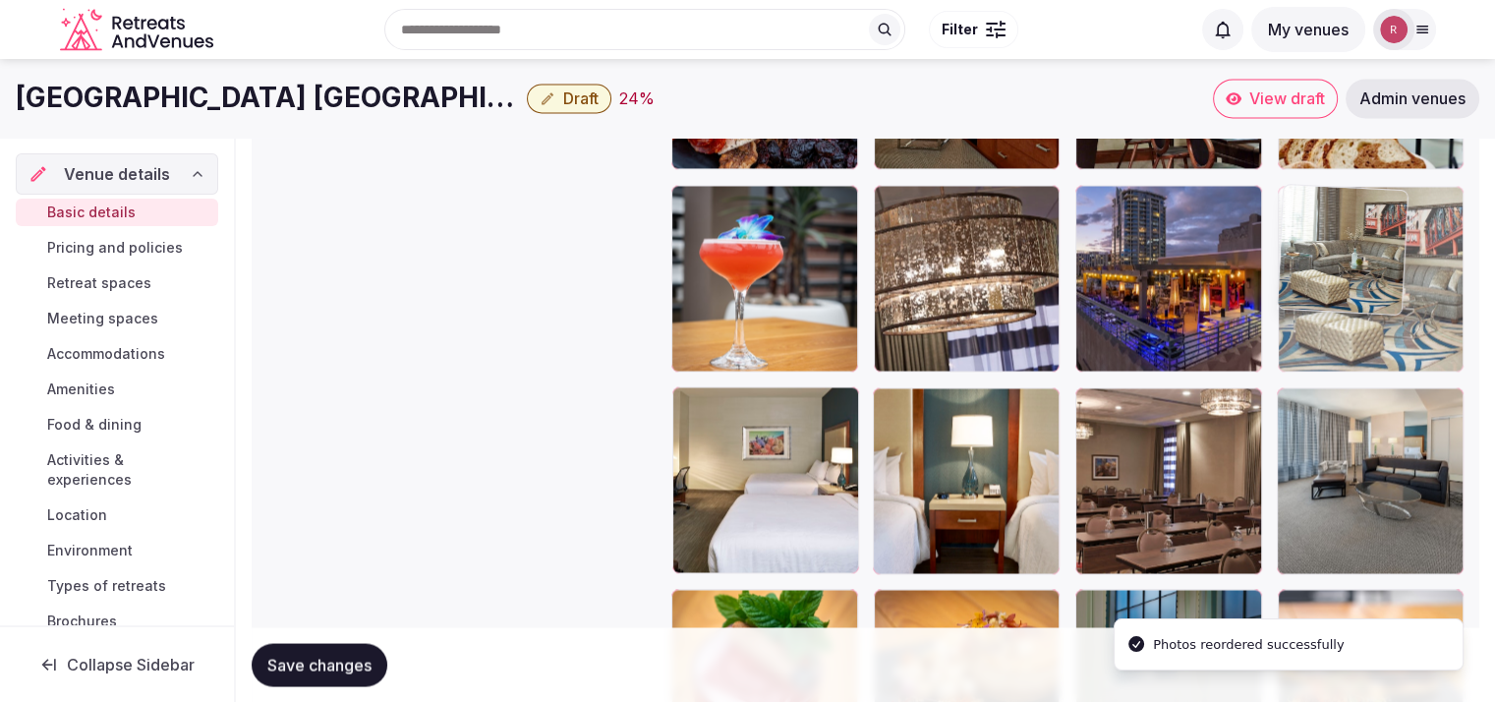
drag, startPoint x: 1342, startPoint y: 470, endPoint x: 1375, endPoint y: 332, distance: 141.6
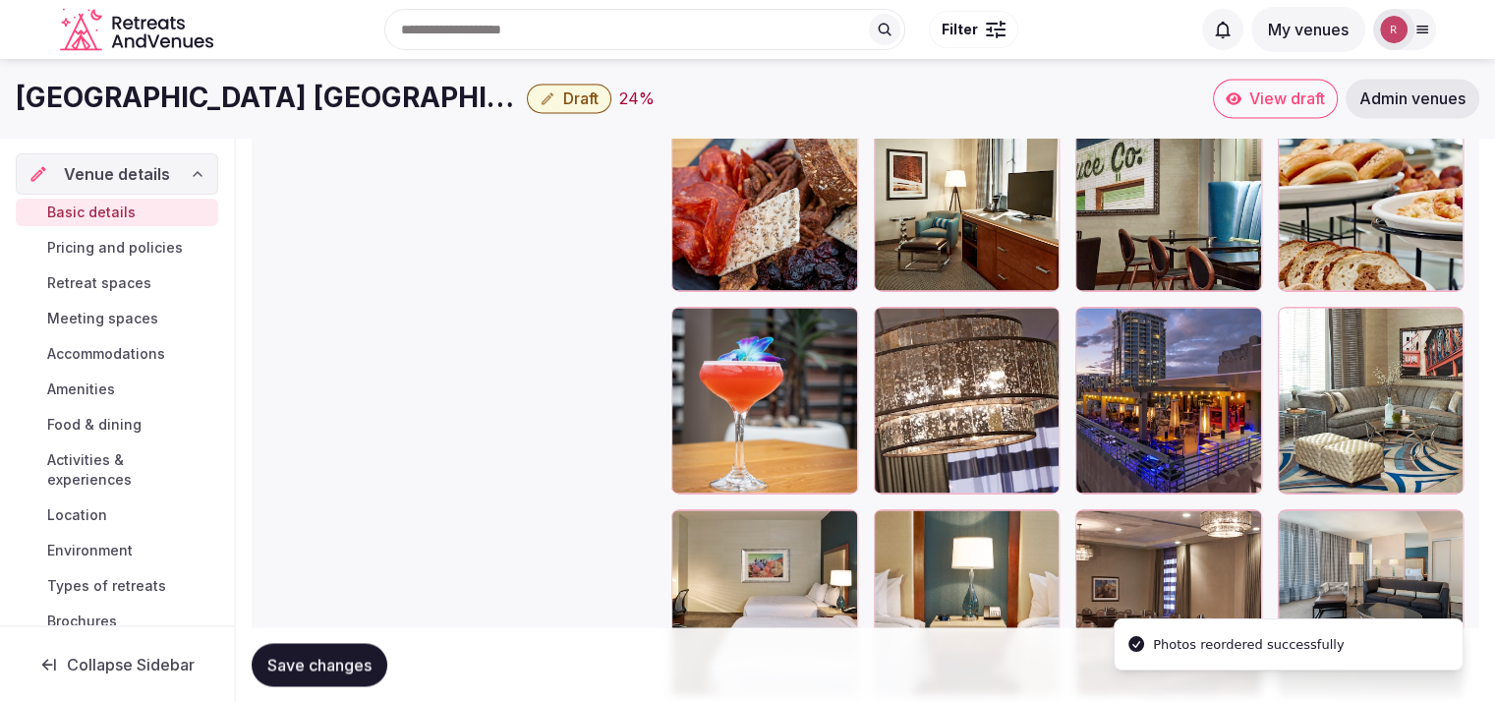
scroll to position [2928, 0]
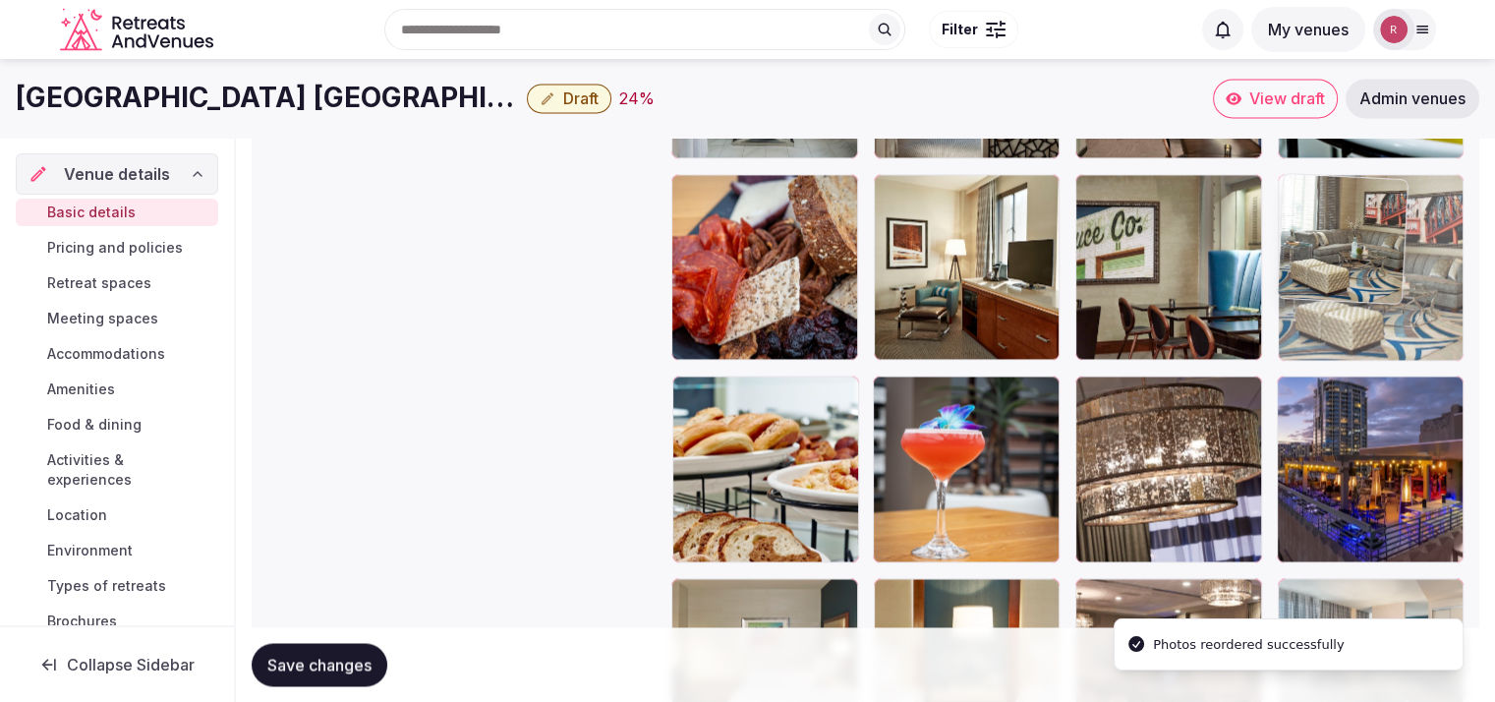
drag, startPoint x: 1373, startPoint y: 342, endPoint x: 1374, endPoint y: 273, distance: 68.9
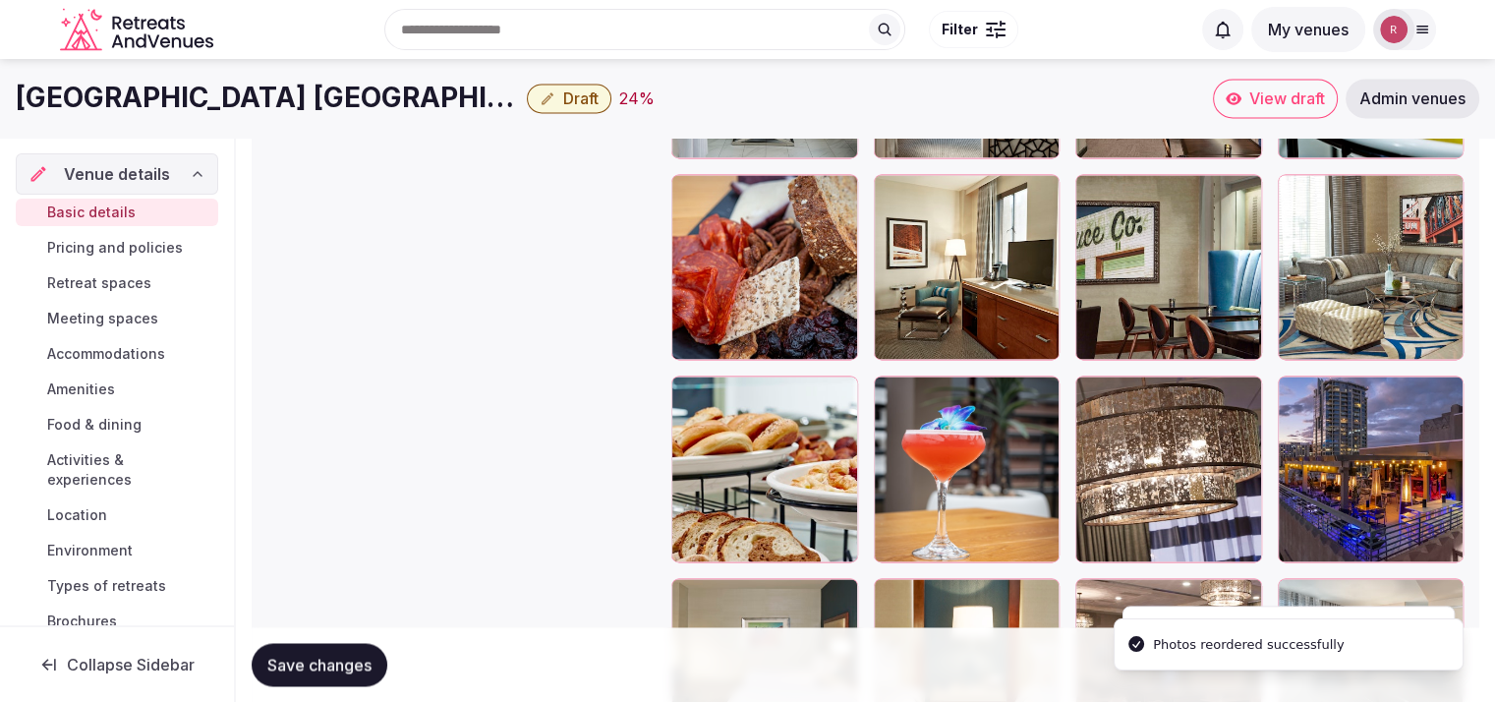
scroll to position [2669, 0]
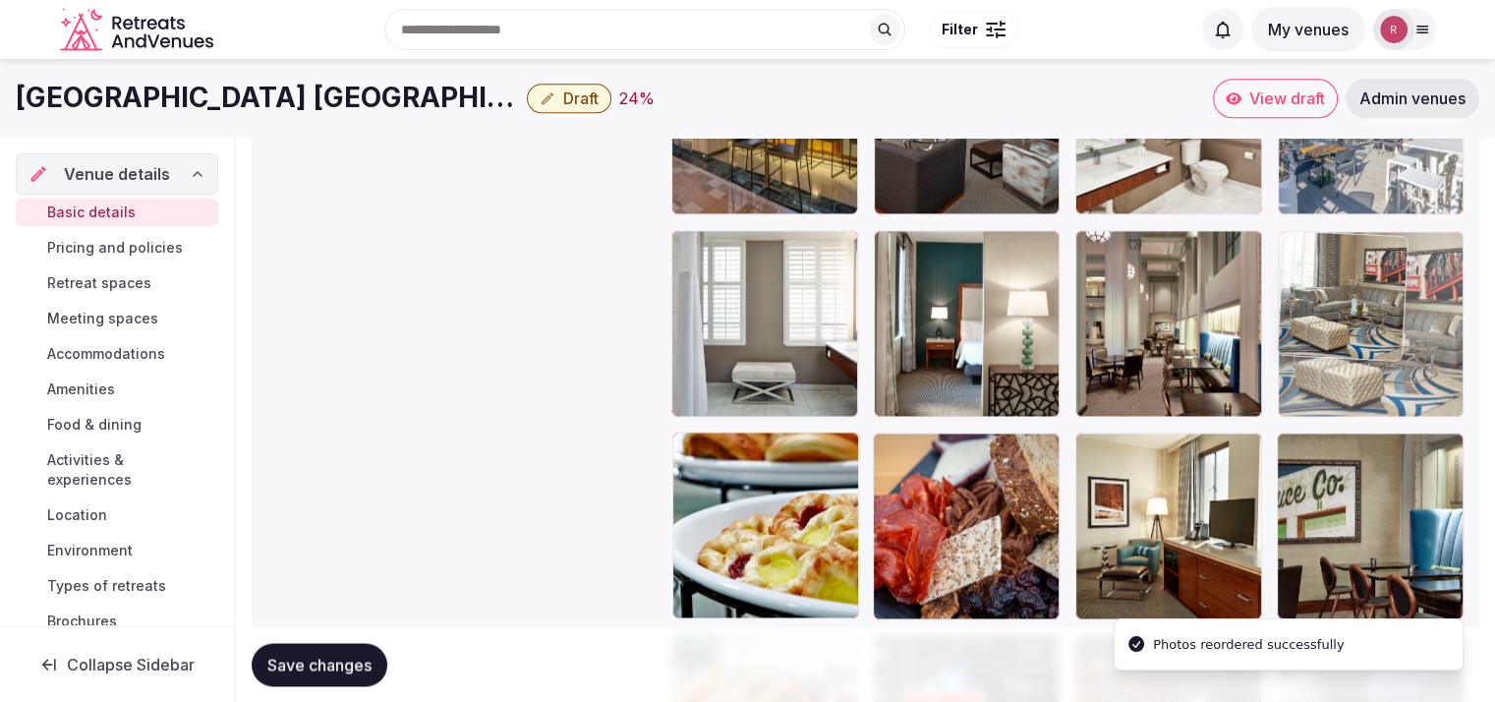
drag, startPoint x: 1397, startPoint y: 491, endPoint x: 1397, endPoint y: 375, distance: 116.0
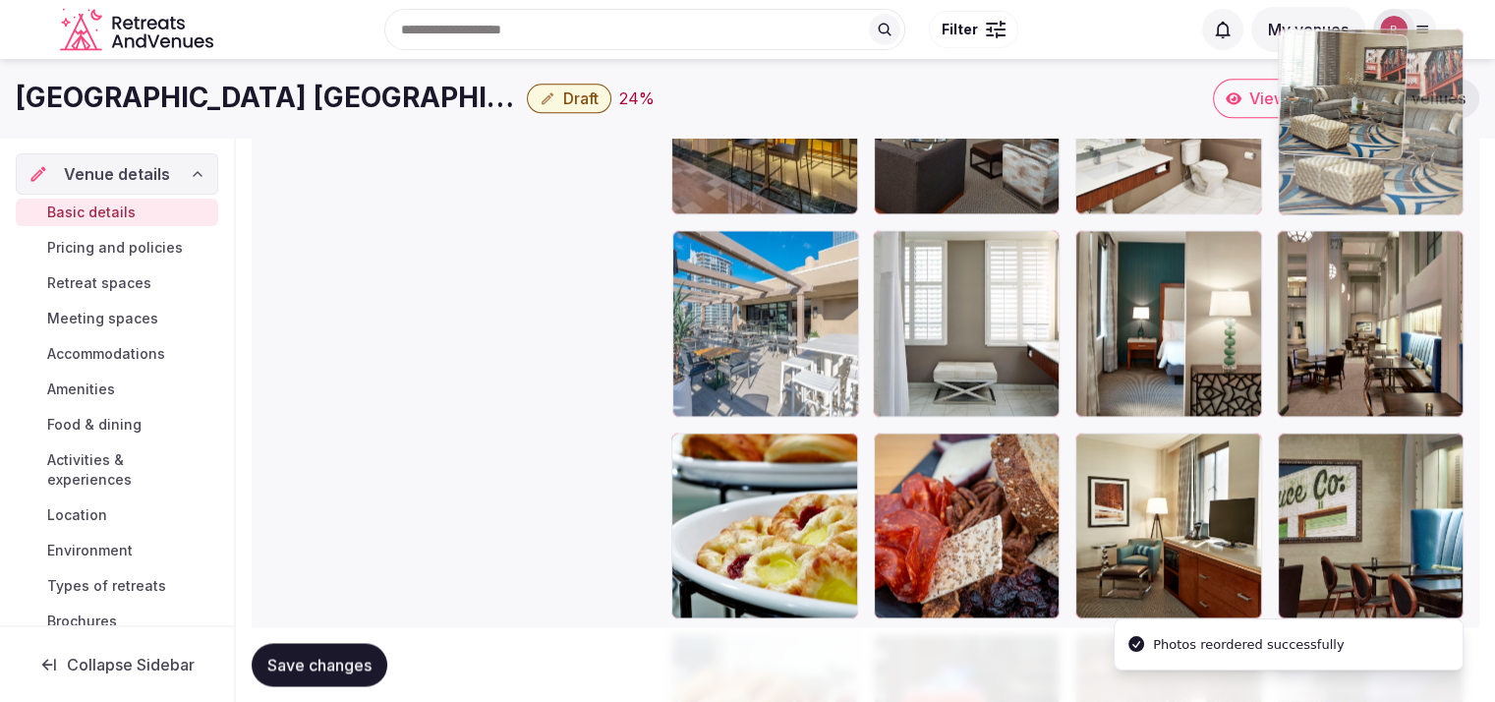
drag, startPoint x: 1376, startPoint y: 290, endPoint x: 1380, endPoint y: 208, distance: 81.7
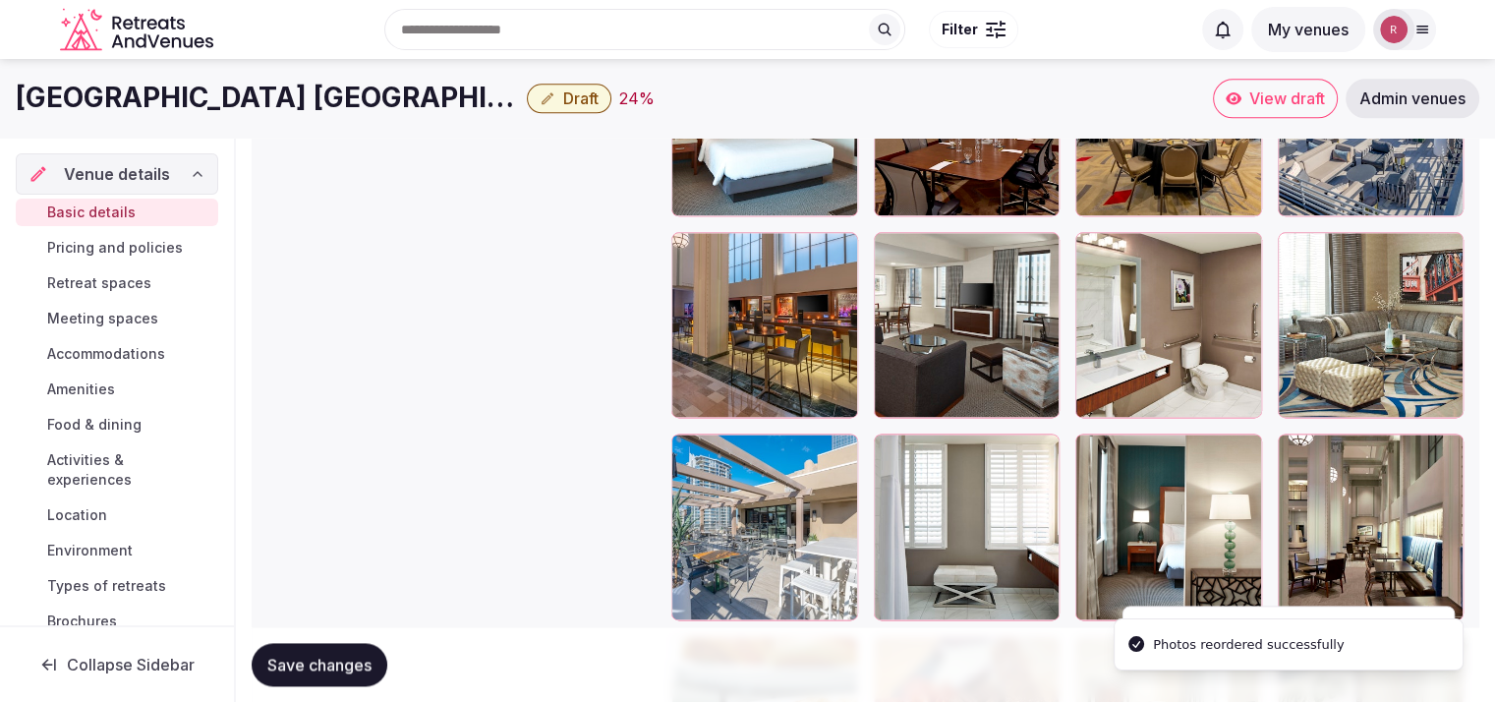
scroll to position [2410, 0]
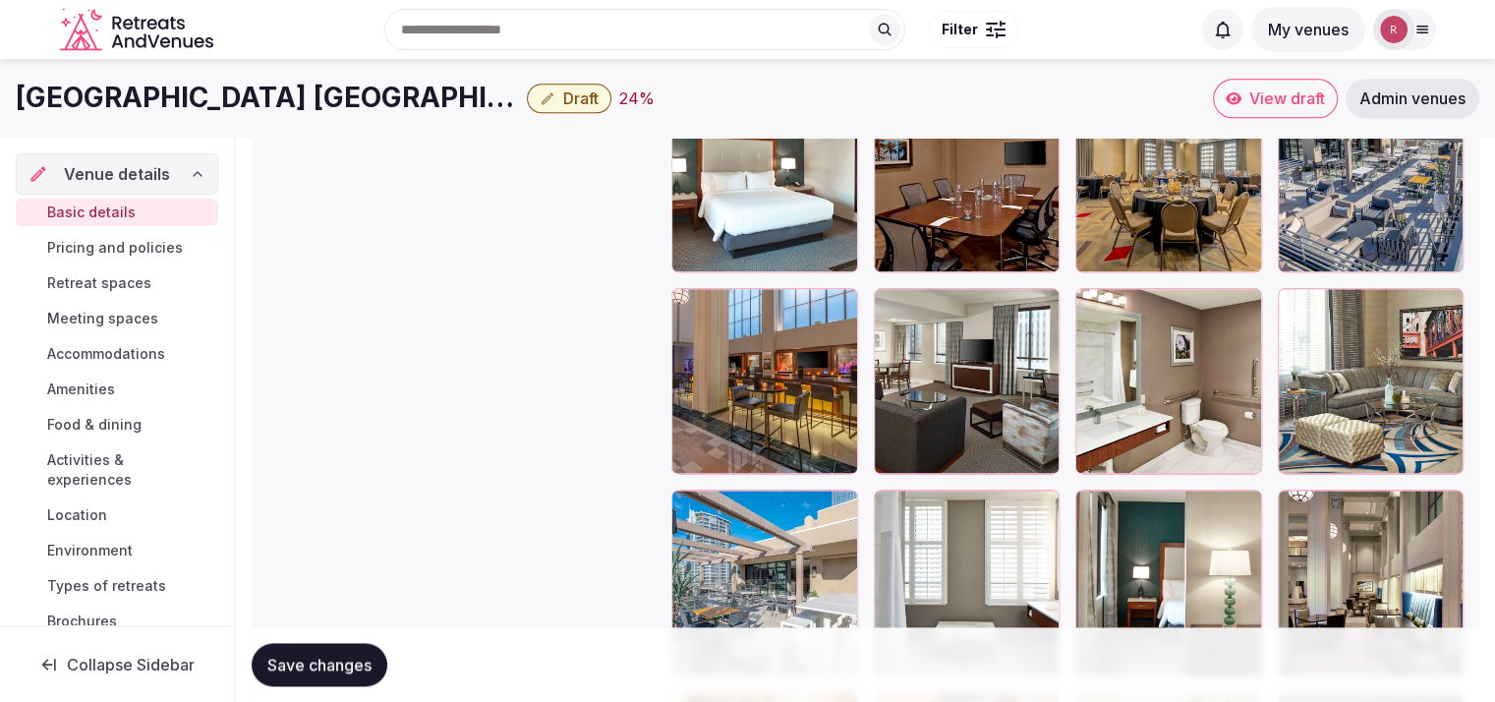
click at [274, 656] on span "Save changes" at bounding box center [319, 665] width 104 height 20
click at [645, 94] on div "24 %" at bounding box center [636, 99] width 35 height 24
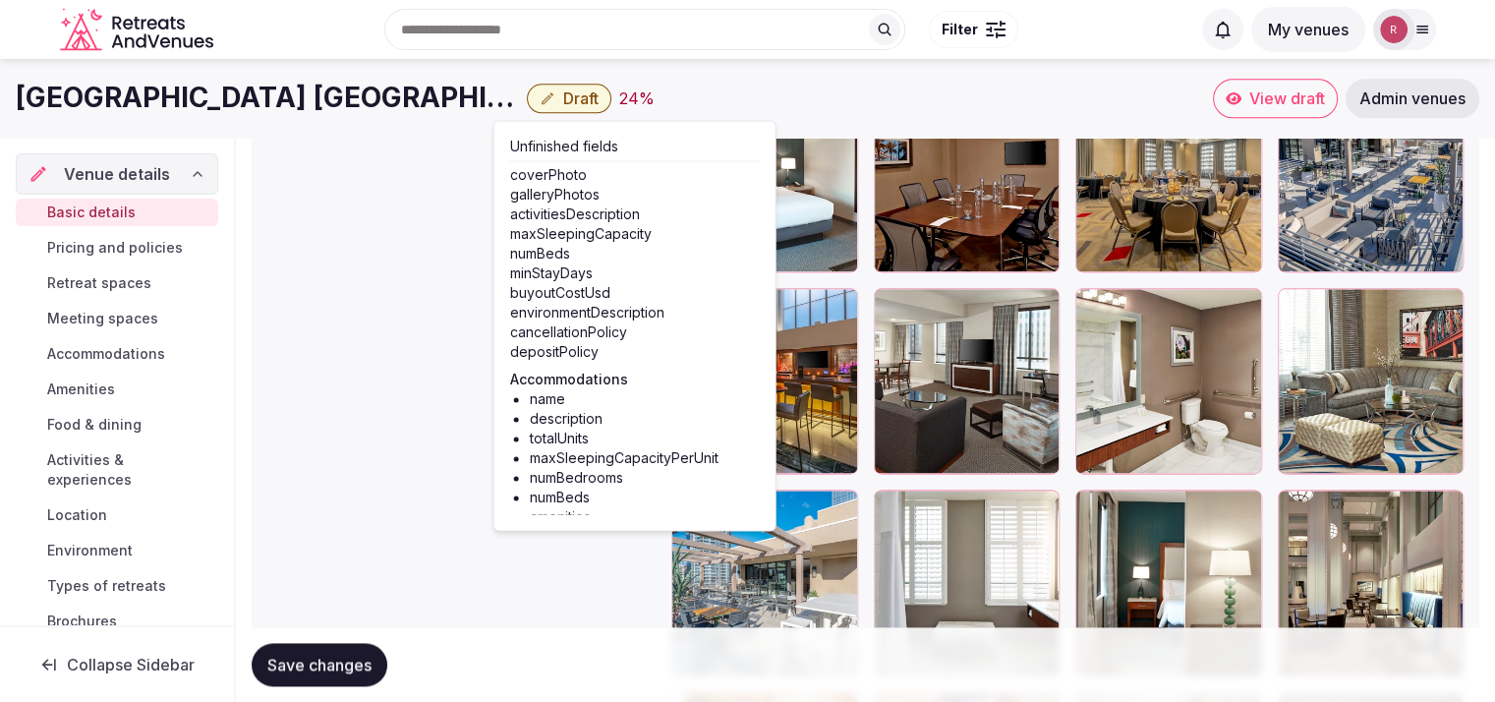
click at [540, 101] on icon "button" at bounding box center [548, 98] width 16 height 16
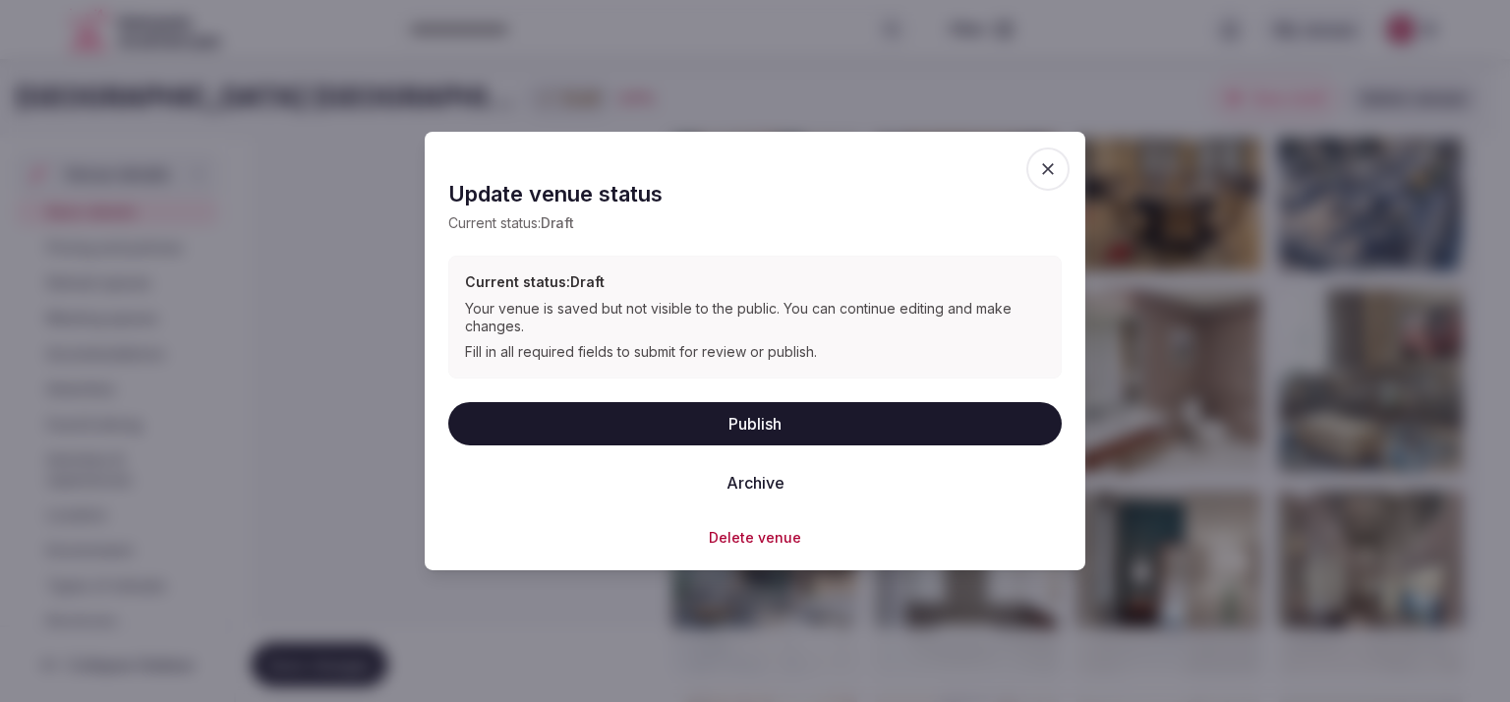
click at [744, 417] on button "Publish" at bounding box center [755, 422] width 614 height 43
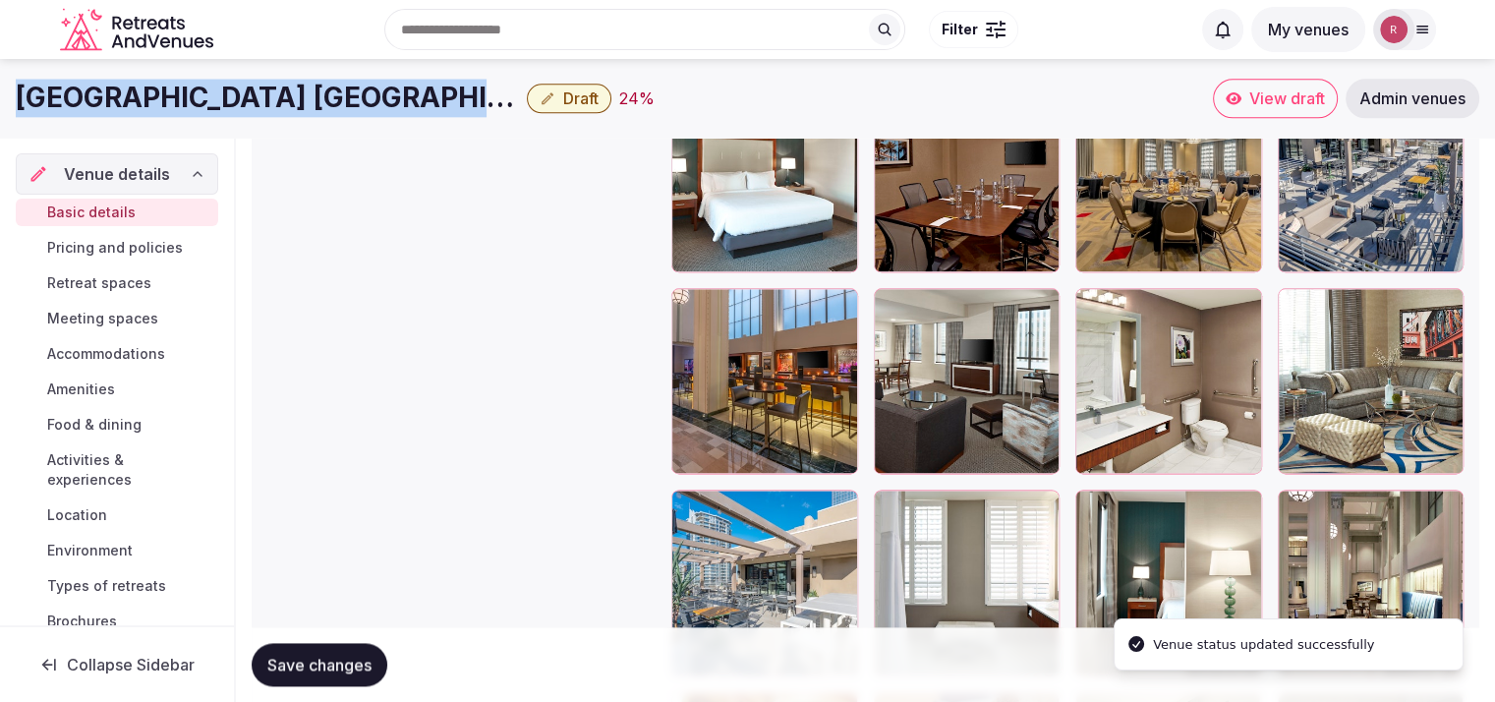
drag, startPoint x: 517, startPoint y: 95, endPoint x: 23, endPoint y: 93, distance: 494.5
click at [23, 93] on div "Hilton Garden Inn Phoenix Downtown Draft 24 %" at bounding box center [615, 98] width 1198 height 38
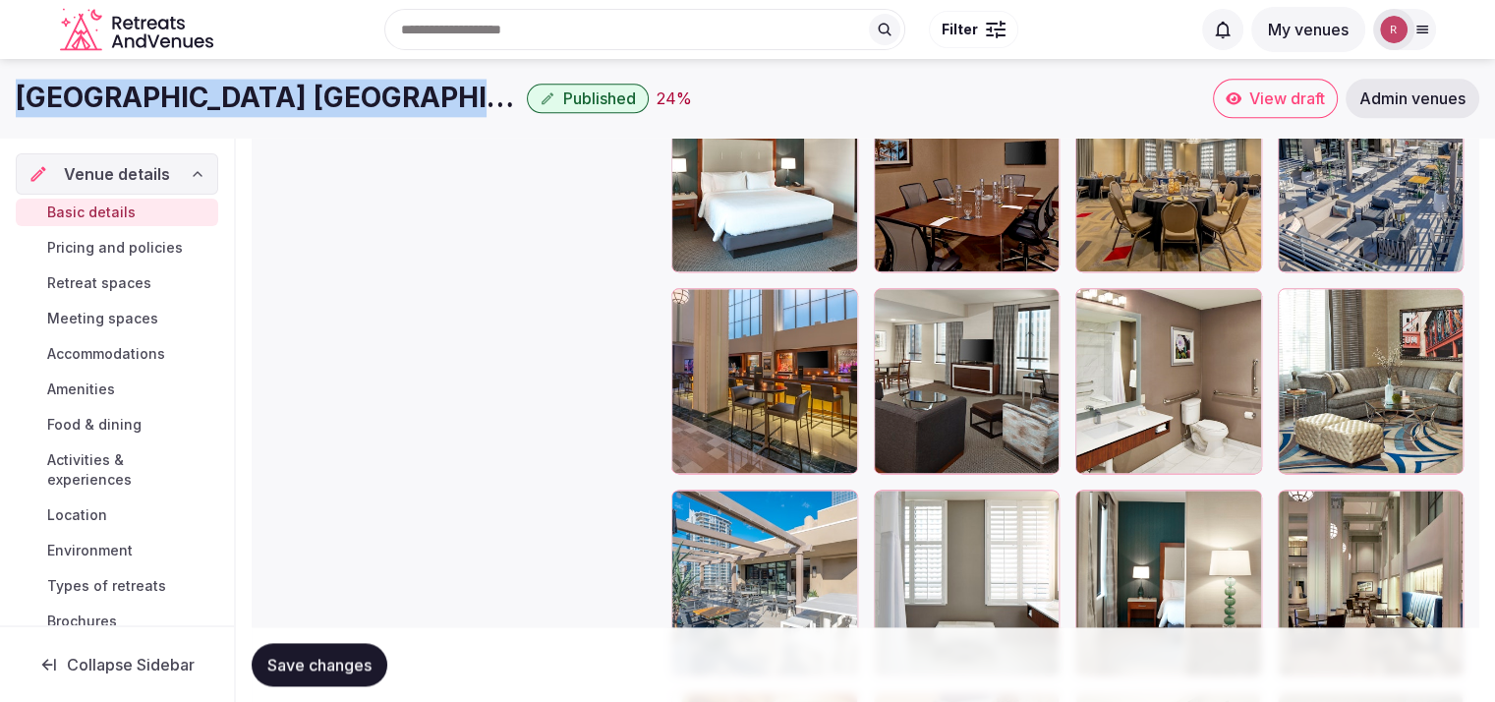
copy h1 "Hilton Garden Inn Phoenix Downtown"
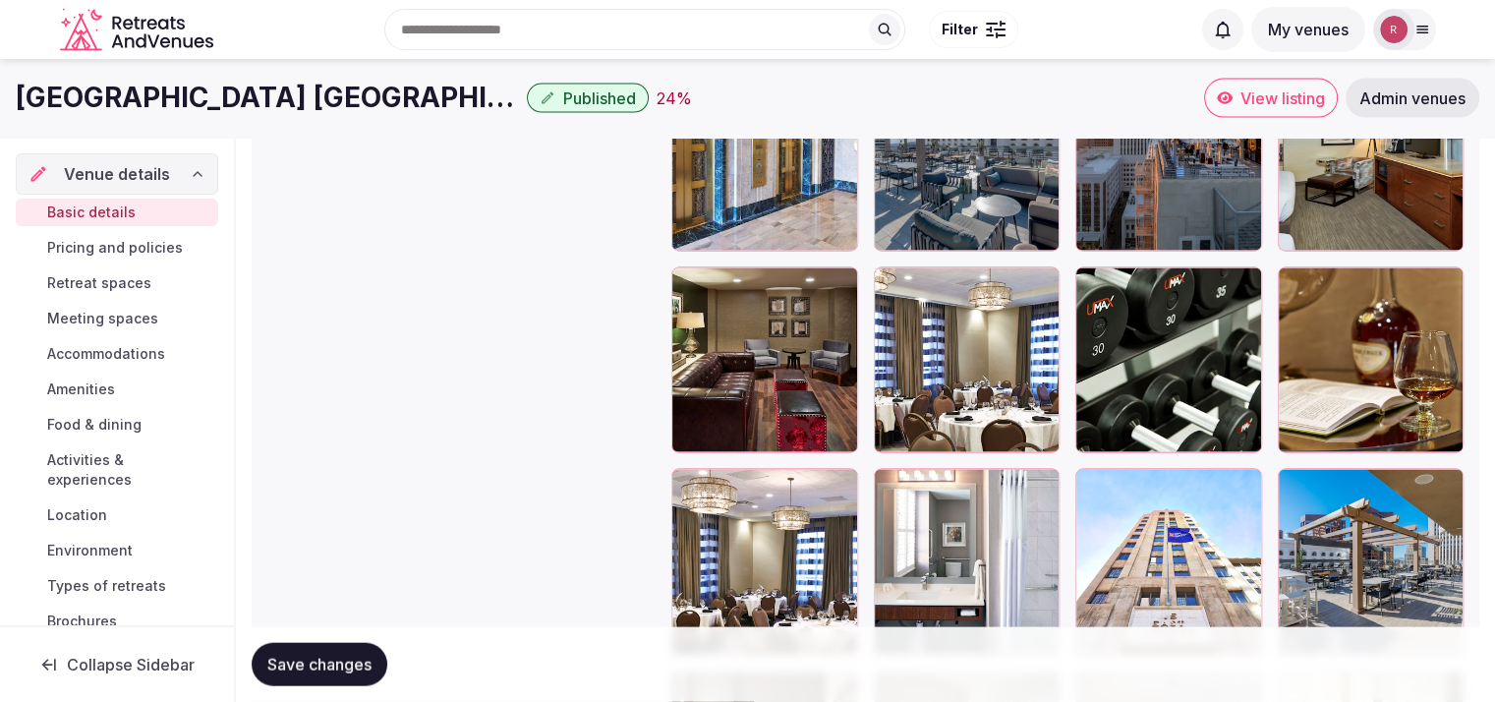
scroll to position [4028, 0]
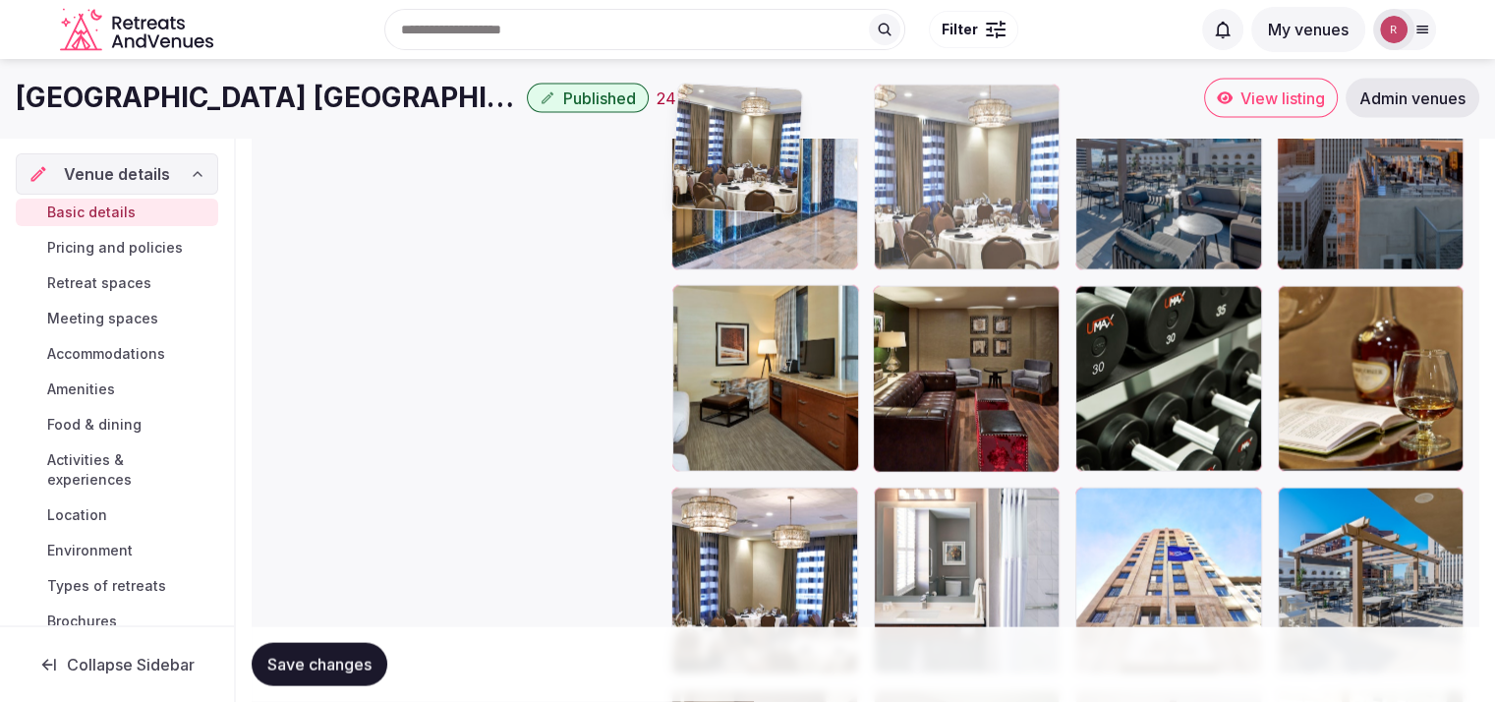
drag, startPoint x: 920, startPoint y: 414, endPoint x: 845, endPoint y: 239, distance: 190.7
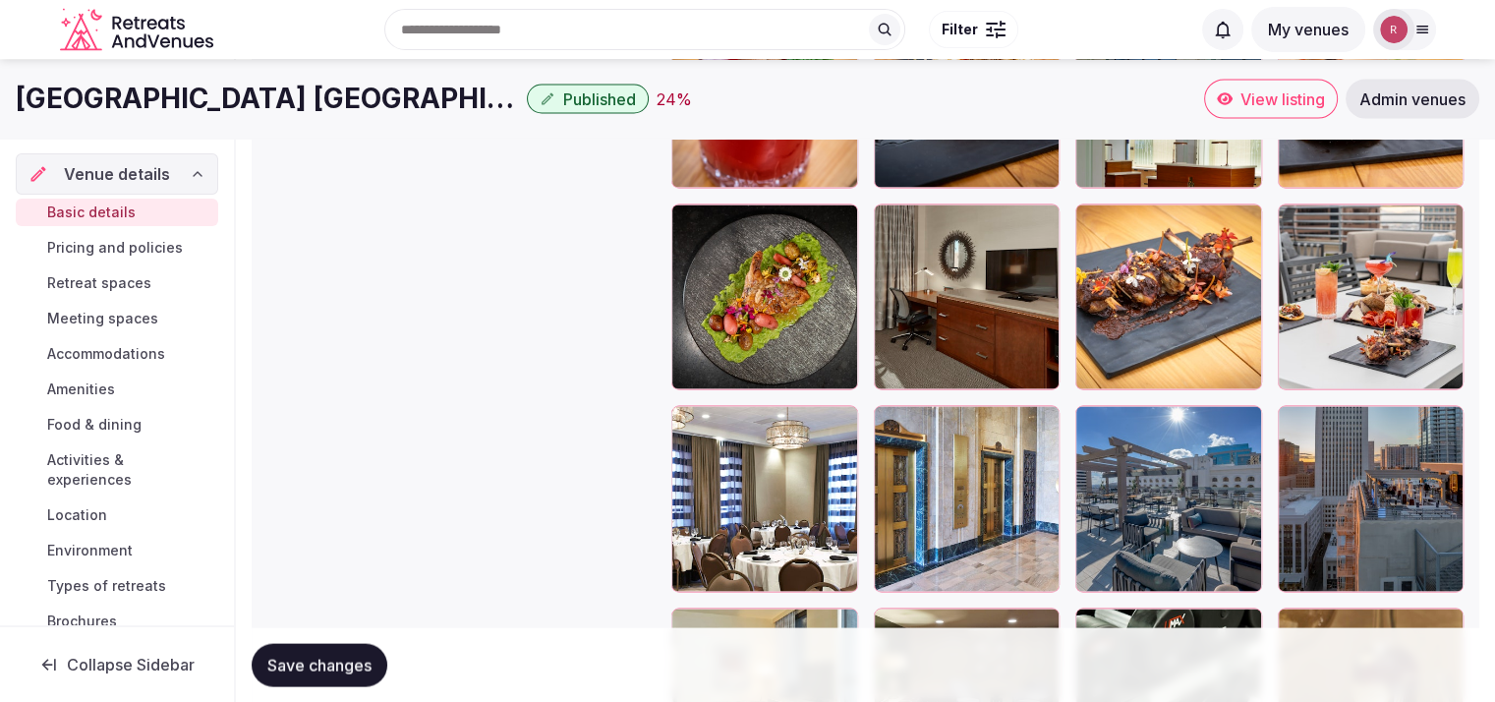
scroll to position [3701, 0]
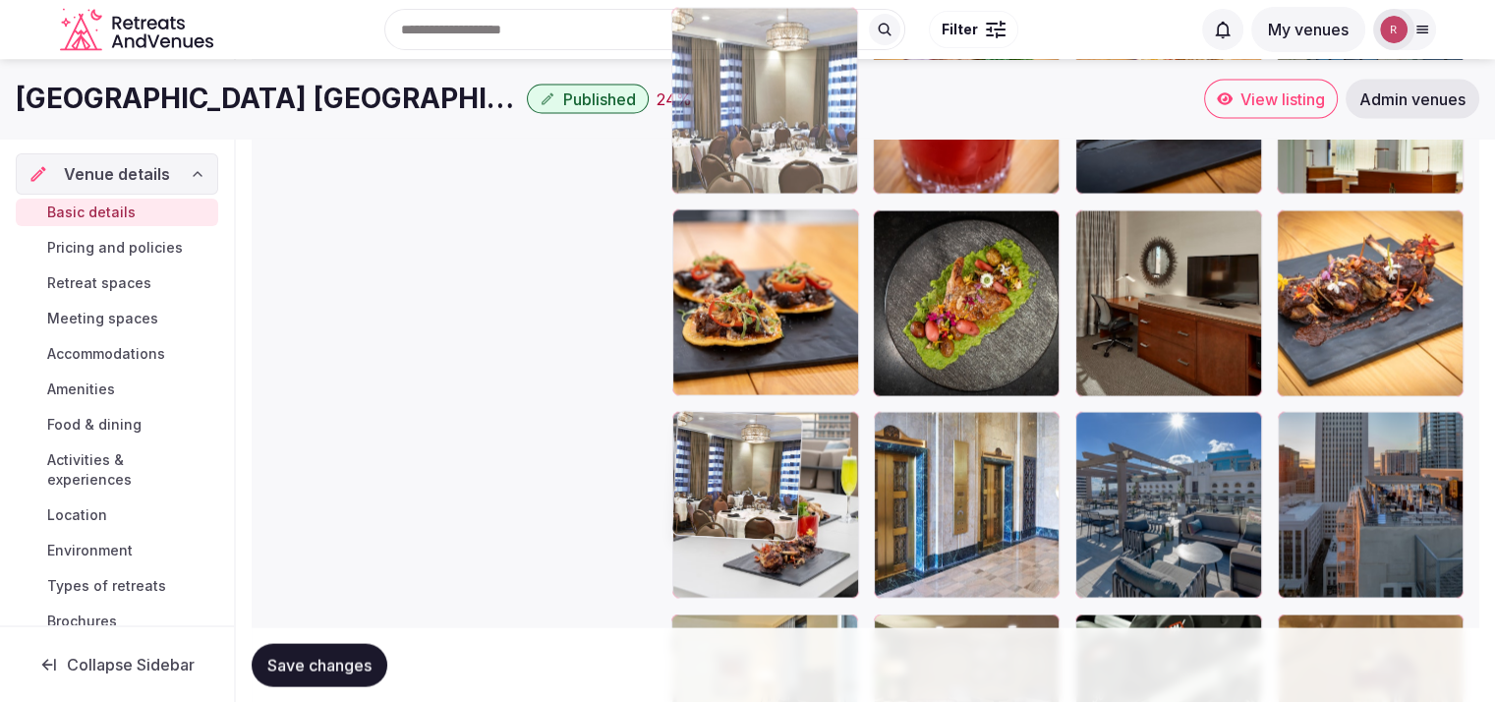
drag, startPoint x: 823, startPoint y: 361, endPoint x: 832, endPoint y: 180, distance: 181.1
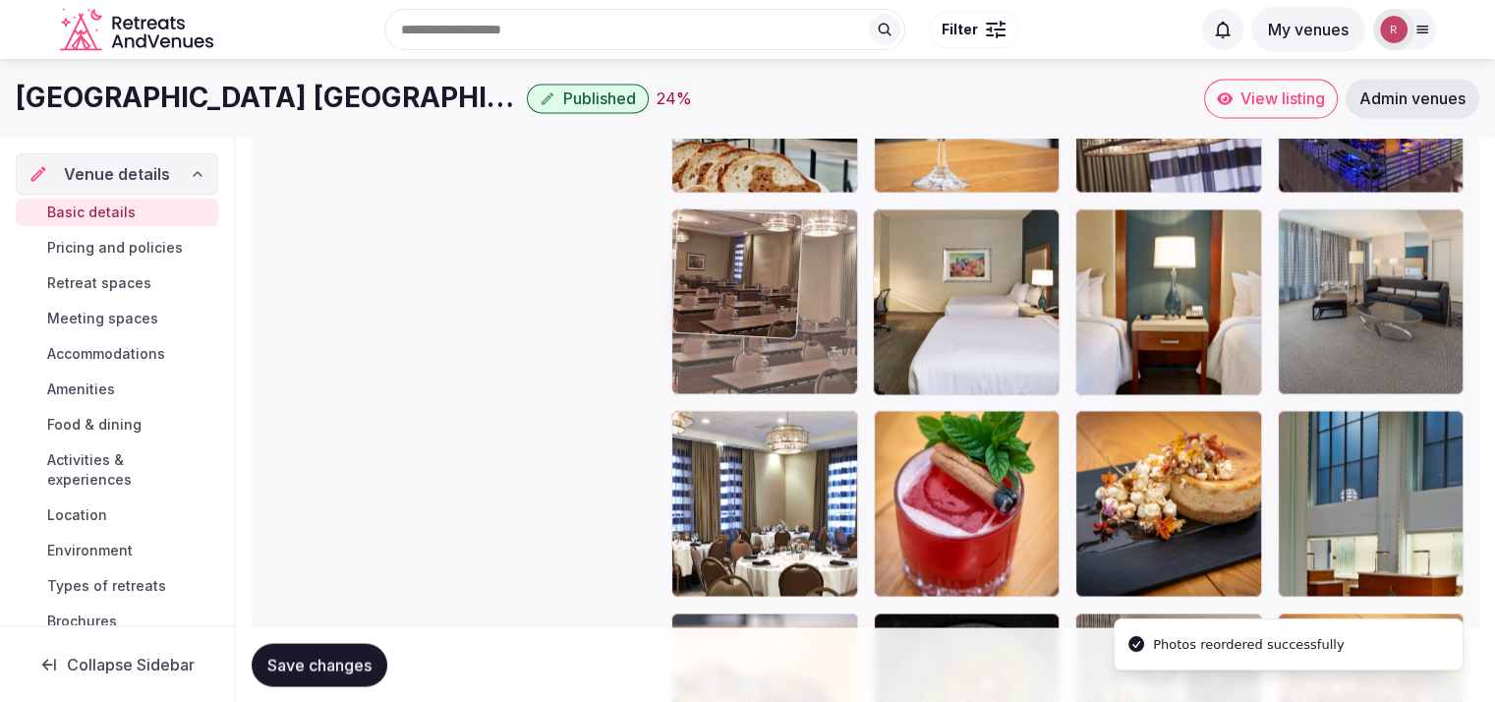
drag, startPoint x: 1211, startPoint y: 348, endPoint x: 914, endPoint y: 347, distance: 296.9
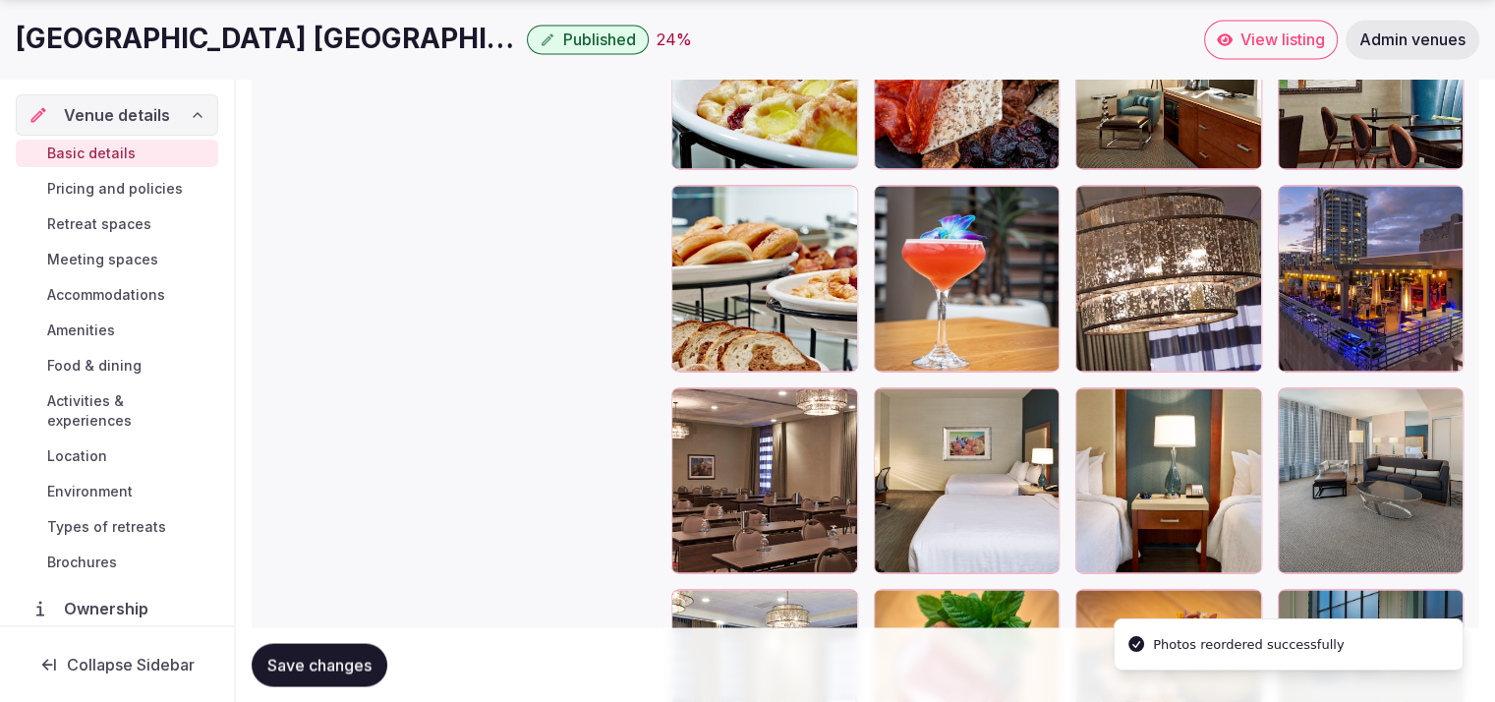
scroll to position [2976, 0]
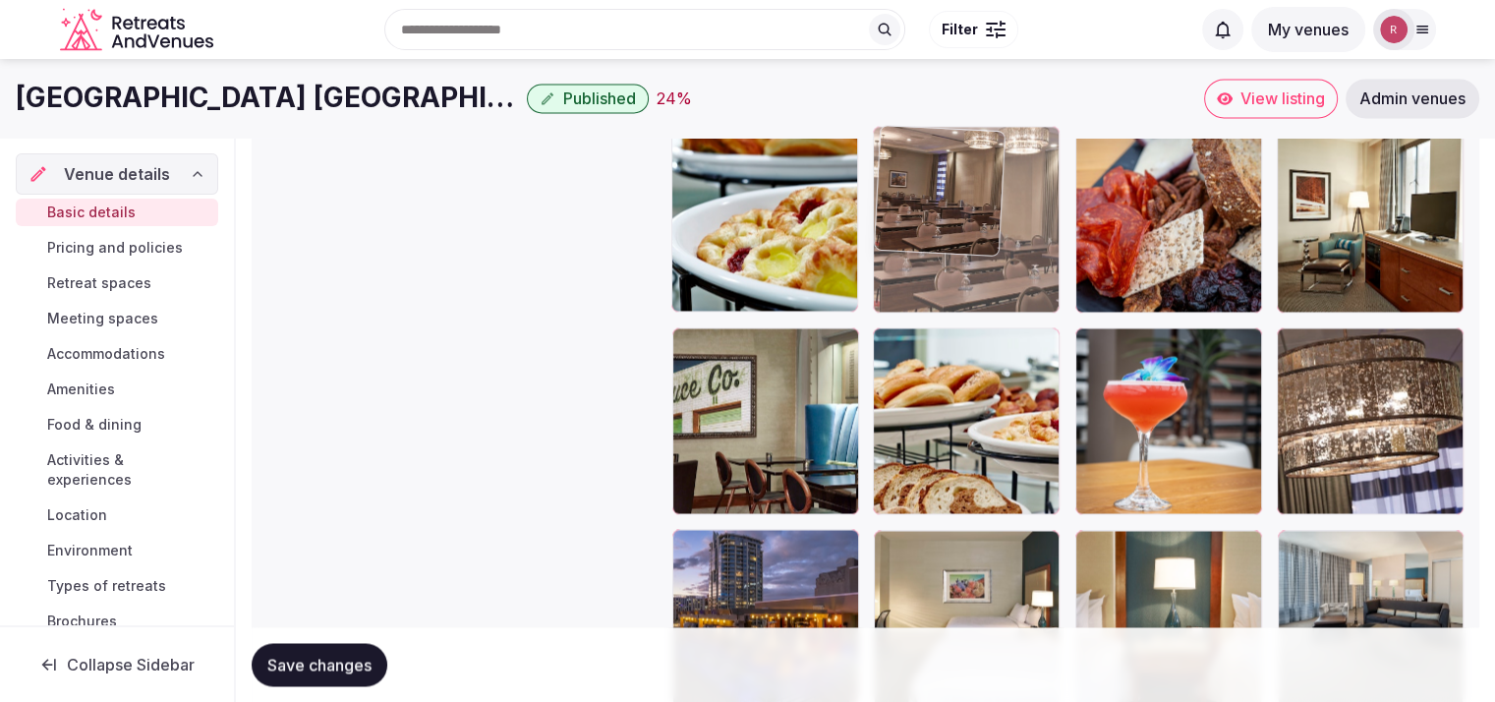
drag, startPoint x: 798, startPoint y: 588, endPoint x: 998, endPoint y: 200, distance: 436.6
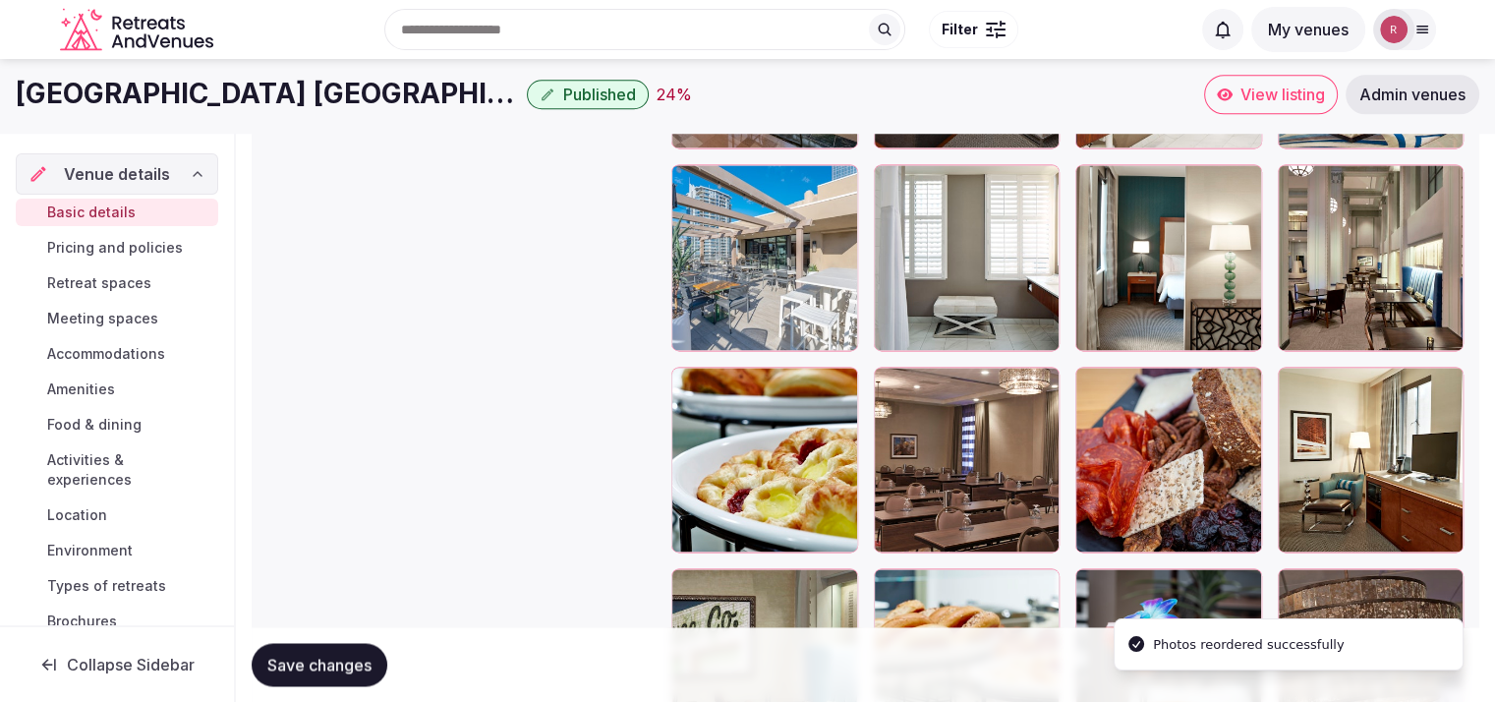
scroll to position [2705, 0]
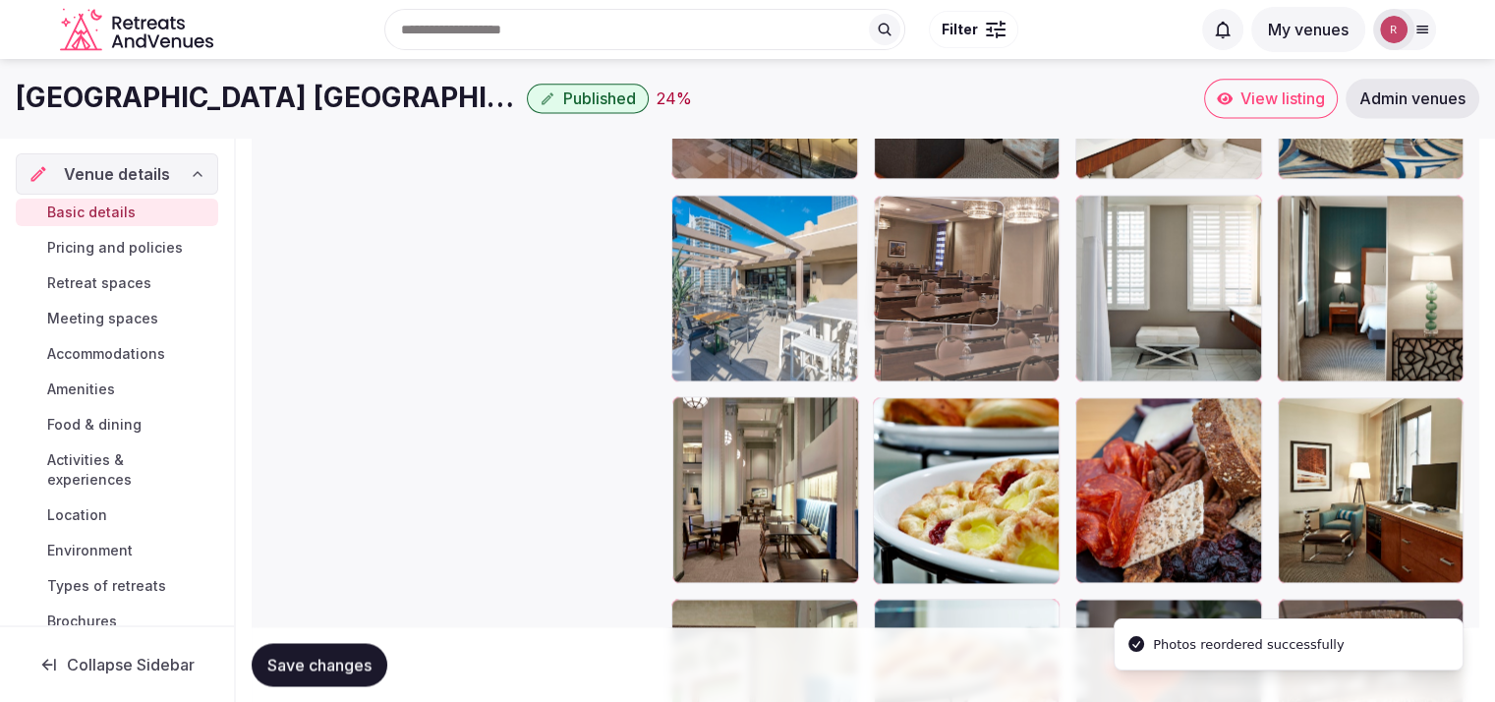
drag, startPoint x: 965, startPoint y: 516, endPoint x: 975, endPoint y: 386, distance: 130.2
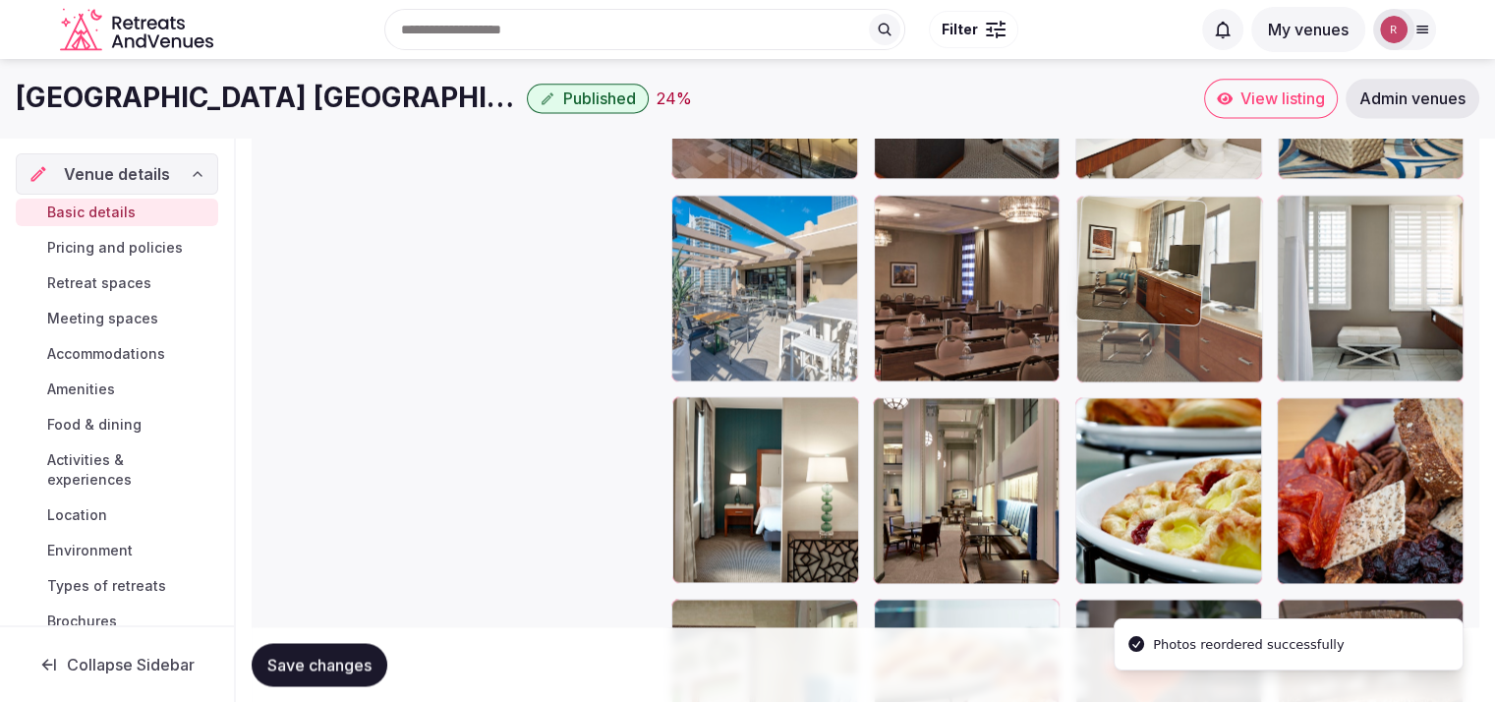
drag, startPoint x: 1374, startPoint y: 518, endPoint x: 1201, endPoint y: 313, distance: 268.6
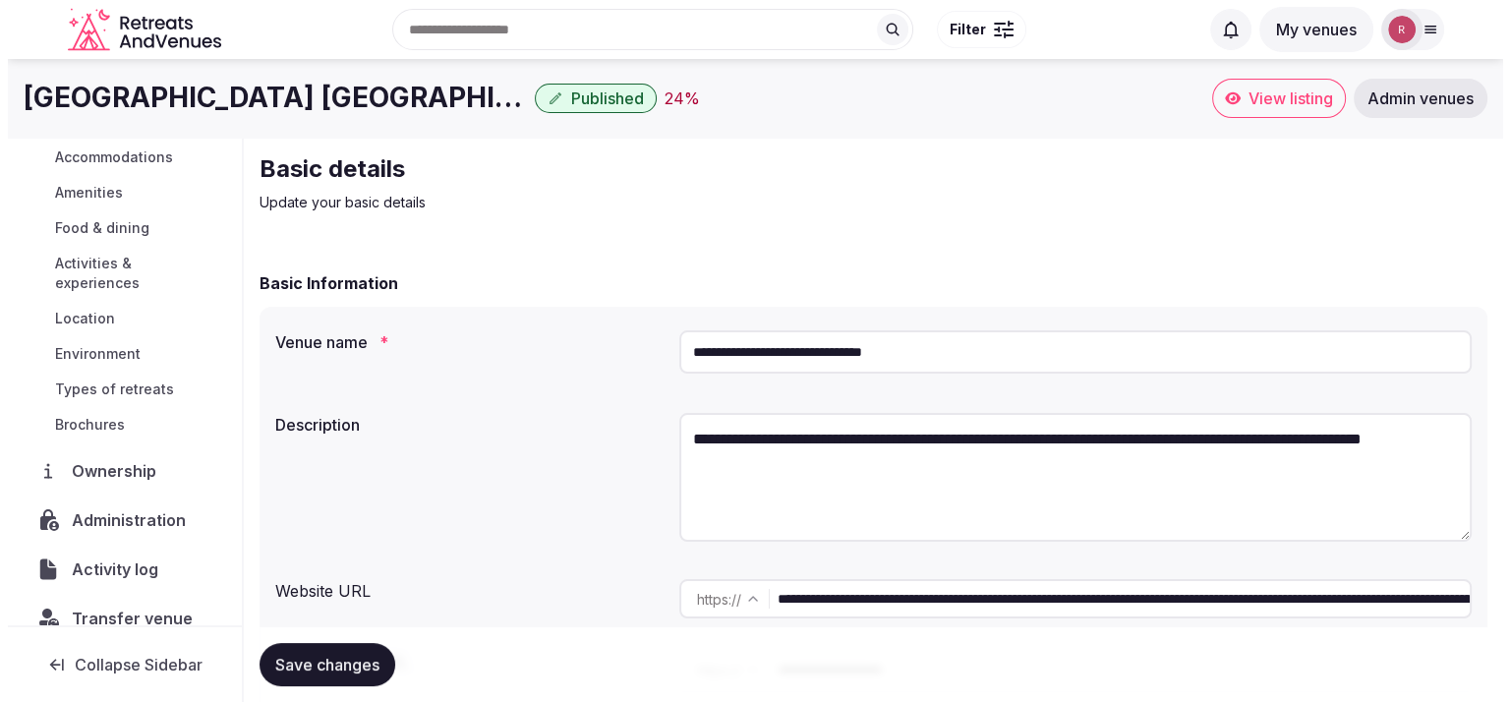
scroll to position [224, 0]
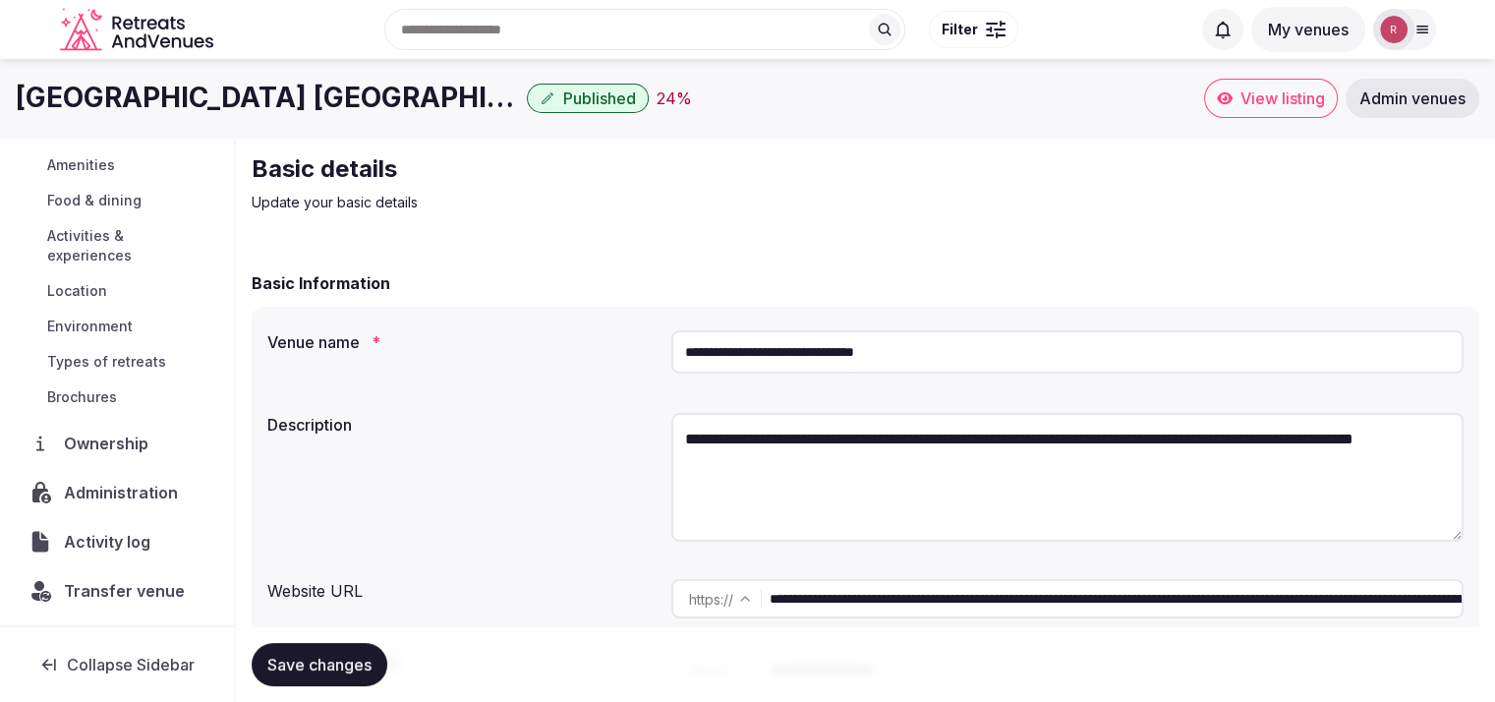
click at [82, 439] on span "Ownership" at bounding box center [110, 444] width 92 height 24
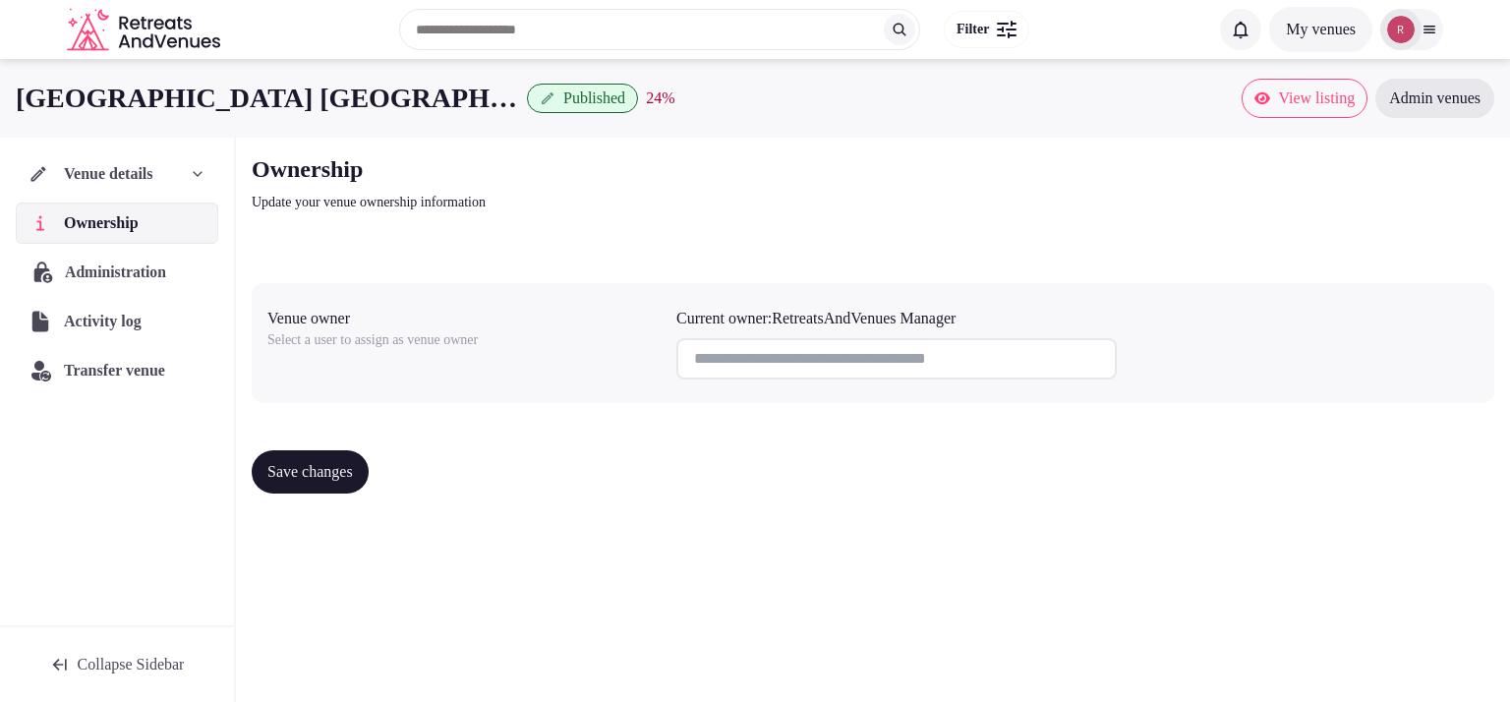
click at [85, 263] on span "Administration" at bounding box center [119, 273] width 109 height 24
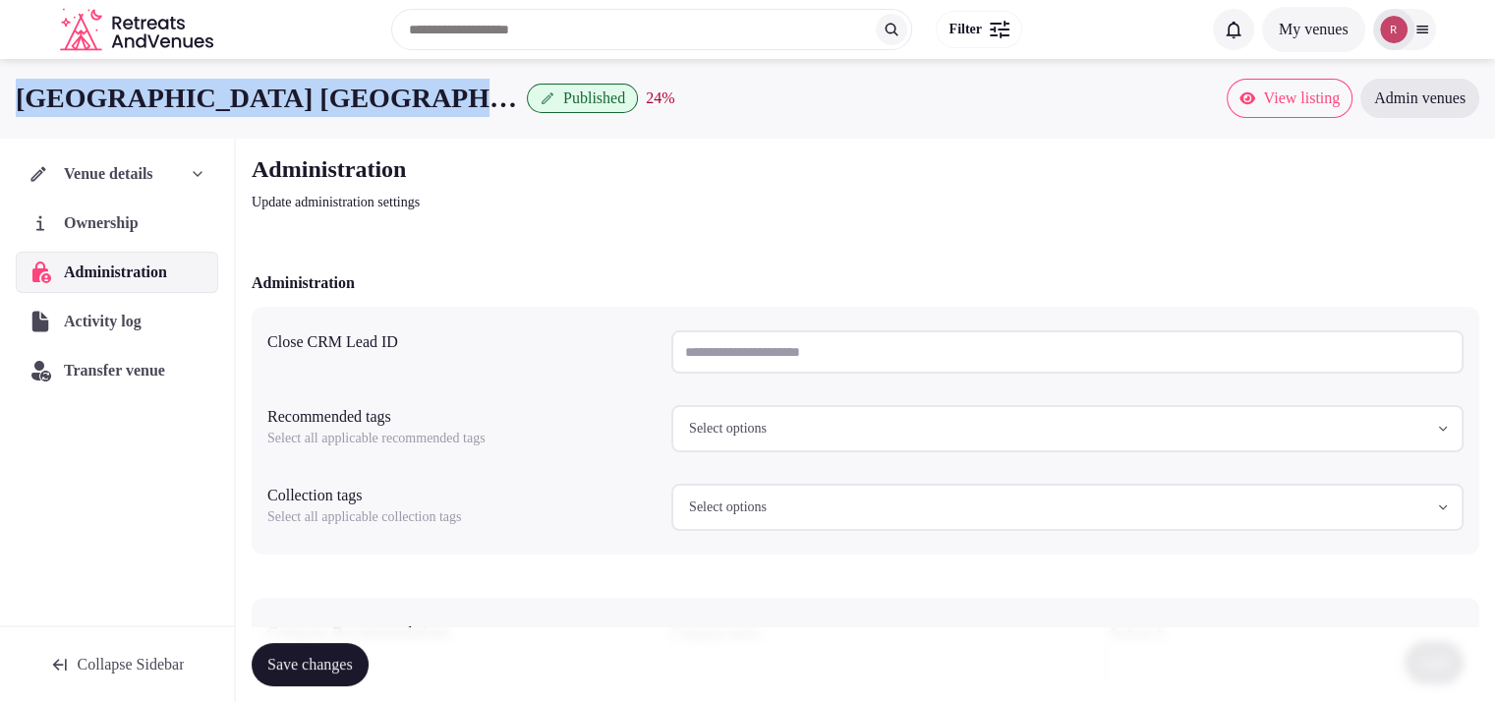
drag, startPoint x: 513, startPoint y: 82, endPoint x: 0, endPoint y: 84, distance: 513.2
click at [0, 84] on div "Hilton Garden Inn Phoenix Downtown Published 24 % View listing Admin venues" at bounding box center [747, 98] width 1495 height 39
copy h1 "[GEOGRAPHIC_DATA] [GEOGRAPHIC_DATA]"
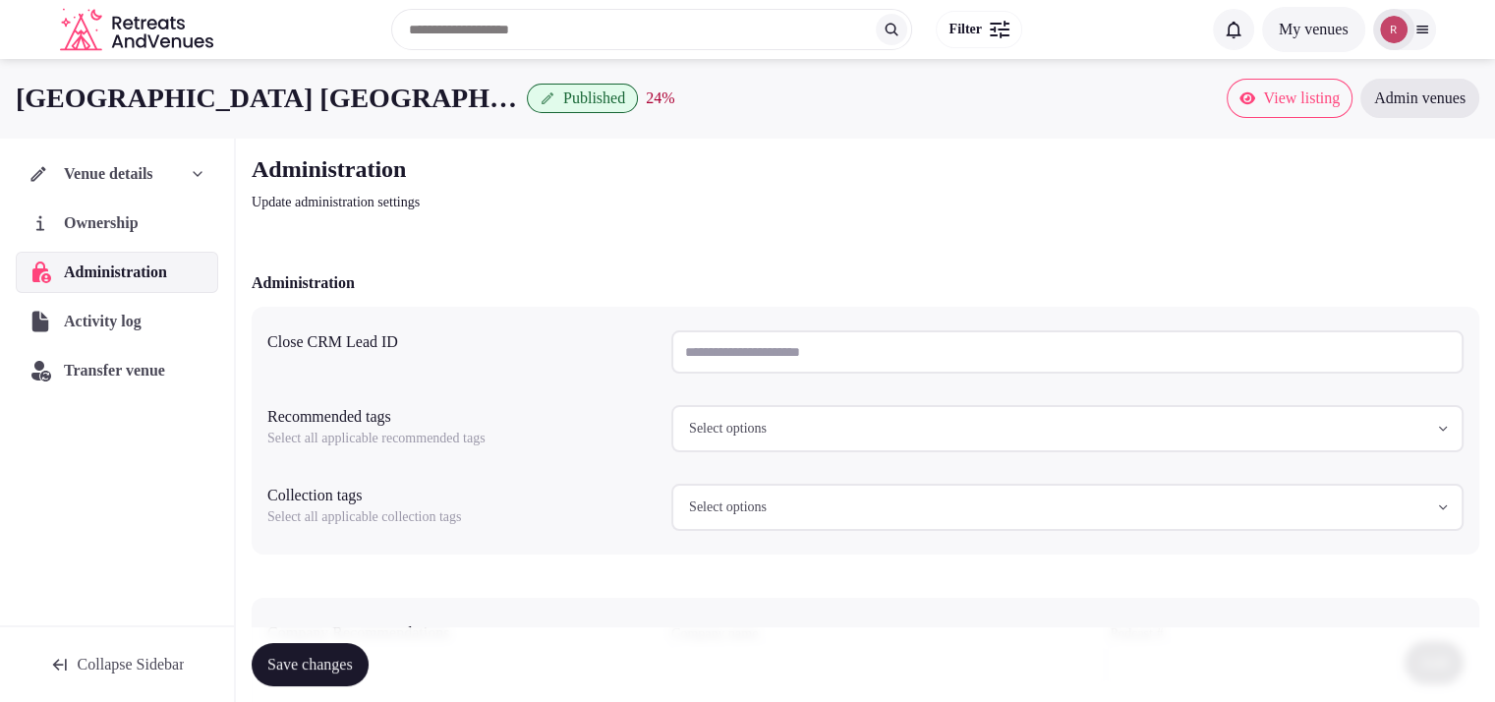
click at [153, 172] on span "Venue details" at bounding box center [108, 174] width 89 height 24
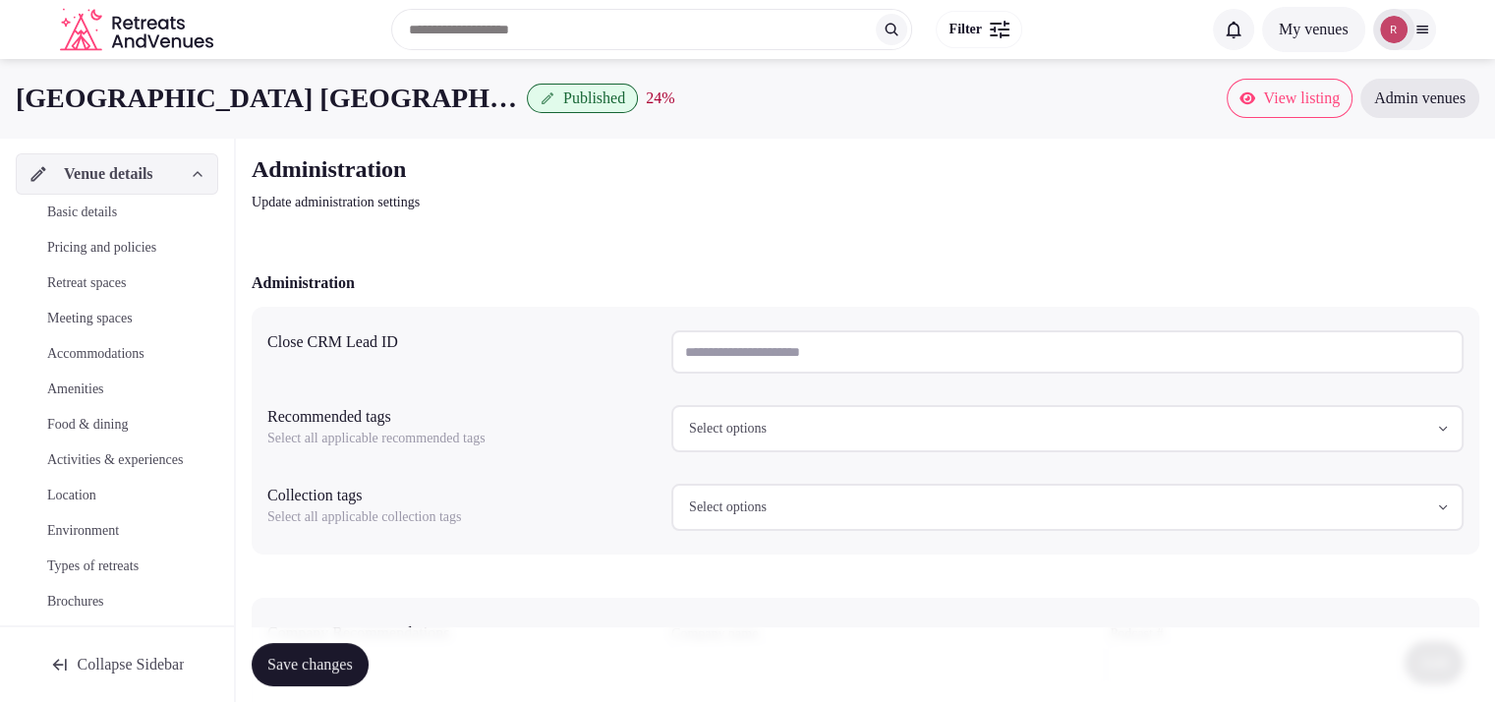
click at [117, 211] on span "Basic details" at bounding box center [82, 213] width 70 height 20
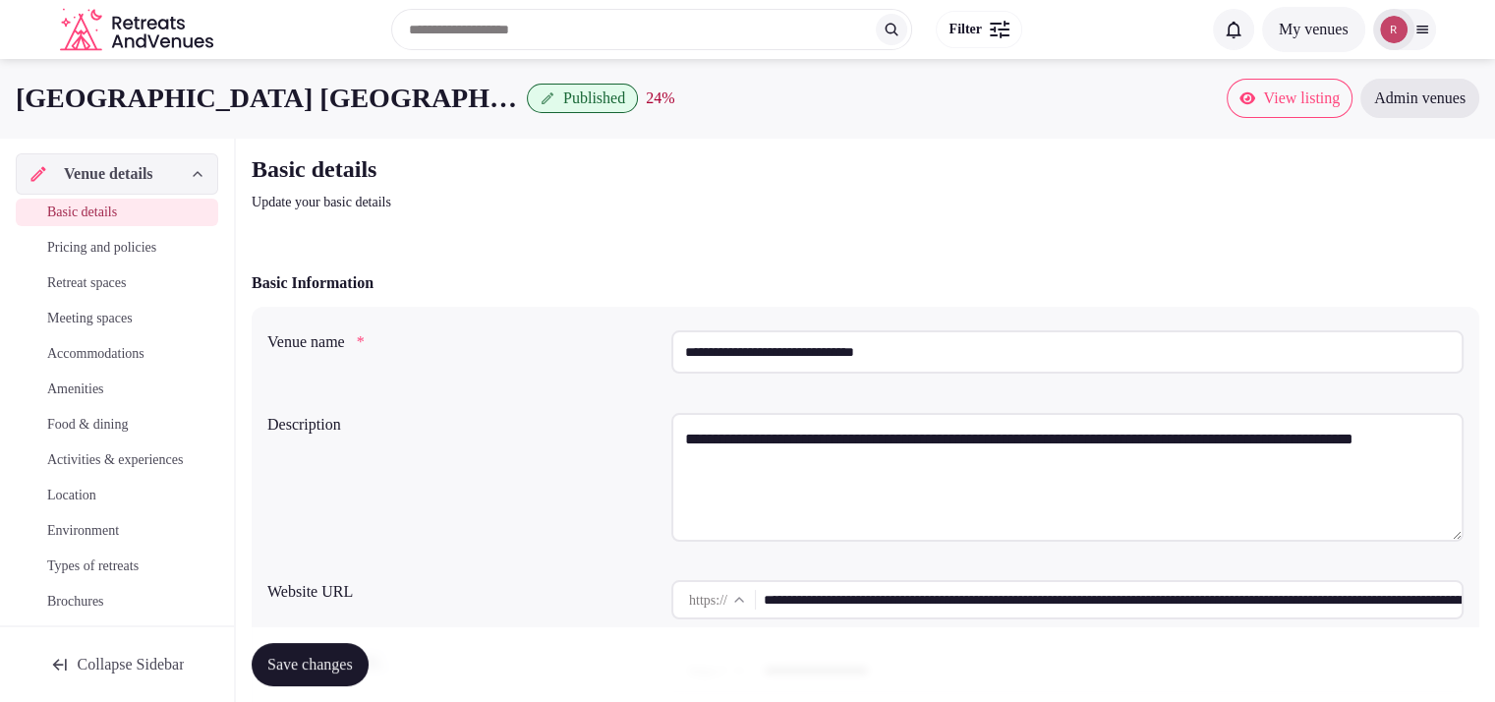
click at [806, 605] on input "**********" at bounding box center [1113, 599] width 698 height 39
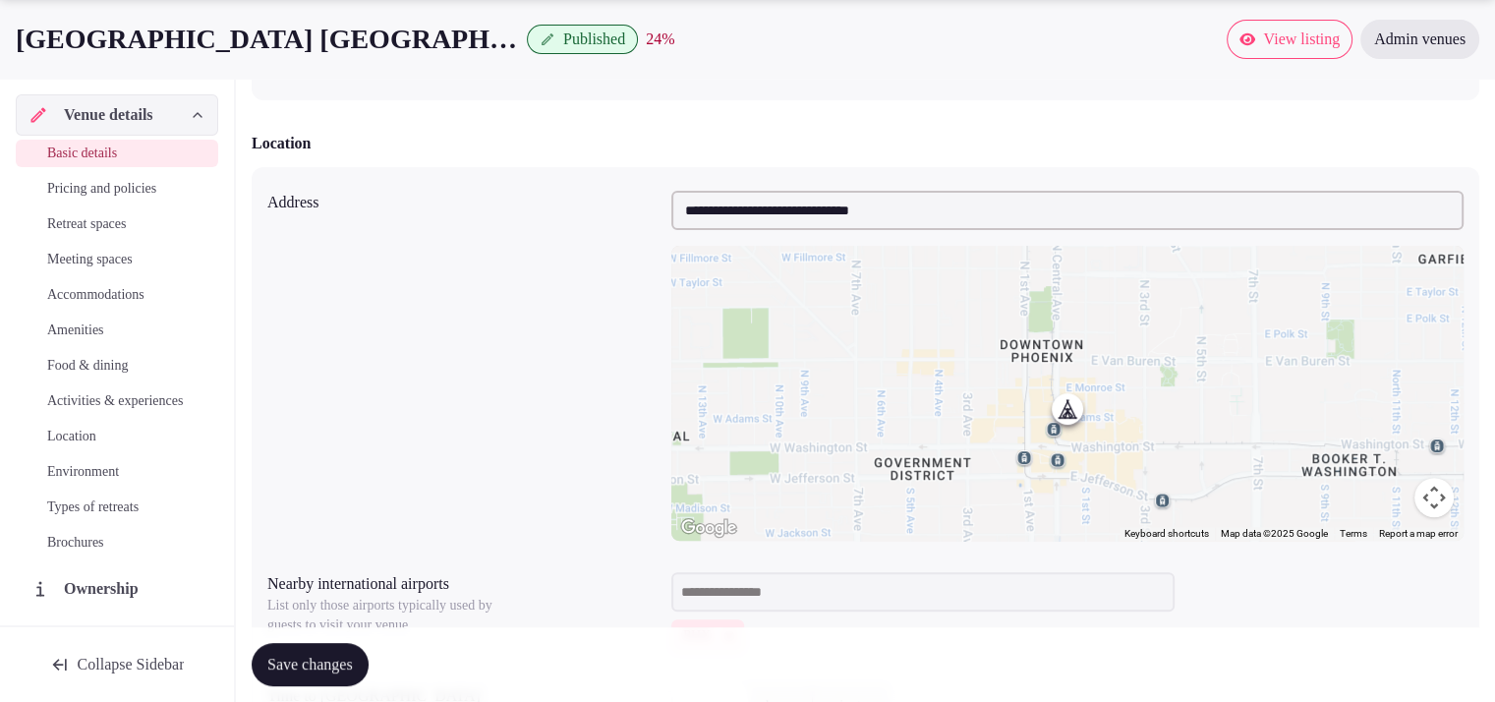
scroll to position [606, 0]
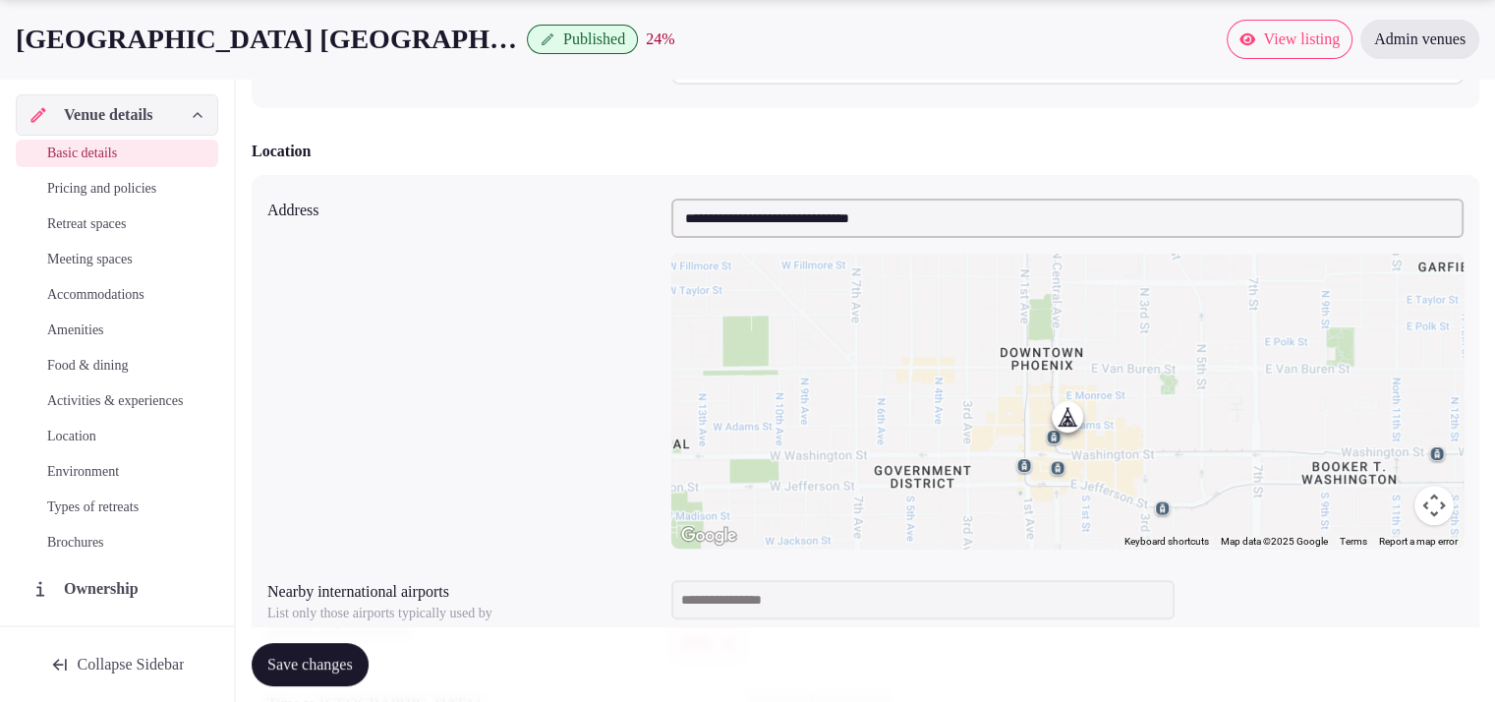
click at [868, 215] on input "**********" at bounding box center [1068, 218] width 792 height 39
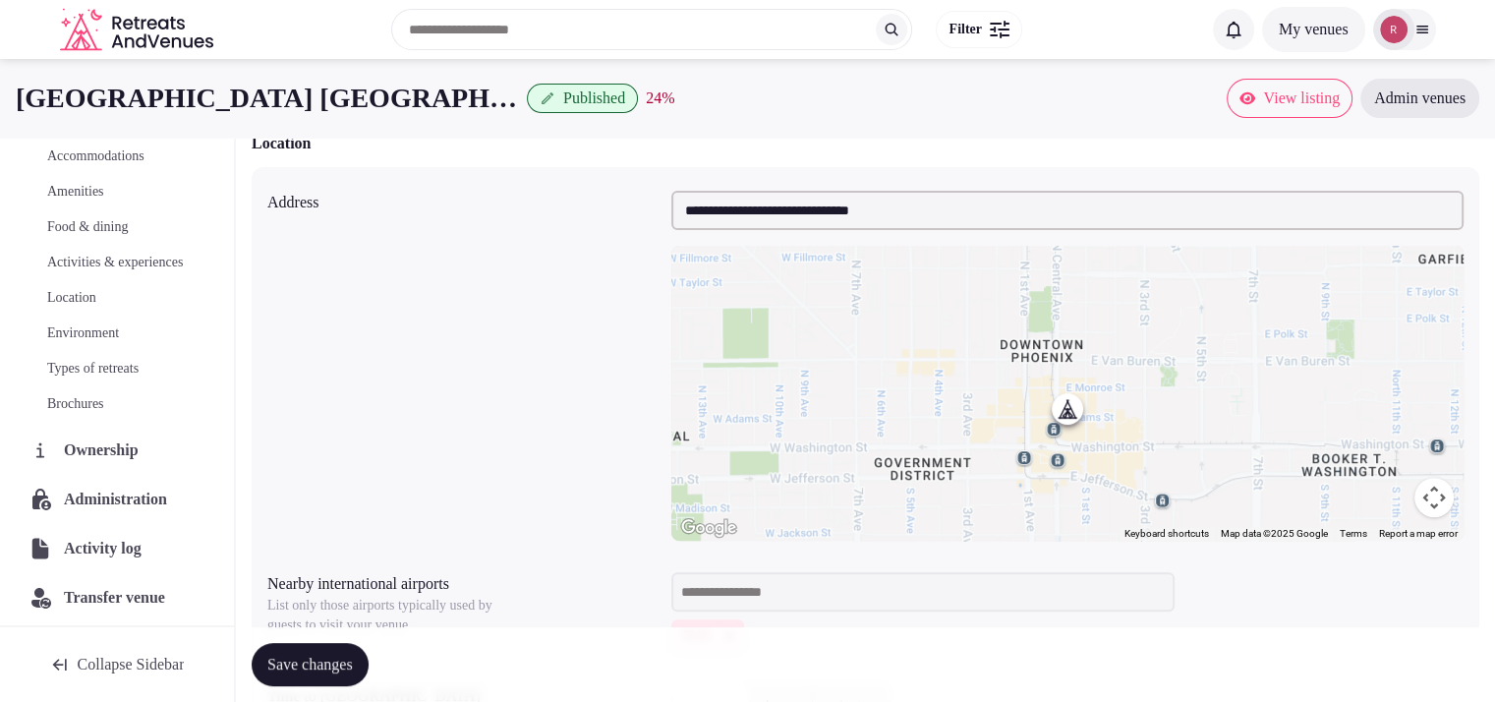
scroll to position [224, 0]
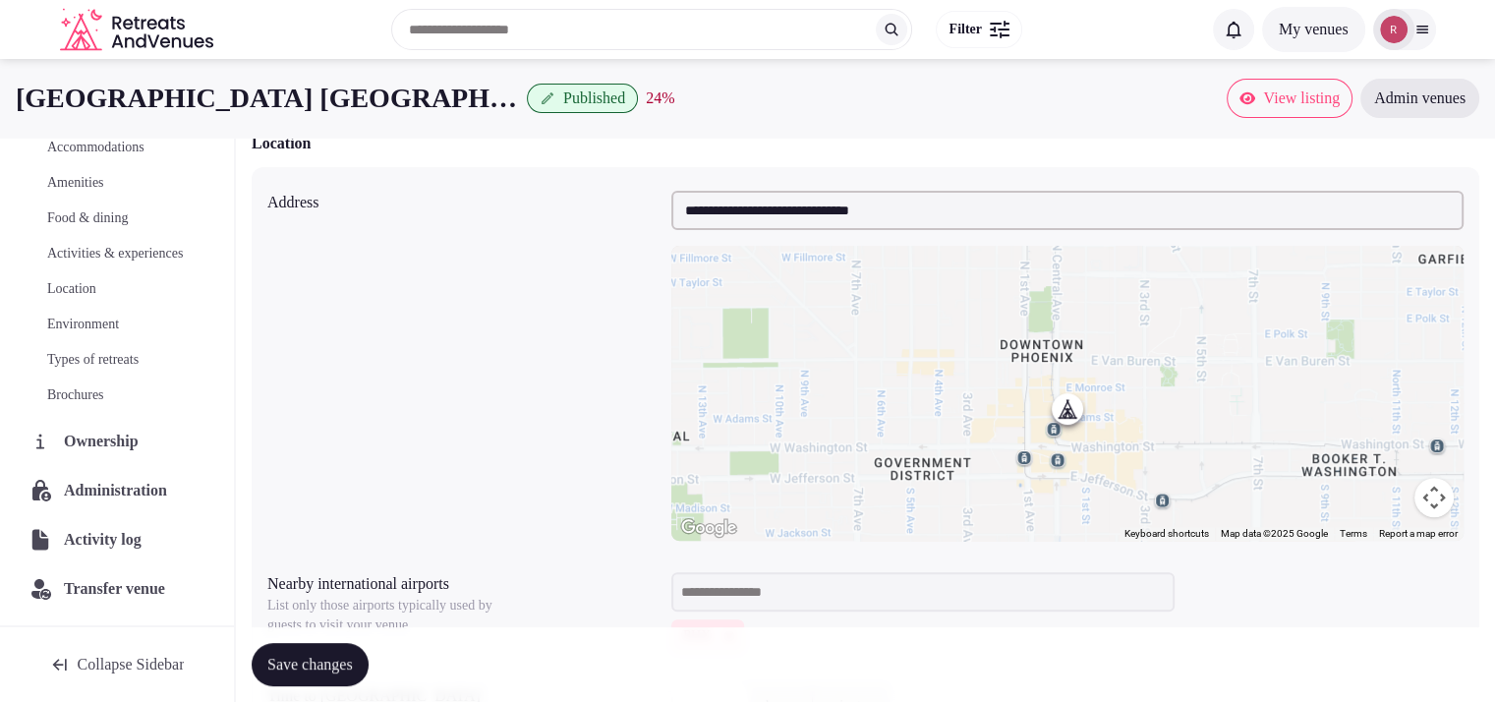
click at [100, 497] on span "Administration" at bounding box center [119, 491] width 111 height 24
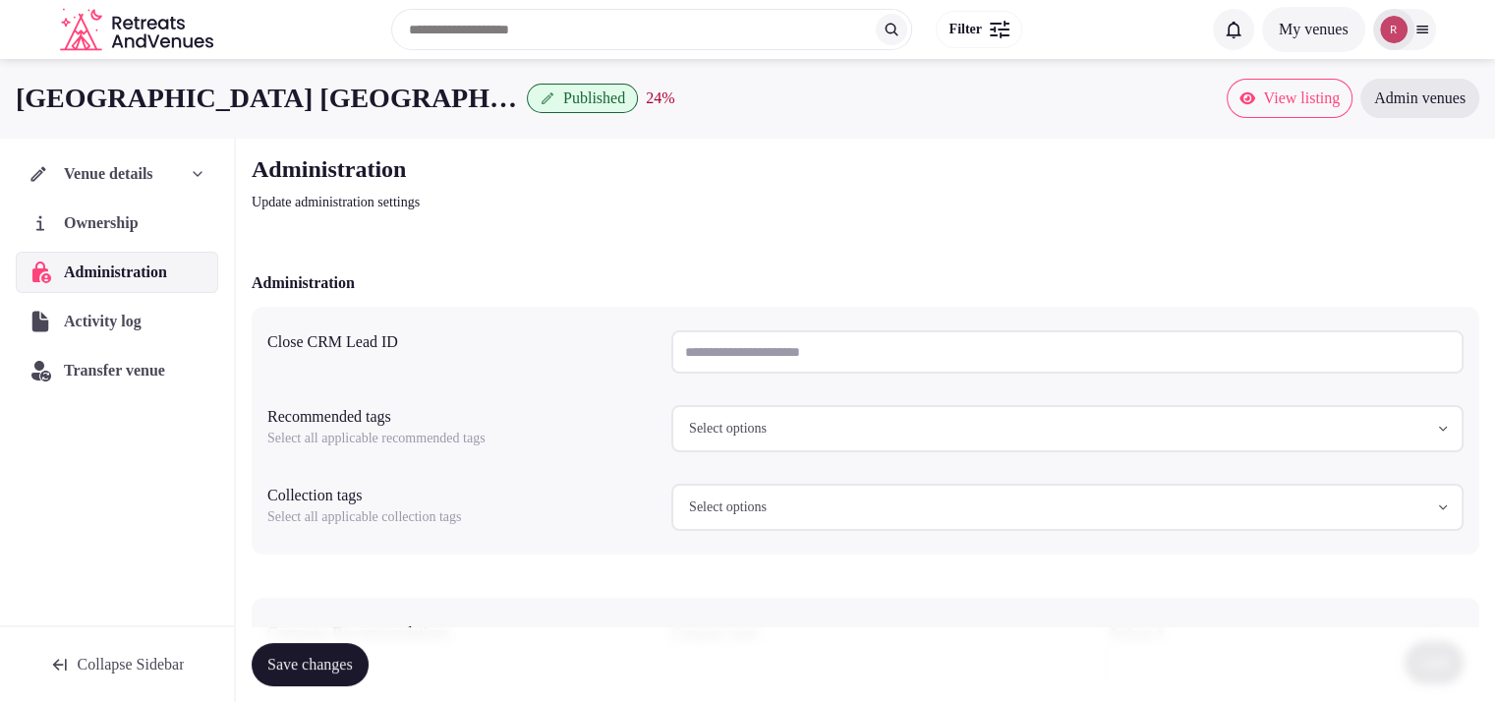
click at [779, 355] on input "text" at bounding box center [1068, 351] width 792 height 43
paste input "**********"
type input "**********"
click at [353, 661] on span "Save changes" at bounding box center [310, 665] width 86 height 20
click at [857, 232] on div "**********" at bounding box center [865, 496] width 1259 height 716
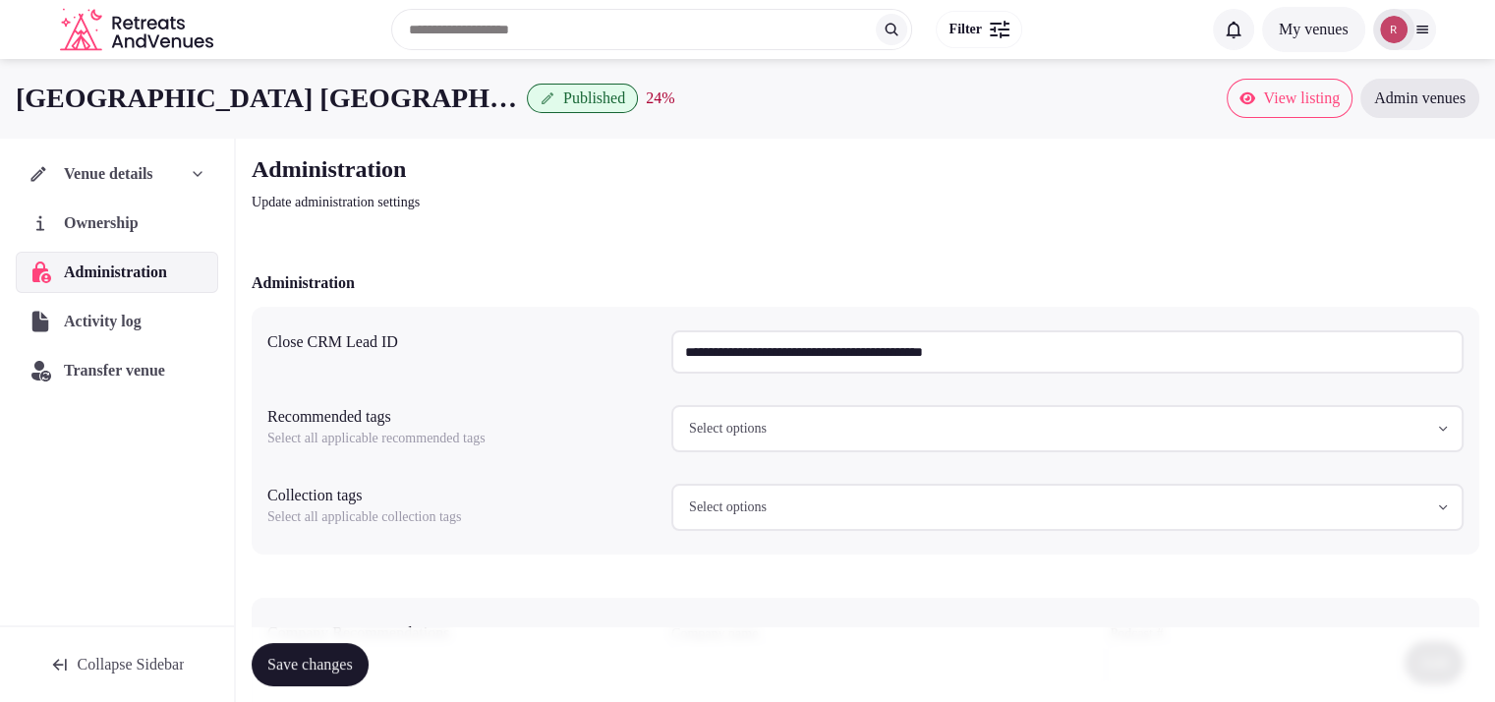
click at [106, 175] on span "Venue details" at bounding box center [108, 174] width 89 height 24
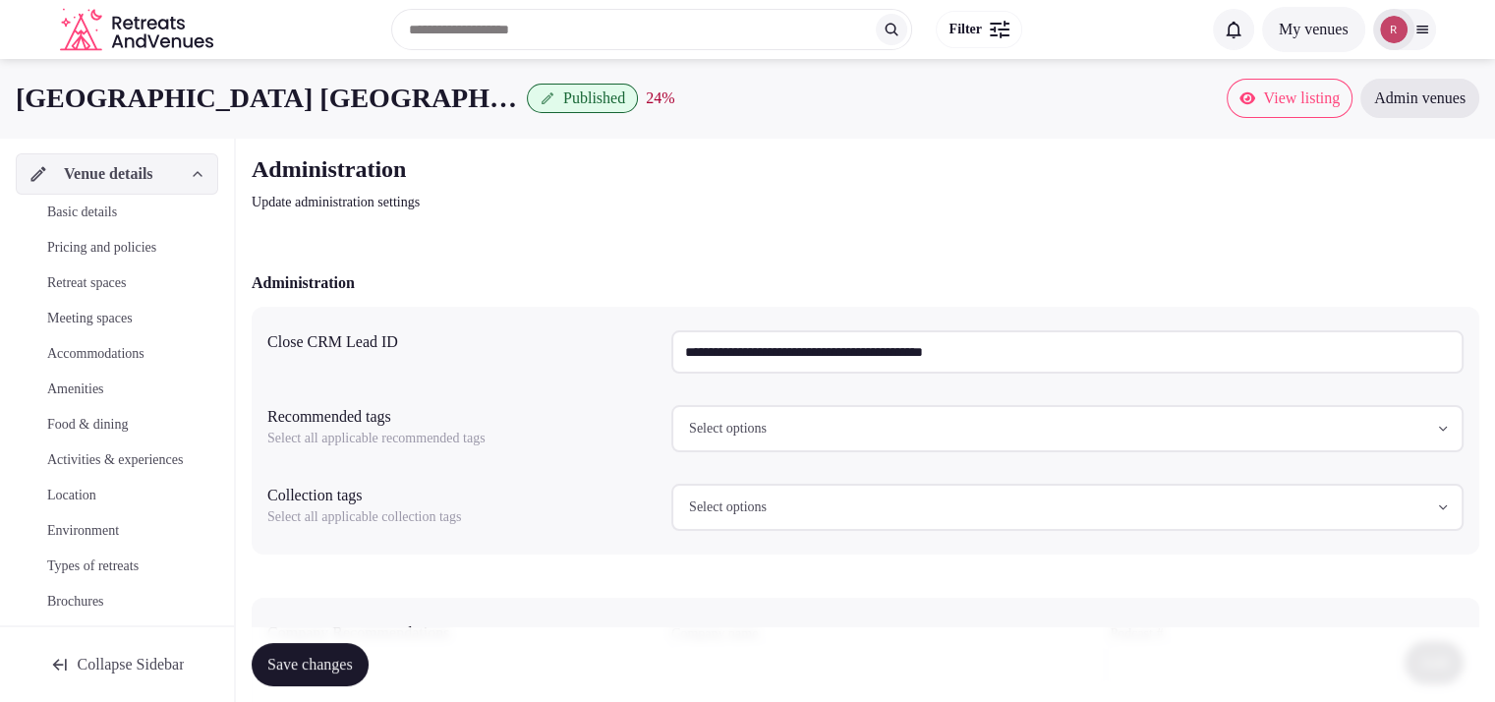
click at [95, 212] on span "Basic details" at bounding box center [82, 213] width 70 height 20
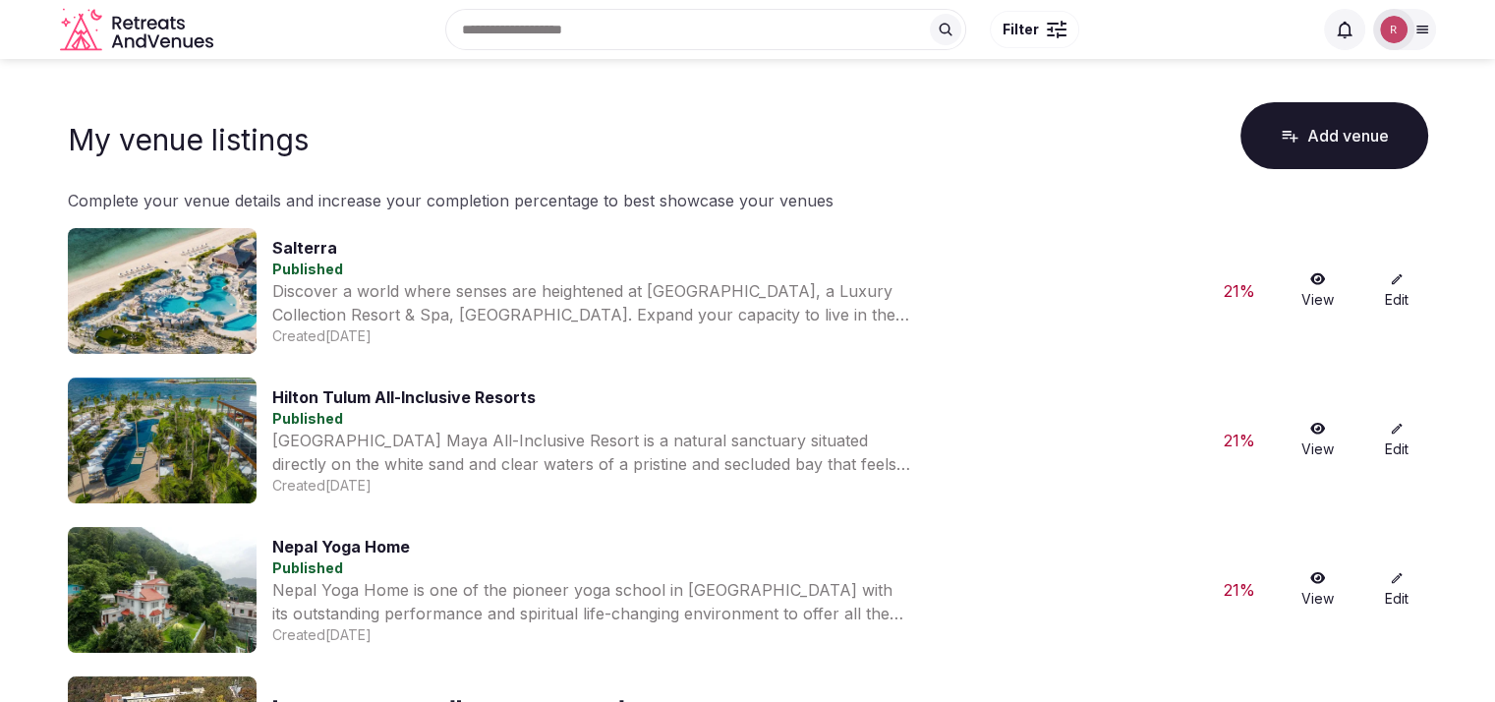
click at [1416, 41] on div at bounding box center [1405, 29] width 63 height 41
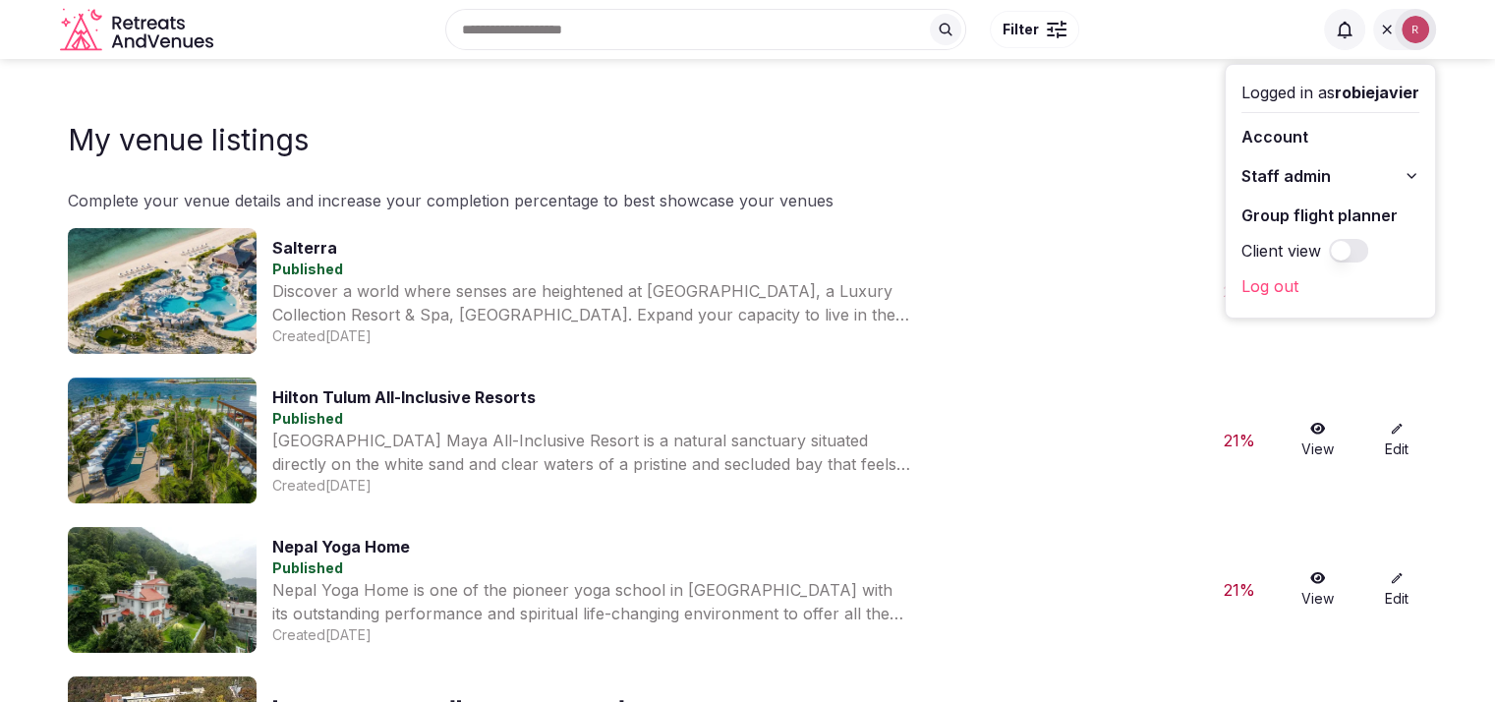
click at [1262, 170] on span "Staff admin" at bounding box center [1286, 176] width 89 height 24
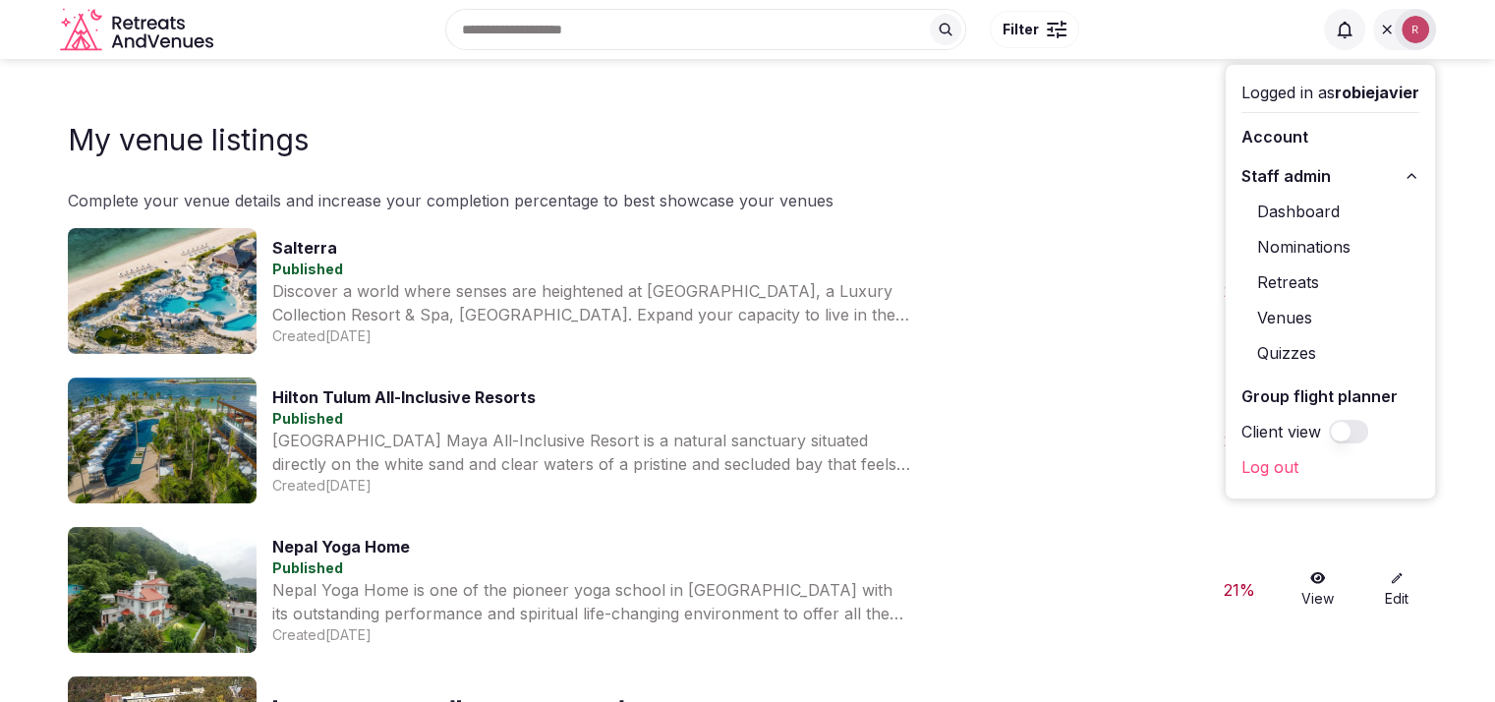
click at [1294, 316] on link "Venues" at bounding box center [1331, 317] width 178 height 31
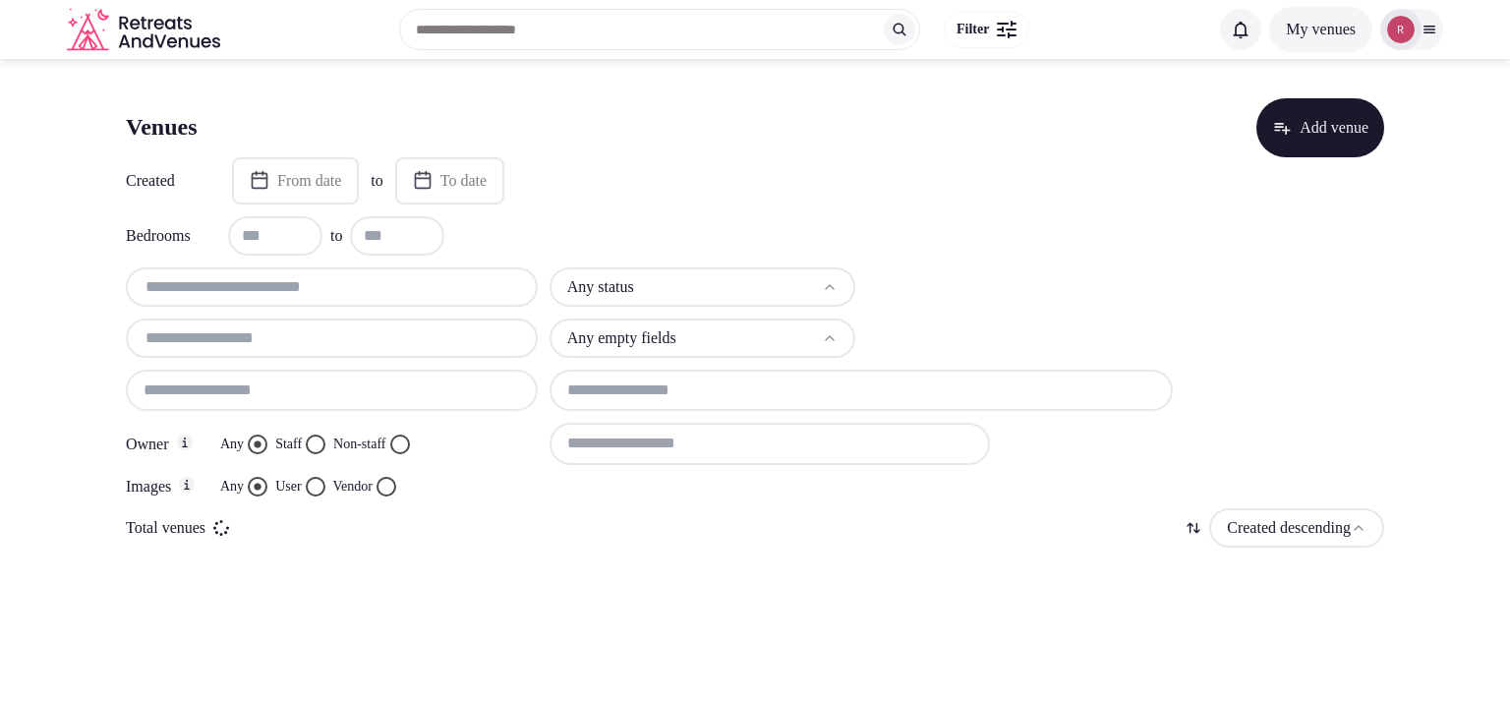
click at [315, 278] on input "text" at bounding box center [332, 287] width 396 height 24
paste input "**********"
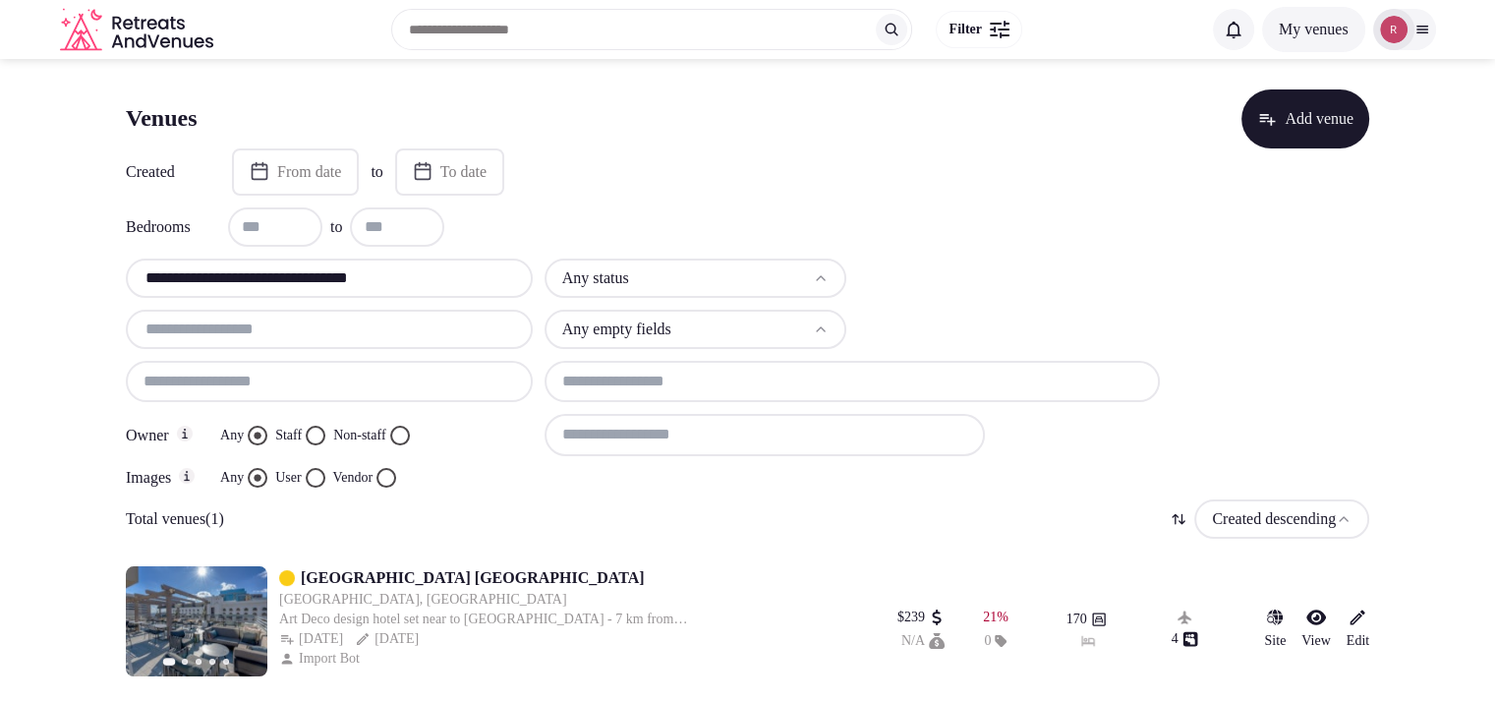
scroll to position [12, 0]
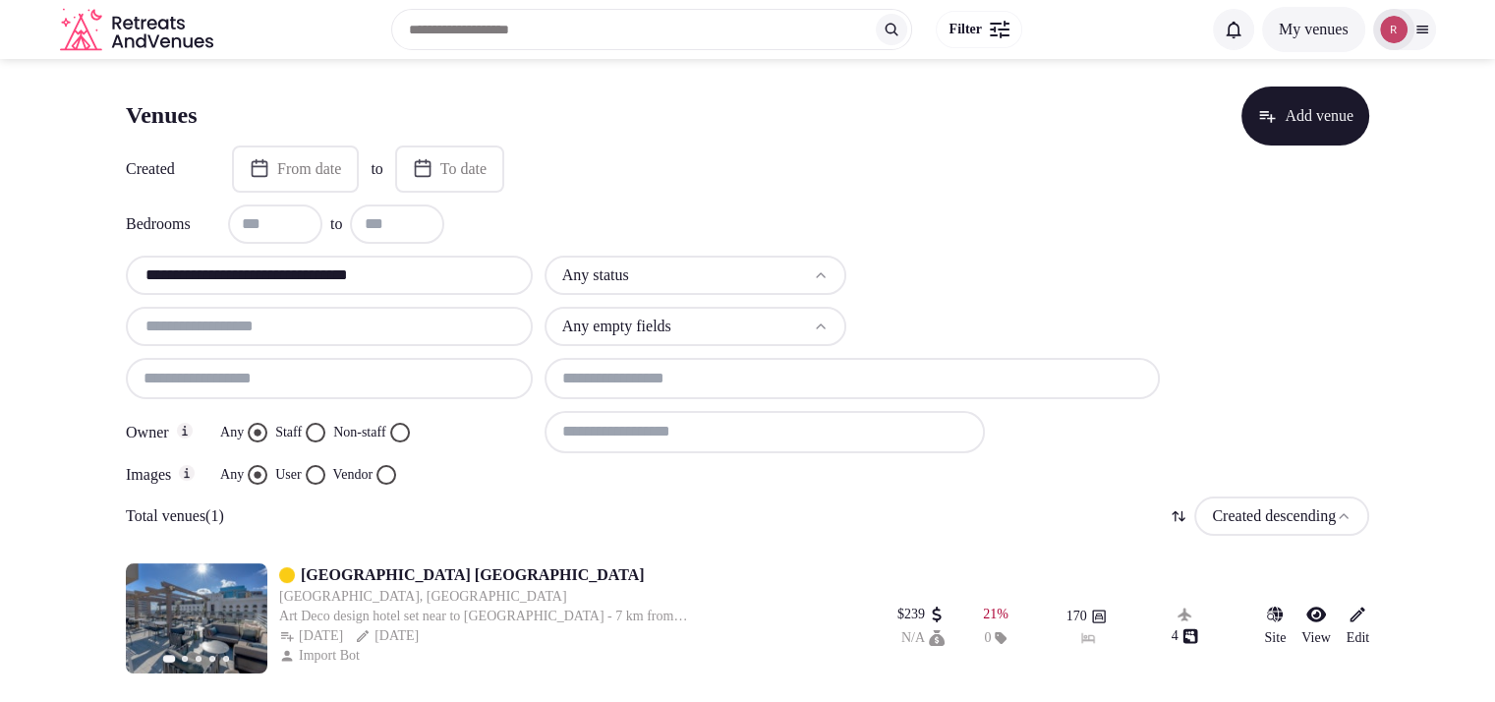
type input "**********"
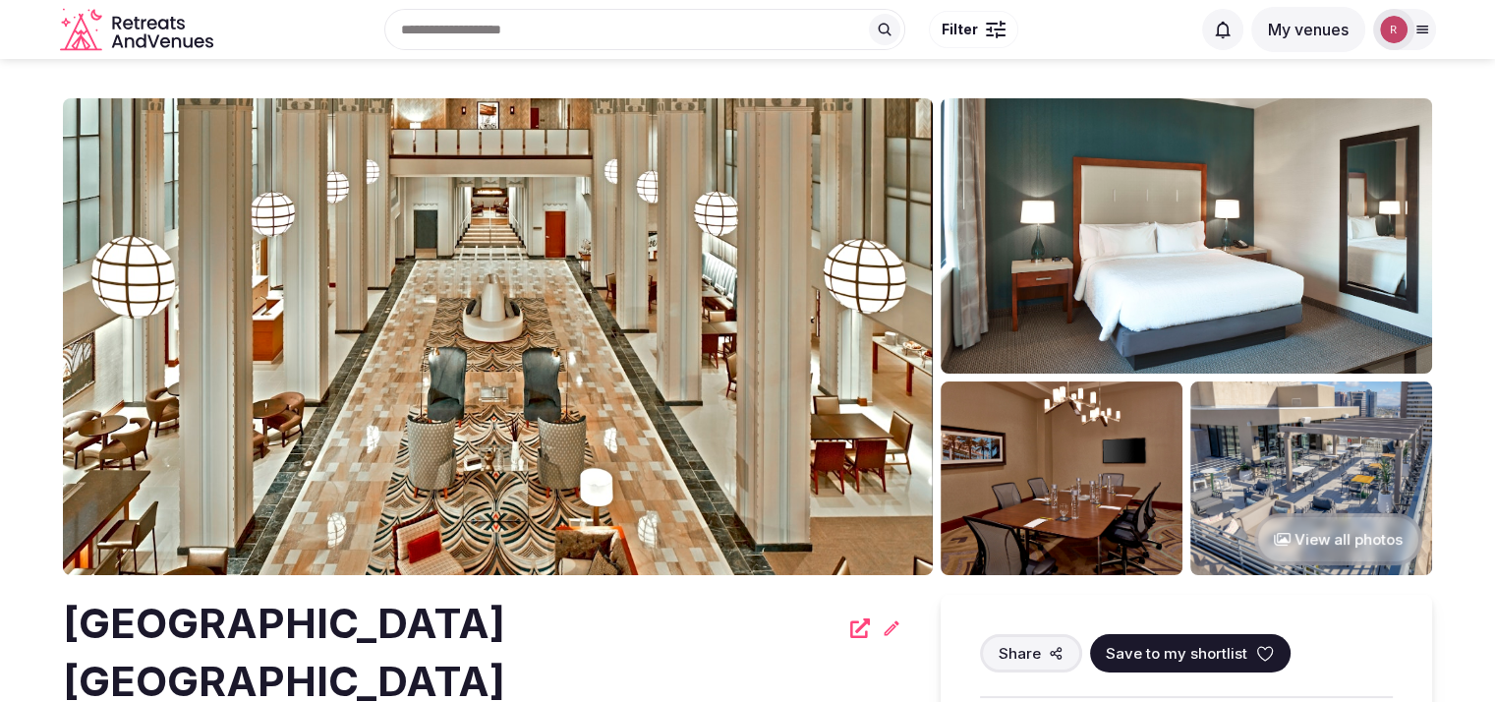
scroll to position [106, 0]
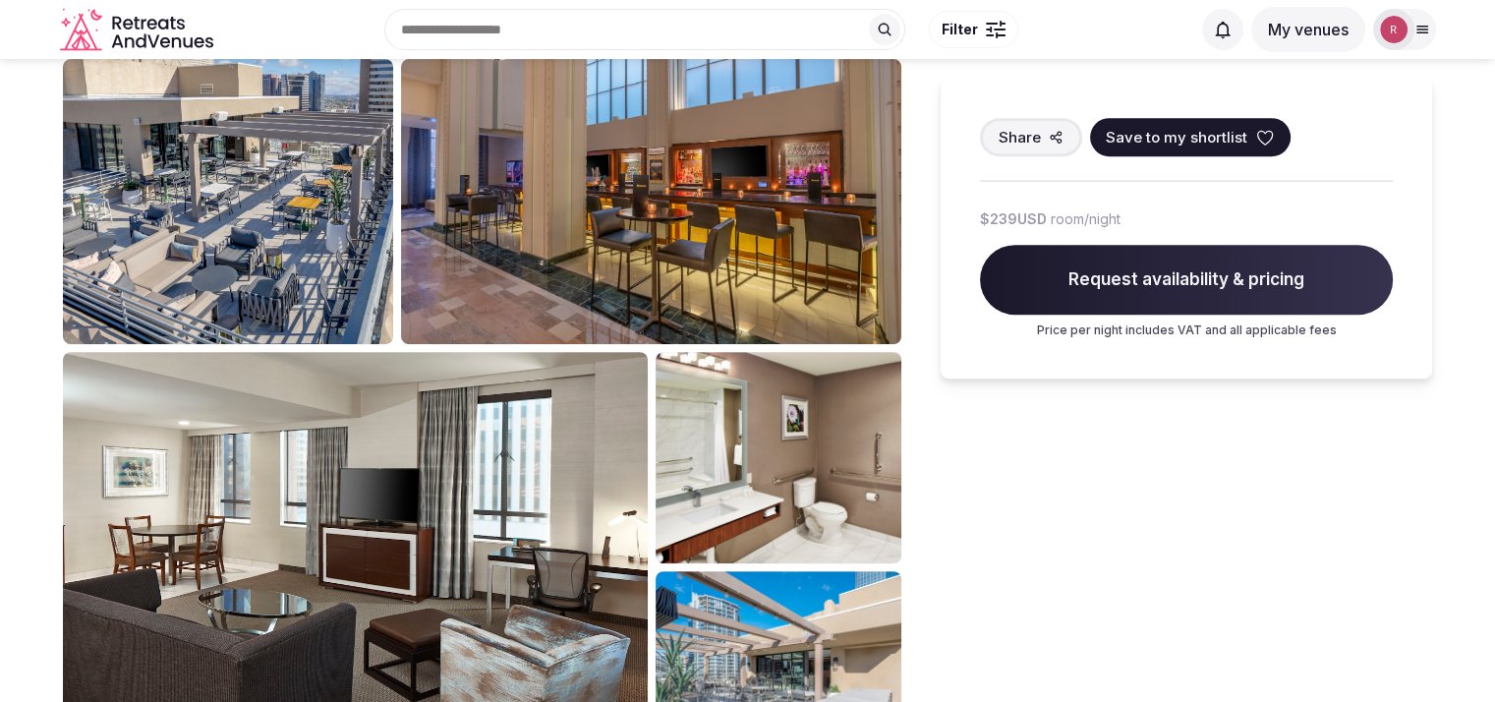
scroll to position [832, 0]
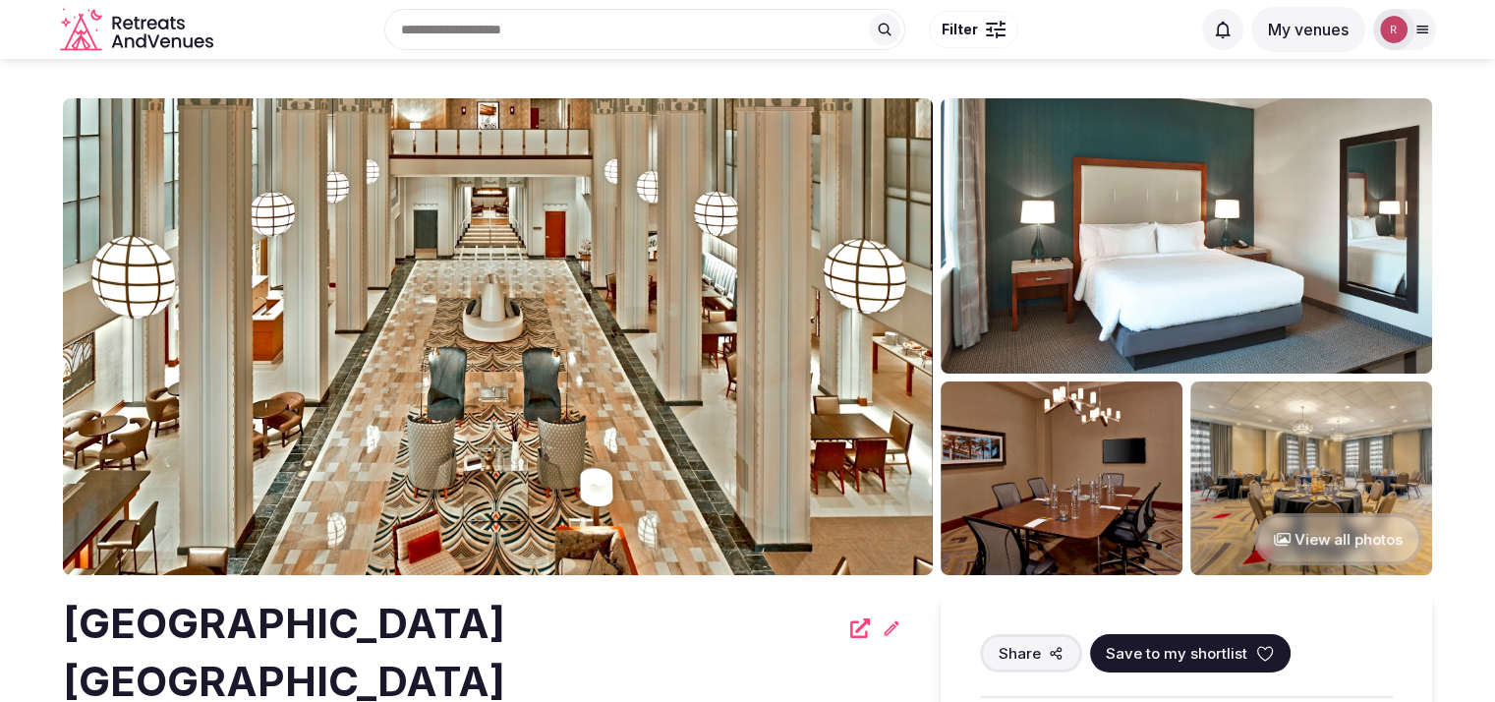
scroll to position [614, 0]
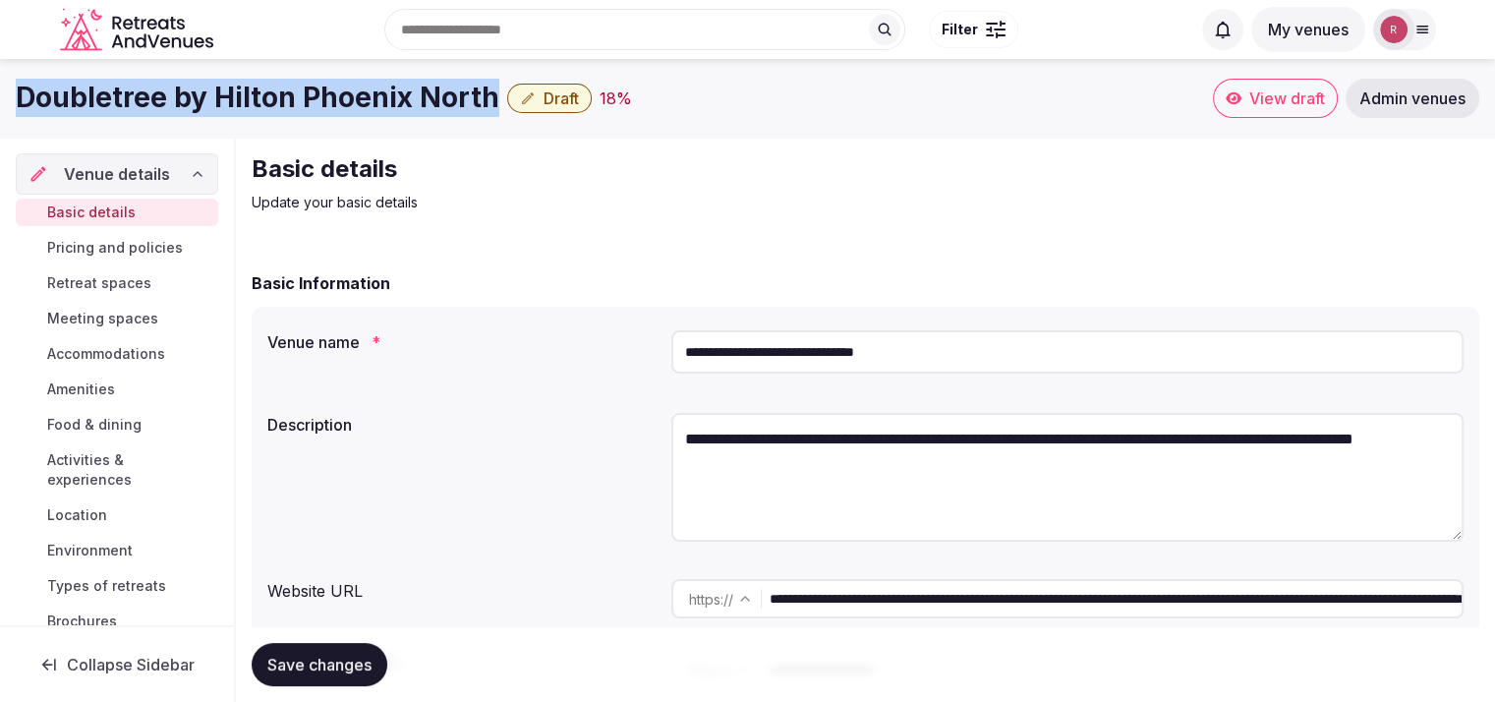
drag, startPoint x: 489, startPoint y: 96, endPoint x: 0, endPoint y: 87, distance: 488.7
click at [0, 87] on div "Doubletree by [PERSON_NAME] North Draft 18 % View draft Admin venues" at bounding box center [747, 98] width 1495 height 39
copy h1 "Doubletree by Hilton Phoenix North"
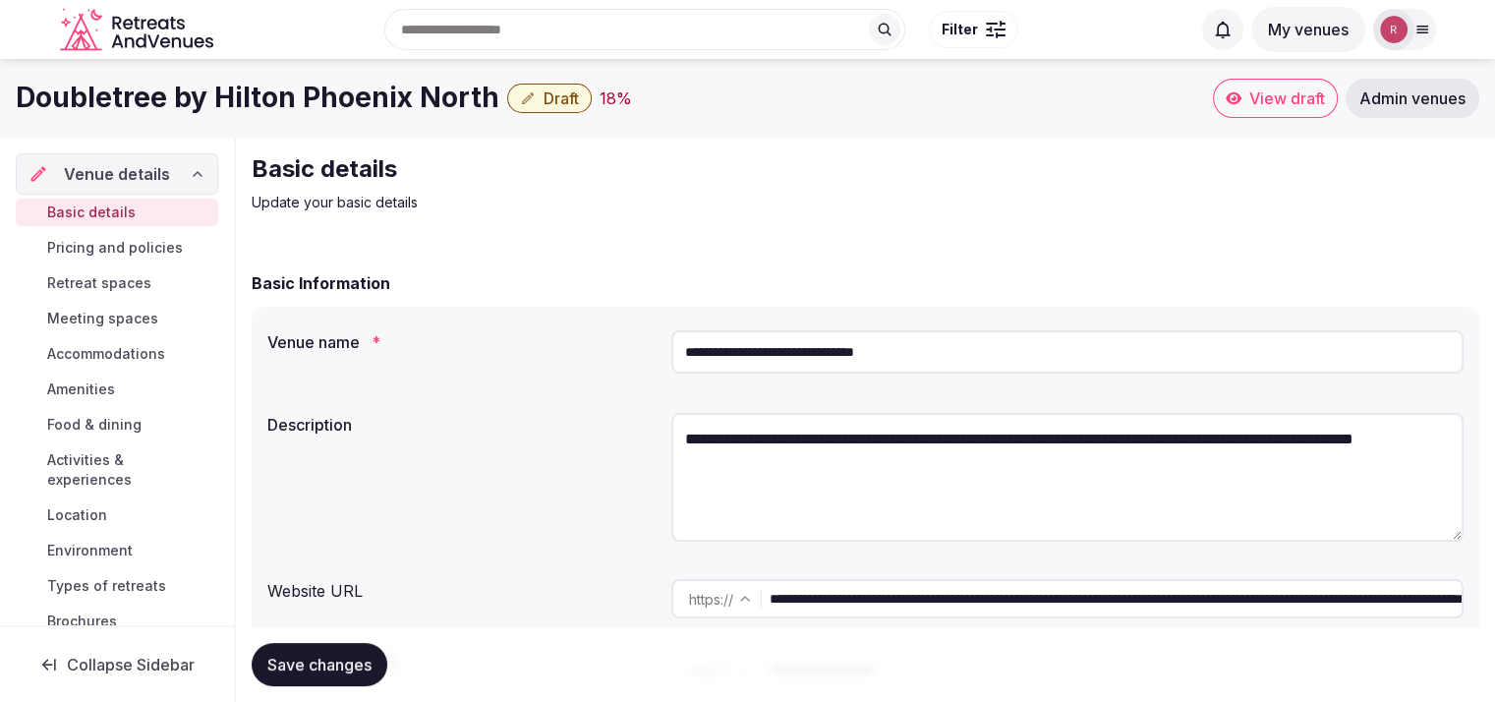
click at [816, 613] on input "**********" at bounding box center [1116, 598] width 692 height 39
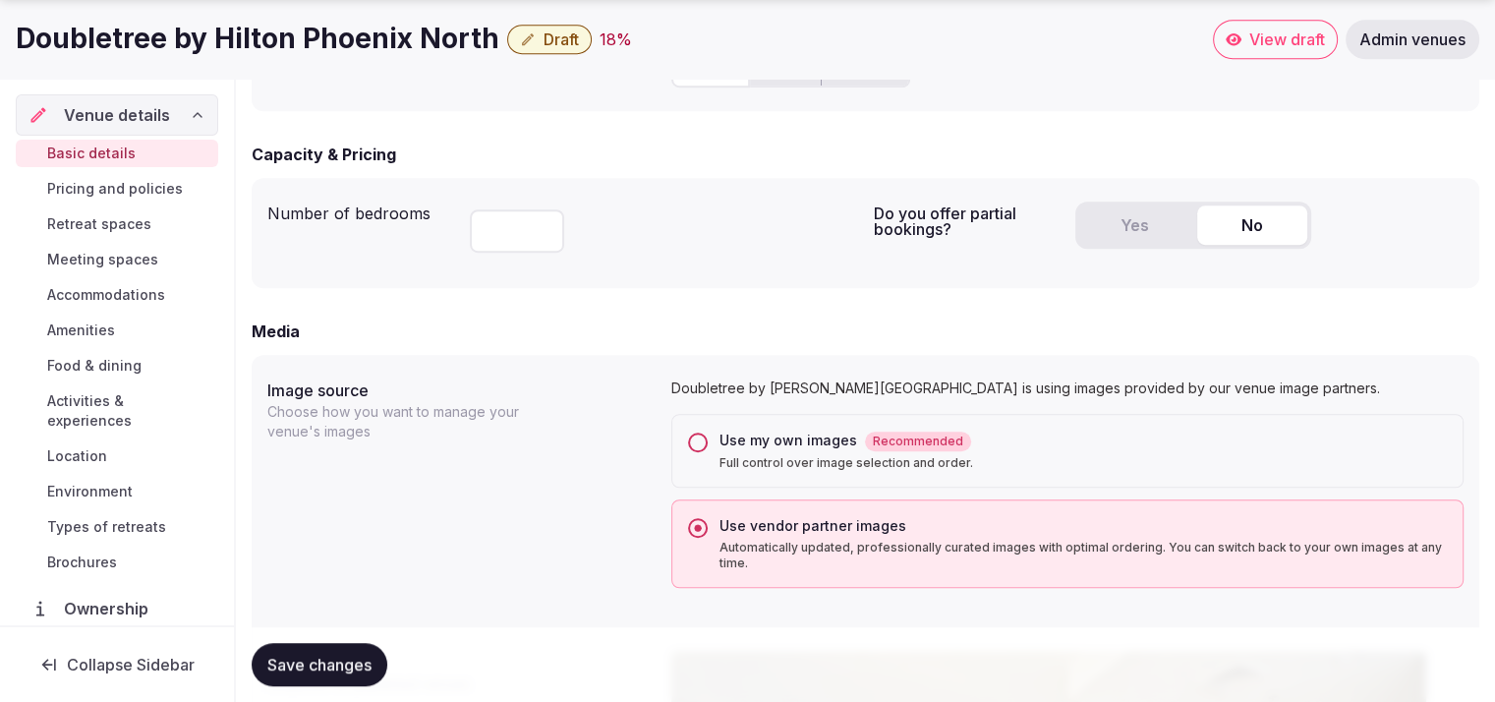
scroll to position [614, 0]
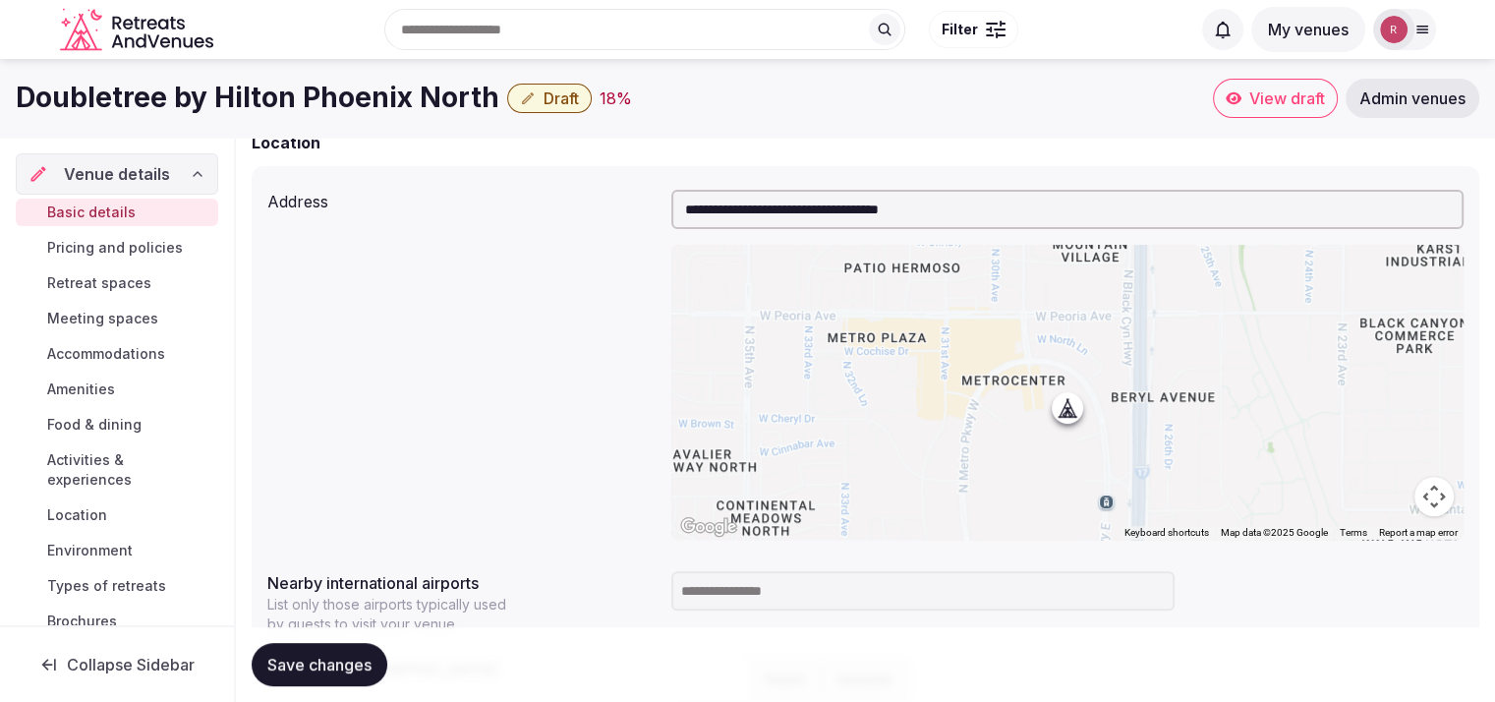
click at [815, 594] on input at bounding box center [923, 590] width 503 height 39
type input "***"
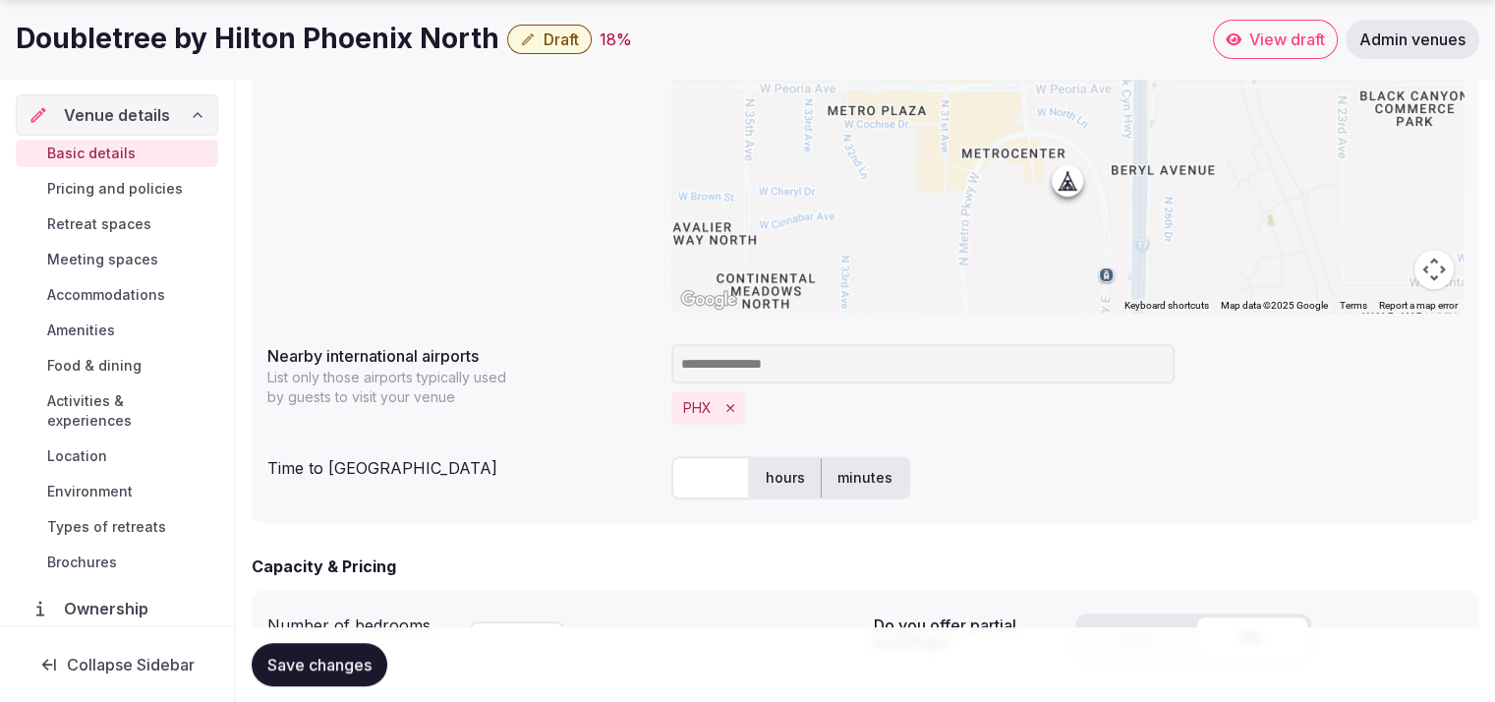
scroll to position [883, 0]
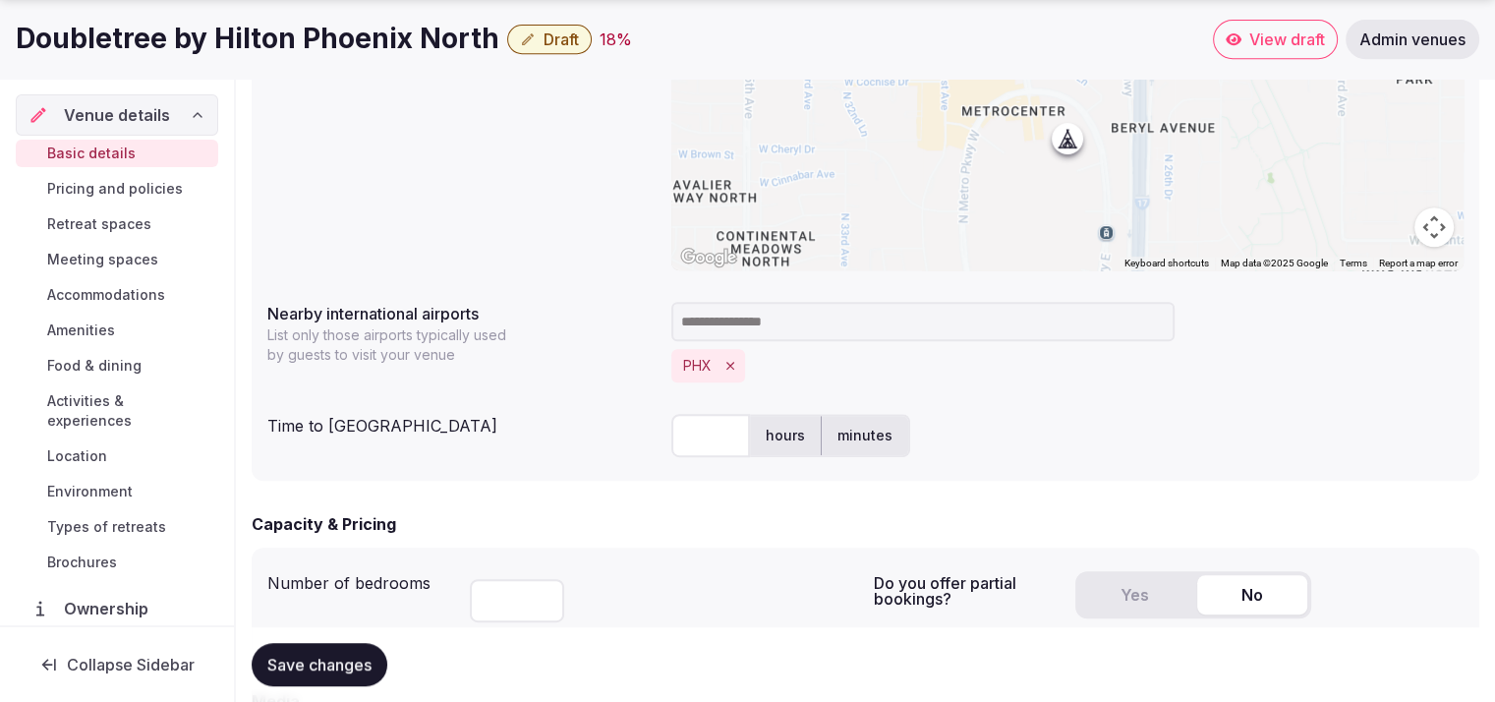
click at [708, 443] on input "text" at bounding box center [711, 435] width 79 height 43
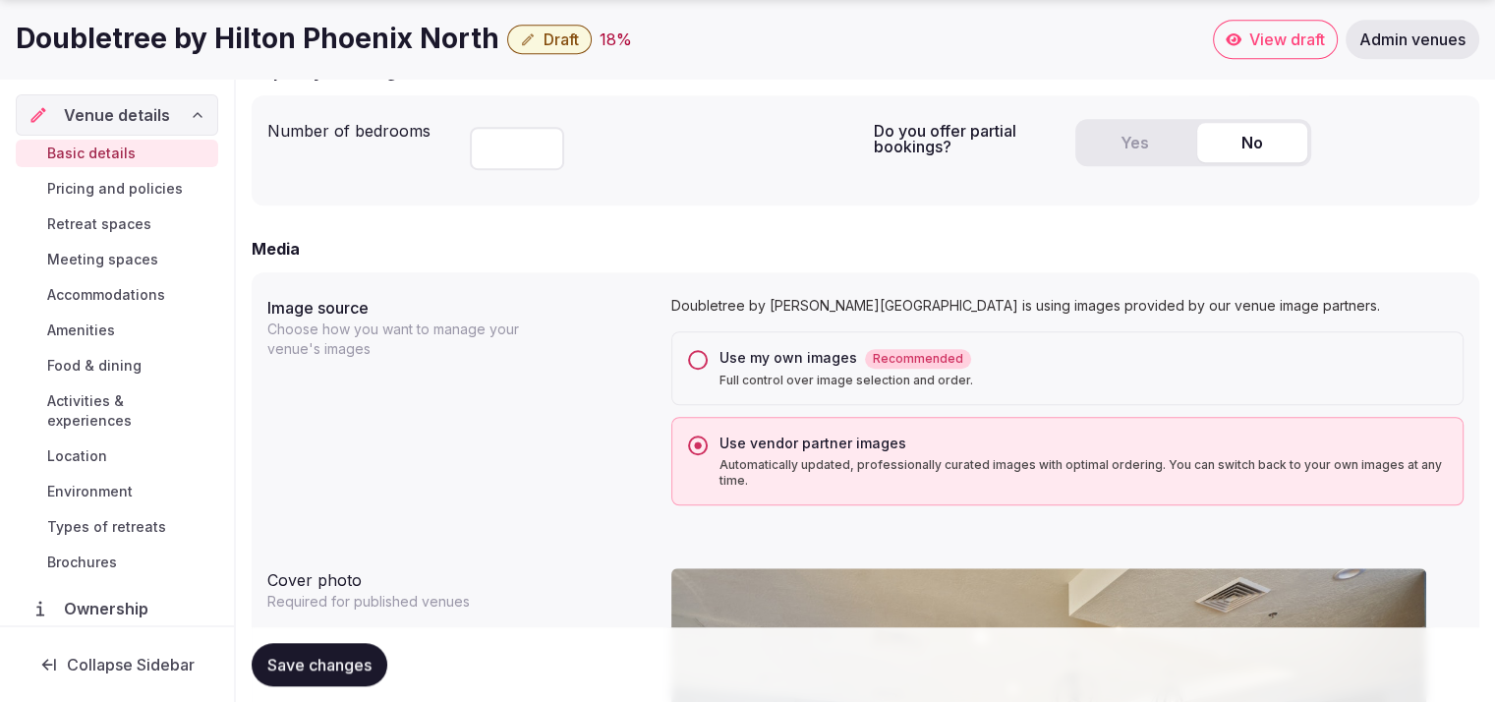
scroll to position [1475, 0]
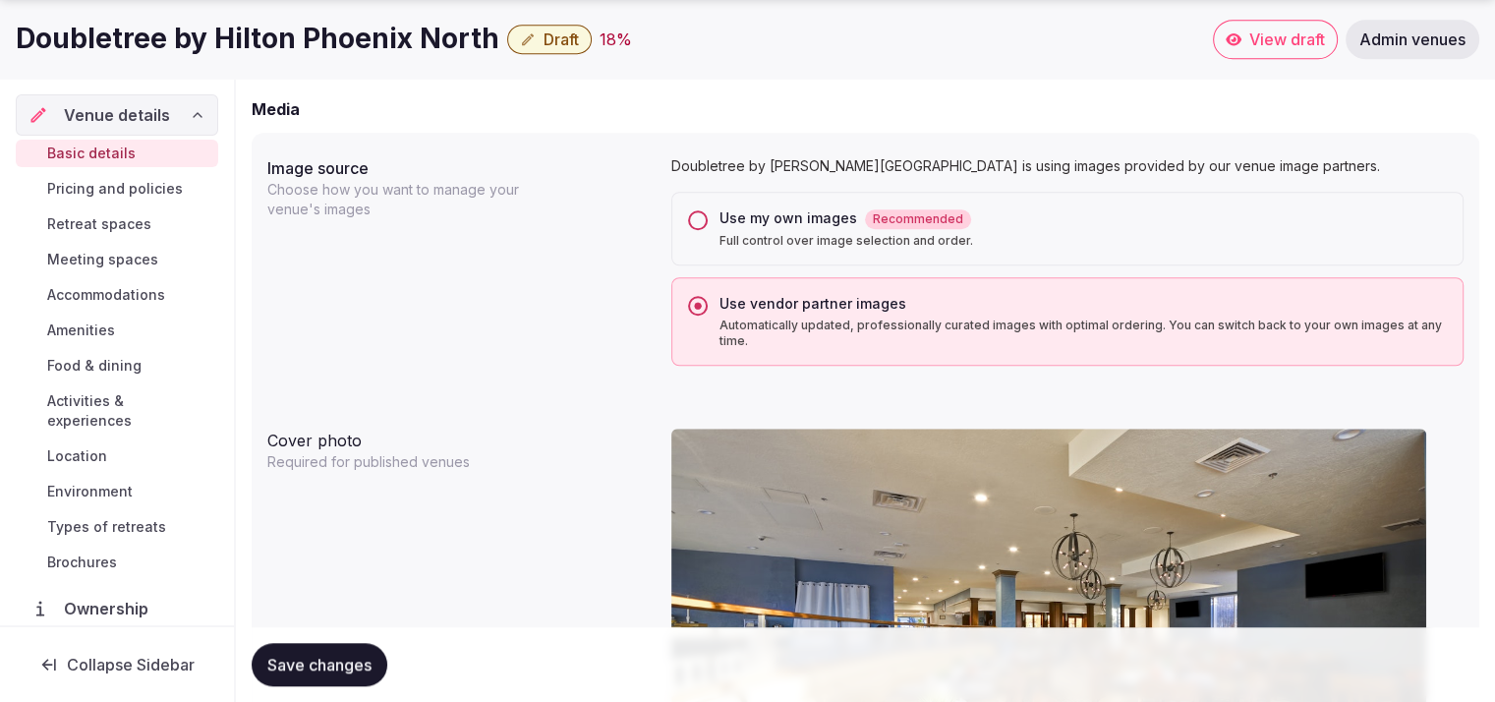
type input "**"
click at [287, 652] on button "Save changes" at bounding box center [320, 664] width 136 height 43
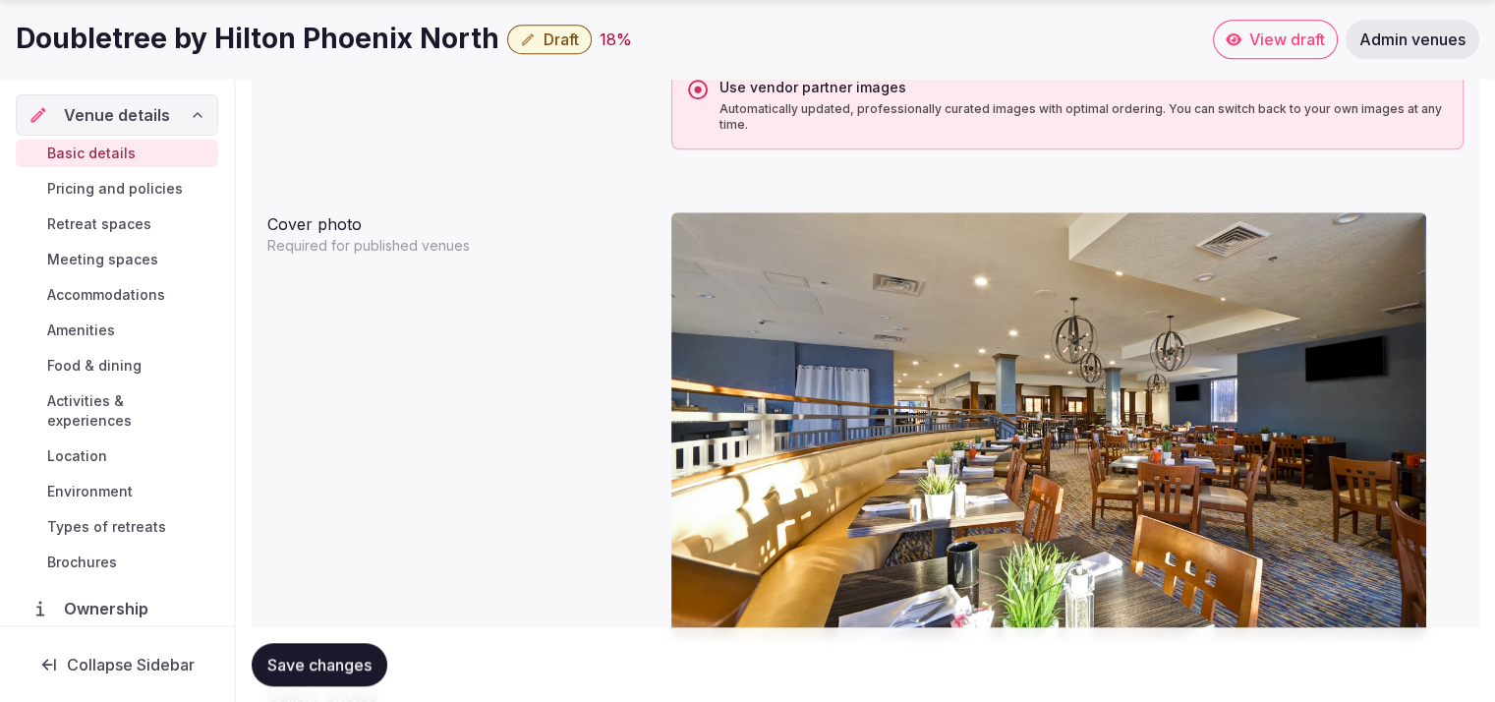
scroll to position [1873, 0]
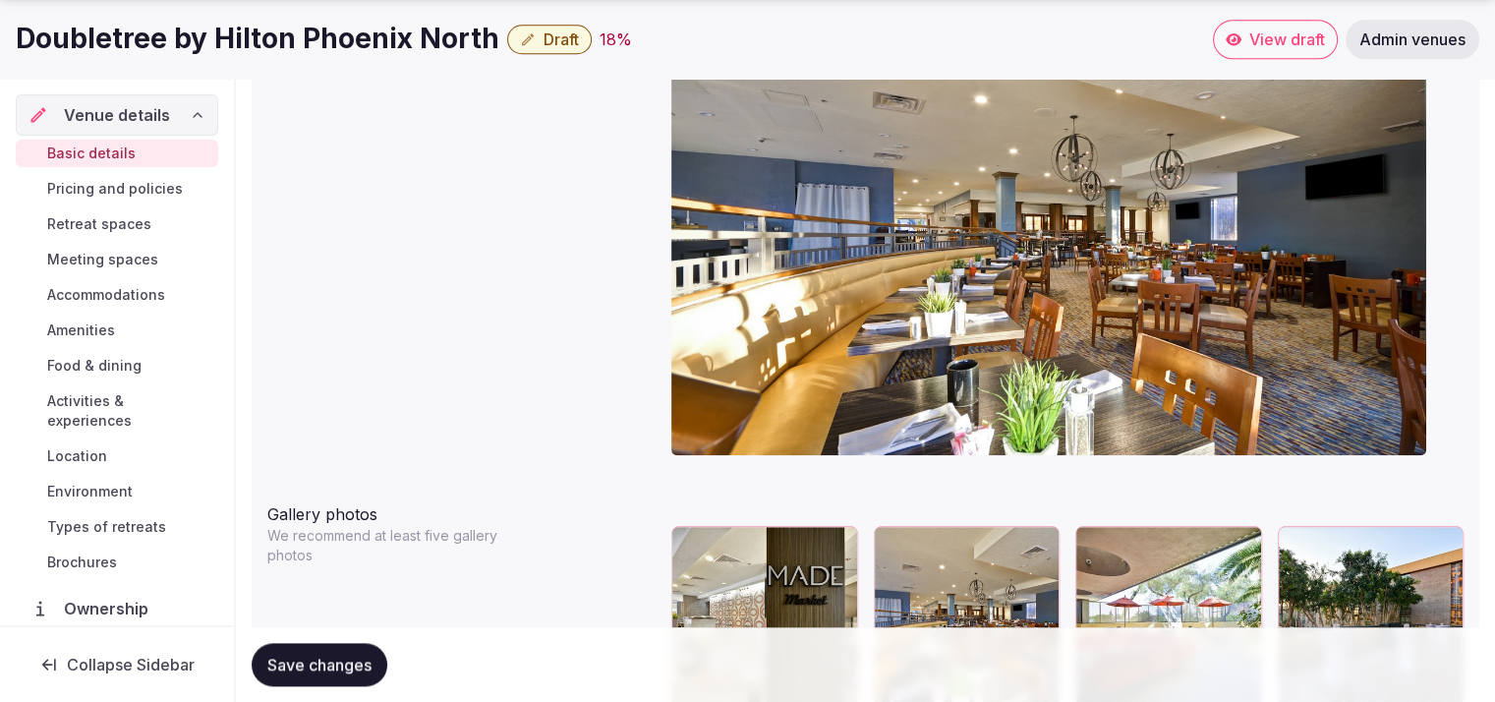
click at [340, 675] on button "Save changes" at bounding box center [320, 664] width 136 height 43
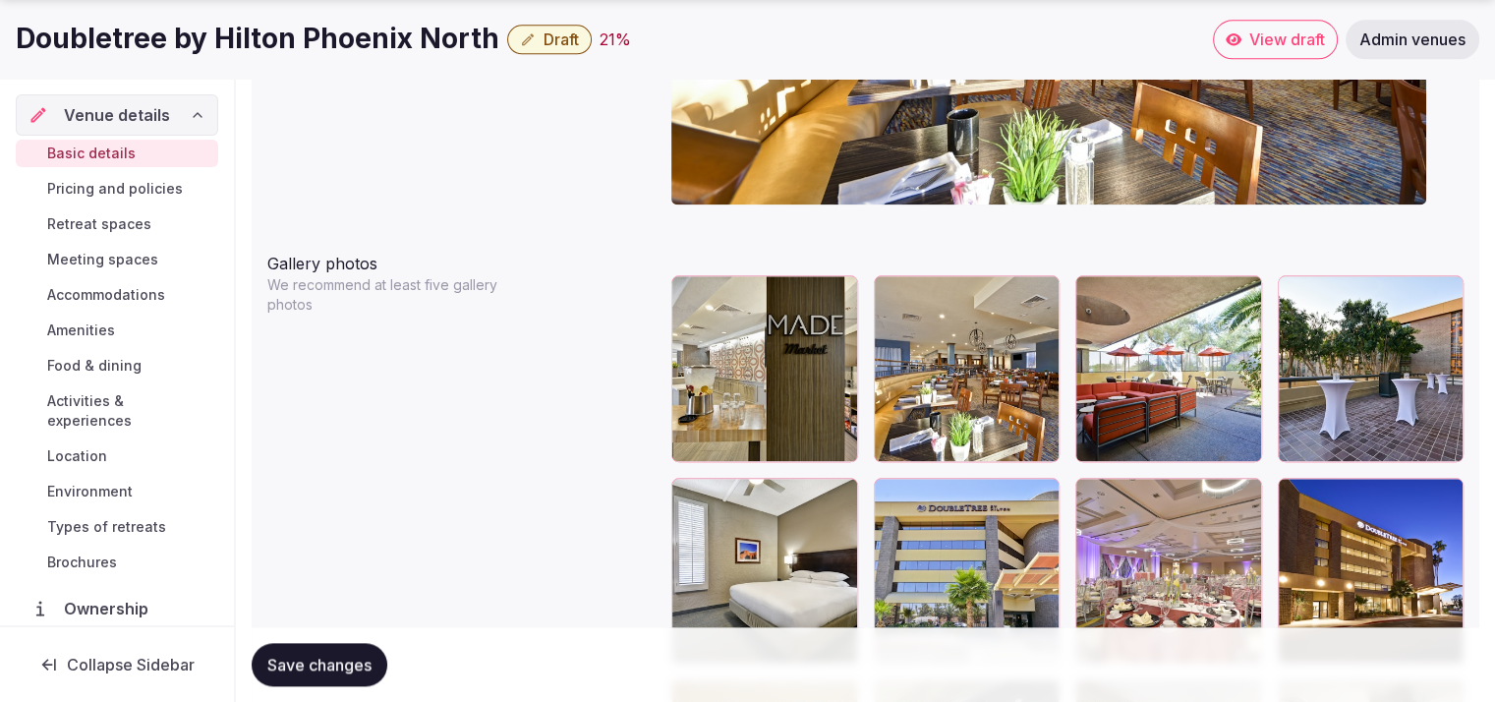
scroll to position [2234, 0]
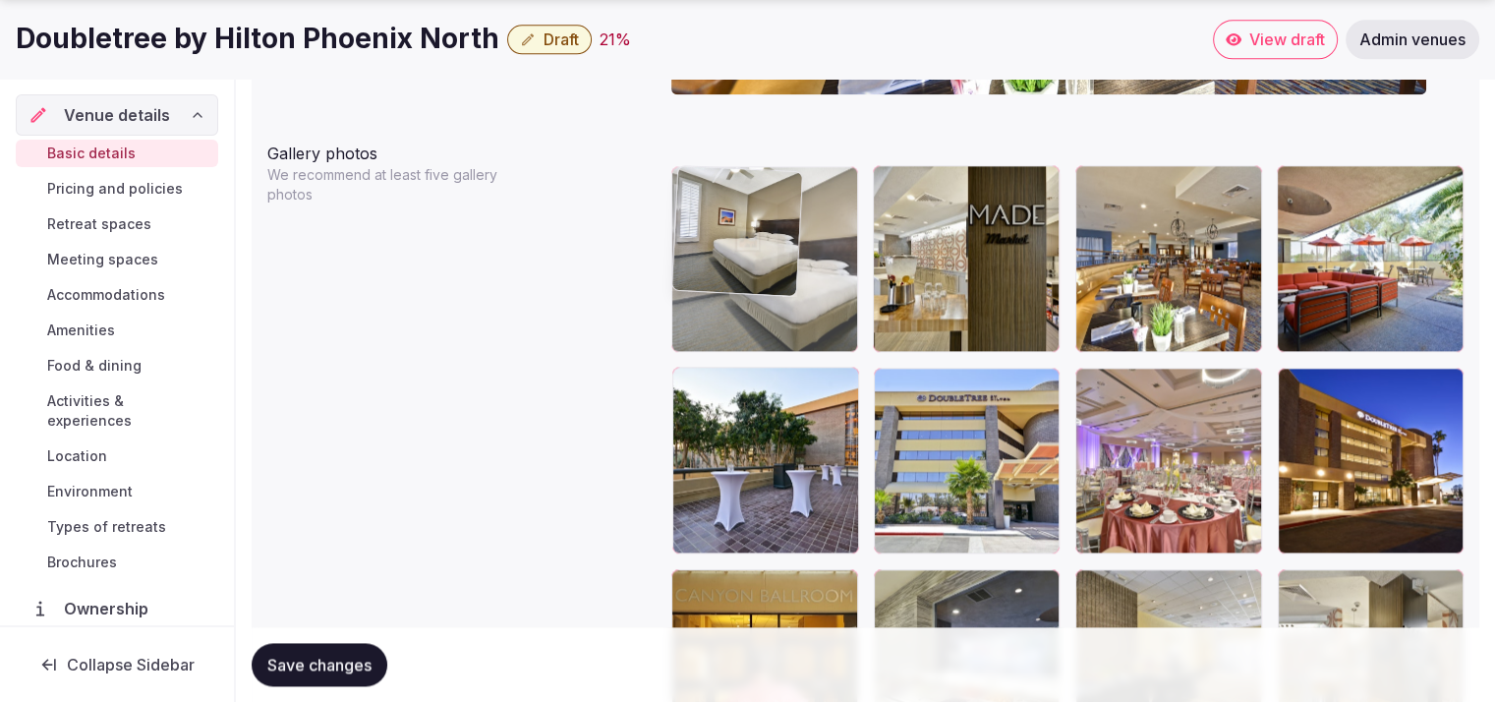
drag, startPoint x: 794, startPoint y: 457, endPoint x: 810, endPoint y: 286, distance: 171.8
click at [810, 286] on body "**********" at bounding box center [747, 344] width 1495 height 5156
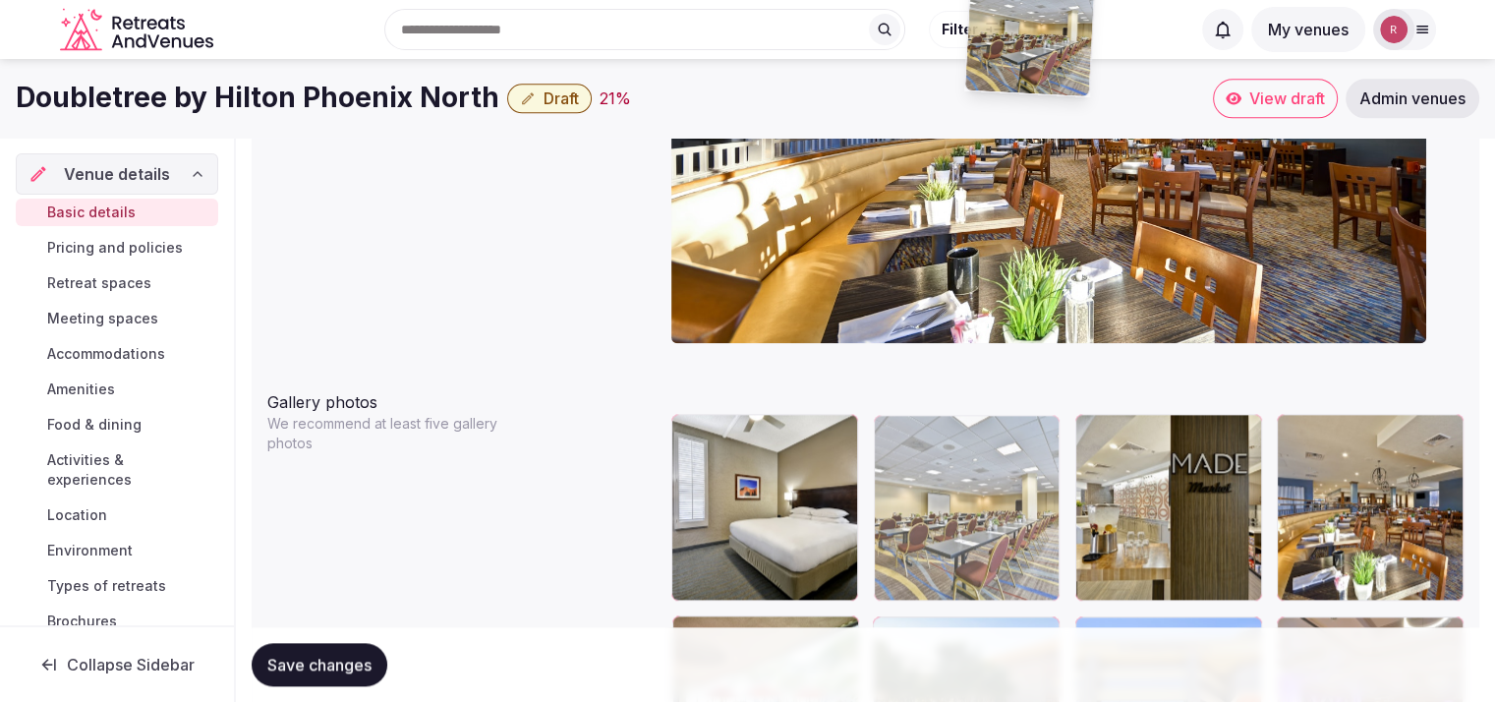
scroll to position [1957, 0]
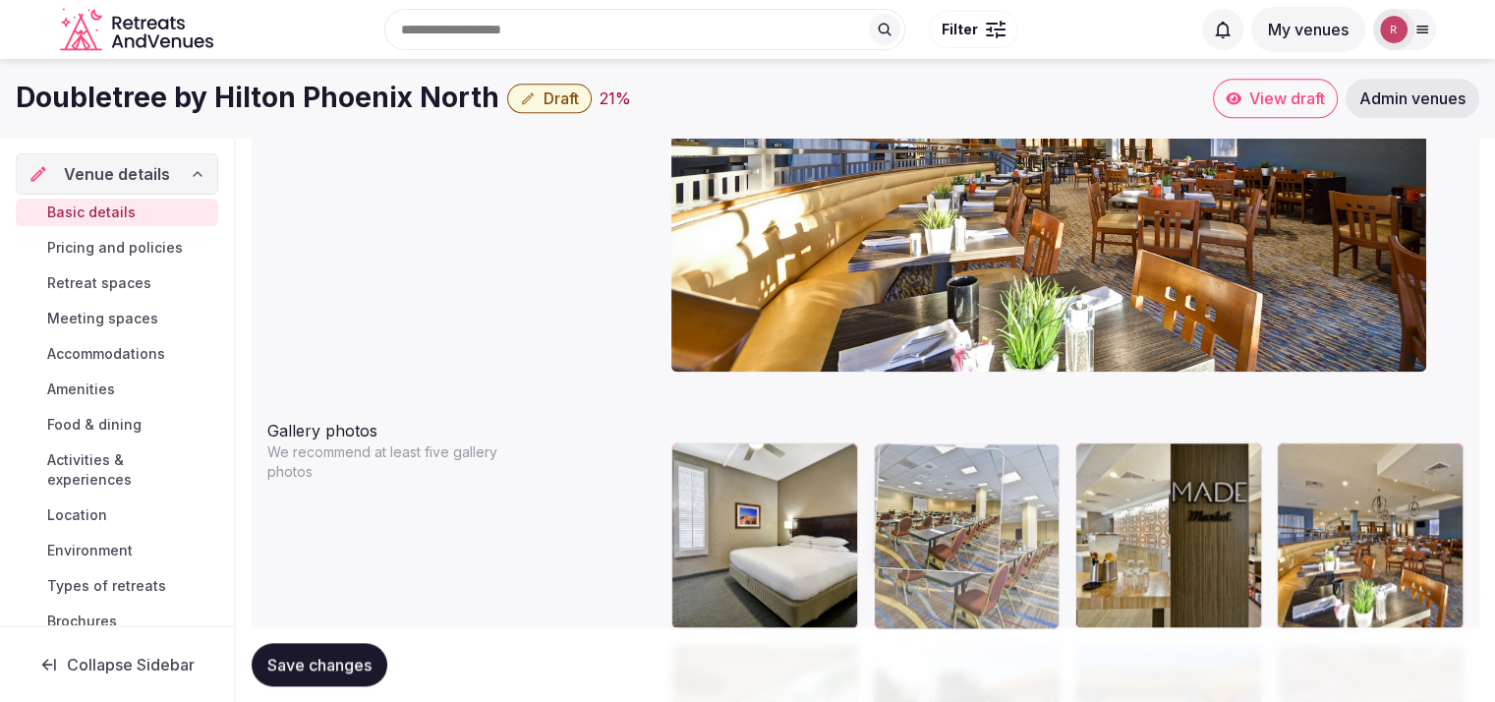
drag, startPoint x: 1373, startPoint y: 312, endPoint x: 1066, endPoint y: 534, distance: 378.8
click at [1066, 534] on body "**********" at bounding box center [747, 621] width 1495 height 5156
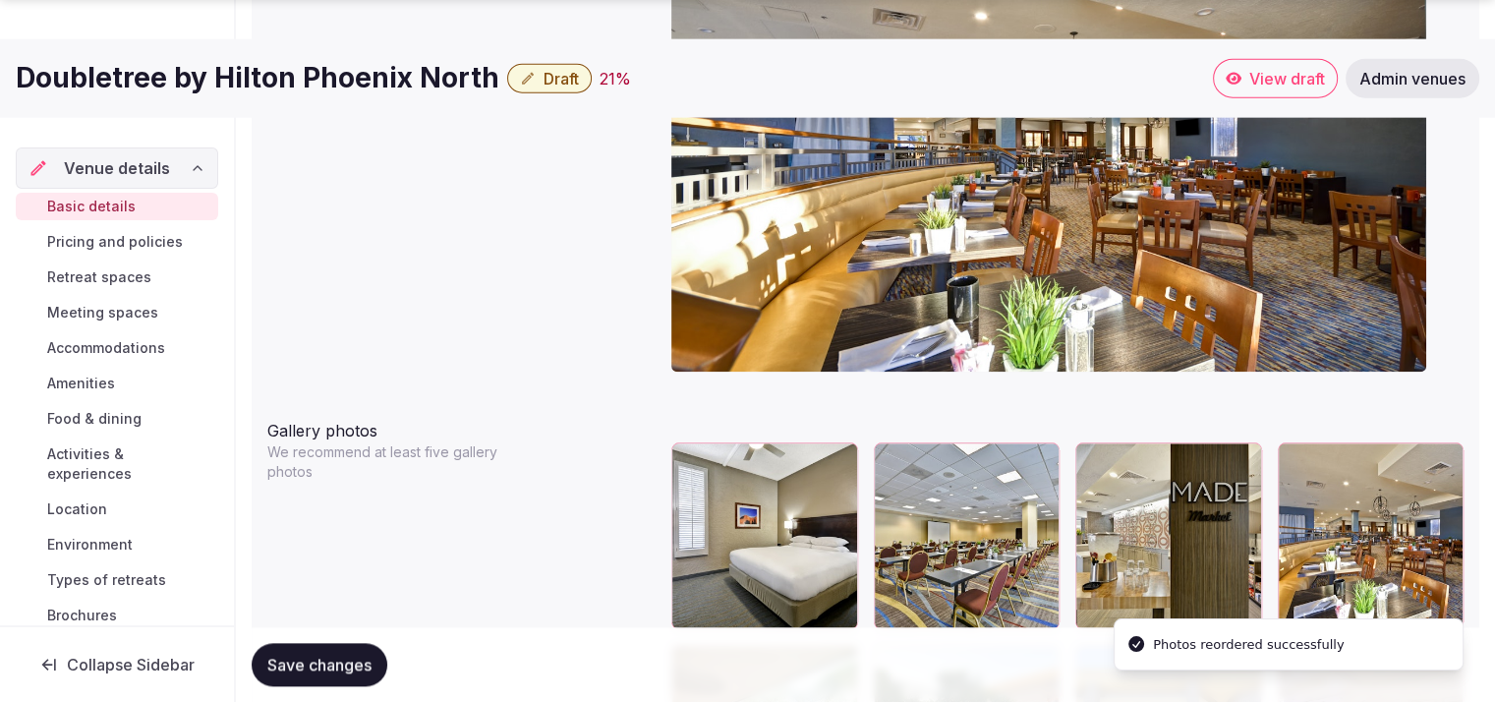
scroll to position [2317, 0]
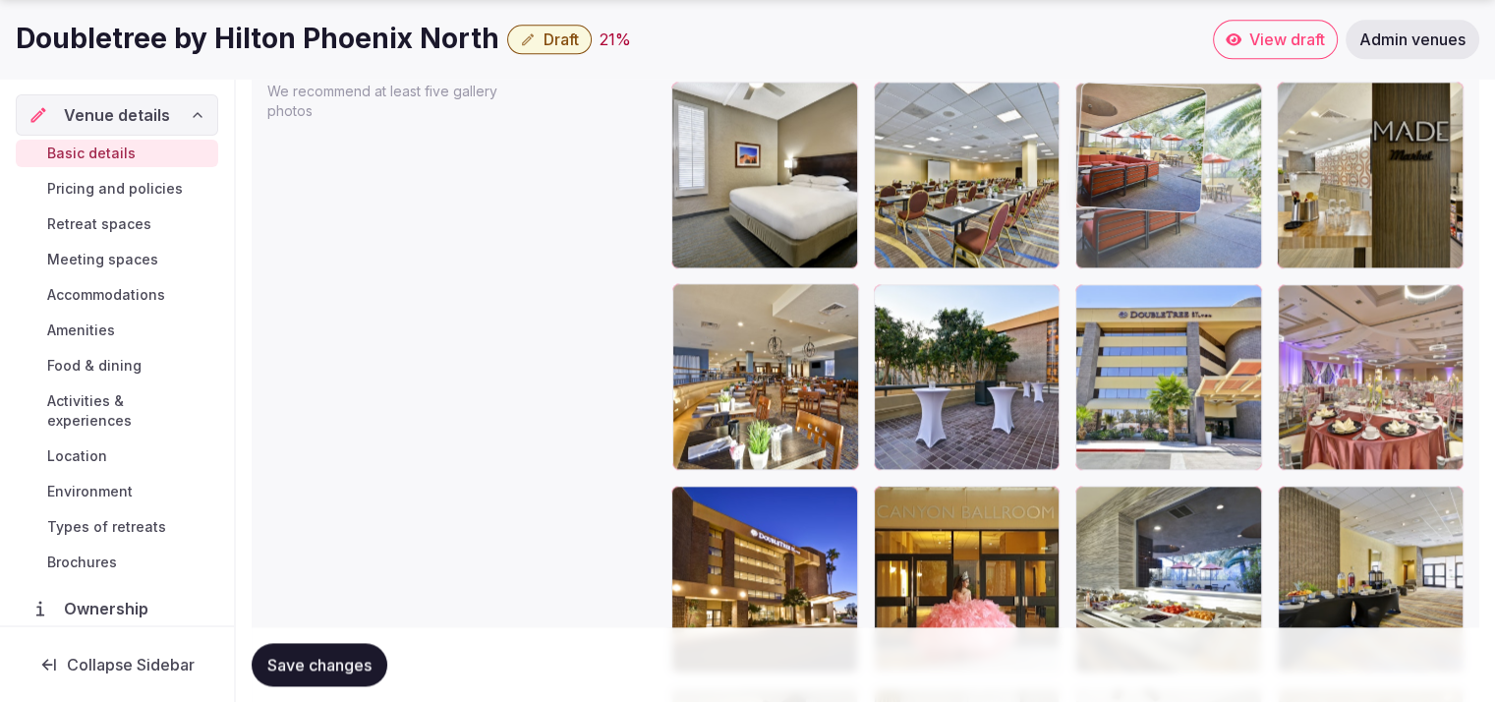
drag, startPoint x: 794, startPoint y: 411, endPoint x: 1316, endPoint y: 241, distance: 549.1
click at [1316, 241] on body "**********" at bounding box center [747, 261] width 1495 height 5156
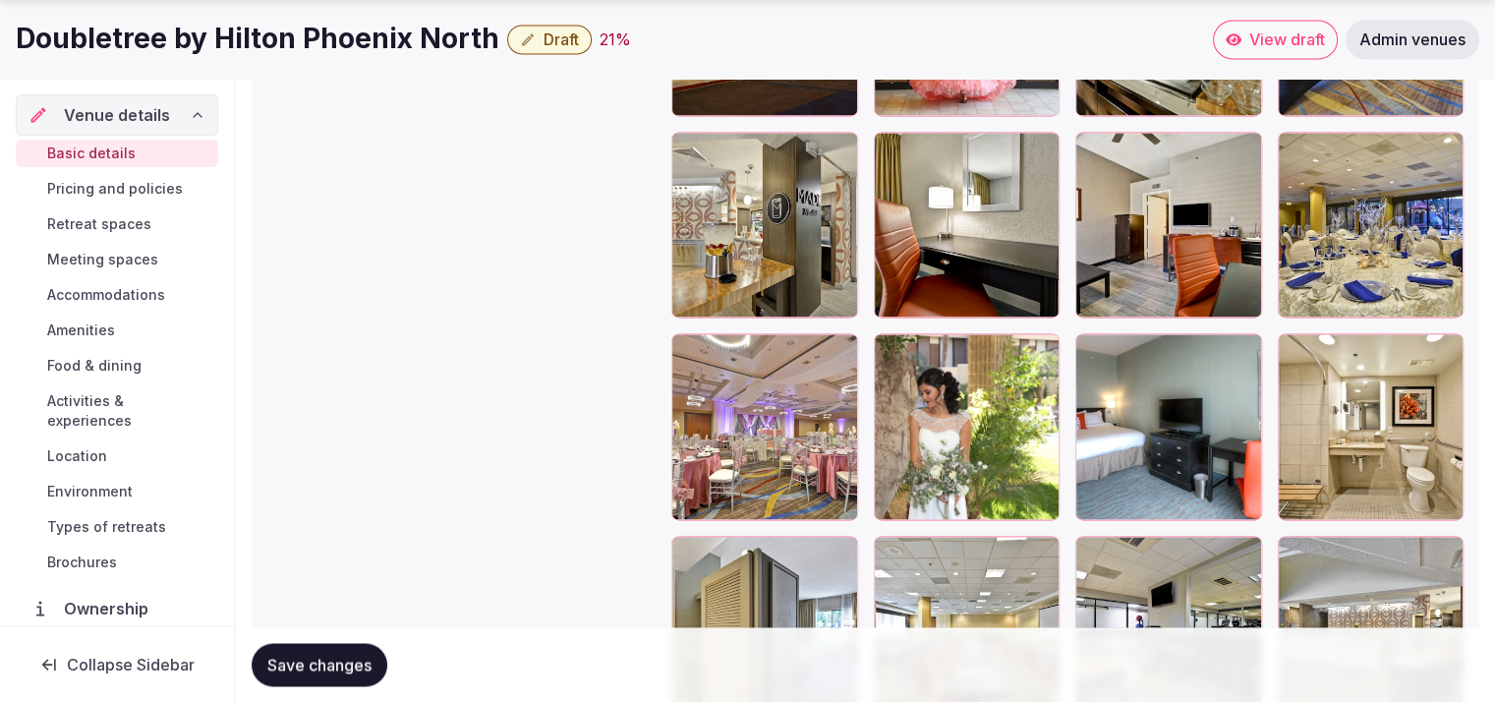
scroll to position [2934, 0]
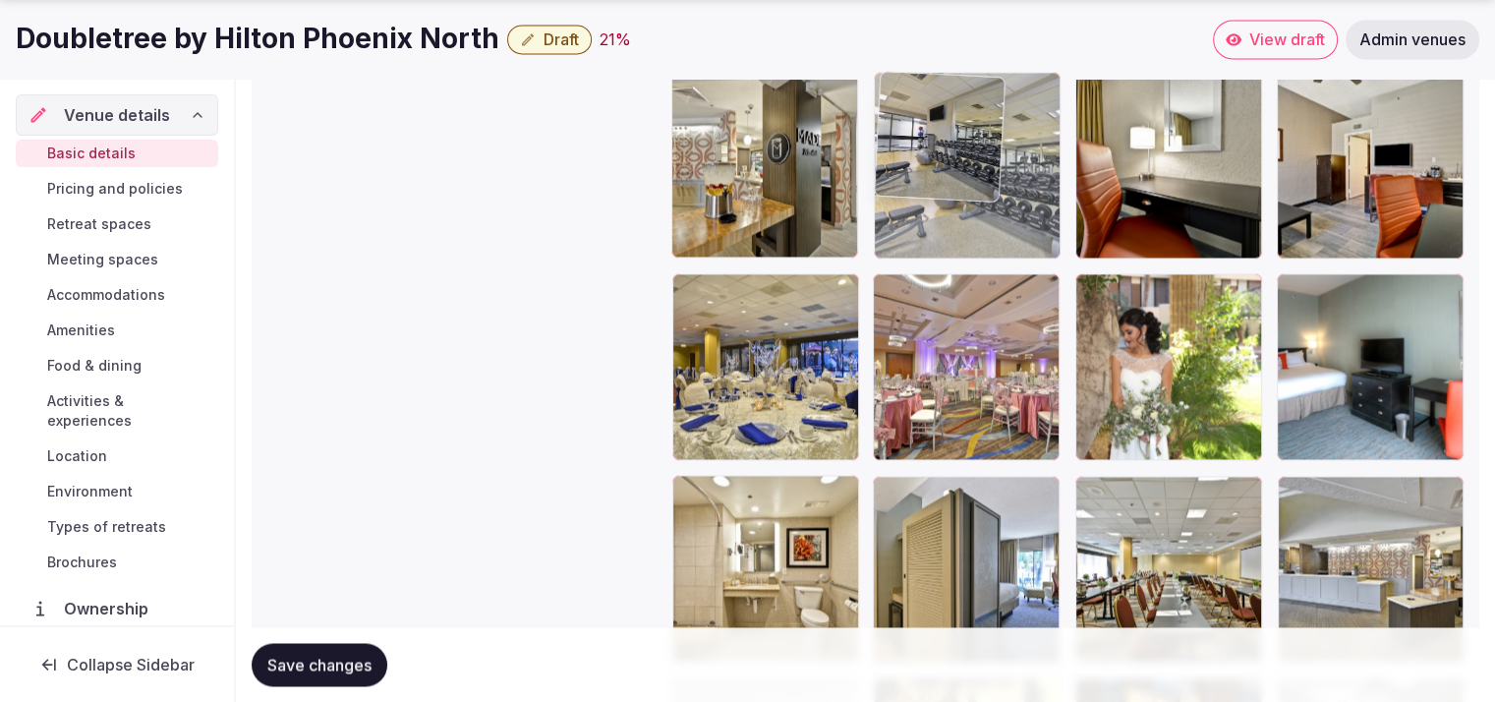
drag, startPoint x: 1175, startPoint y: 552, endPoint x: 1005, endPoint y: 209, distance: 382.1
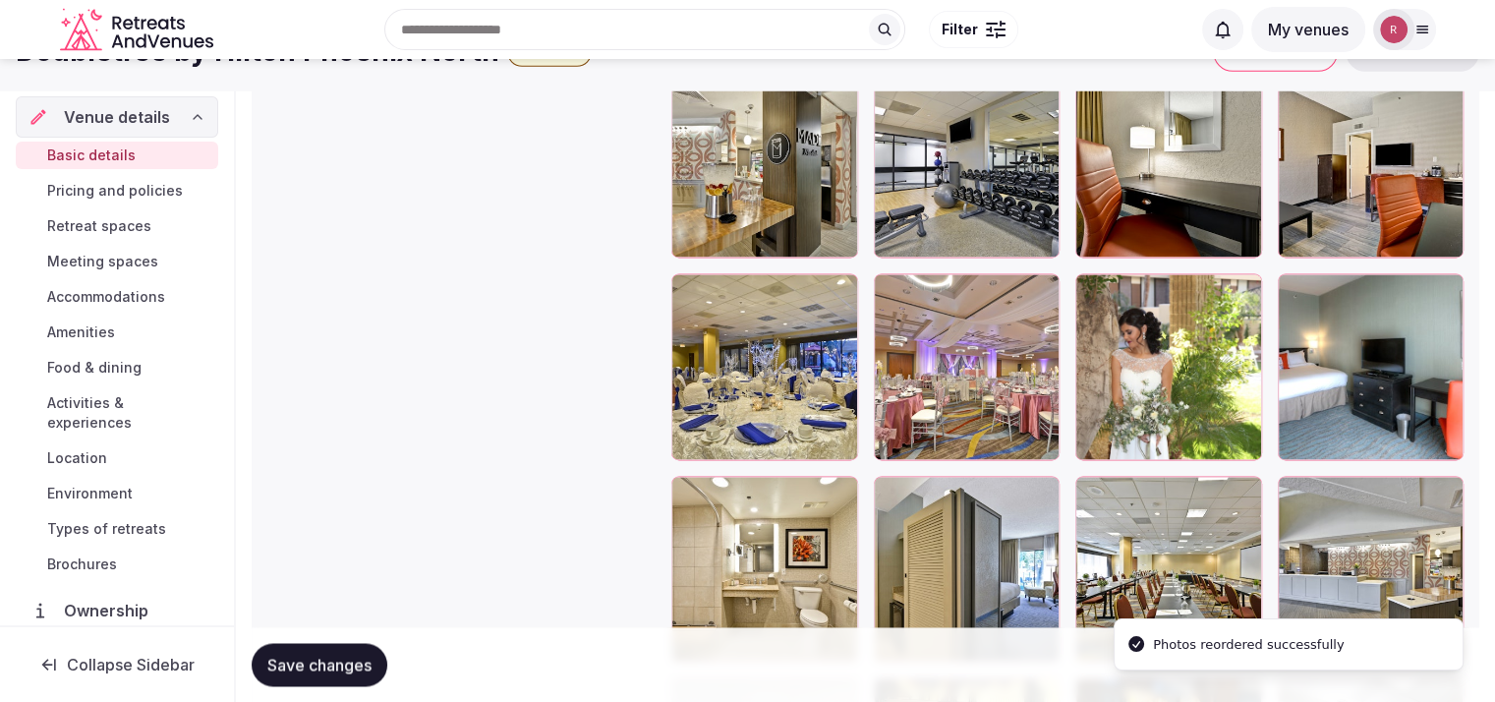
scroll to position [2838, 0]
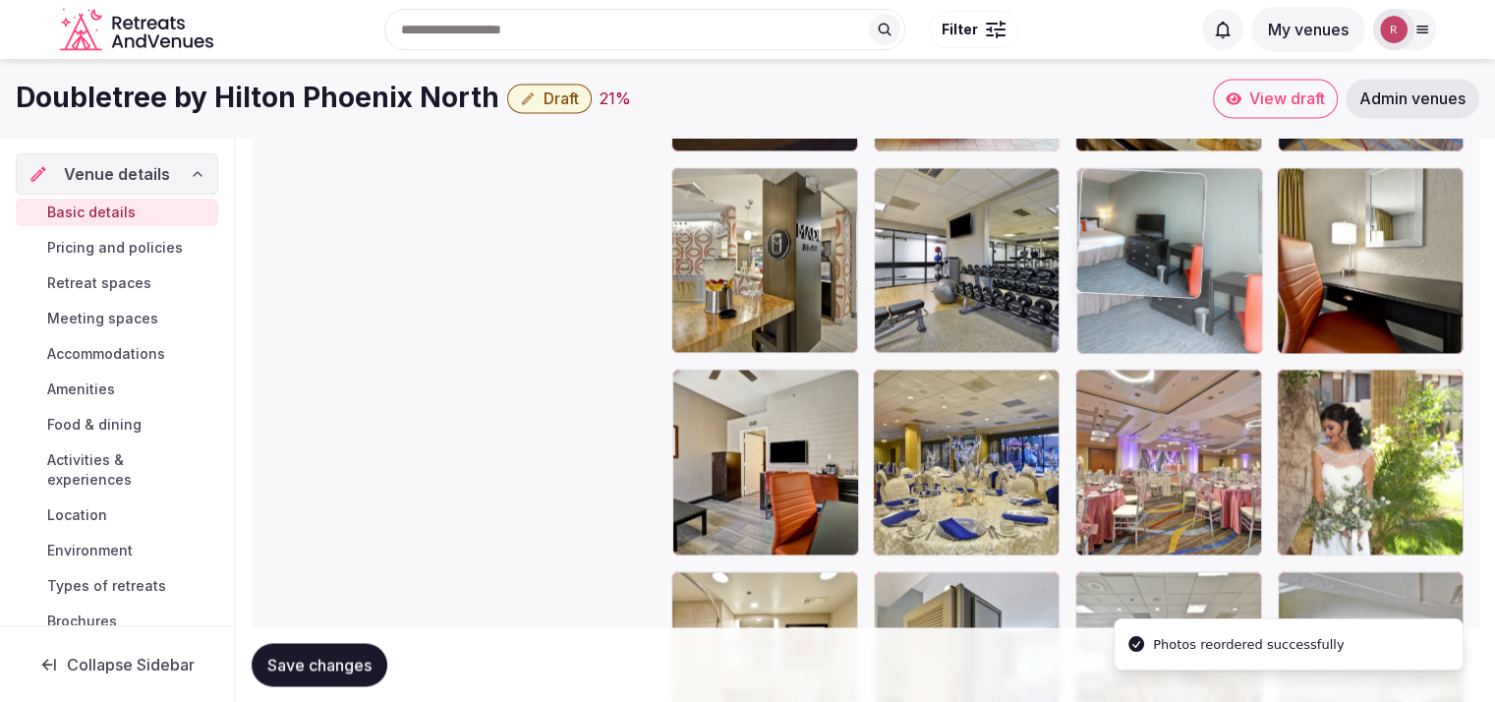
drag, startPoint x: 1334, startPoint y: 468, endPoint x: 1093, endPoint y: 300, distance: 293.8
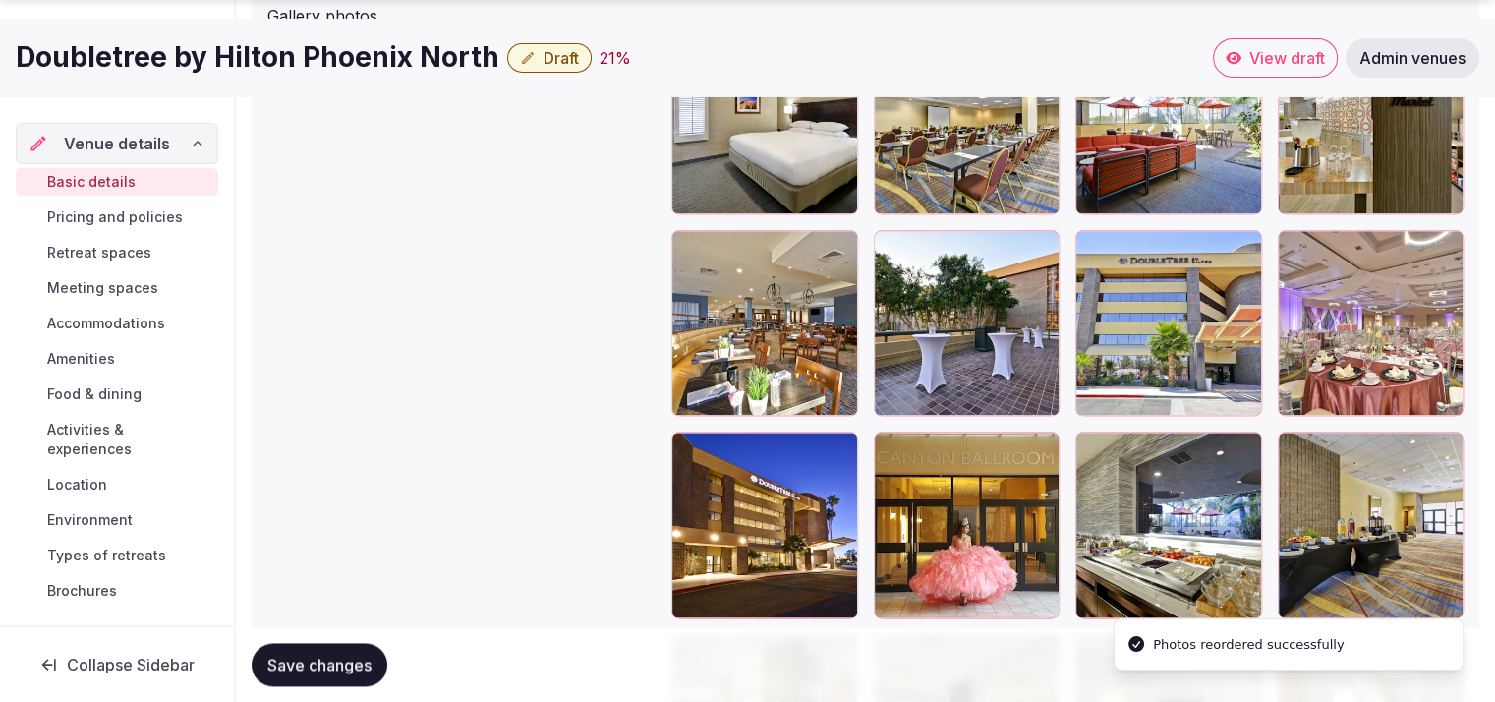
scroll to position [2389, 0]
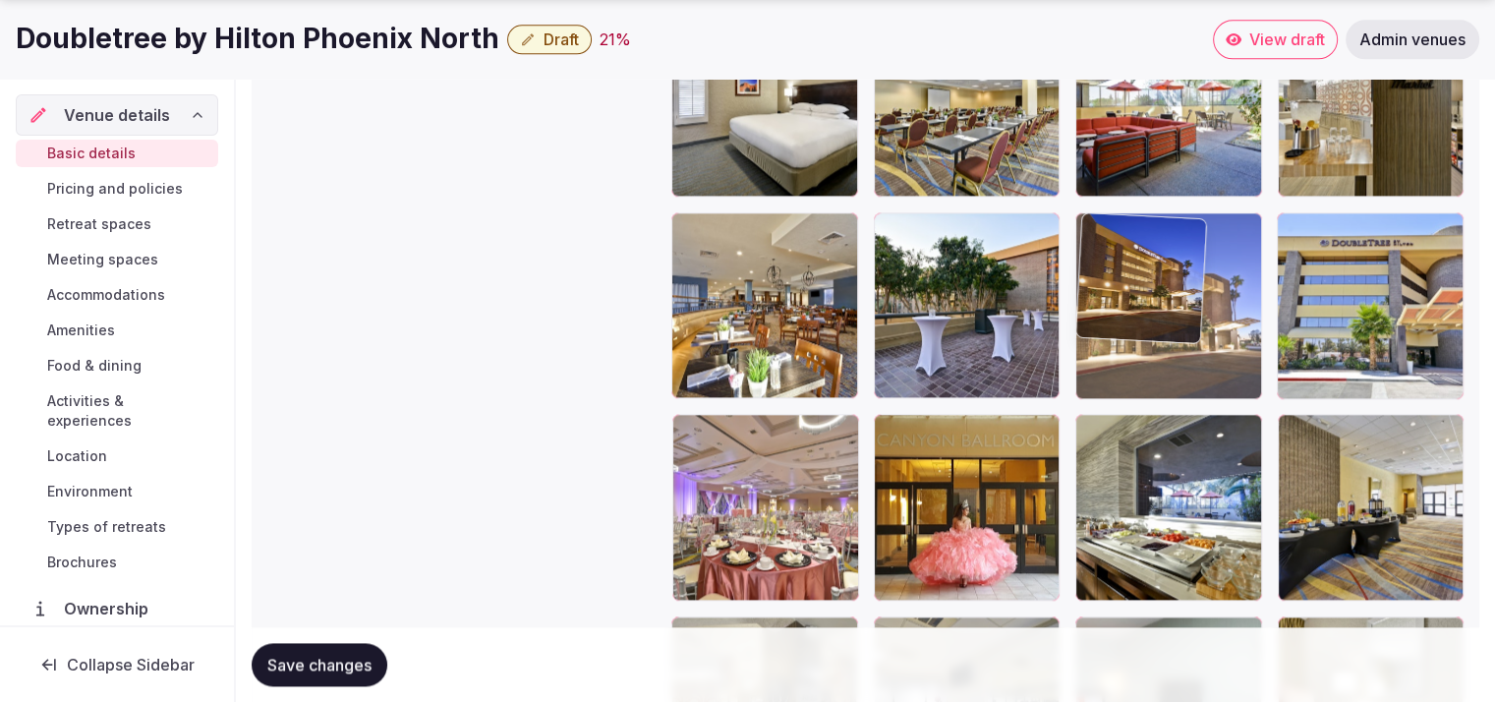
drag, startPoint x: 779, startPoint y: 491, endPoint x: 1164, endPoint y: 365, distance: 405.4
click at [1164, 365] on body "**********" at bounding box center [747, 189] width 1495 height 5156
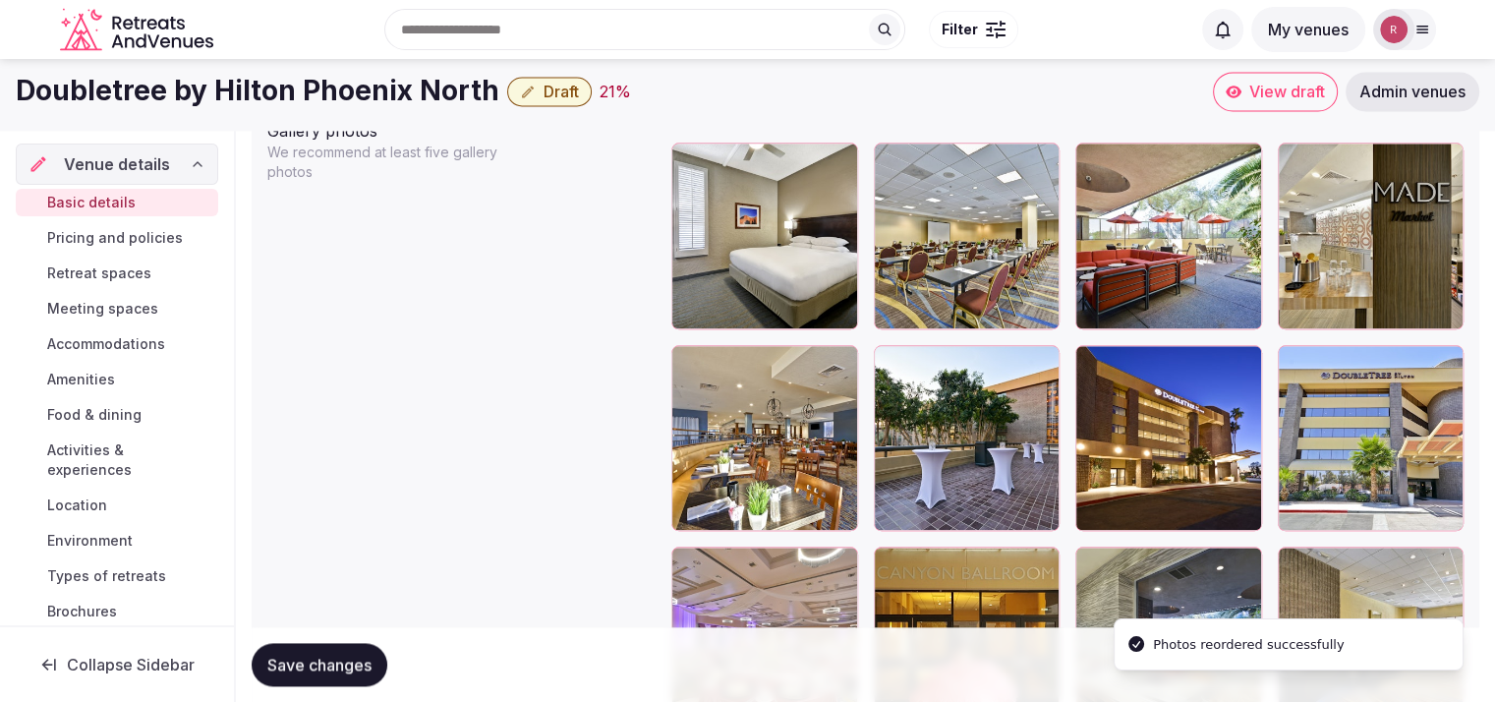
scroll to position [2251, 0]
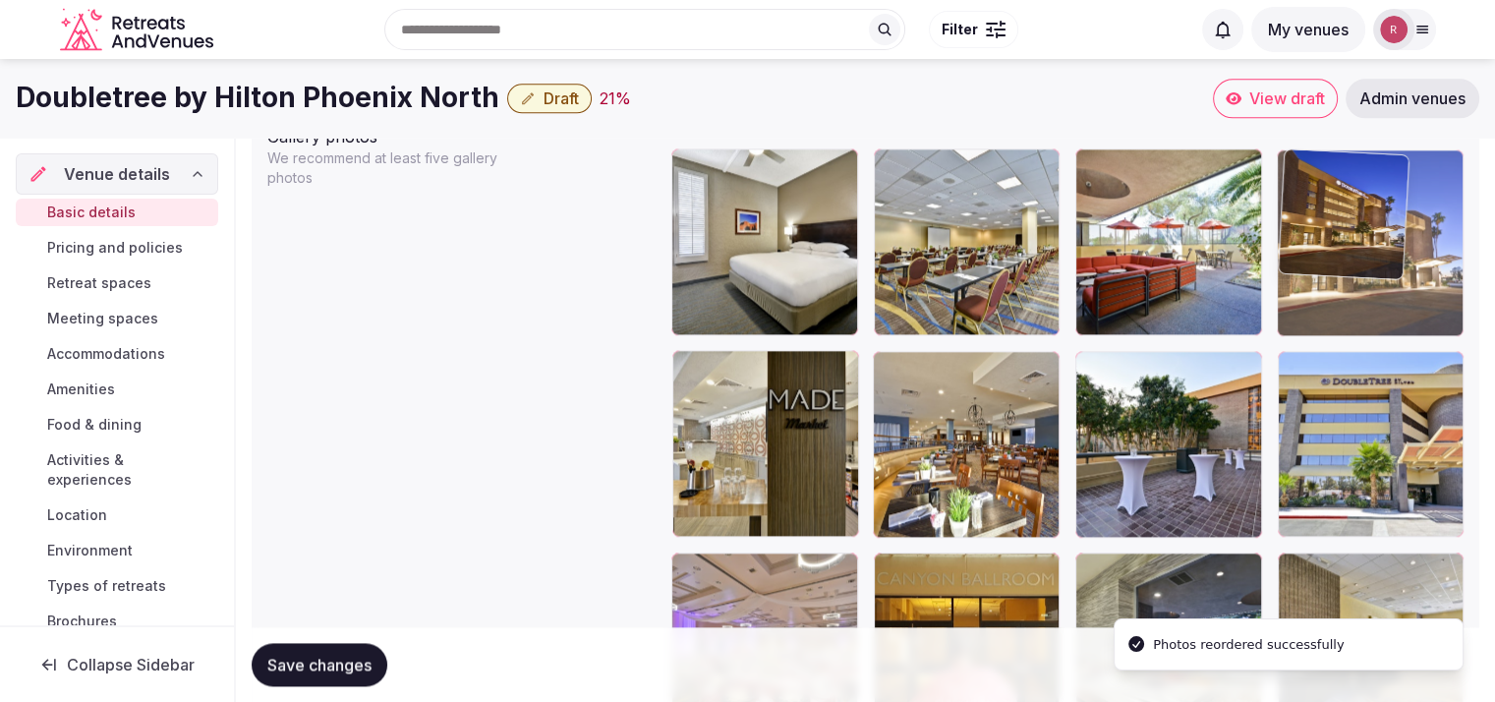
drag, startPoint x: 1201, startPoint y: 426, endPoint x: 1398, endPoint y: 285, distance: 241.7
click at [1398, 285] on body "**********" at bounding box center [747, 327] width 1495 height 5156
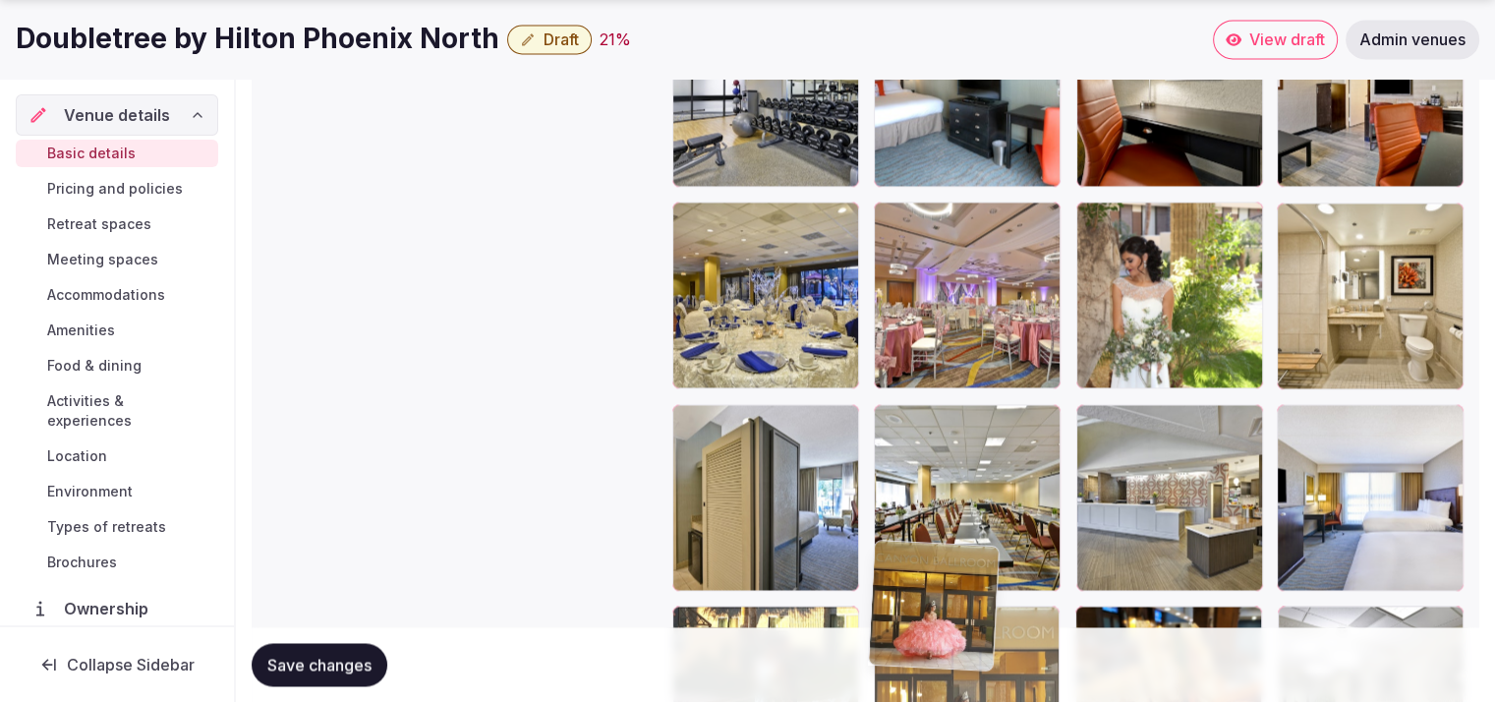
scroll to position [2987, 0]
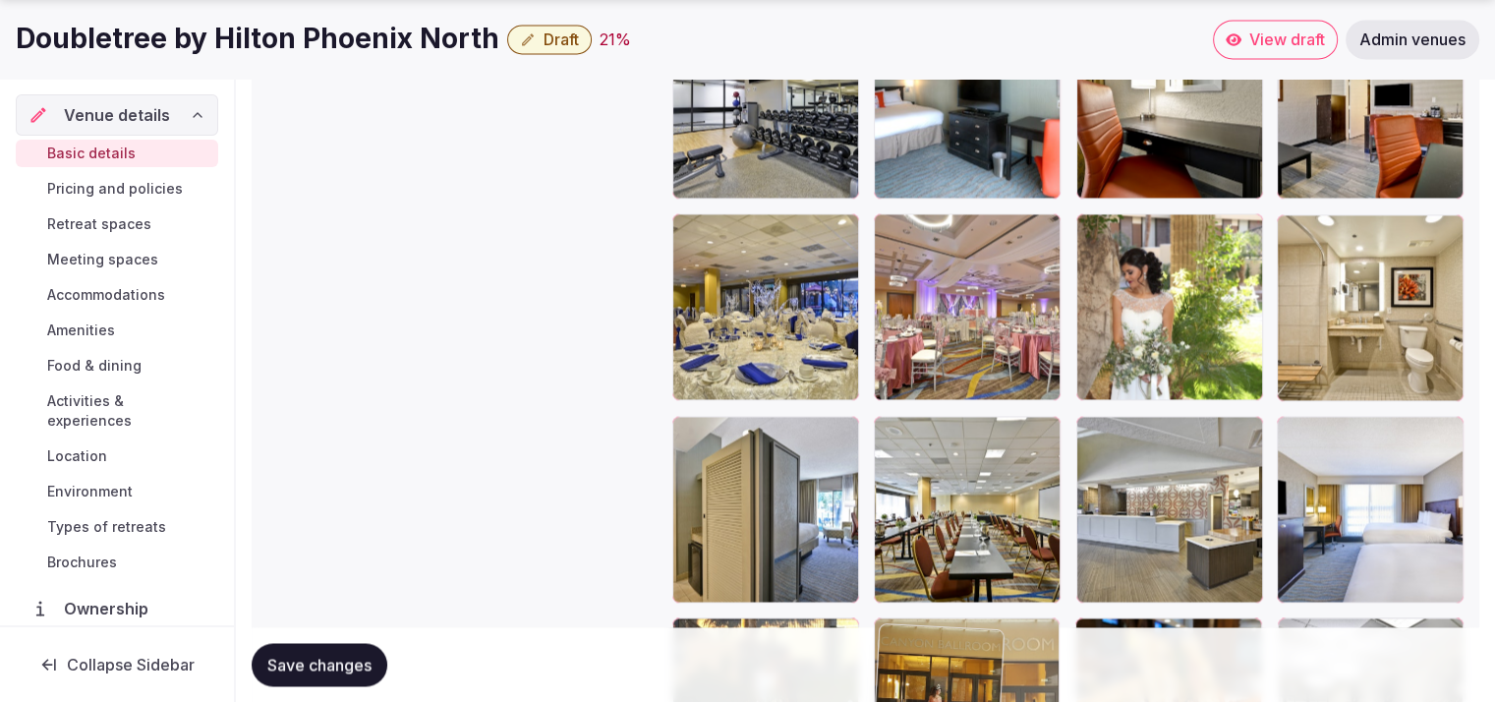
drag, startPoint x: 999, startPoint y: 286, endPoint x: 1058, endPoint y: 560, distance: 280.6
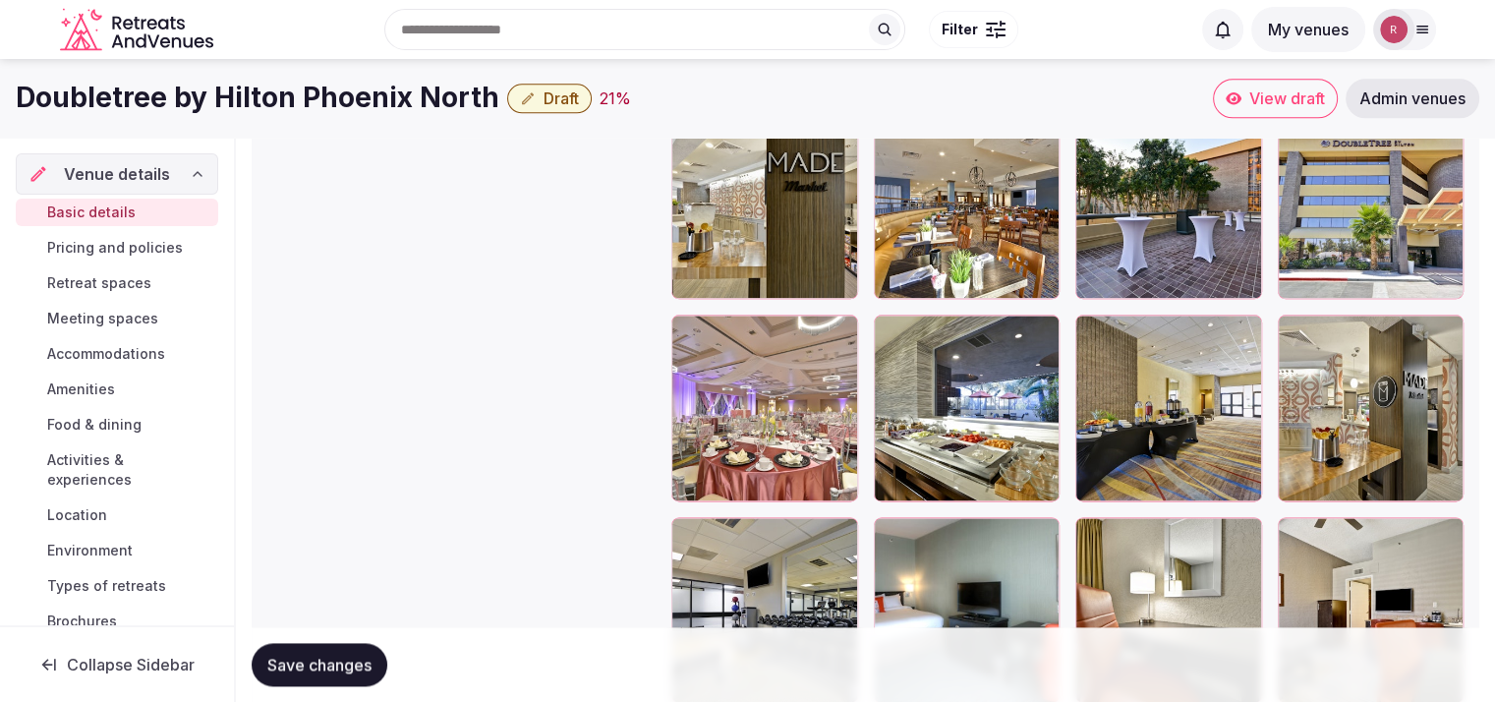
scroll to position [2483, 0]
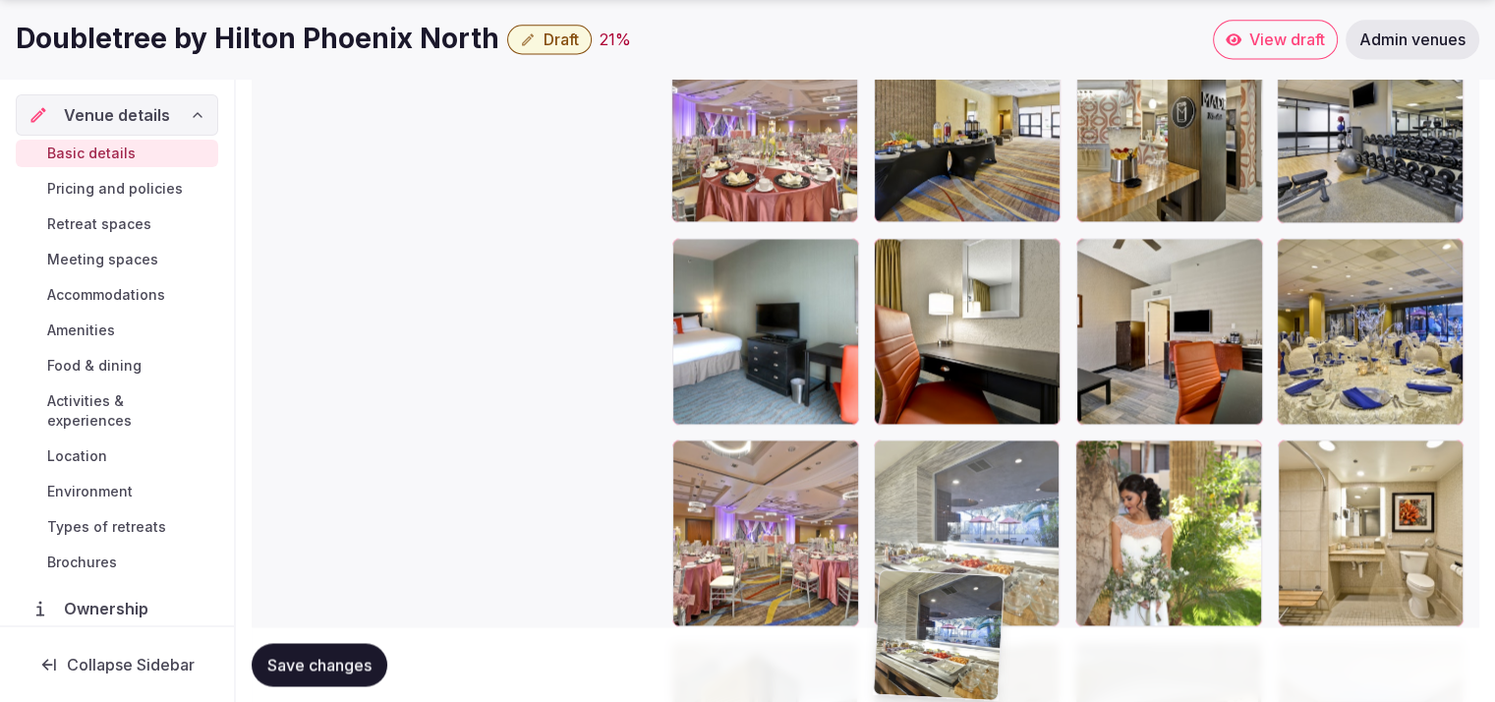
drag, startPoint x: 992, startPoint y: 463, endPoint x: 987, endPoint y: 644, distance: 181.0
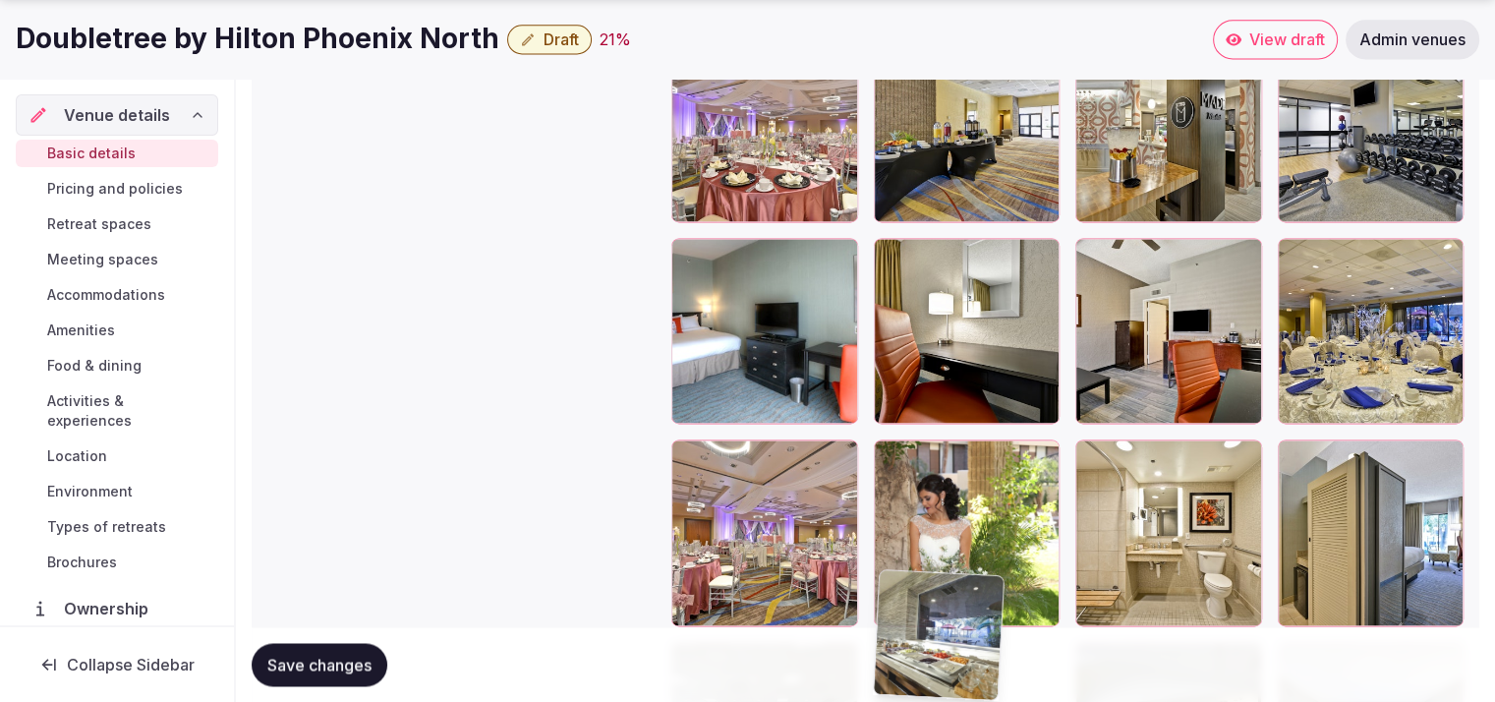
scroll to position [2839, 0]
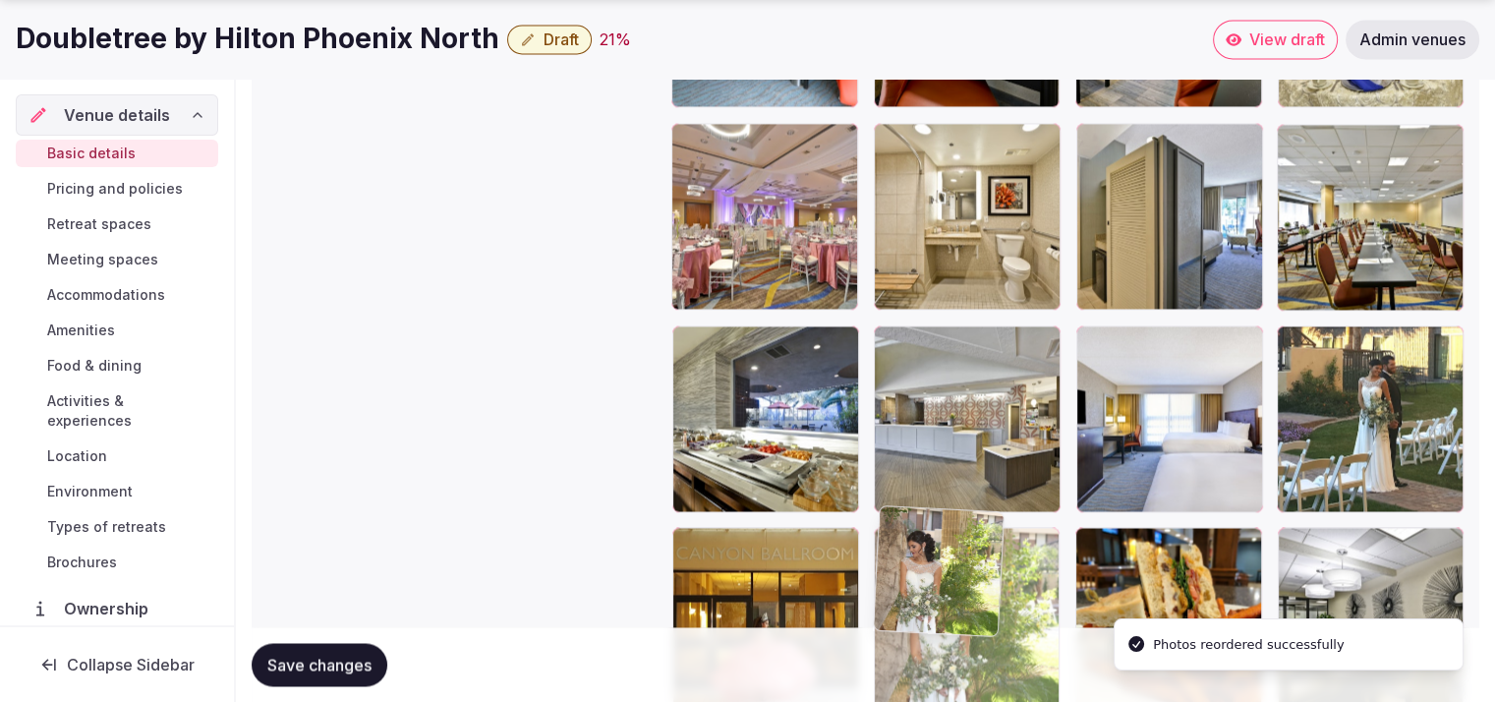
drag, startPoint x: 937, startPoint y: 508, endPoint x: 944, endPoint y: 658, distance: 149.6
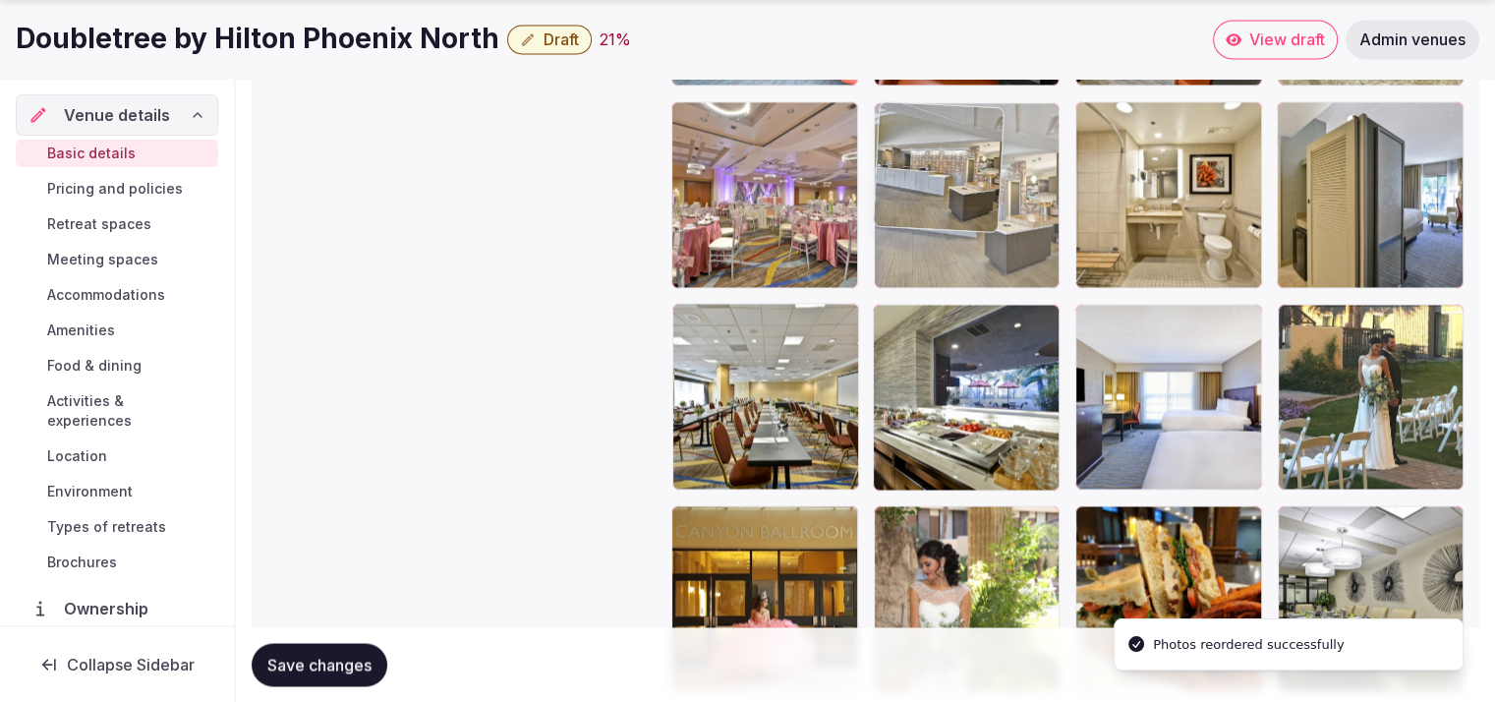
drag, startPoint x: 975, startPoint y: 272, endPoint x: 987, endPoint y: 166, distance: 106.8
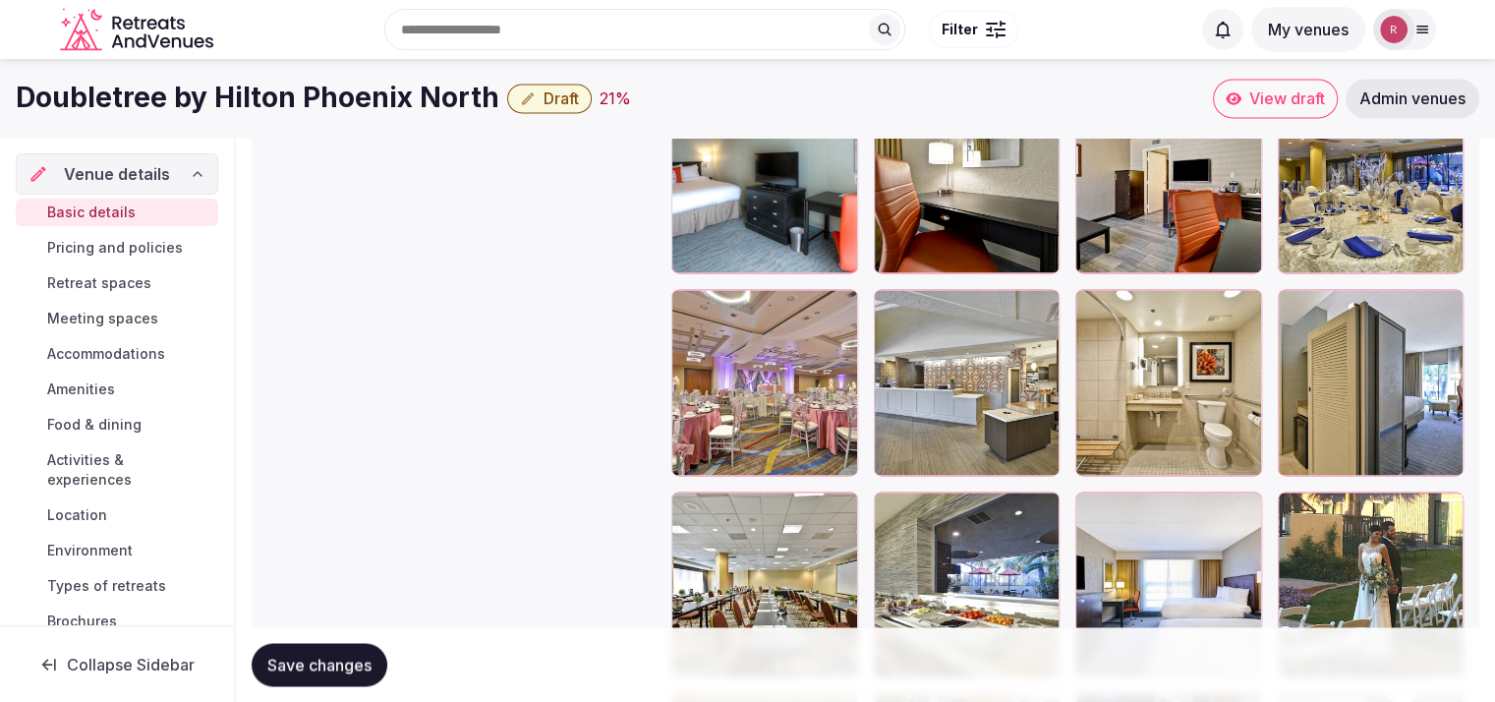
scroll to position [2802, 0]
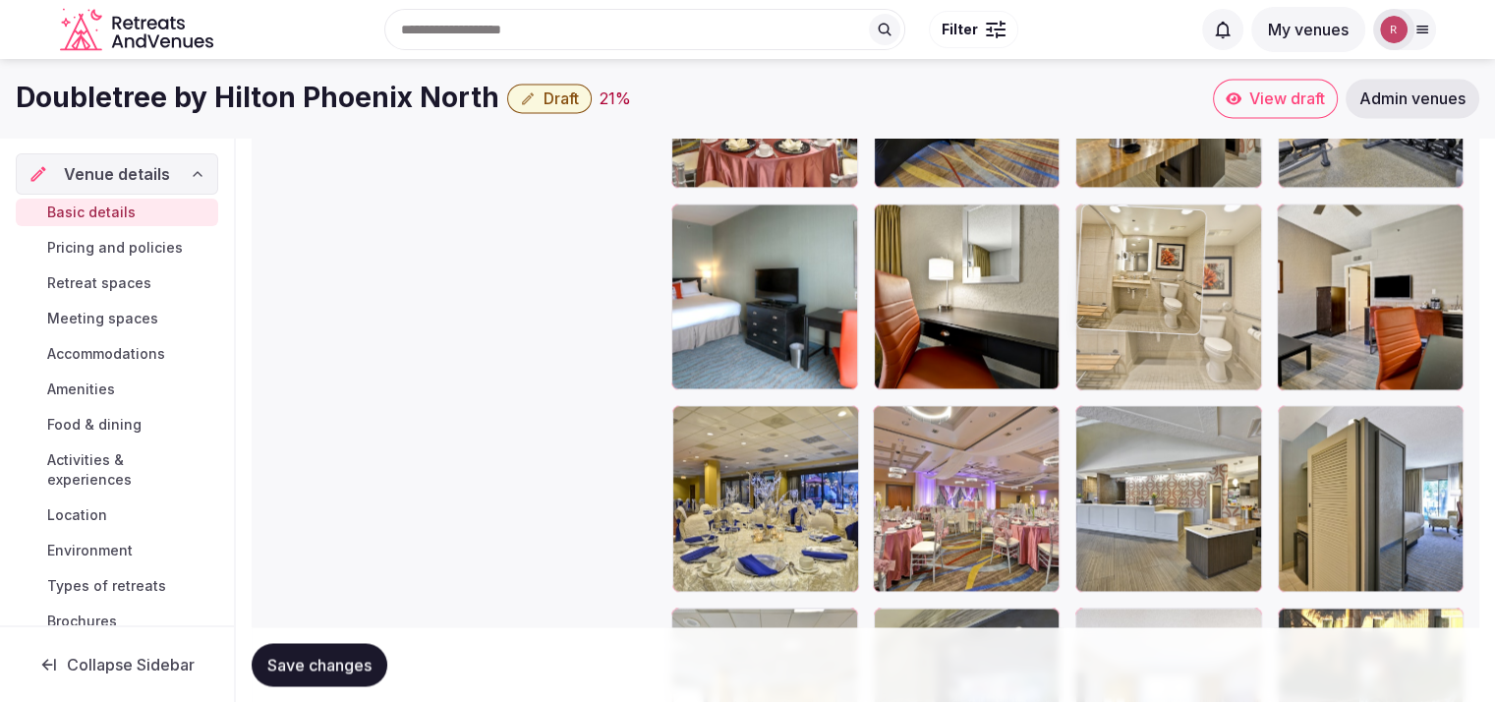
drag, startPoint x: 1164, startPoint y: 483, endPoint x: 1185, endPoint y: 313, distance: 171.3
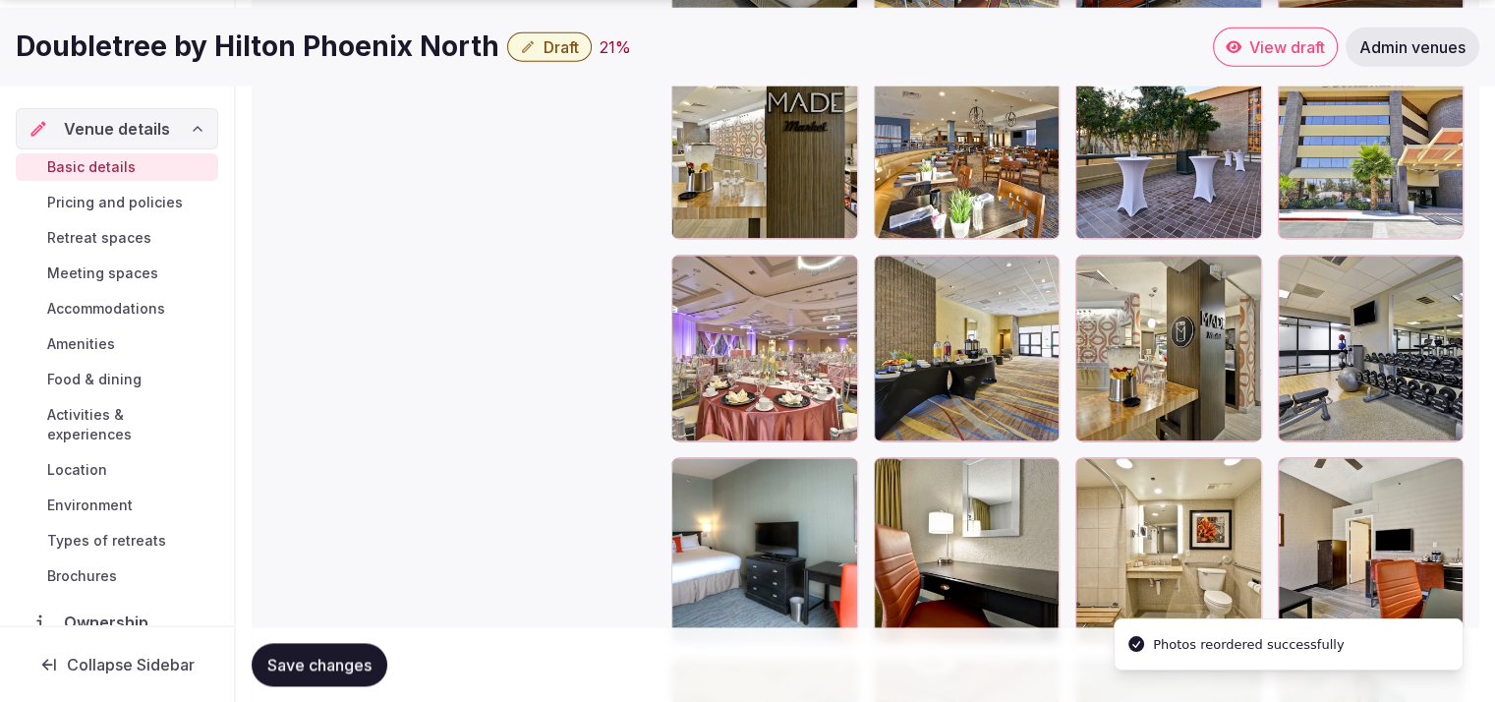
scroll to position [2560, 0]
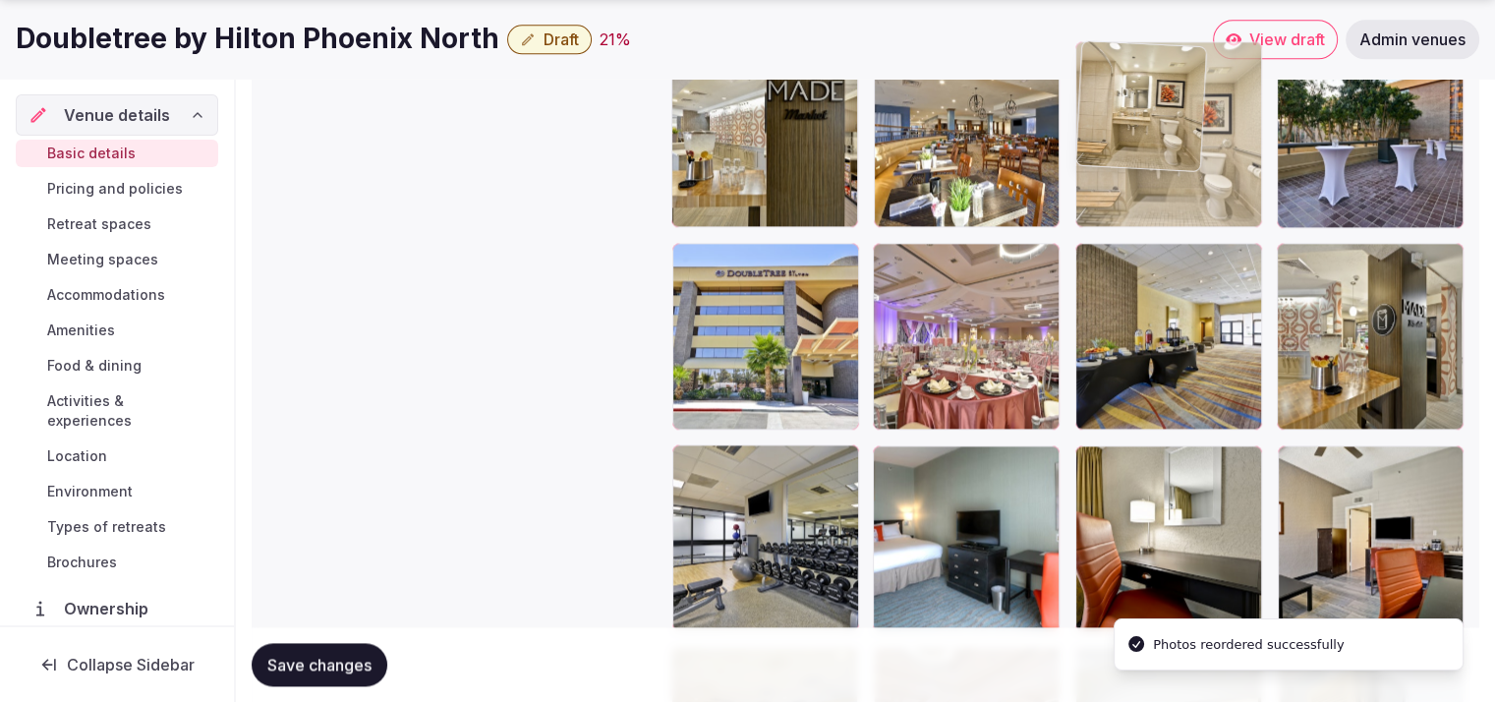
drag, startPoint x: 1184, startPoint y: 567, endPoint x: 1202, endPoint y: 197, distance: 371.1
click at [1202, 197] on body "**********" at bounding box center [747, 18] width 1495 height 5156
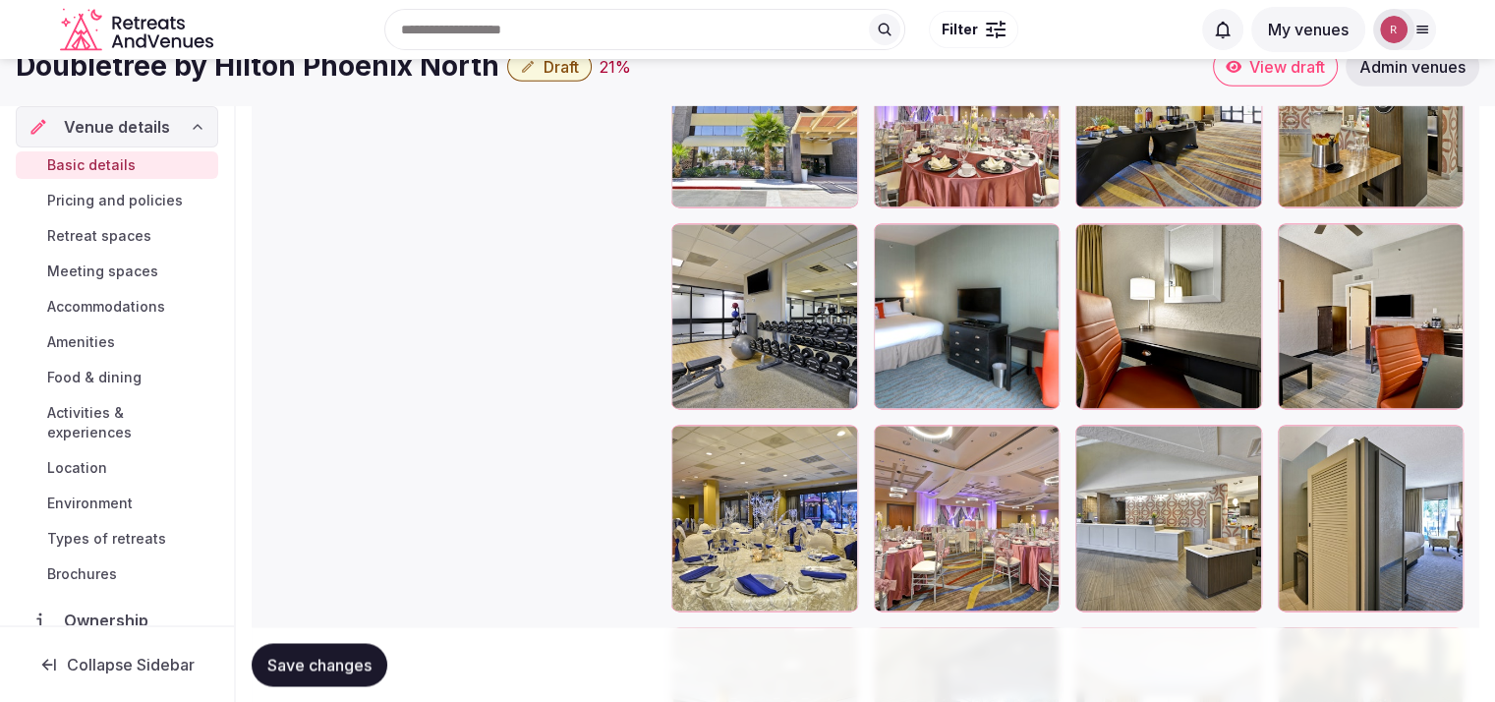
scroll to position [2698, 0]
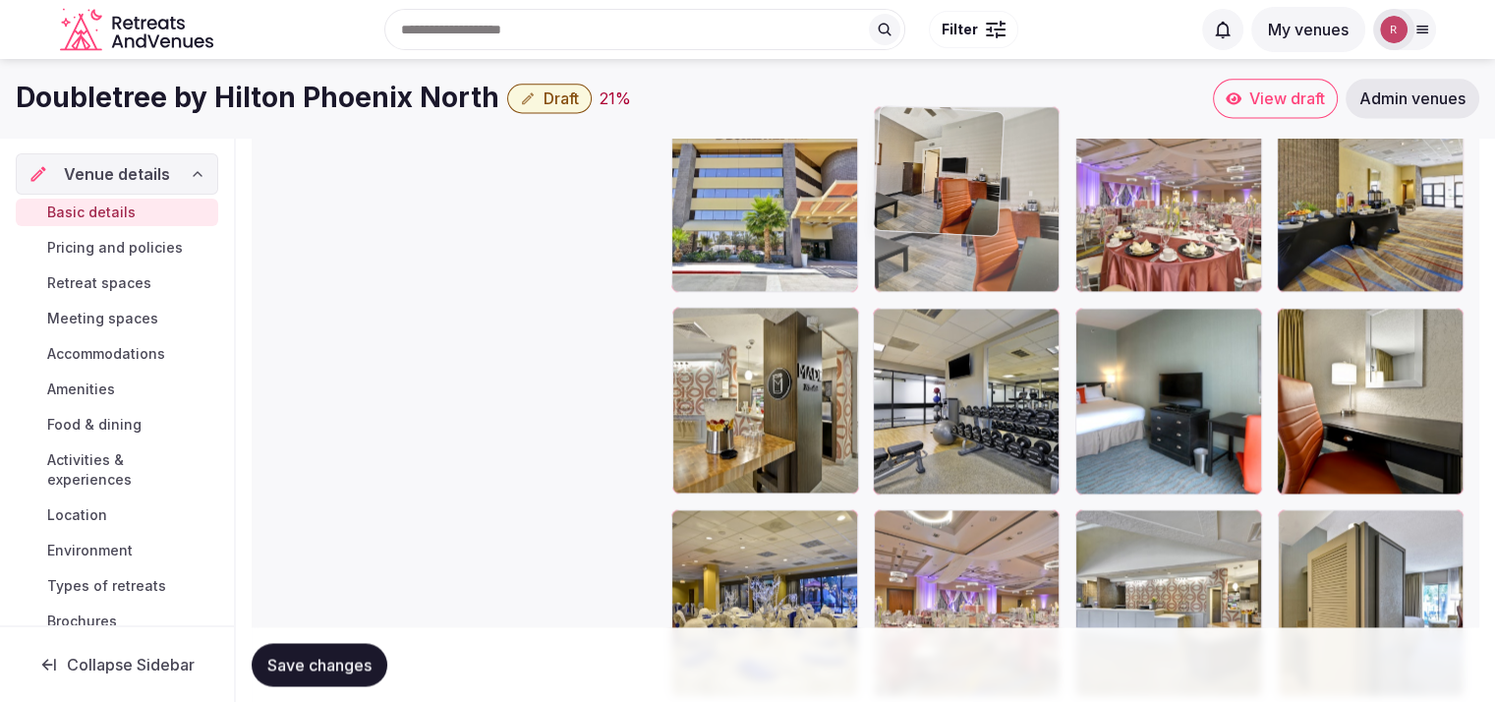
drag, startPoint x: 1399, startPoint y: 435, endPoint x: 967, endPoint y: 269, distance: 462.1
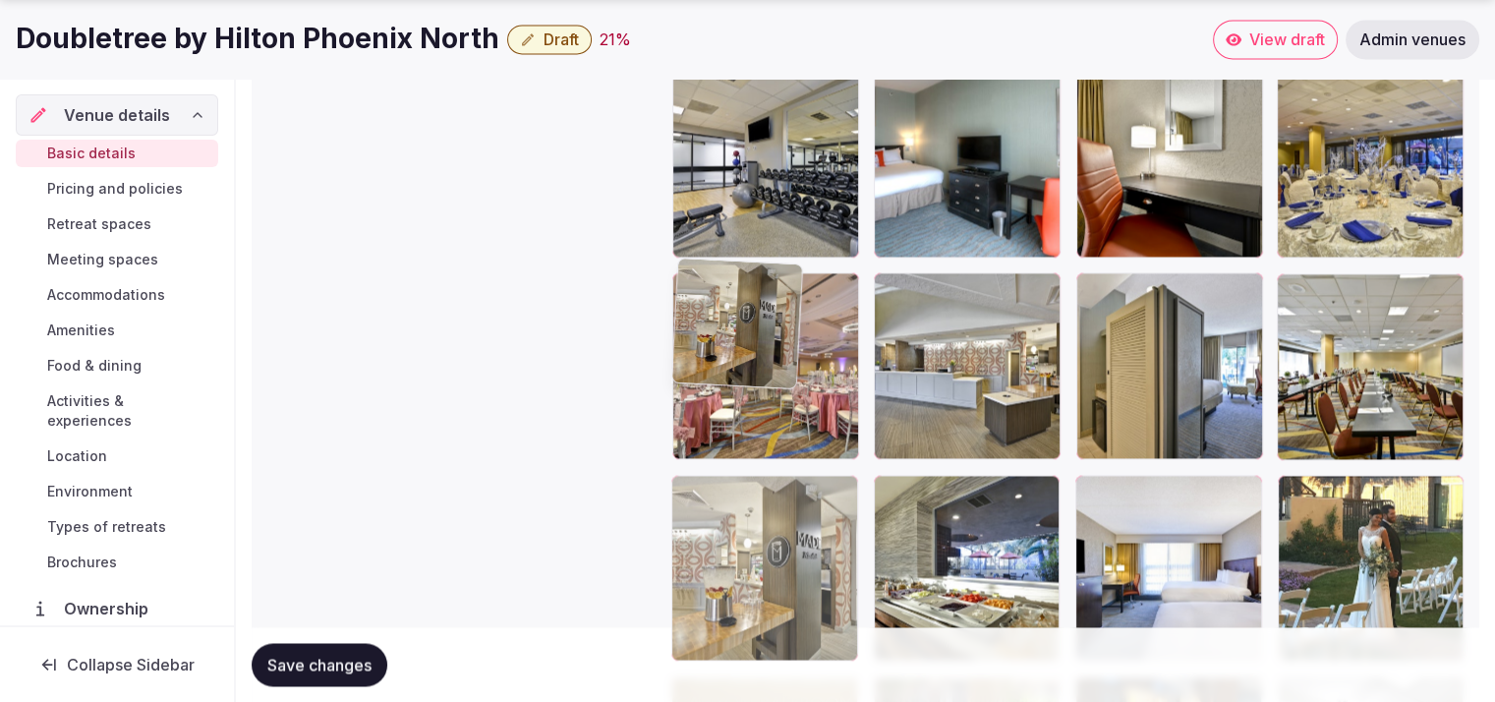
drag, startPoint x: 739, startPoint y: 429, endPoint x: 738, endPoint y: 640, distance: 211.4
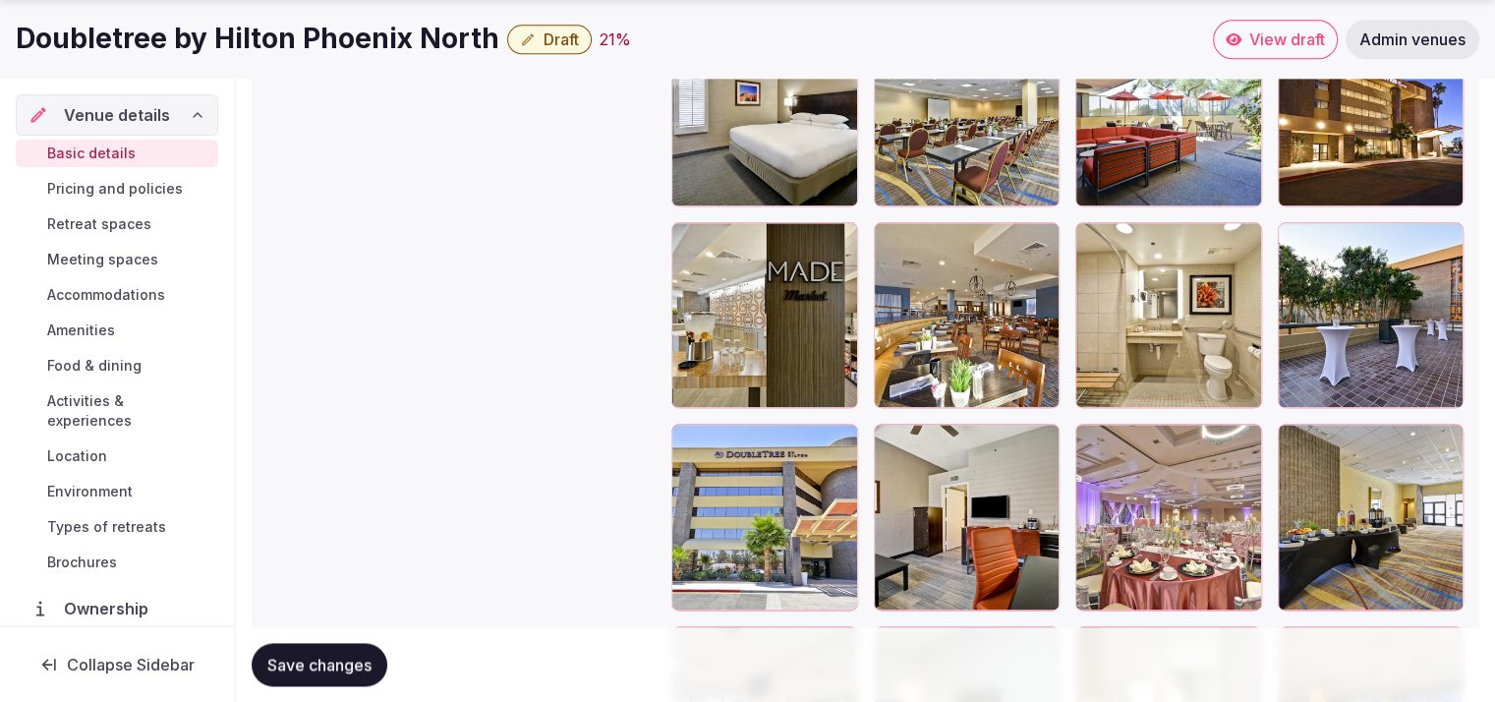
scroll to position [2422, 0]
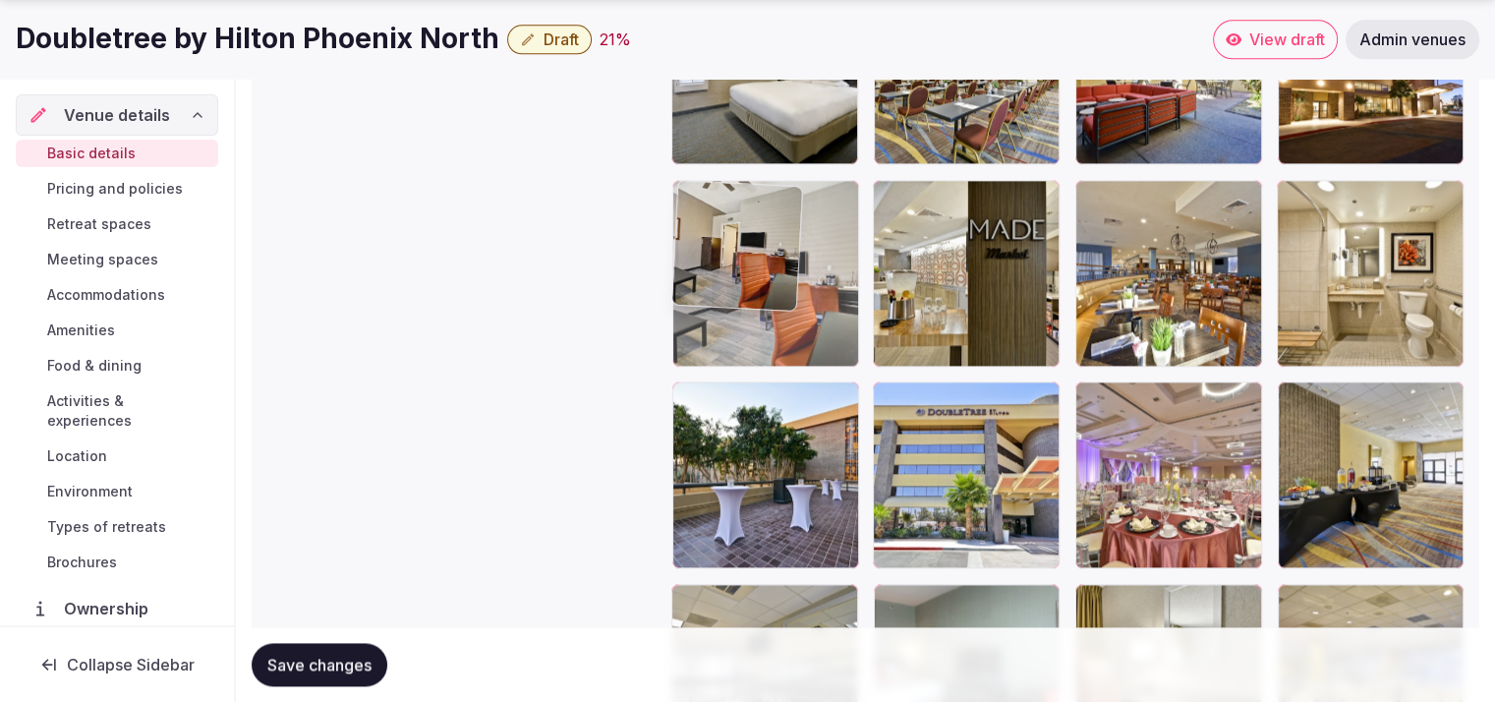
drag, startPoint x: 968, startPoint y: 476, endPoint x: 810, endPoint y: 290, distance: 244.1
click at [810, 290] on body "**********" at bounding box center [747, 156] width 1495 height 5156
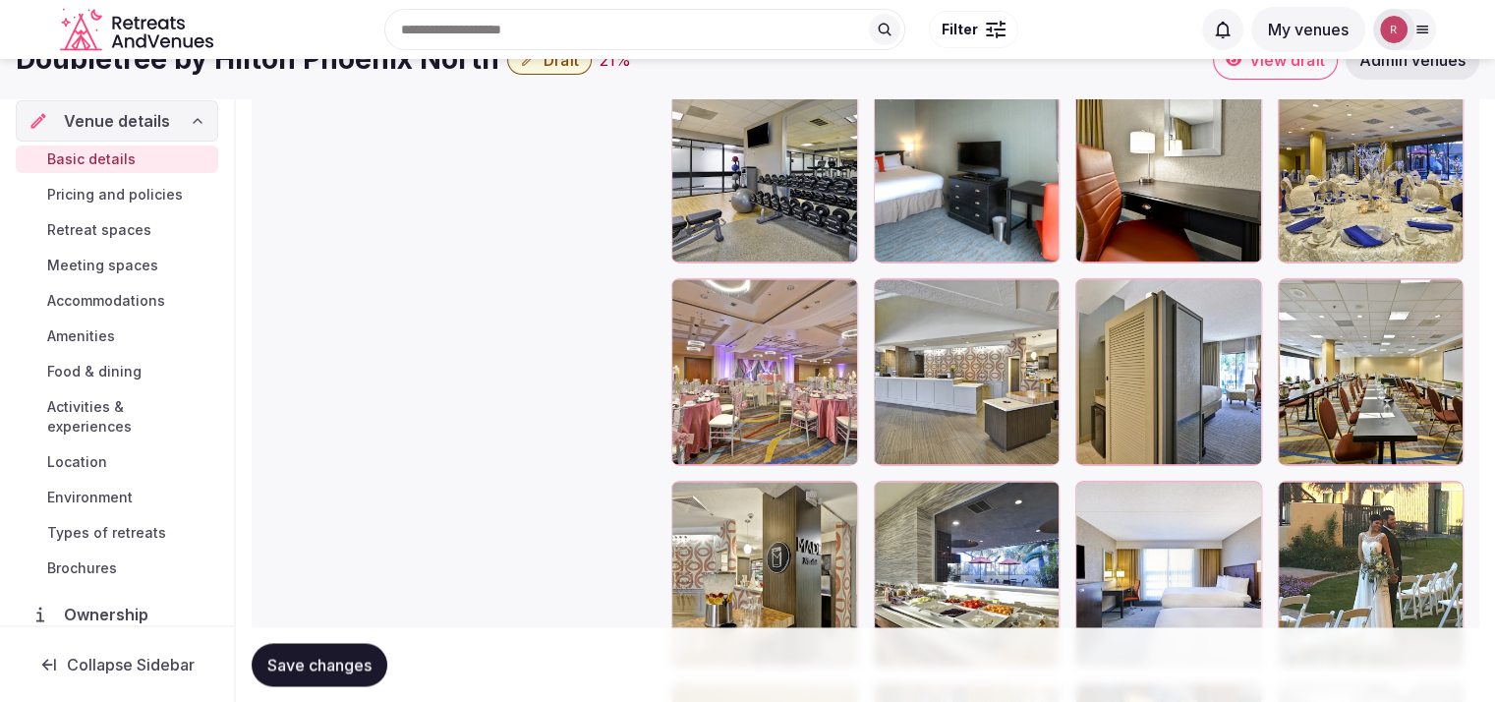
scroll to position [2721, 0]
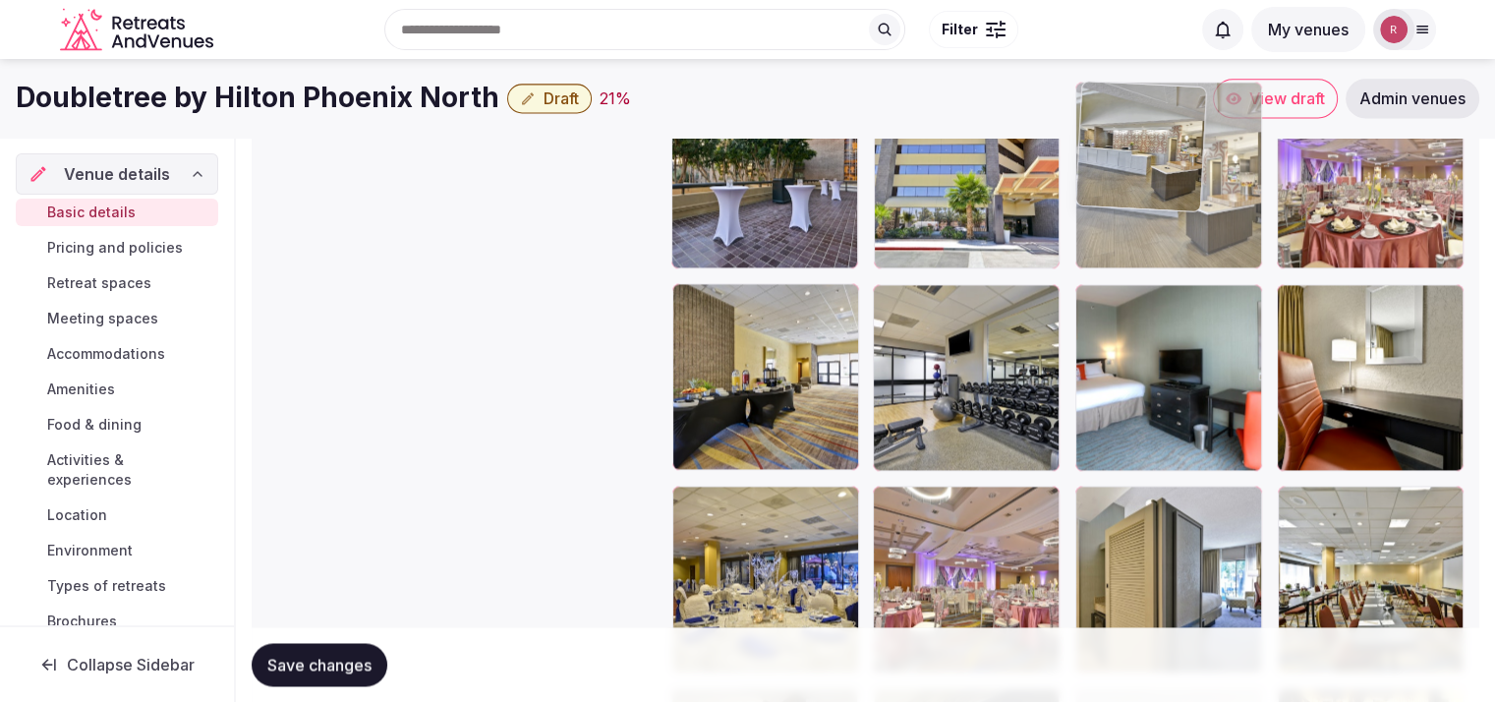
drag, startPoint x: 958, startPoint y: 569, endPoint x: 1215, endPoint y: 251, distance: 409.7
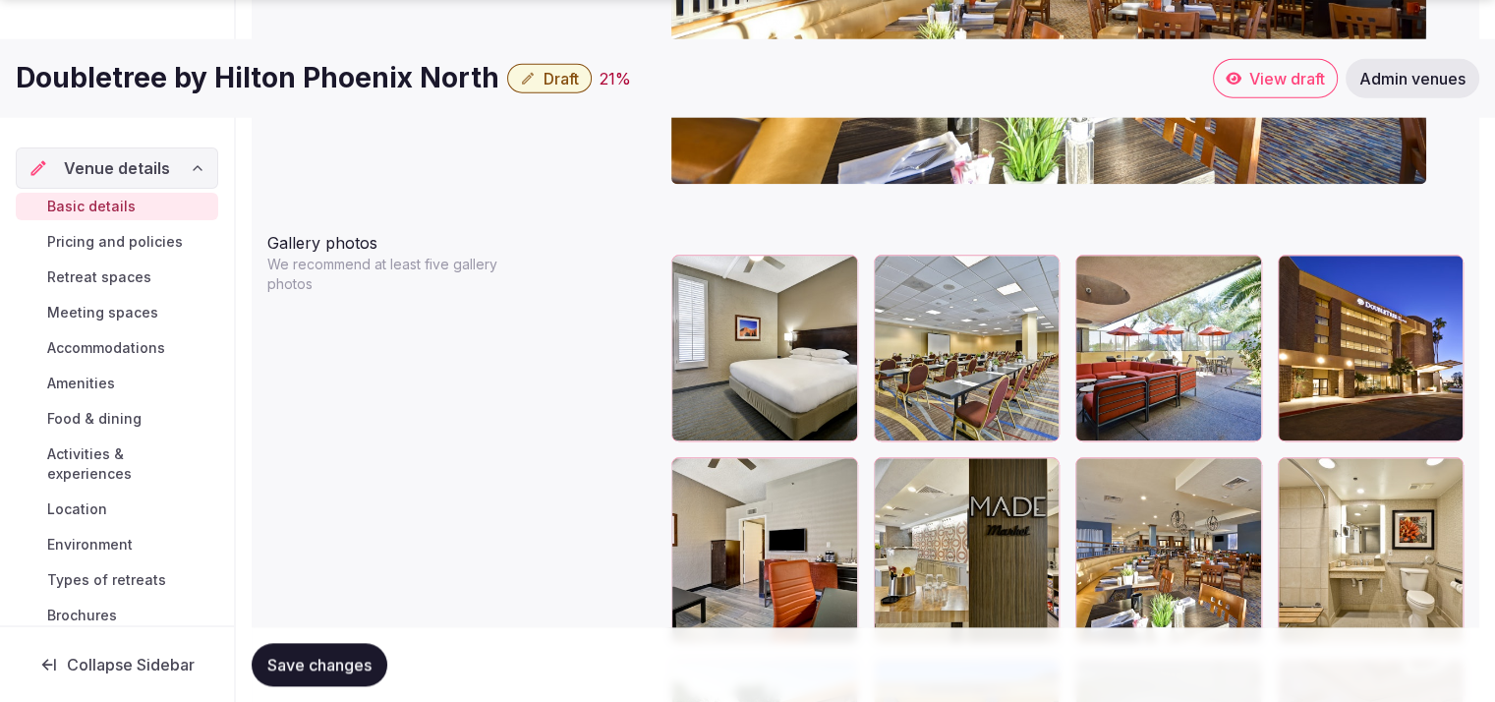
scroll to position [2285, 0]
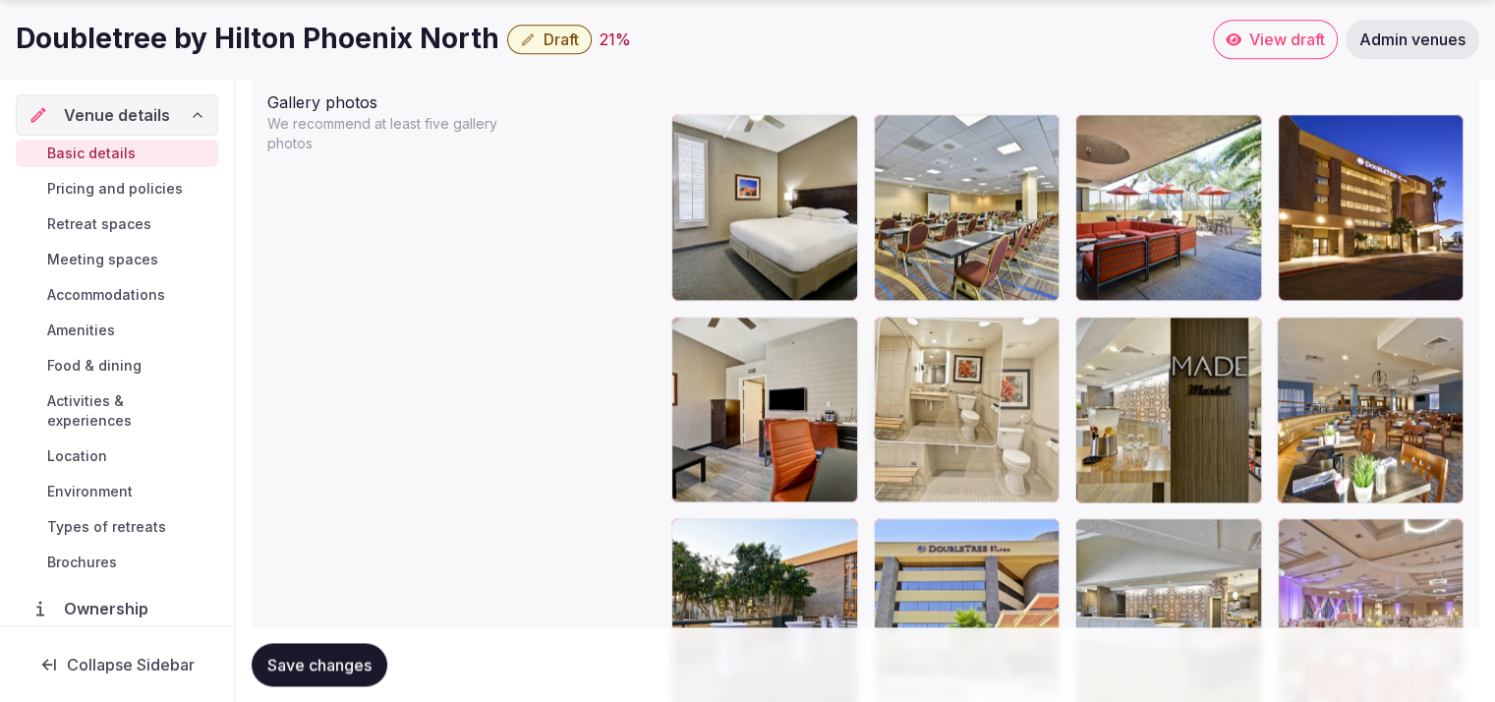
drag, startPoint x: 1390, startPoint y: 465, endPoint x: 1052, endPoint y: 490, distance: 339.1
click at [1052, 490] on body "**********" at bounding box center [747, 293] width 1495 height 5156
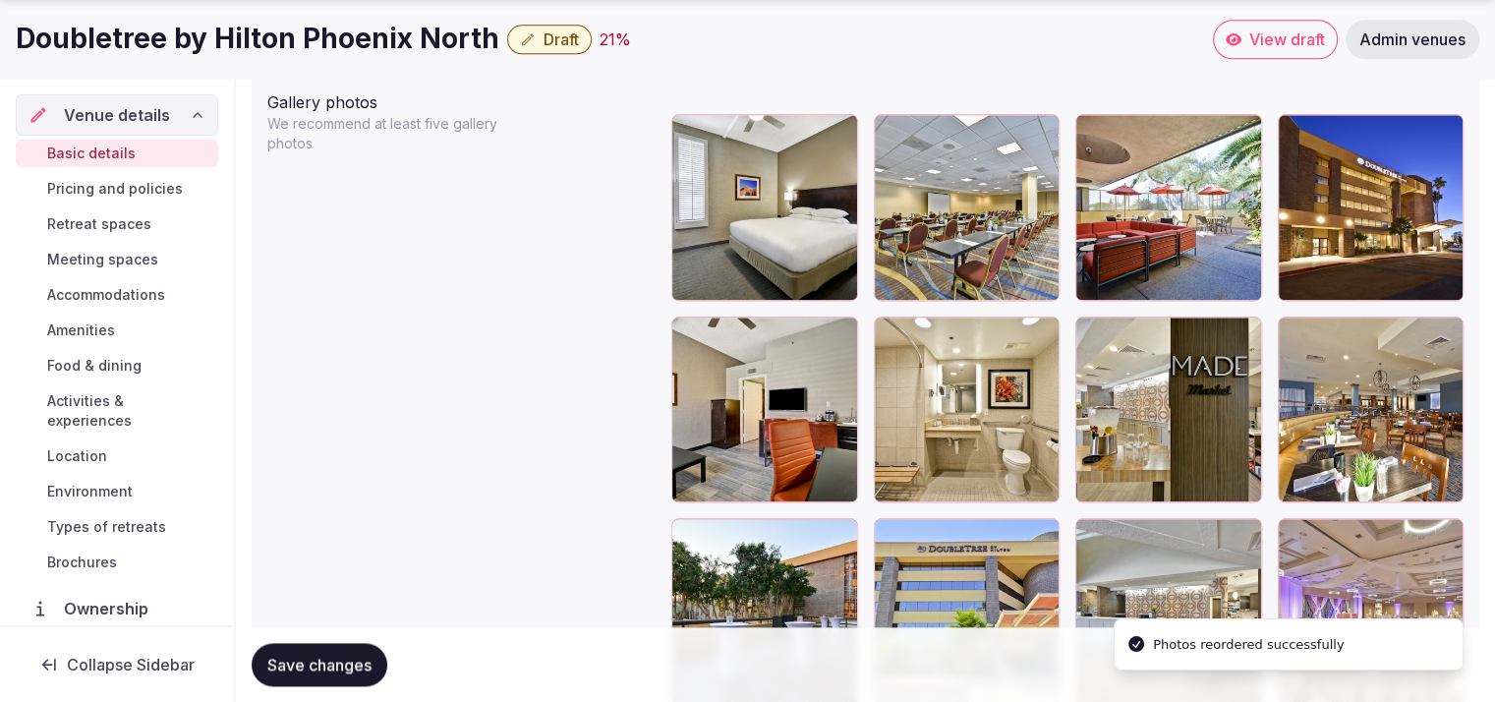
scroll to position [2415, 0]
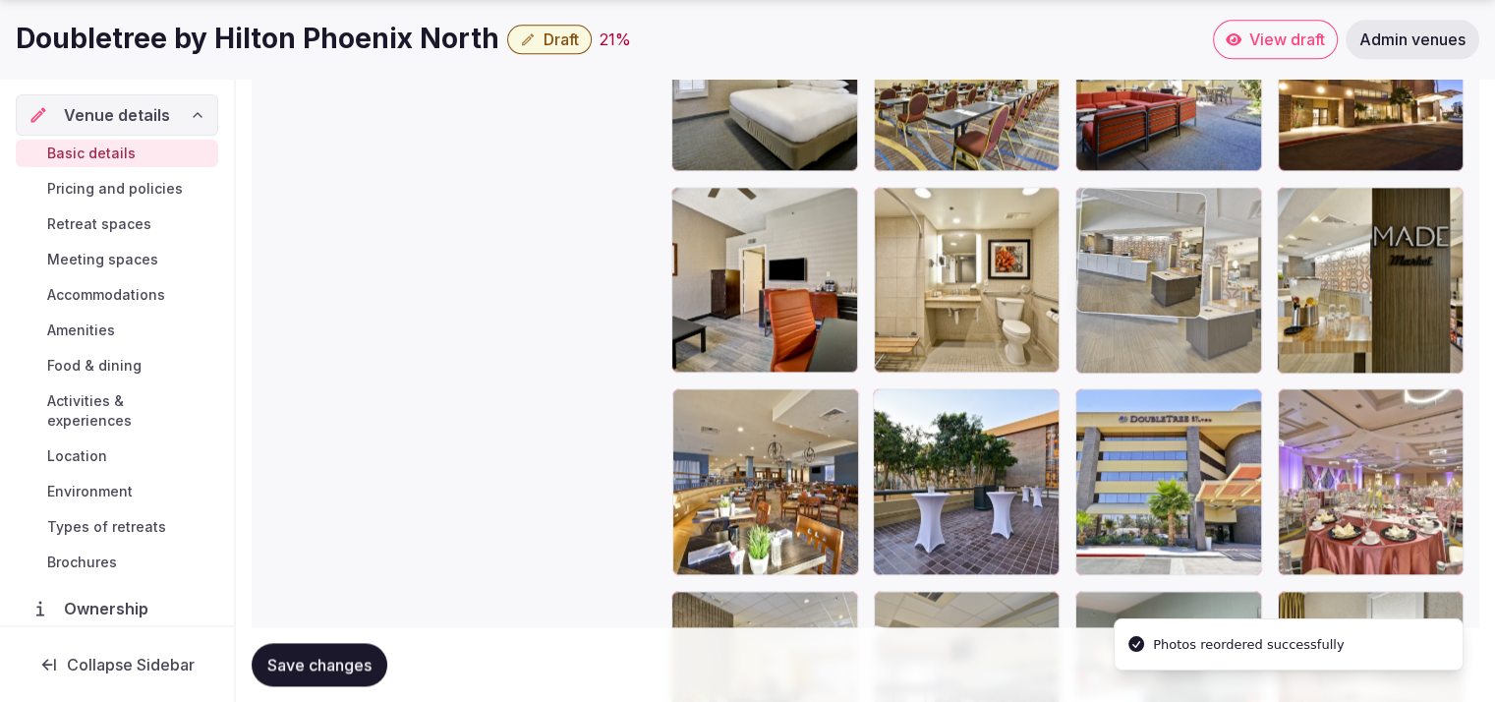
drag, startPoint x: 1207, startPoint y: 497, endPoint x: 1195, endPoint y: 343, distance: 153.9
click at [1195, 343] on body "**********" at bounding box center [747, 163] width 1495 height 5156
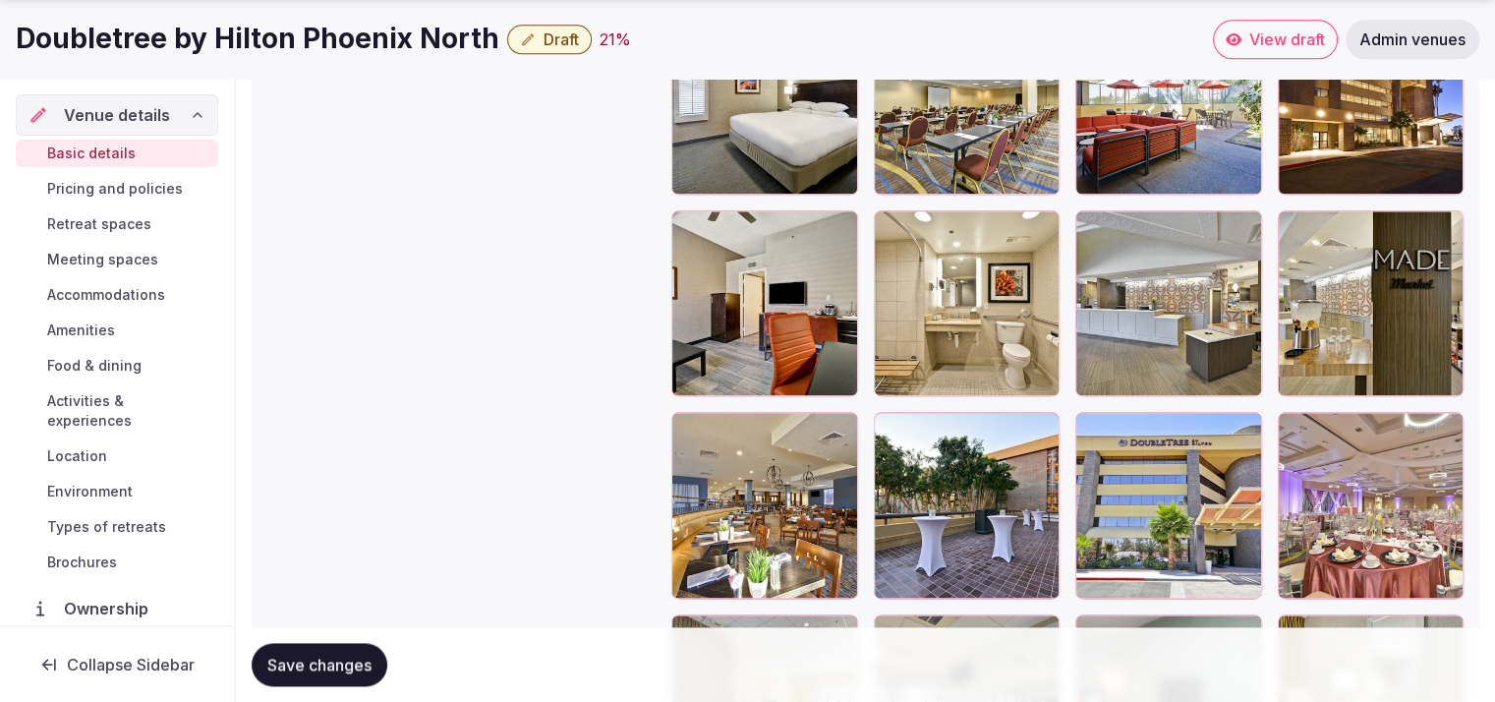
scroll to position [2439, 0]
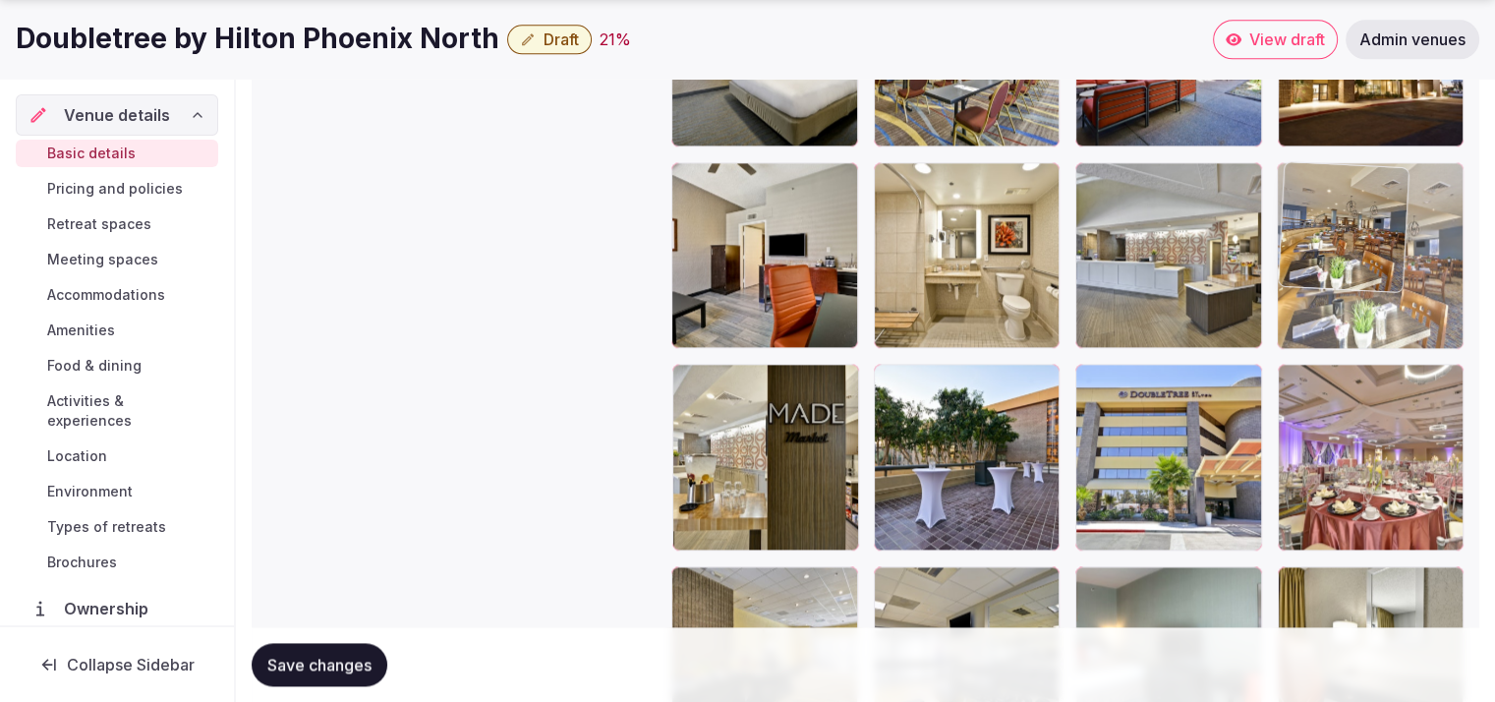
drag, startPoint x: 795, startPoint y: 506, endPoint x: 1443, endPoint y: 329, distance: 671.7
click at [1443, 329] on body "**********" at bounding box center [747, 139] width 1495 height 5156
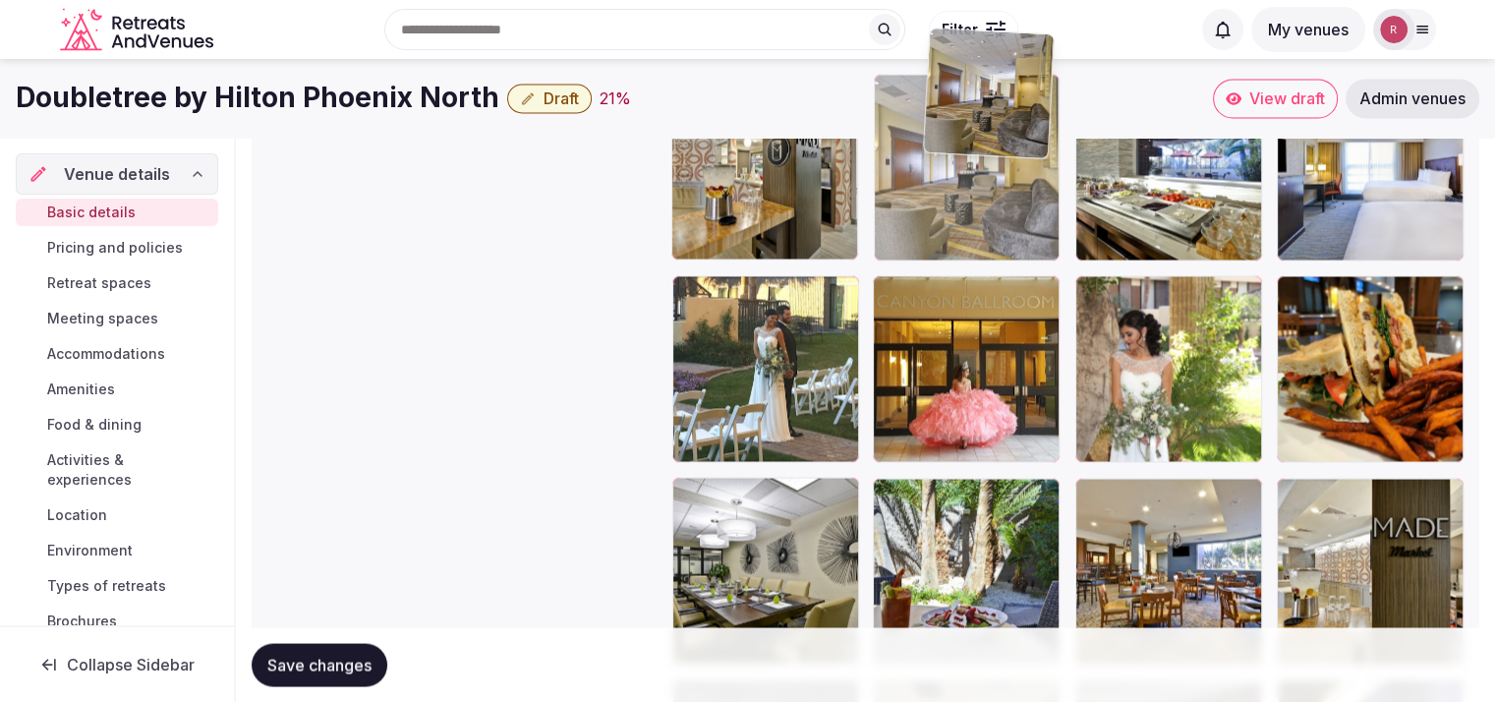
scroll to position [3326, 0]
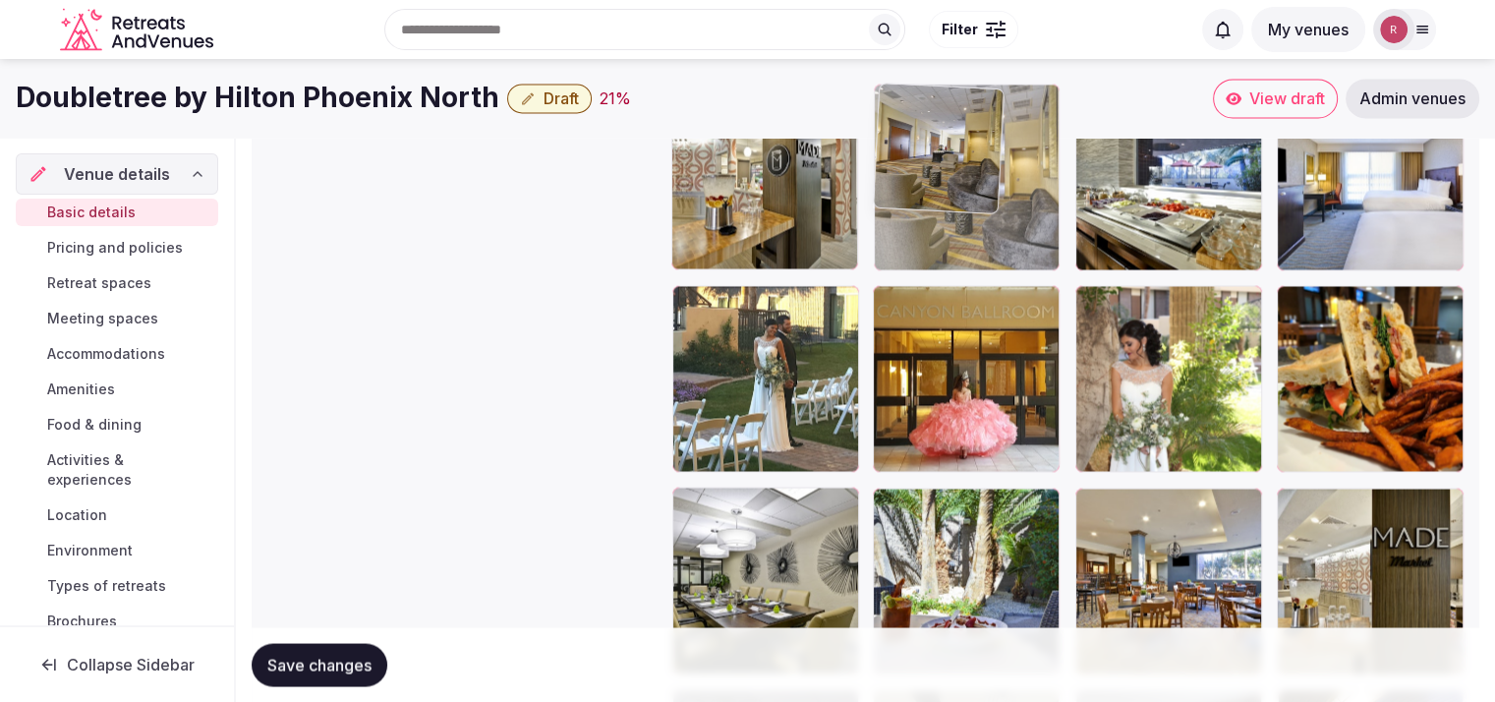
drag, startPoint x: 931, startPoint y: 498, endPoint x: 968, endPoint y: 224, distance: 276.8
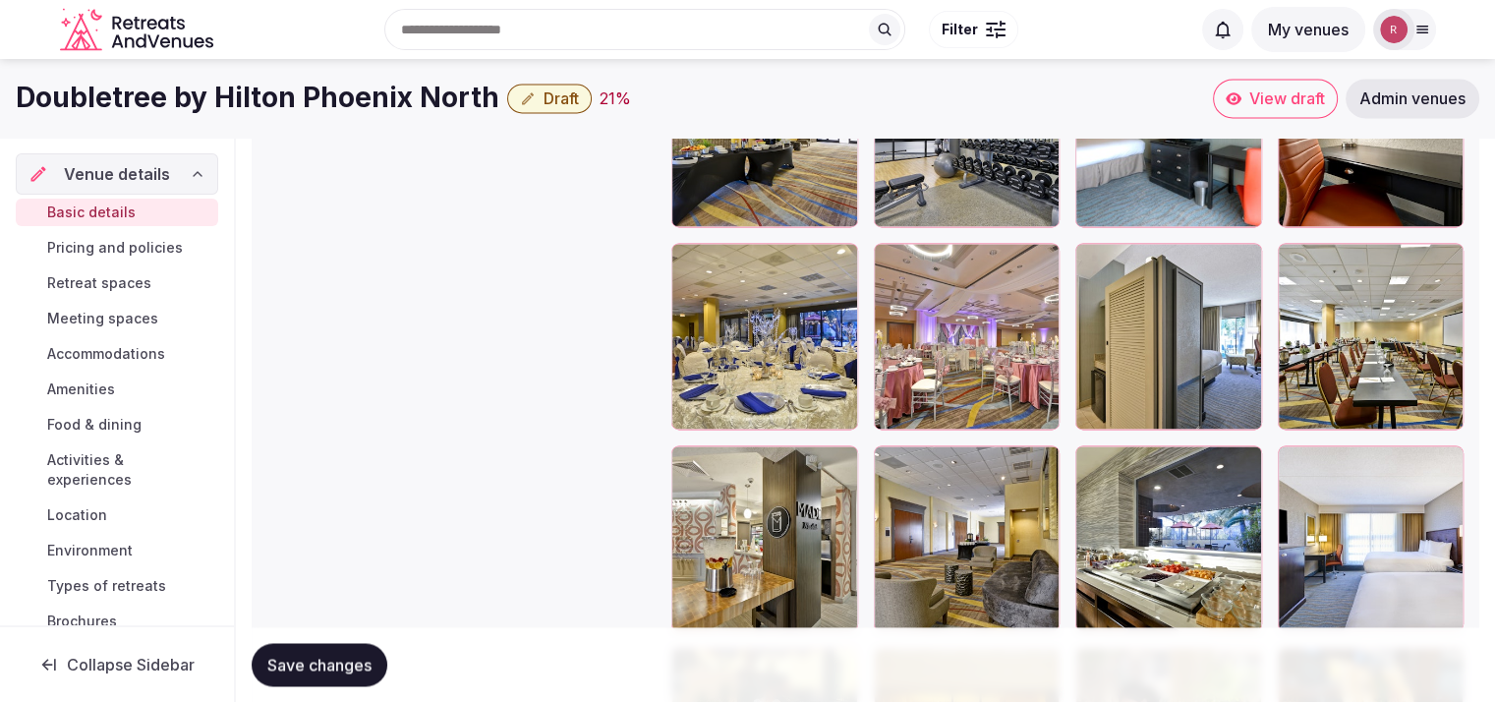
scroll to position [2957, 0]
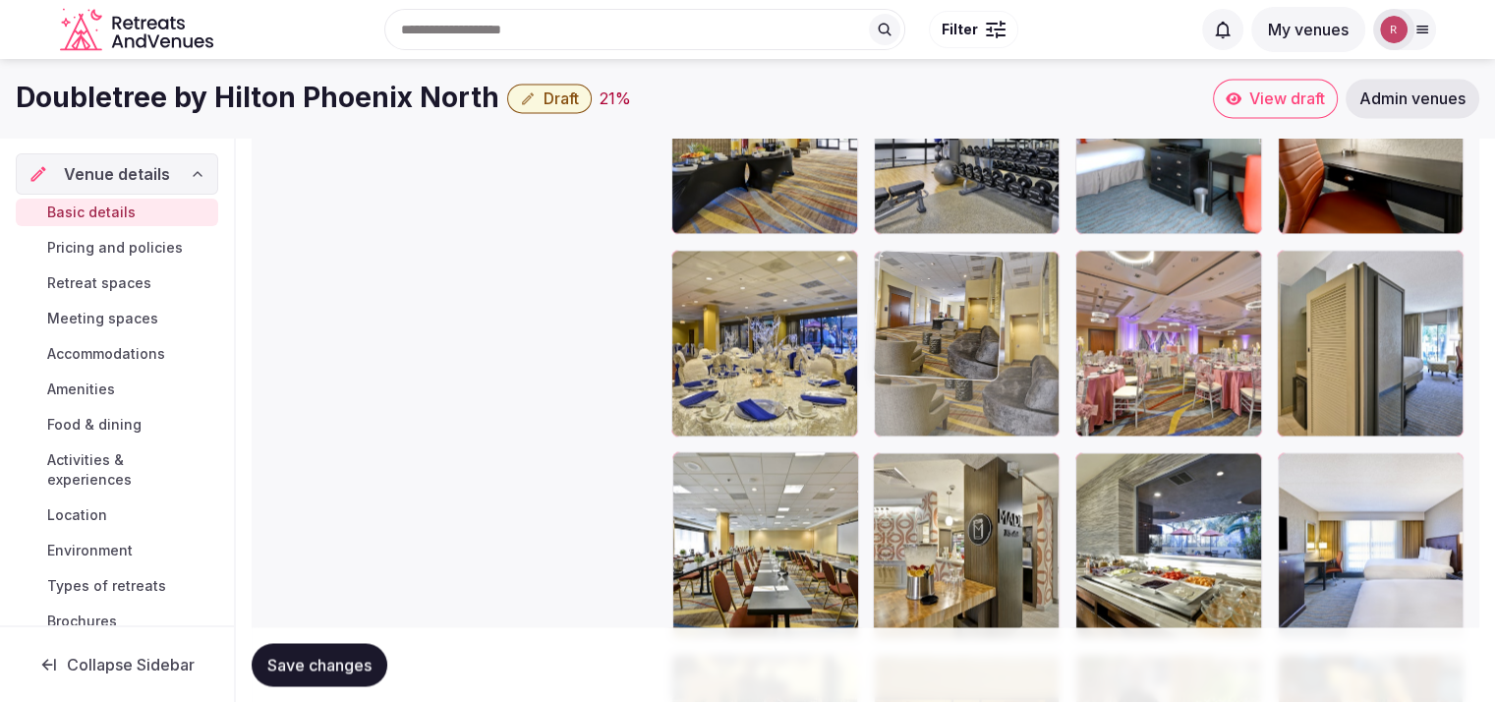
drag, startPoint x: 1009, startPoint y: 620, endPoint x: 1016, endPoint y: 399, distance: 221.3
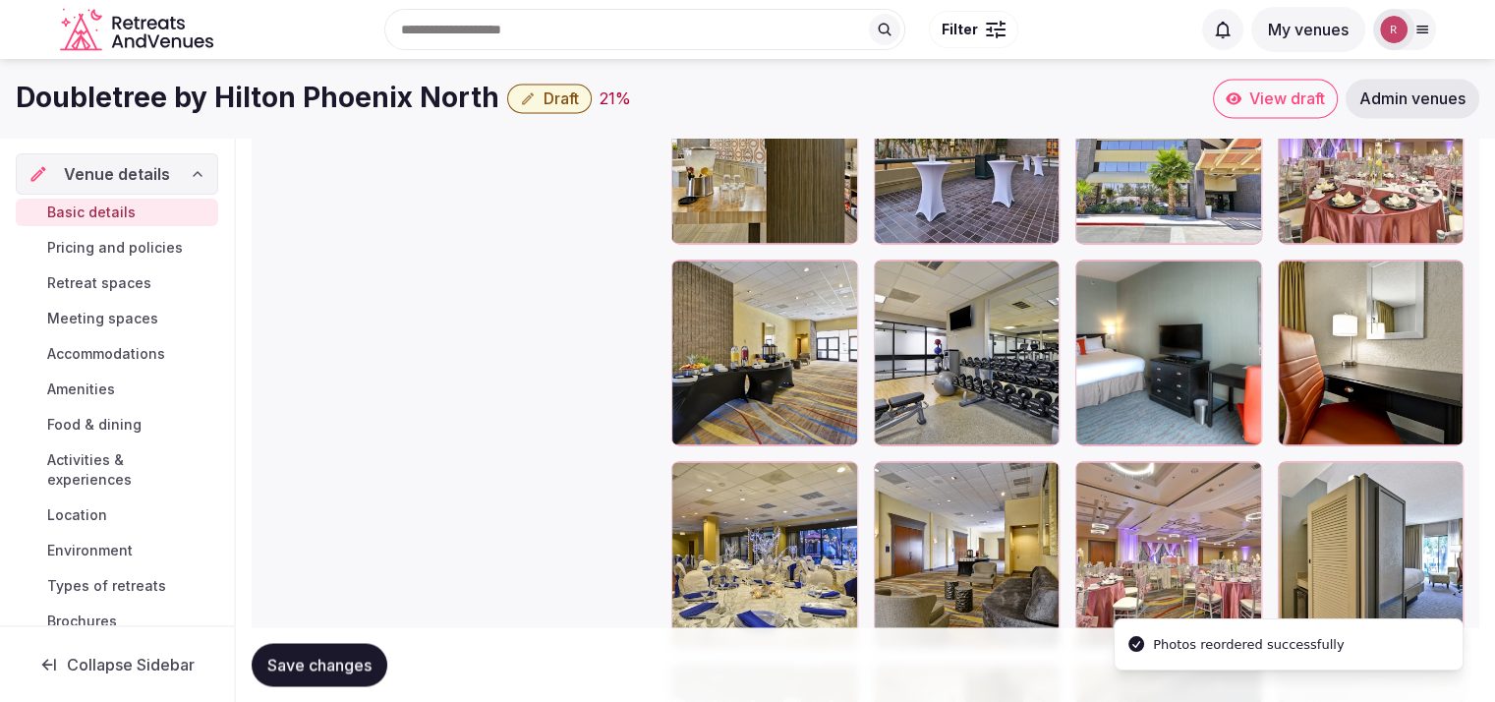
scroll to position [2733, 0]
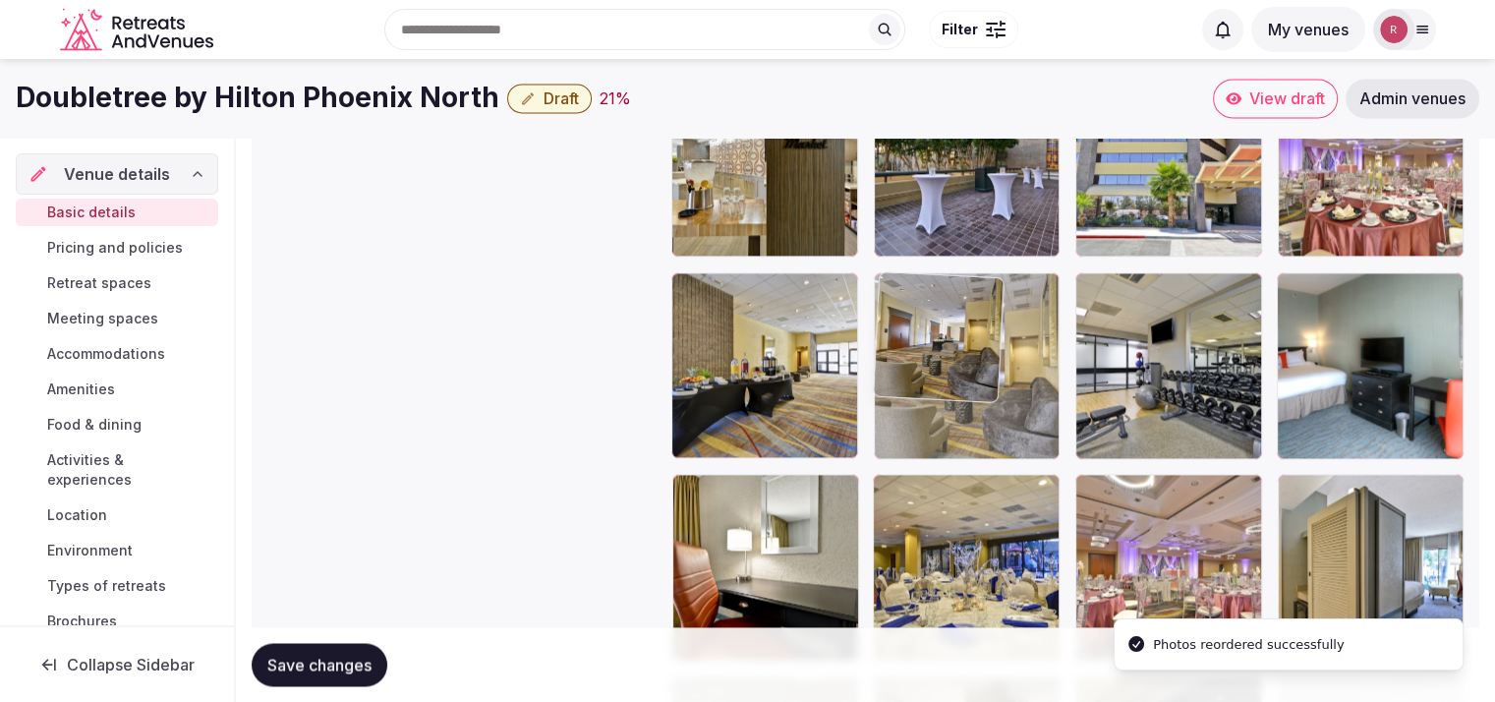
drag, startPoint x: 949, startPoint y: 576, endPoint x: 981, endPoint y: 411, distance: 168.3
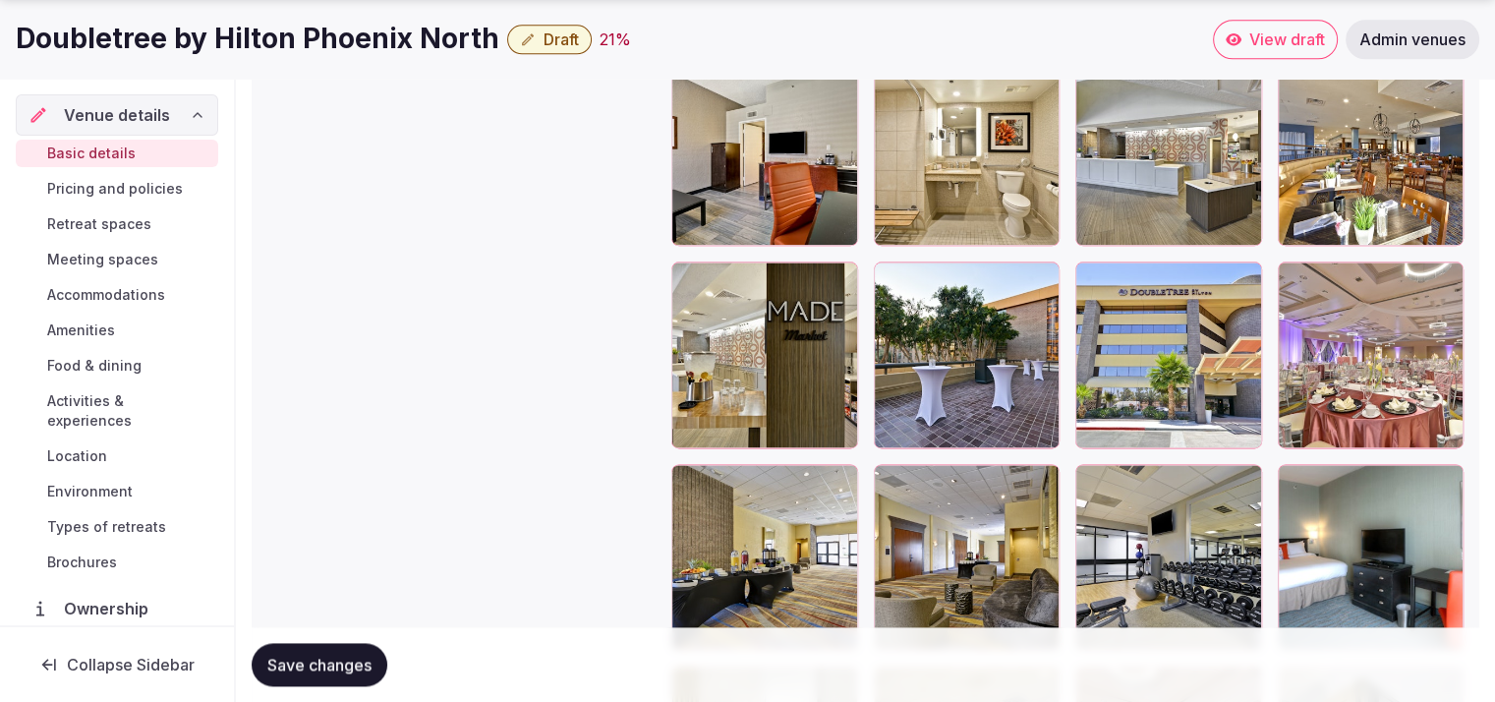
scroll to position [2554, 0]
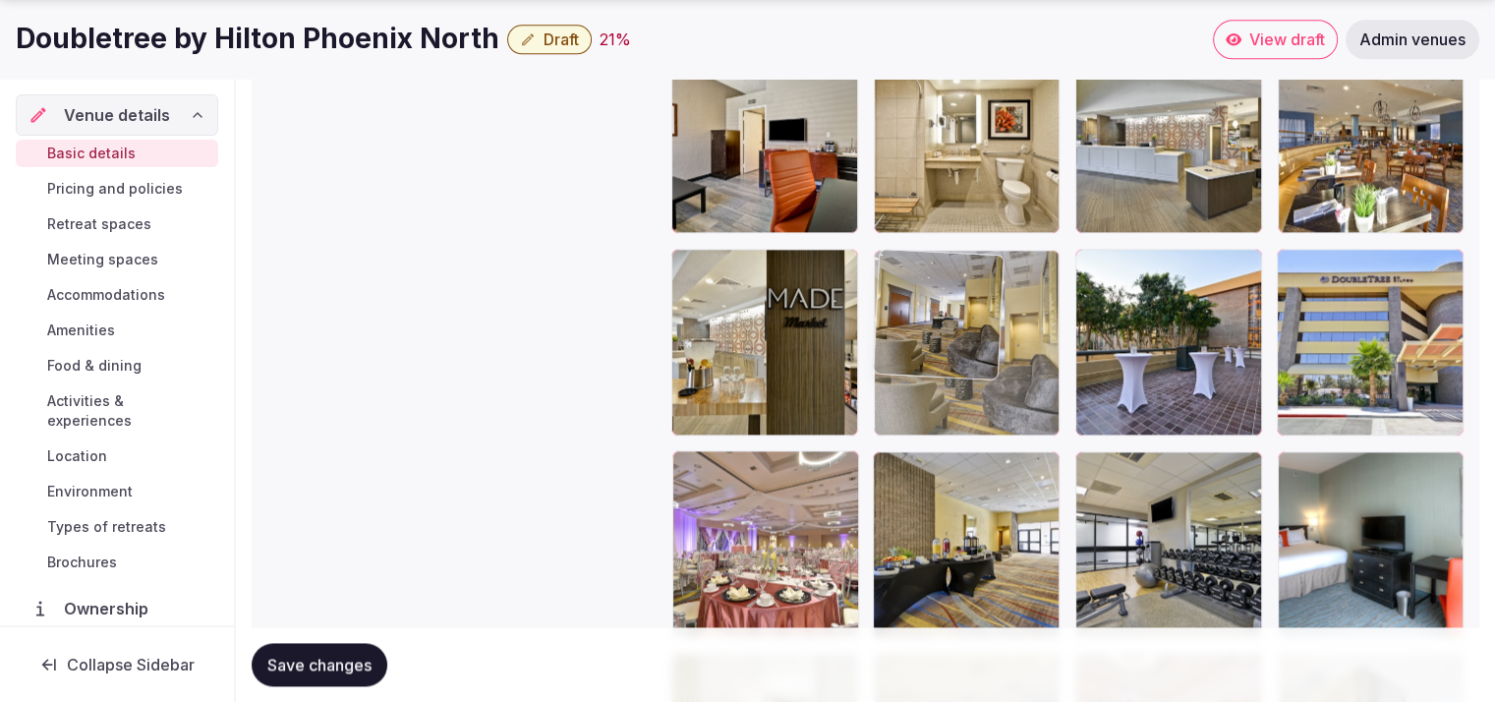
drag, startPoint x: 933, startPoint y: 576, endPoint x: 953, endPoint y: 437, distance: 141.0
click at [953, 437] on body "**********" at bounding box center [747, 24] width 1495 height 5156
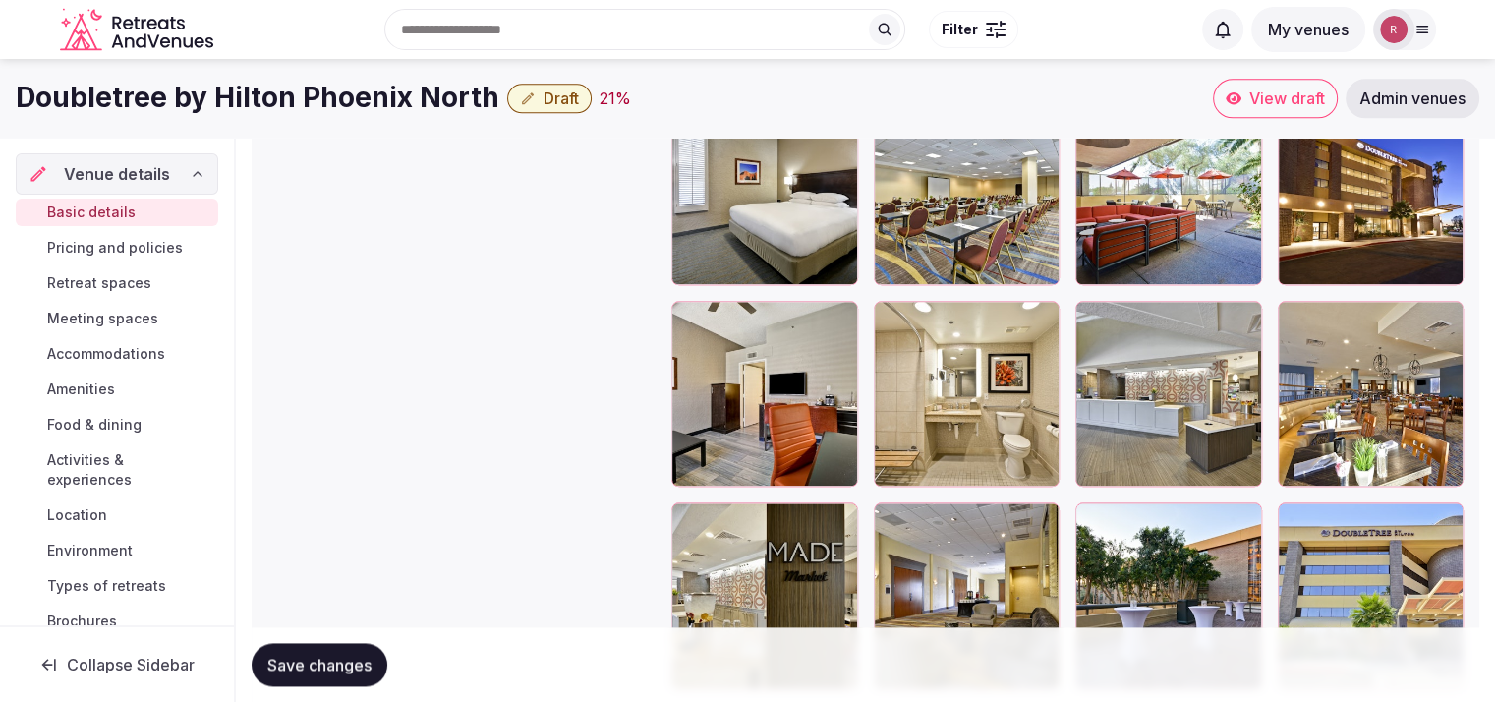
scroll to position [2198, 0]
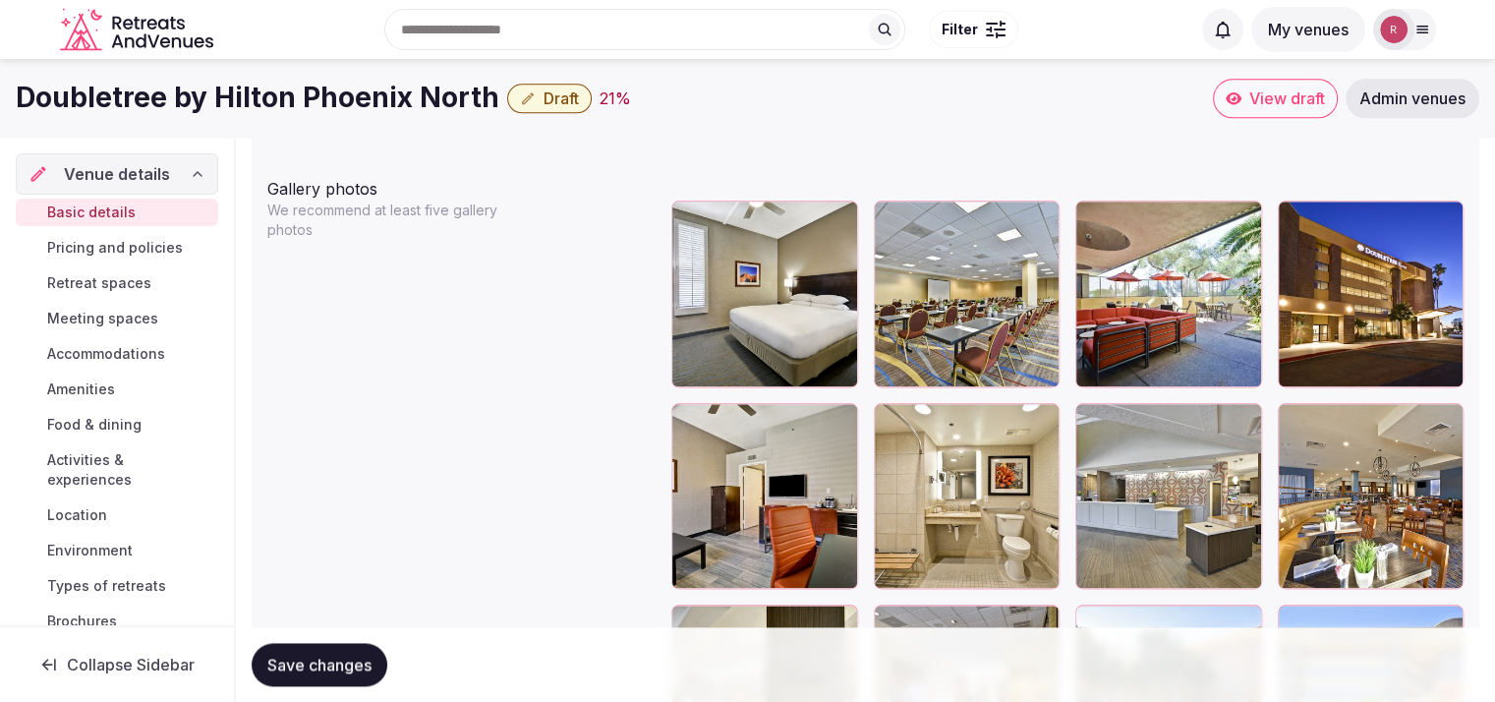
click at [277, 669] on span "Save changes" at bounding box center [319, 665] width 104 height 20
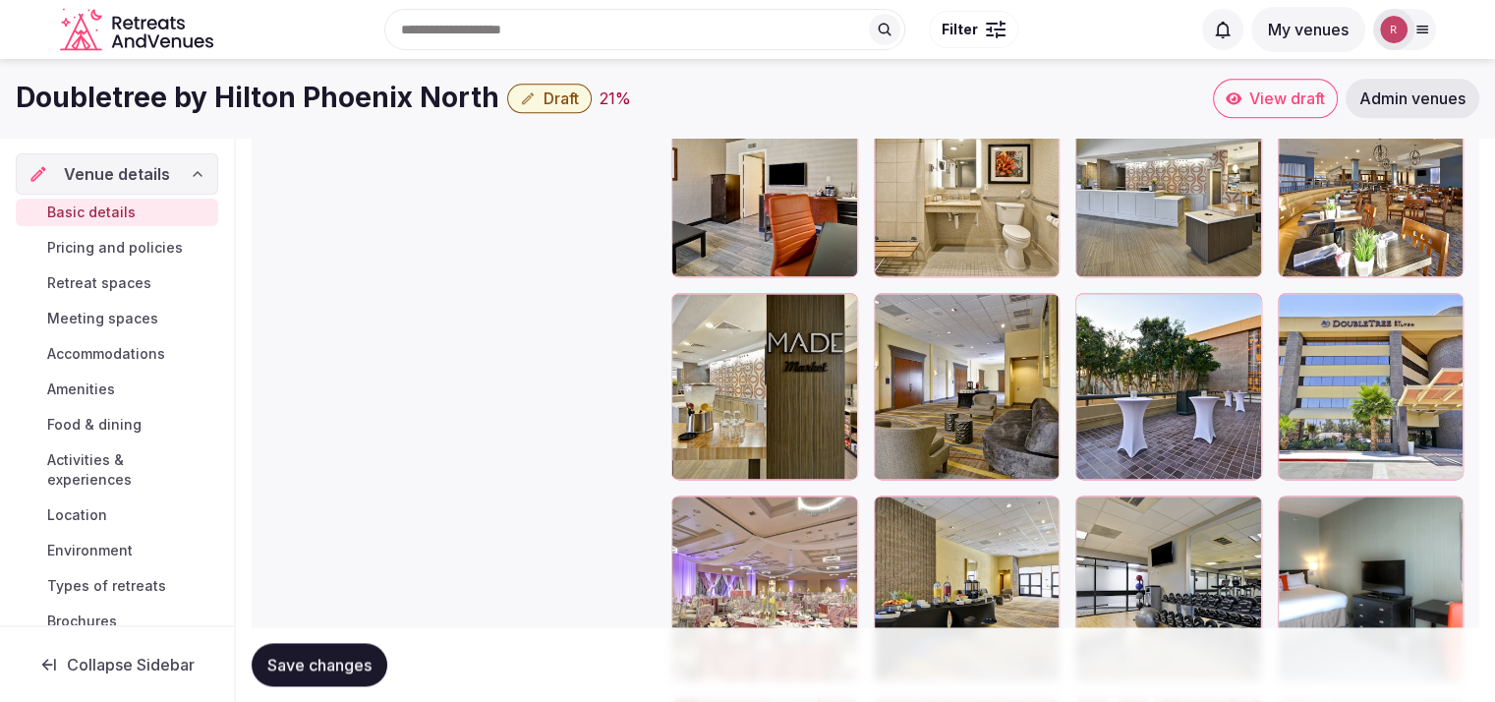
scroll to position [2462, 0]
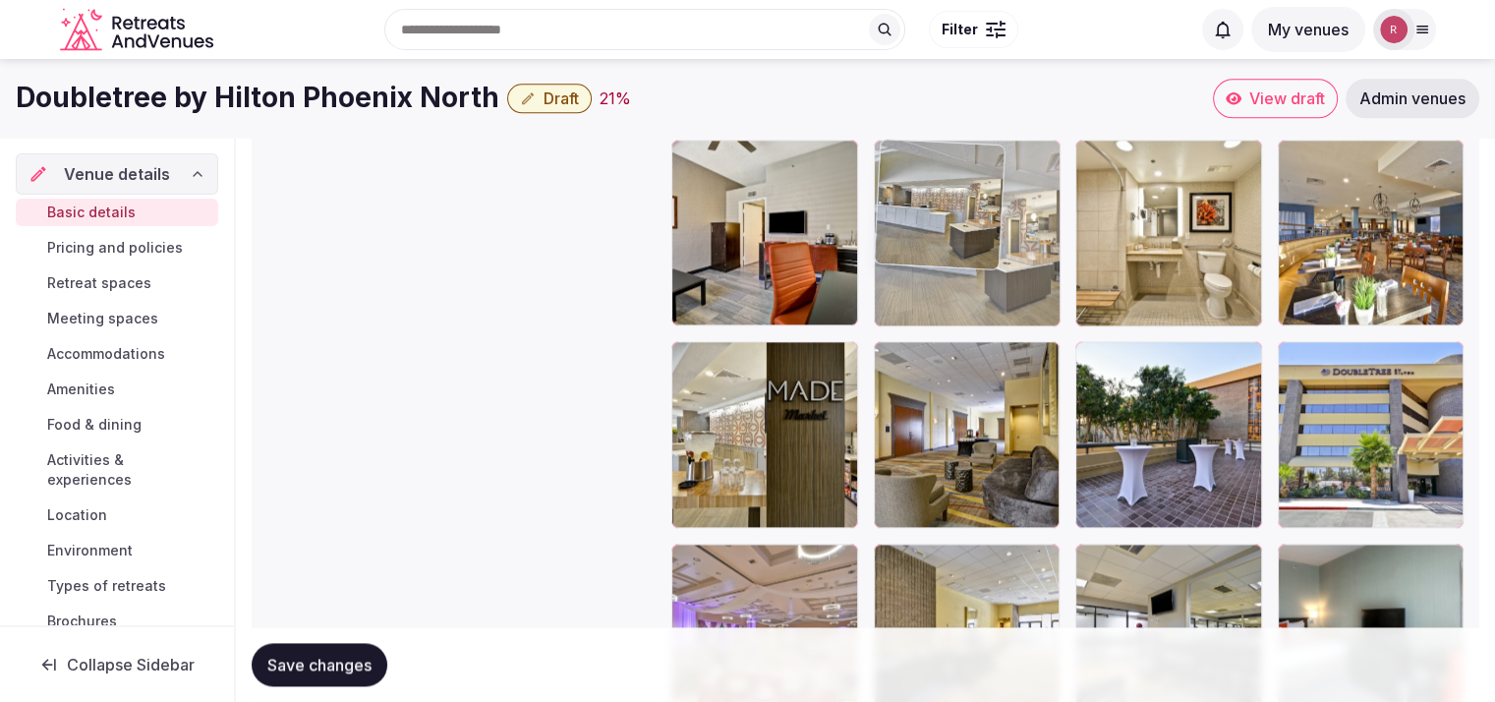
drag, startPoint x: 1099, startPoint y: 277, endPoint x: 1013, endPoint y: 286, distance: 87.0
click at [1013, 286] on body "**********" at bounding box center [747, 116] width 1495 height 5156
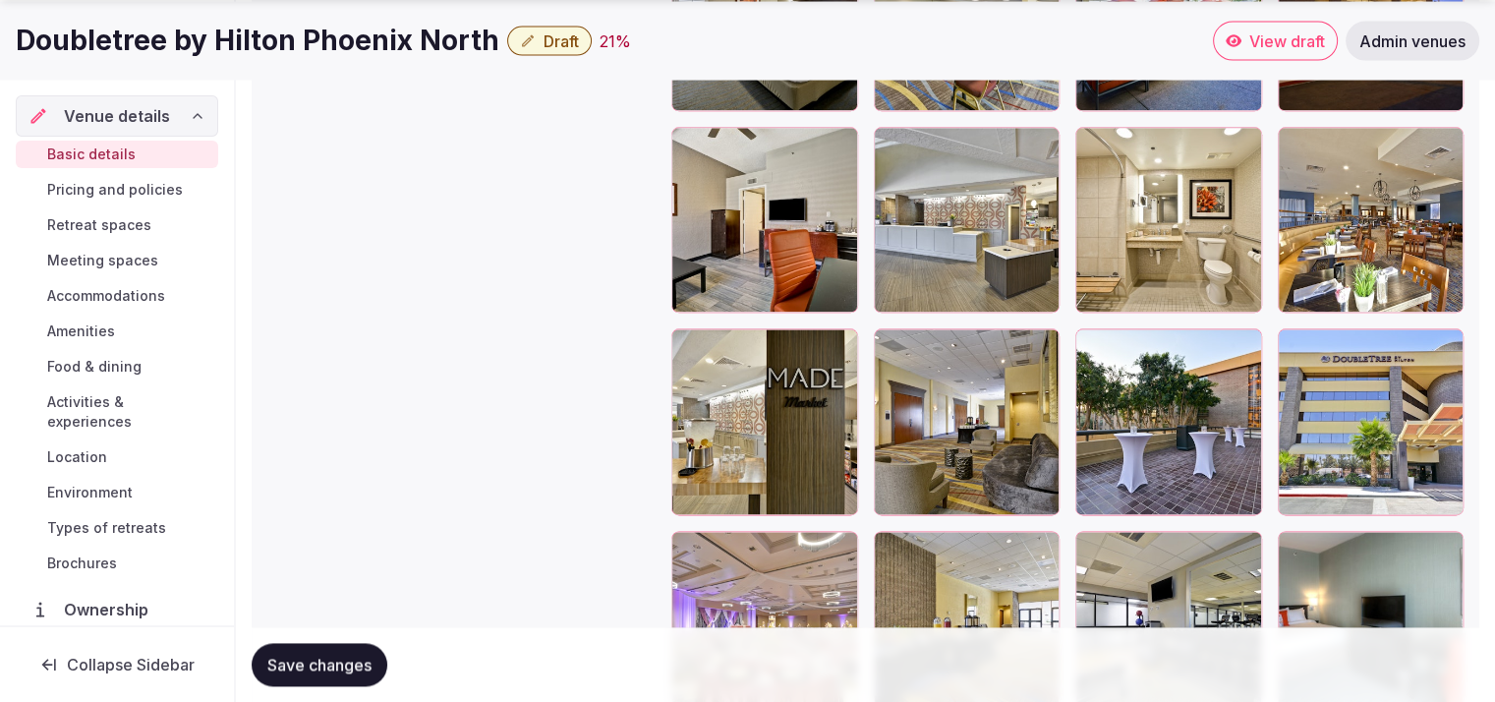
scroll to position [2486, 0]
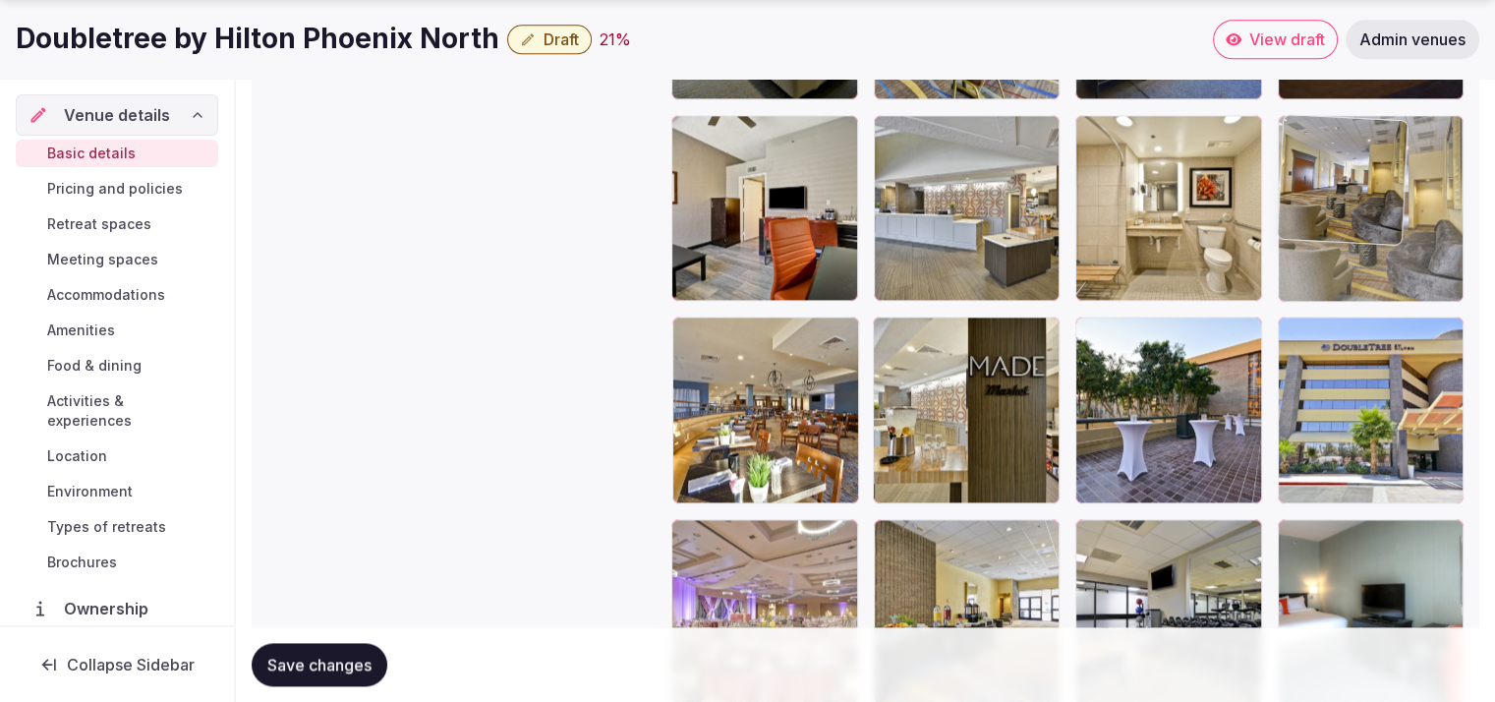
drag, startPoint x: 983, startPoint y: 411, endPoint x: 1401, endPoint y: 266, distance: 442.1
click at [1401, 266] on body "**********" at bounding box center [747, 92] width 1495 height 5156
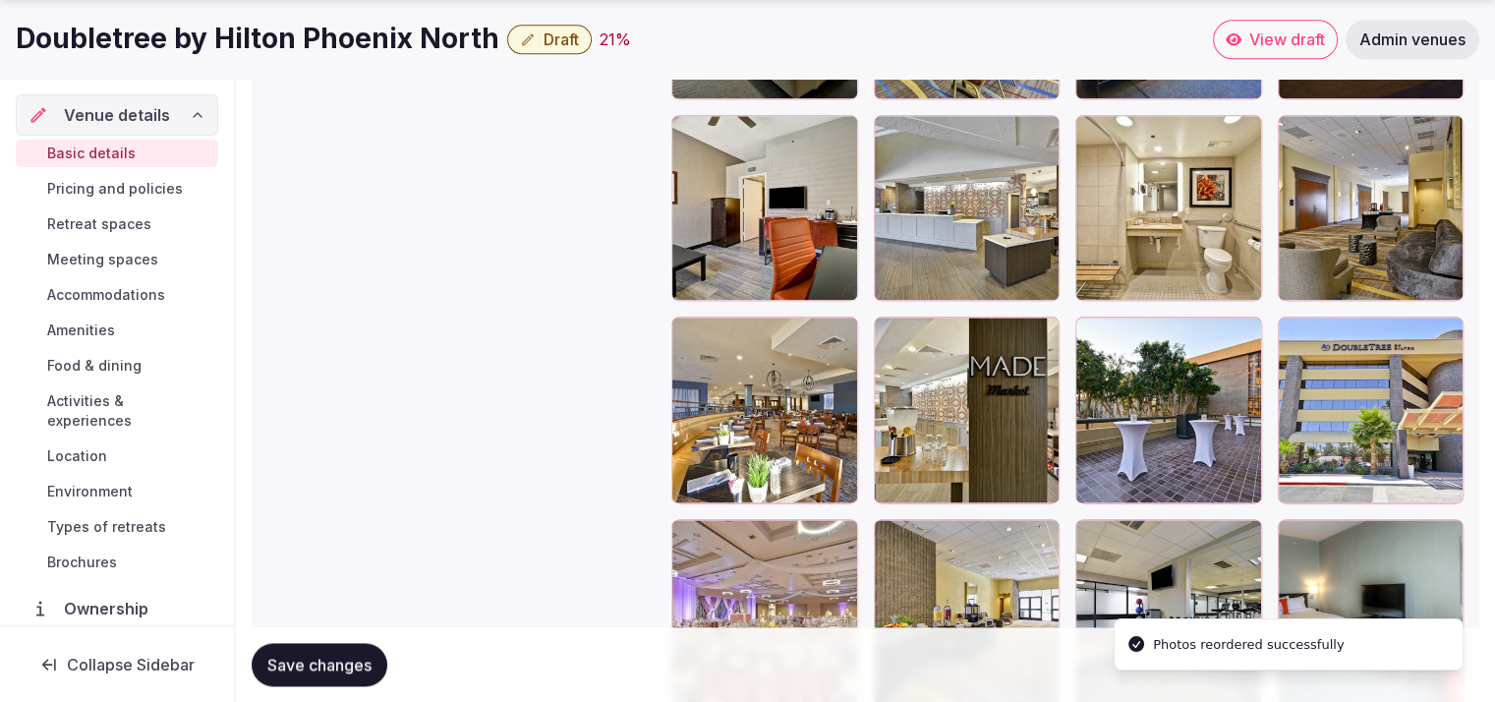
click at [297, 656] on span "Save changes" at bounding box center [319, 665] width 104 height 20
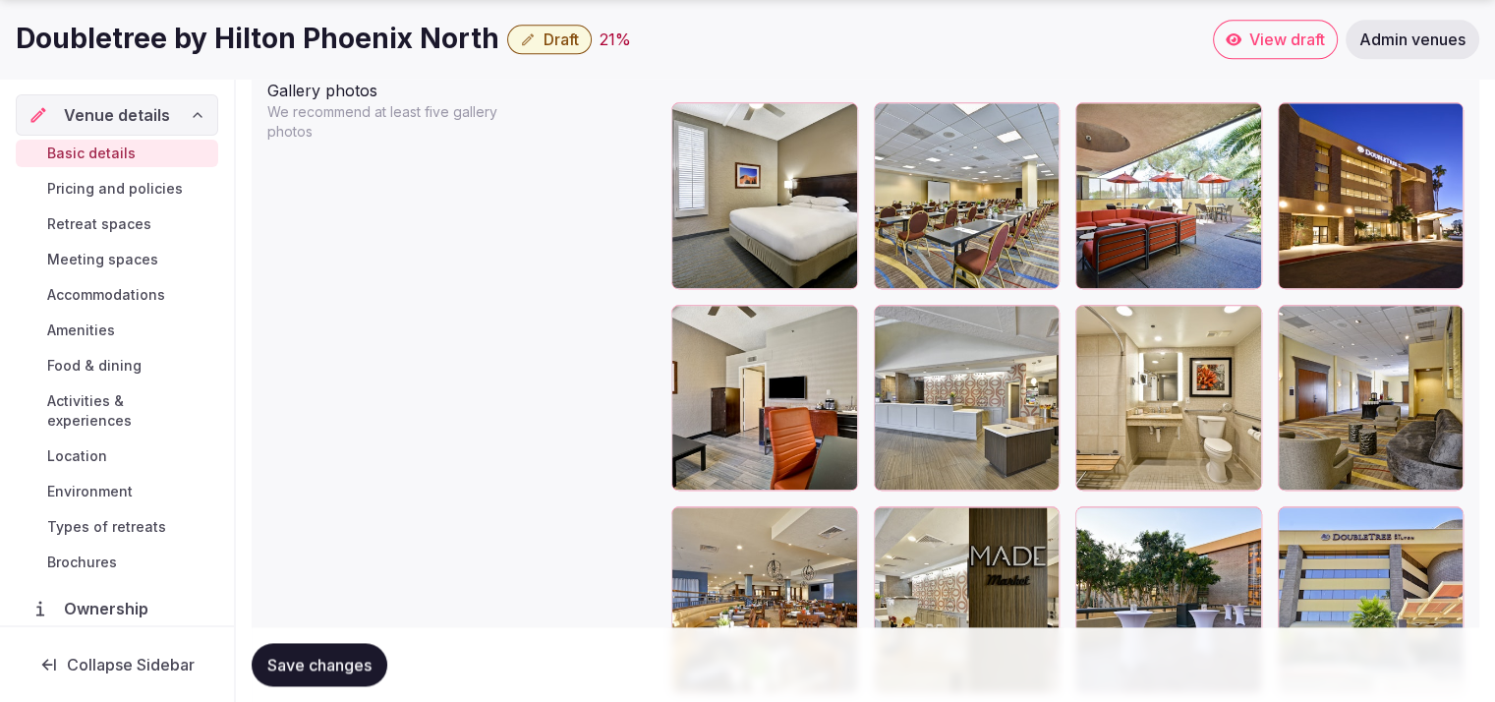
scroll to position [2364, 0]
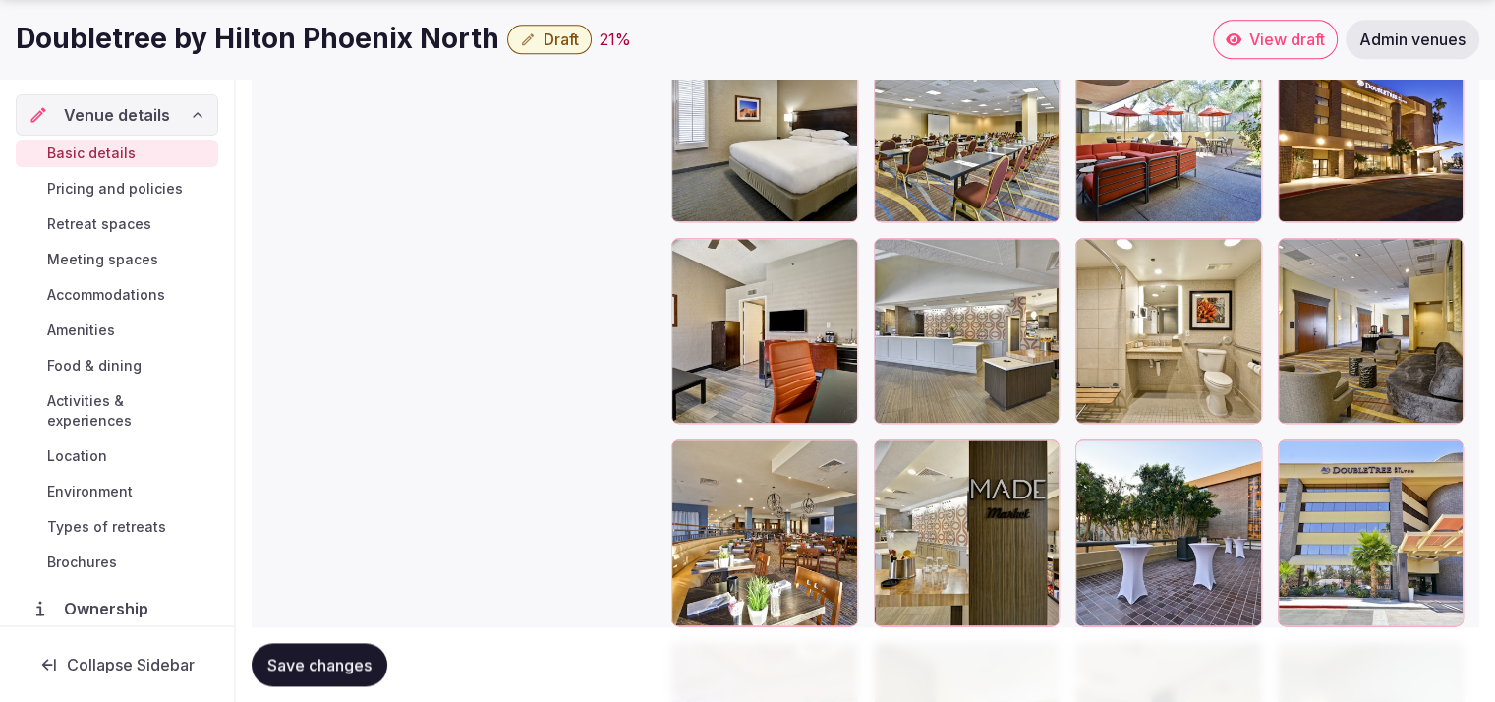
click at [283, 660] on span "Save changes" at bounding box center [319, 665] width 104 height 20
drag, startPoint x: 1249, startPoint y: 34, endPoint x: 316, endPoint y: 440, distance: 1017.6
click at [301, 672] on span "Save changes" at bounding box center [319, 665] width 104 height 20
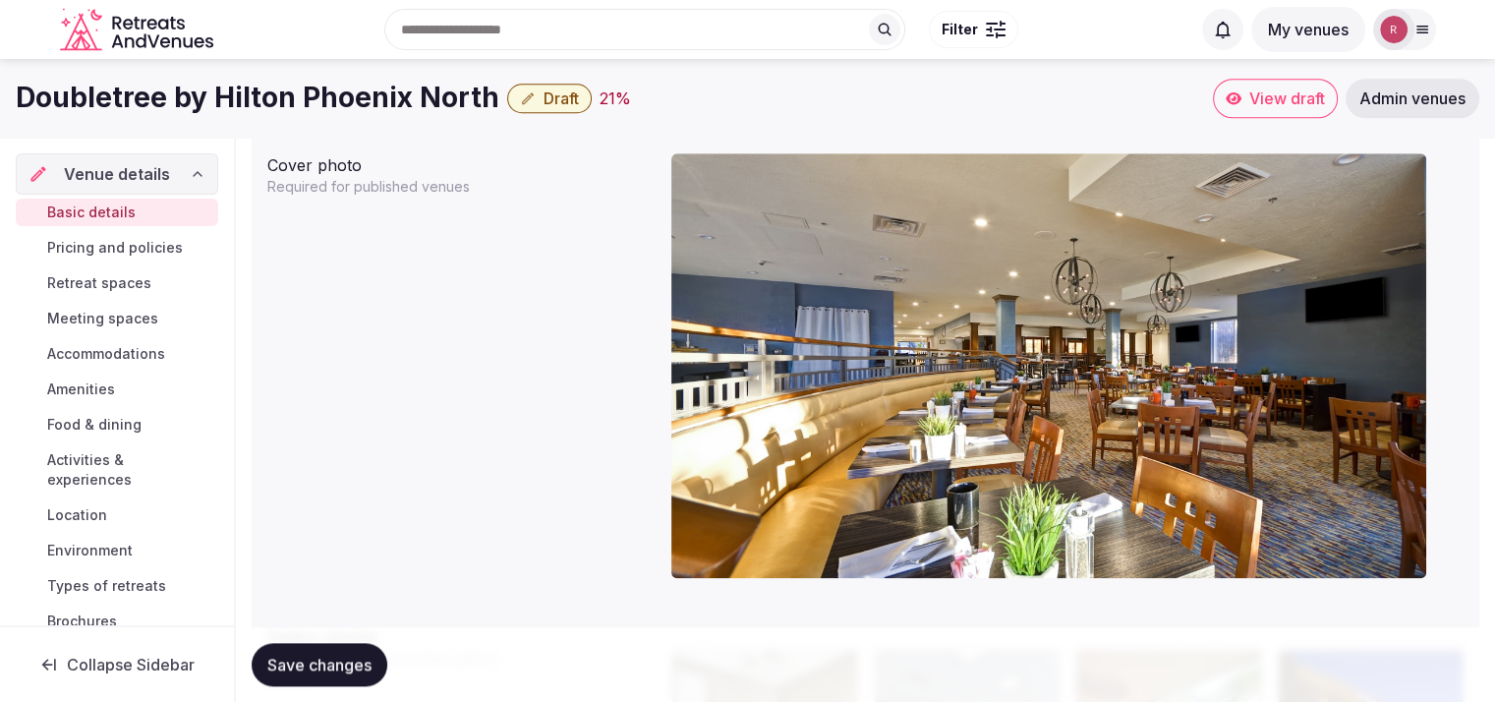
click at [522, 91] on icon "button" at bounding box center [528, 98] width 16 height 16
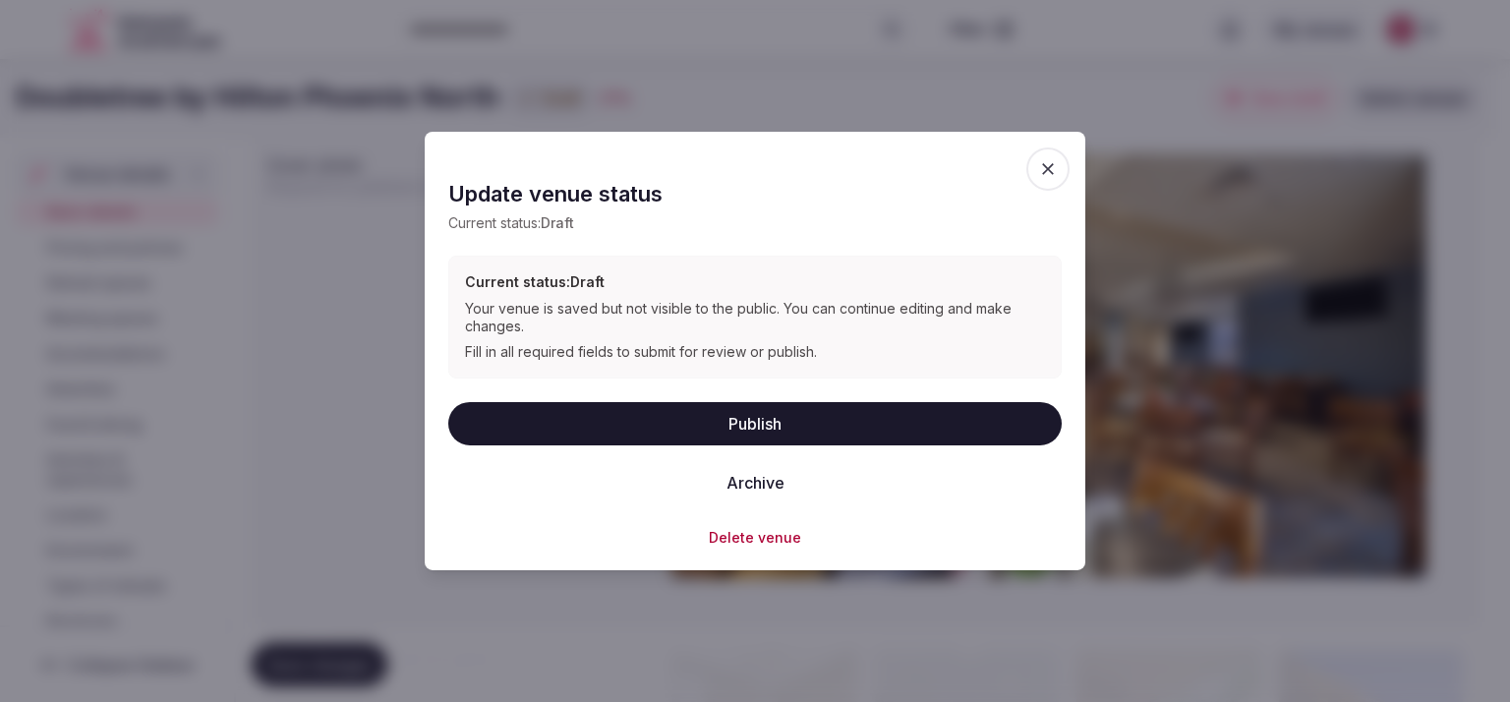
click at [782, 409] on button "Publish" at bounding box center [755, 422] width 614 height 43
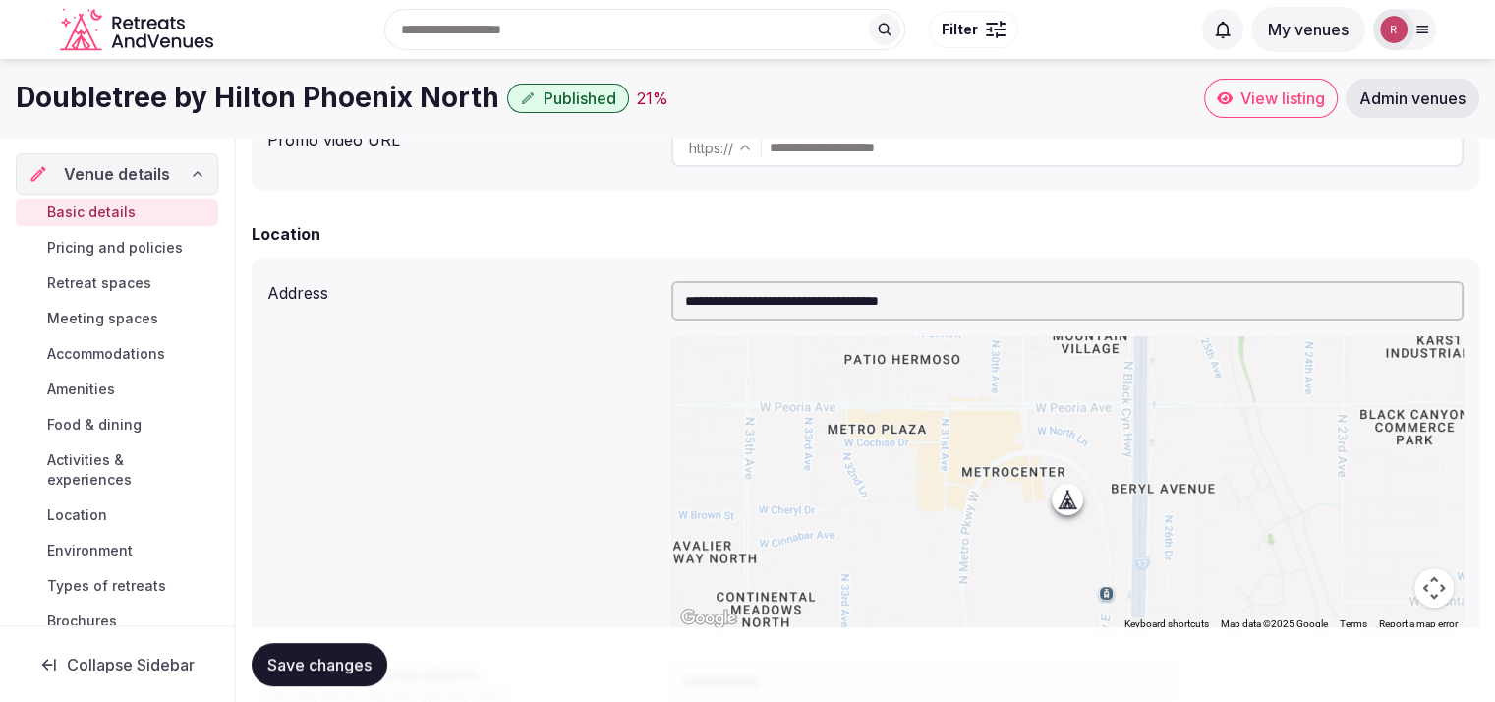
scroll to position [224, 0]
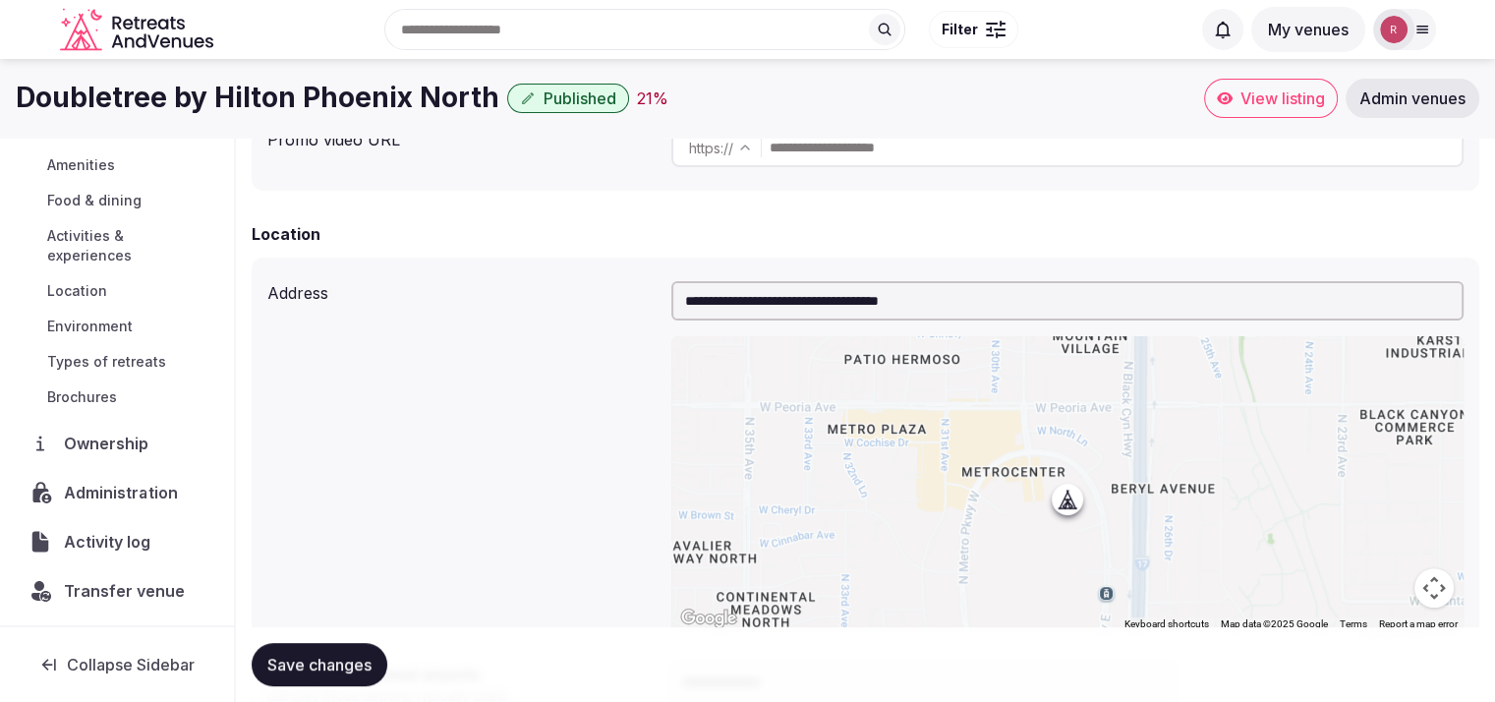
click at [122, 497] on span "Administration" at bounding box center [124, 493] width 121 height 24
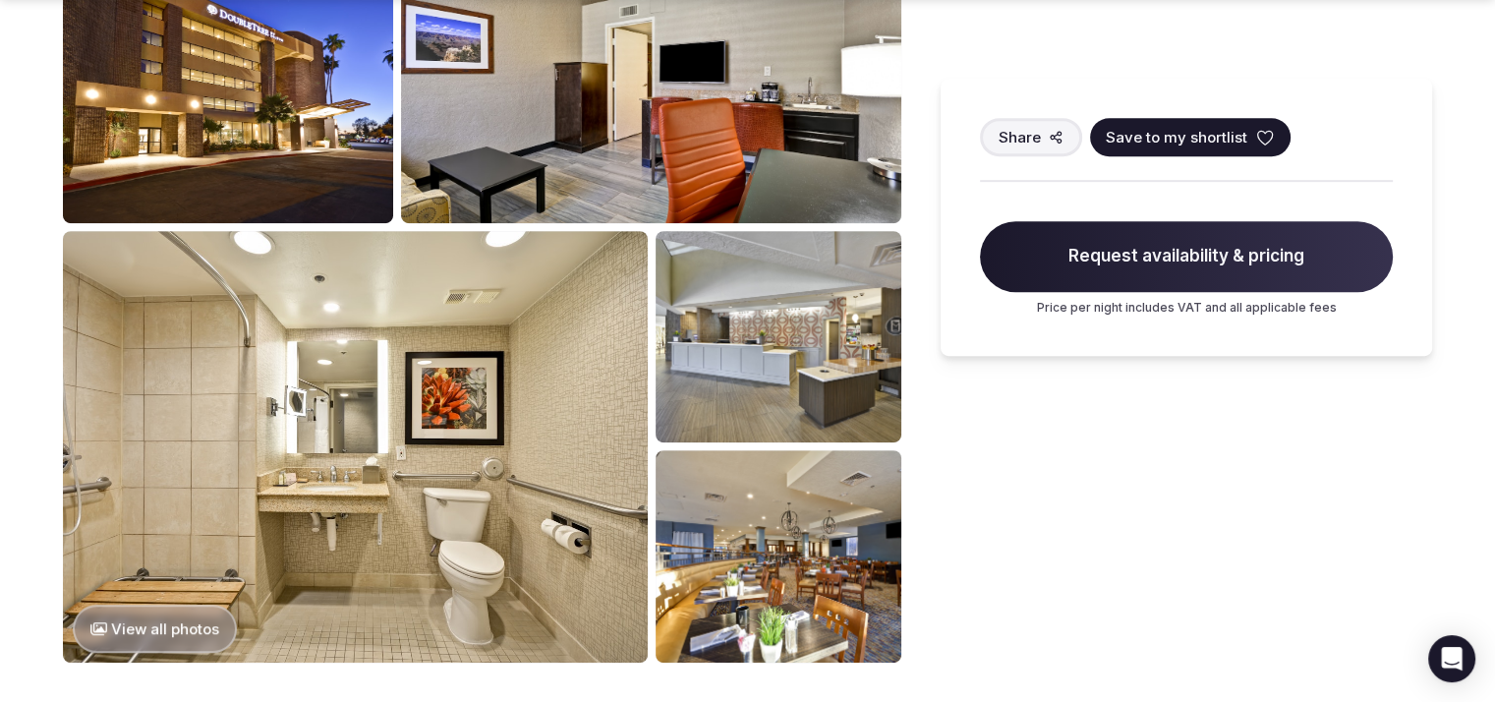
scroll to position [948, 0]
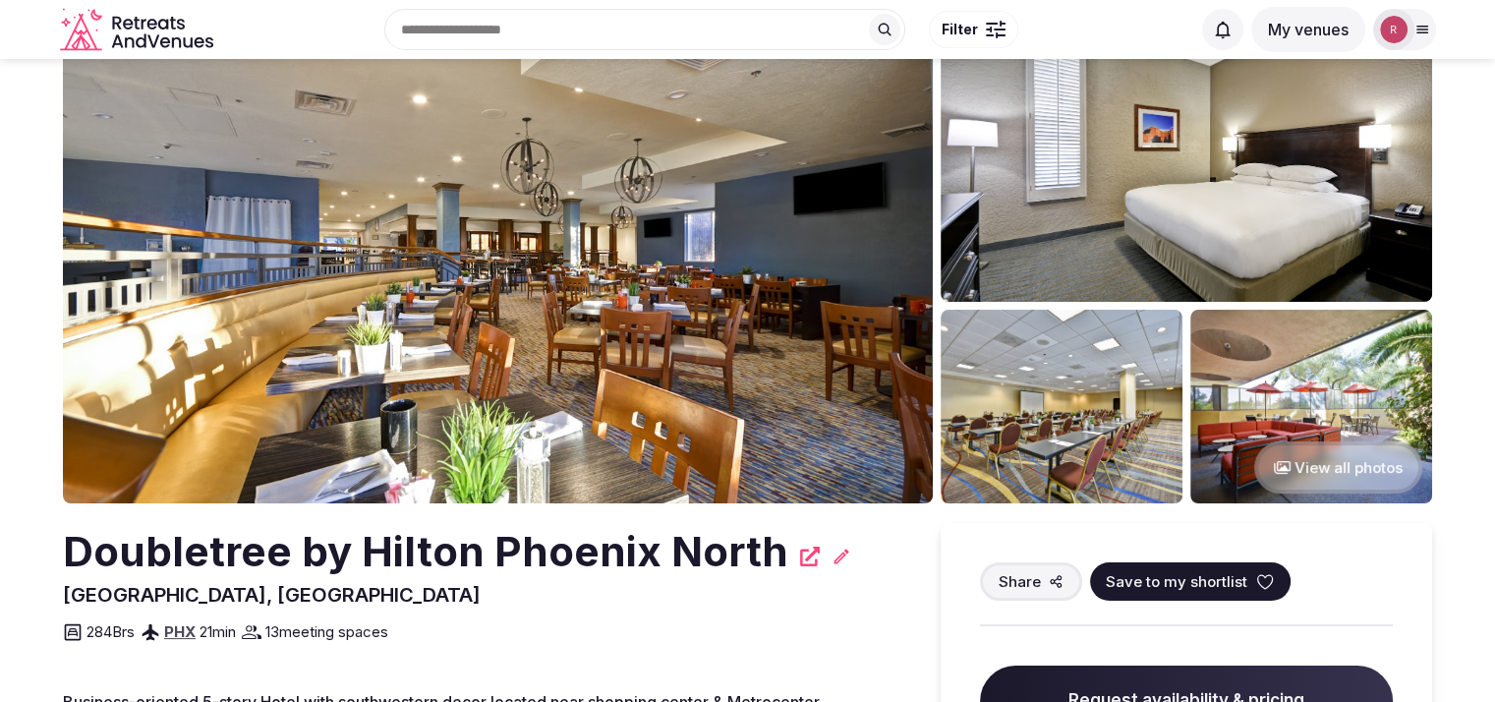
scroll to position [4, 0]
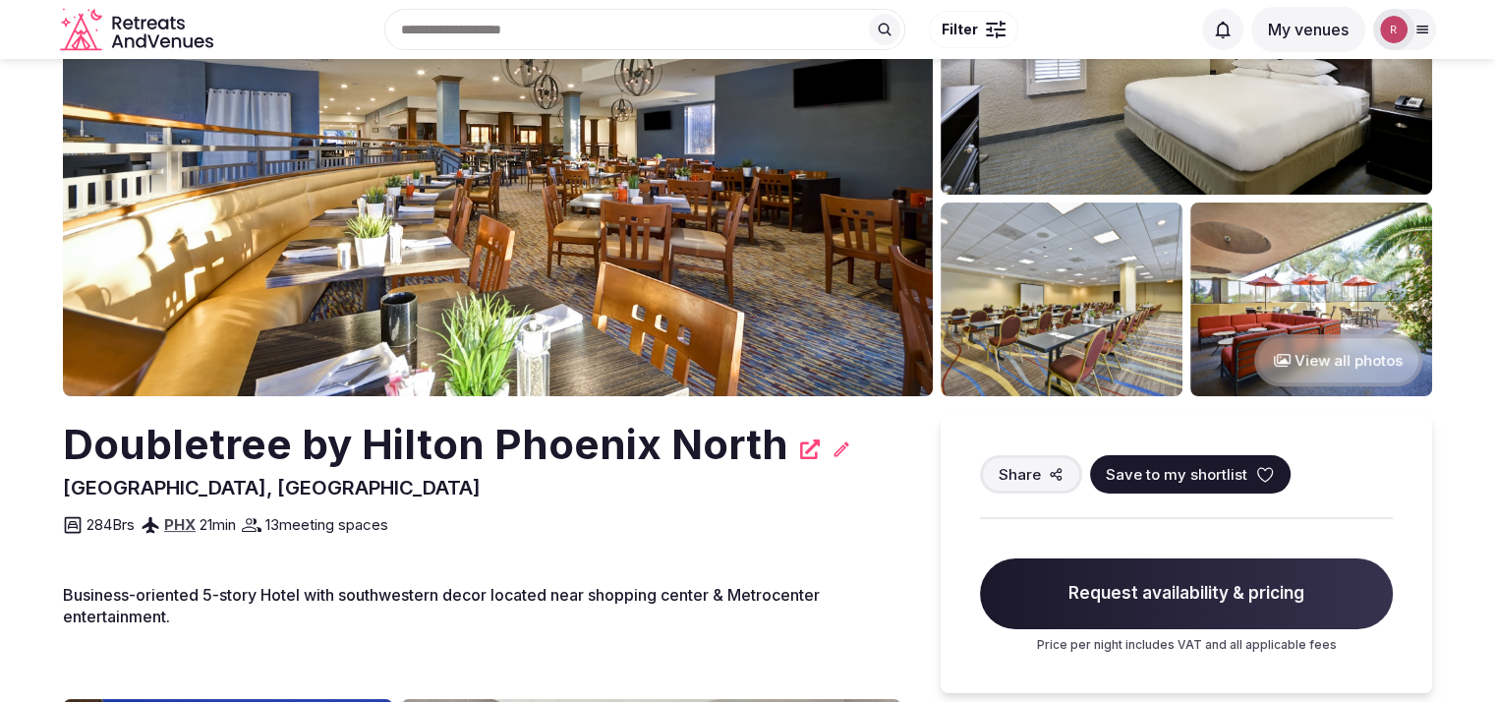
scroll to position [69, 0]
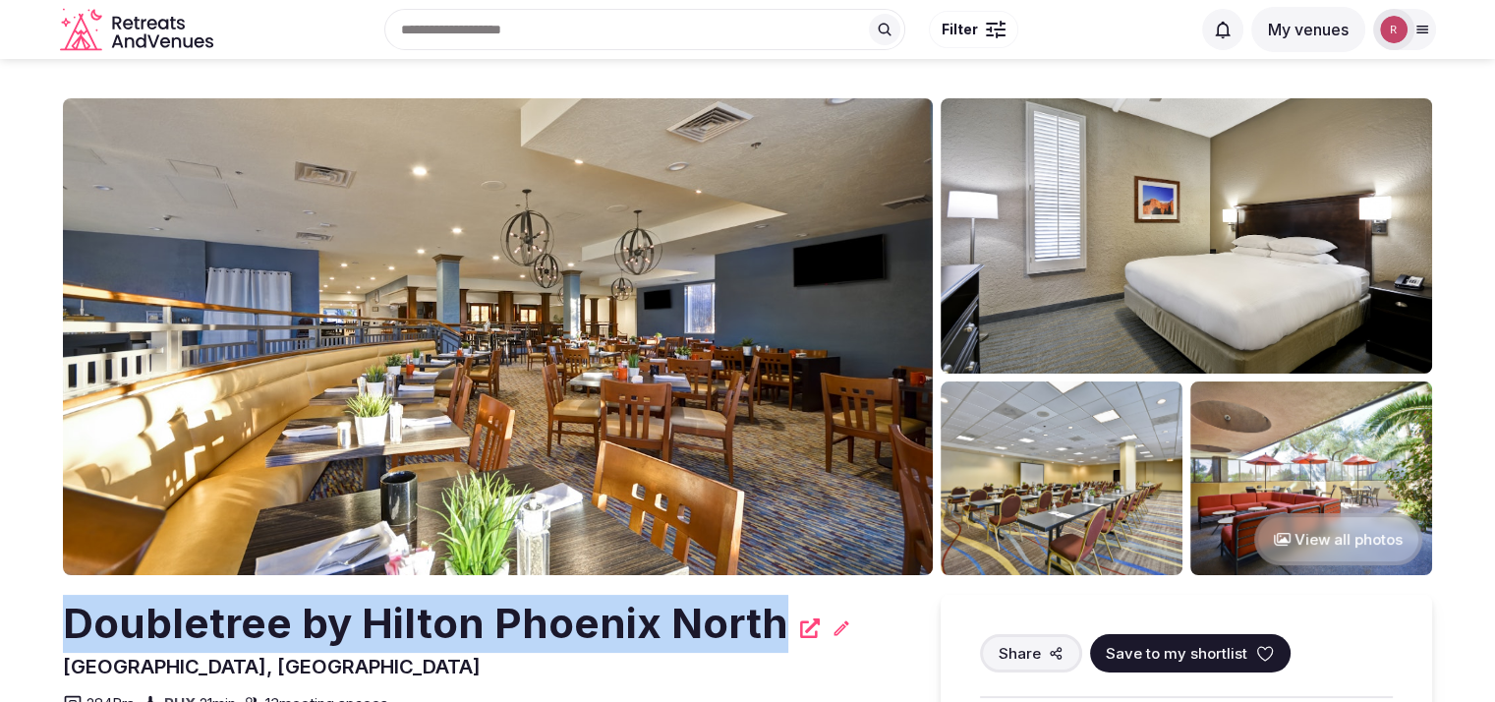
drag, startPoint x: 776, startPoint y: 623, endPoint x: 68, endPoint y: 624, distance: 707.9
click at [68, 624] on div "Doubletree by Hilton Phoenix North" at bounding box center [482, 624] width 839 height 58
copy h2 "Doubletree by Hilton Phoenix North"
drag, startPoint x: 777, startPoint y: 629, endPoint x: 76, endPoint y: 632, distance: 701.0
click at [76, 632] on div "Doubletree by Hilton Phoenix North" at bounding box center [482, 624] width 839 height 58
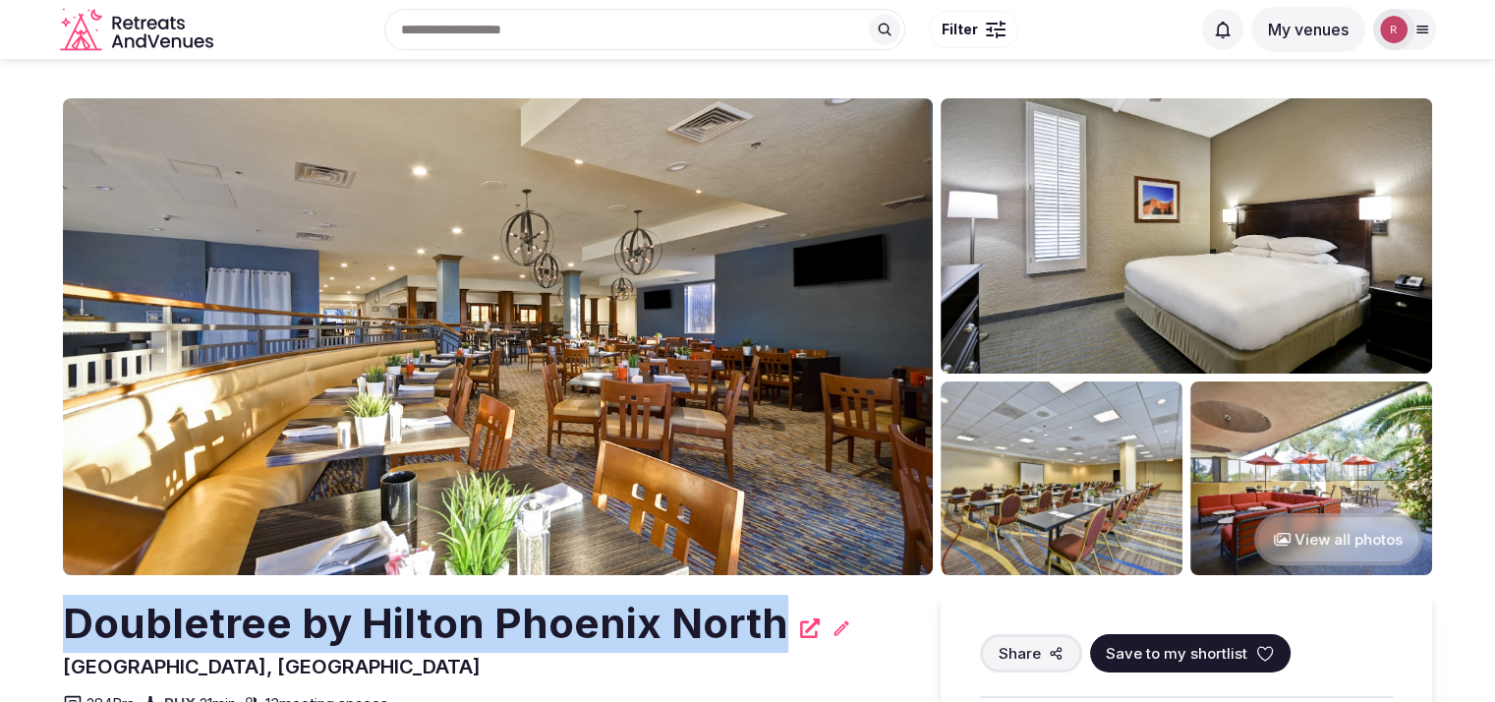
copy h2 "Doubletree by Hilton Phoenix North"
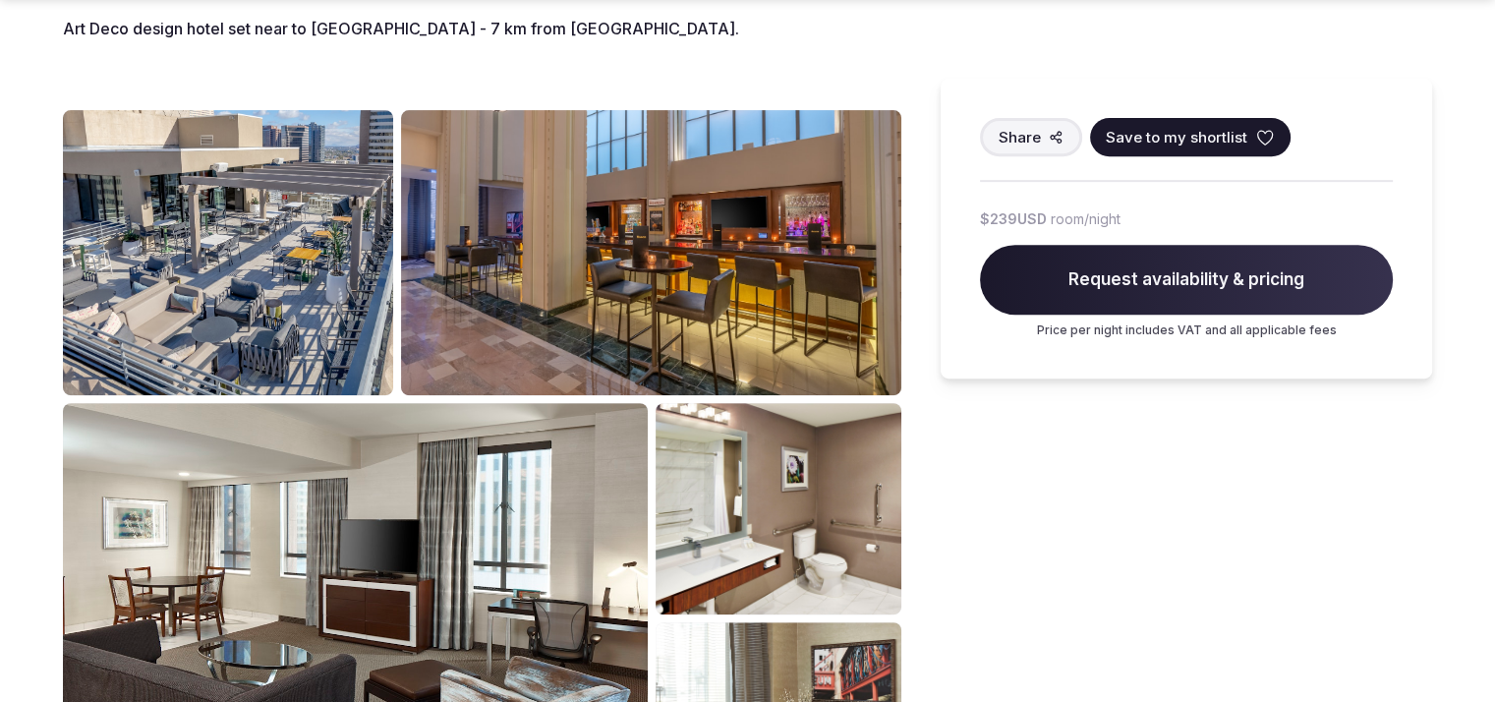
scroll to position [189, 0]
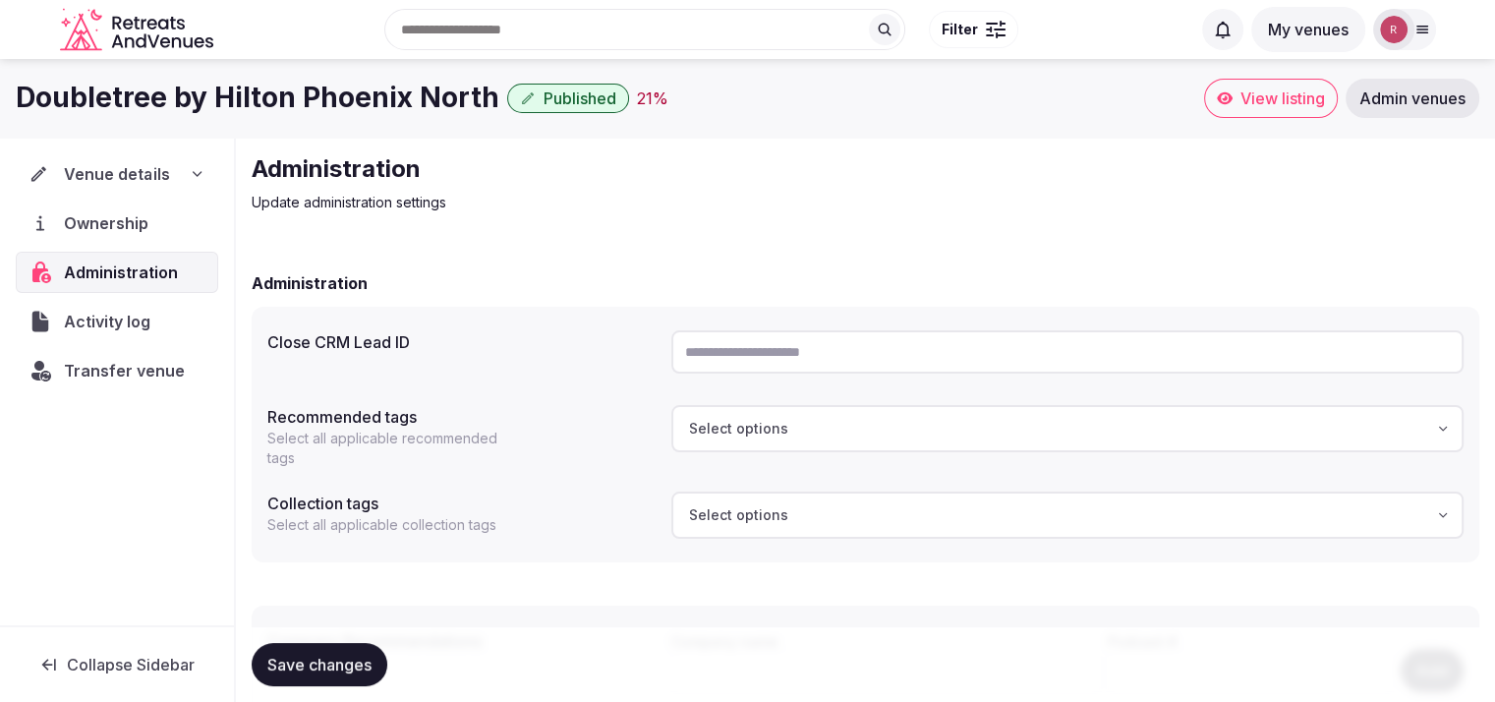
click at [149, 184] on span "Venue details" at bounding box center [117, 174] width 106 height 24
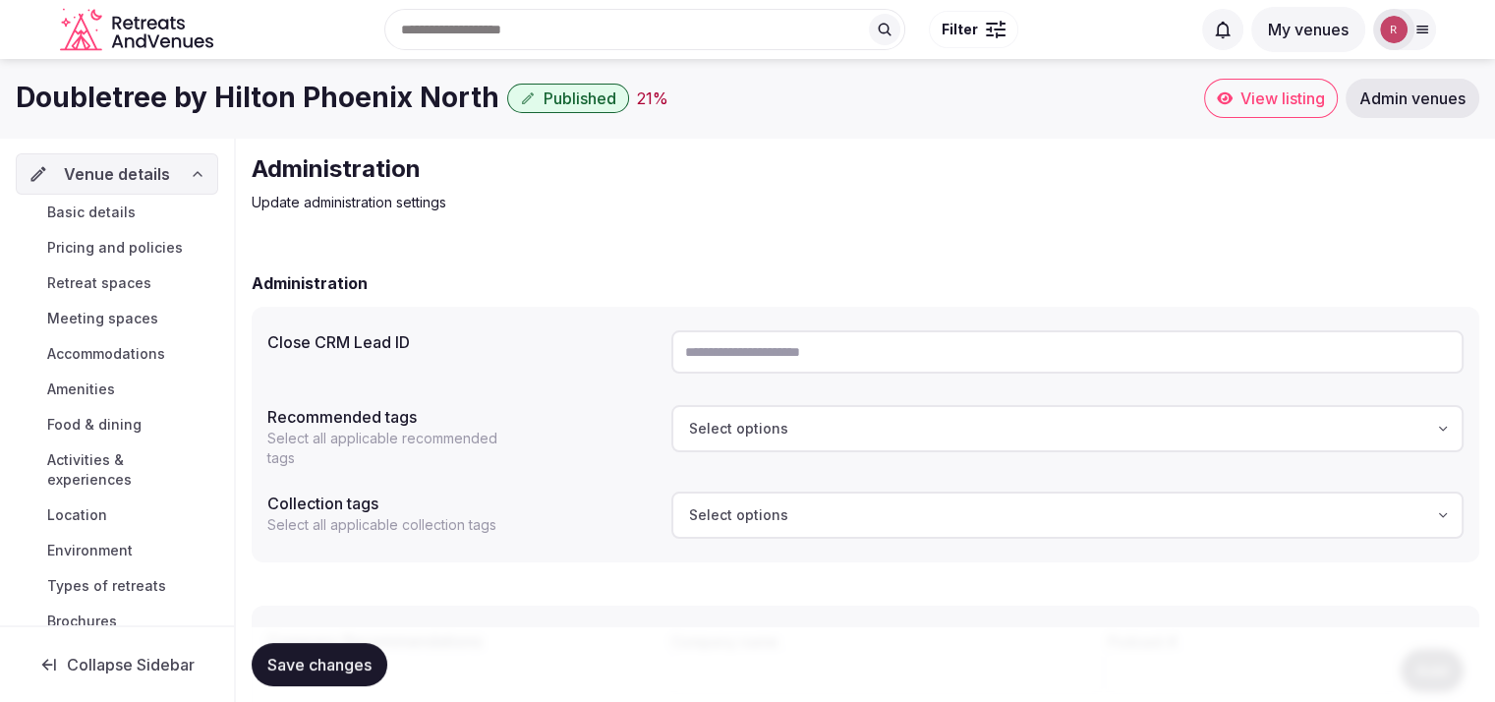
click at [122, 223] on link "Basic details" at bounding box center [117, 213] width 203 height 28
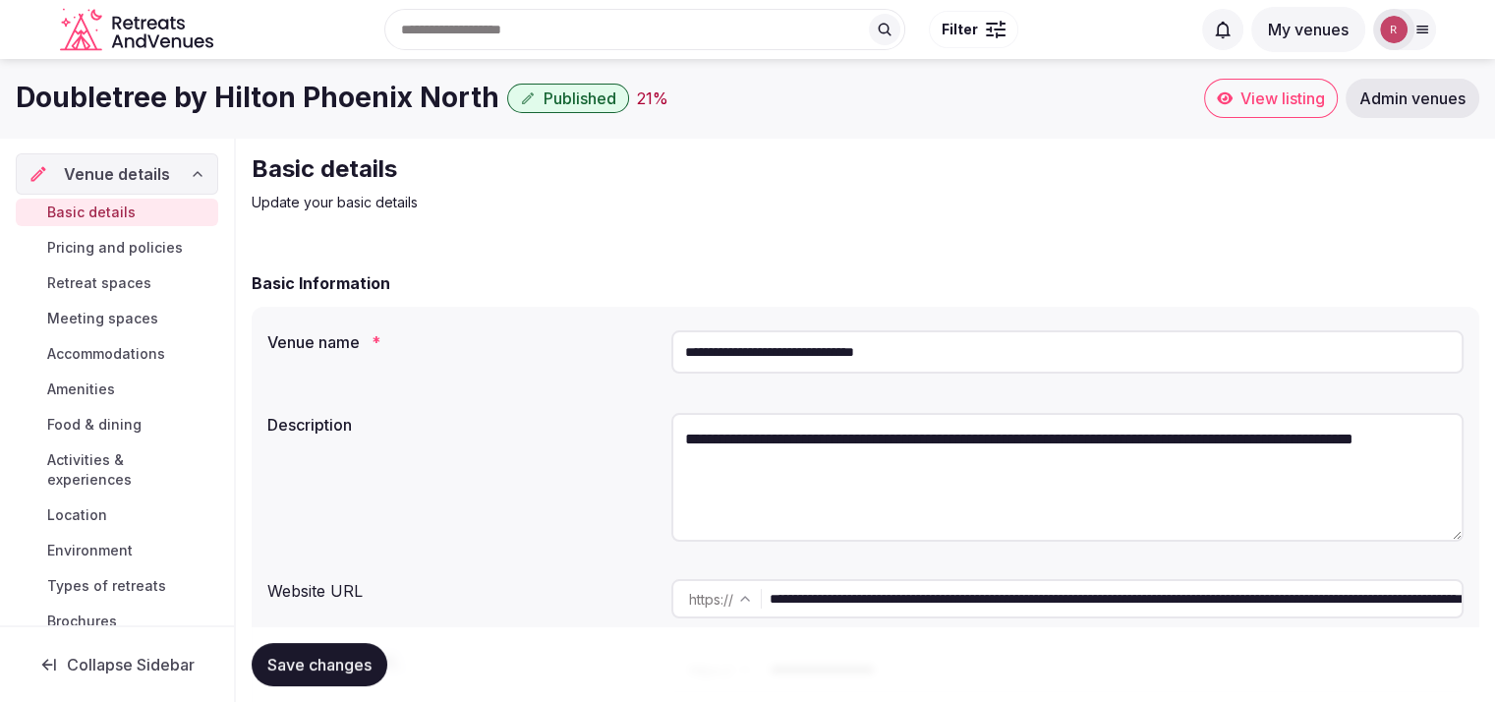
click at [842, 609] on input "**********" at bounding box center [1116, 598] width 692 height 39
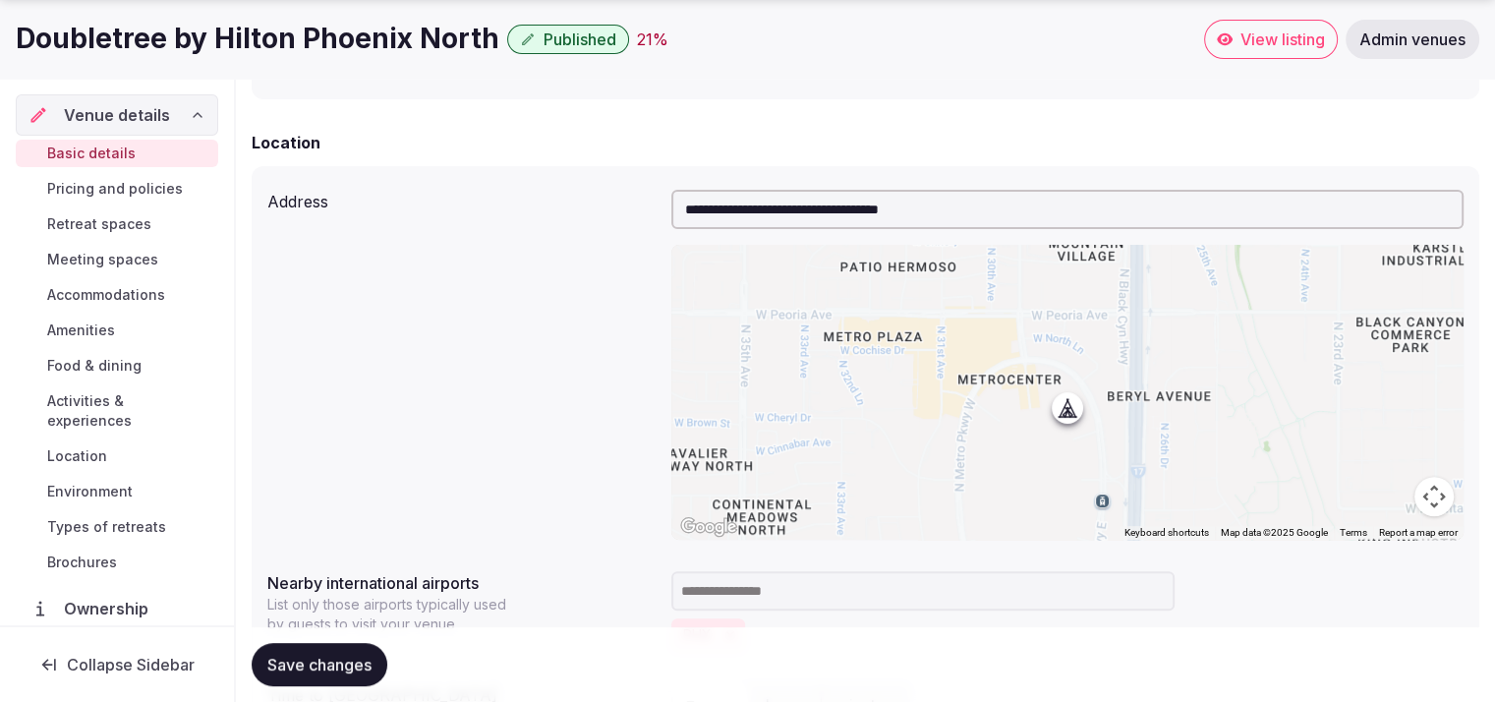
scroll to position [606, 0]
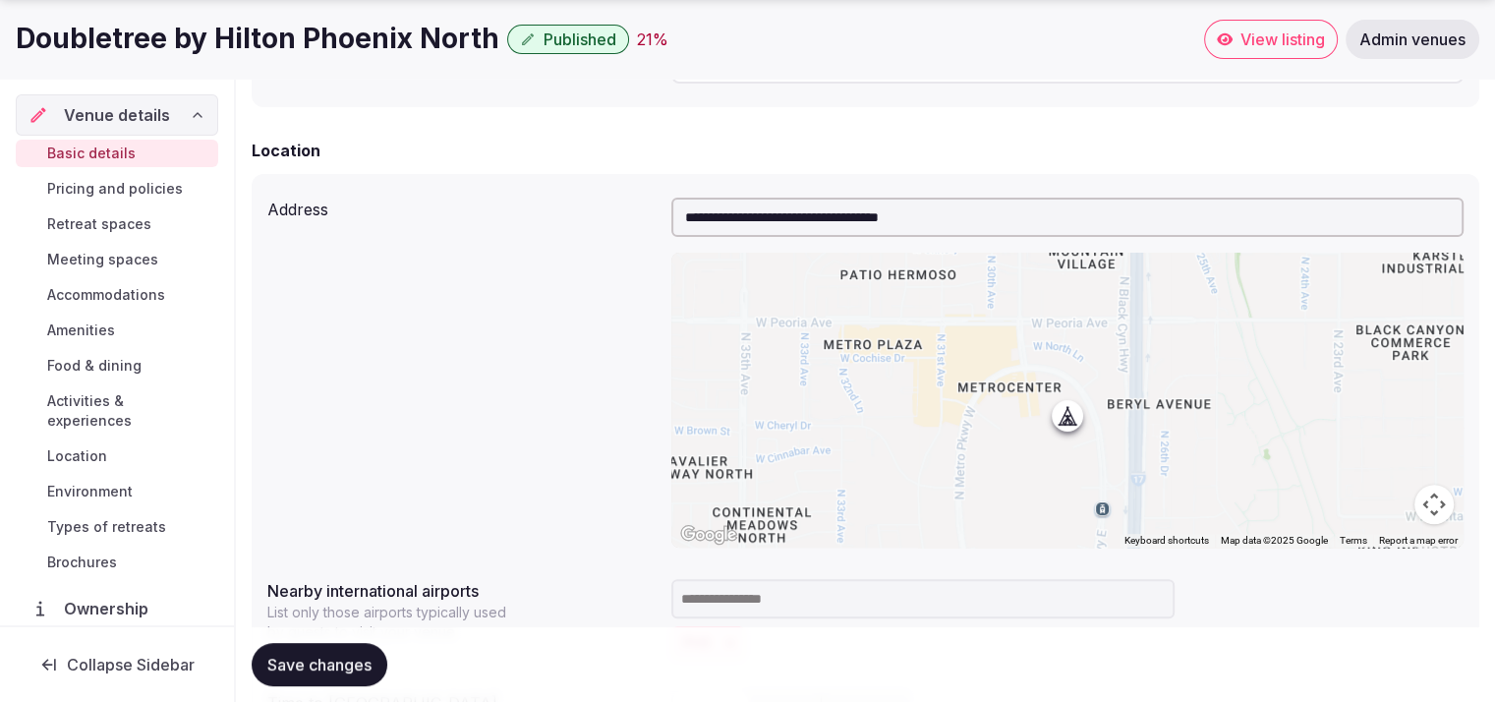
click at [922, 218] on input "**********" at bounding box center [1068, 217] width 792 height 39
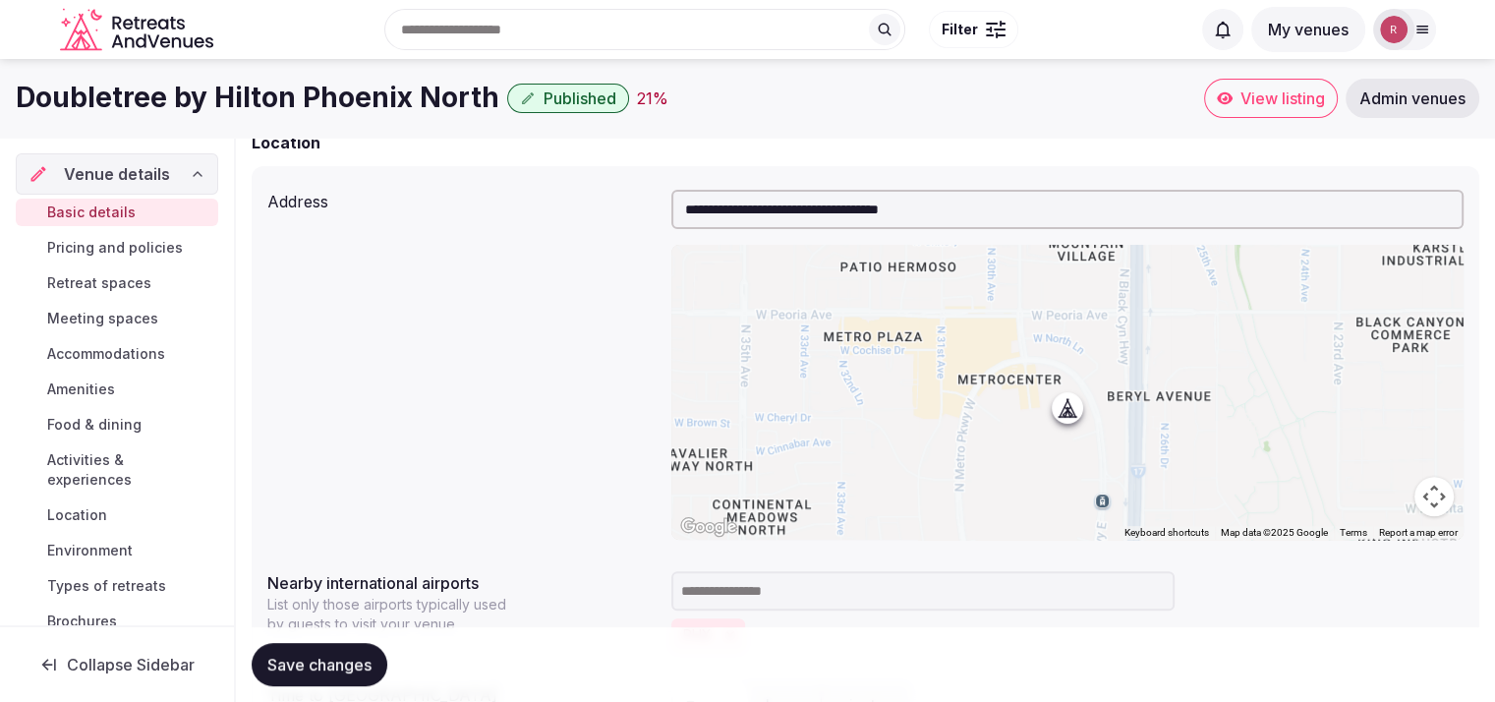
click at [562, 110] on button "Published" at bounding box center [568, 98] width 122 height 29
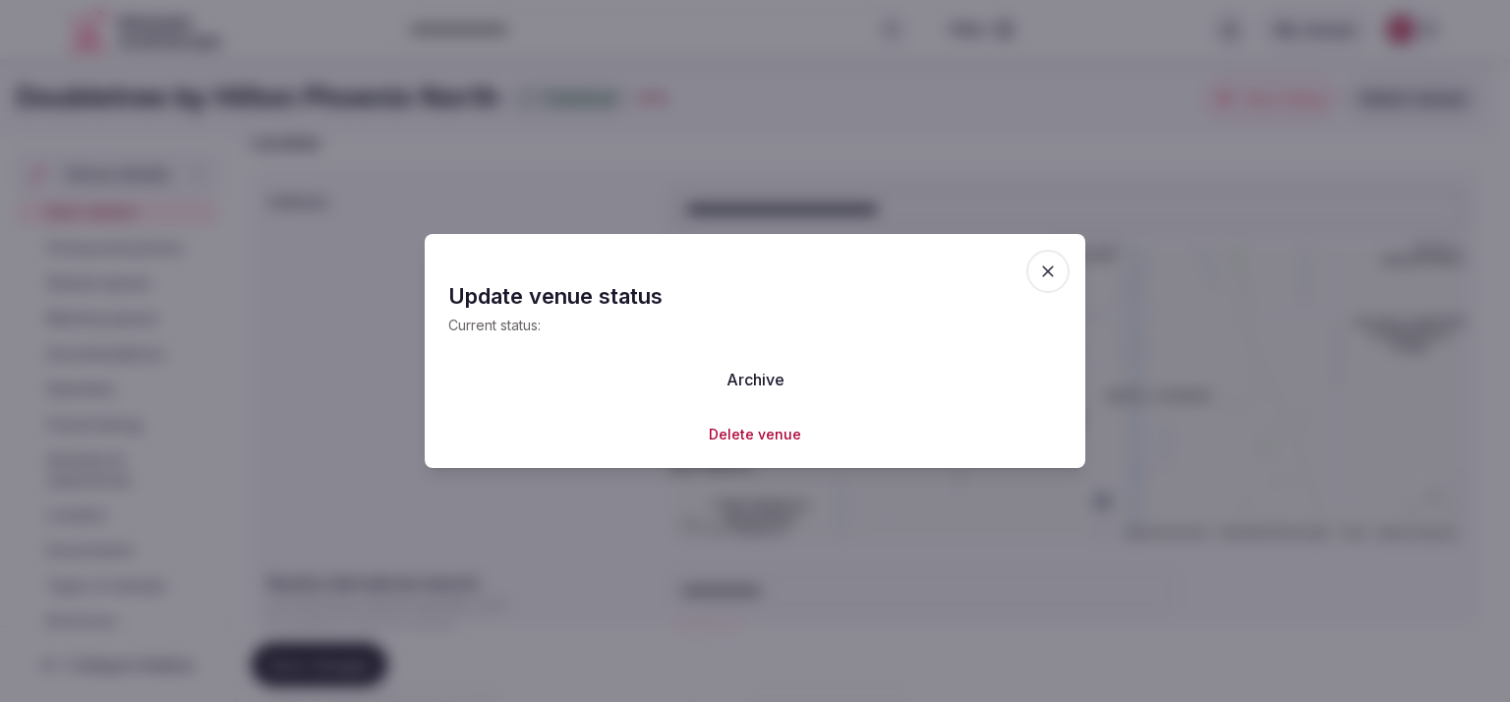
click at [1056, 265] on icon "button" at bounding box center [1048, 272] width 20 height 20
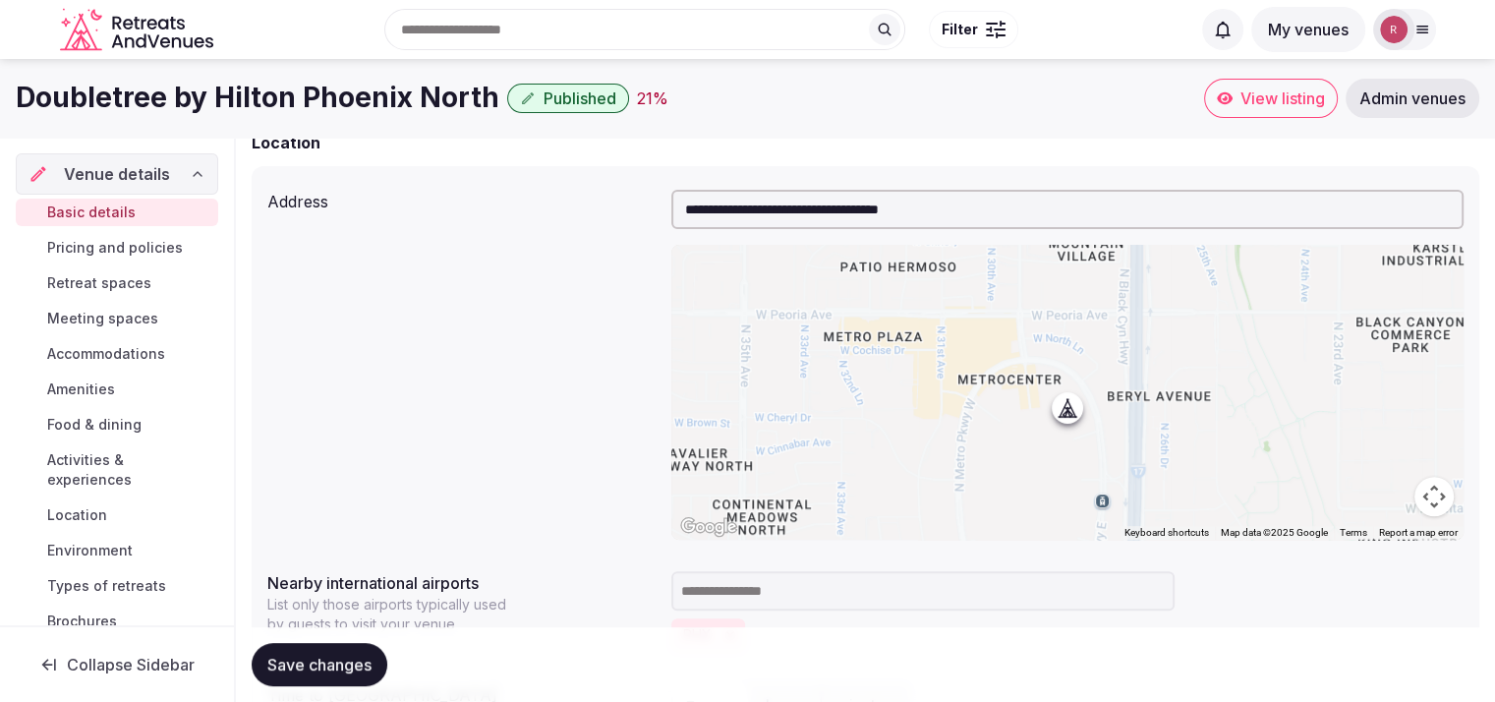
click at [544, 103] on span "Published" at bounding box center [580, 98] width 73 height 20
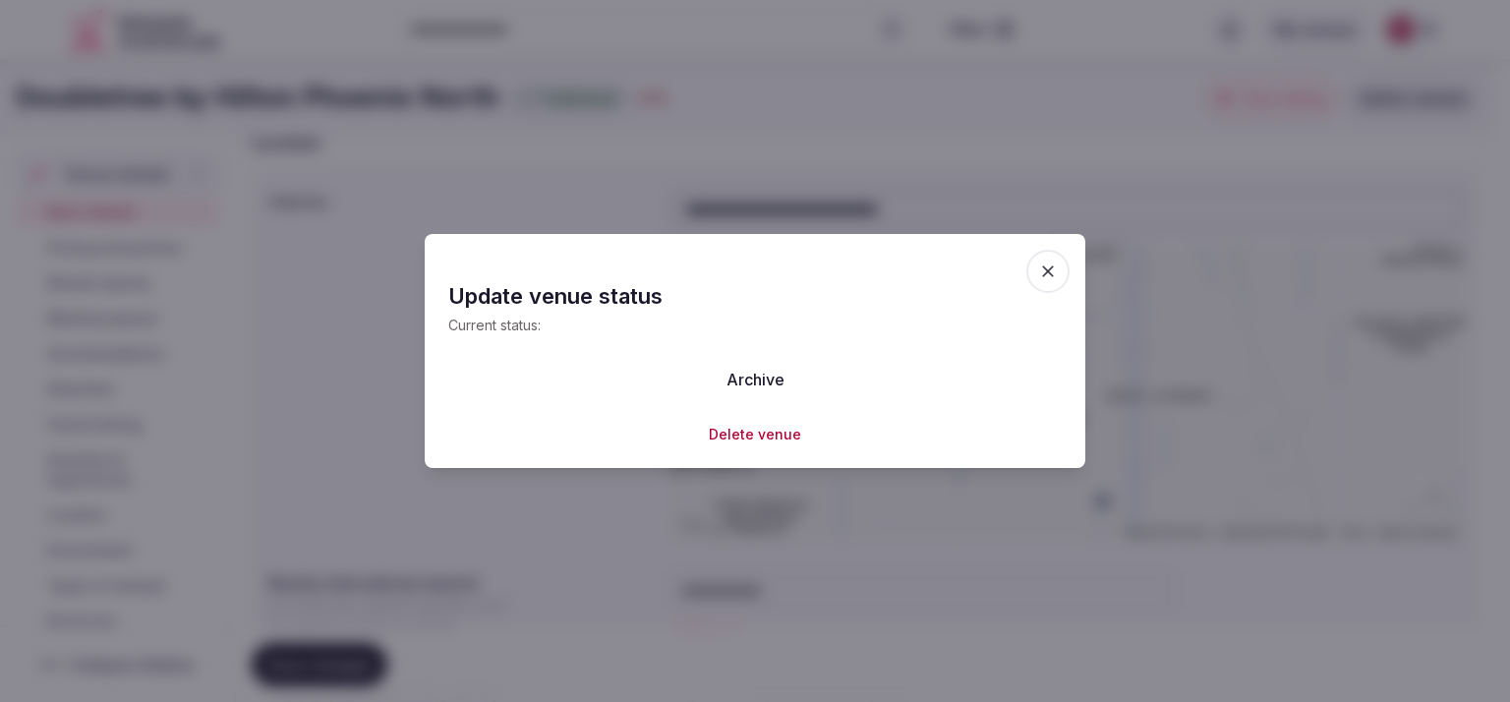
click at [1058, 255] on span "button" at bounding box center [1047, 271] width 43 height 43
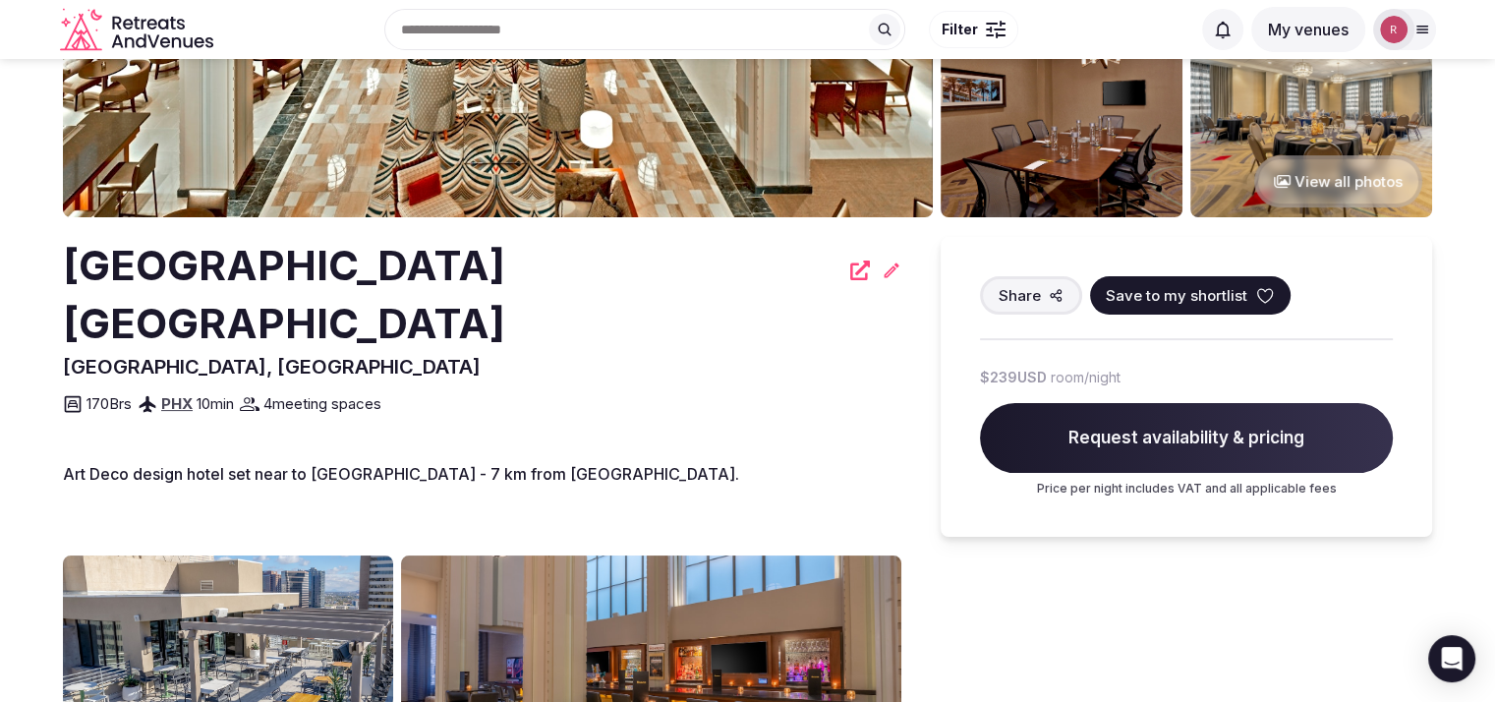
scroll to position [298, 0]
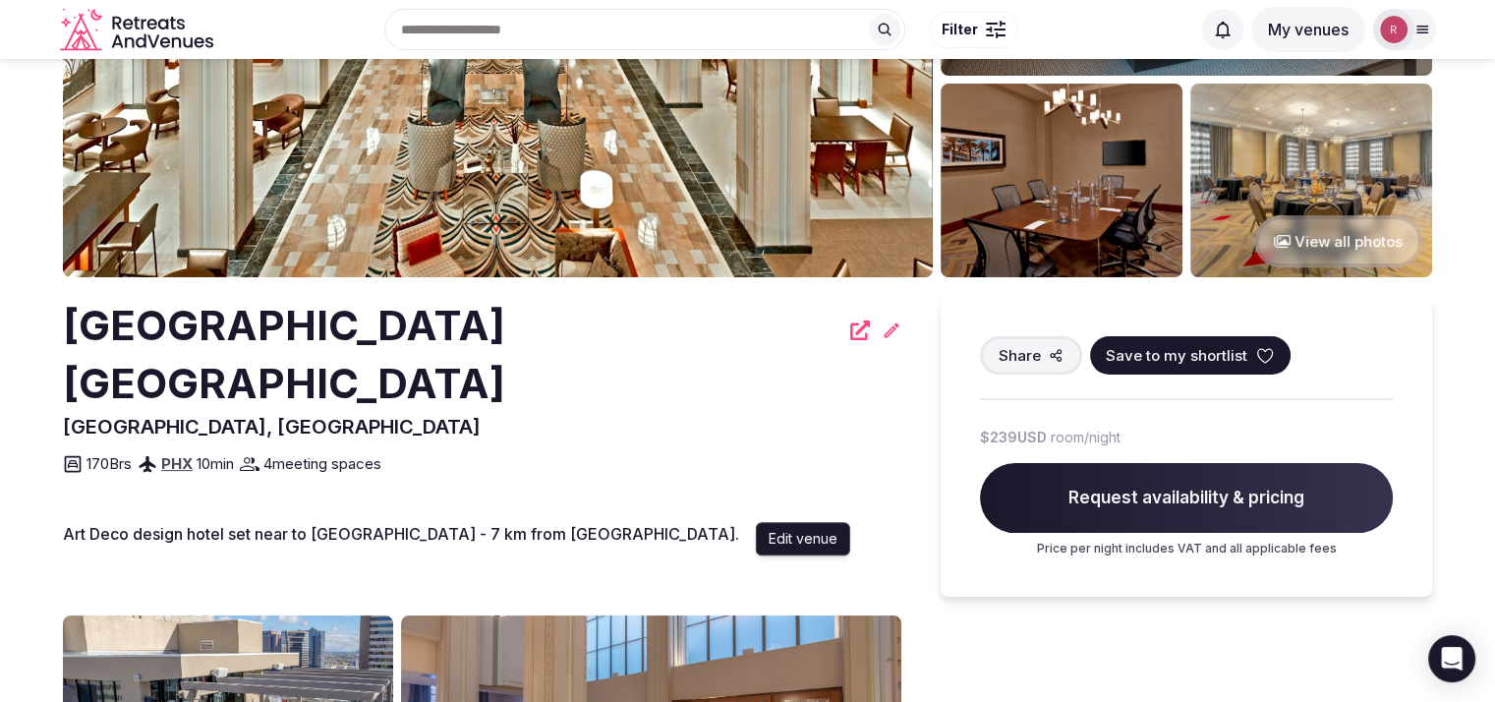
click at [882, 337] on icon at bounding box center [892, 331] width 20 height 20
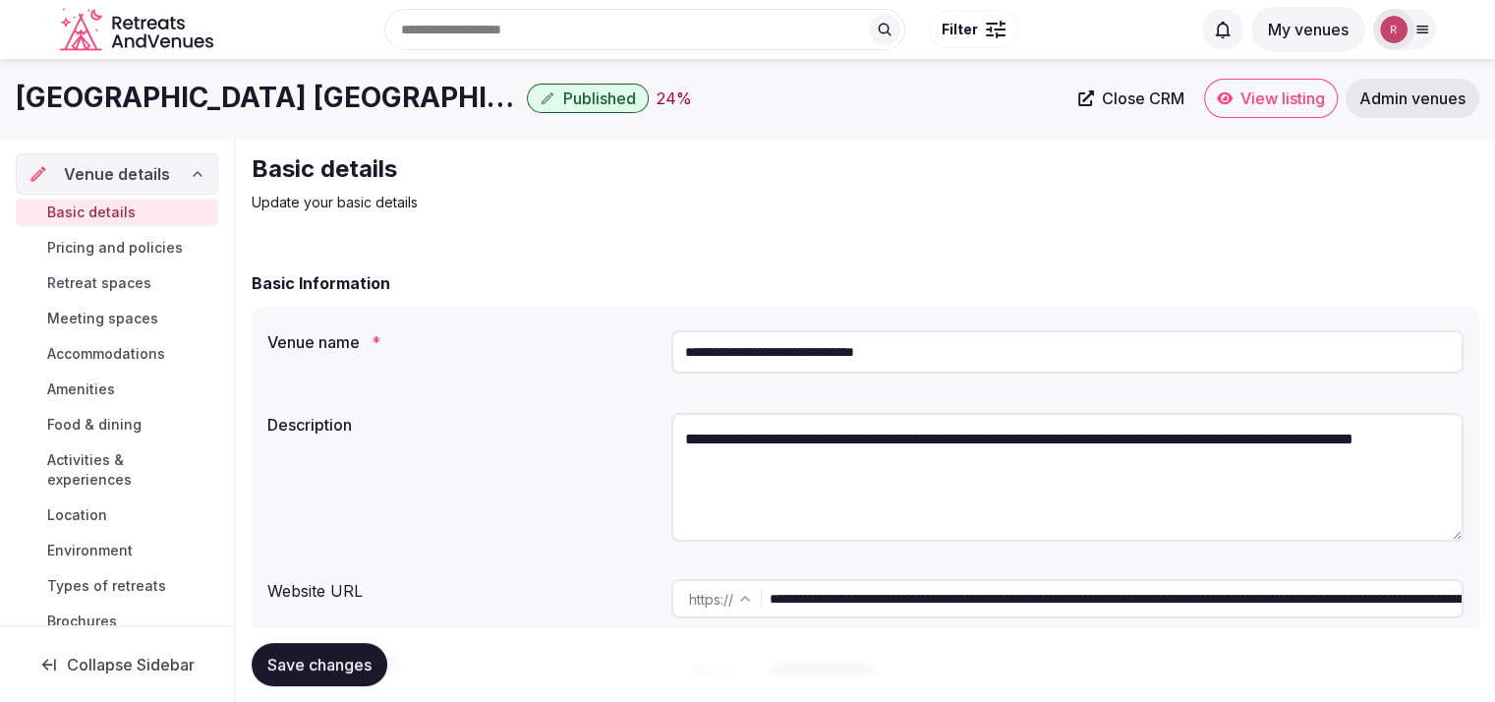
click at [837, 210] on p "Update your basic details" at bounding box center [582, 203] width 661 height 20
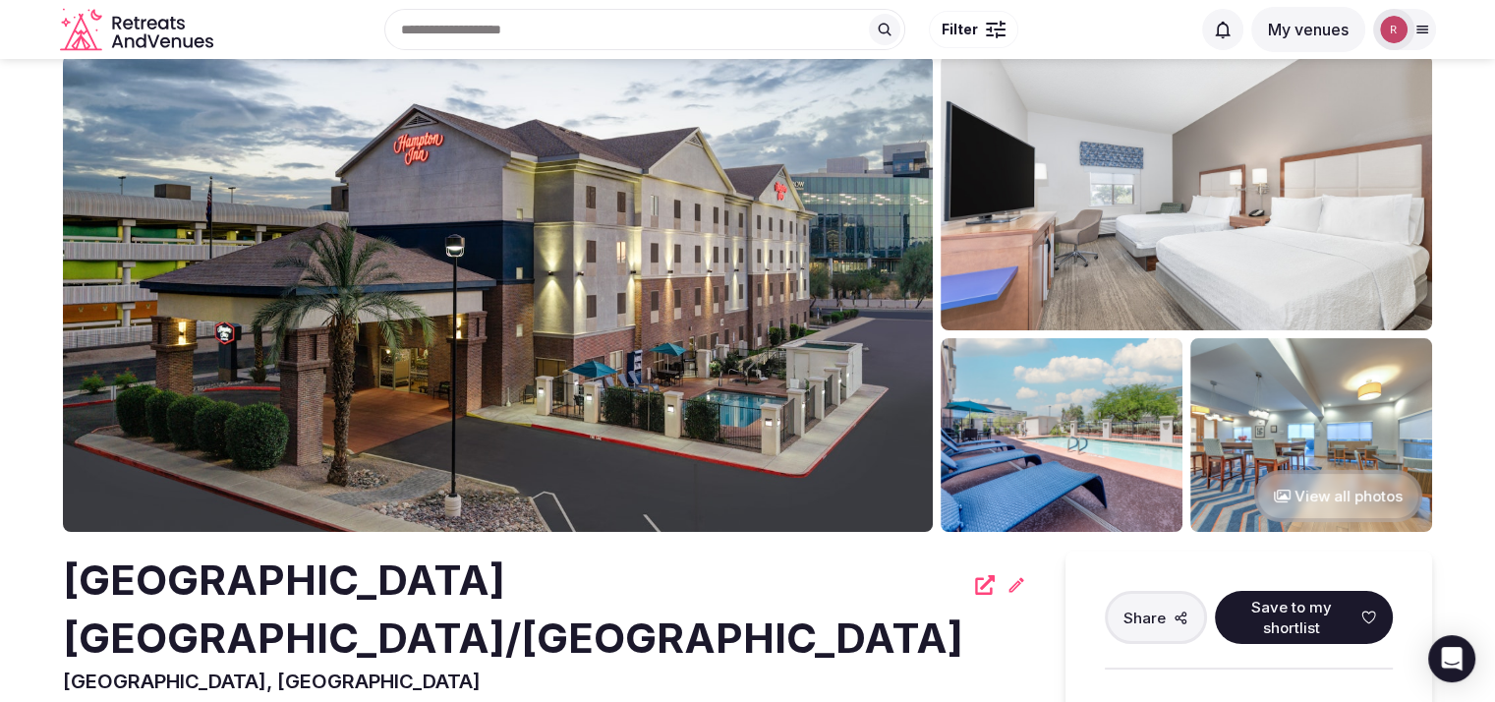
scroll to position [614, 0]
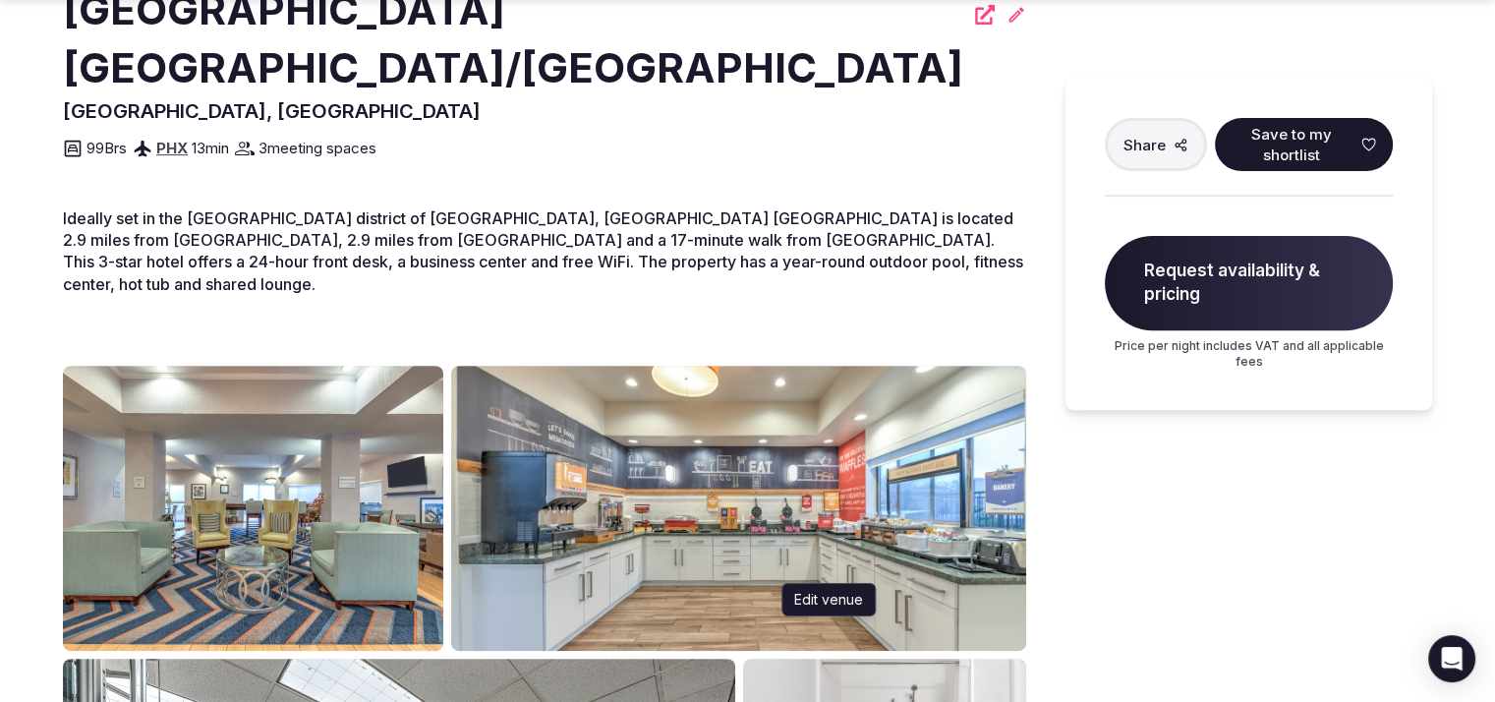
click at [882, 85] on div "[GEOGRAPHIC_DATA] [GEOGRAPHIC_DATA]/[GEOGRAPHIC_DATA]" at bounding box center [545, 39] width 964 height 116
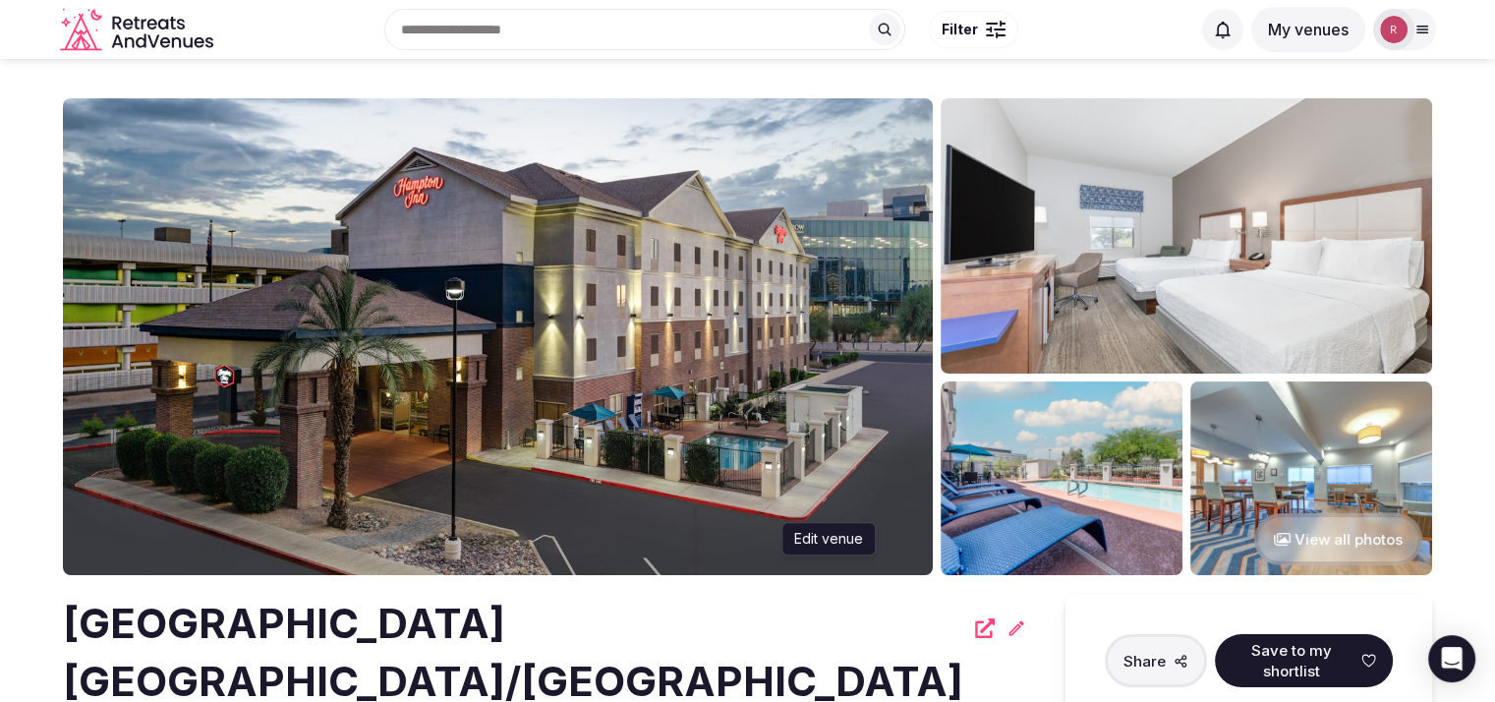
click at [1007, 632] on icon at bounding box center [1017, 628] width 20 height 20
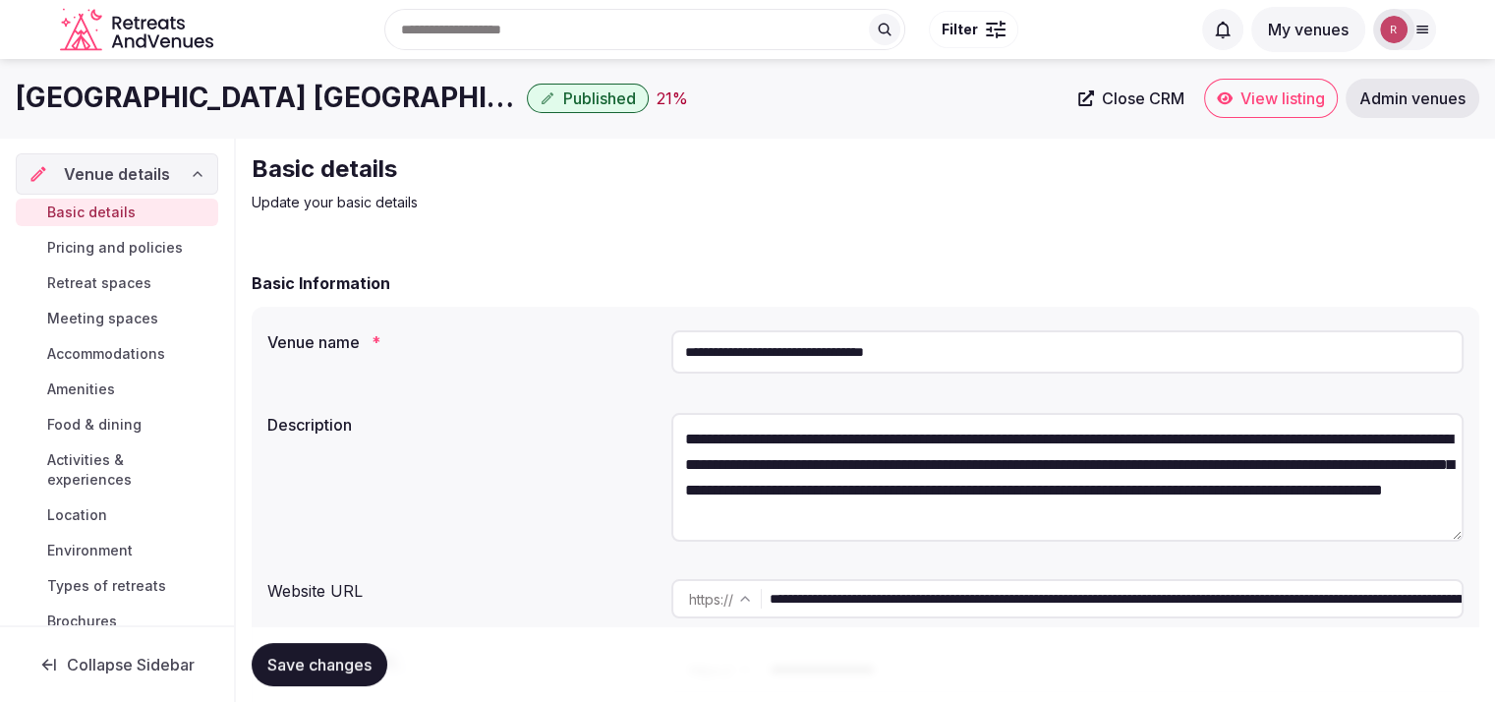
click at [1097, 106] on link "Close CRM" at bounding box center [1132, 98] width 130 height 39
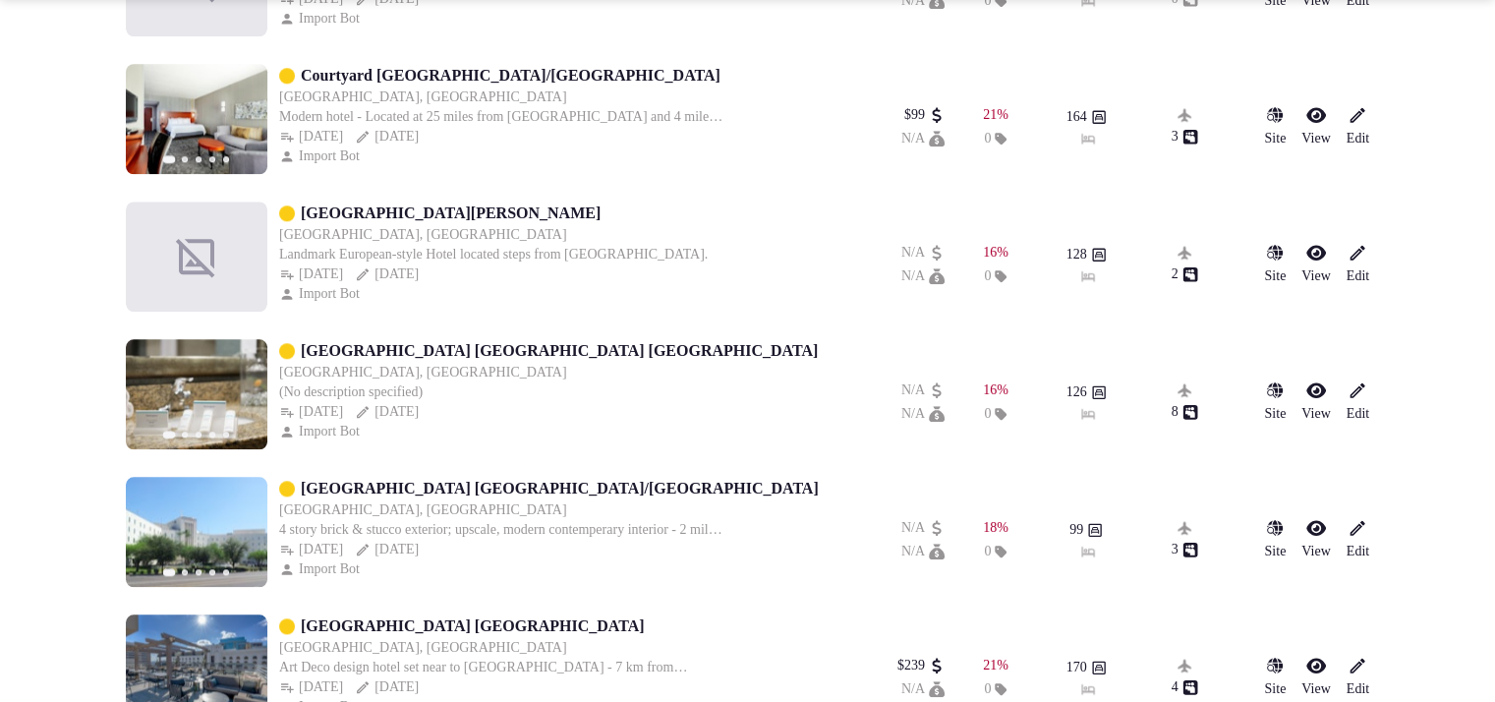
scroll to position [2501, 0]
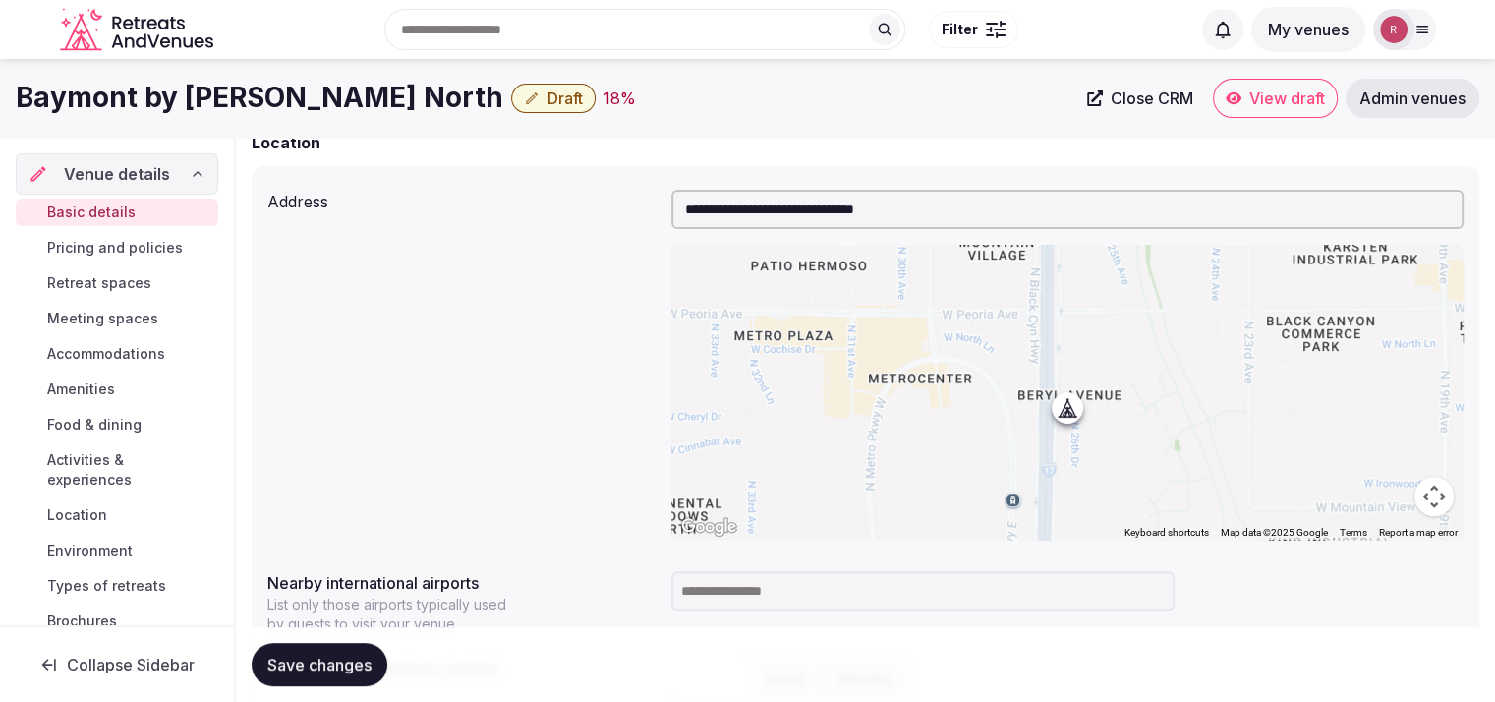
scroll to position [224, 0]
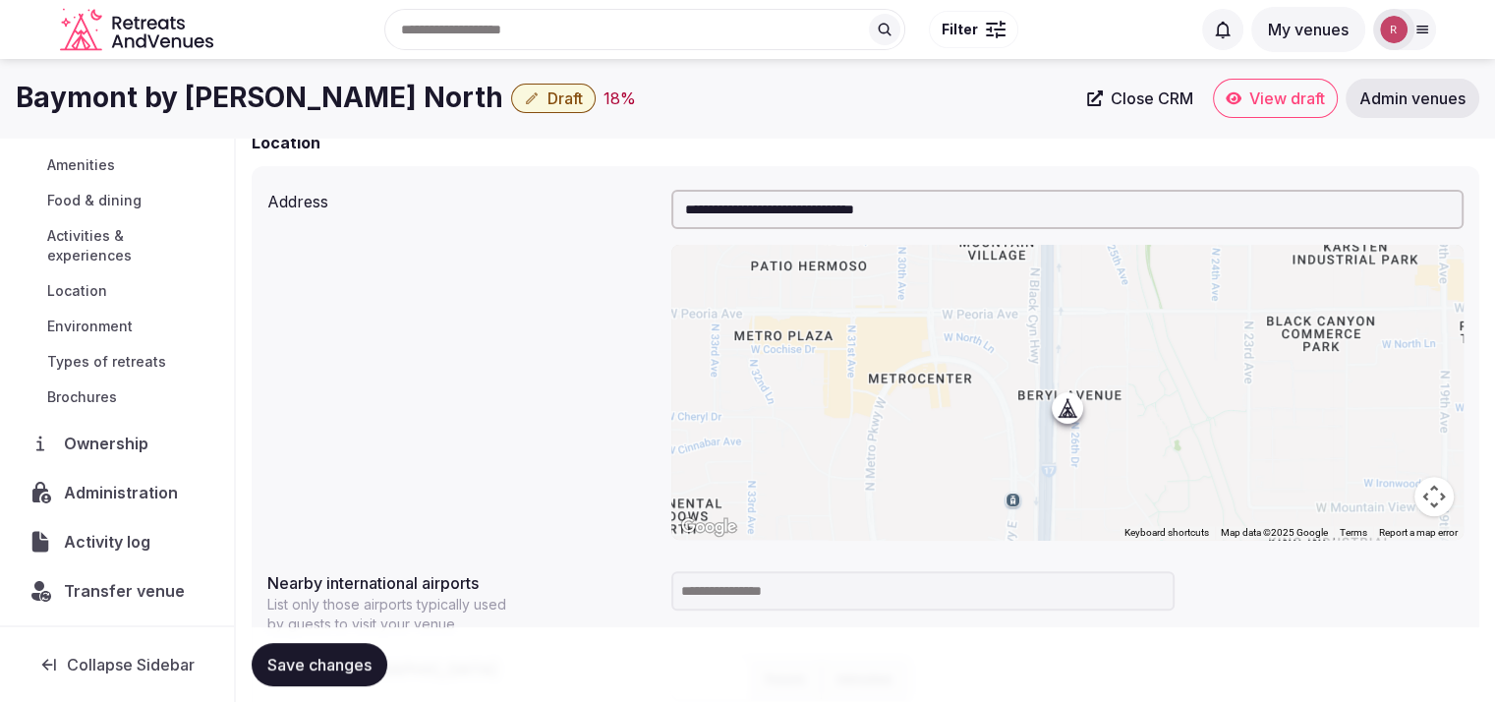
click at [115, 497] on span "Administration" at bounding box center [125, 493] width 122 height 24
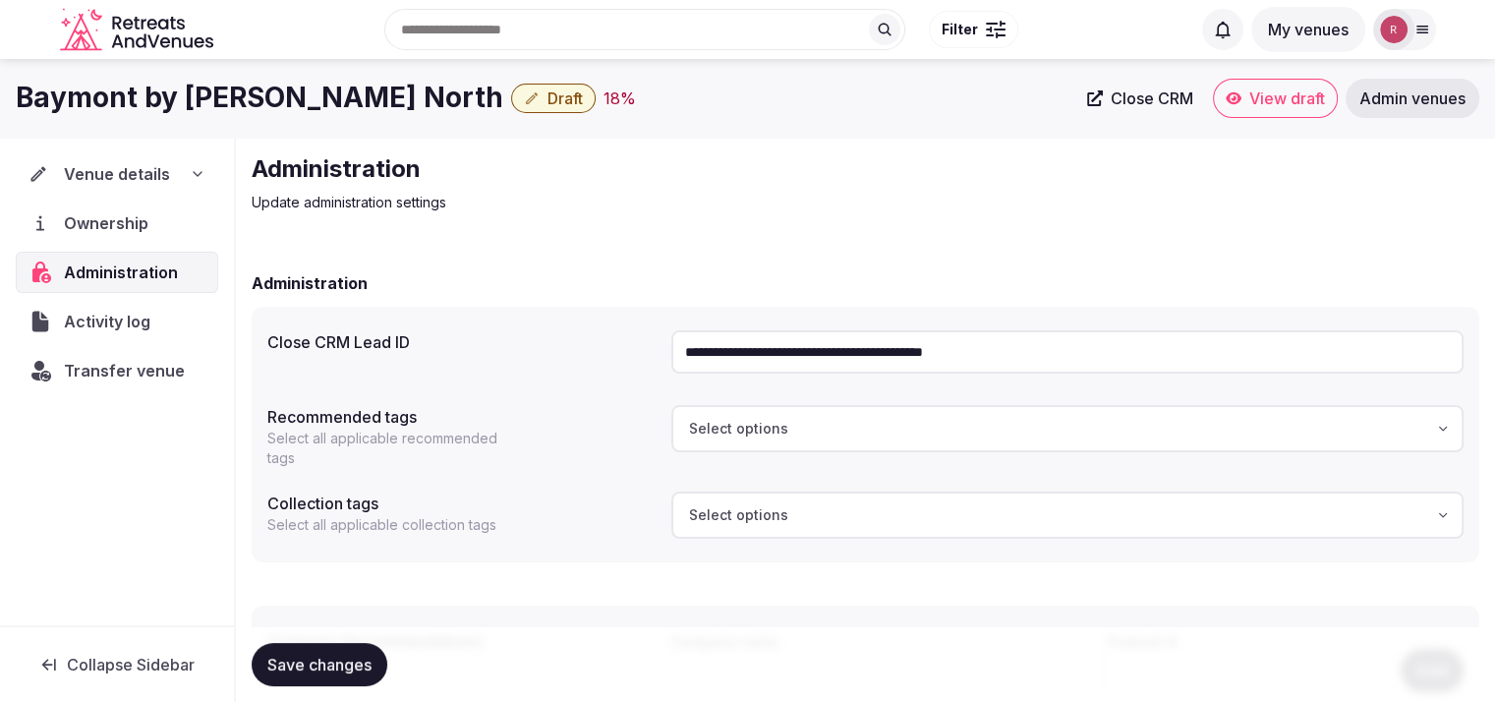
drag, startPoint x: 519, startPoint y: 97, endPoint x: 0, endPoint y: 93, distance: 519.1
click at [0, 93] on div "Baymont by [PERSON_NAME] North Draft 18 % Close CRM View draft Admin venues" at bounding box center [747, 98] width 1495 height 39
copy h1 "Baymont by [PERSON_NAME] North"
click at [83, 176] on span "Venue details" at bounding box center [117, 174] width 104 height 24
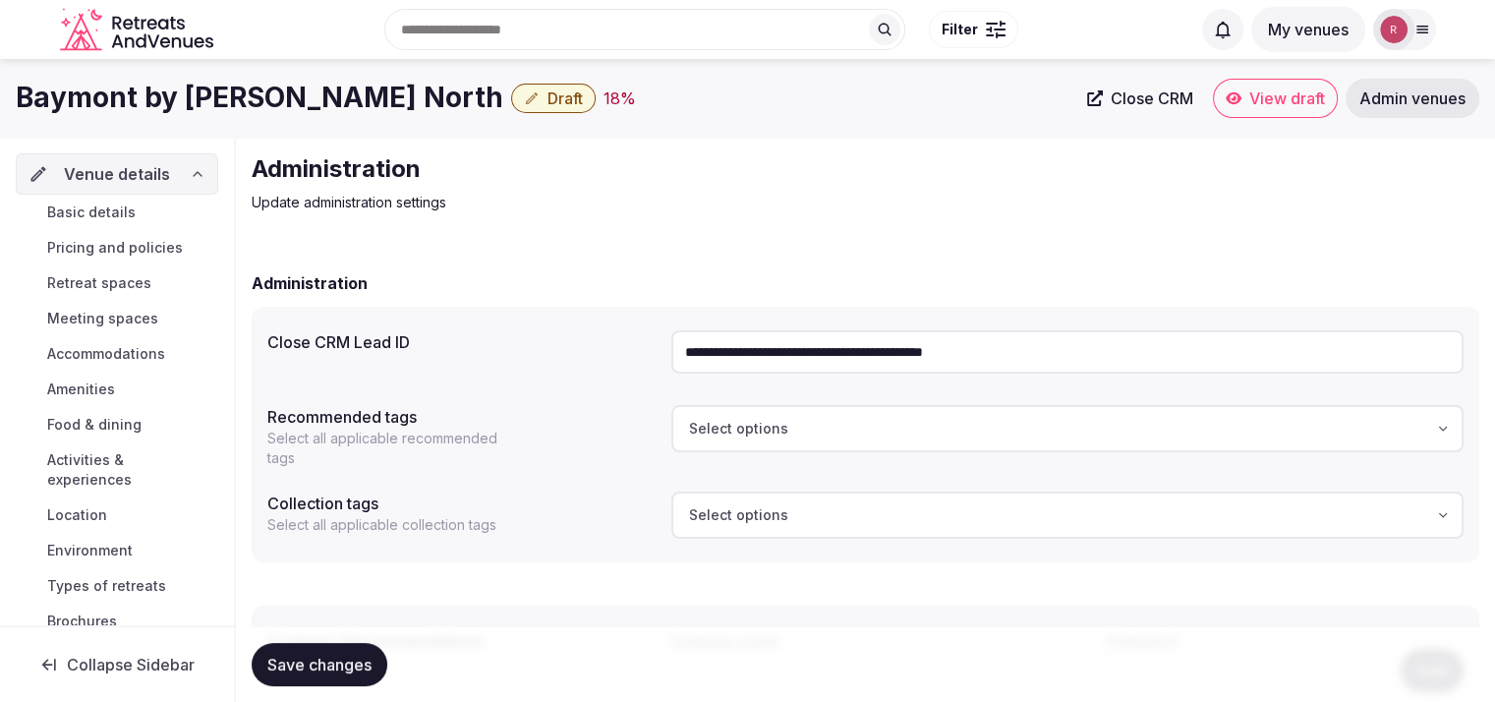
click at [79, 214] on span "Basic details" at bounding box center [91, 213] width 88 height 20
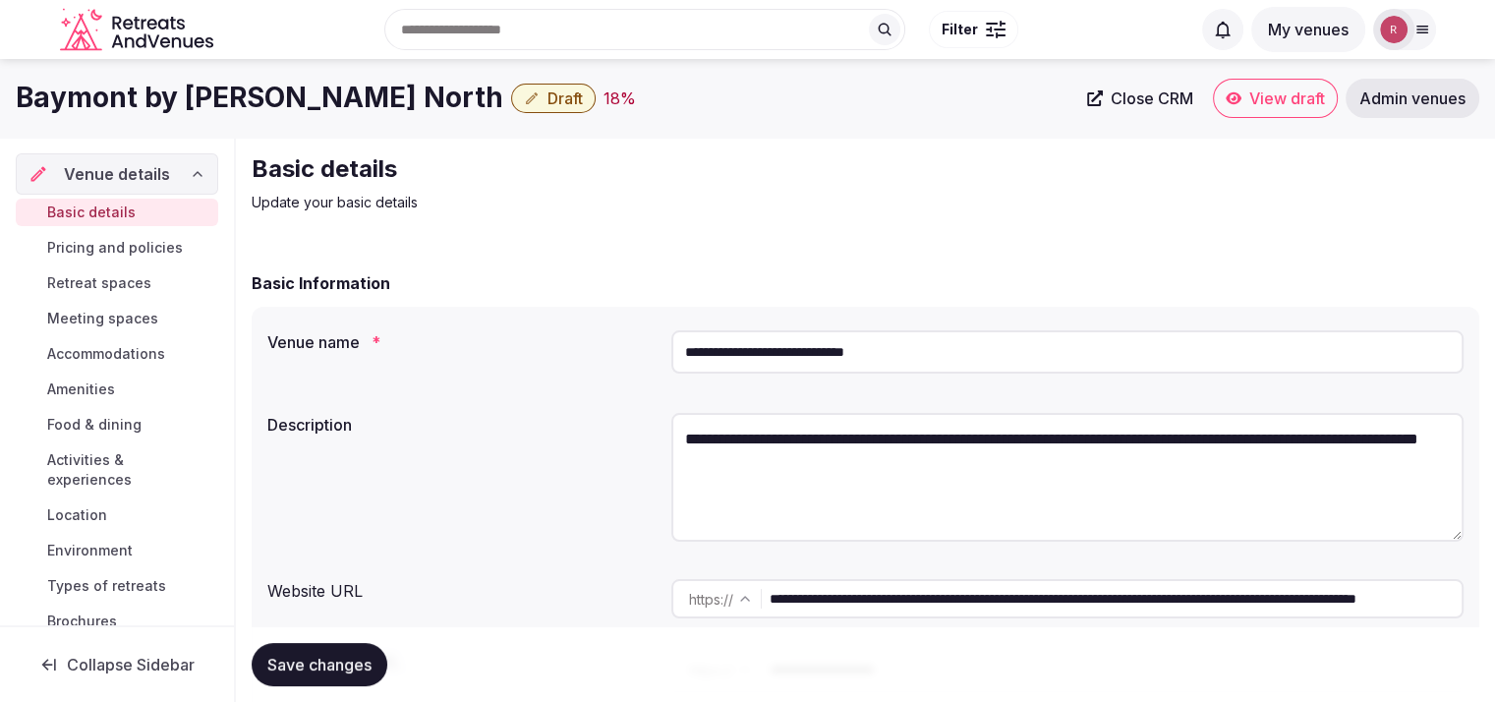
click at [1245, 578] on div "**********" at bounding box center [1068, 598] width 792 height 55
click at [1234, 605] on input "**********" at bounding box center [1116, 598] width 692 height 39
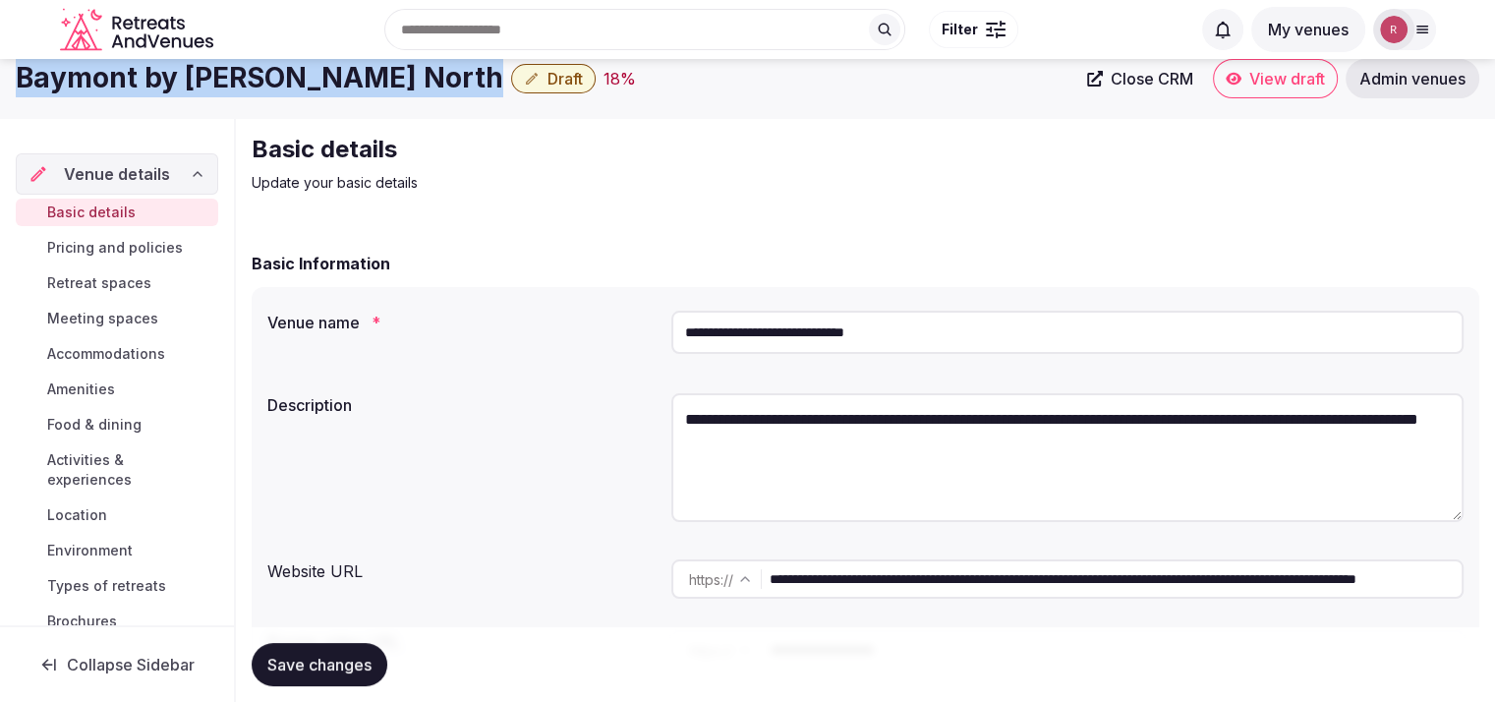
drag, startPoint x: 523, startPoint y: 91, endPoint x: 4, endPoint y: 109, distance: 519.4
click at [4, 109] on div "Baymont by [PERSON_NAME] North Draft 18 % Close CRM View draft Admin venues" at bounding box center [747, 78] width 1495 height 79
copy div "Baymont by [PERSON_NAME] North"
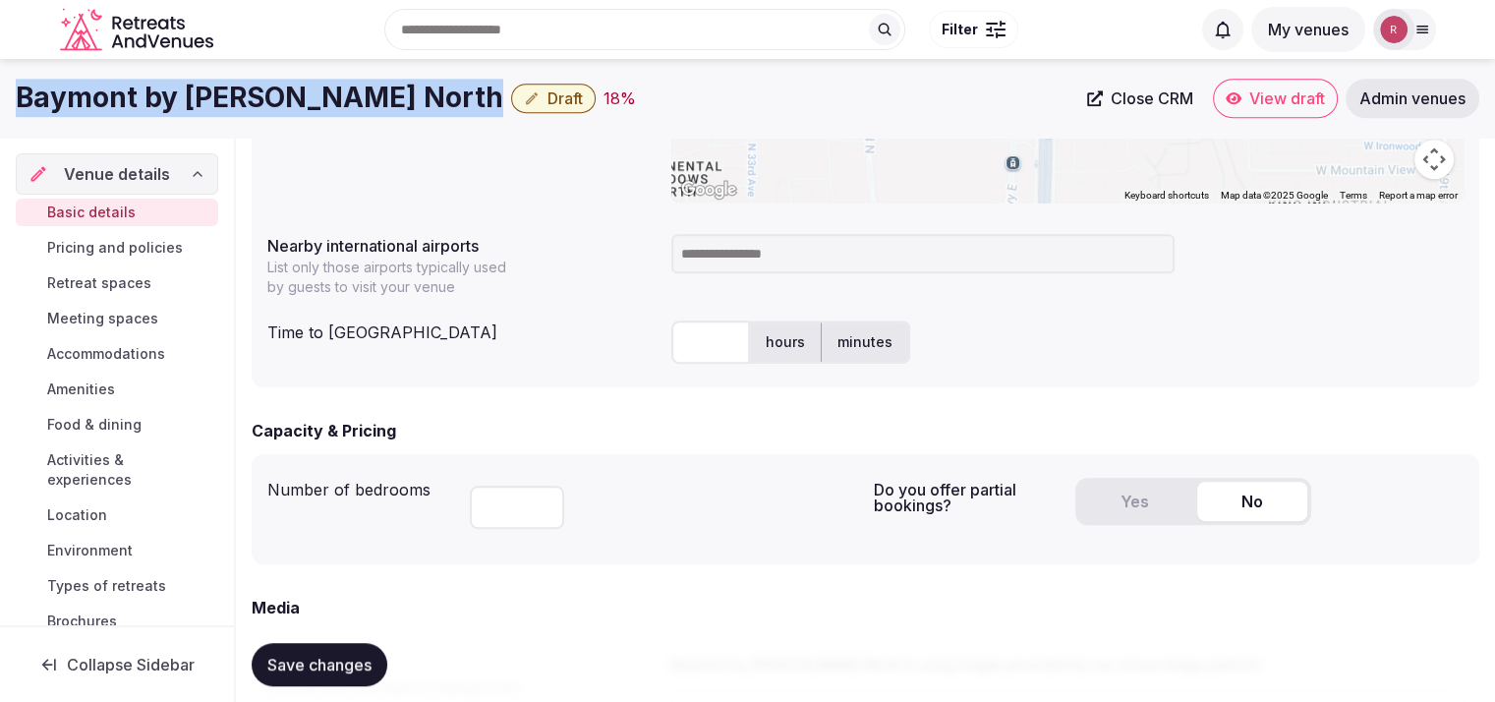
scroll to position [944, 0]
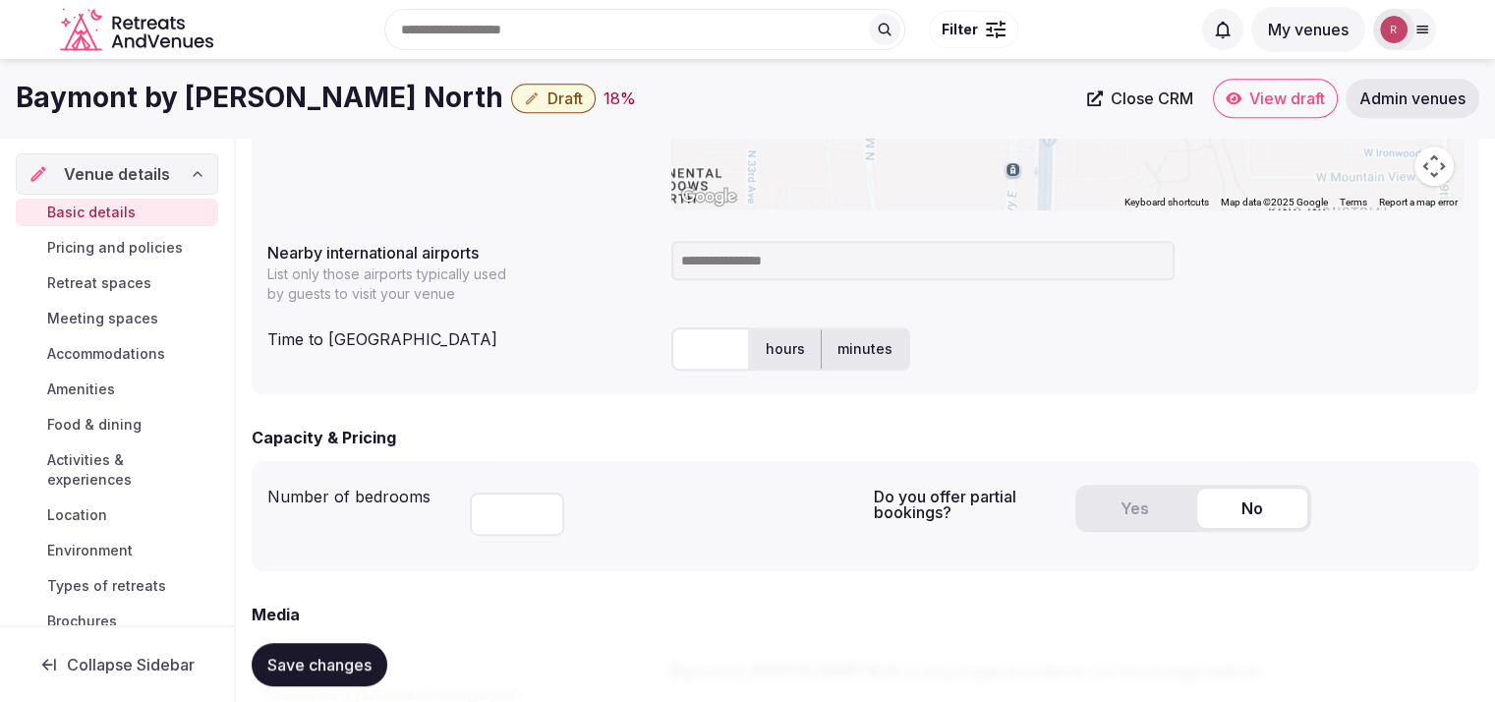
click at [883, 243] on input at bounding box center [923, 260] width 503 height 39
type input "***"
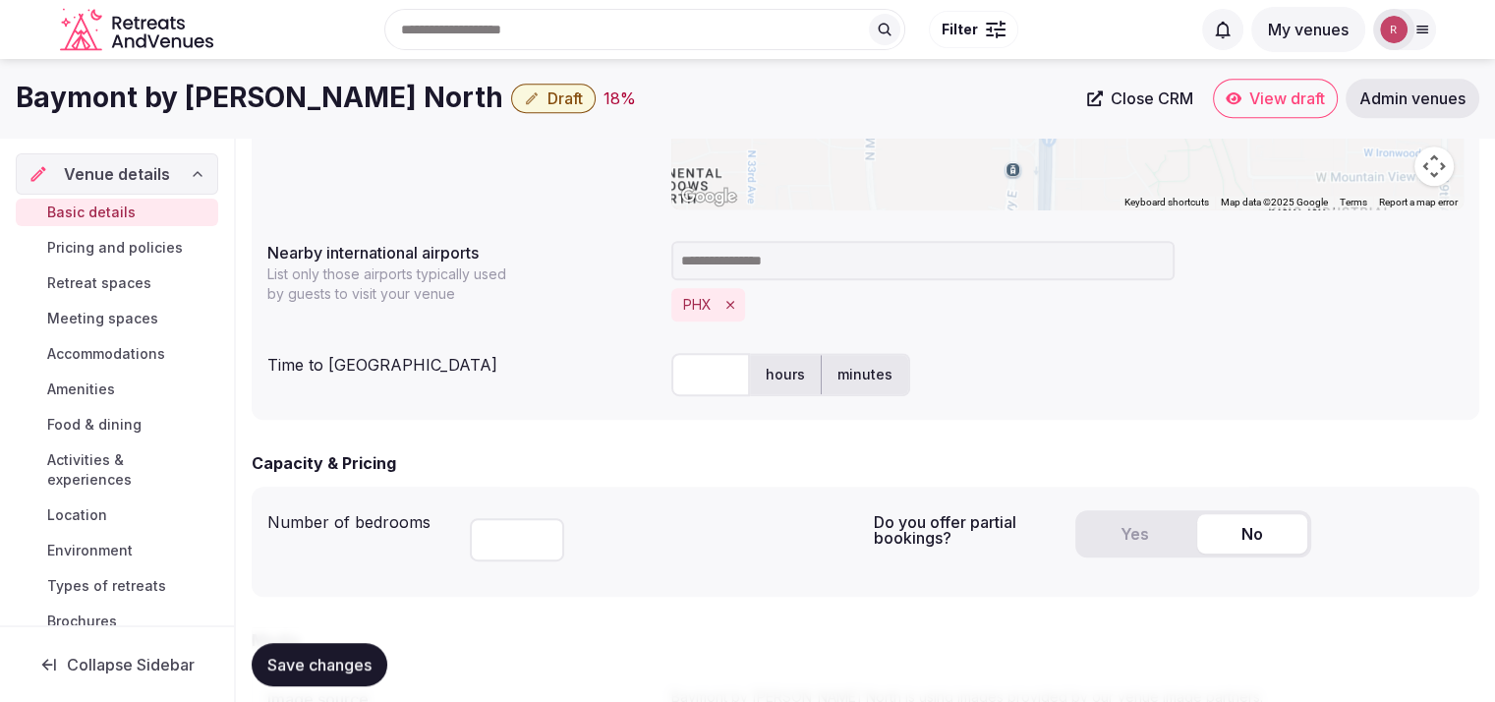
click at [699, 379] on input "text" at bounding box center [711, 374] width 79 height 43
type input "**"
click at [730, 469] on div "Capacity & Pricing" at bounding box center [866, 463] width 1228 height 24
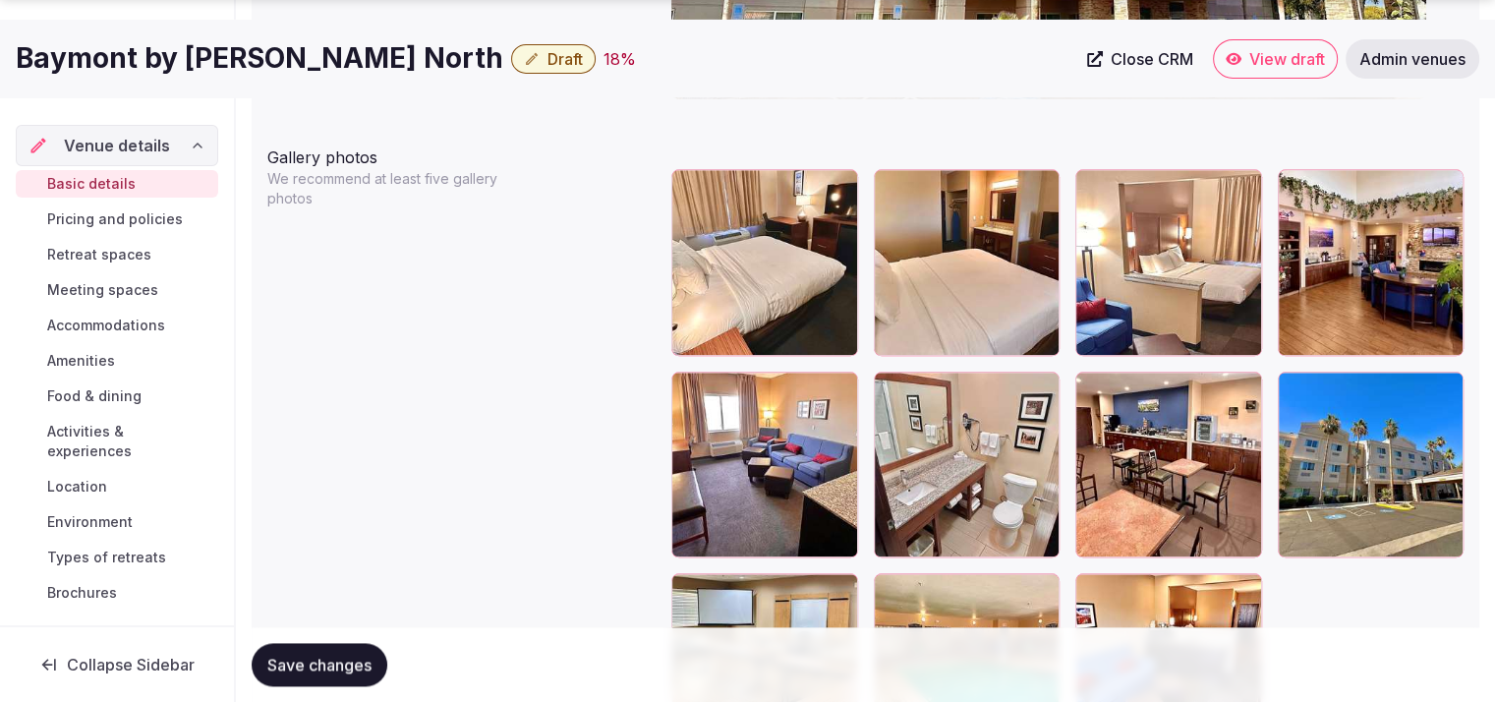
scroll to position [2266, 0]
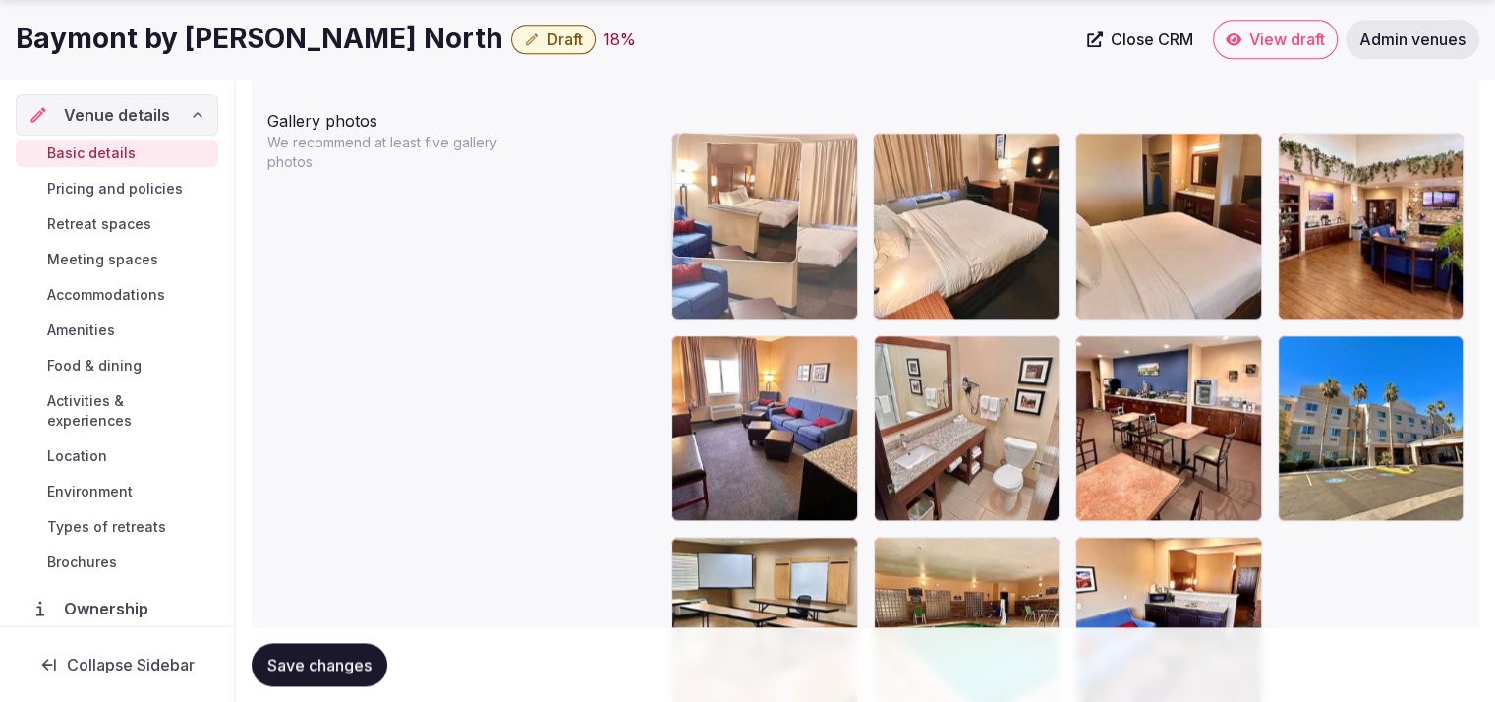
drag, startPoint x: 1147, startPoint y: 290, endPoint x: 795, endPoint y: 269, distance: 352.6
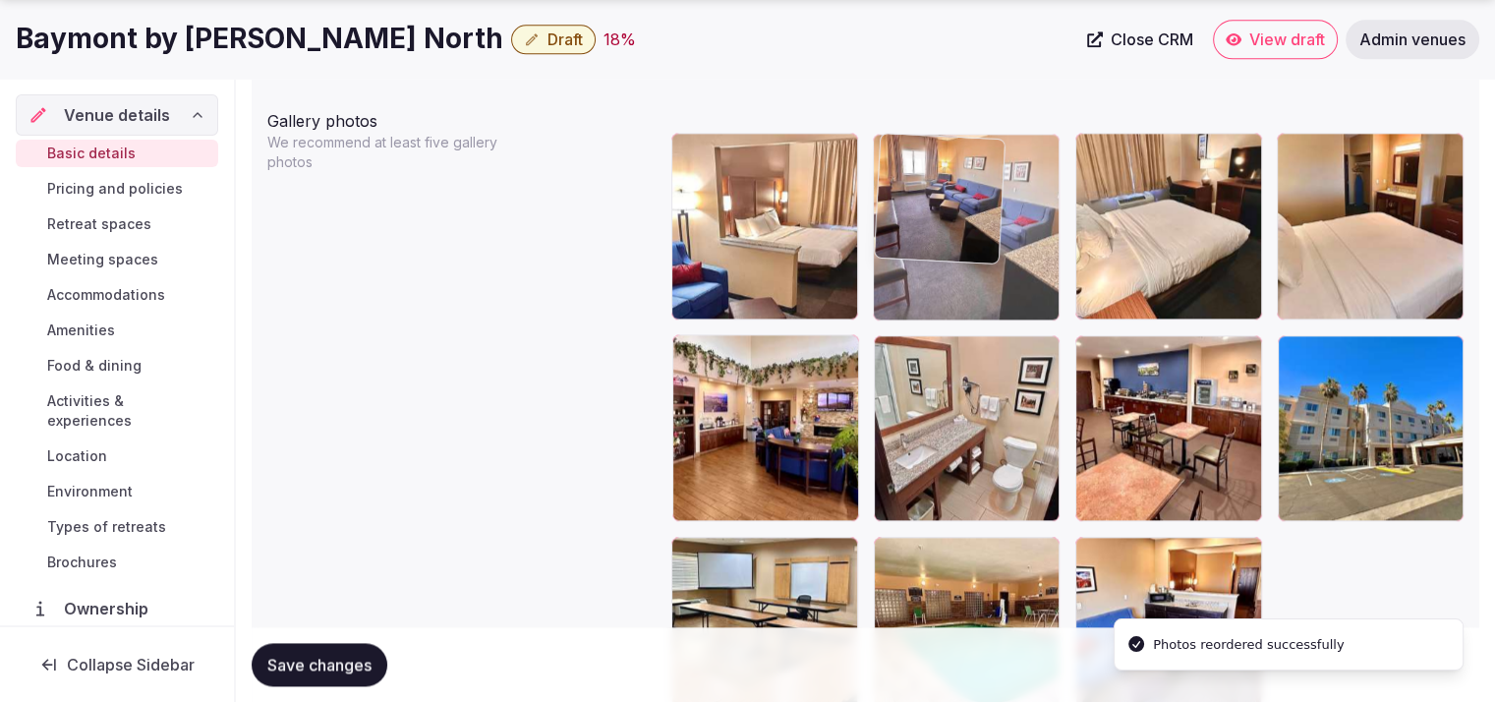
drag, startPoint x: 787, startPoint y: 443, endPoint x: 947, endPoint y: 310, distance: 208.7
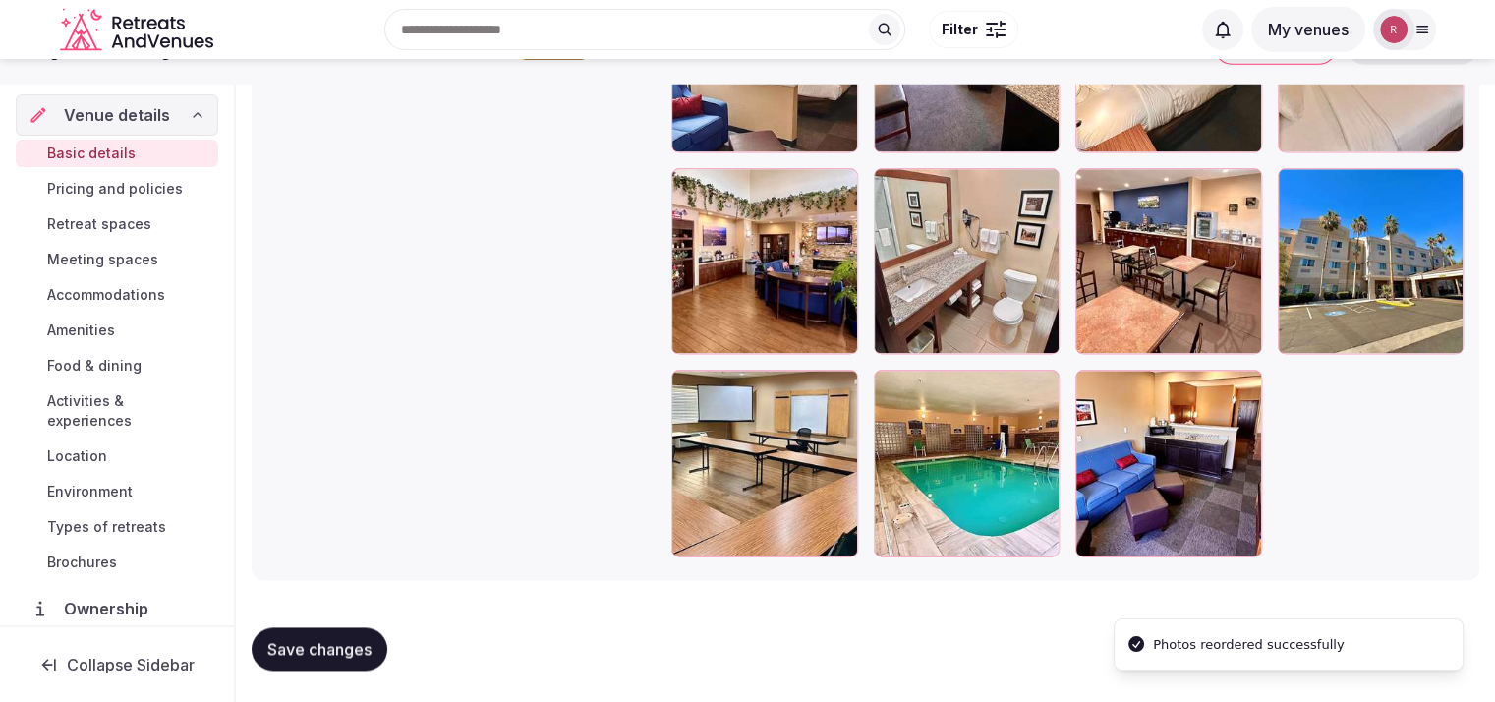
scroll to position [2360, 0]
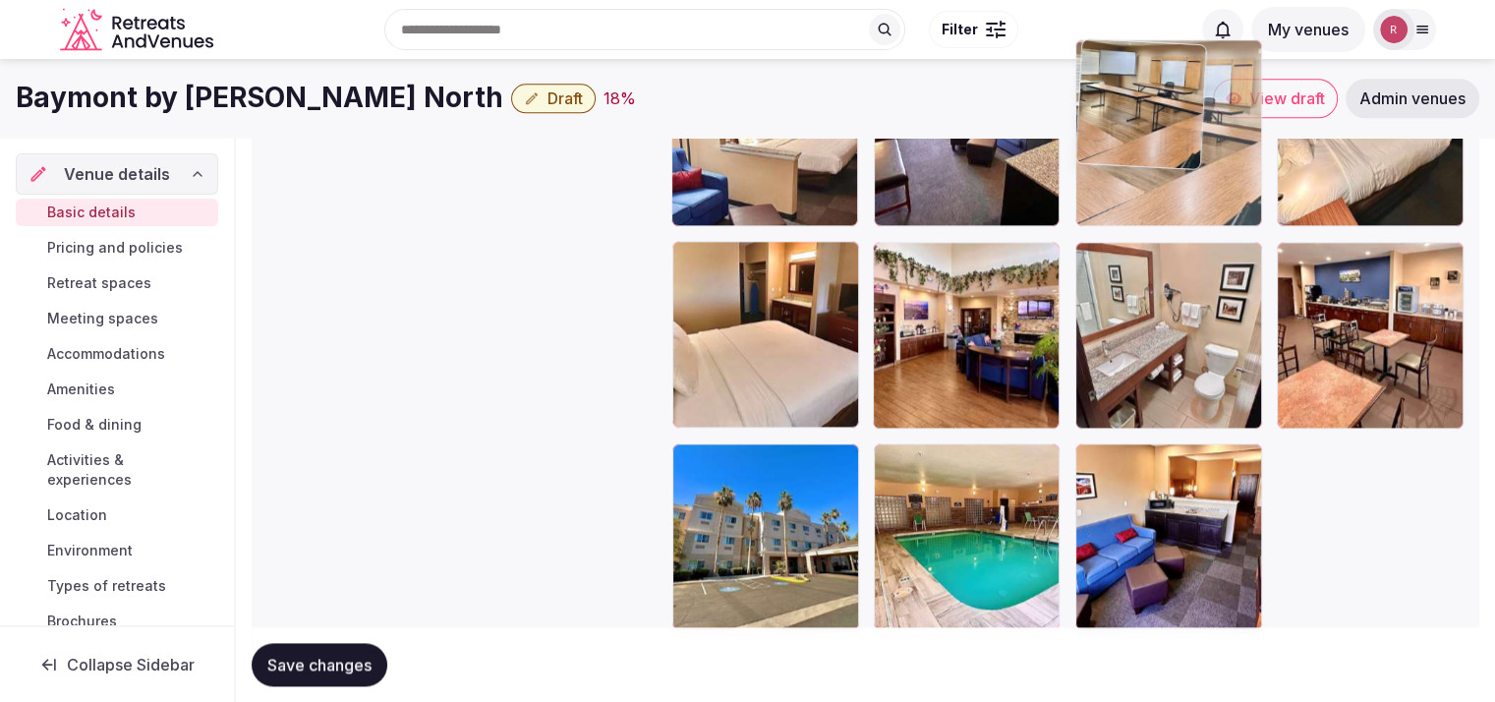
drag, startPoint x: 975, startPoint y: 405, endPoint x: 1219, endPoint y: 212, distance: 310.8
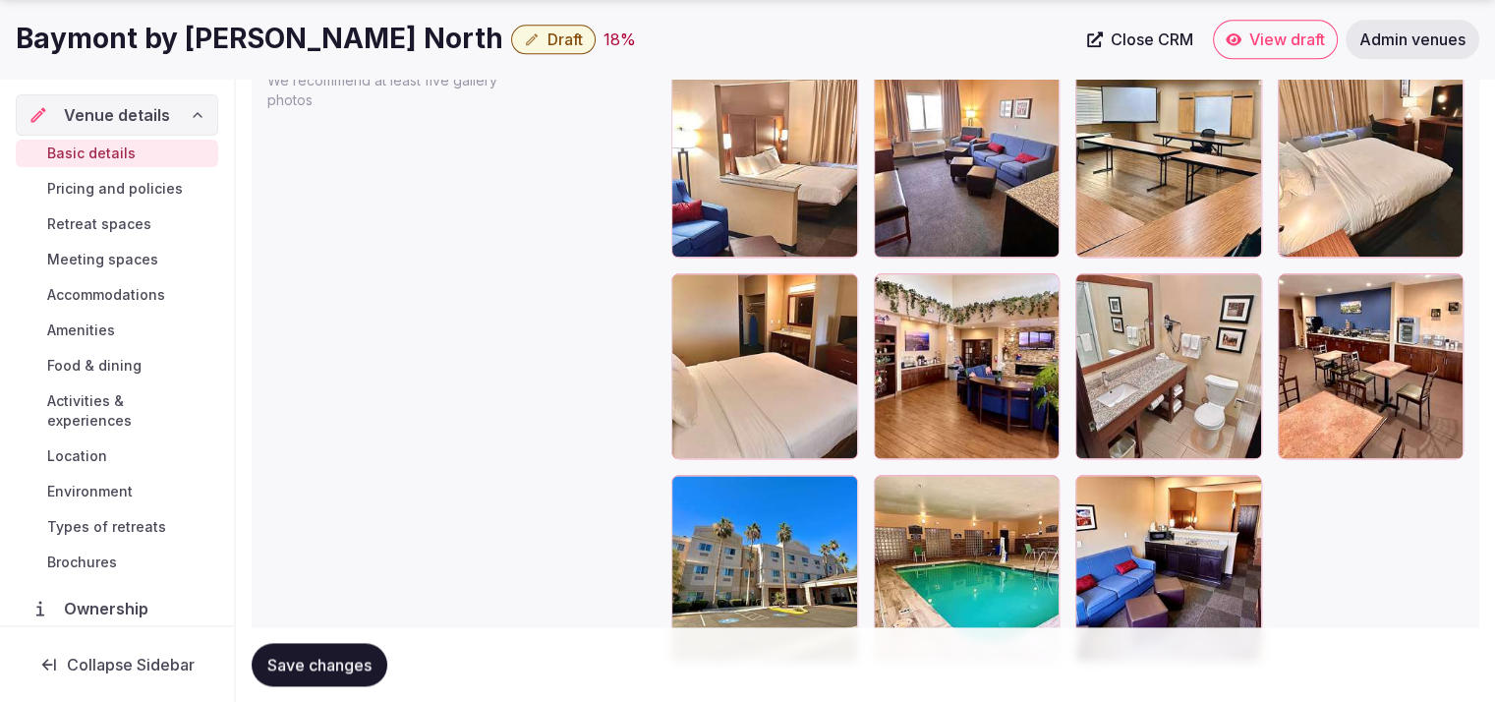
scroll to position [2343, 0]
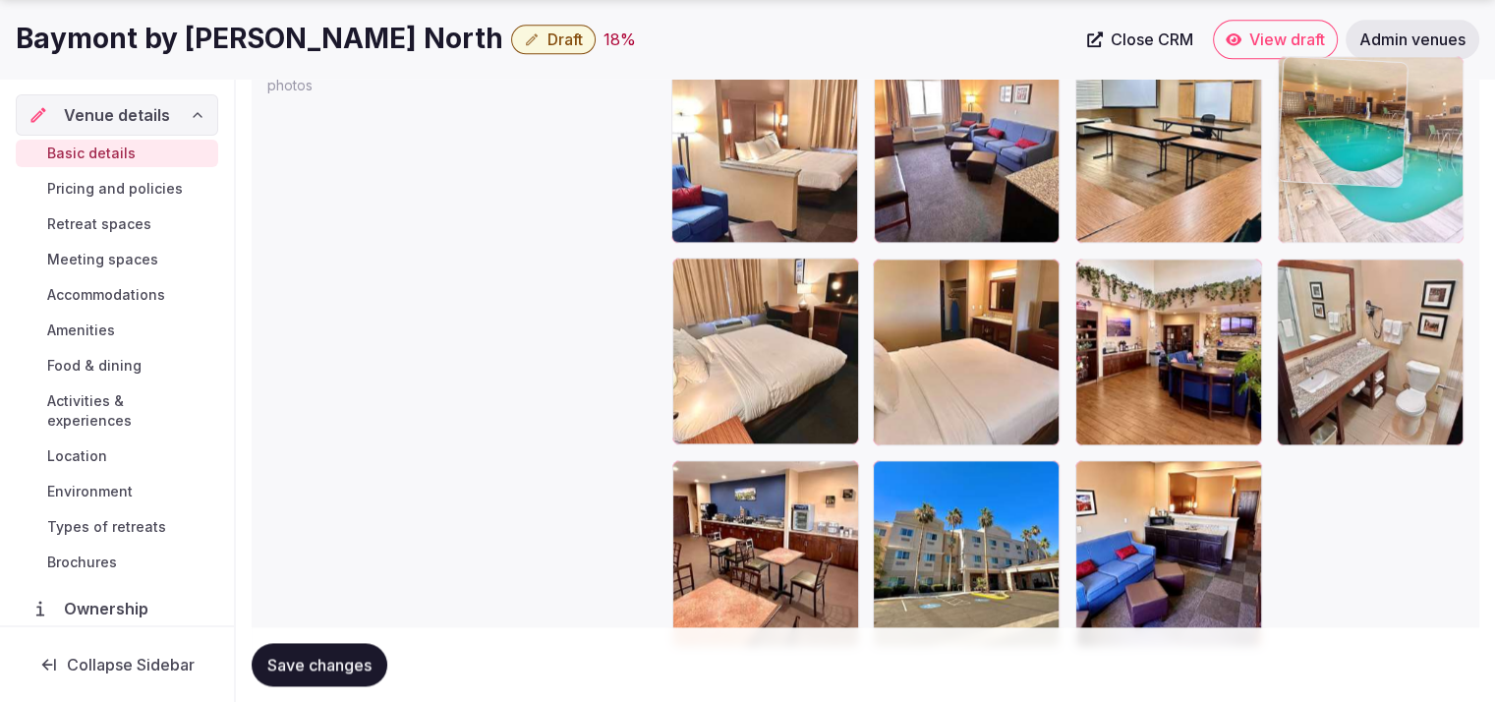
drag, startPoint x: 955, startPoint y: 554, endPoint x: 1329, endPoint y: 236, distance: 491.1
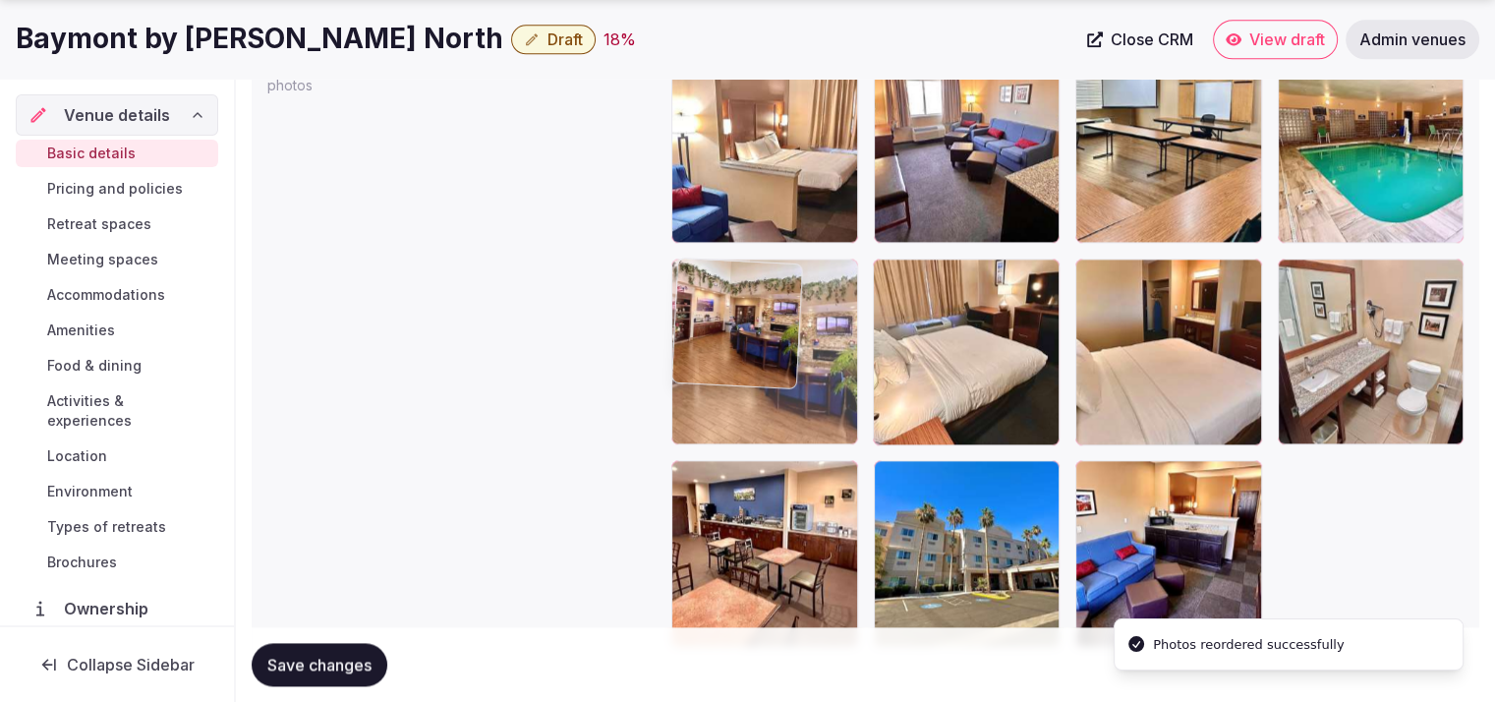
drag, startPoint x: 1189, startPoint y: 396, endPoint x: 810, endPoint y: 402, distance: 378.6
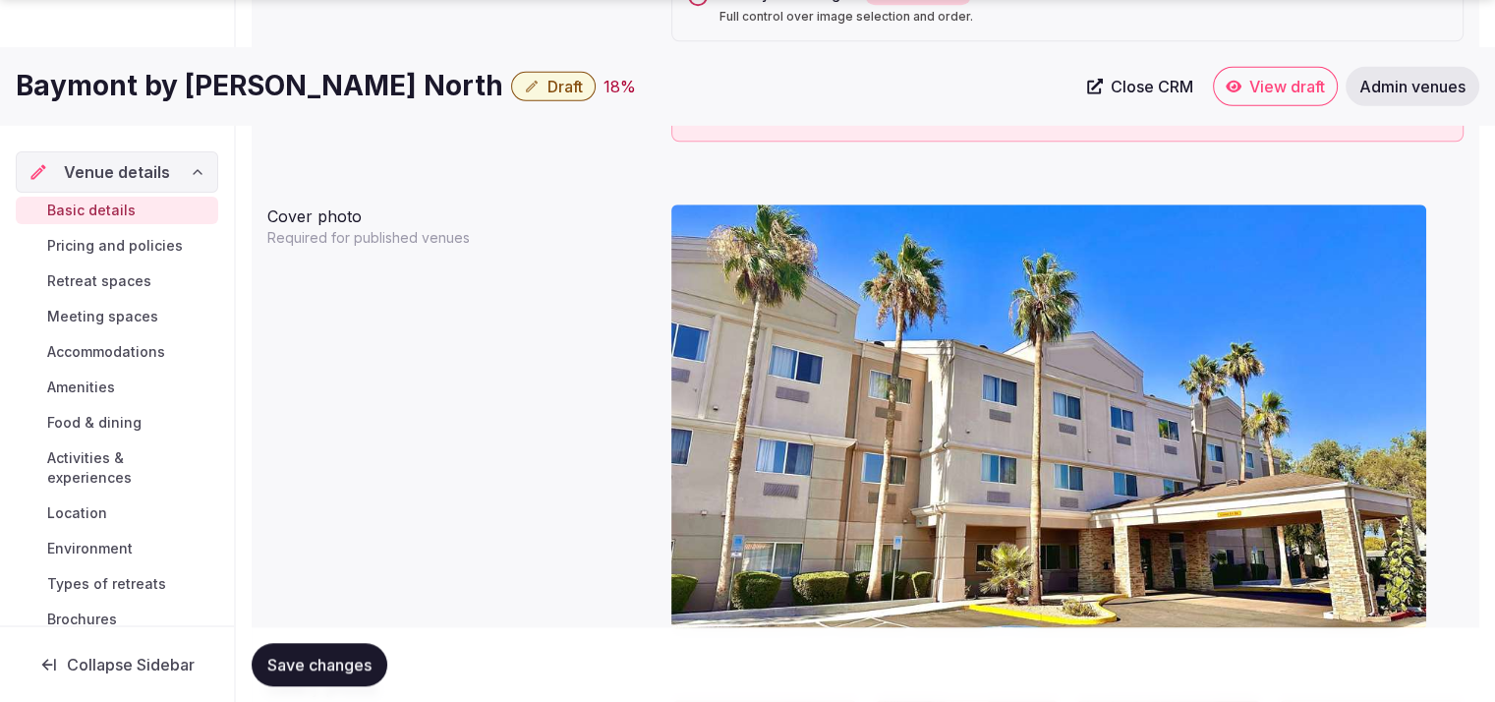
scroll to position [1999, 0]
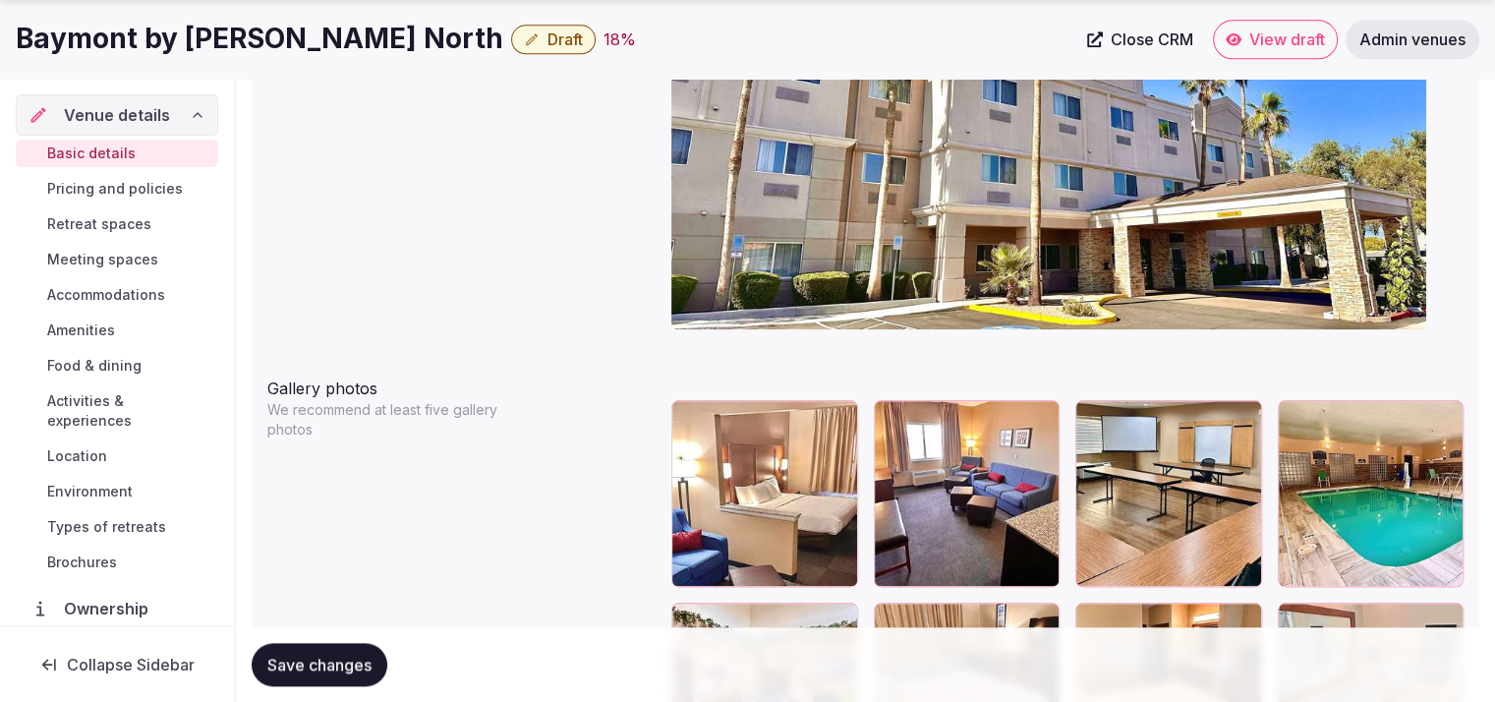
drag, startPoint x: 1494, startPoint y: 461, endPoint x: 1496, endPoint y: 471, distance: 10.0
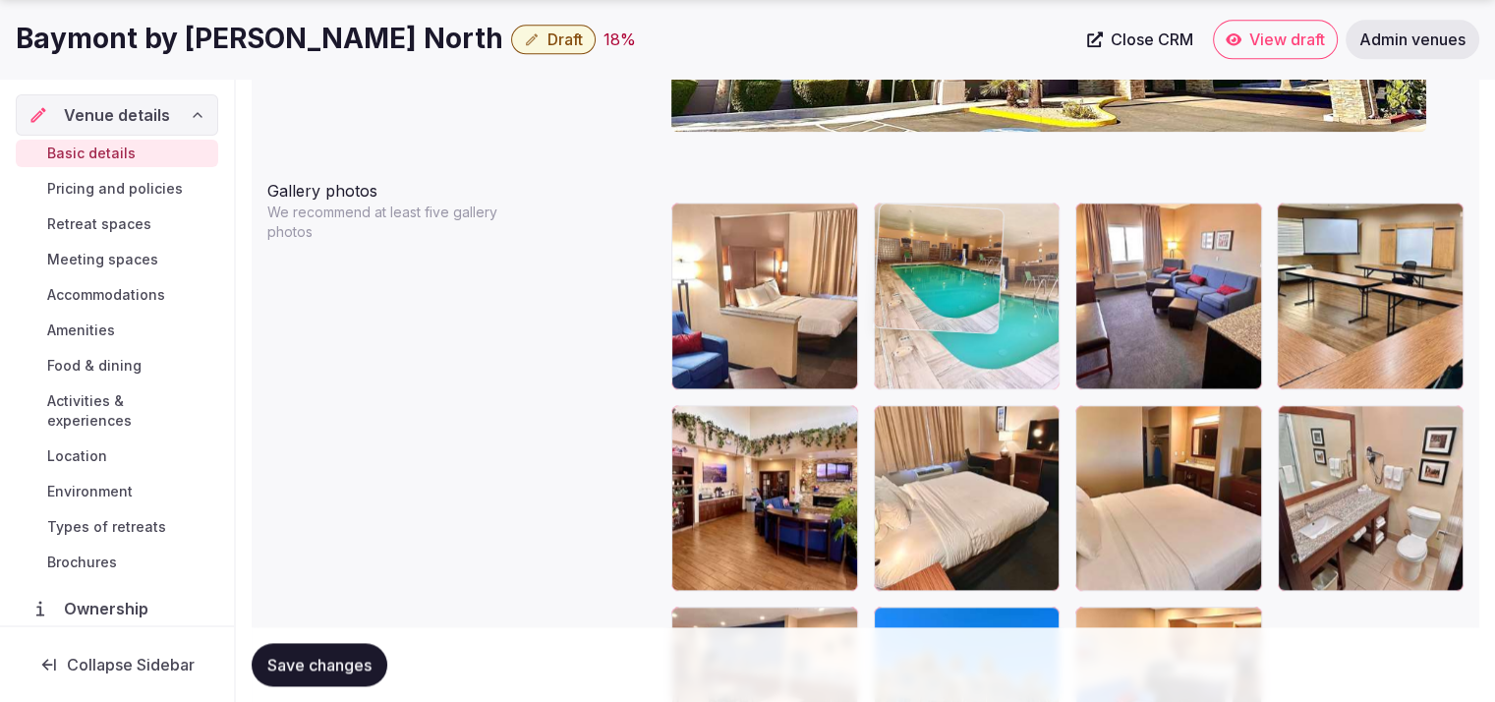
drag, startPoint x: 1389, startPoint y: 333, endPoint x: 1012, endPoint y: 329, distance: 377.6
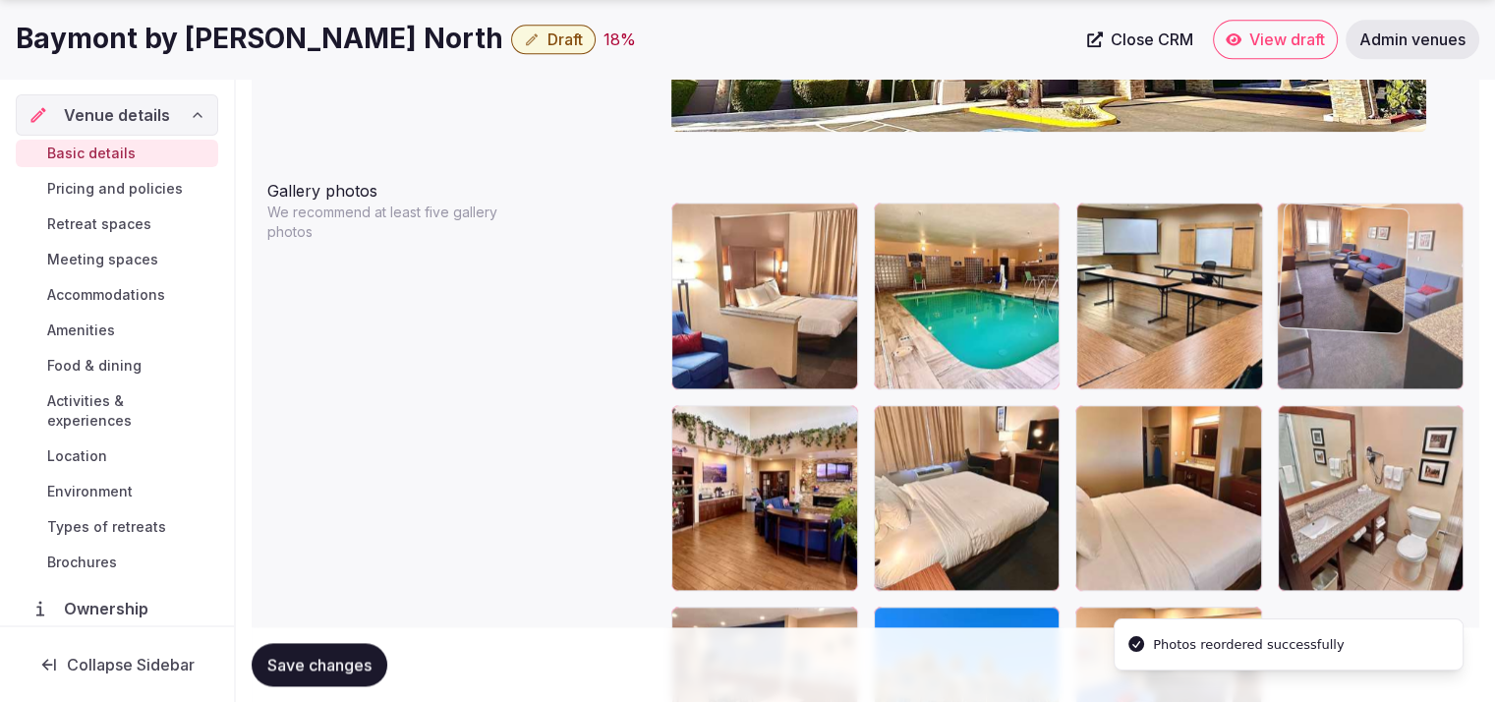
drag, startPoint x: 1169, startPoint y: 313, endPoint x: 1334, endPoint y: 319, distance: 165.3
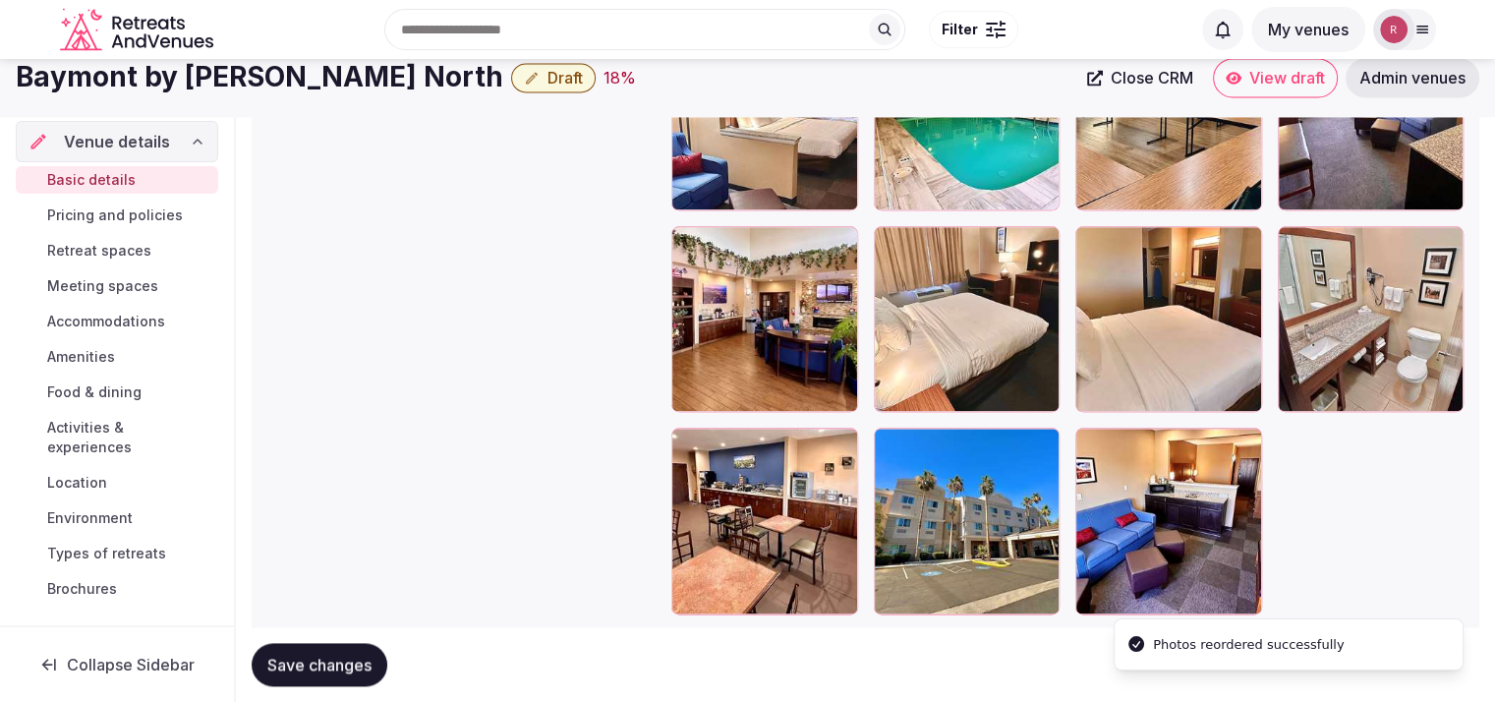
scroll to position [2368, 0]
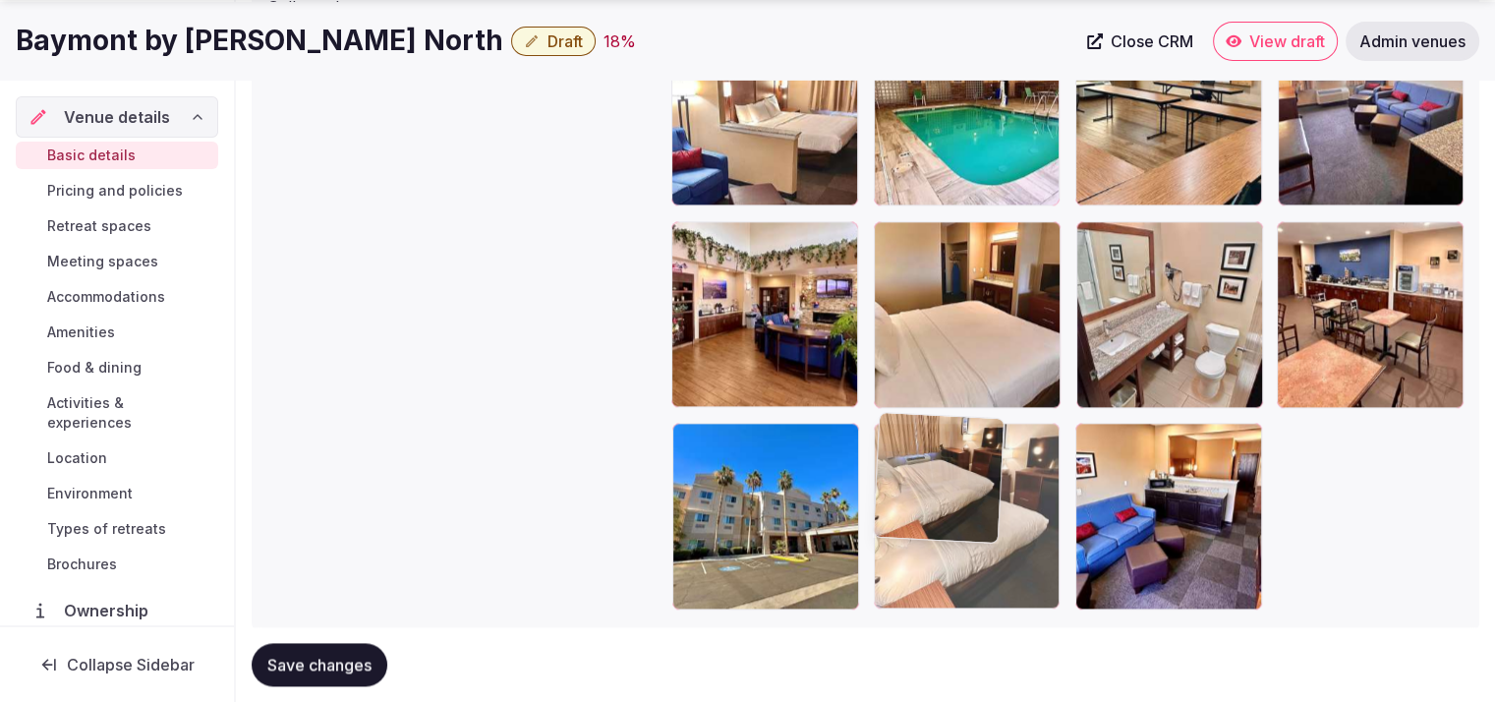
drag, startPoint x: 952, startPoint y: 402, endPoint x: 985, endPoint y: 572, distance: 173.3
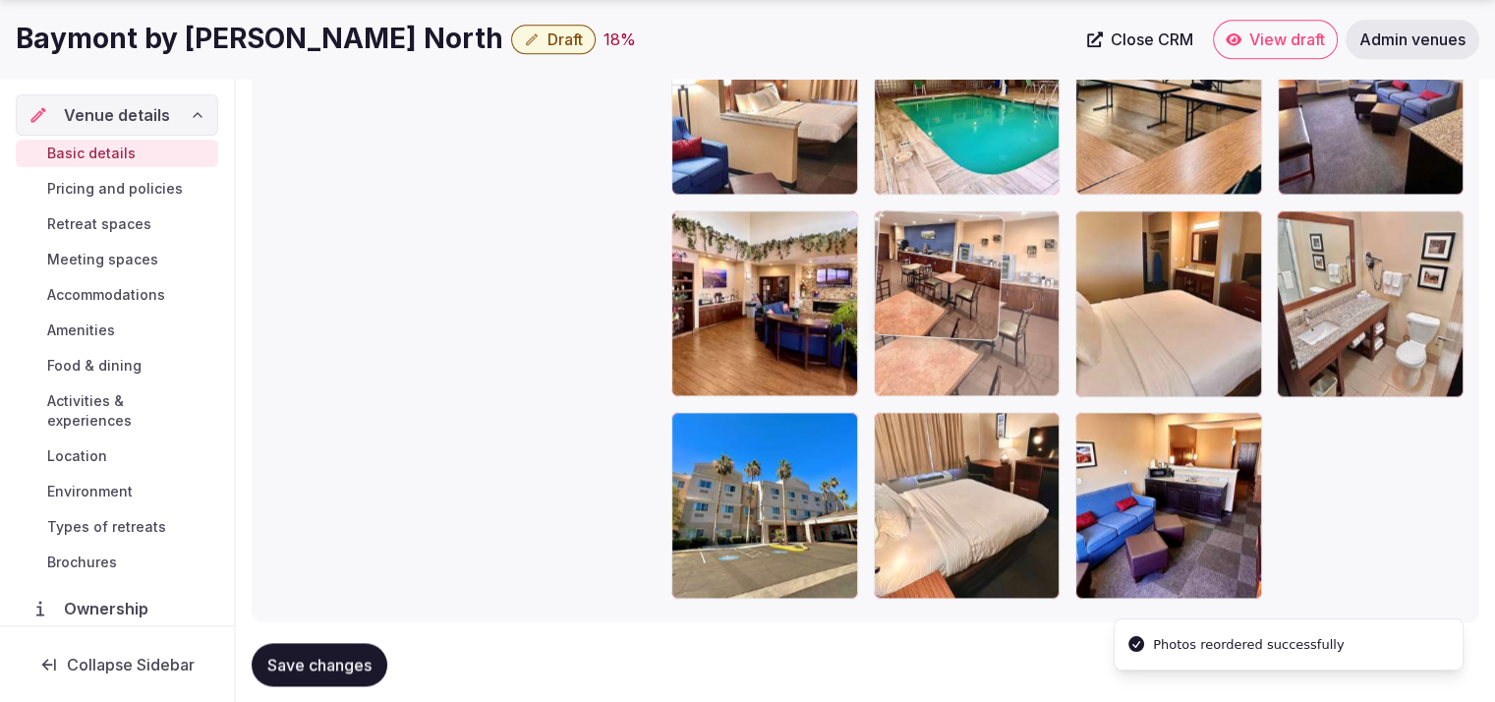
drag, startPoint x: 1399, startPoint y: 362, endPoint x: 1038, endPoint y: 369, distance: 360.9
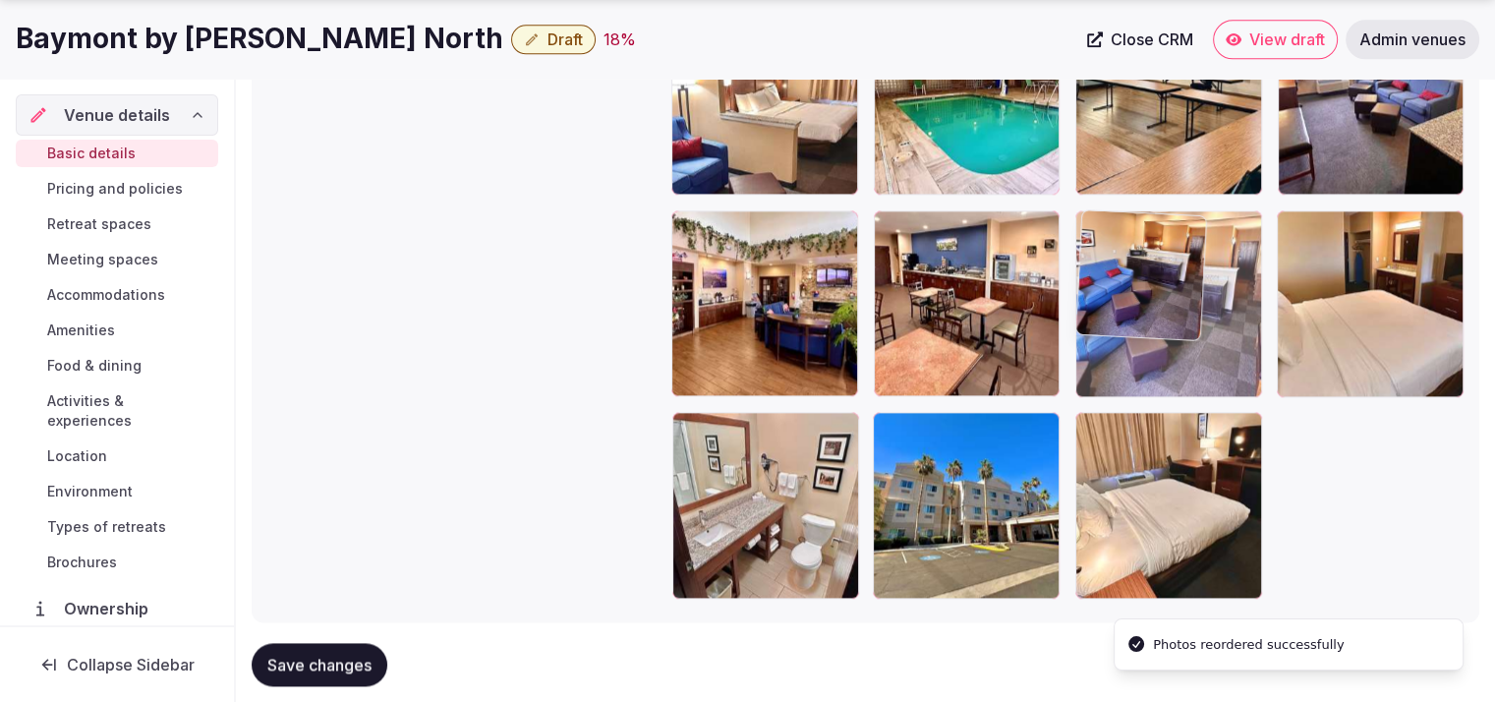
drag, startPoint x: 1231, startPoint y: 514, endPoint x: 1235, endPoint y: 377, distance: 137.7
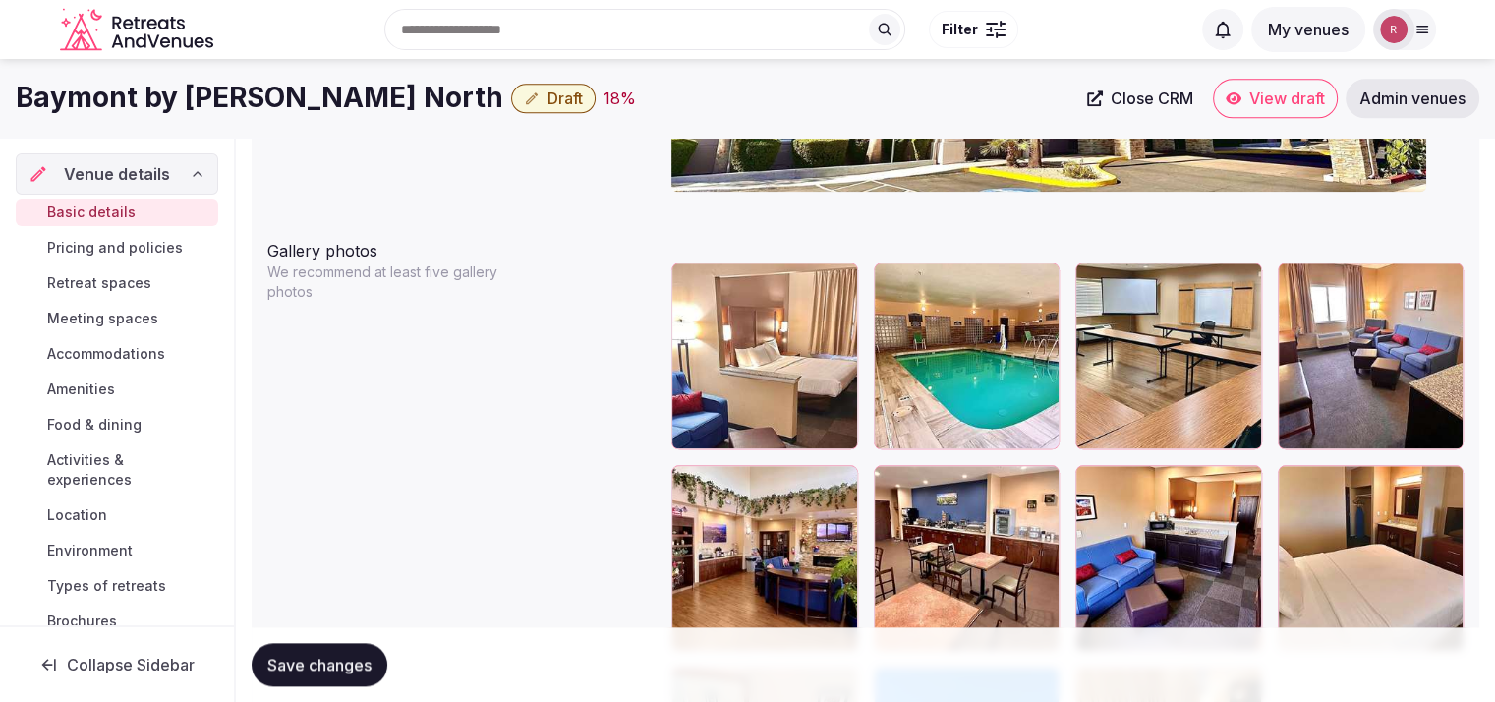
scroll to position [2107, 0]
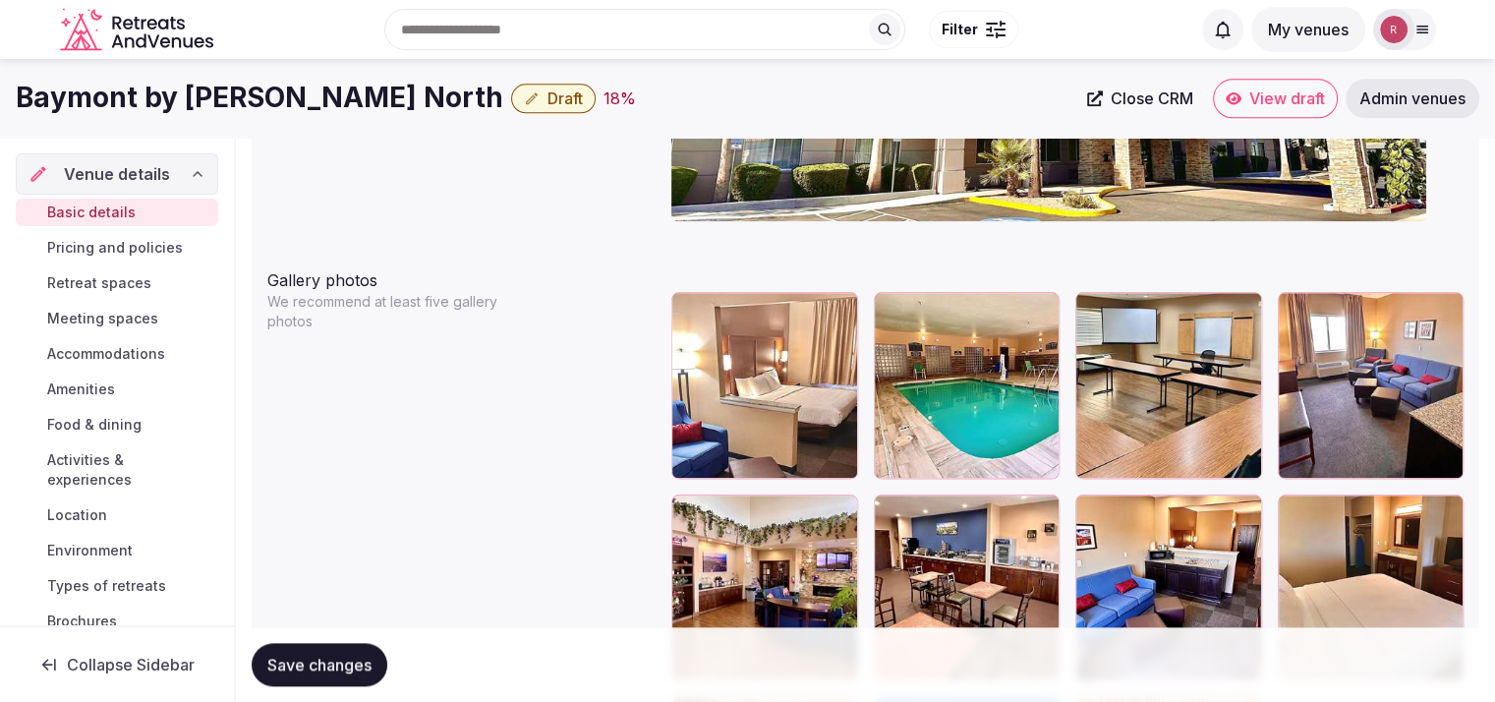
click at [328, 646] on button "Save changes" at bounding box center [320, 664] width 136 height 43
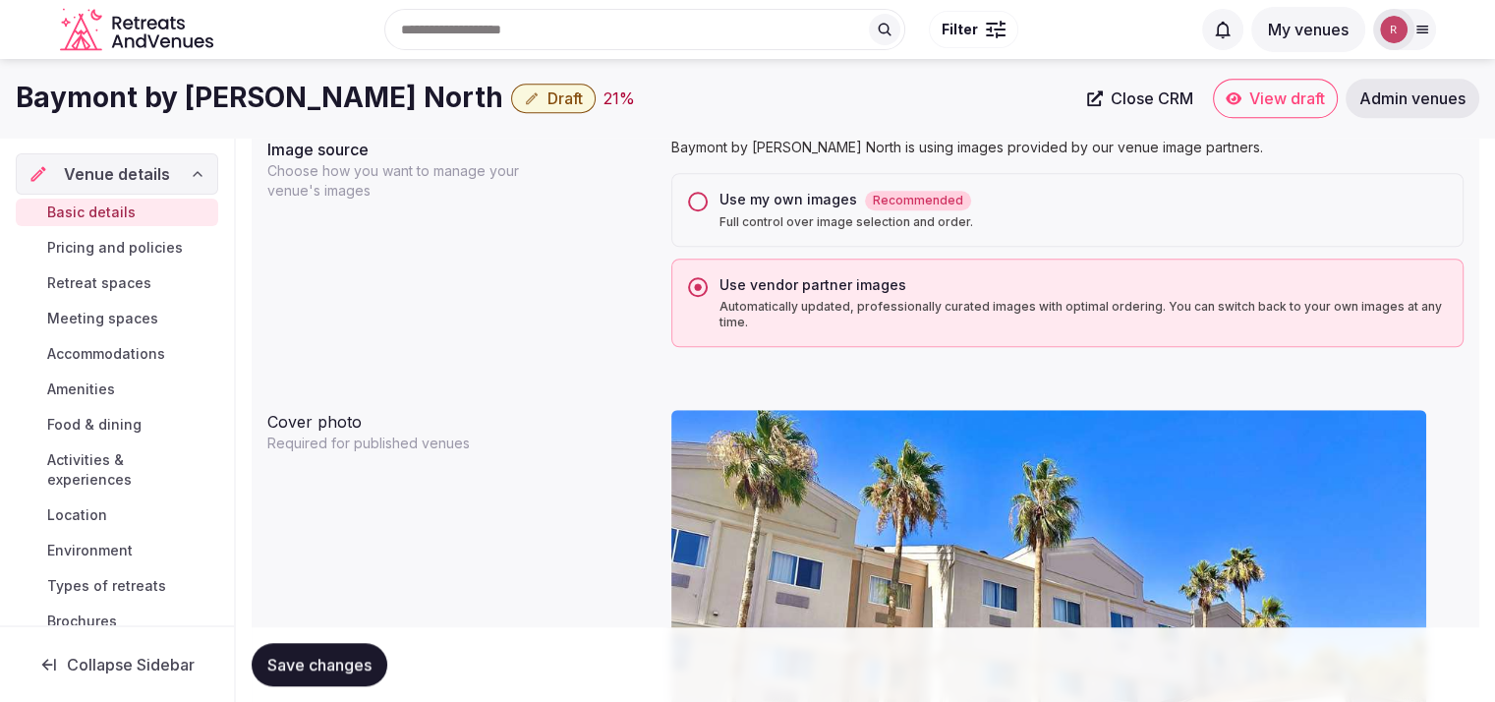
scroll to position [879, 0]
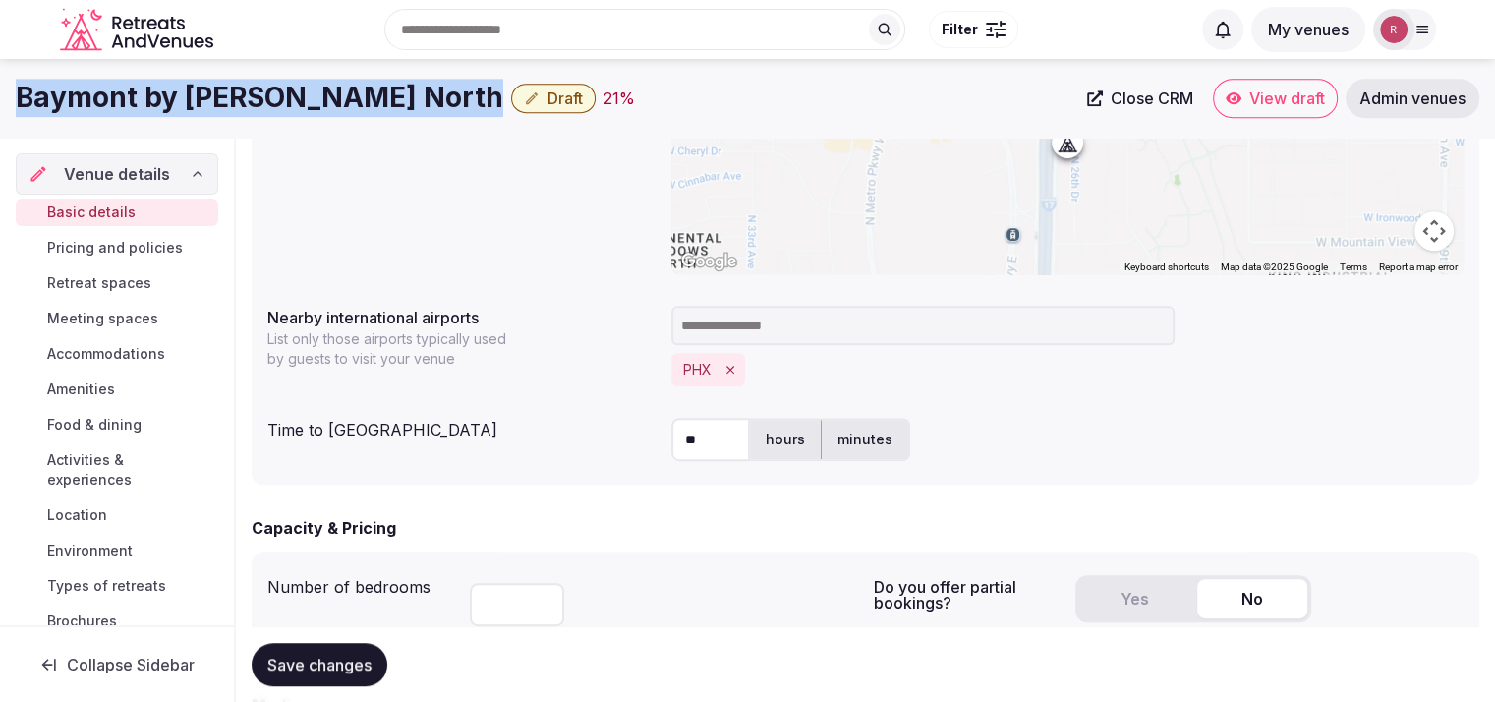
drag, startPoint x: 522, startPoint y: 109, endPoint x: 4, endPoint y: 84, distance: 518.8
click at [4, 84] on div "Baymont by Wyndham Phoenix North Draft 21 % Close CRM View draft Admin venues" at bounding box center [747, 98] width 1495 height 39
copy div "Baymont by Wyndham Phoenix North"
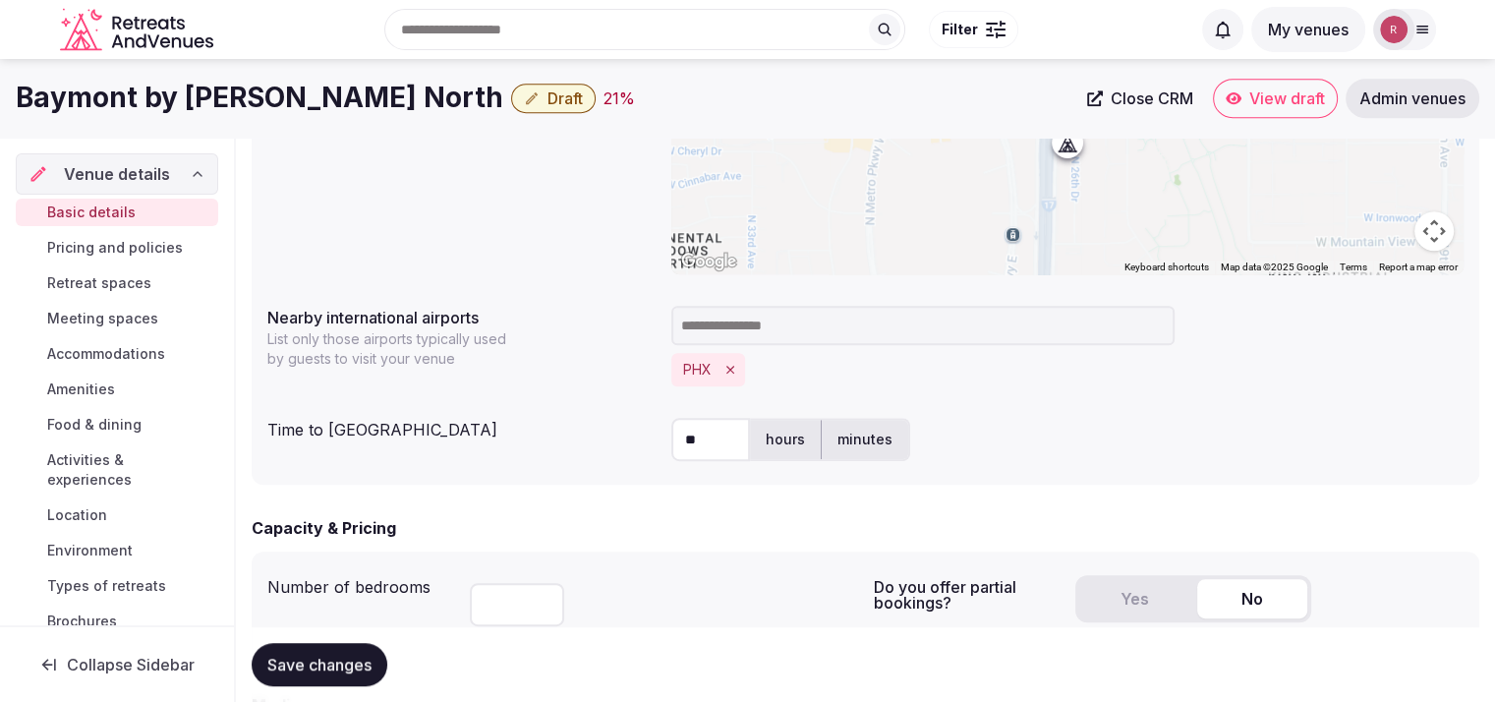
click at [1091, 427] on div "** hours minutes" at bounding box center [1068, 439] width 792 height 43
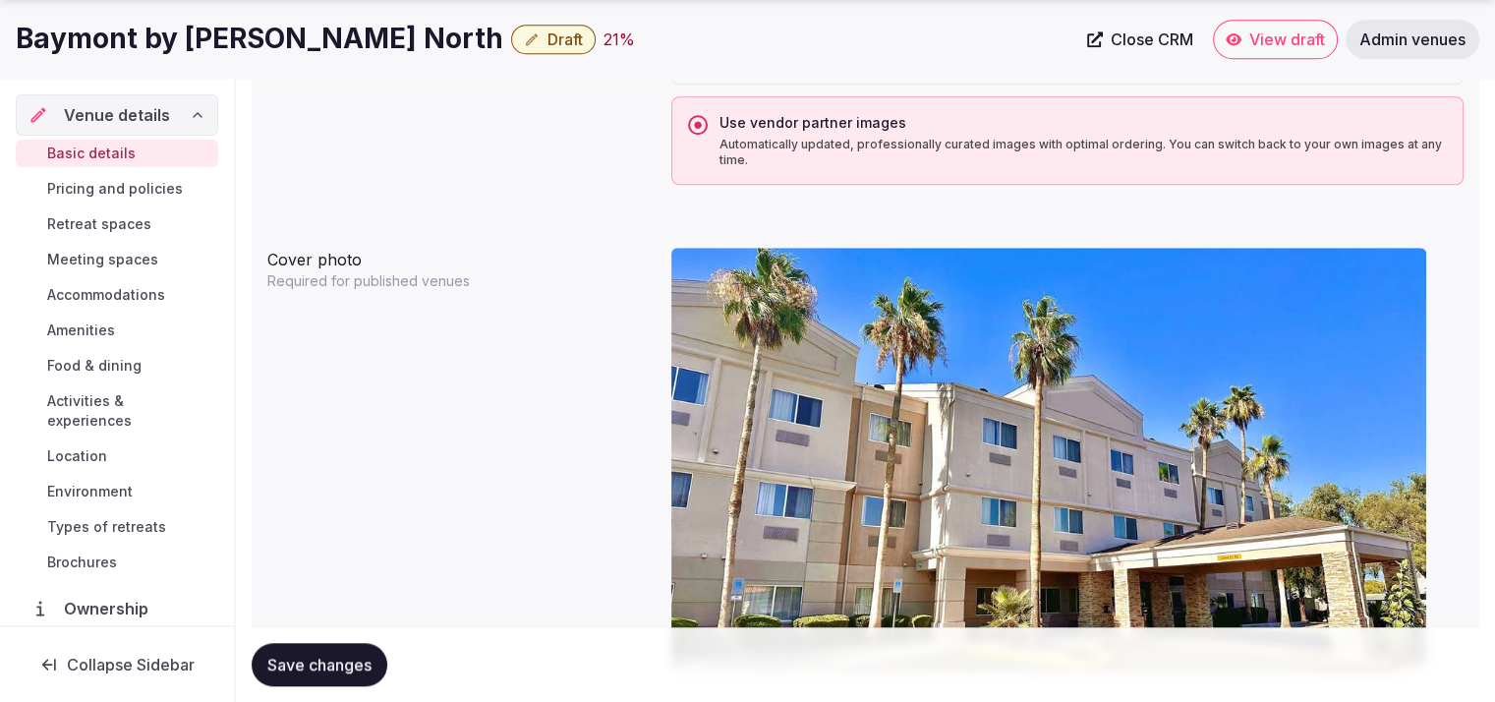
scroll to position [1842, 0]
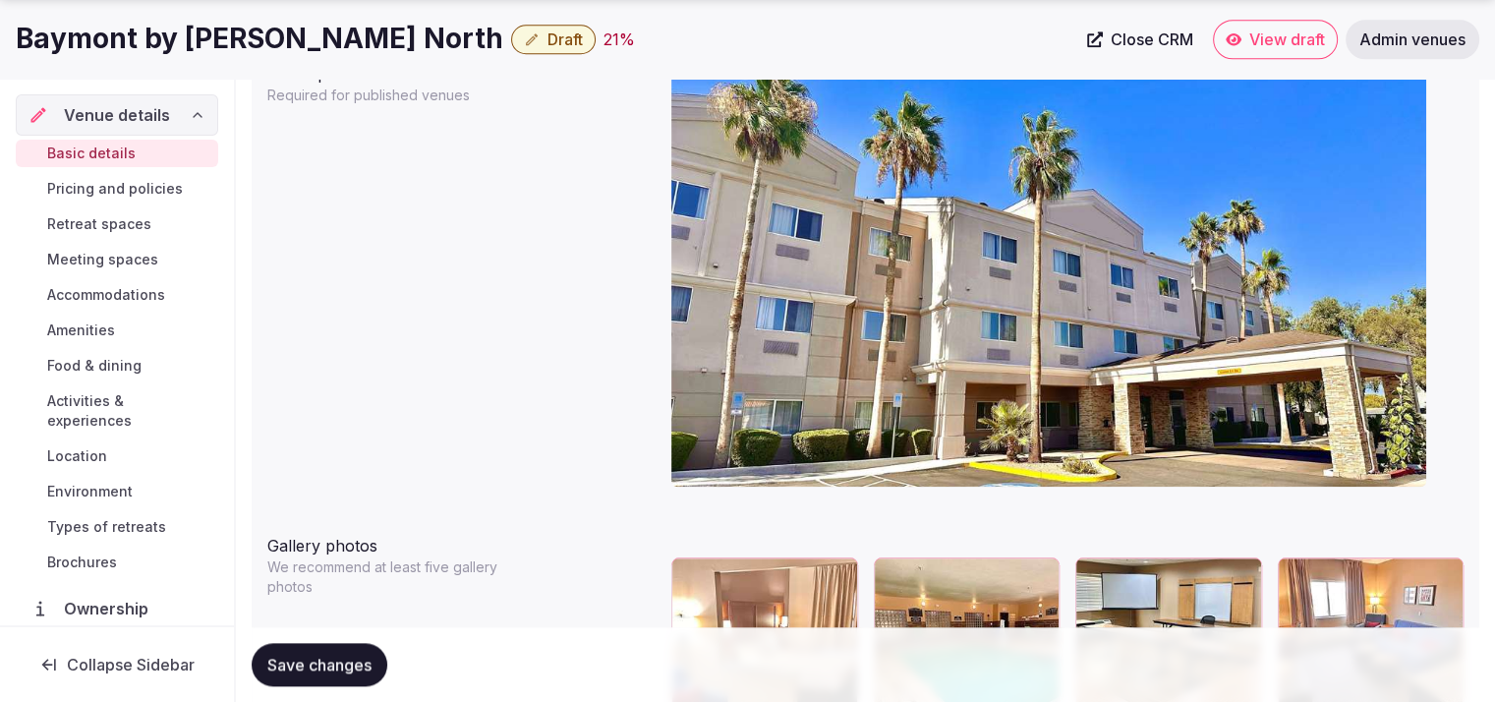
click at [364, 648] on button "Save changes" at bounding box center [320, 664] width 136 height 43
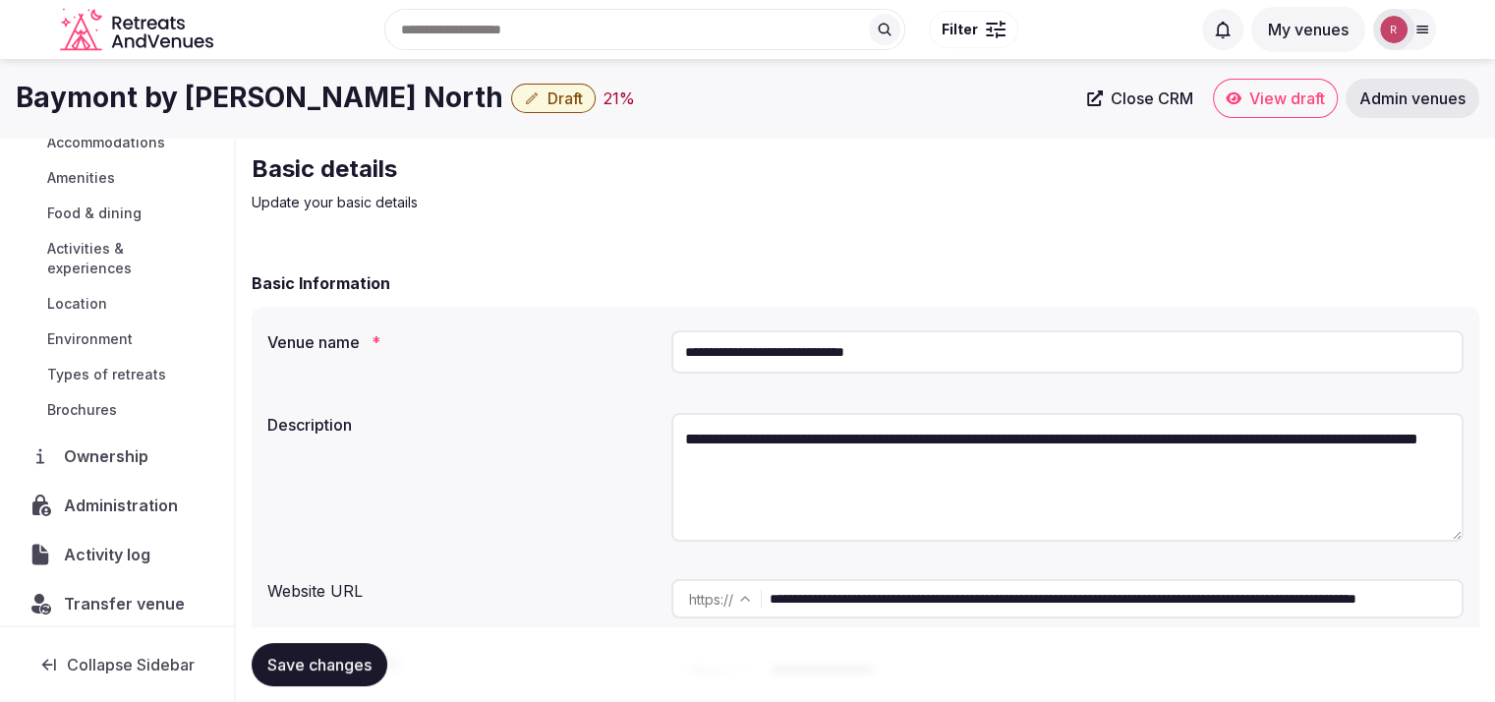
scroll to position [224, 0]
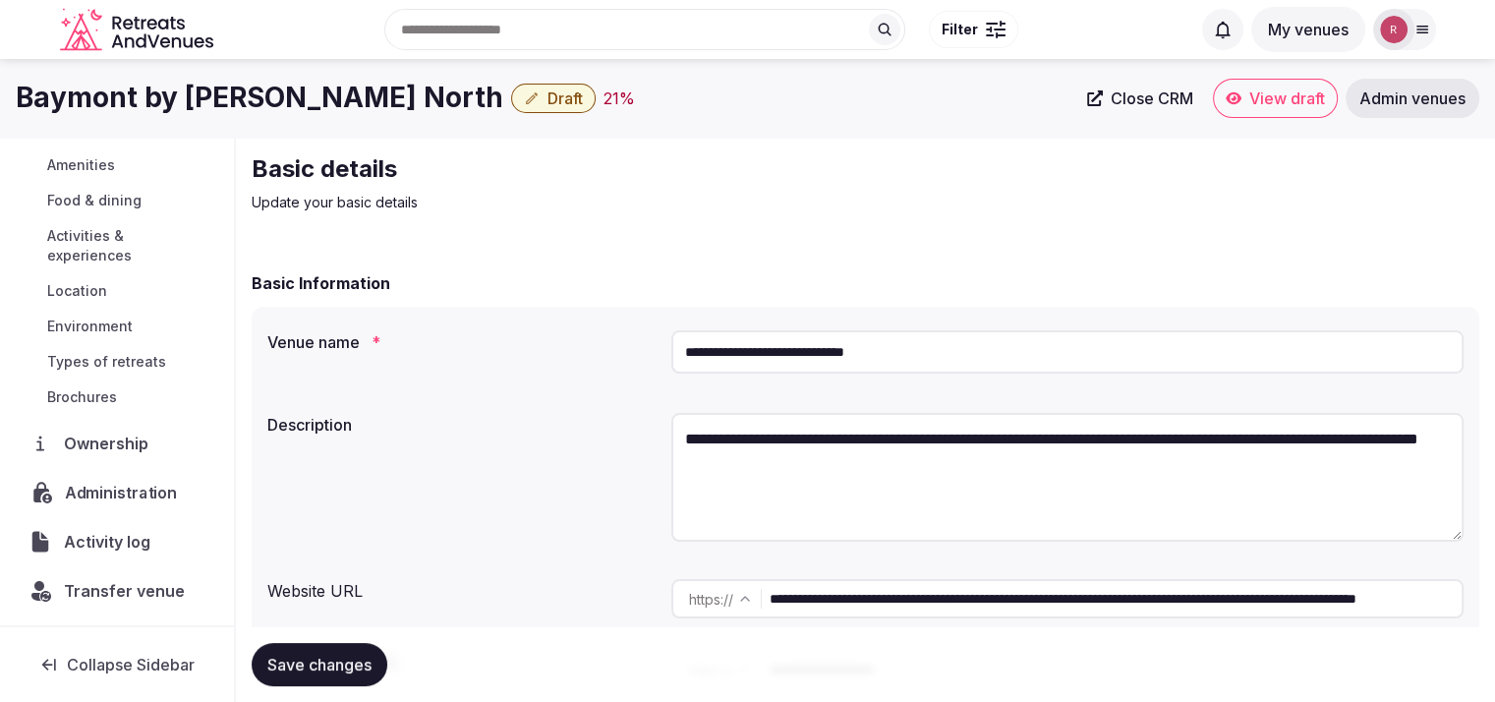
click at [113, 478] on div "Administration" at bounding box center [117, 492] width 200 height 40
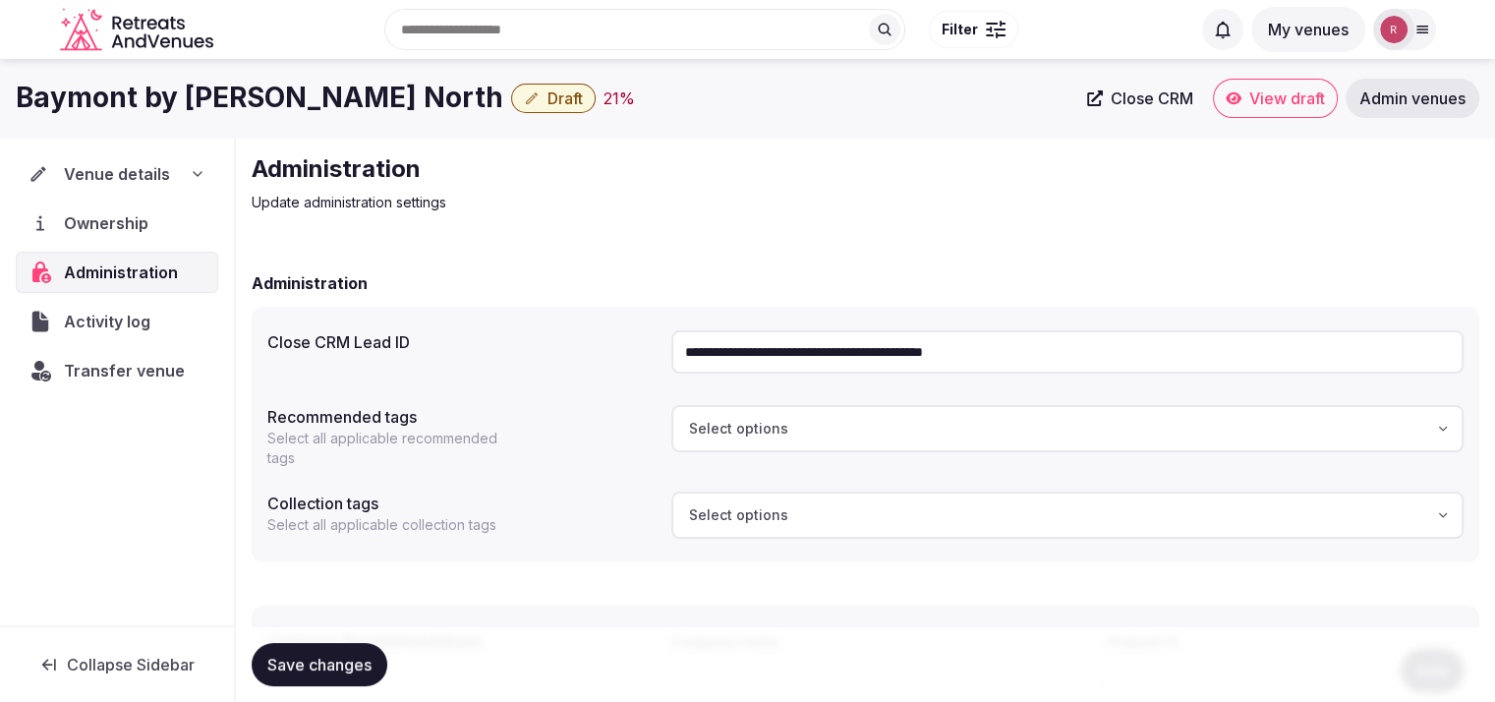
drag, startPoint x: 1070, startPoint y: 345, endPoint x: 580, endPoint y: 337, distance: 489.7
click at [580, 337] on div "**********" at bounding box center [865, 351] width 1197 height 59
click at [759, 629] on div "Save changes" at bounding box center [866, 664] width 1228 height 75
click at [42, 146] on div "Venue details Ownership Administration Activity log Transfer venue" at bounding box center [117, 382] width 234 height 488
click at [46, 160] on div "Venue details" at bounding box center [117, 173] width 202 height 41
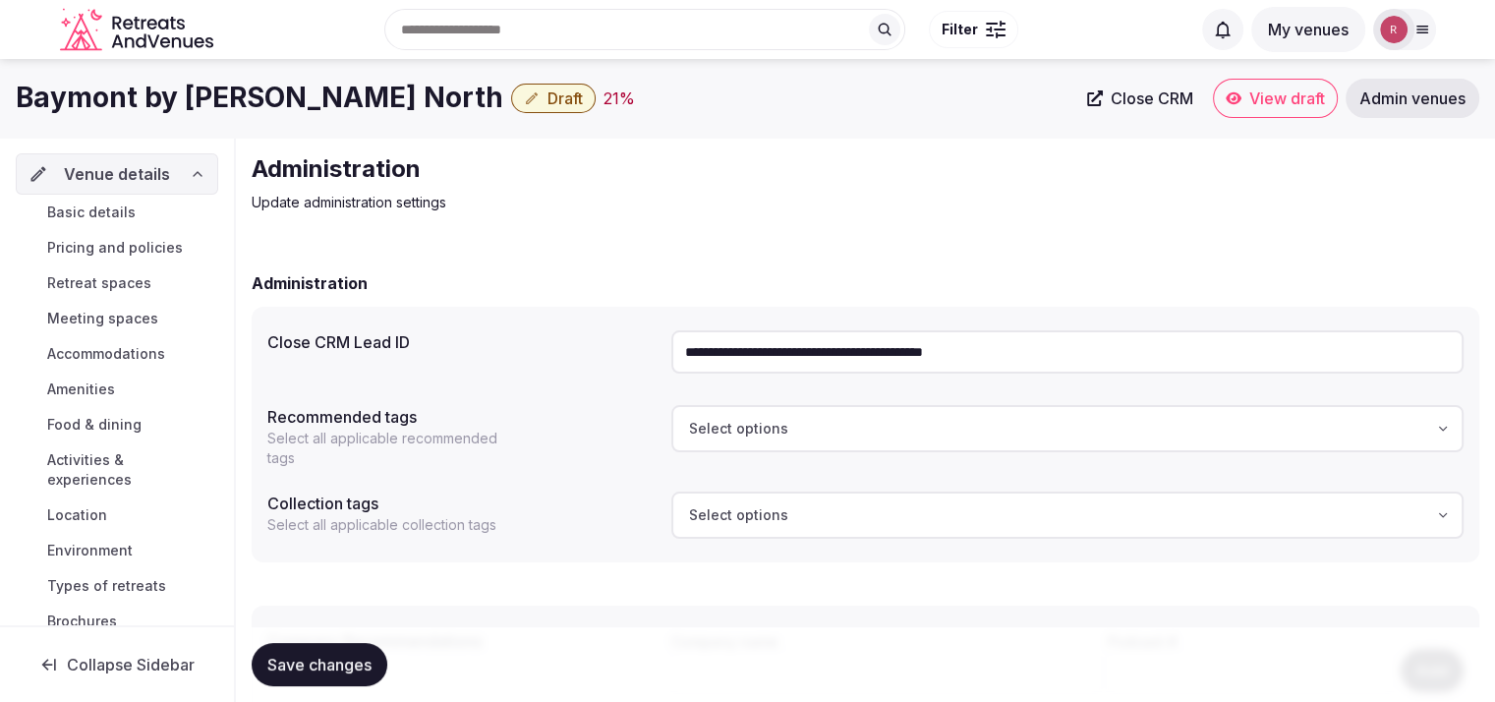
click at [114, 214] on span "Basic details" at bounding box center [91, 213] width 88 height 20
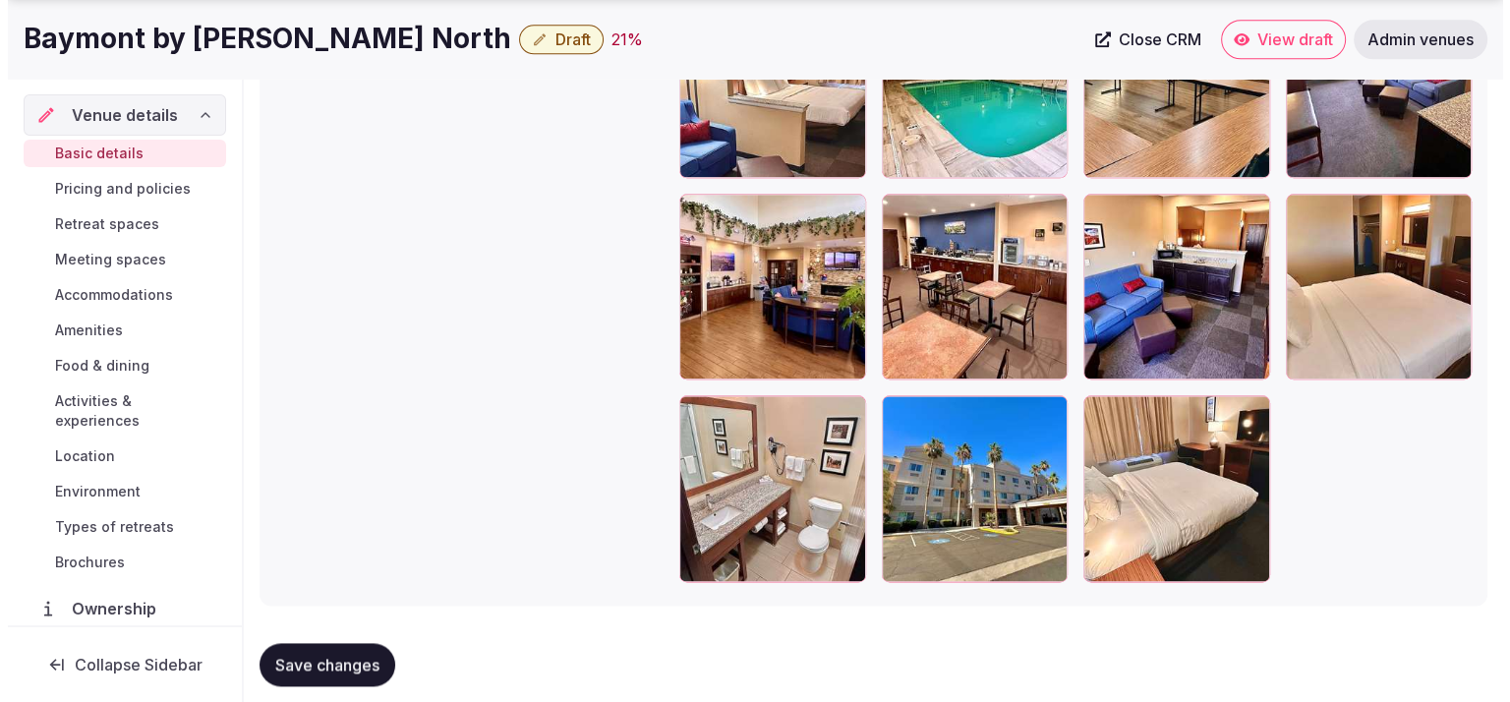
scroll to position [2433, 0]
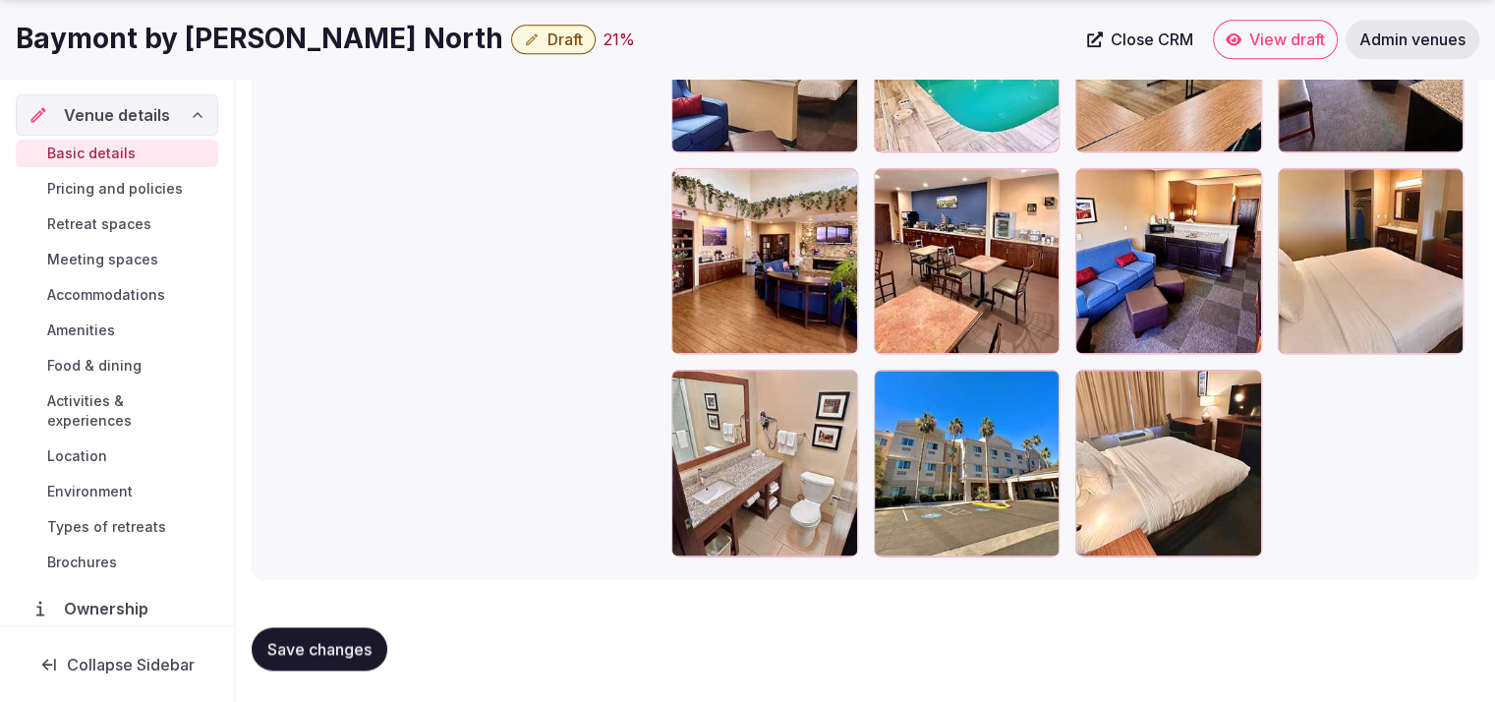
click at [574, 38] on span "Draft" at bounding box center [565, 39] width 35 height 20
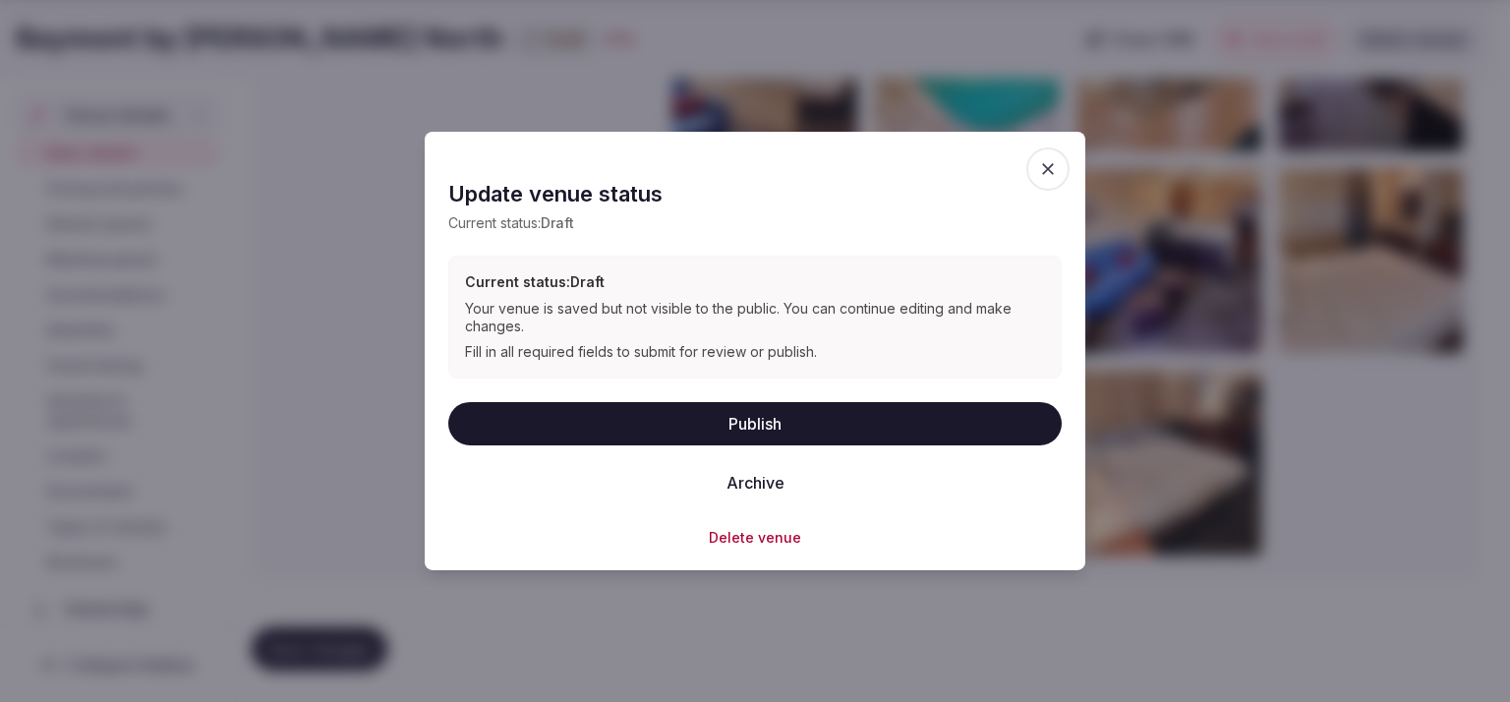
click at [711, 433] on button "Publish" at bounding box center [755, 422] width 614 height 43
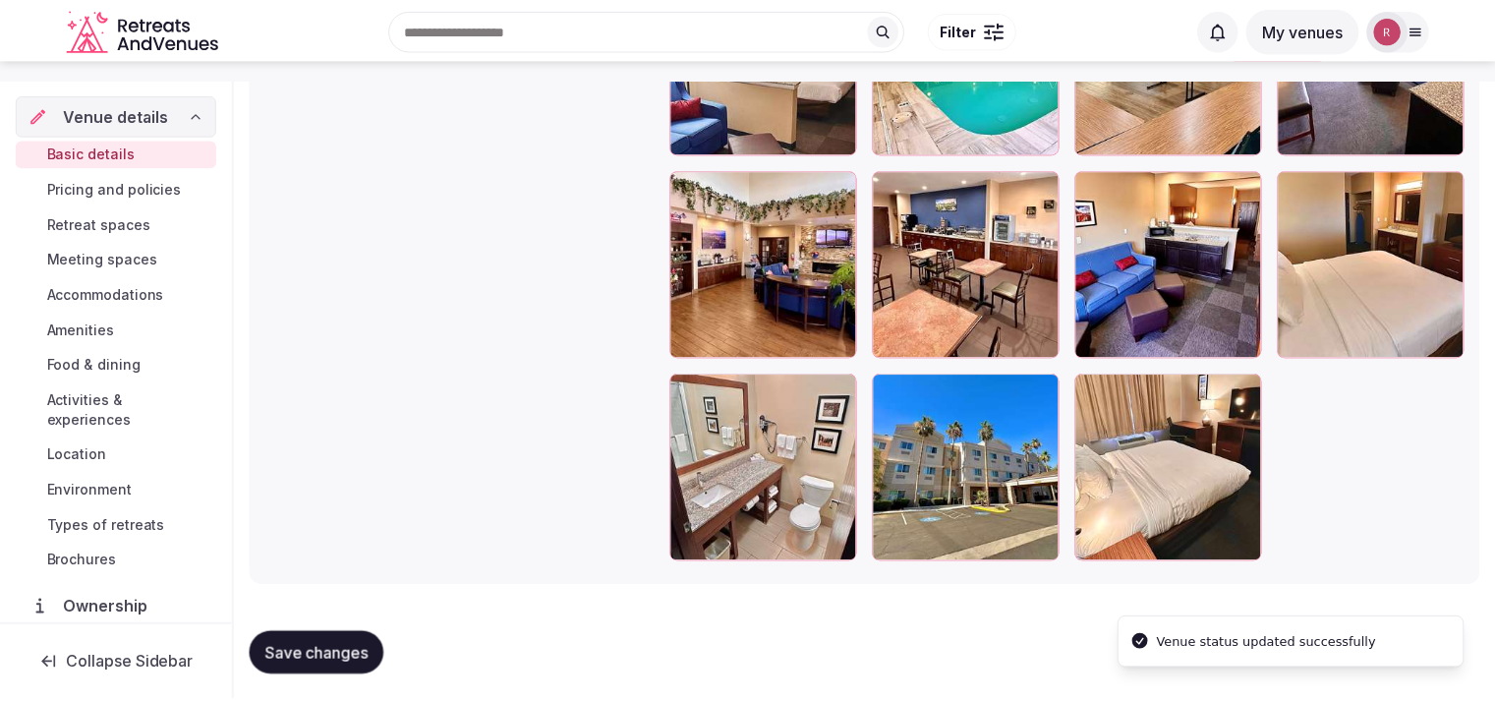
scroll to position [2425, 0]
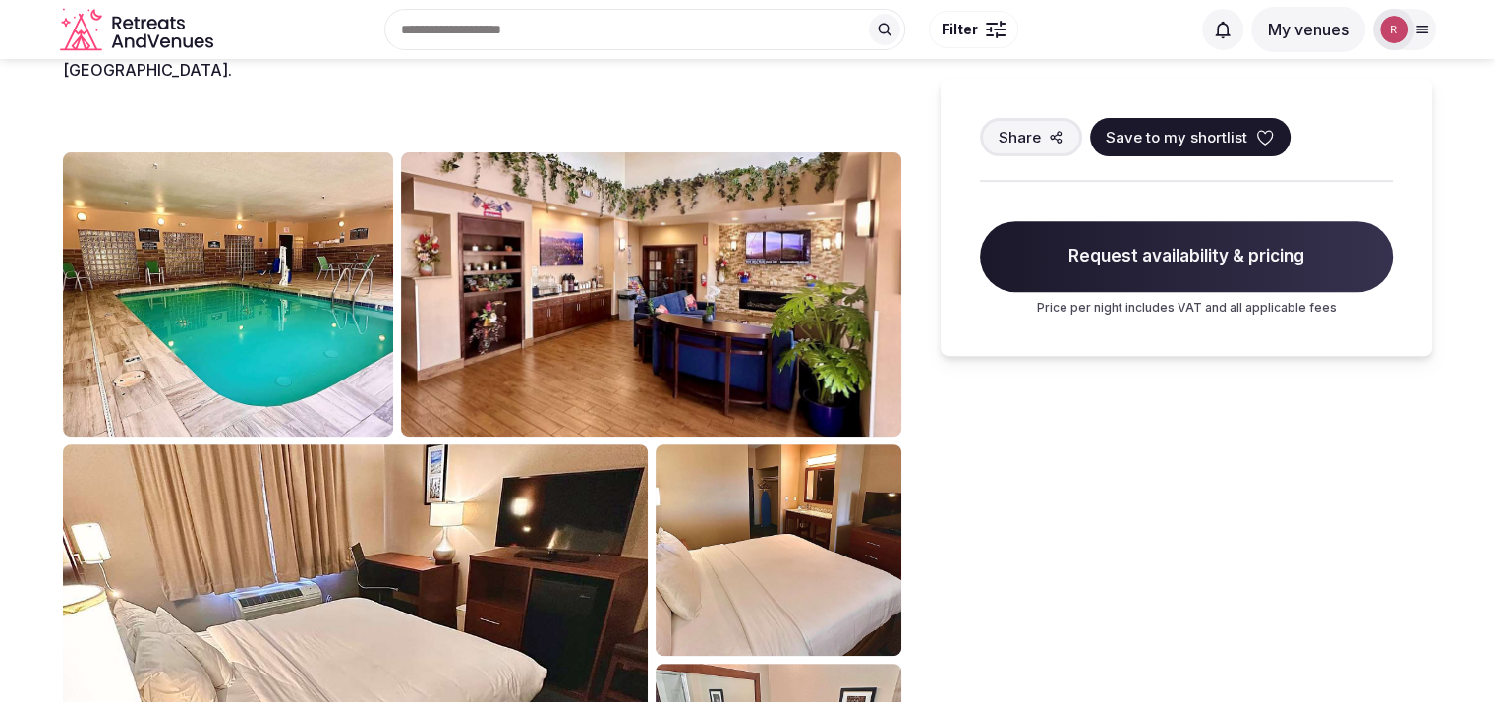
scroll to position [712, 0]
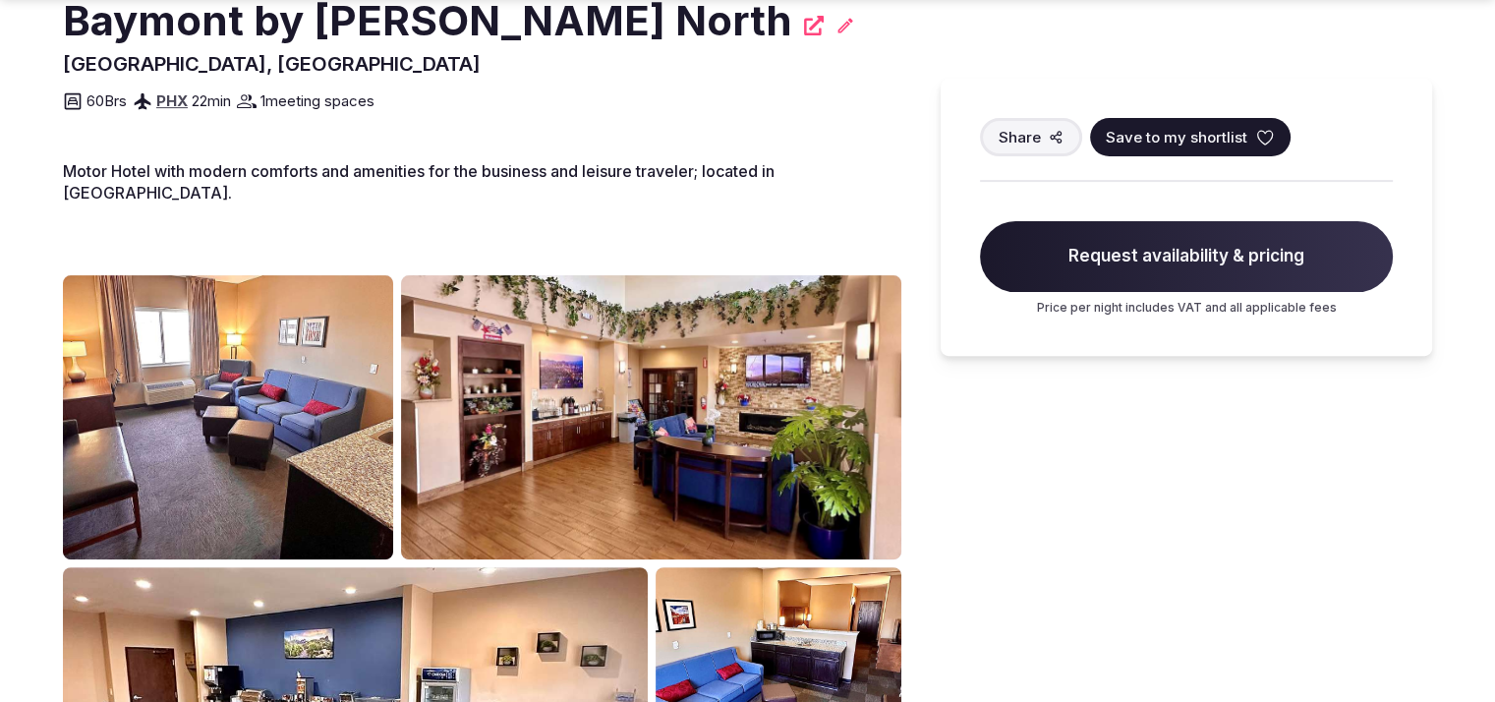
scroll to position [649, 0]
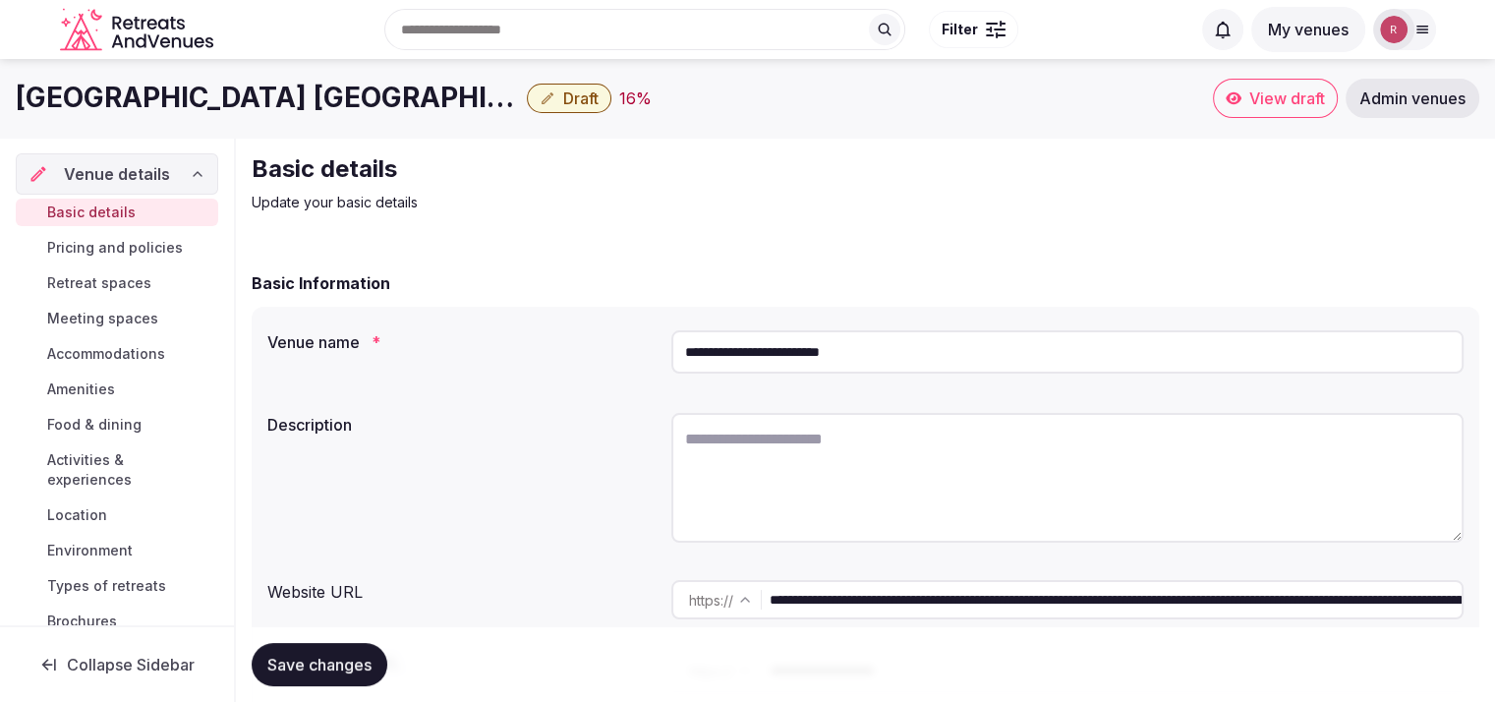
drag, startPoint x: 898, startPoint y: 361, endPoint x: 536, endPoint y: 358, distance: 361.8
click at [536, 358] on div "**********" at bounding box center [865, 355] width 1197 height 67
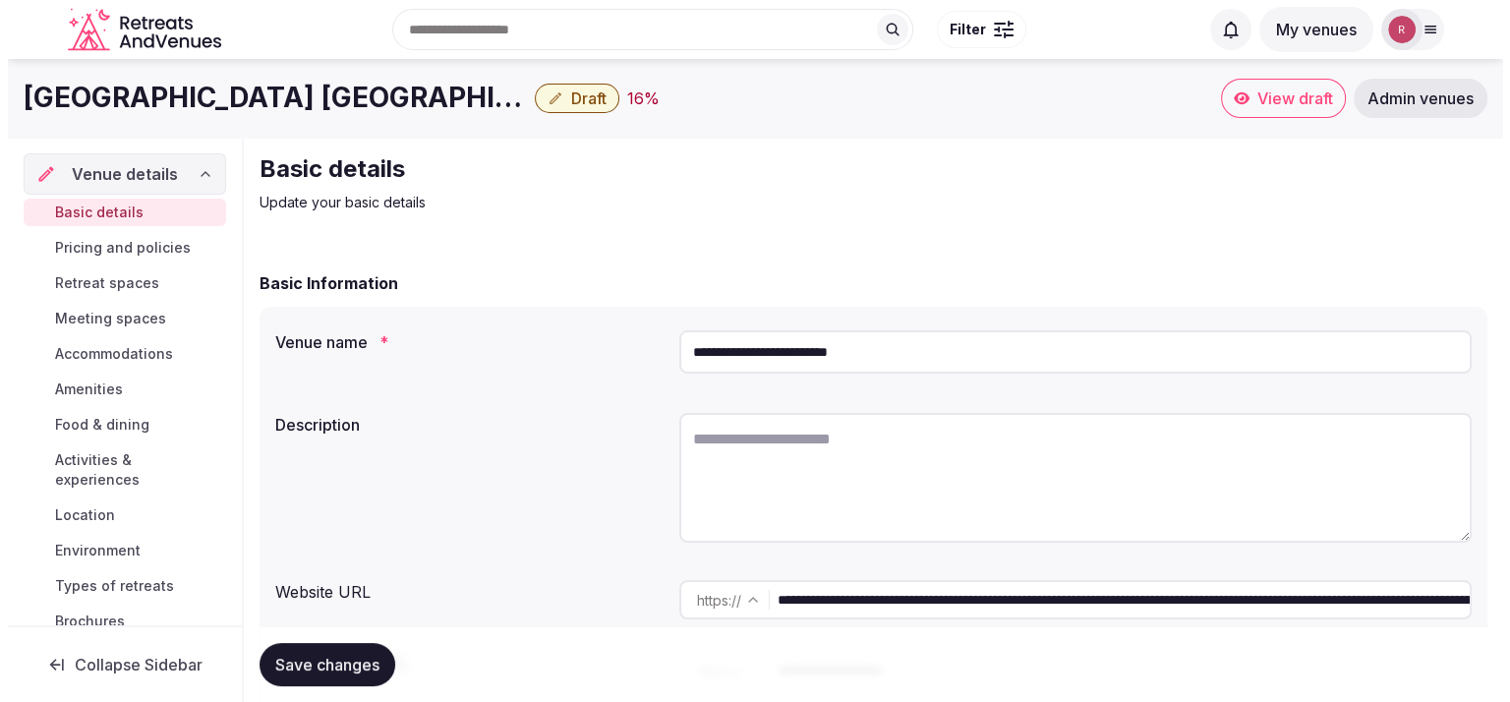
scroll to position [224, 0]
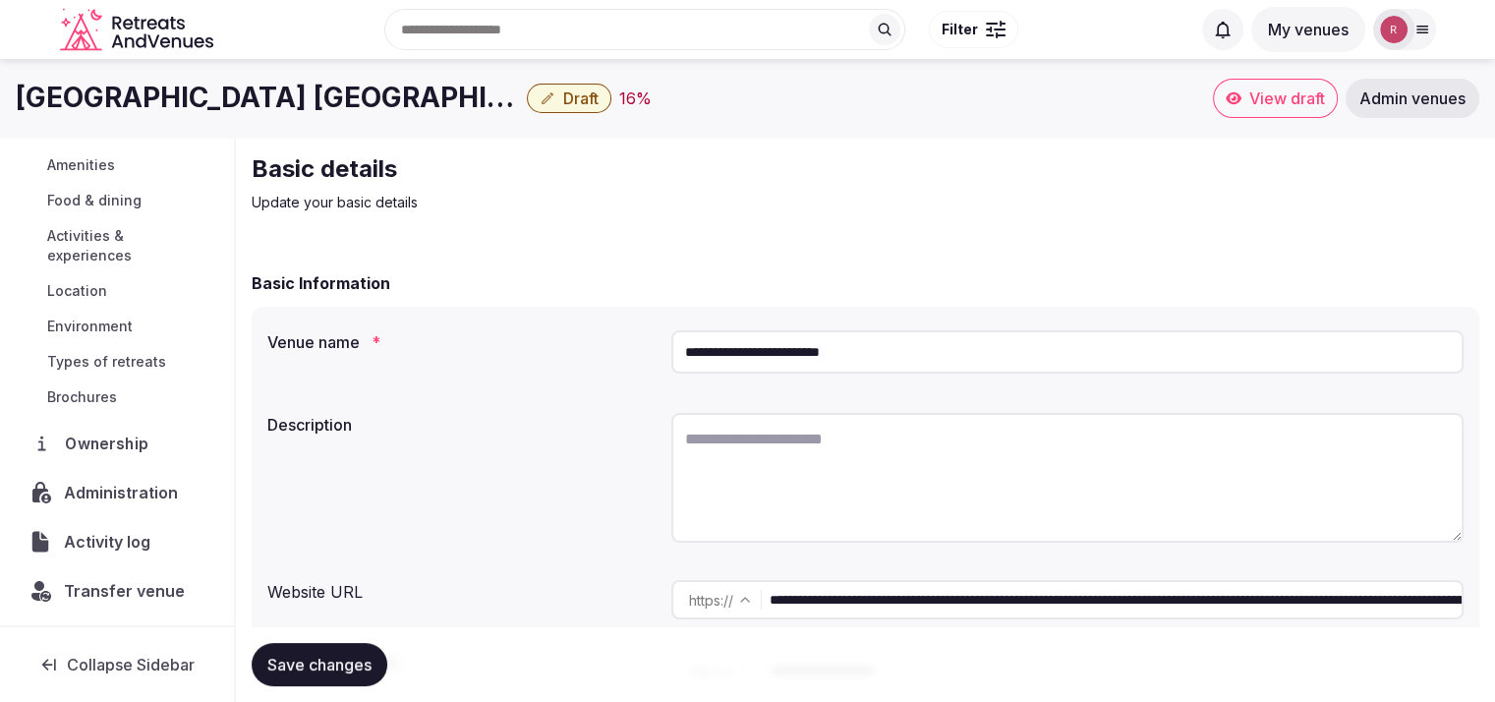
click at [85, 437] on span "Ownership" at bounding box center [110, 444] width 90 height 24
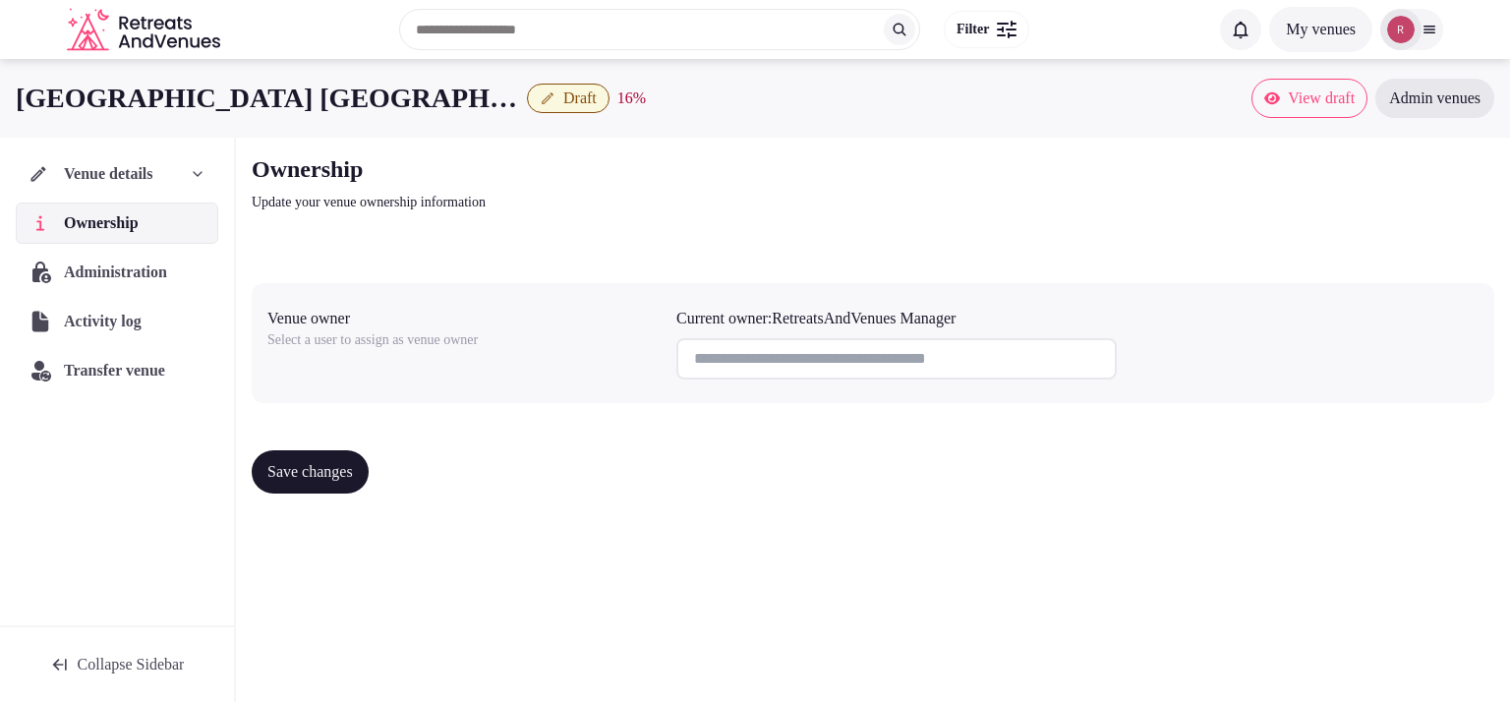
click at [130, 266] on span "Administration" at bounding box center [119, 273] width 111 height 24
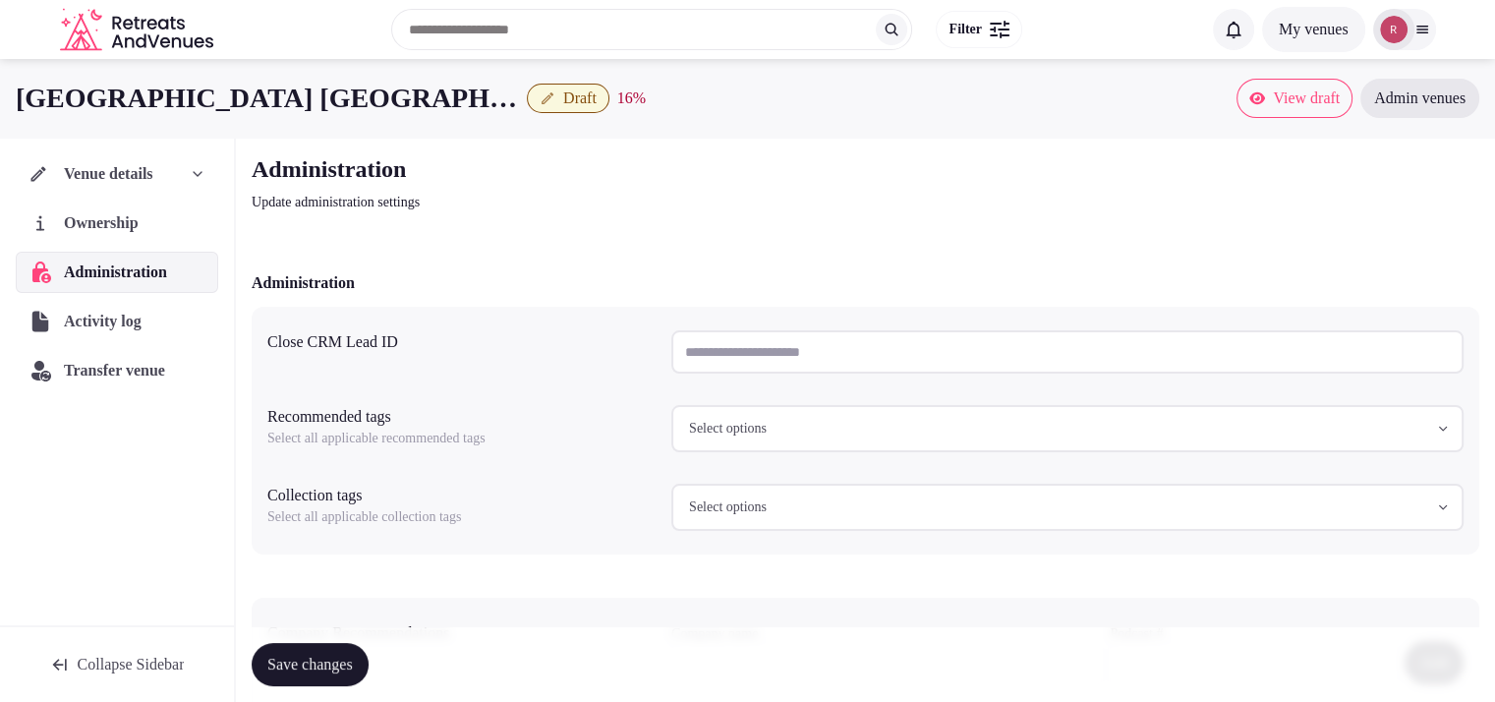
click at [153, 184] on span "Venue details" at bounding box center [108, 174] width 89 height 24
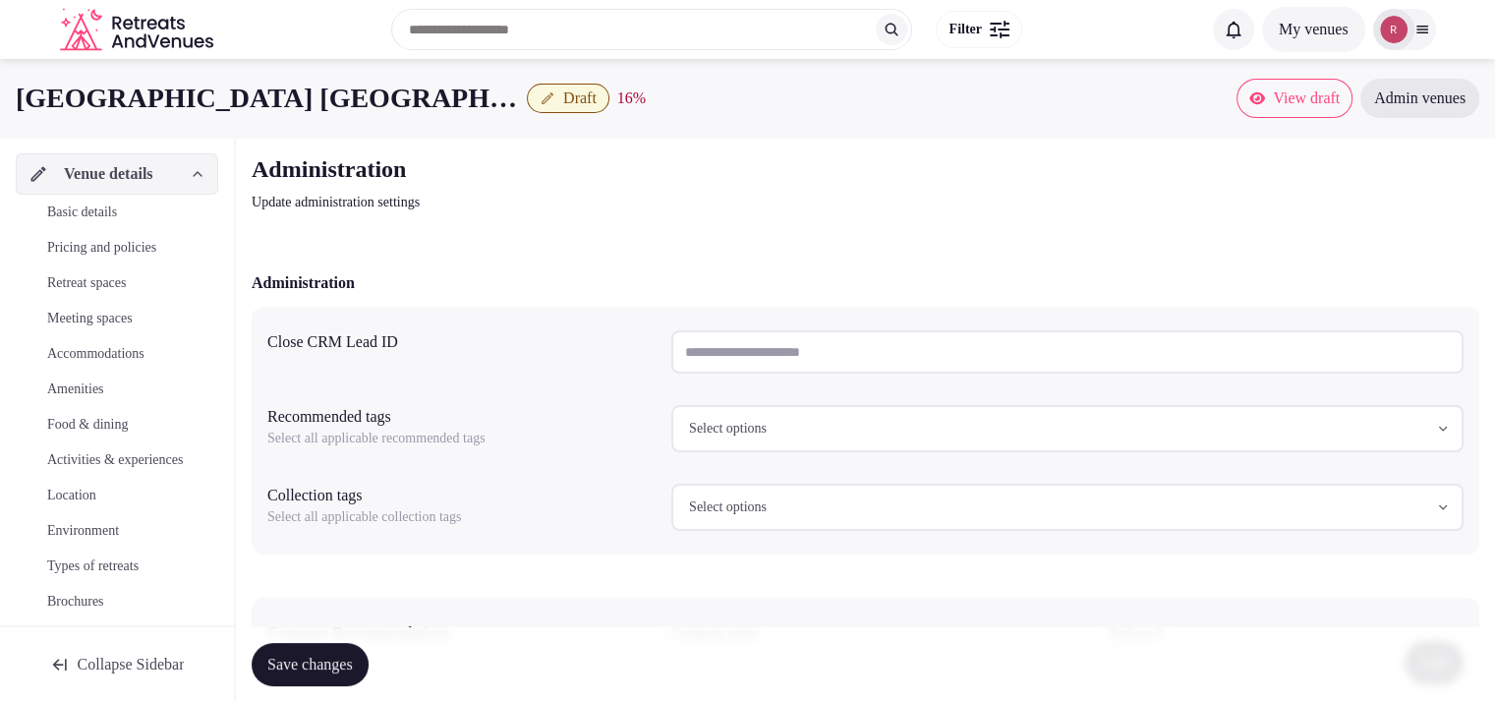
click at [135, 214] on link "Basic details" at bounding box center [117, 213] width 203 height 28
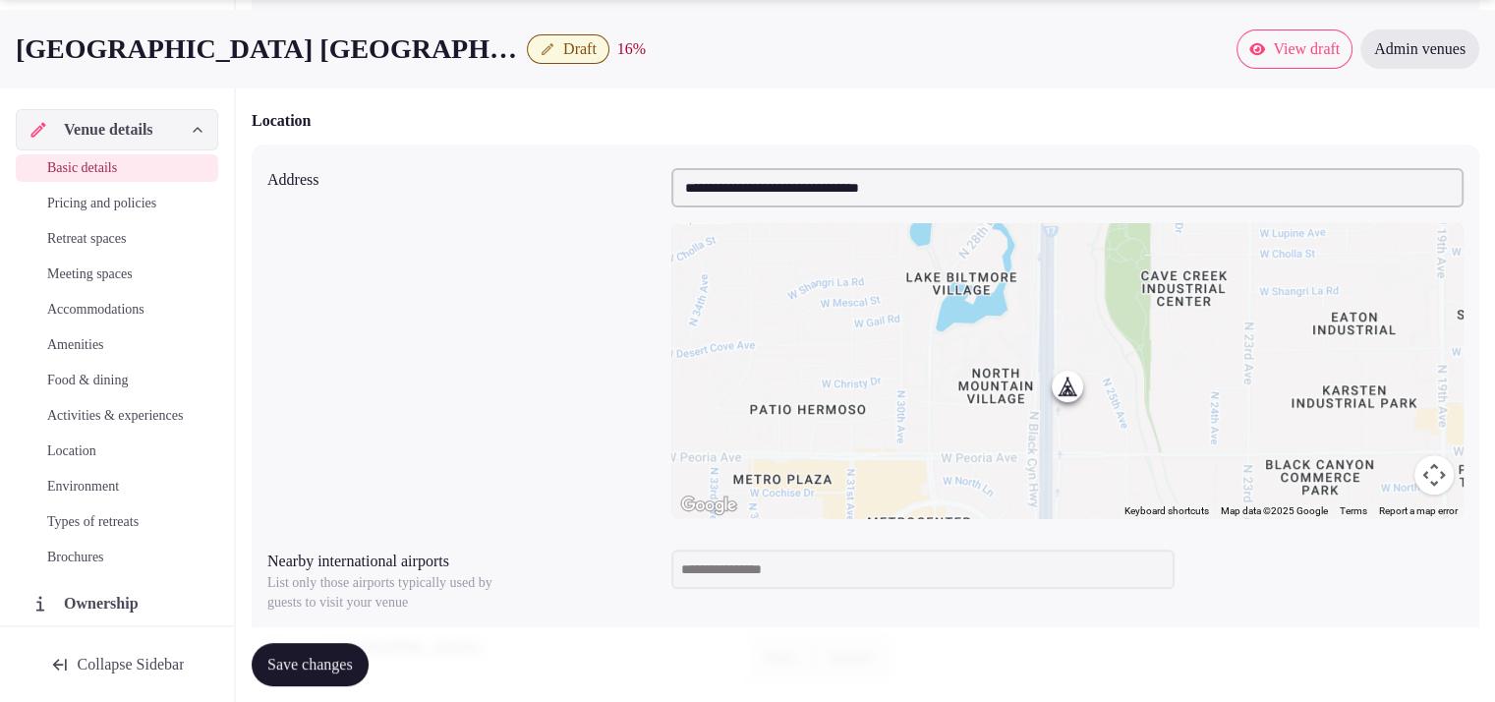
scroll to position [652, 0]
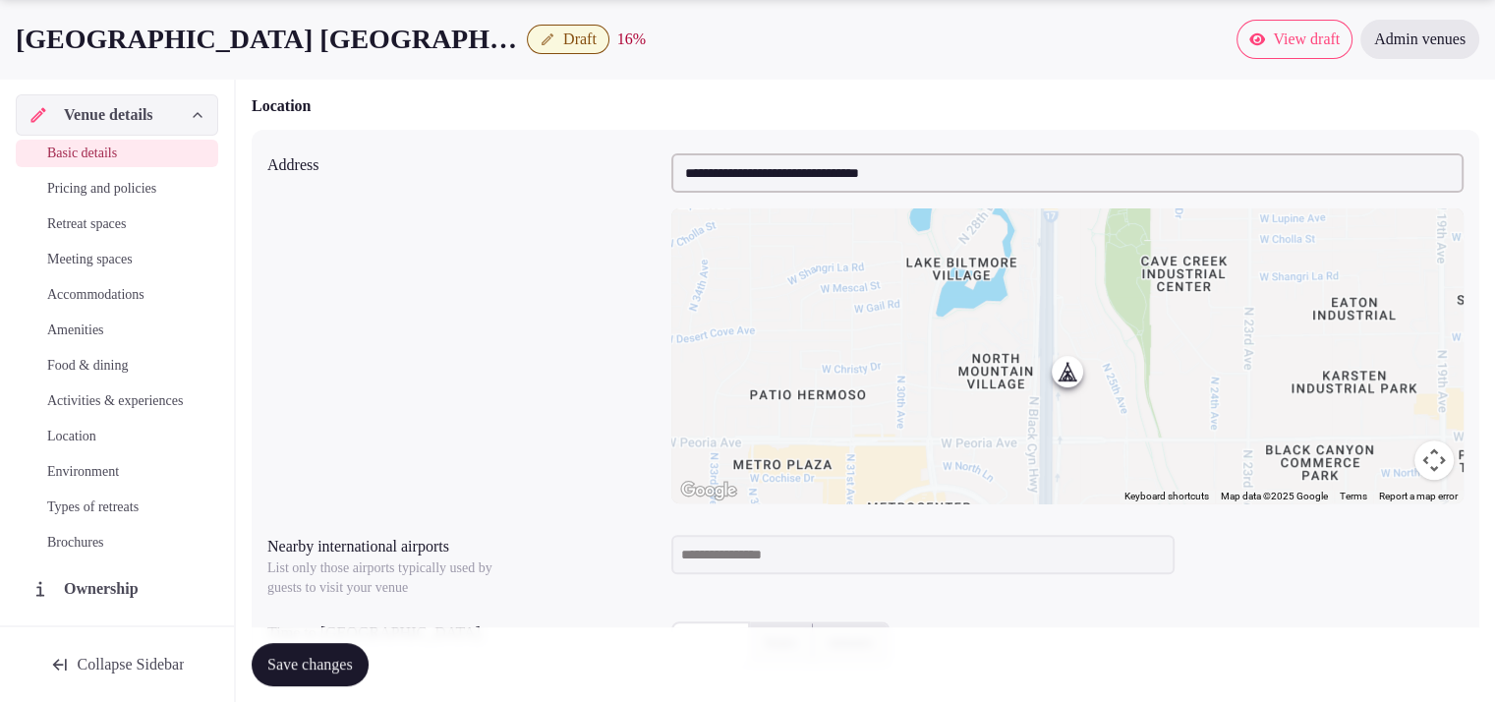
click at [769, 539] on input at bounding box center [923, 554] width 503 height 39
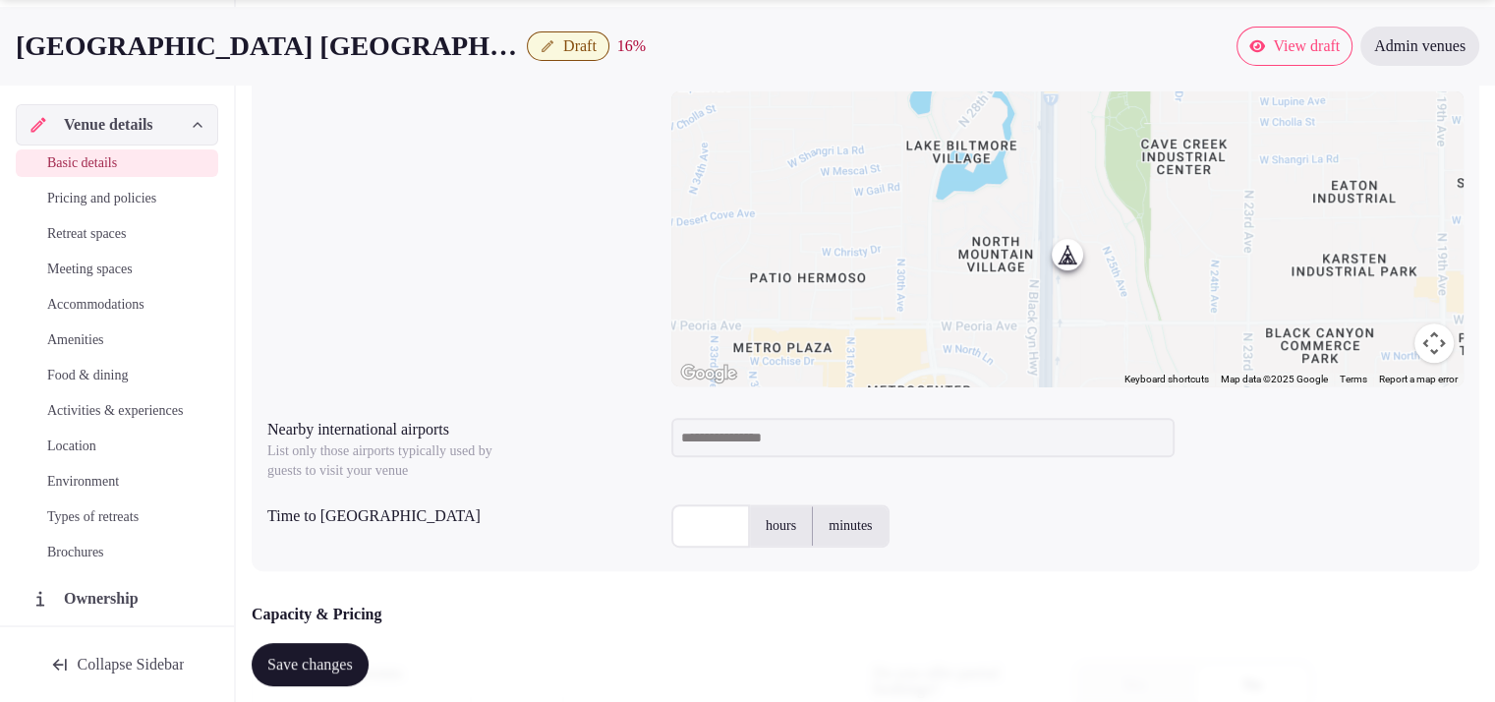
scroll to position [875, 0]
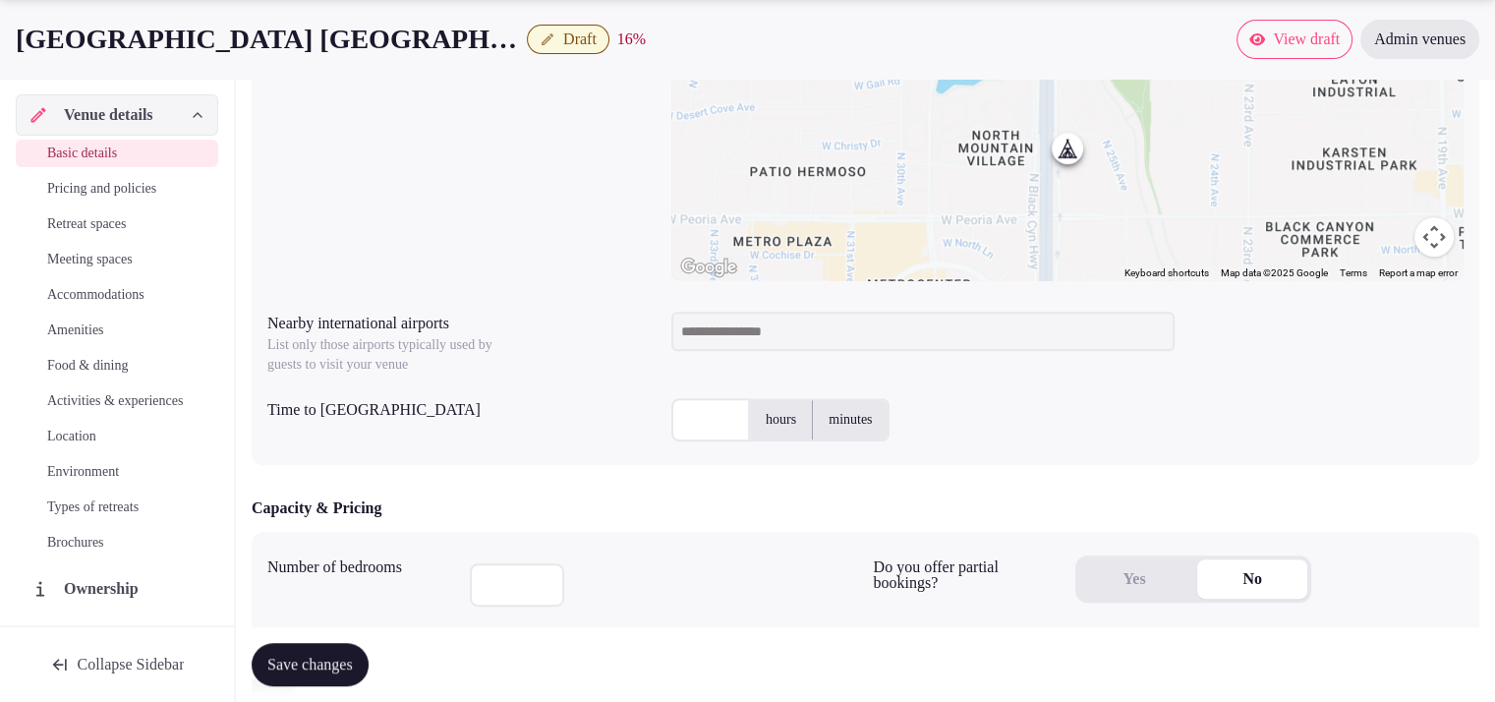
click at [713, 437] on input "text" at bounding box center [711, 419] width 79 height 43
type input "**"
click at [730, 336] on input at bounding box center [923, 331] width 503 height 39
type input "***"
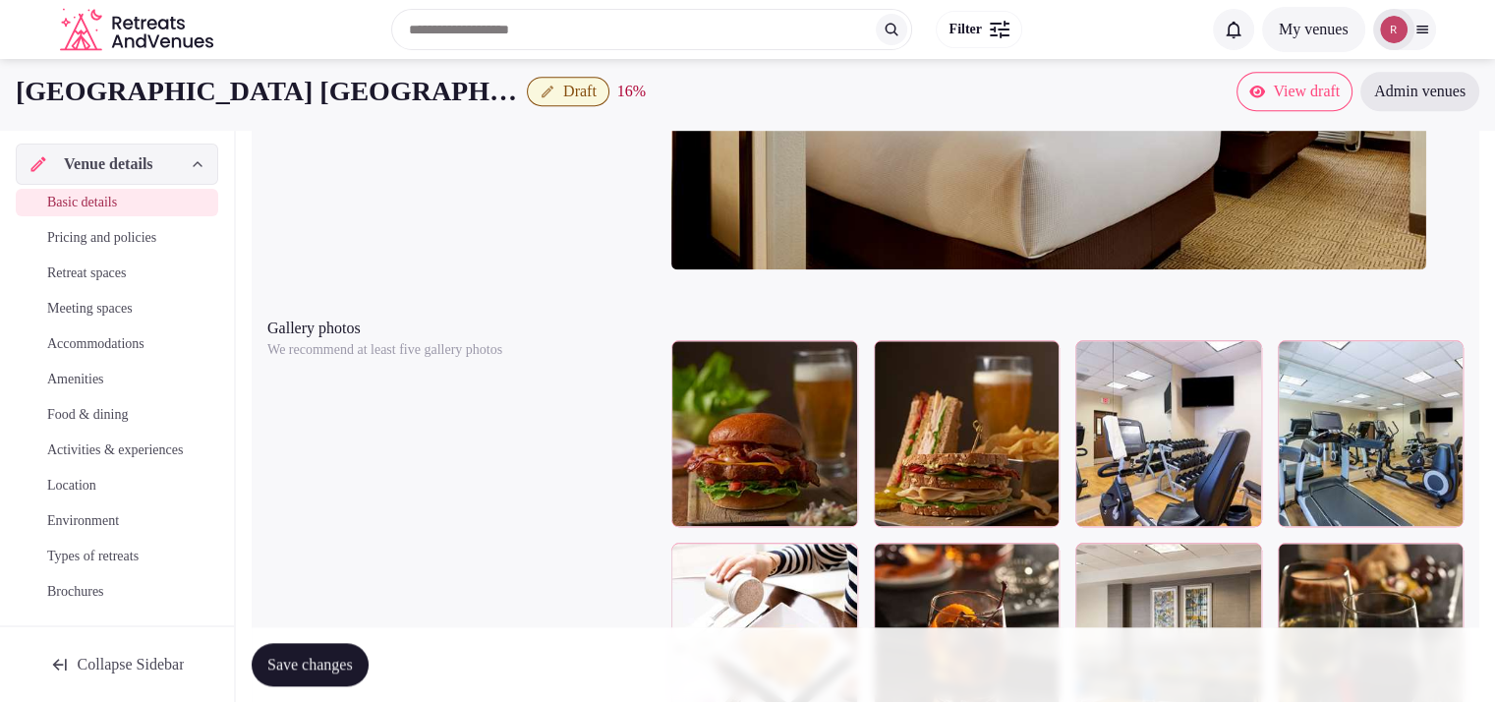
scroll to position [2016, 0]
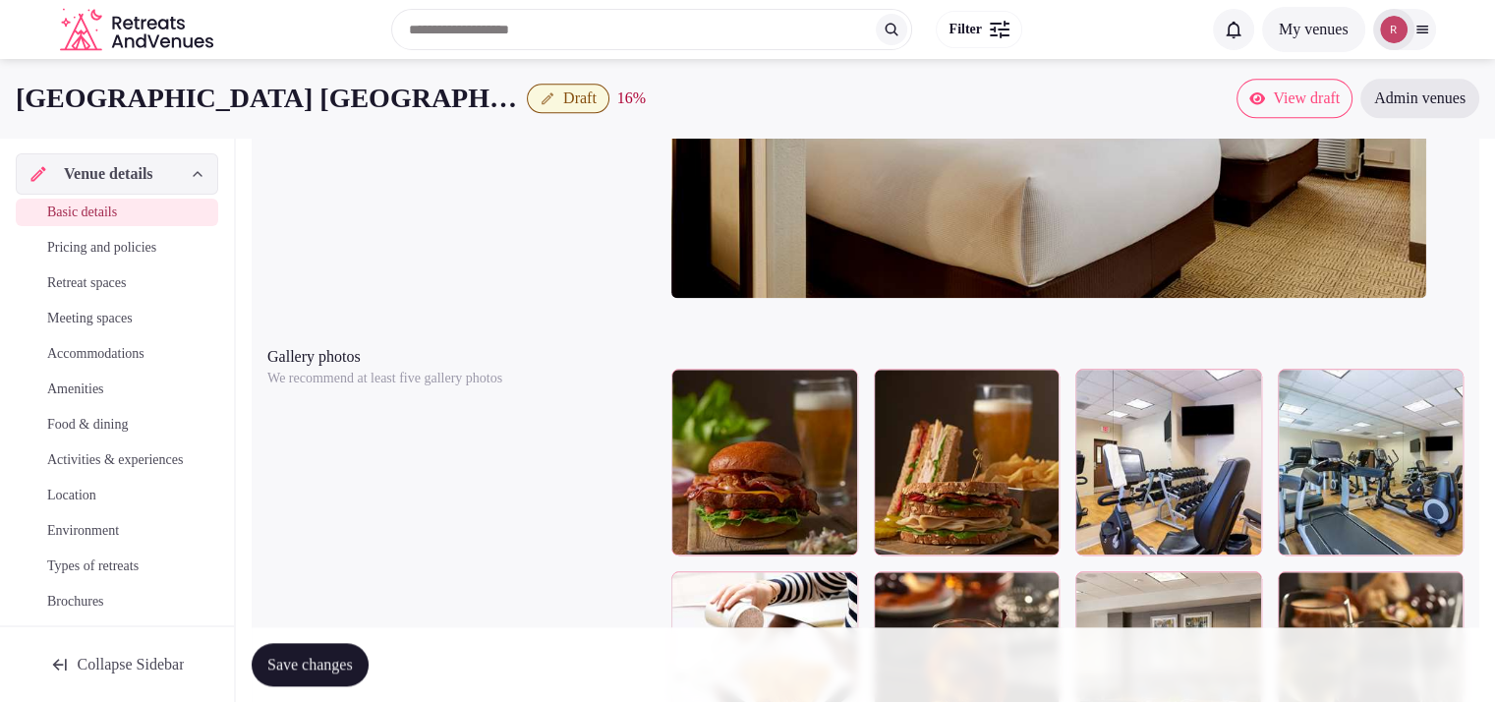
click at [301, 651] on button "Save changes" at bounding box center [310, 664] width 117 height 43
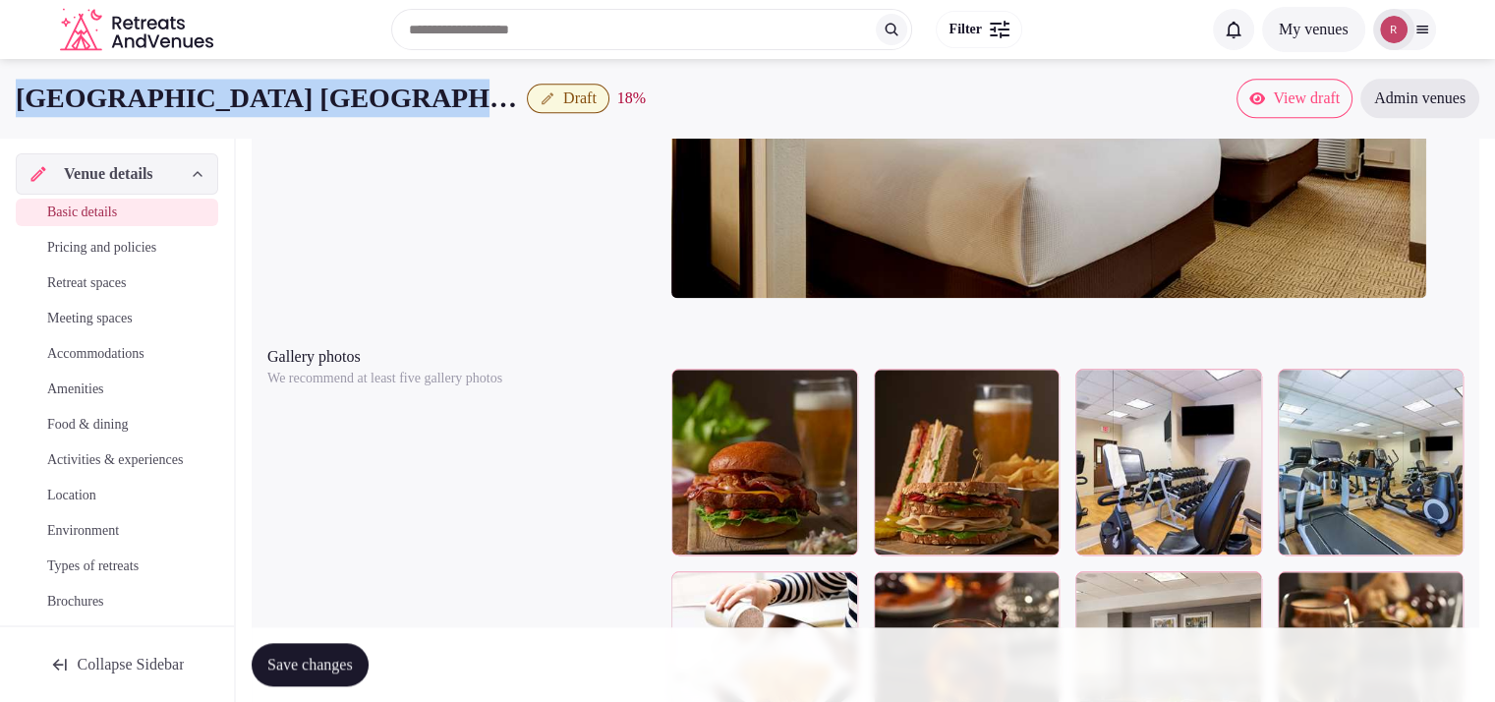
drag, startPoint x: 389, startPoint y: 95, endPoint x: 0, endPoint y: 102, distance: 389.4
click at [0, 102] on div "[GEOGRAPHIC_DATA] Phoenix - North Draft 18 % View draft Admin venues" at bounding box center [747, 98] width 1495 height 39
copy h1 "[GEOGRAPHIC_DATA] [GEOGRAPHIC_DATA]"
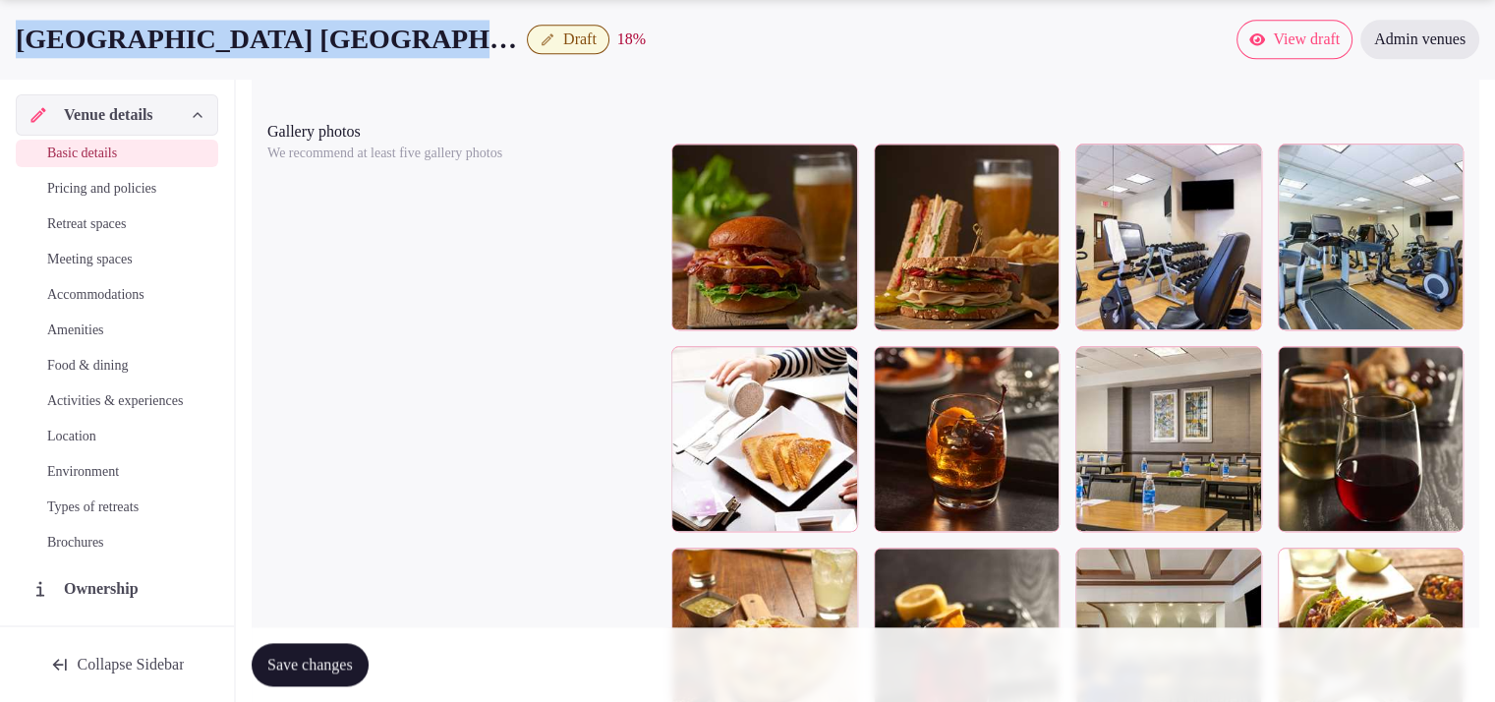
scroll to position [2273, 0]
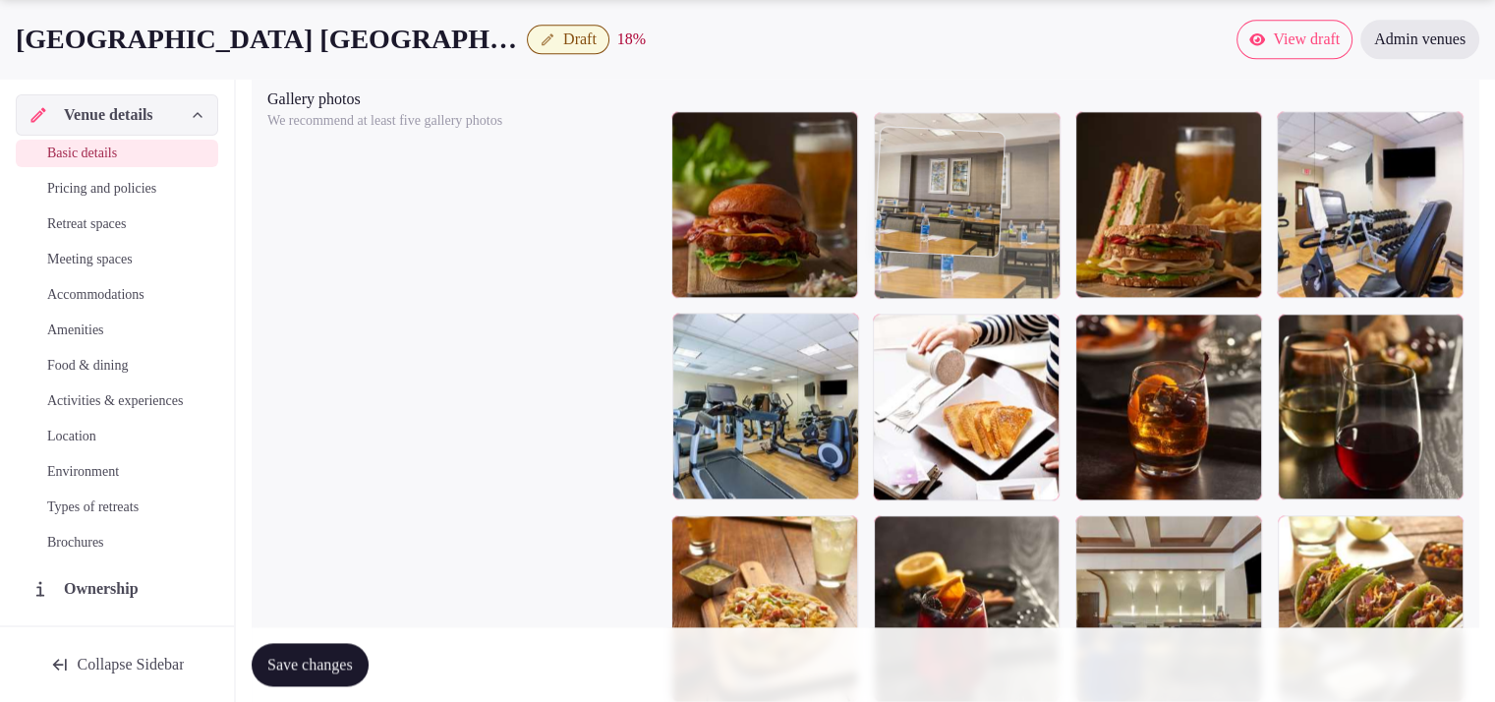
drag, startPoint x: 1202, startPoint y: 458, endPoint x: 975, endPoint y: 261, distance: 301.1
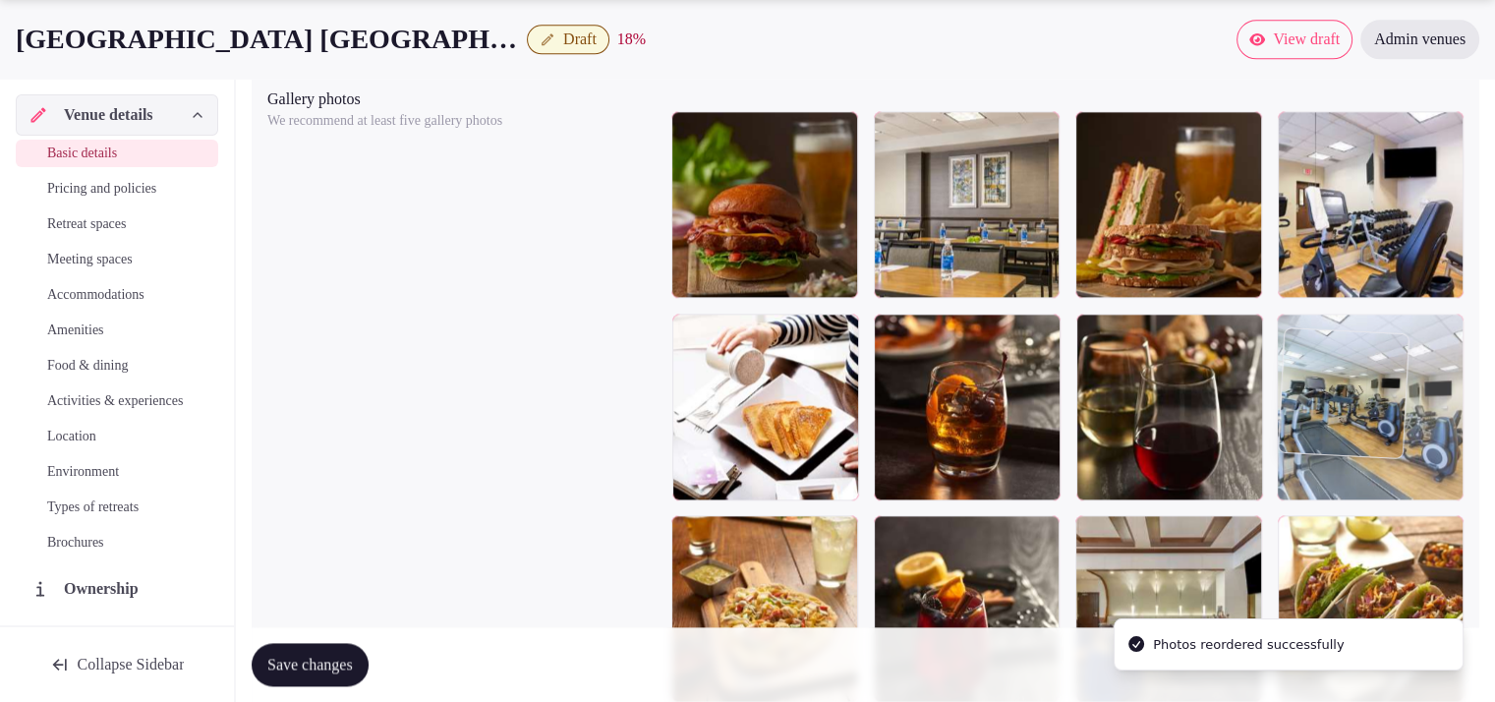
drag, startPoint x: 803, startPoint y: 488, endPoint x: 1345, endPoint y: 498, distance: 541.8
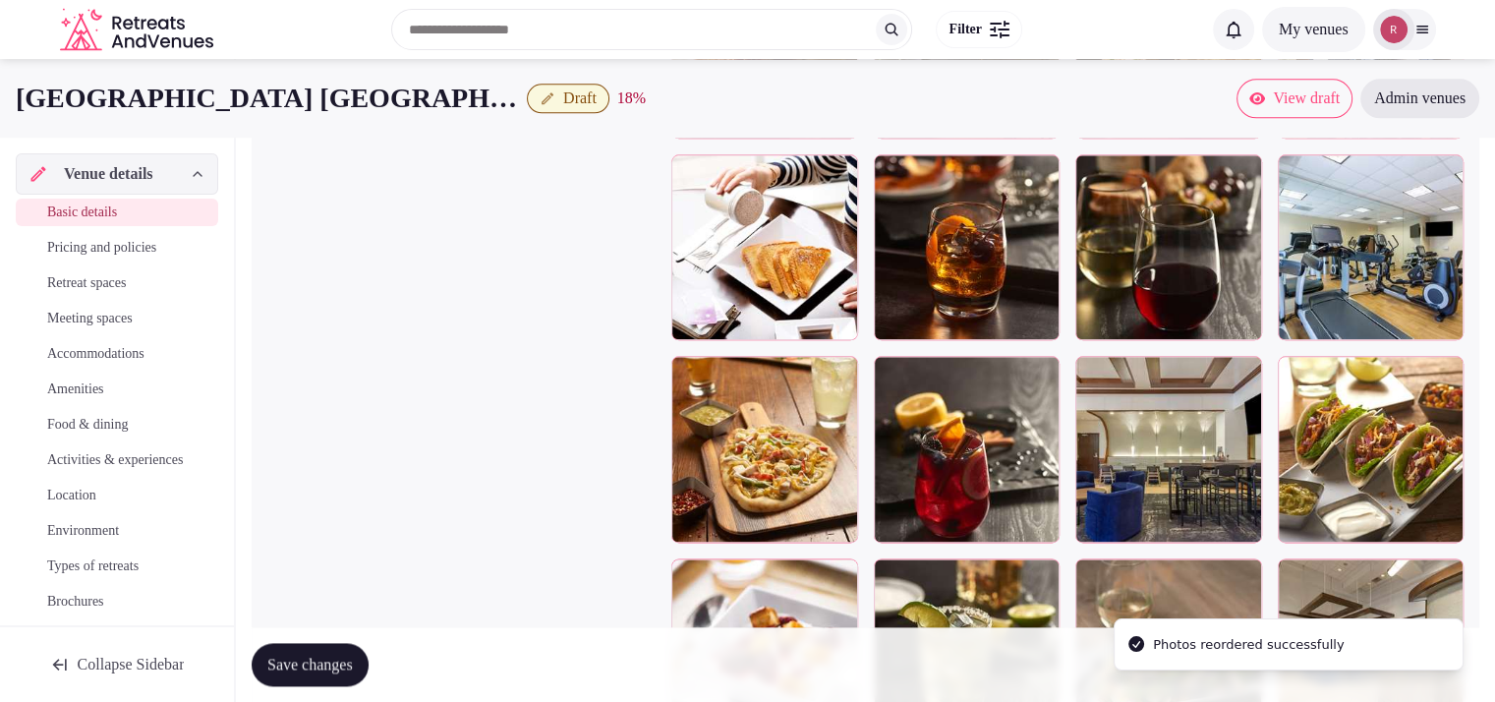
scroll to position [2423, 0]
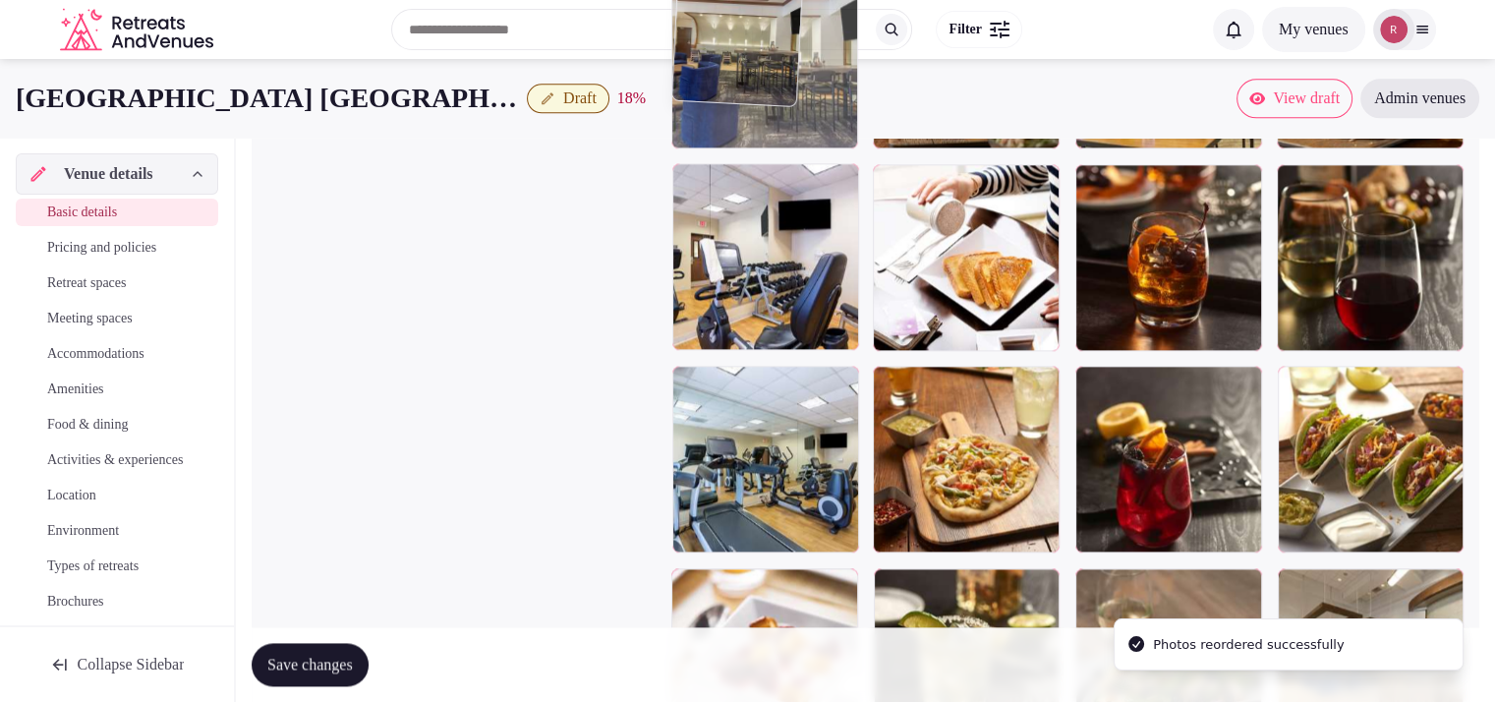
drag, startPoint x: 1055, startPoint y: 377, endPoint x: 834, endPoint y: 176, distance: 298.6
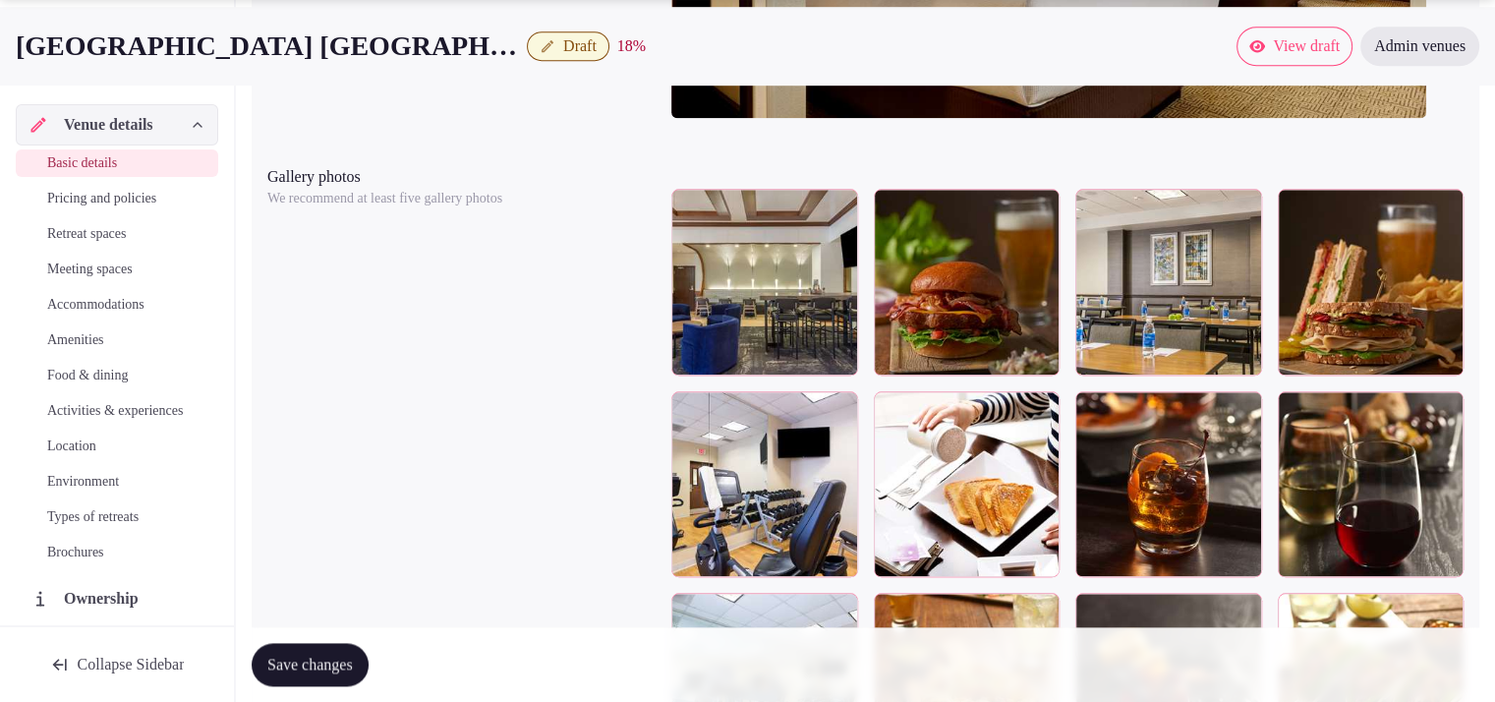
scroll to position [2200, 0]
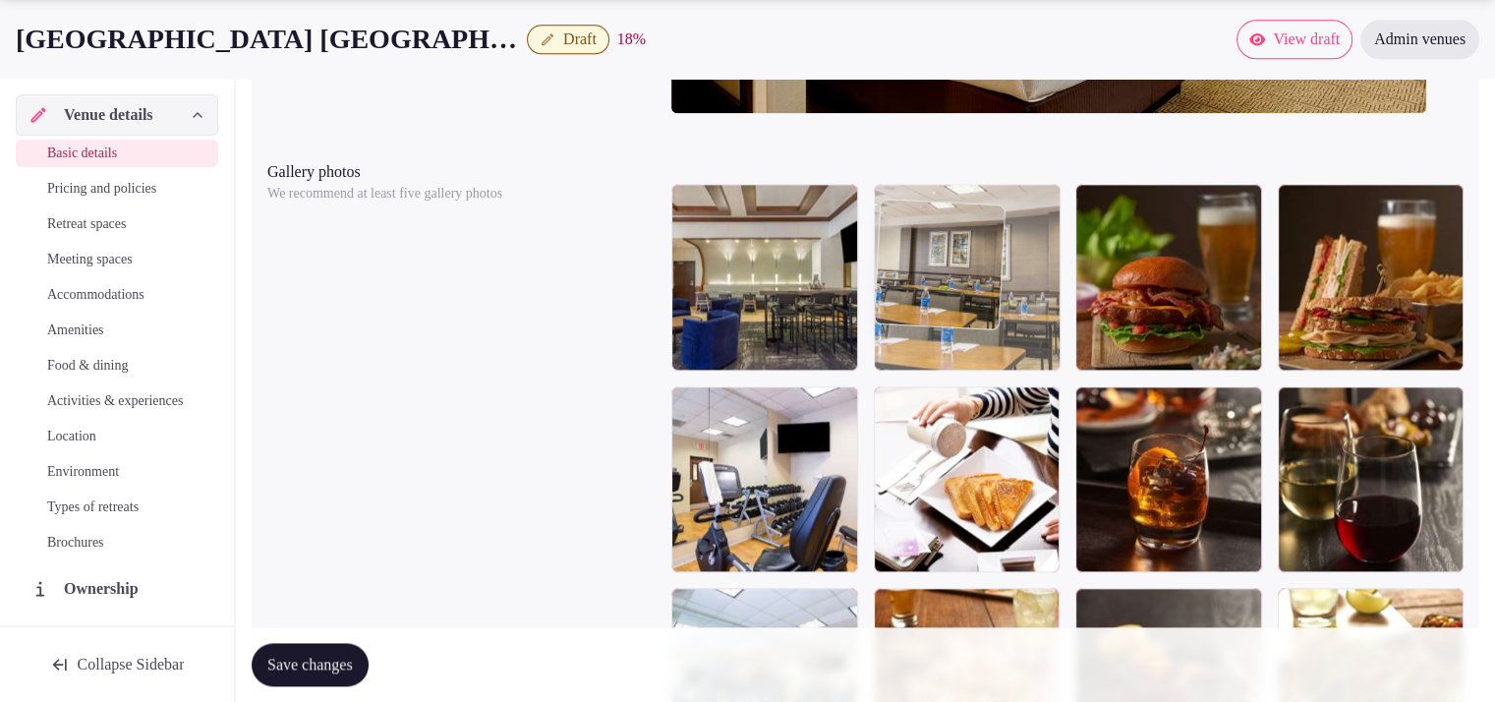
drag, startPoint x: 1208, startPoint y: 307, endPoint x: 1066, endPoint y: 294, distance: 143.1
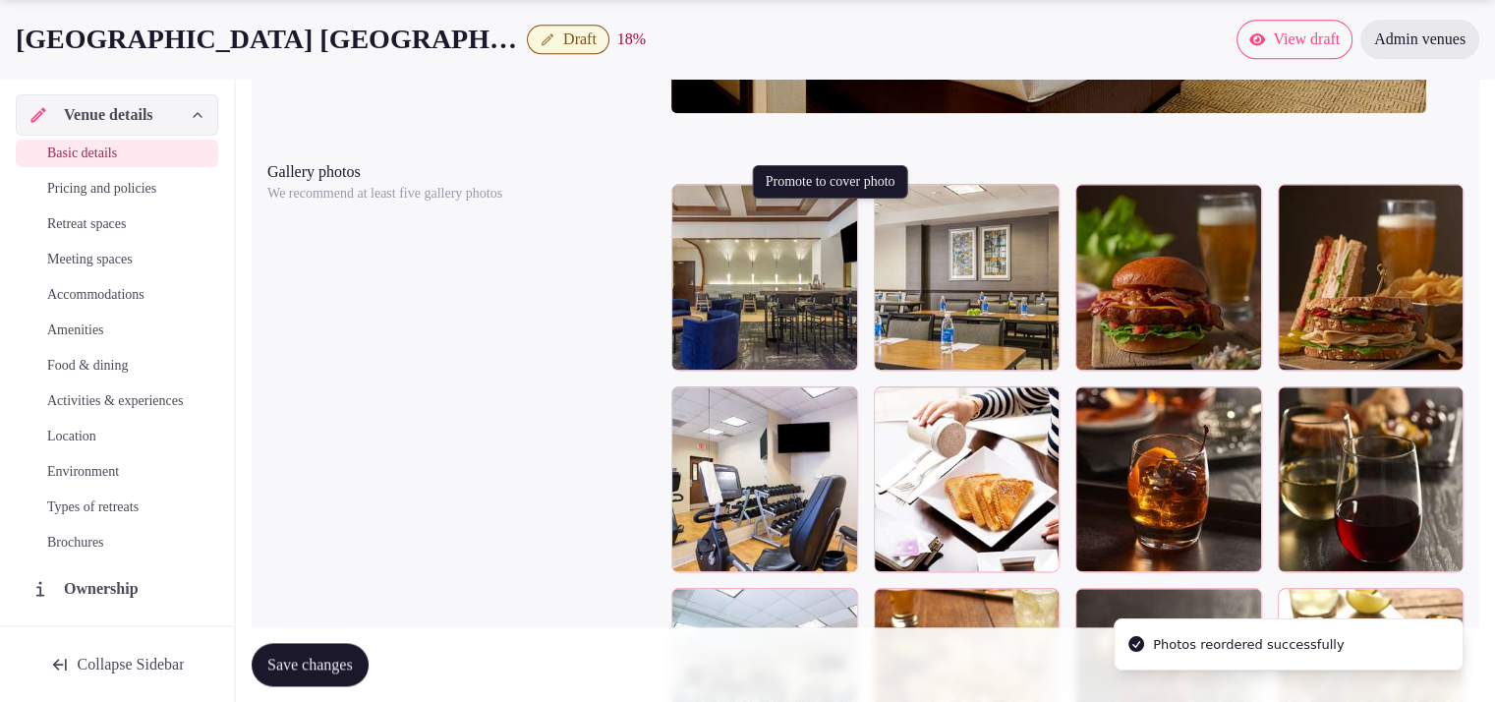
click at [834, 211] on icon "button" at bounding box center [839, 204] width 16 height 16
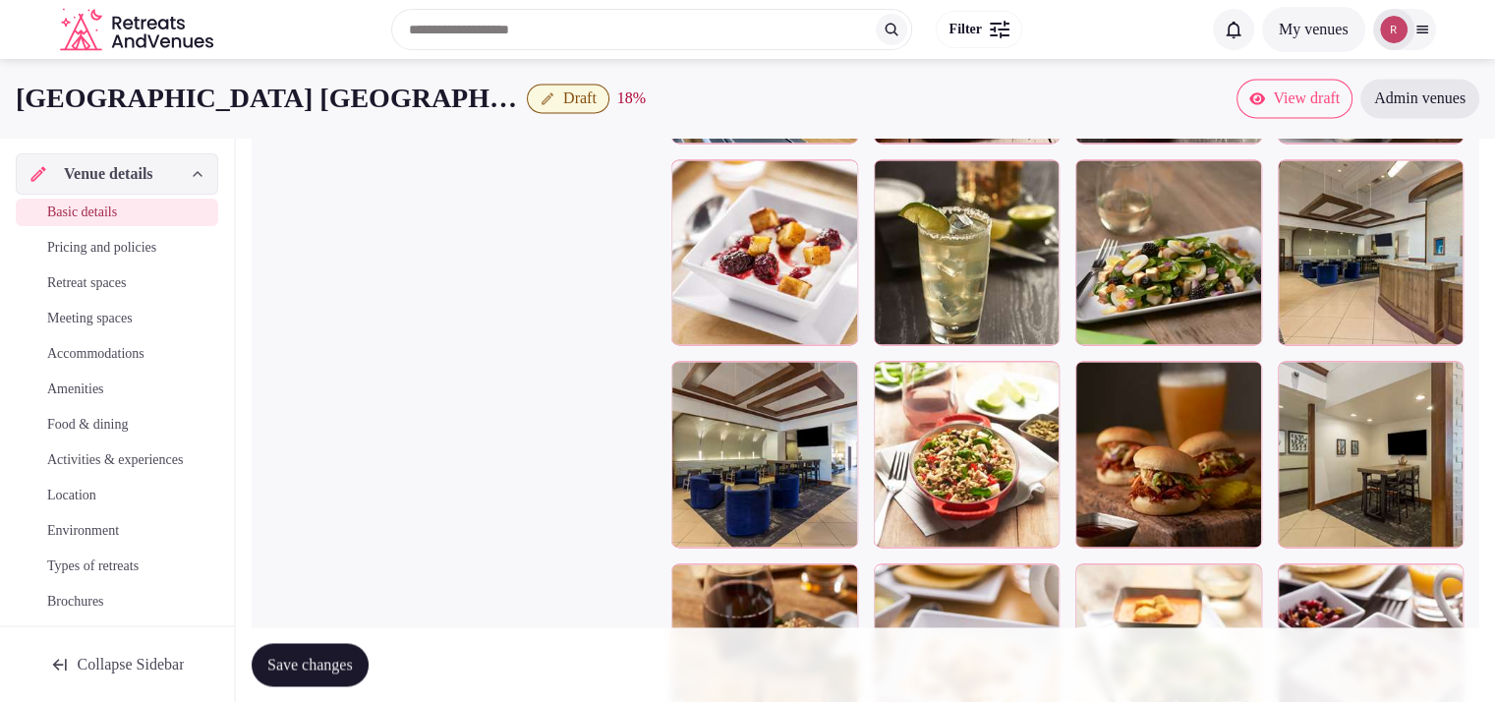
scroll to position [2635, 0]
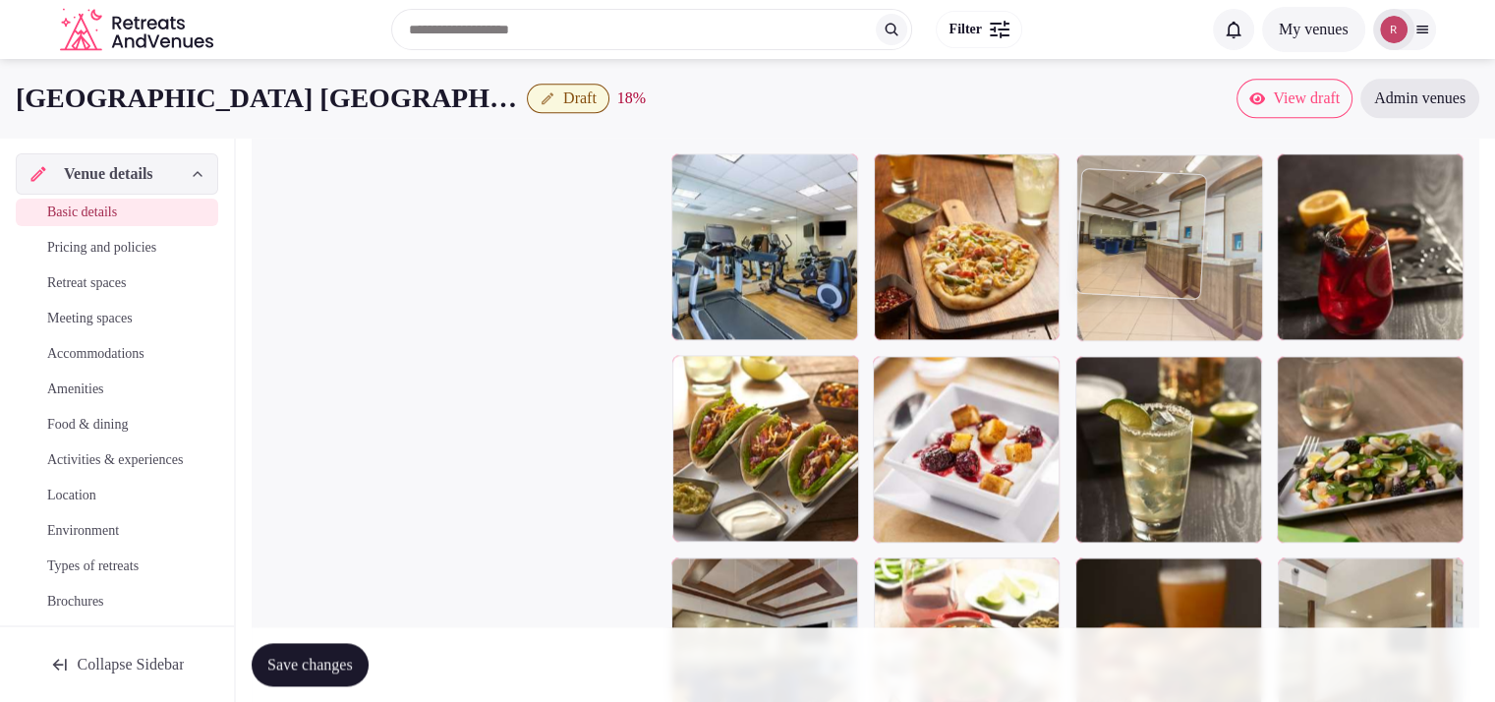
drag, startPoint x: 1390, startPoint y: 504, endPoint x: 1202, endPoint y: 326, distance: 258.7
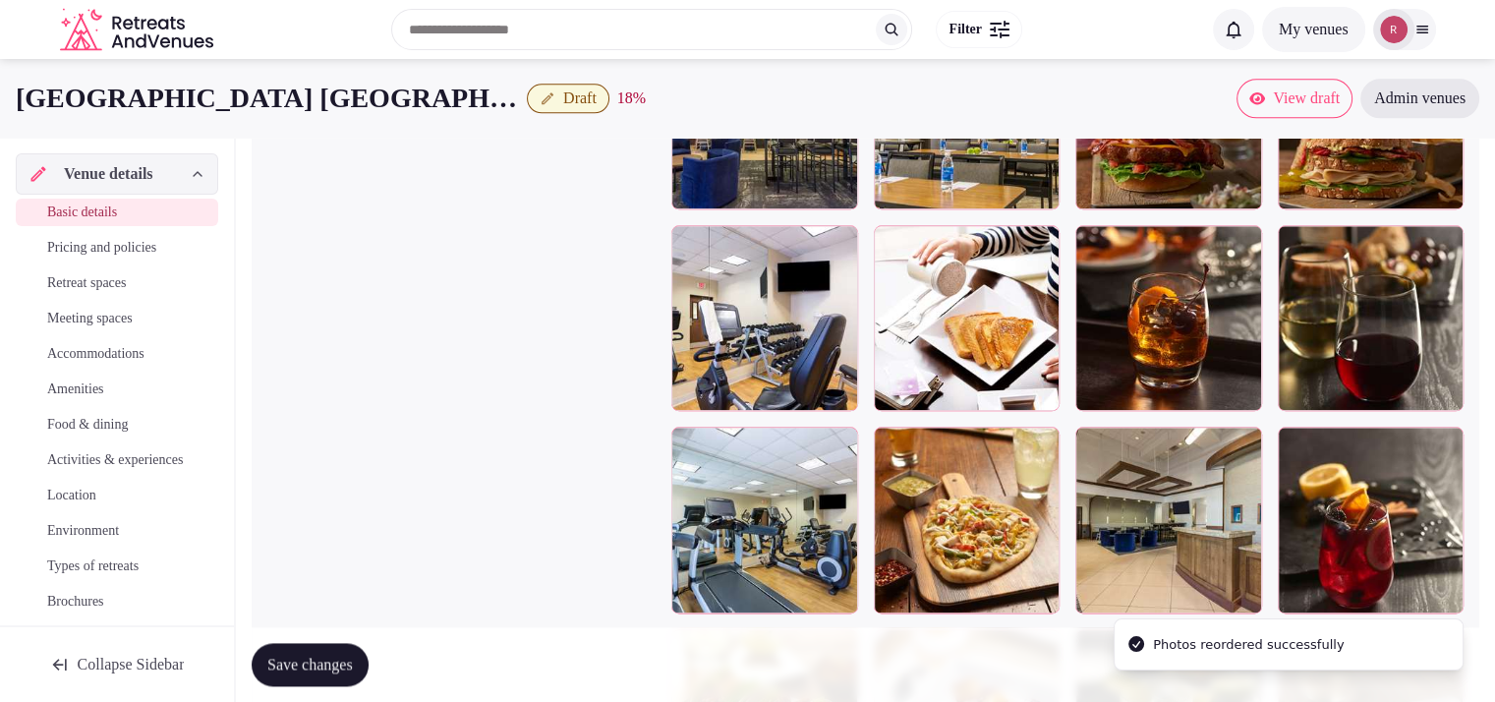
scroll to position [2297, 0]
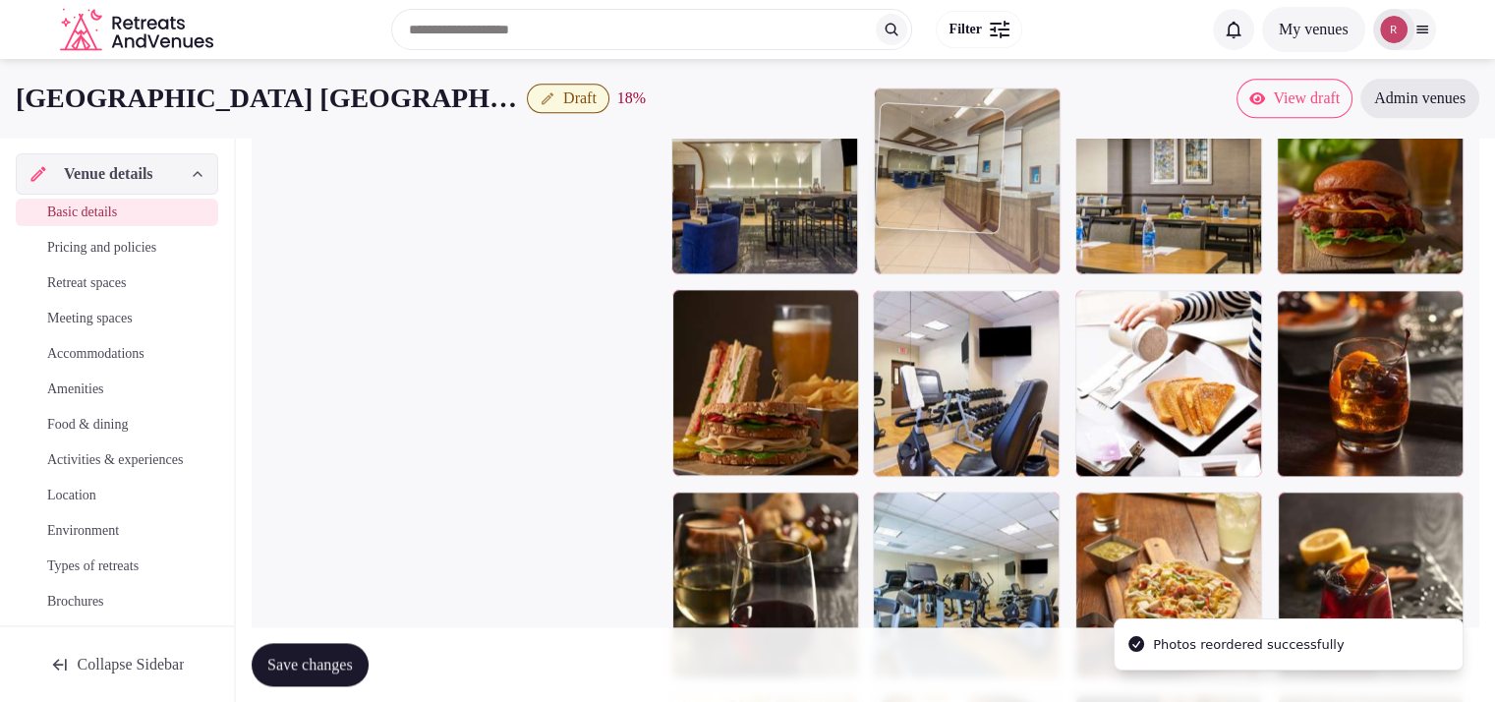
drag, startPoint x: 1199, startPoint y: 572, endPoint x: 1022, endPoint y: 260, distance: 359.8
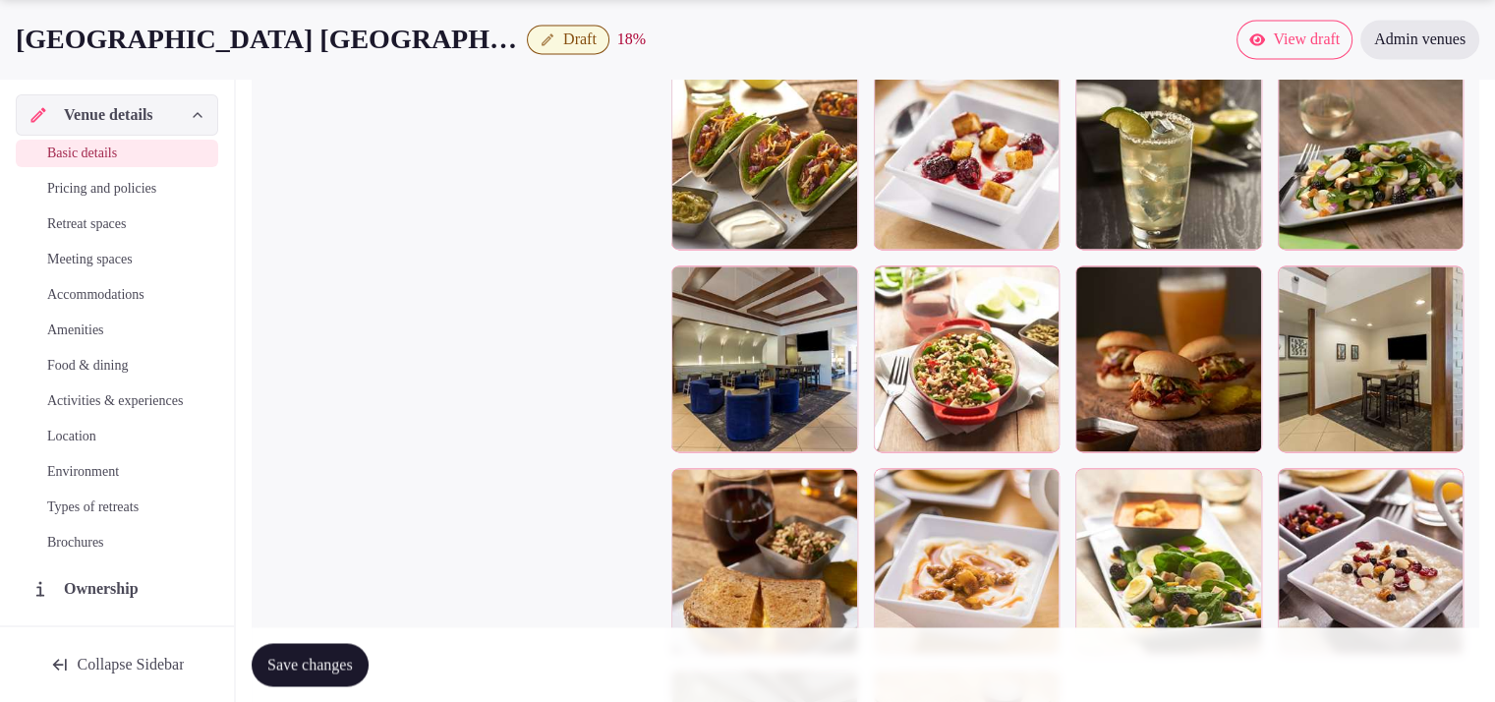
scroll to position [3015, 0]
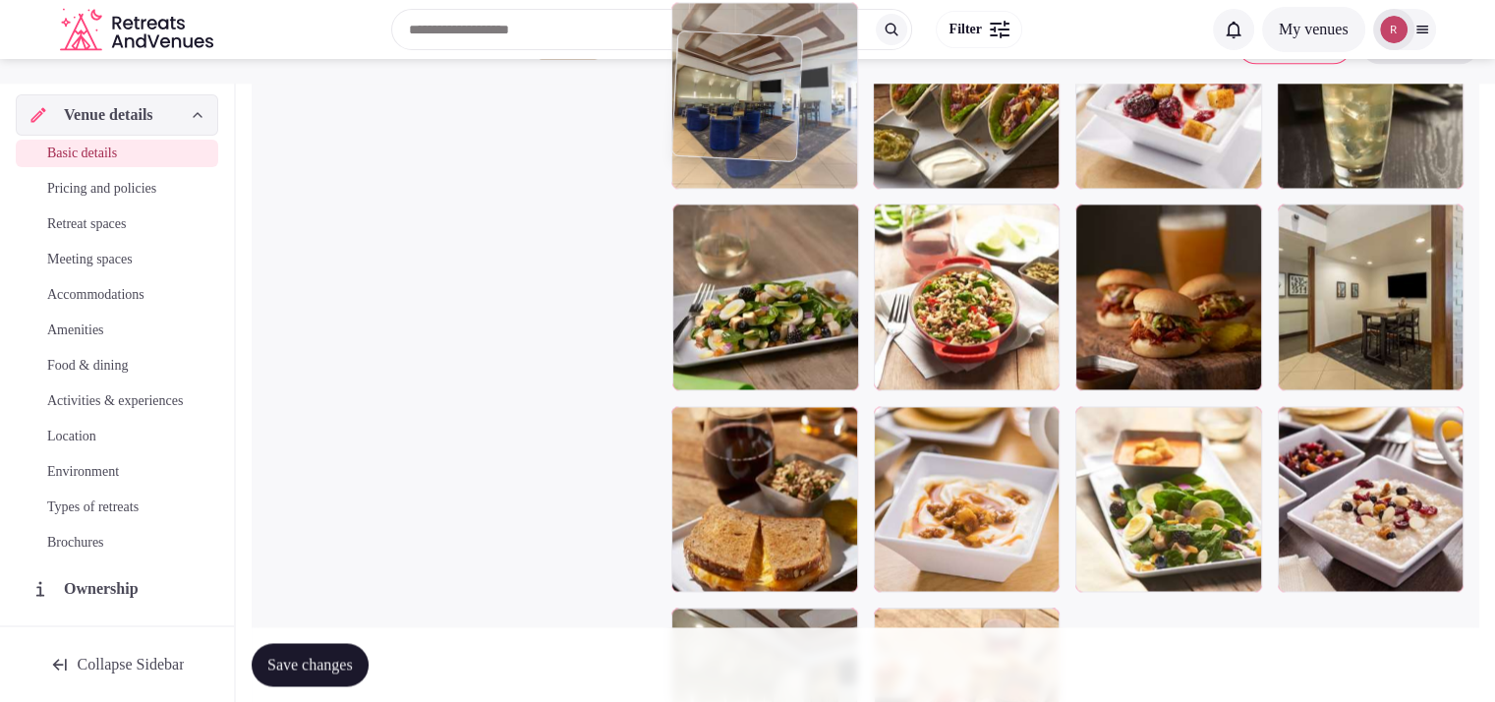
drag, startPoint x: 797, startPoint y: 299, endPoint x: 778, endPoint y: 116, distance: 183.9
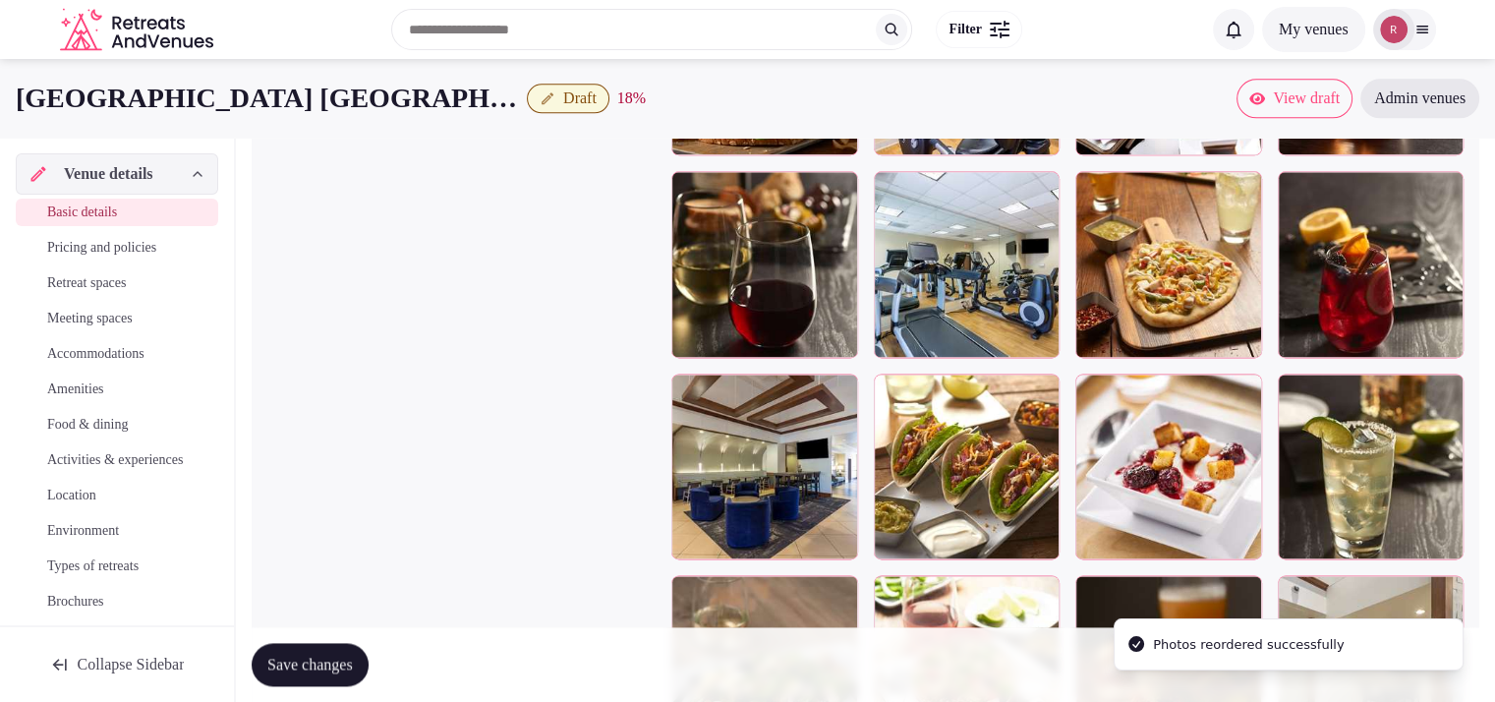
scroll to position [2590, 0]
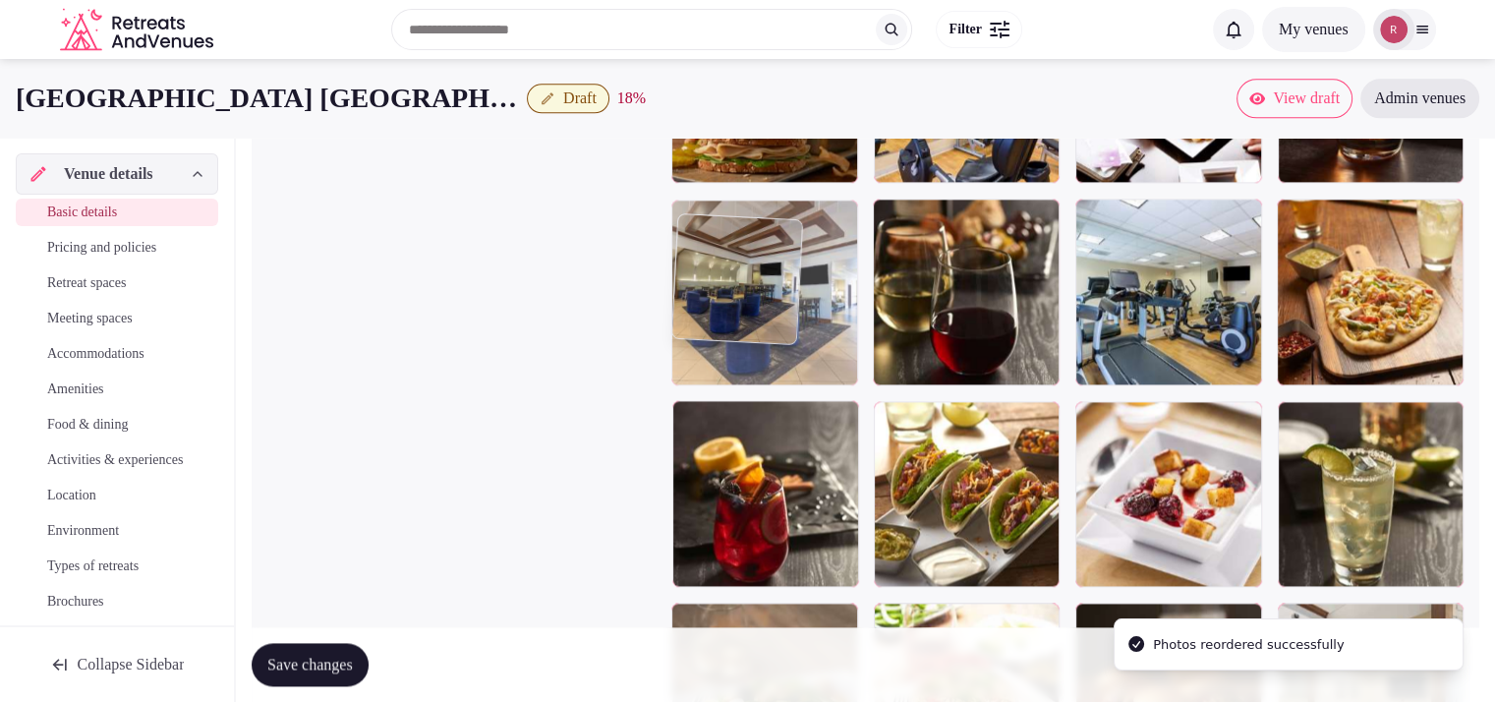
drag, startPoint x: 811, startPoint y: 540, endPoint x: 830, endPoint y: 346, distance: 194.6
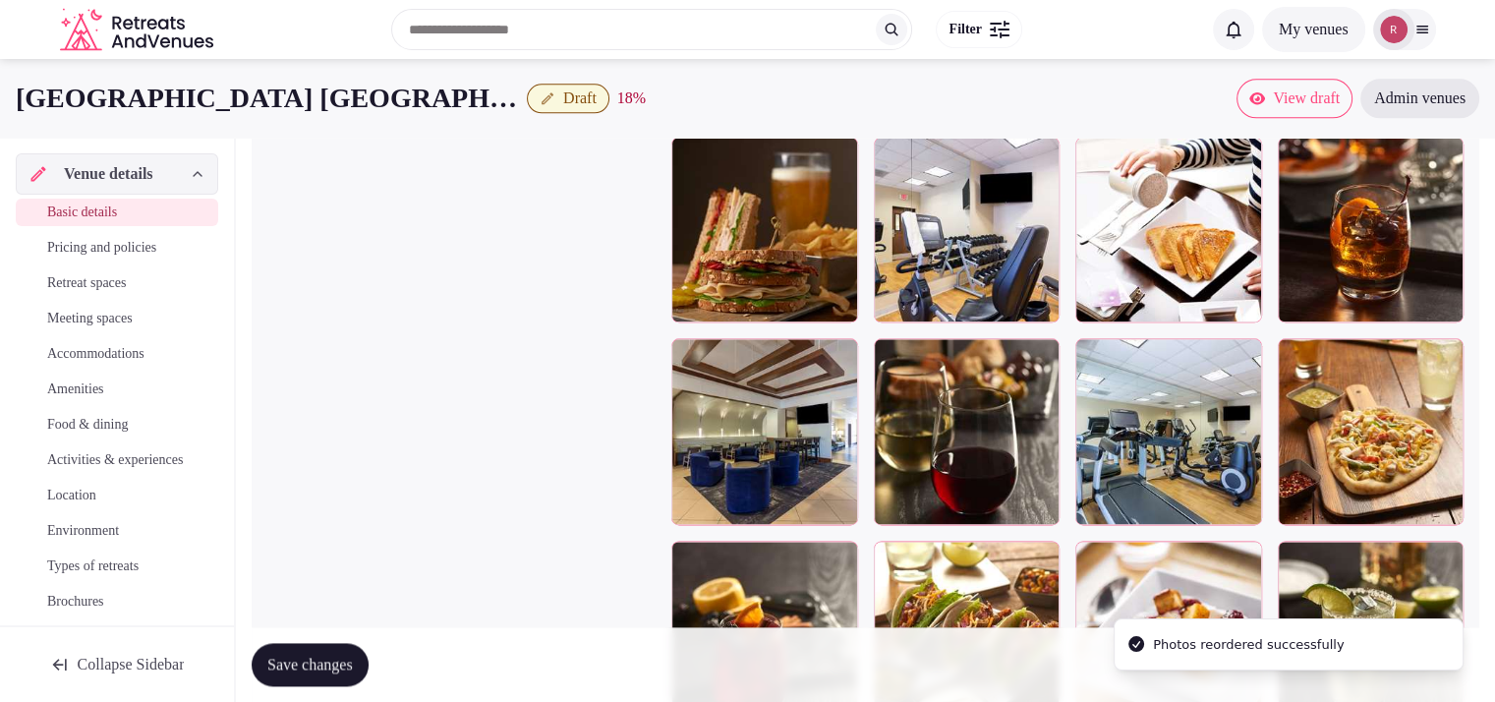
scroll to position [2348, 0]
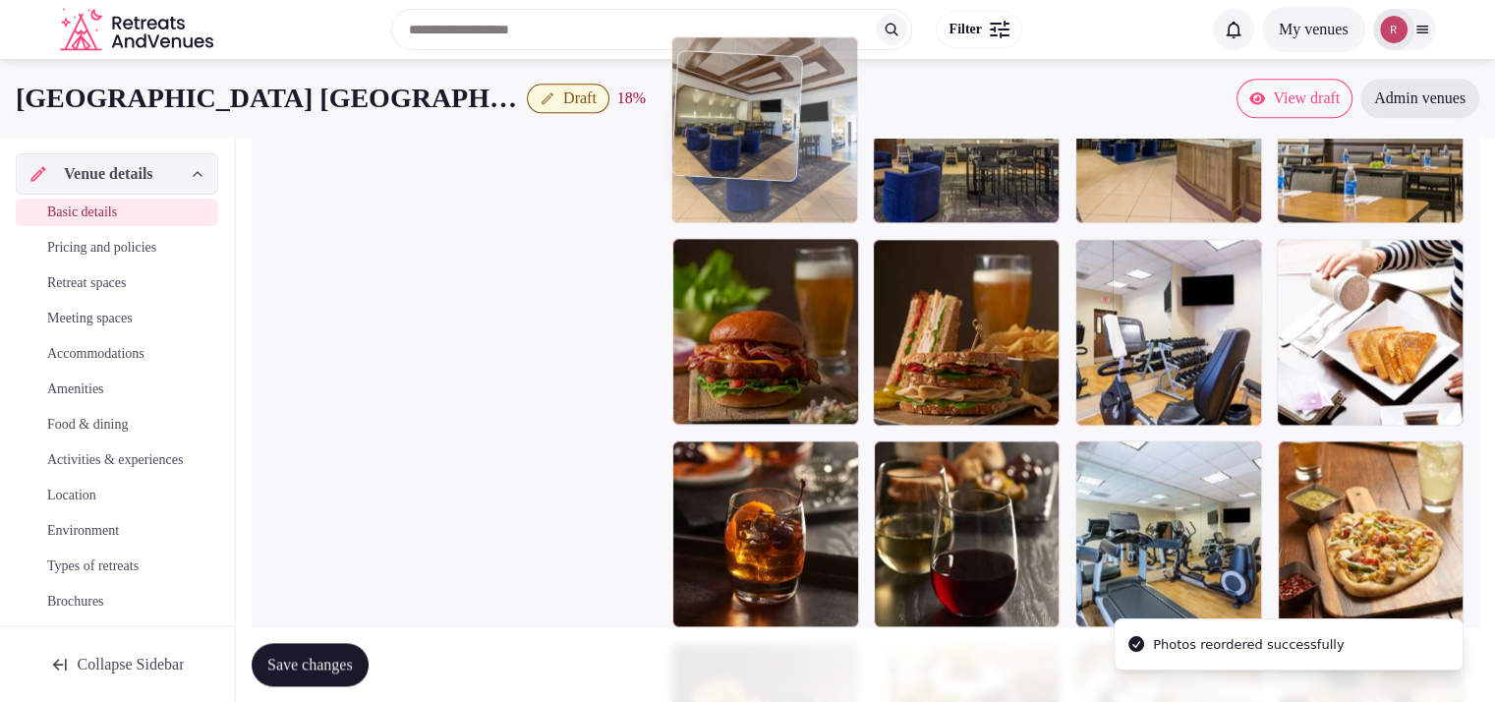
drag, startPoint x: 806, startPoint y: 583, endPoint x: 830, endPoint y: 266, distance: 317.5
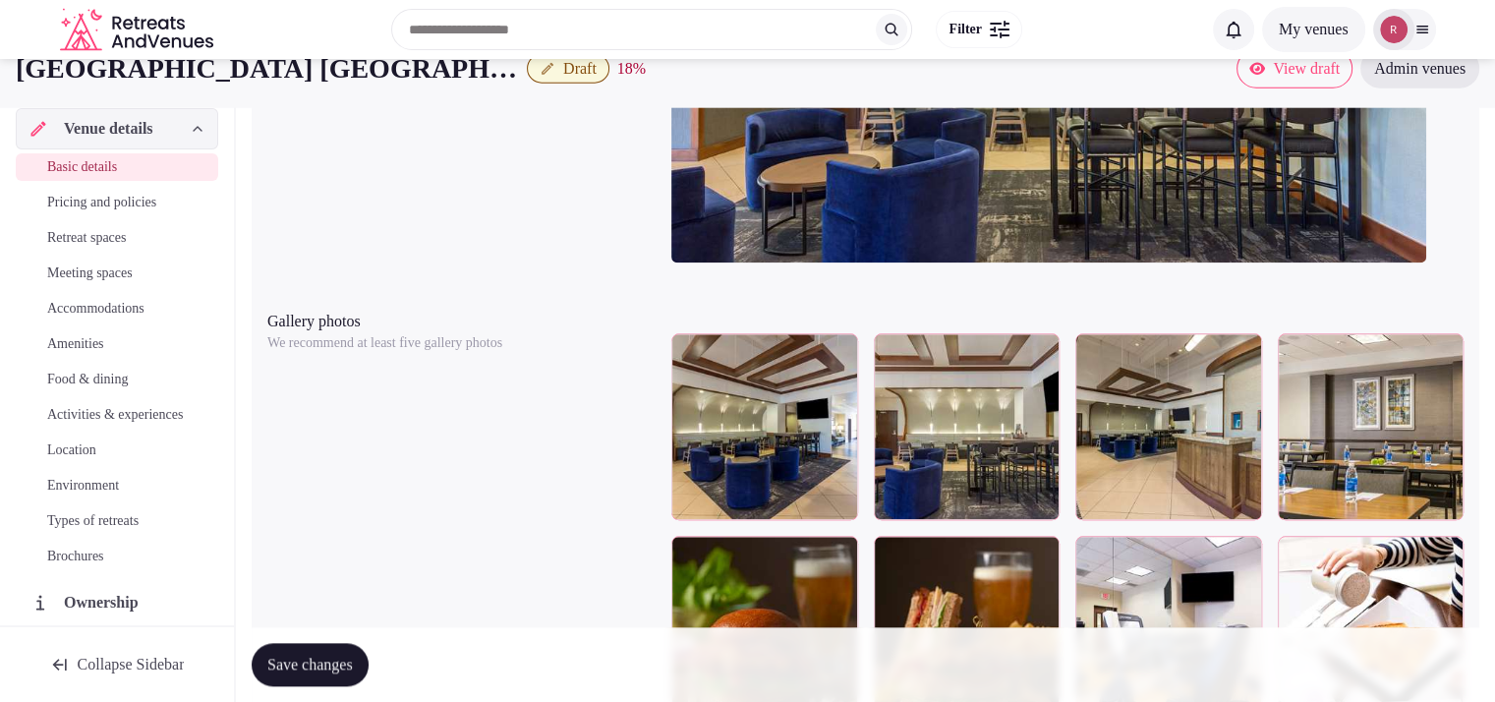
scroll to position [1986, 0]
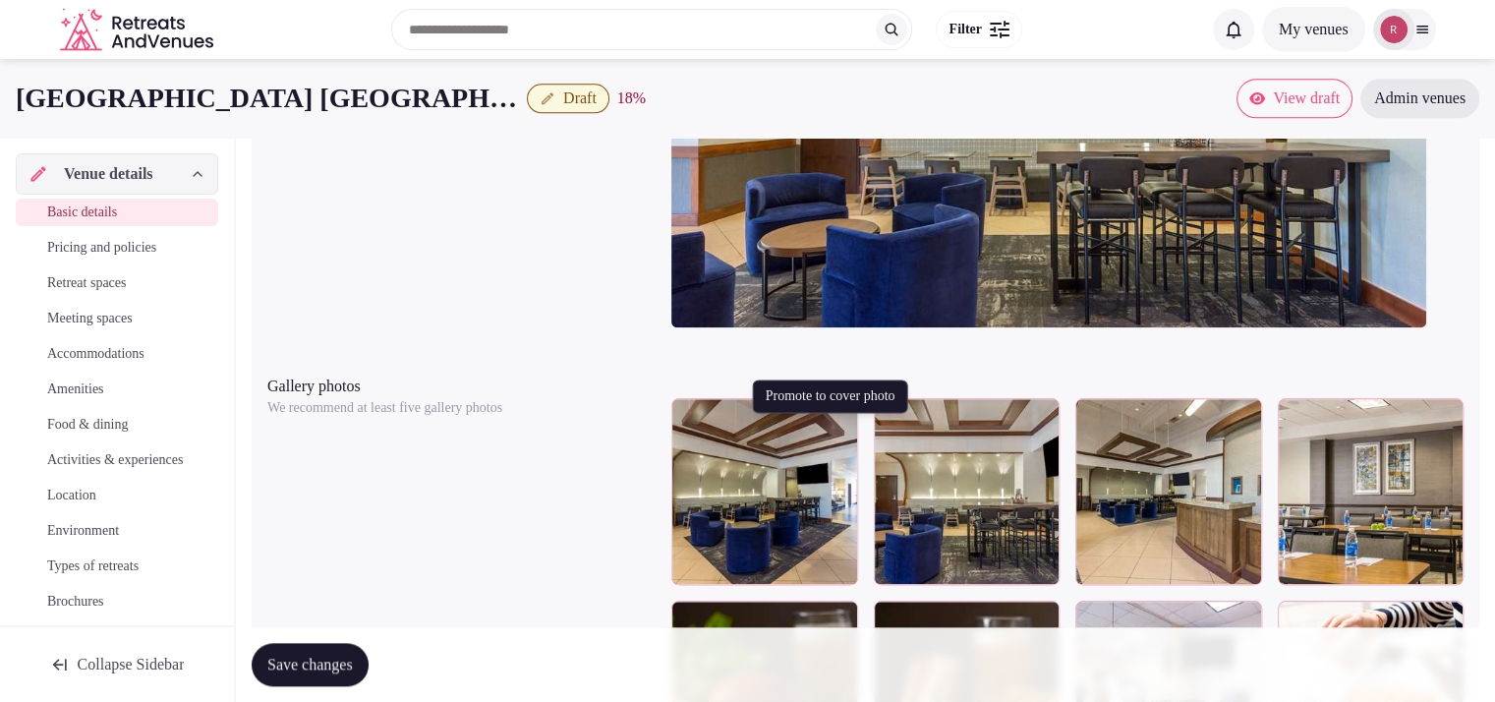
click at [834, 426] on icon "button" at bounding box center [839, 418] width 16 height 16
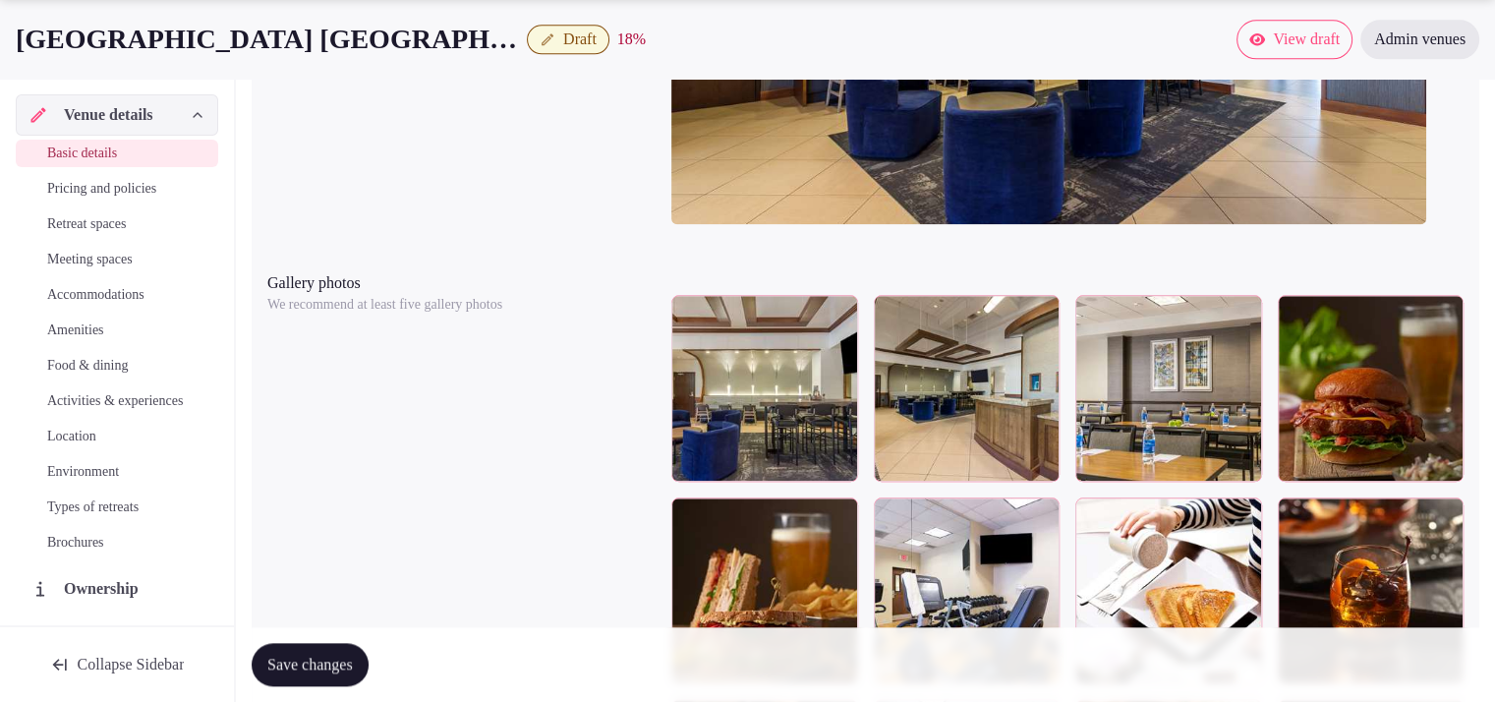
scroll to position [2206, 0]
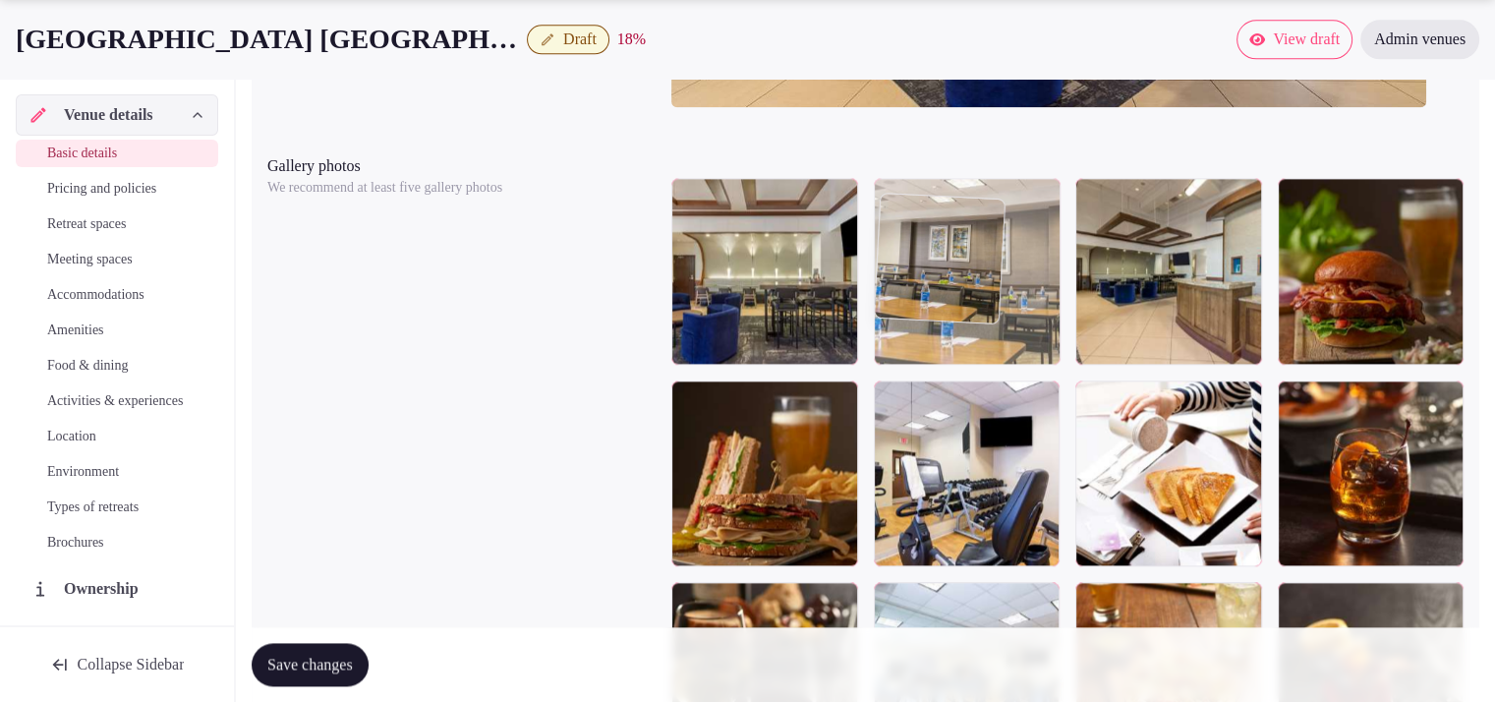
drag, startPoint x: 1180, startPoint y: 346, endPoint x: 1050, endPoint y: 347, distance: 129.8
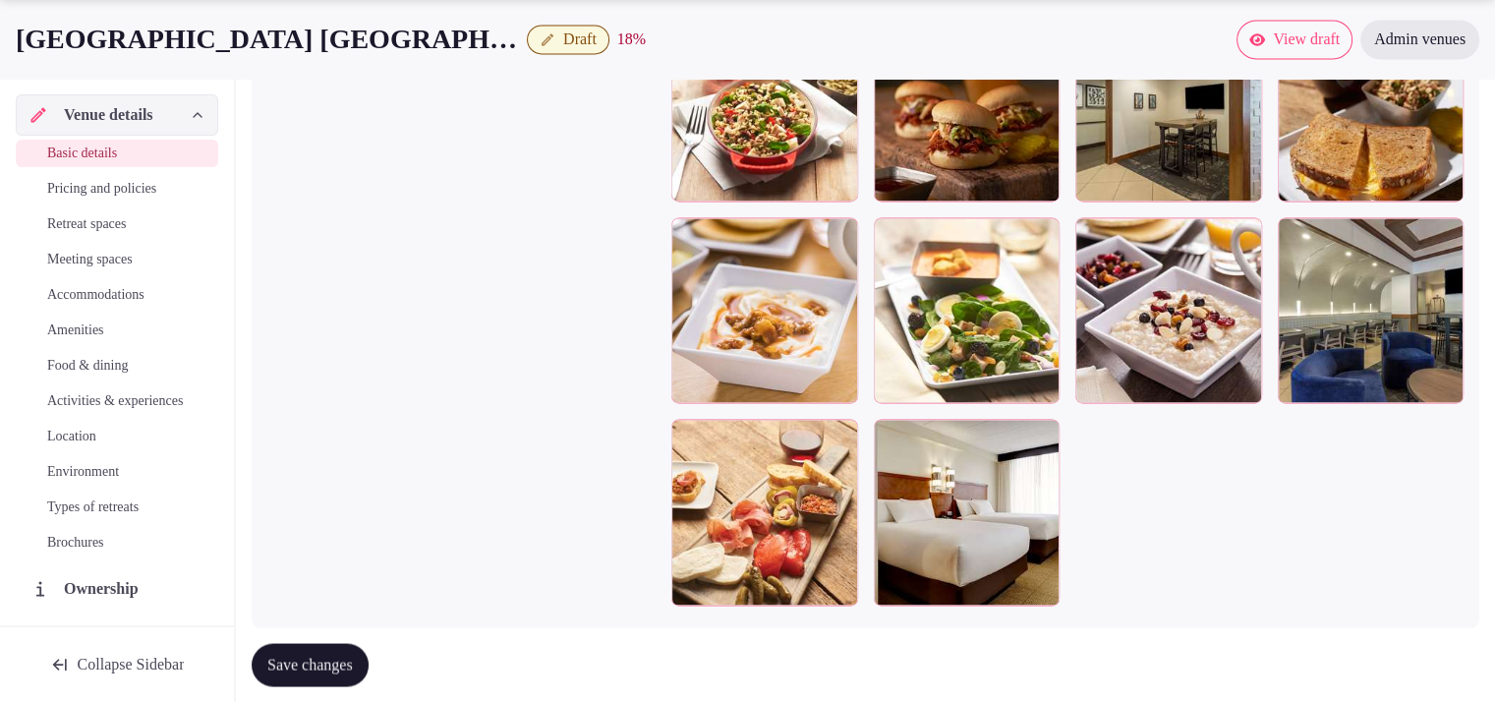
scroll to position [3182, 0]
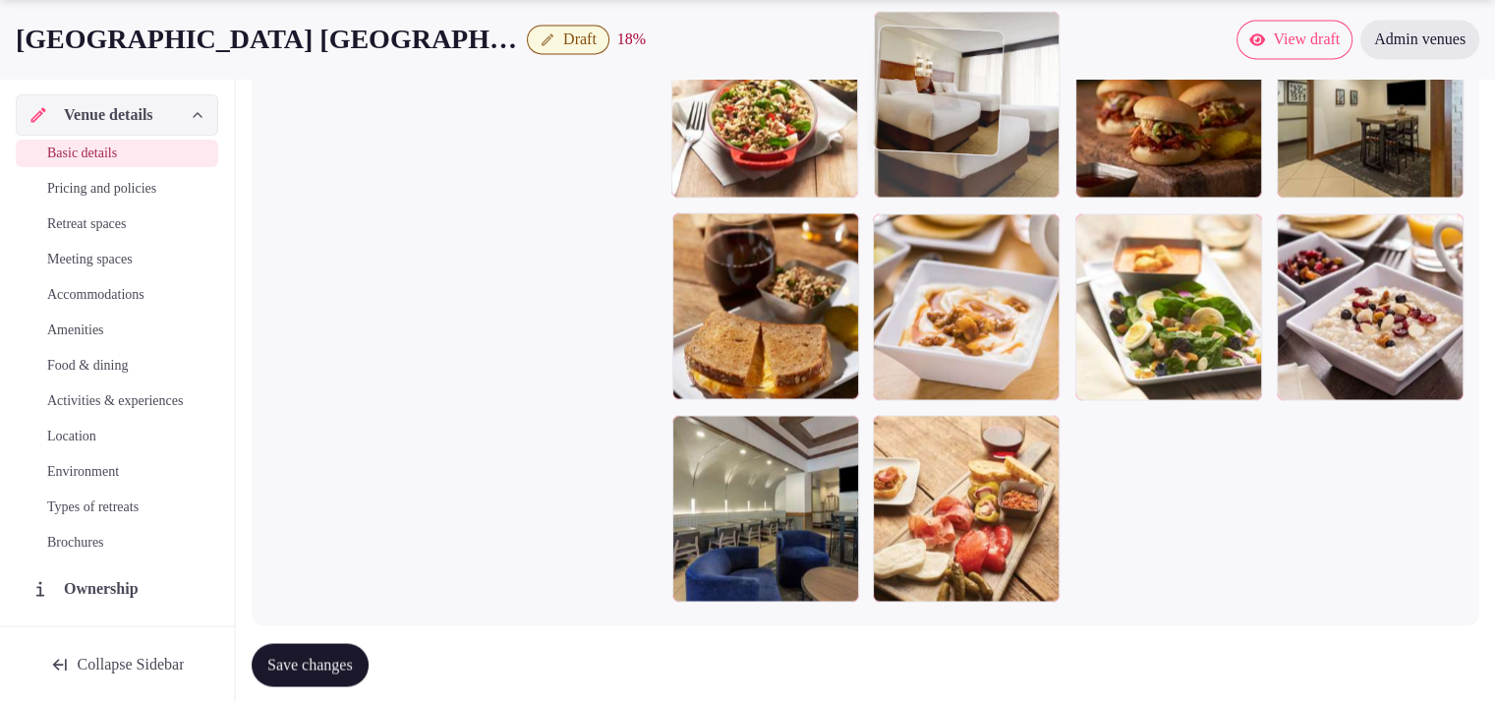
drag, startPoint x: 1008, startPoint y: 412, endPoint x: 1003, endPoint y: 205, distance: 207.5
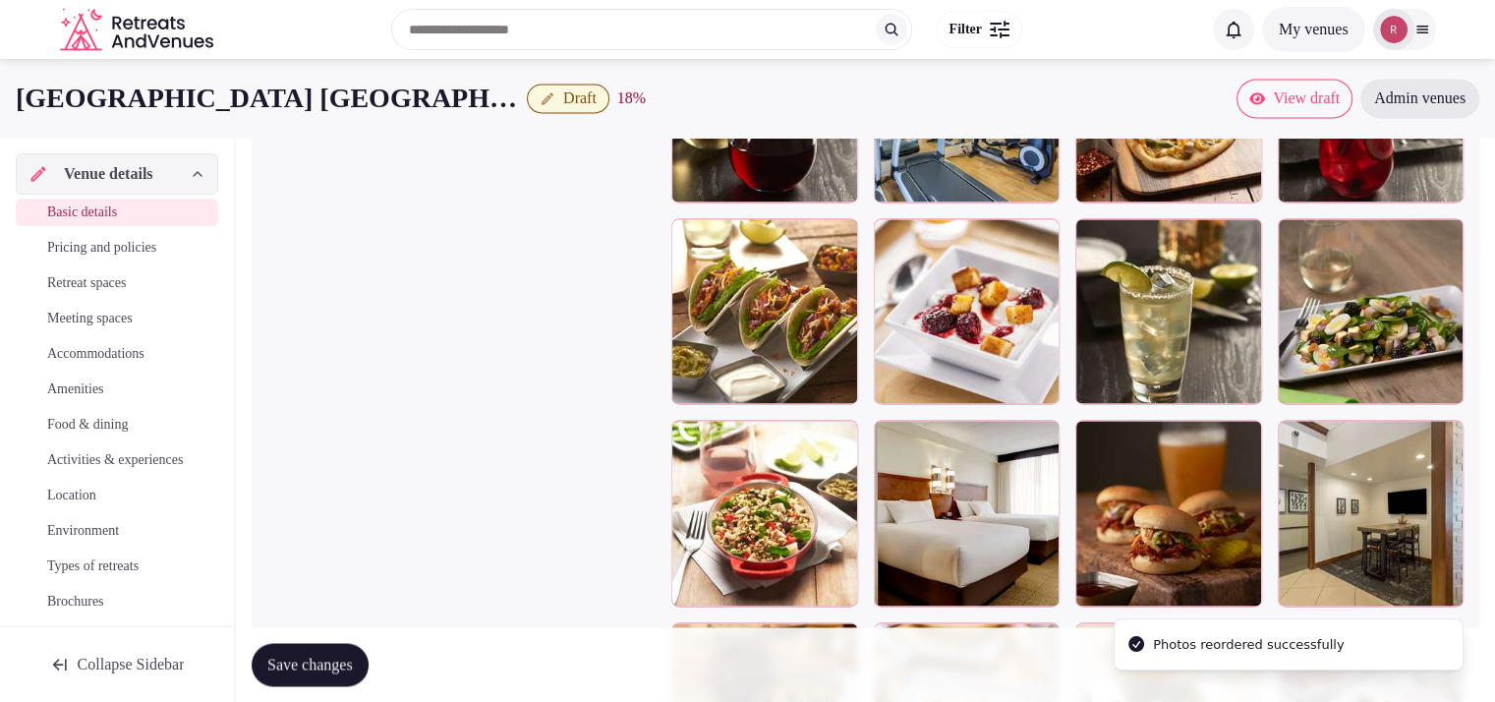
scroll to position [2642, 0]
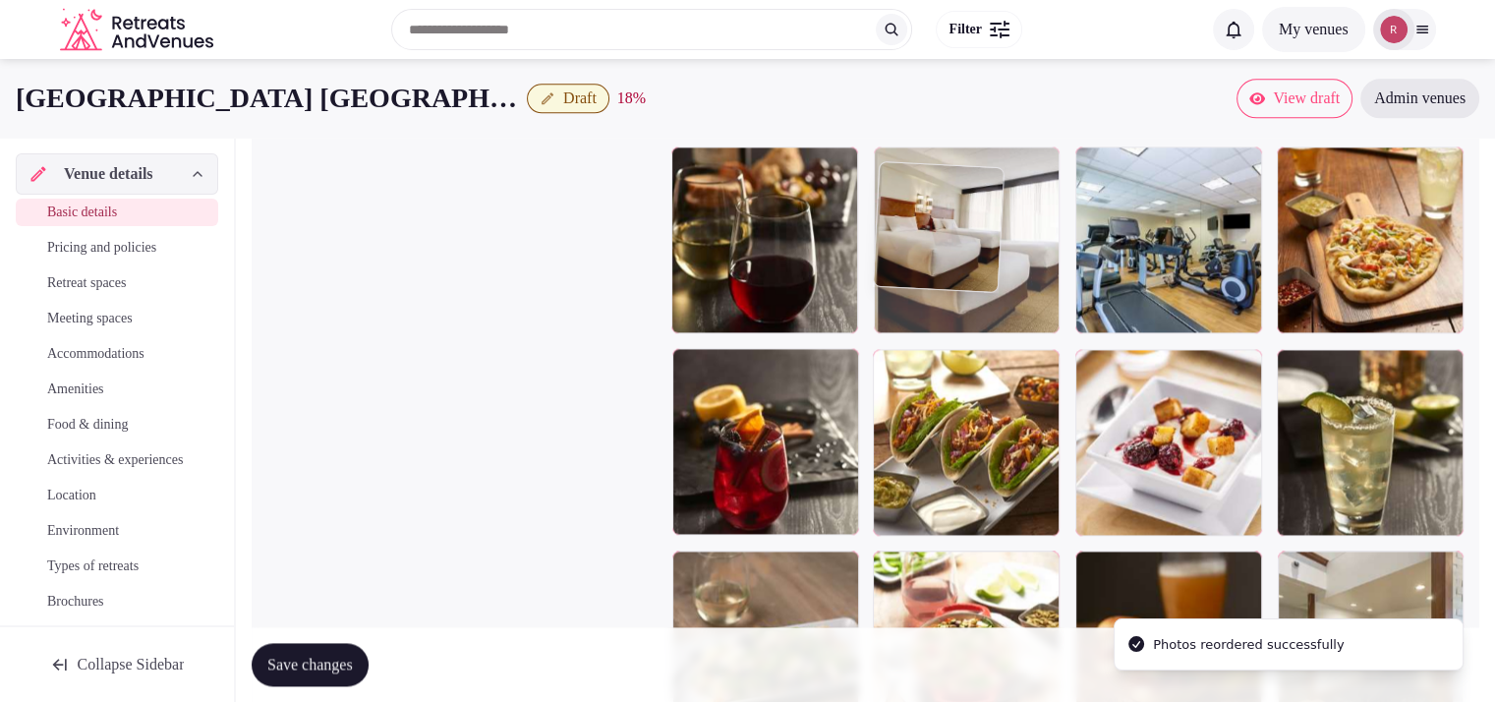
drag, startPoint x: 995, startPoint y: 609, endPoint x: 958, endPoint y: 244, distance: 366.7
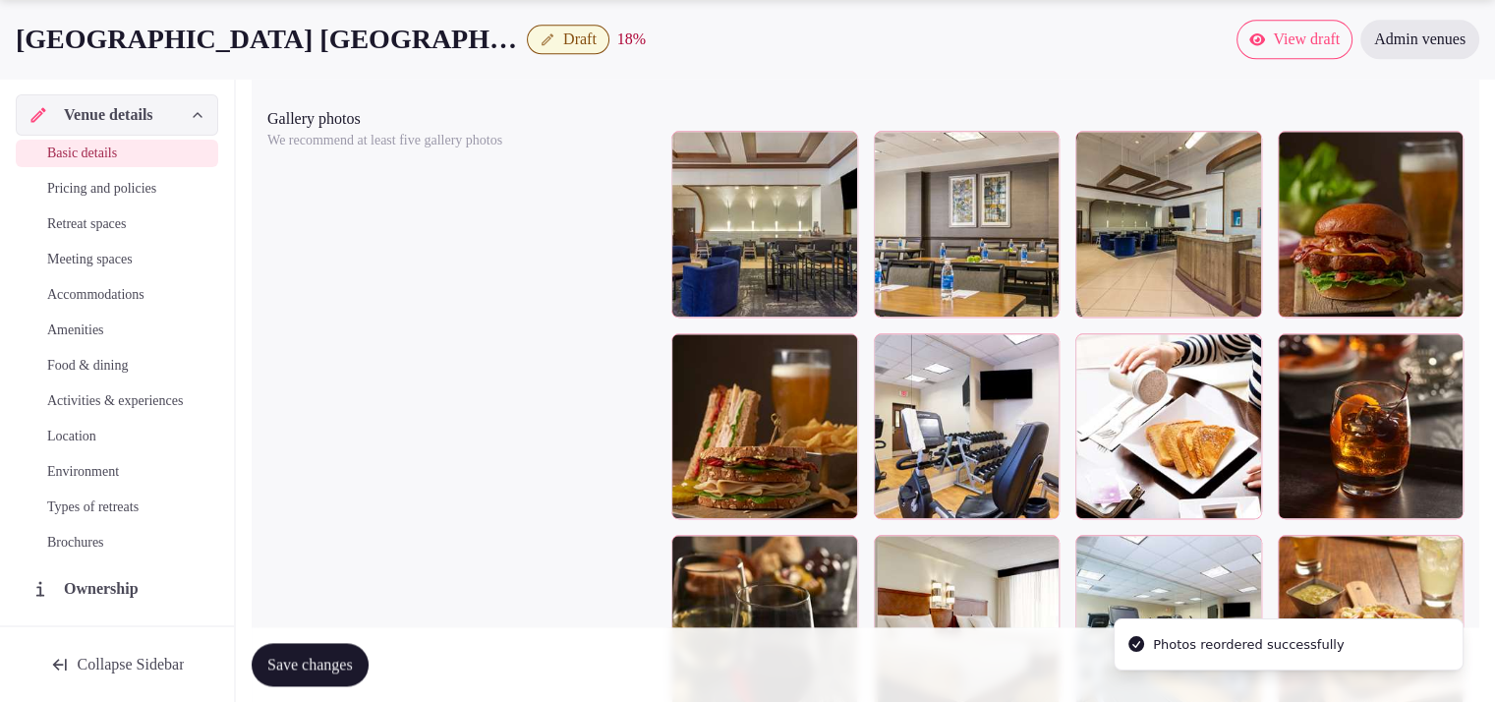
scroll to position [2301, 0]
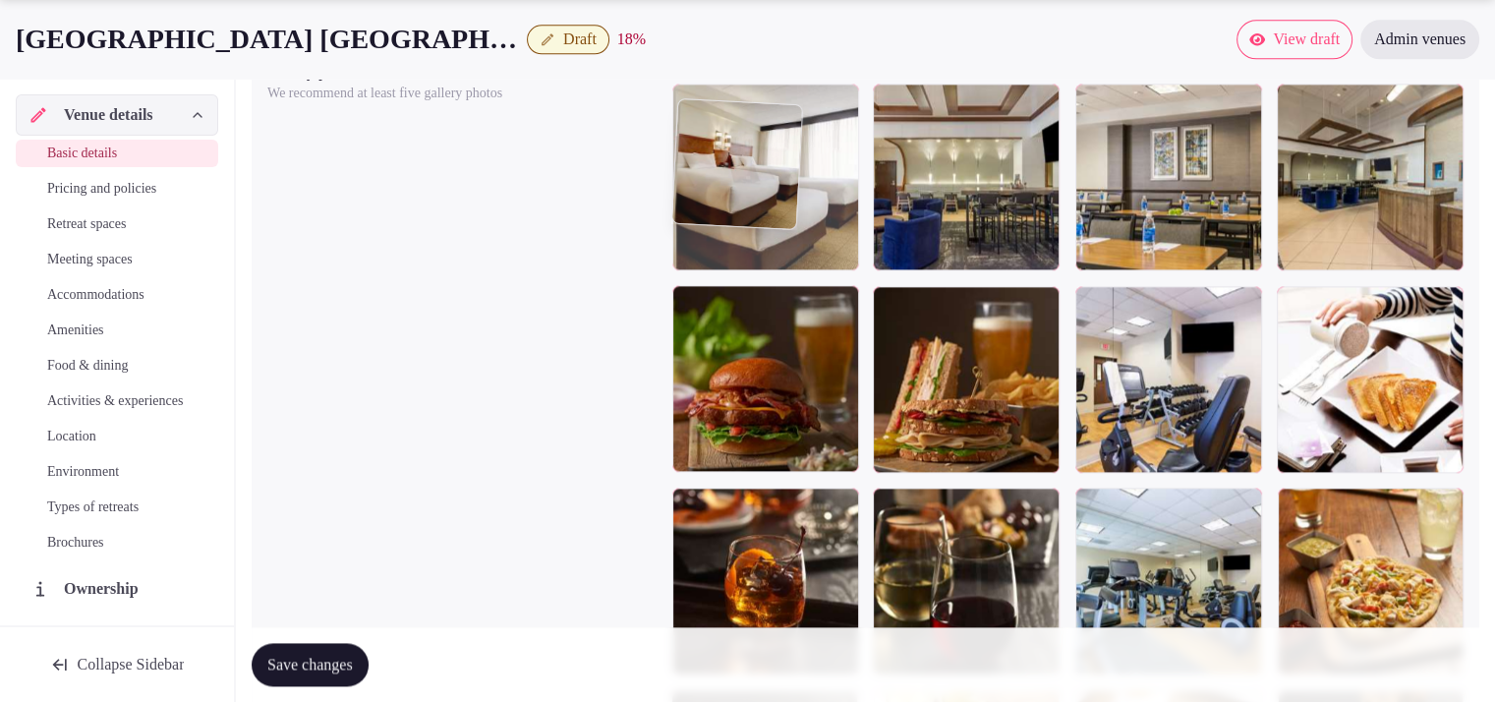
drag, startPoint x: 898, startPoint y: 561, endPoint x: 796, endPoint y: 204, distance: 371.9
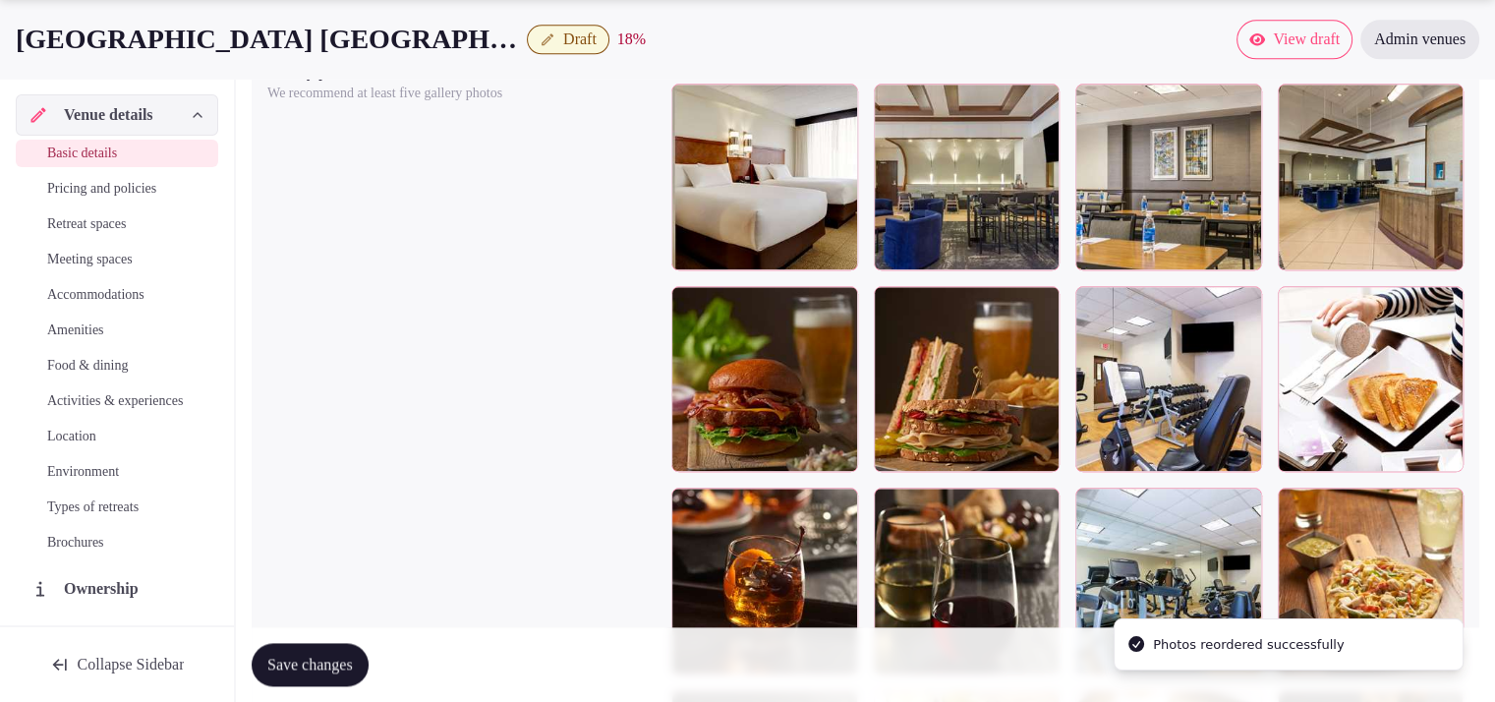
click at [316, 660] on span "Save changes" at bounding box center [310, 665] width 86 height 20
